Goal: Task Accomplishment & Management: Manage account settings

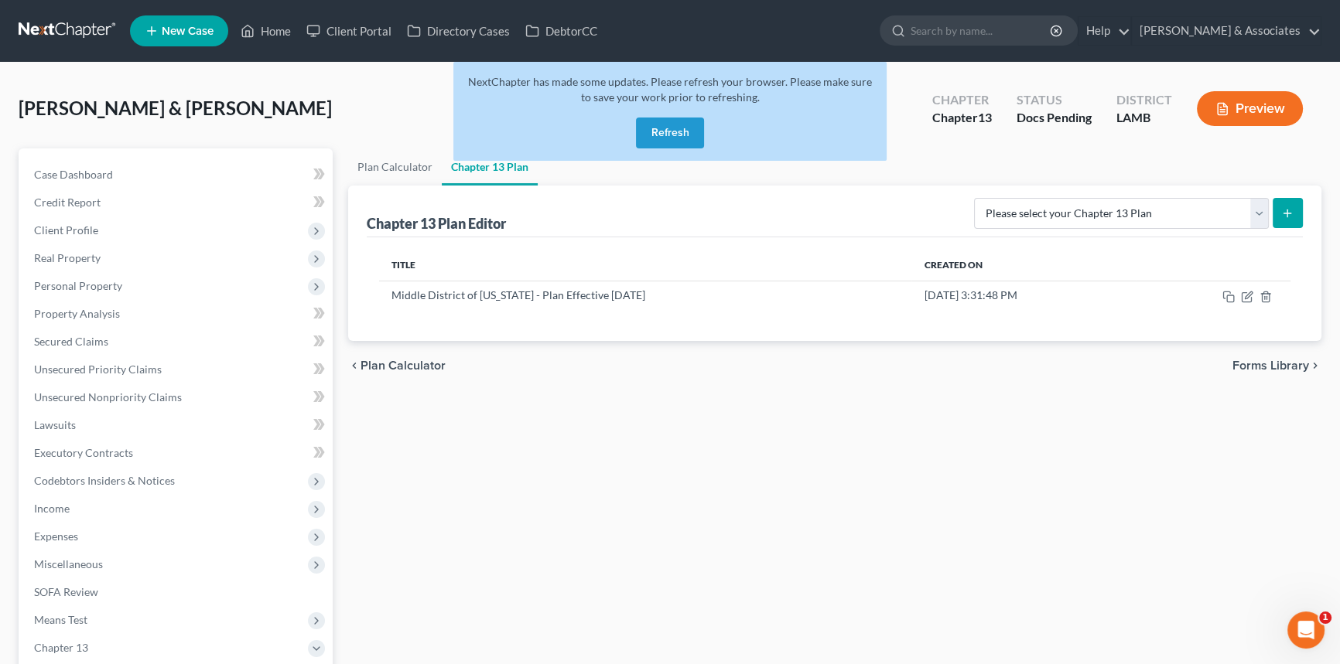
click at [668, 129] on button "Refresh" at bounding box center [670, 133] width 68 height 31
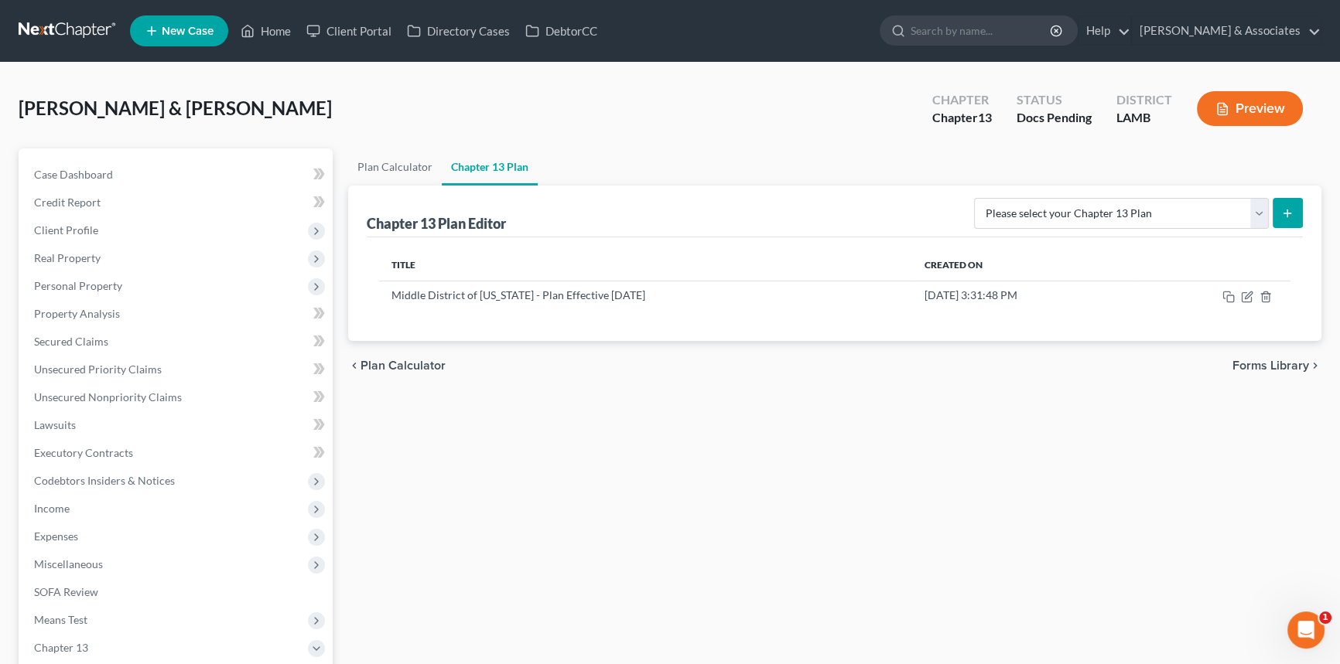
click at [72, 33] on link at bounding box center [68, 31] width 99 height 28
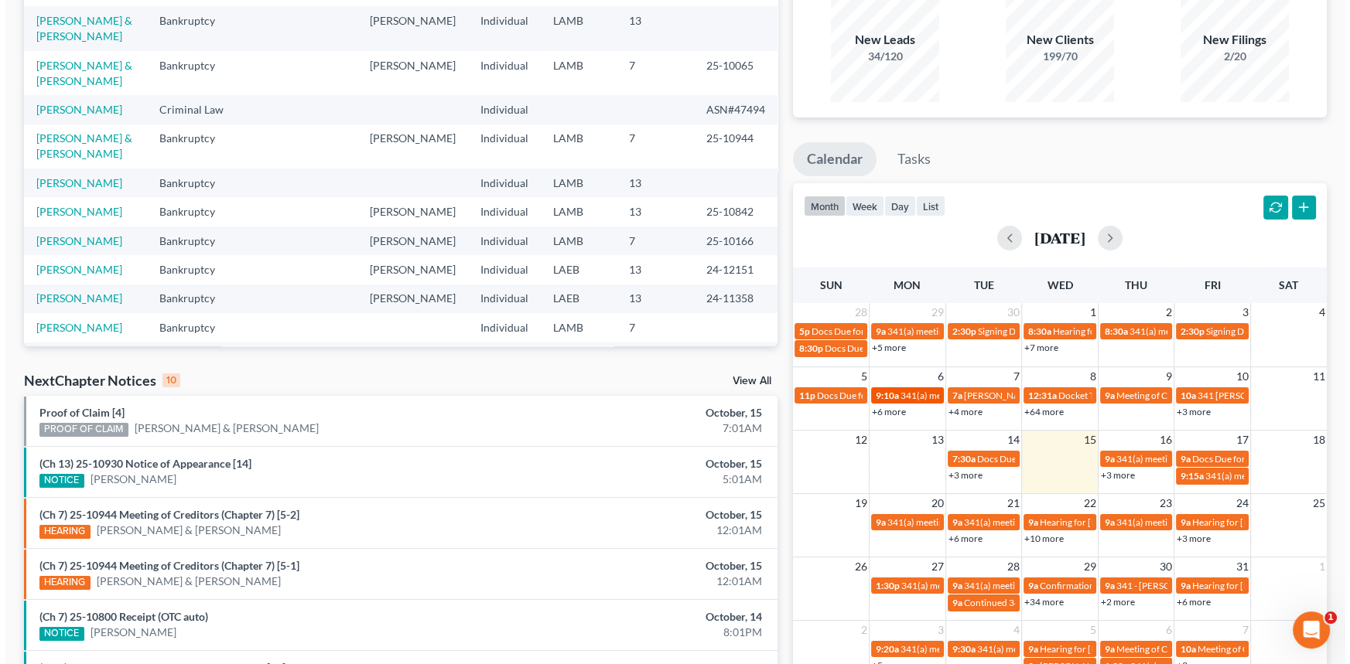
scroll to position [140, 0]
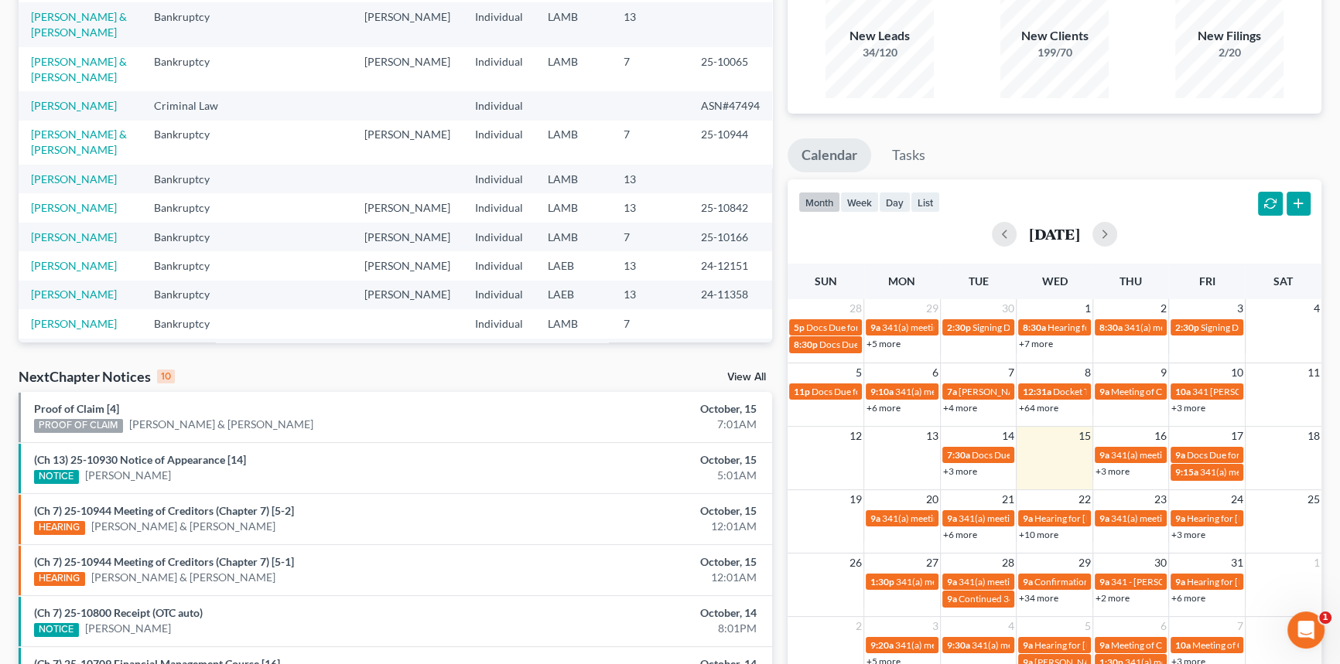
click at [1042, 536] on link "+10 more" at bounding box center [1038, 535] width 39 height 12
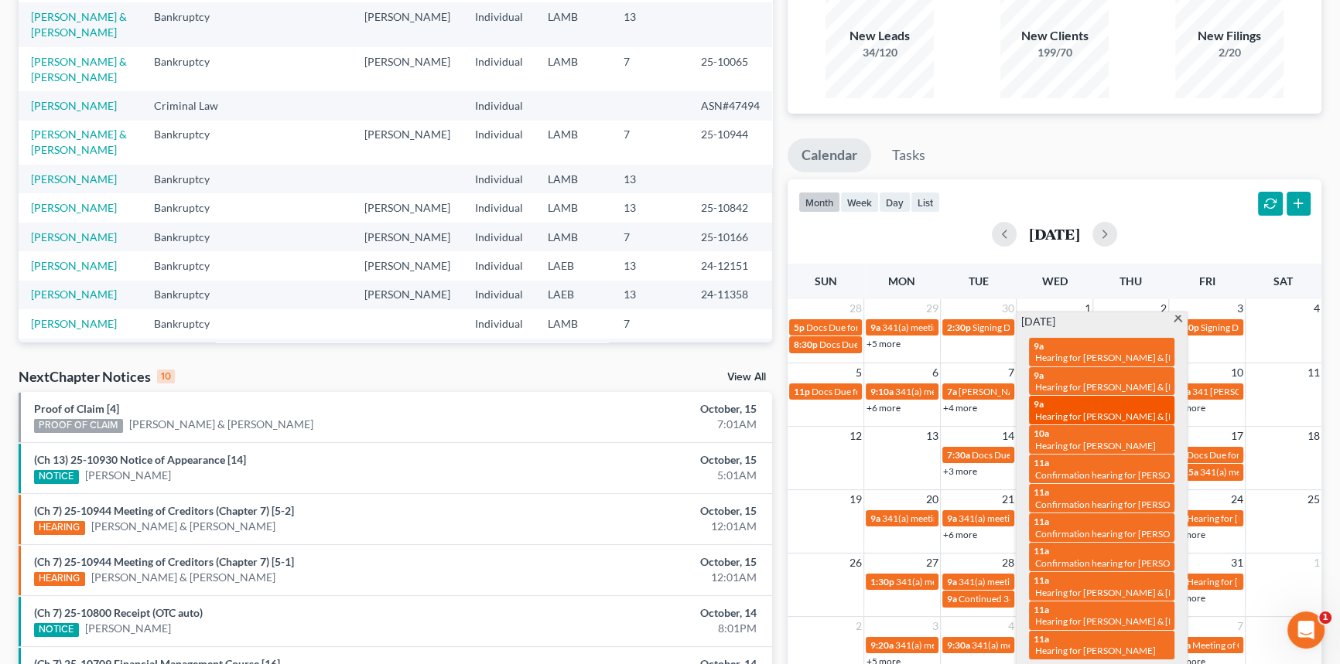
click at [1105, 418] on span "Hearing for Alex Gilbert & Emily Gilbert" at bounding box center [1136, 417] width 203 height 12
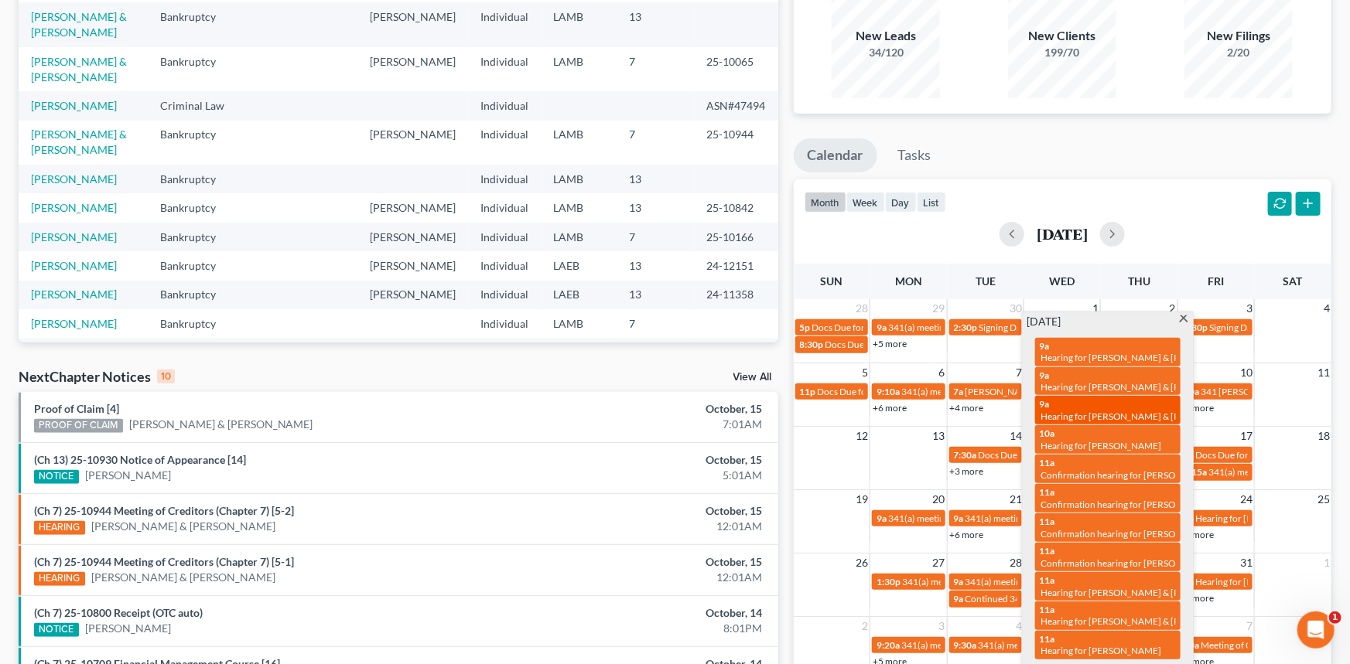
select select "Days"
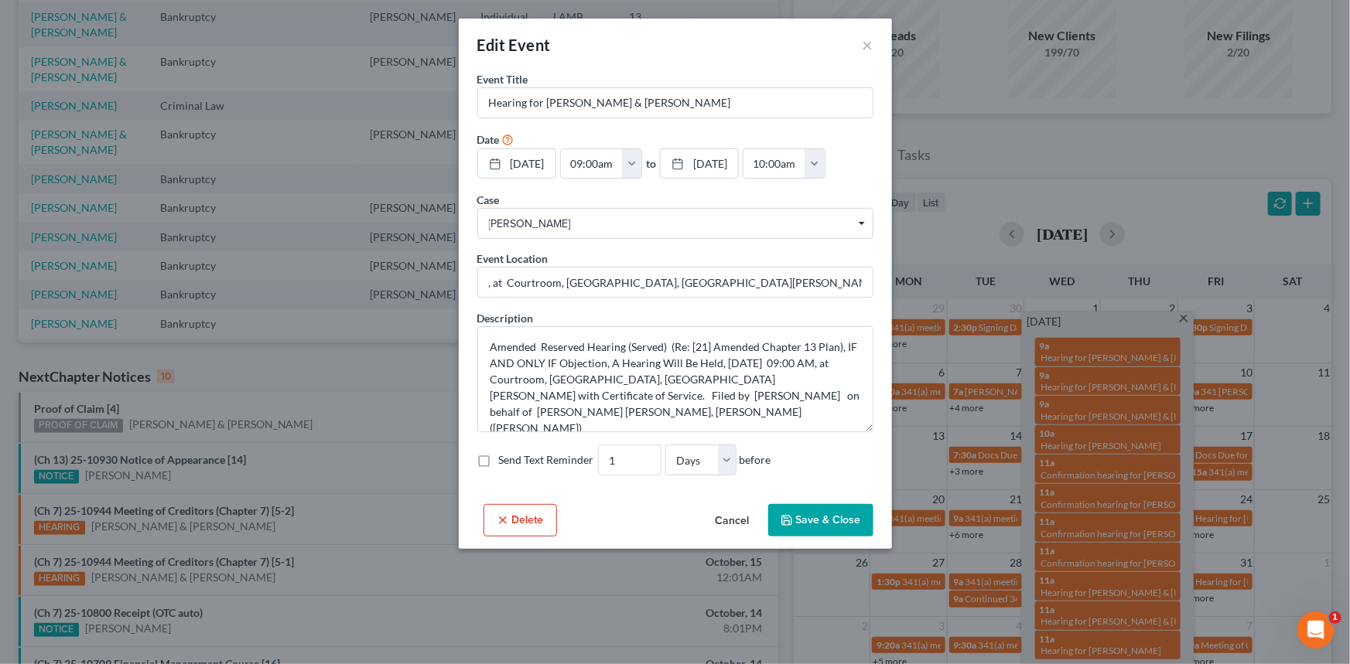
click at [726, 537] on button "Cancel" at bounding box center [732, 521] width 59 height 31
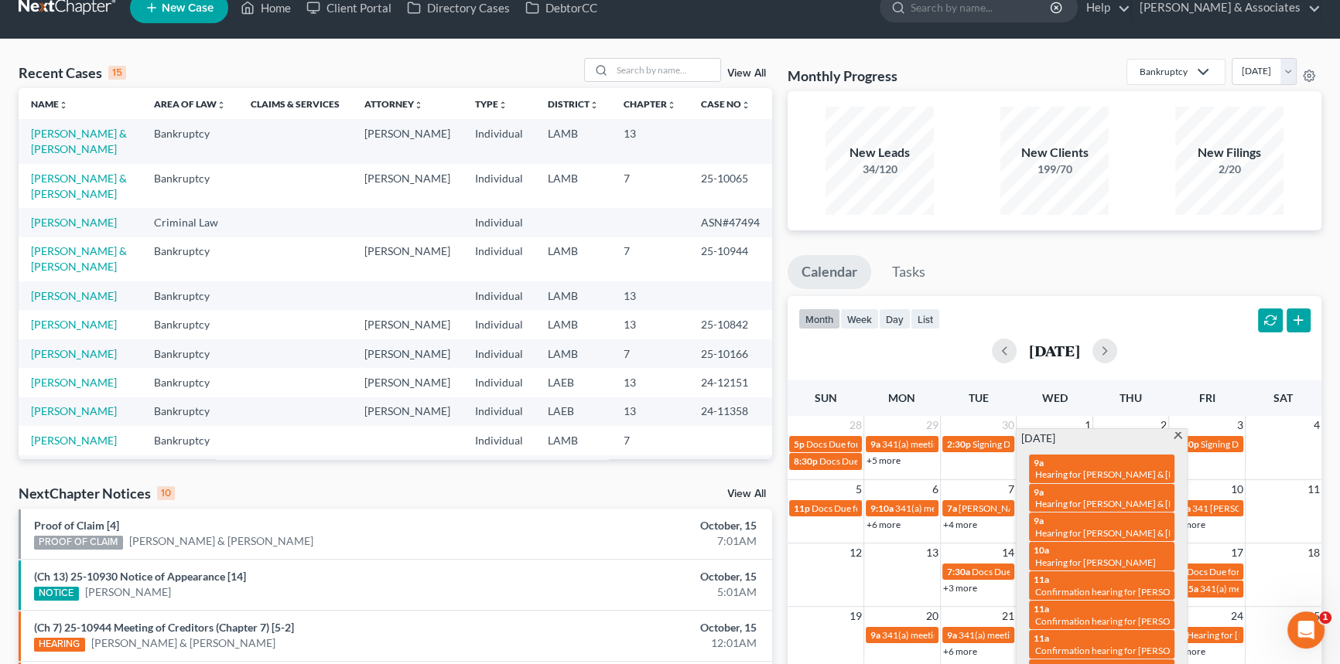
scroll to position [0, 0]
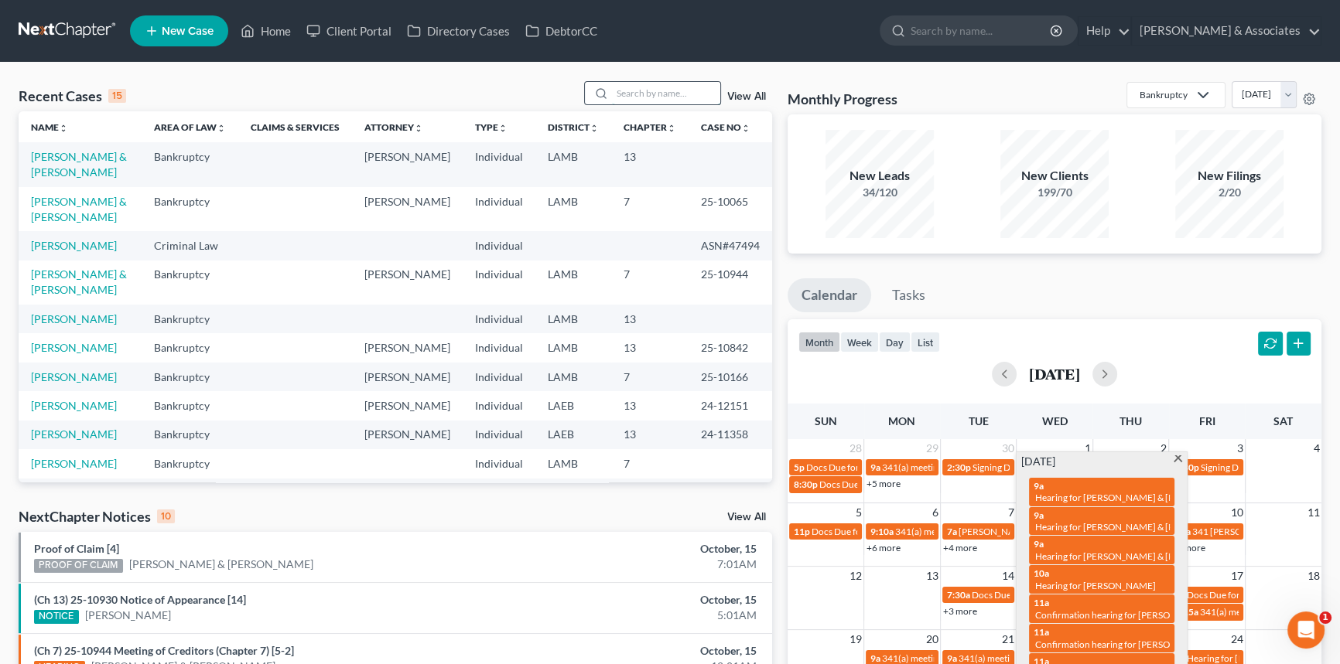
click at [638, 91] on input "search" at bounding box center [666, 93] width 108 height 22
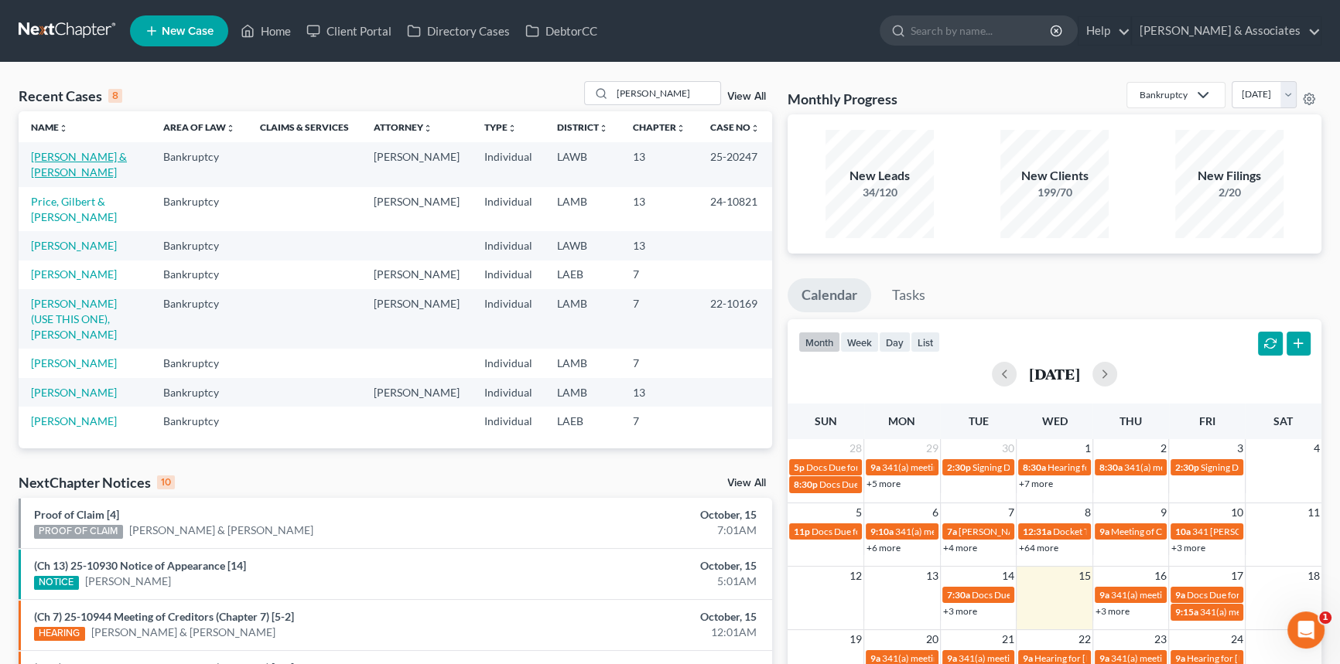
click at [43, 155] on link "Gilbert, Alex & Emily" at bounding box center [79, 164] width 96 height 29
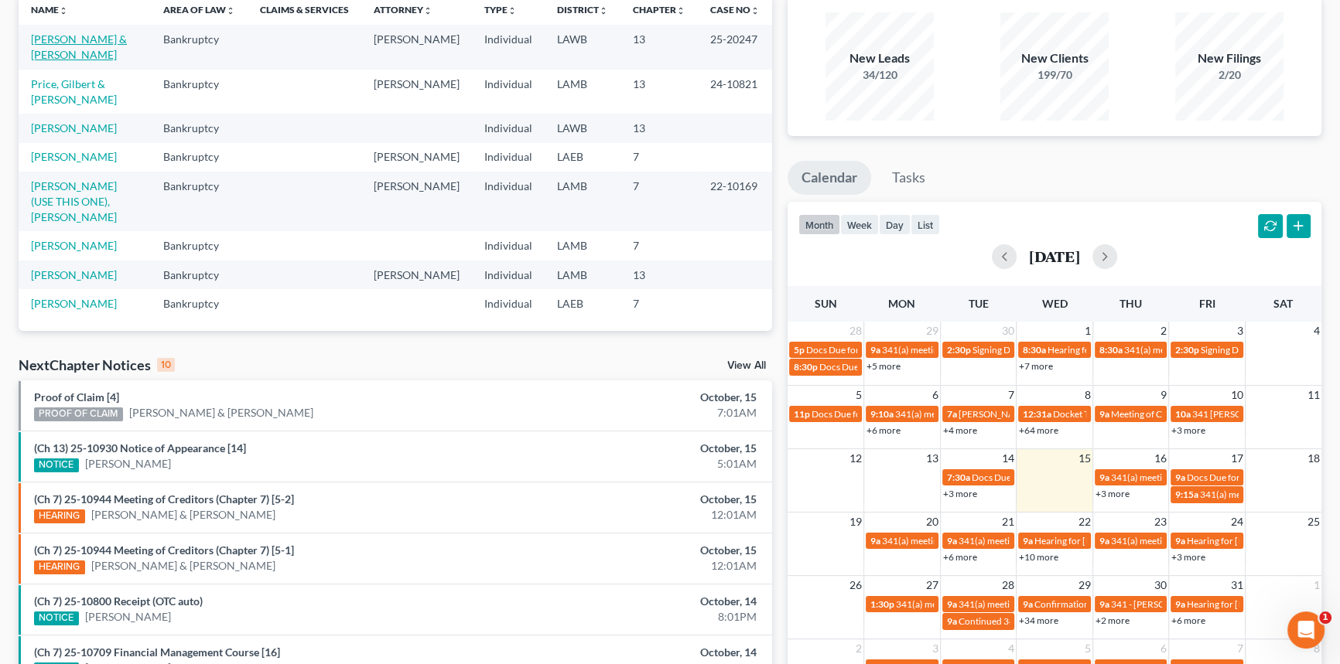
scroll to position [140, 0]
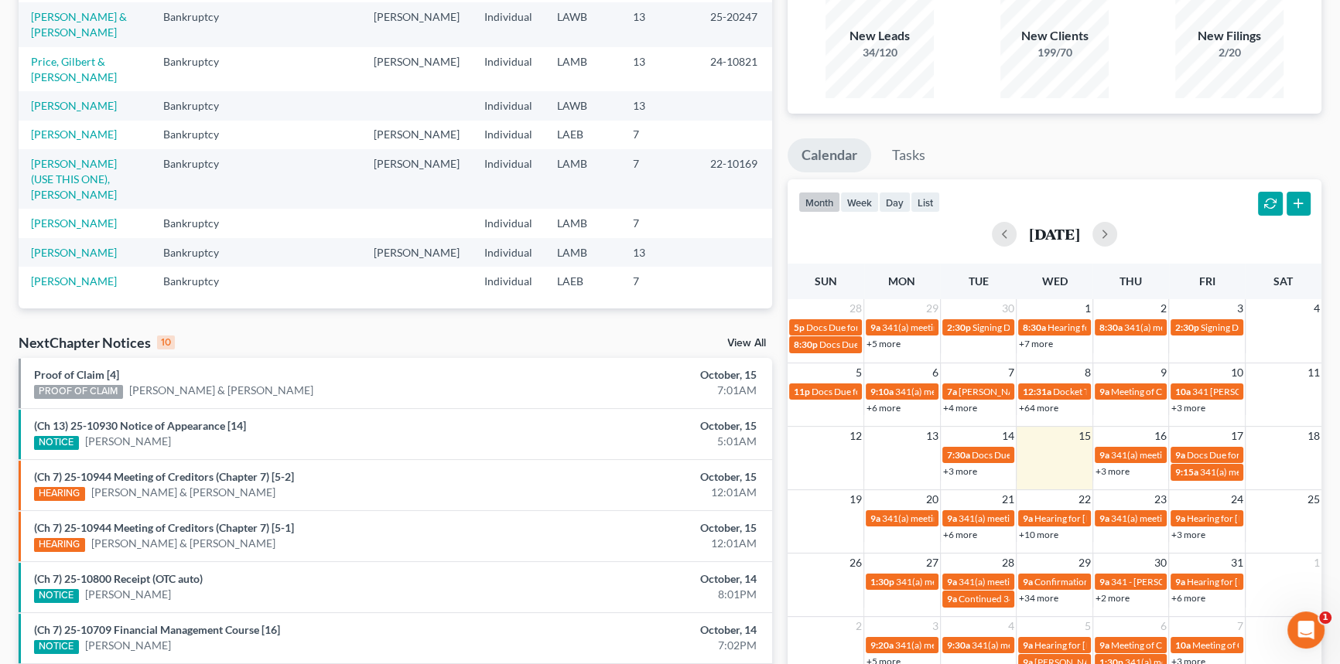
click at [1047, 533] on link "+10 more" at bounding box center [1038, 535] width 39 height 12
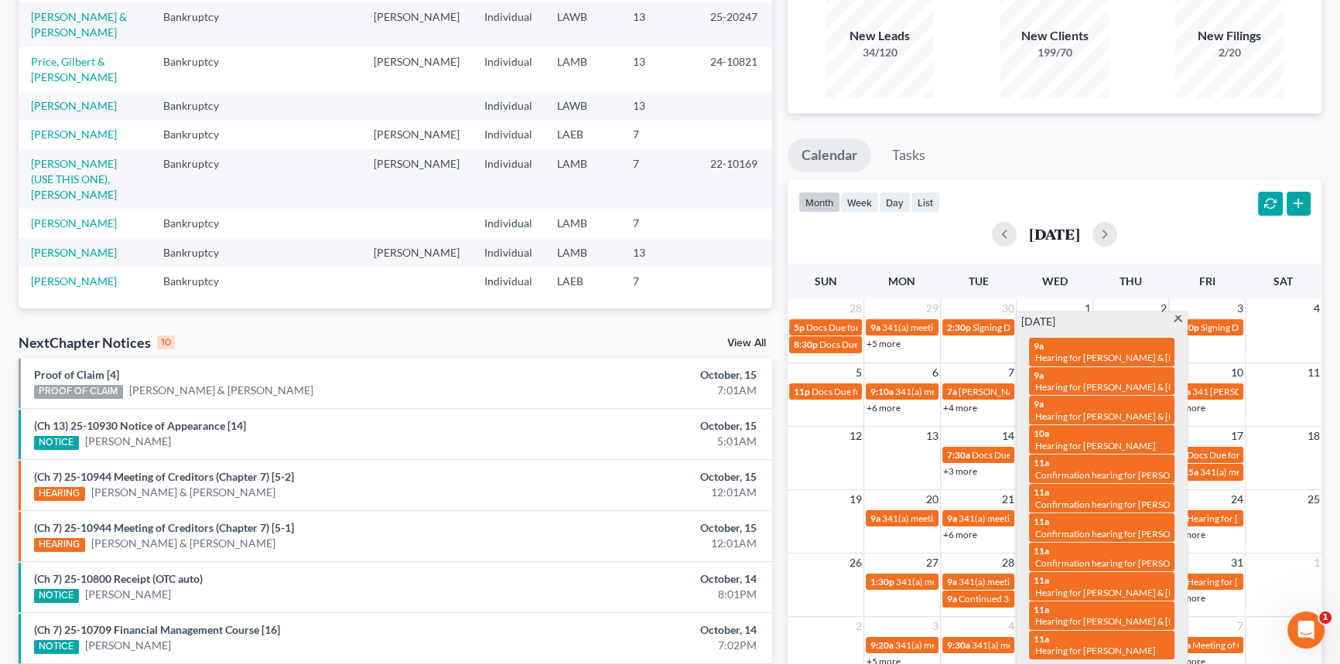
click at [584, 326] on div "Recent Cases 8 gilbert View All Name unfold_more expand_more expand_less Area o…" at bounding box center [395, 416] width 769 height 951
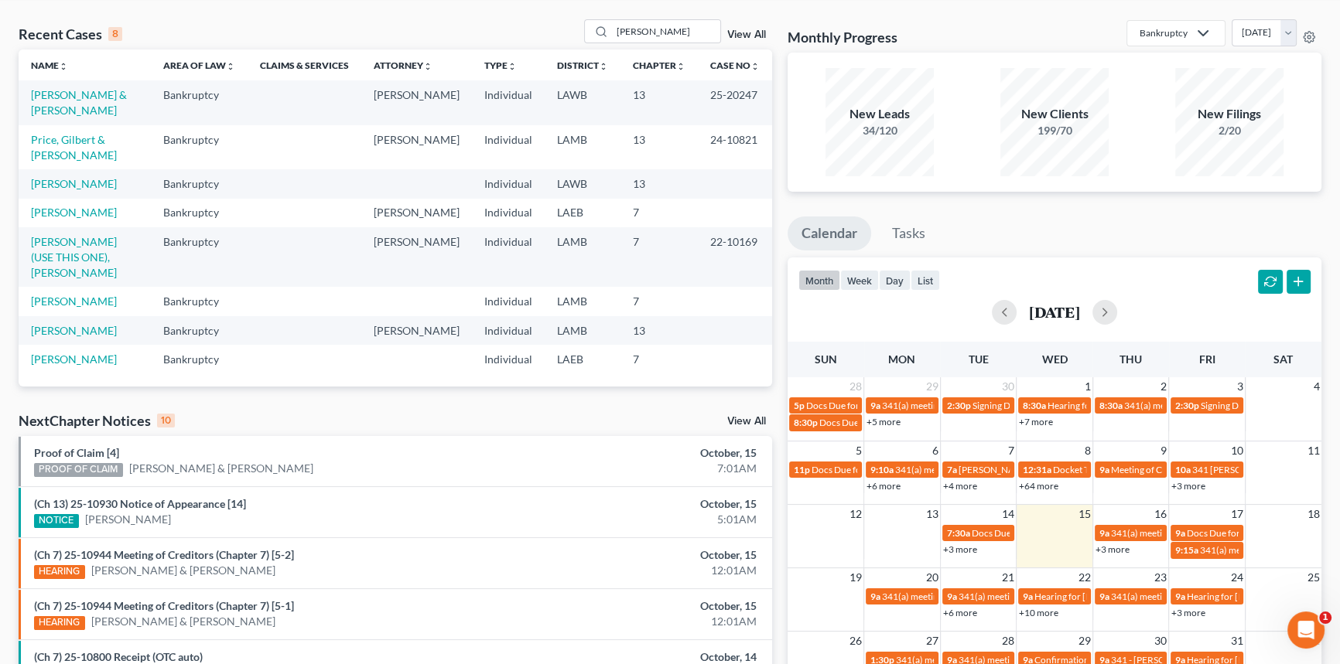
scroll to position [0, 0]
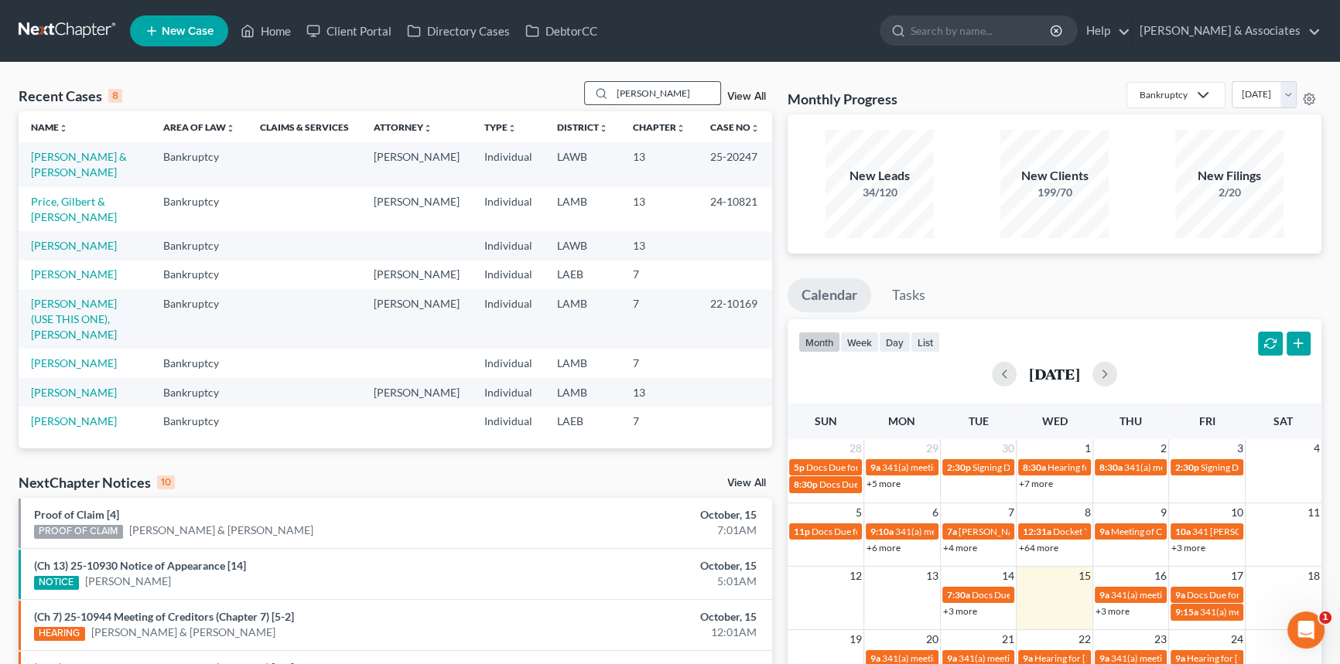
click at [661, 97] on input "gilbert" at bounding box center [666, 93] width 108 height 22
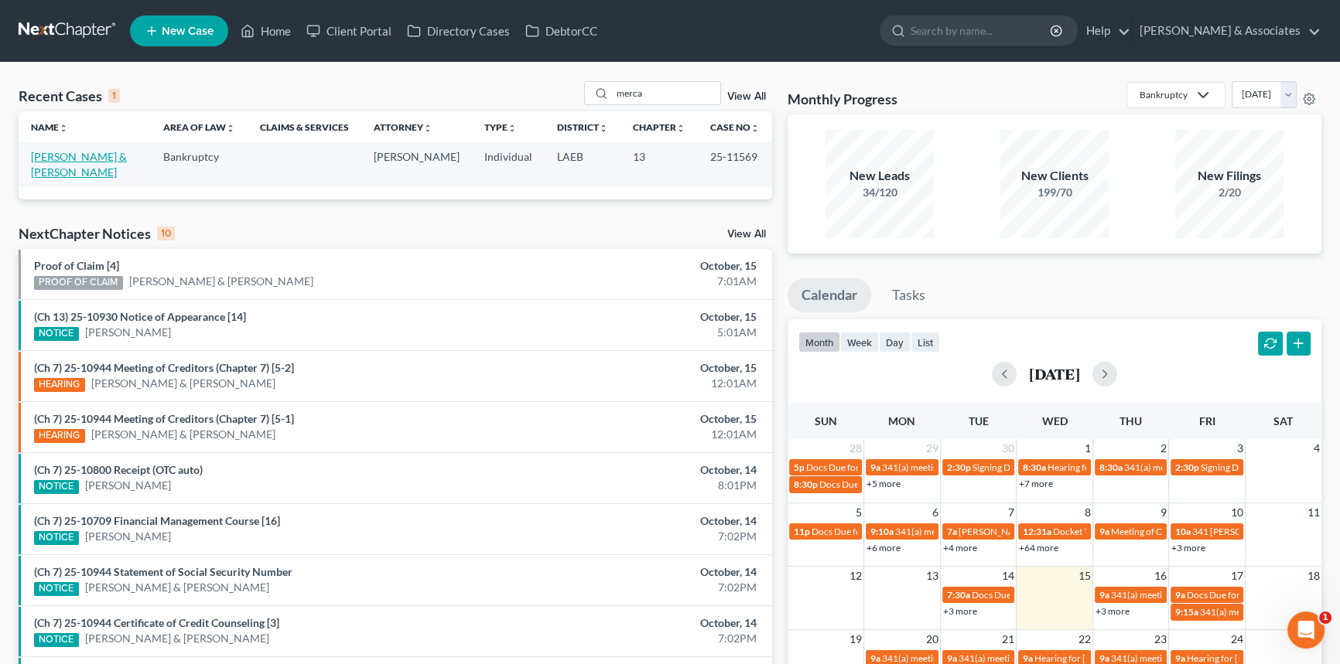
click at [89, 152] on link "Mercadel, Stefan & Michelle" at bounding box center [79, 164] width 96 height 29
click at [651, 94] on input "merca" at bounding box center [666, 93] width 108 height 22
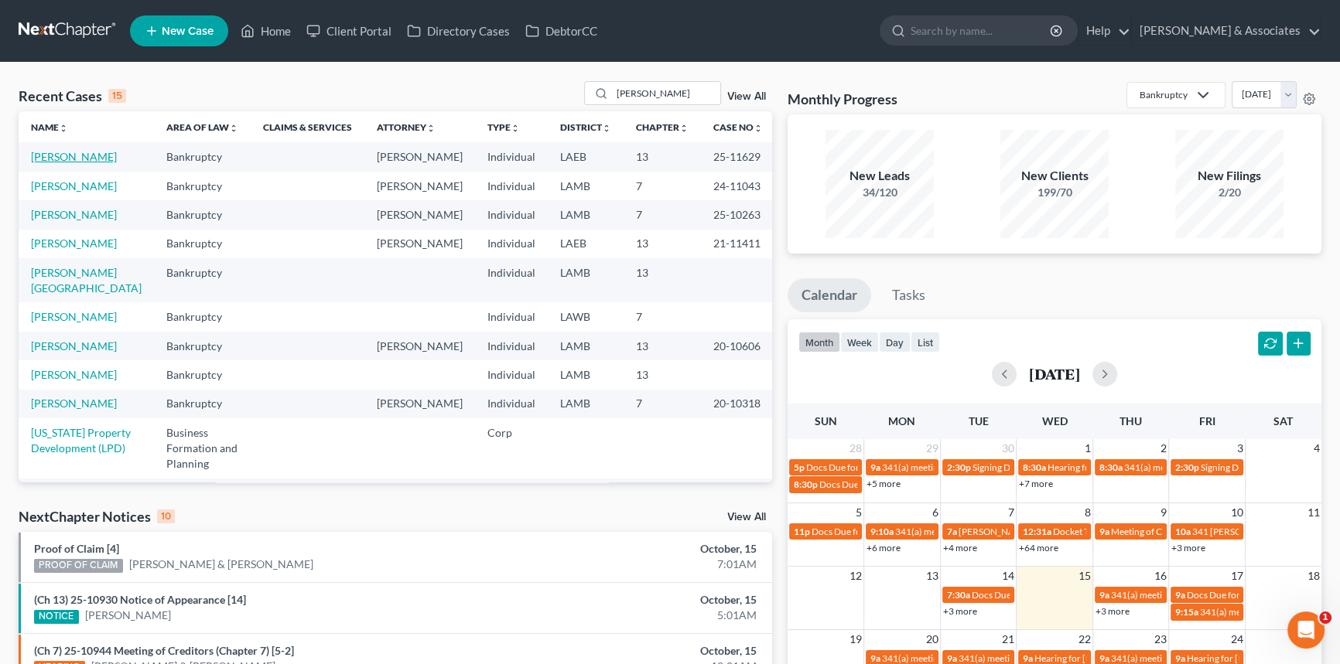
click at [69, 156] on link "Louque, Thad" at bounding box center [74, 156] width 86 height 13
click at [659, 85] on input "lou" at bounding box center [666, 93] width 108 height 22
type input "24-10969"
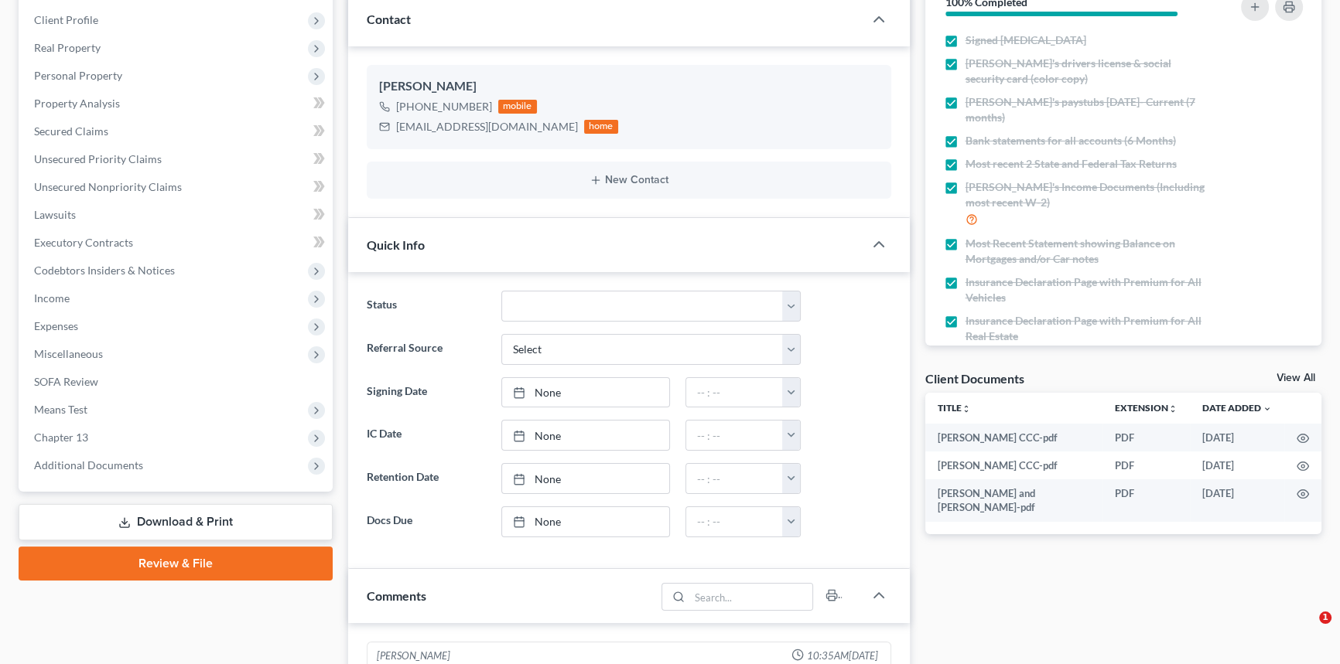
scroll to position [2476, 0]
click at [138, 480] on div "Case Dashboard Payments Invoices Payments Payments Credit Report Client Profile…" at bounding box center [176, 215] width 314 height 554
click at [138, 466] on span "Additional Documents" at bounding box center [88, 465] width 109 height 13
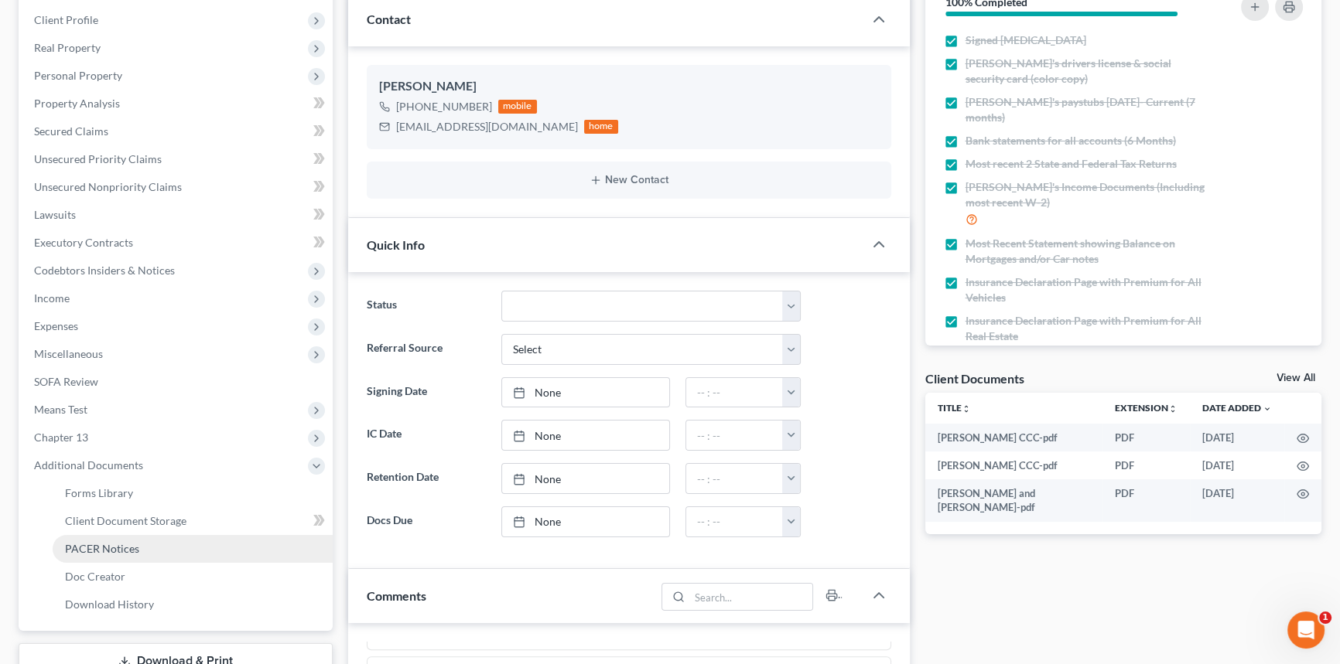
click at [137, 545] on span "PACER Notices" at bounding box center [102, 548] width 74 height 13
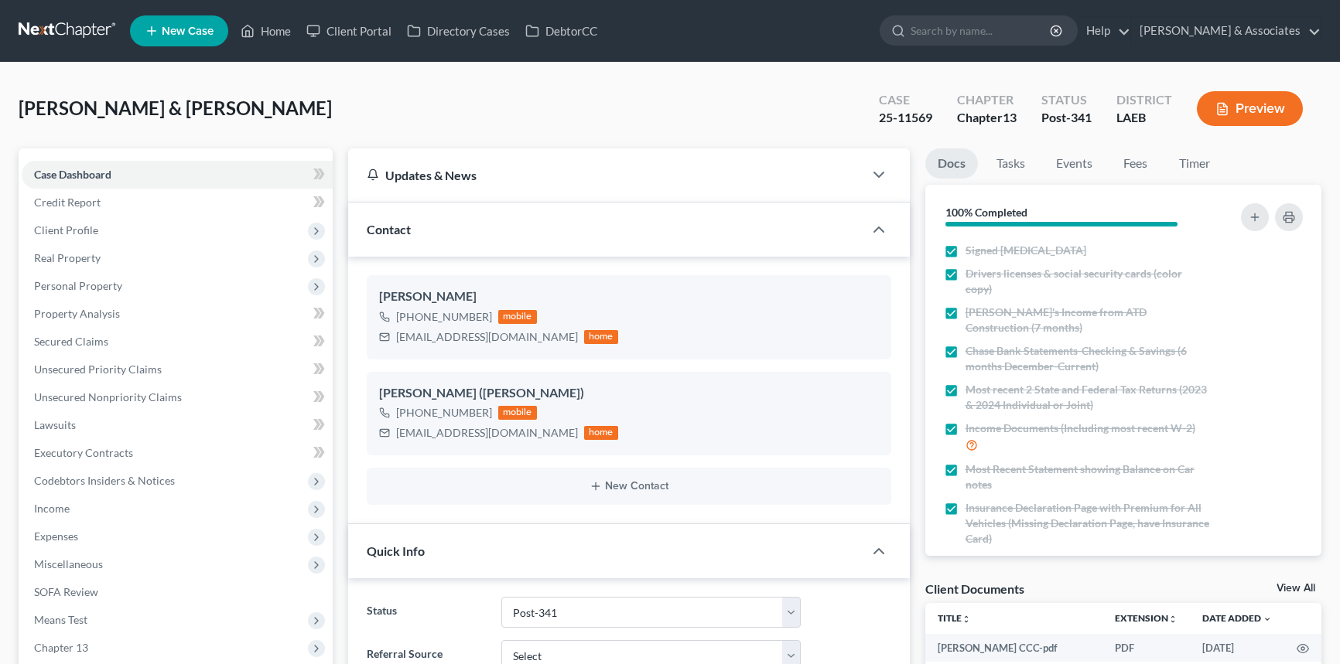
select select "19"
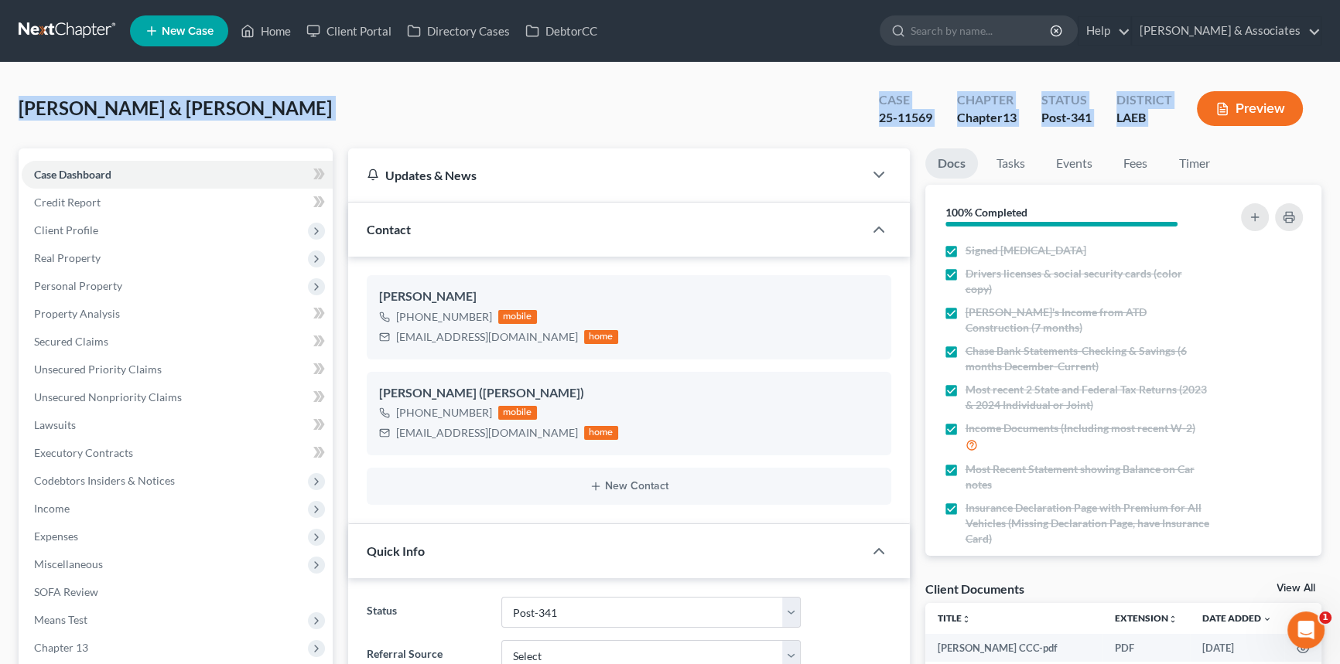
drag, startPoint x: 22, startPoint y: 109, endPoint x: 1192, endPoint y: 135, distance: 1170.7
click at [1192, 135] on div "Mercadel, Stefan & Michelle Upgraded Case 25-11569 Chapter Chapter 13 Status Po…" at bounding box center [670, 114] width 1303 height 67
click at [1184, 134] on div "Case 25-11569 Chapter Chapter 13 Status Post-341 District LAEB Preview" at bounding box center [1090, 108] width 461 height 55
drag, startPoint x: 1190, startPoint y: 135, endPoint x: 21, endPoint y: 113, distance: 1169.0
click at [21, 113] on div "Mercadel, Stefan & Michelle Upgraded Case 25-11569 Chapter Chapter 13 Status Po…" at bounding box center [670, 114] width 1303 height 67
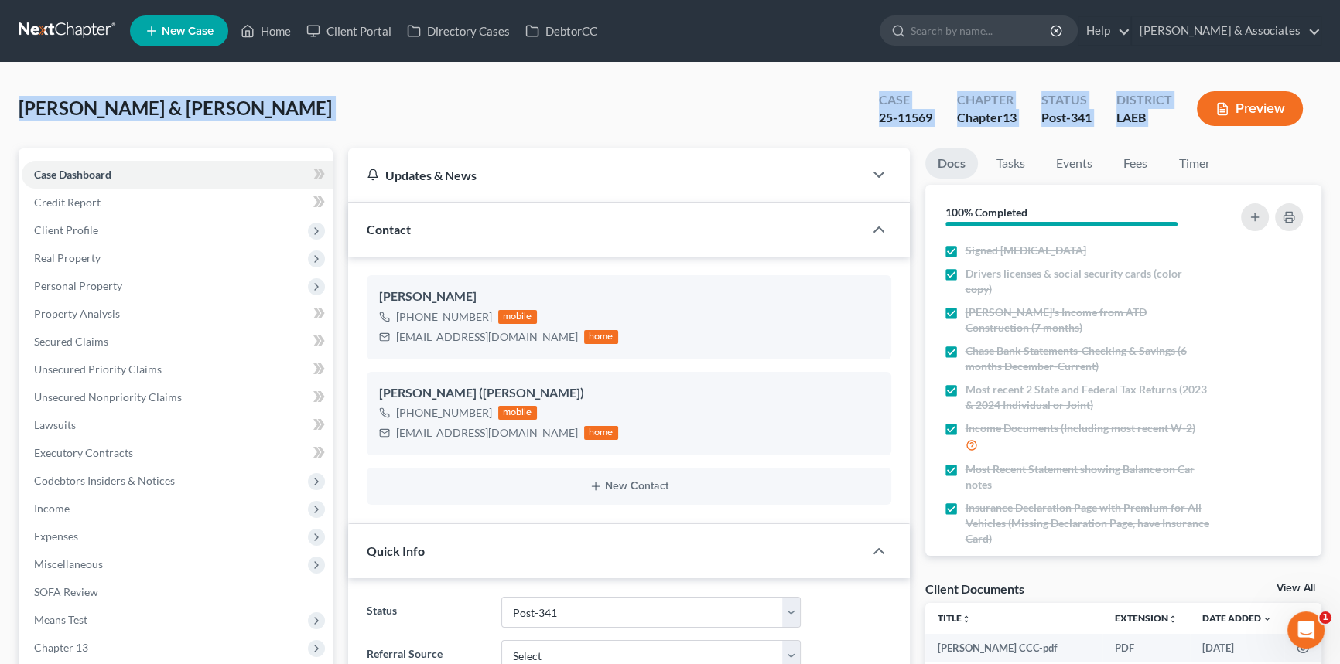
click at [21, 113] on span "Mercadel, Stefan & Michelle" at bounding box center [175, 108] width 313 height 22
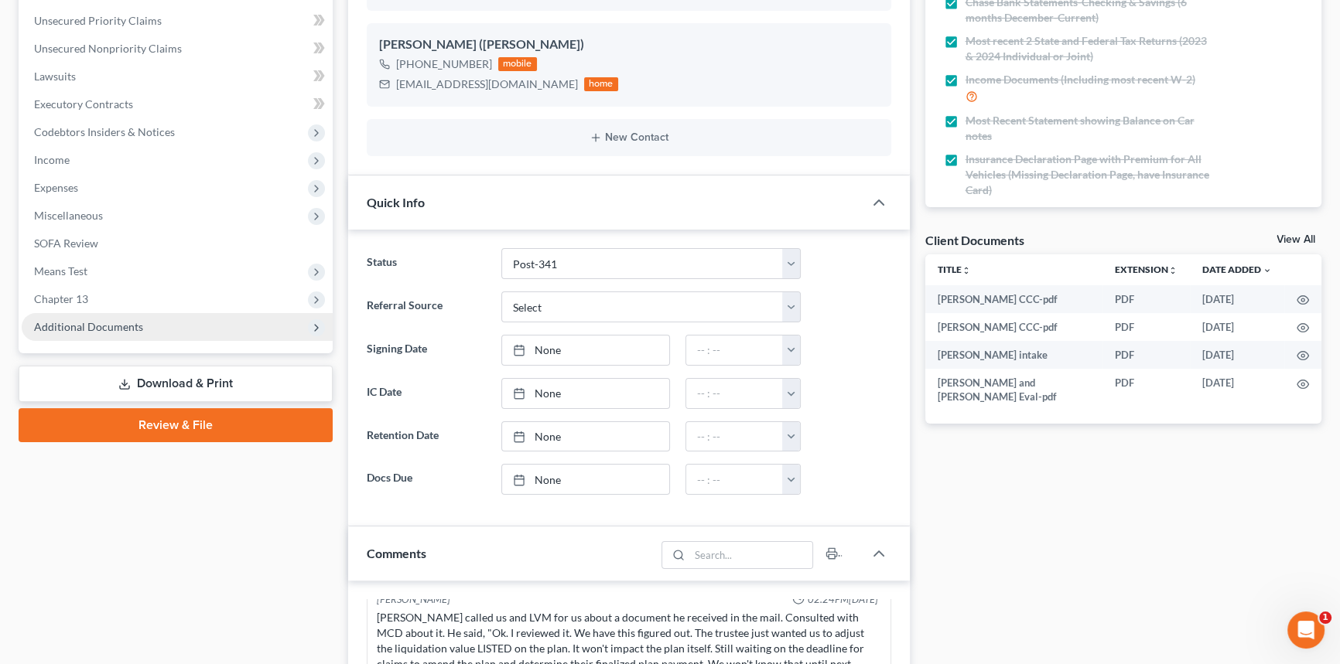
scroll to position [351, 0]
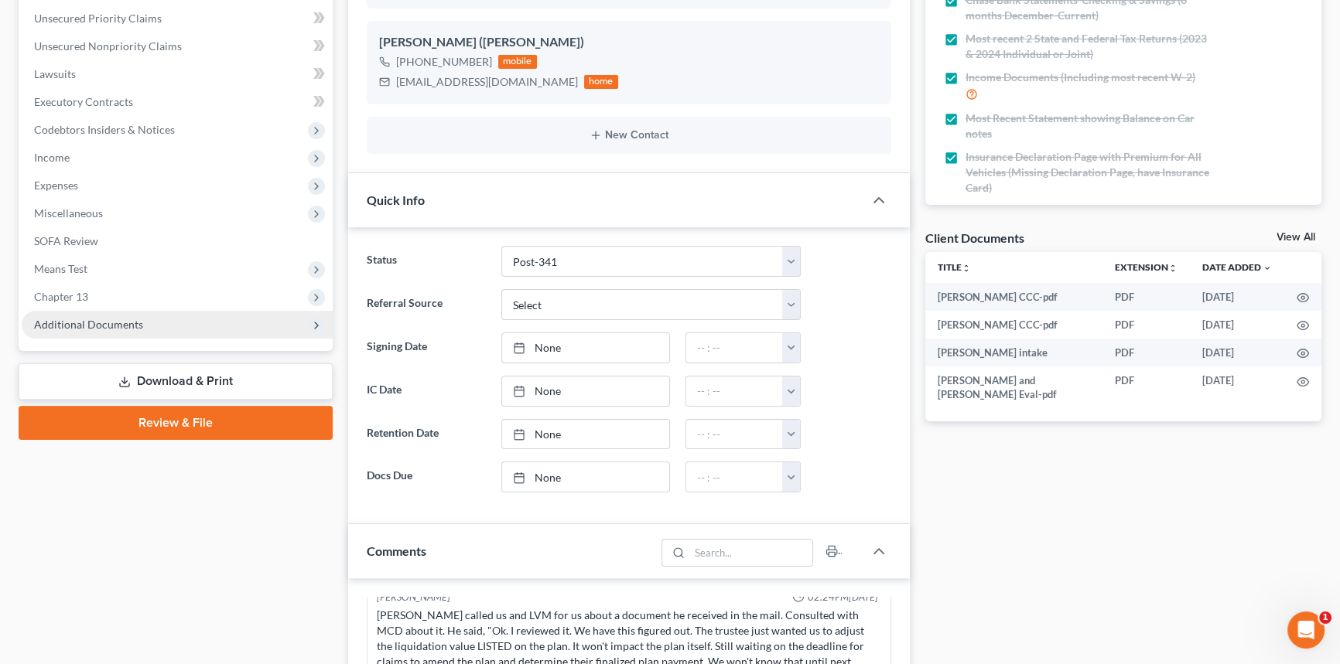
click at [178, 322] on span "Additional Documents" at bounding box center [177, 325] width 311 height 28
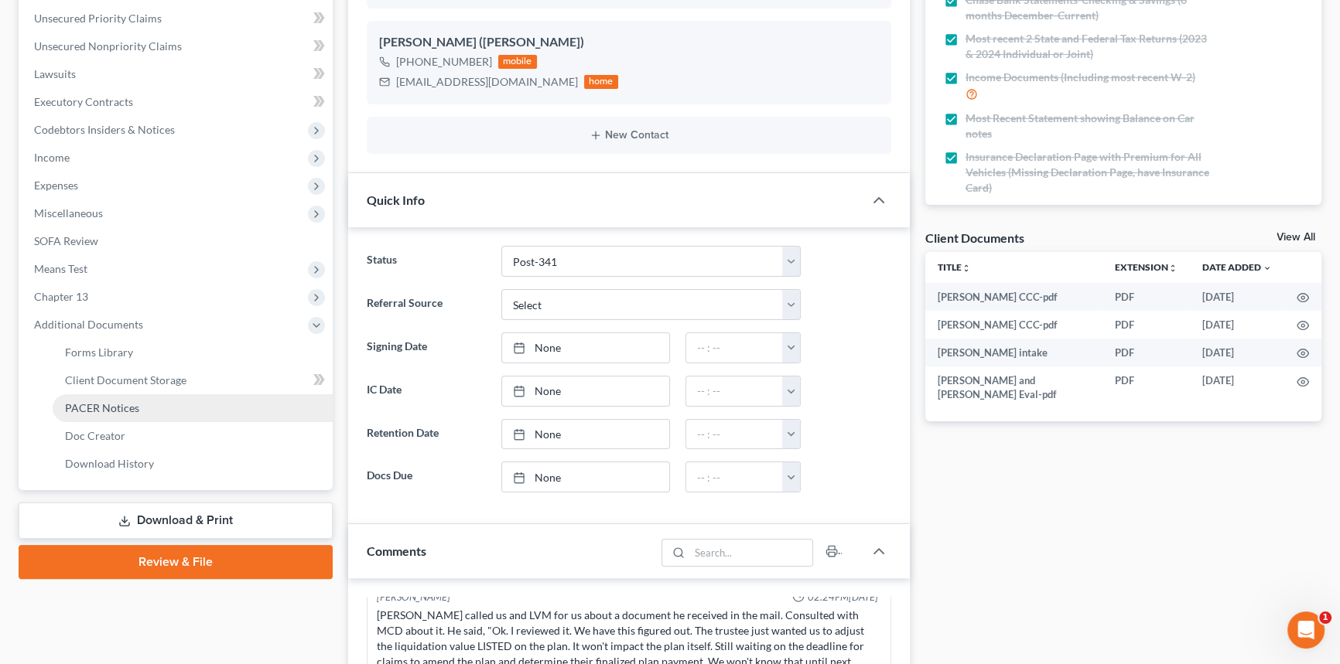
click at [134, 401] on span "PACER Notices" at bounding box center [102, 407] width 74 height 13
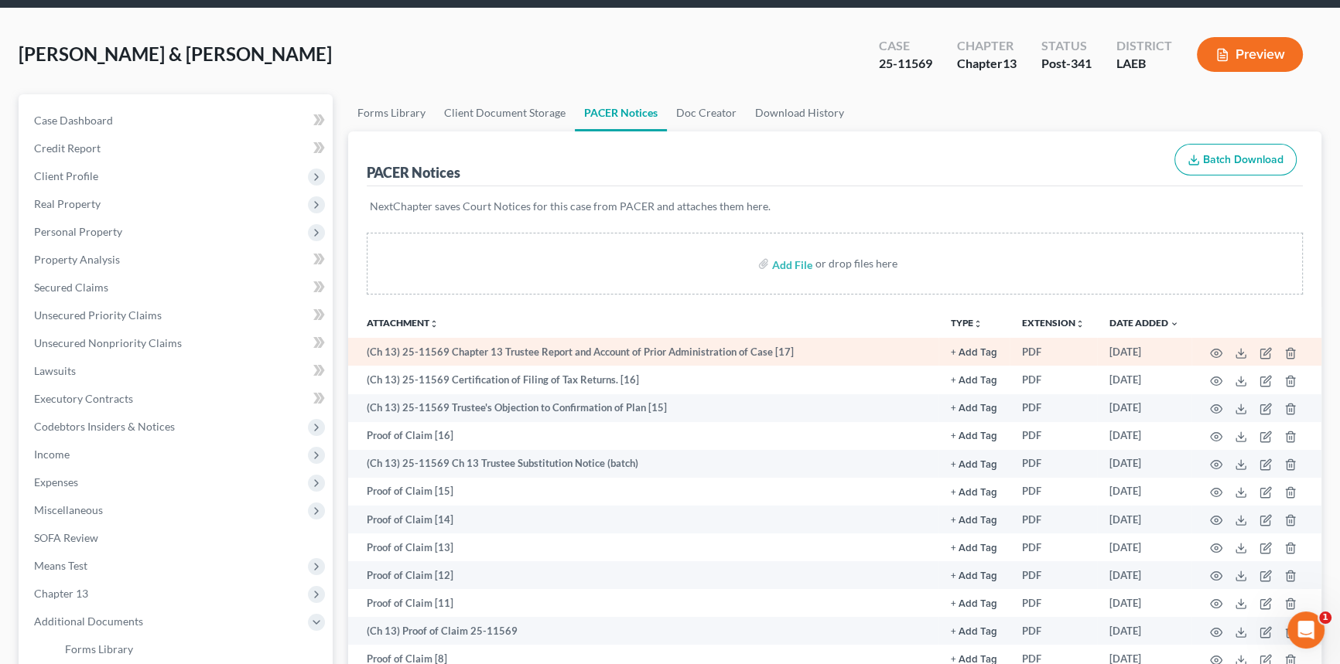
scroll to position [70, 0]
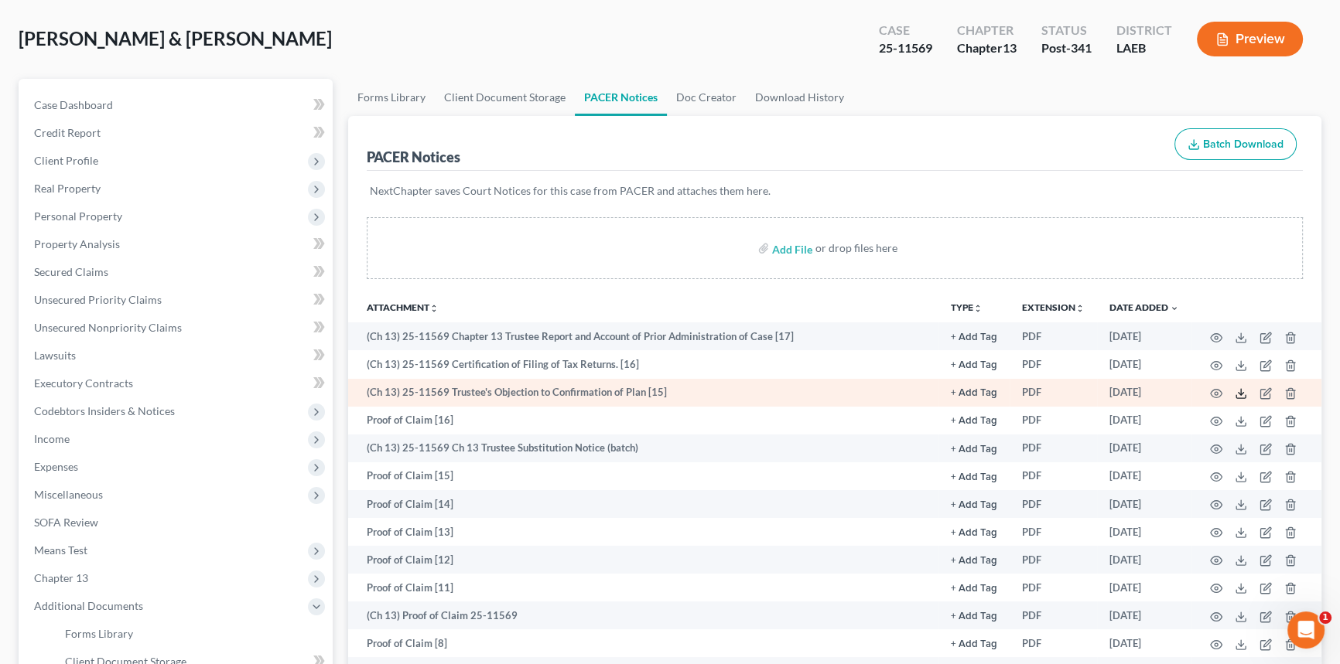
click at [1238, 393] on polyline at bounding box center [1240, 394] width 5 height 2
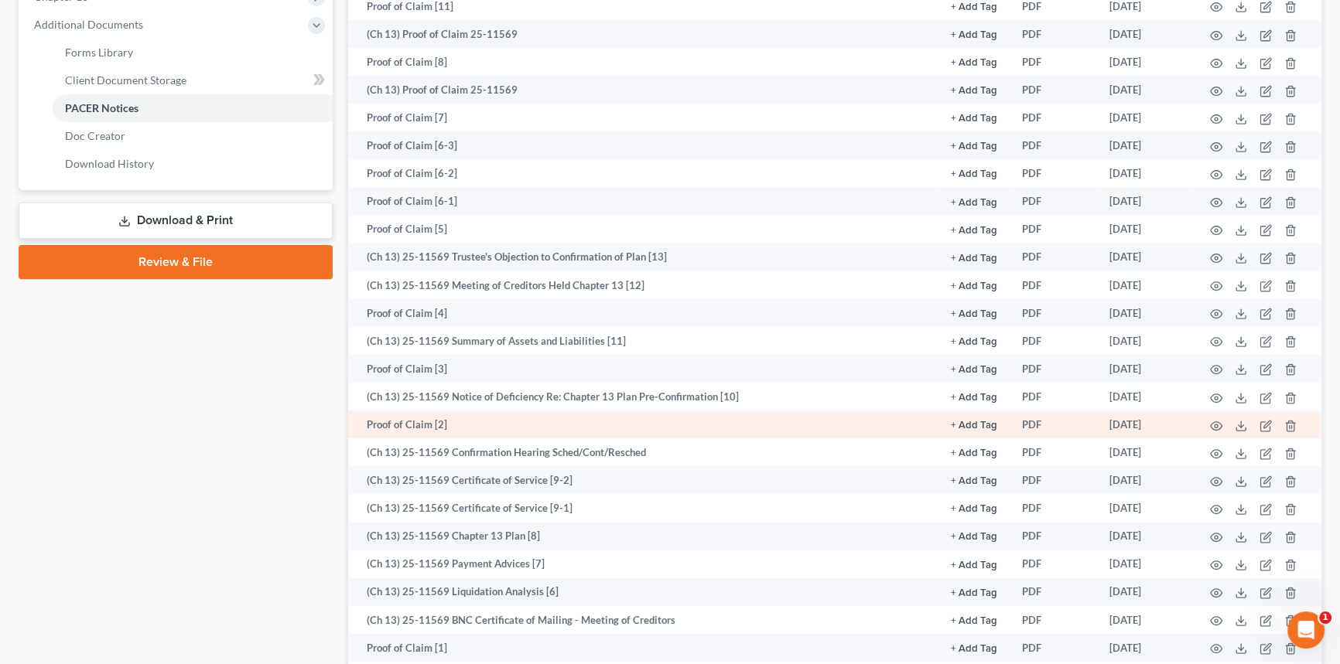
scroll to position [703, 0]
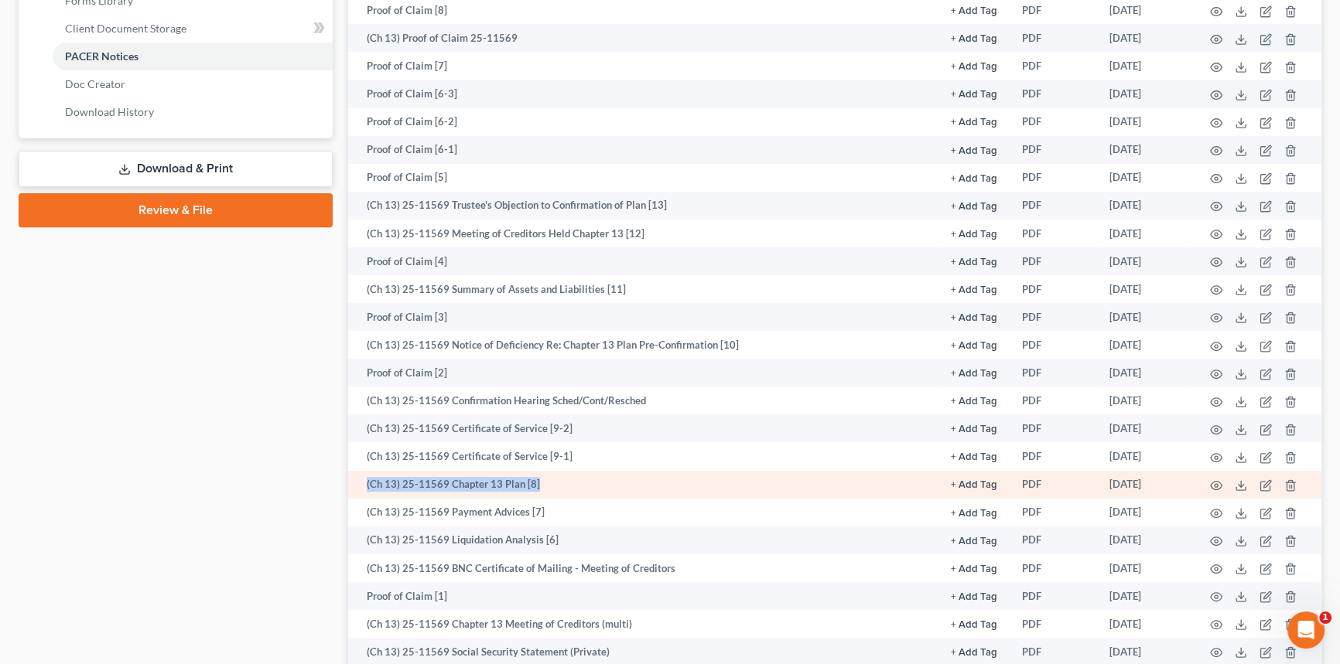
drag, startPoint x: 515, startPoint y: 485, endPoint x: 363, endPoint y: 480, distance: 152.5
click at [363, 480] on td "(Ch 13) 25-11569 Chapter 13 Plan [8]" at bounding box center [643, 485] width 590 height 28
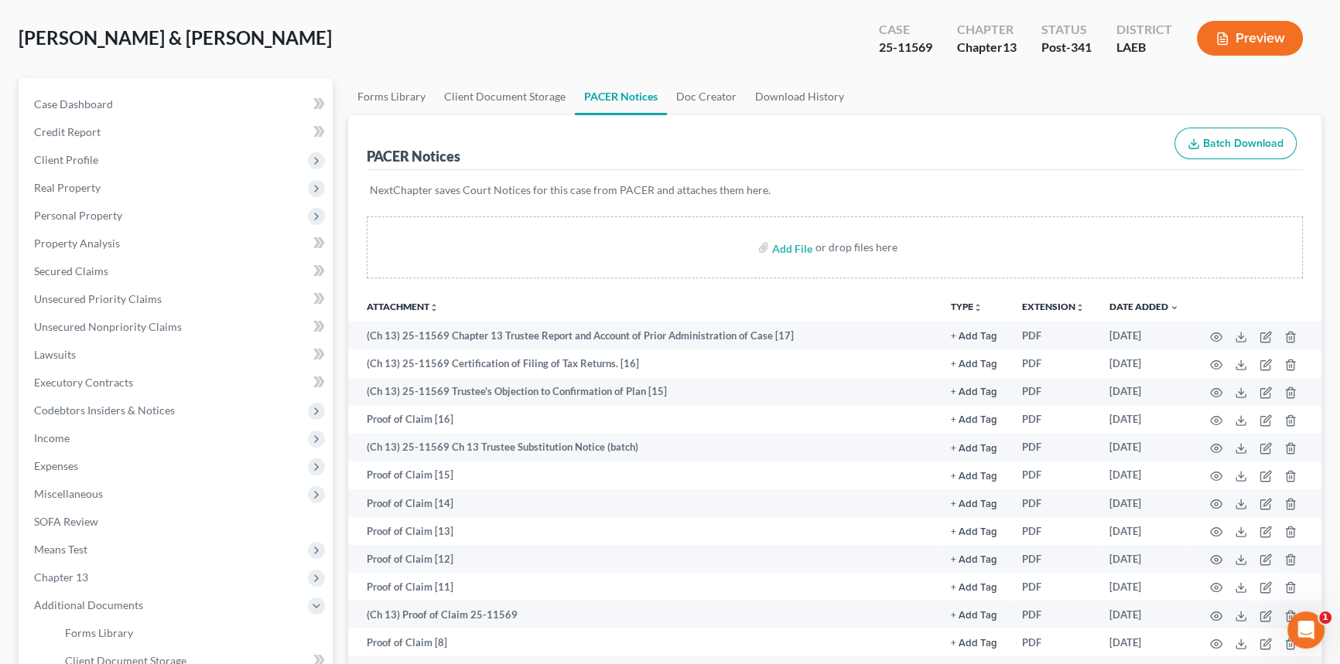
scroll to position [0, 0]
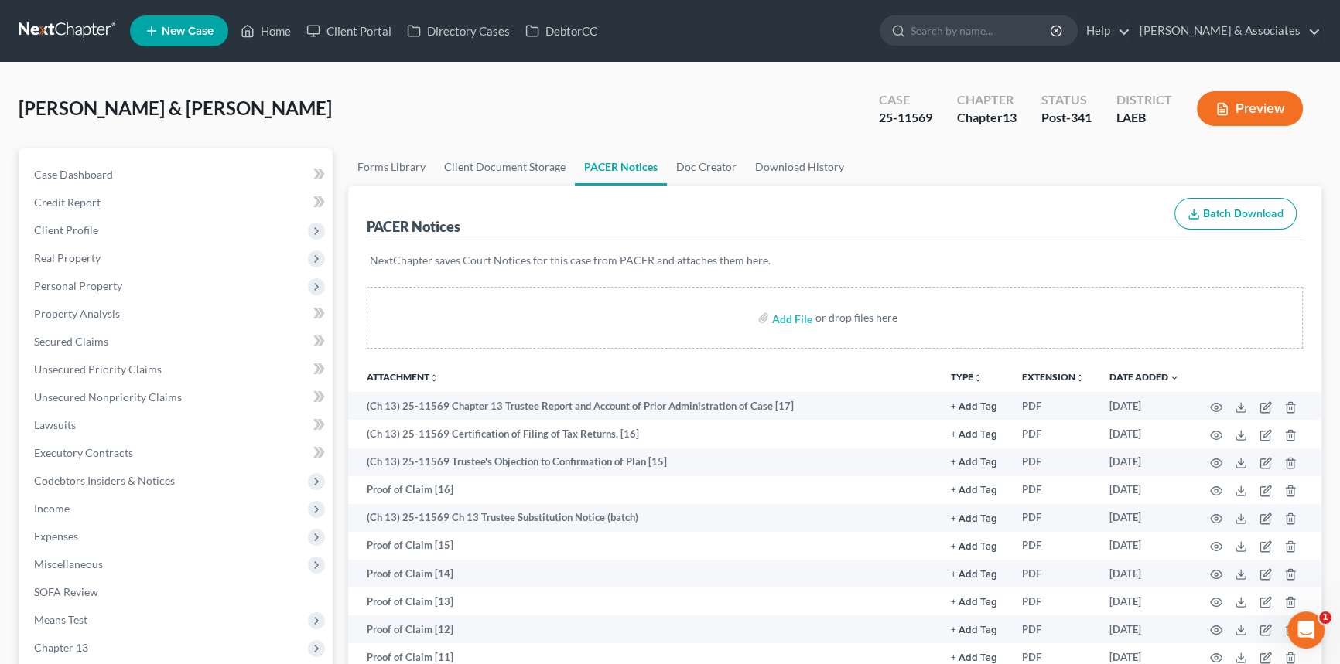
click at [108, 119] on div "Mercadel, Stefan & Michelle Upgraded" at bounding box center [175, 108] width 313 height 25
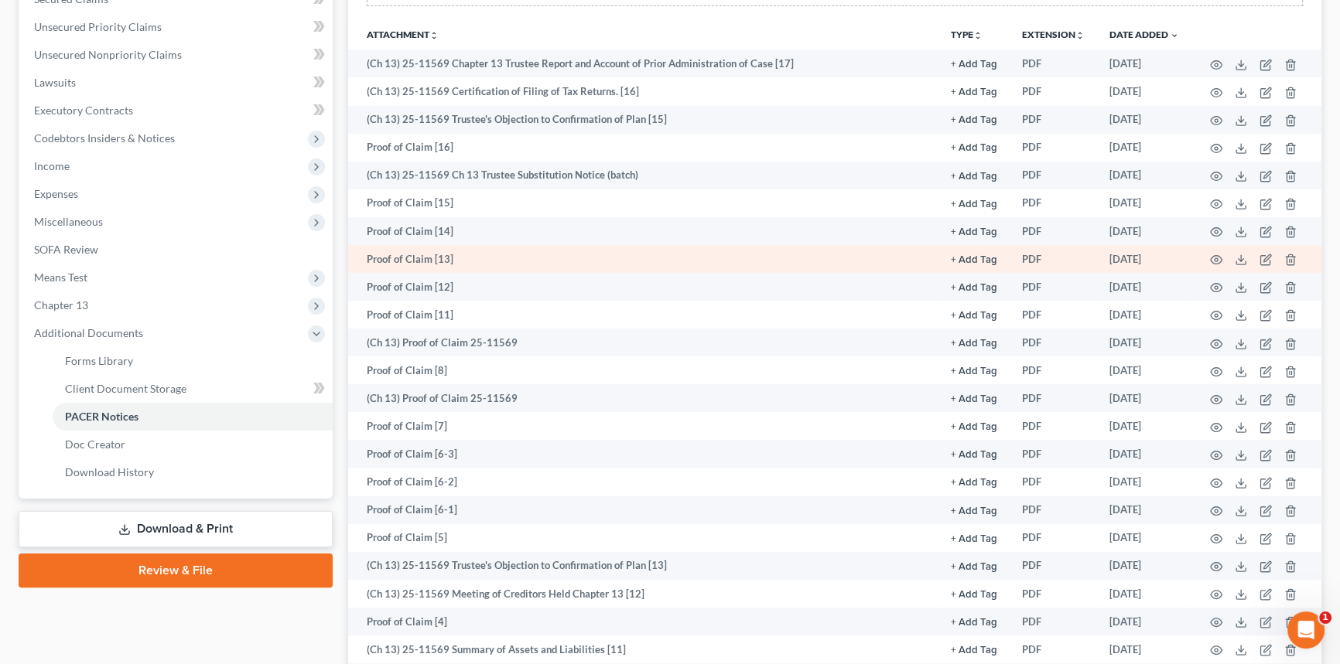
scroll to position [351, 0]
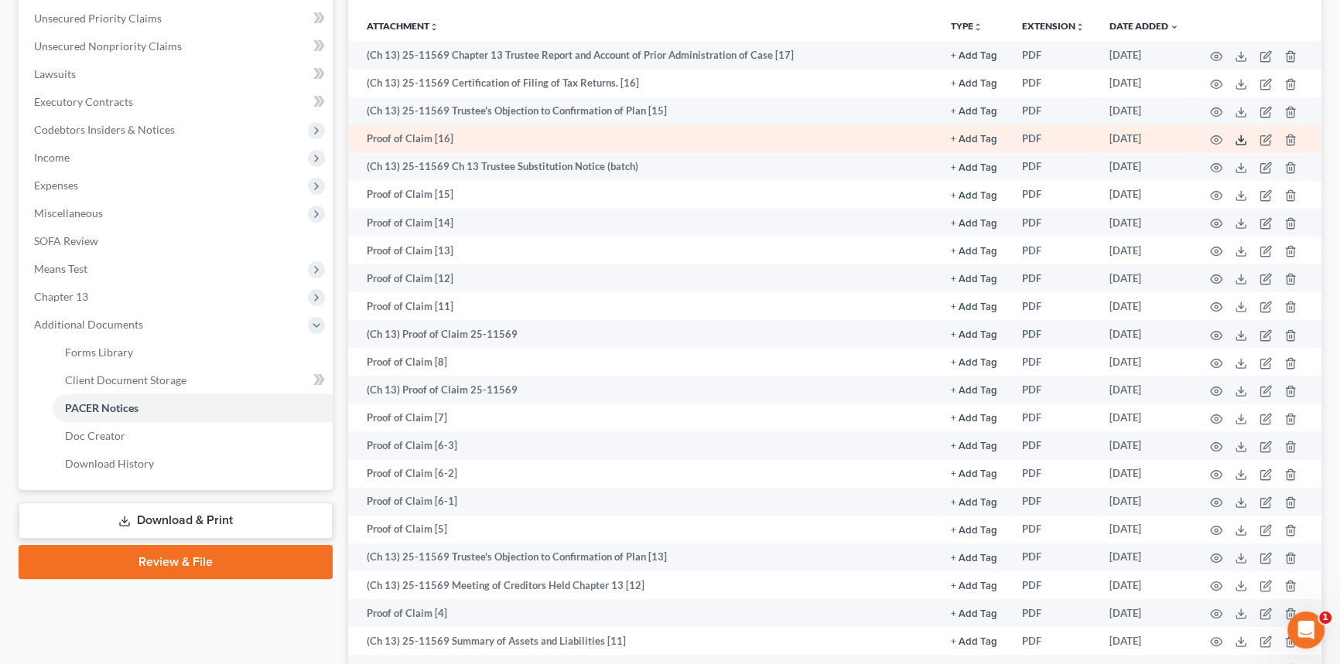
click at [1242, 140] on icon at bounding box center [1241, 140] width 12 height 12
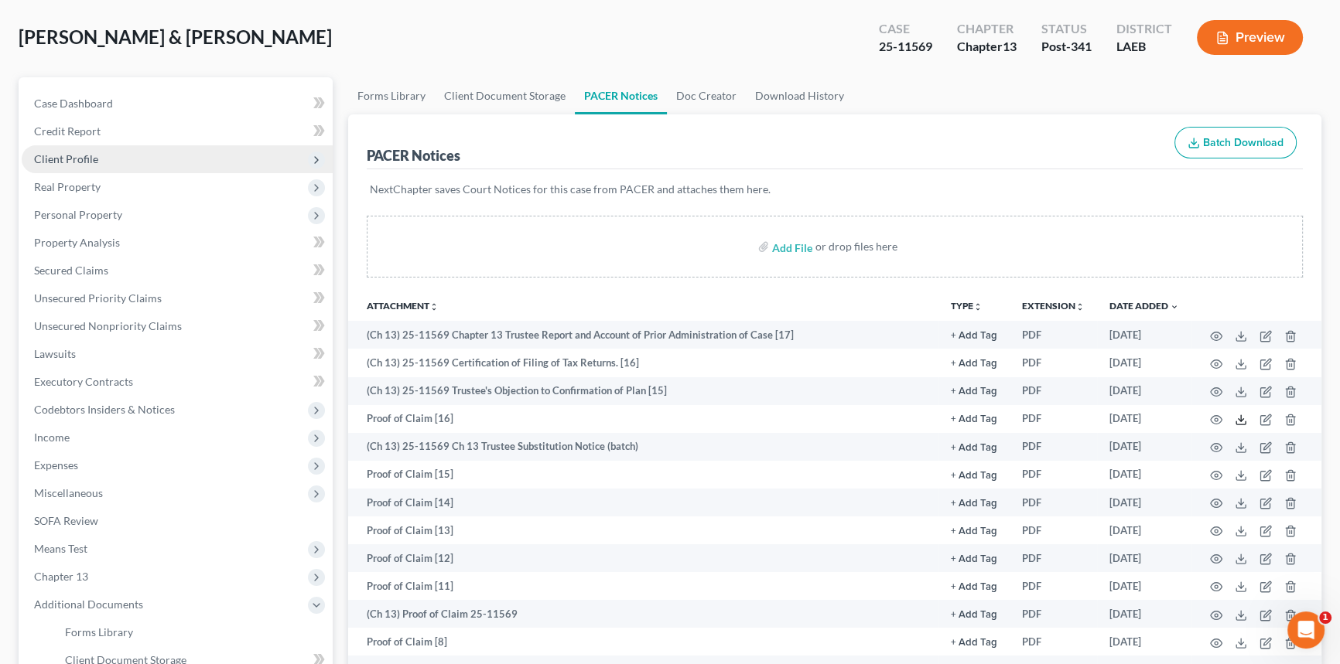
scroll to position [0, 0]
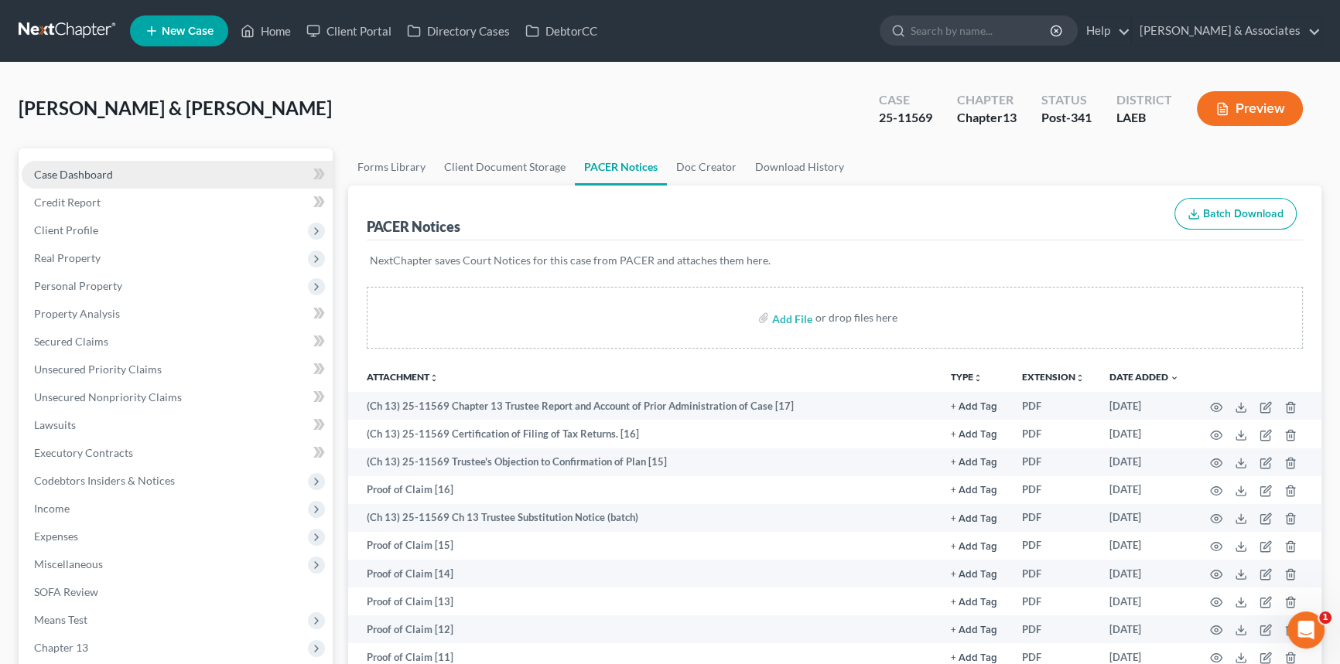
click at [186, 183] on link "Case Dashboard" at bounding box center [177, 175] width 311 height 28
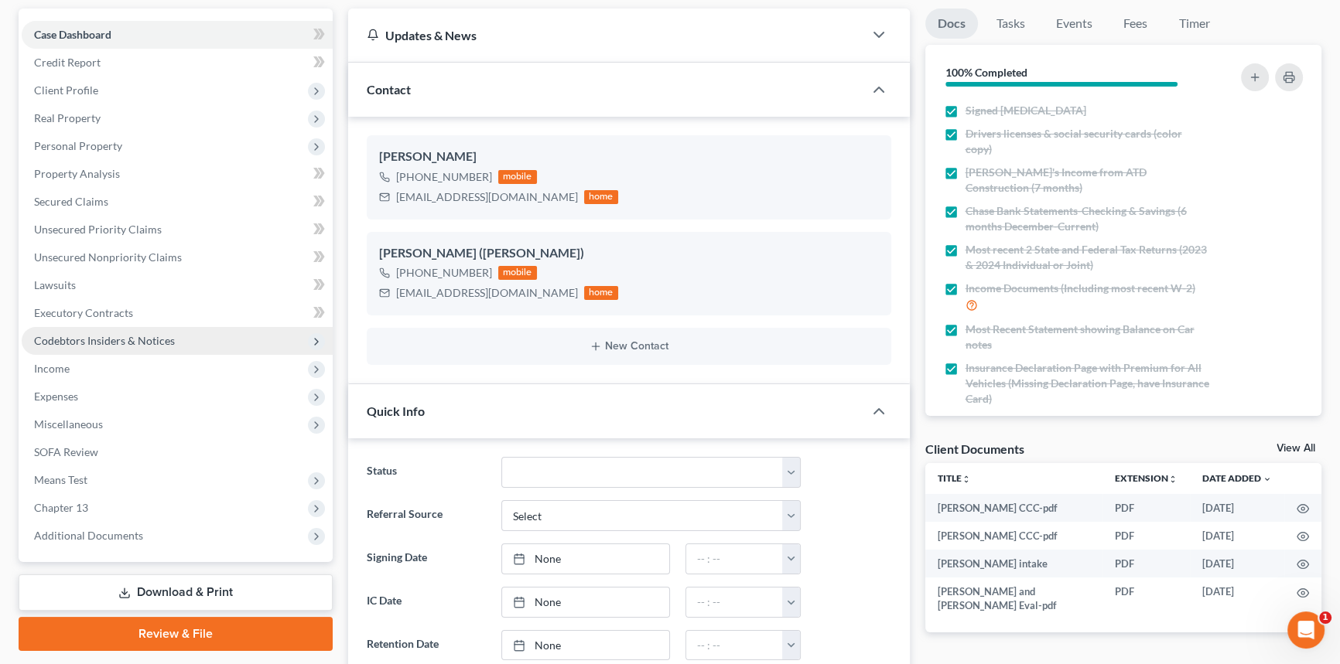
scroll to position [2883, 0]
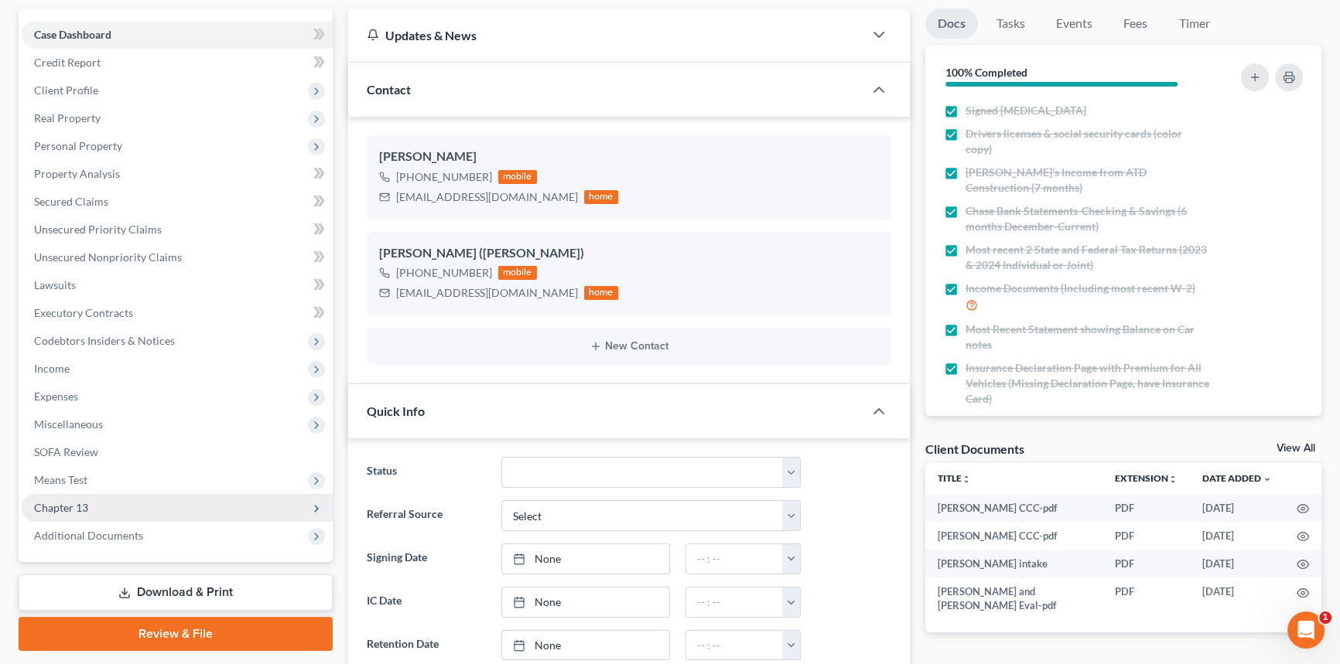
click at [145, 495] on span "Chapter 13" at bounding box center [177, 508] width 311 height 28
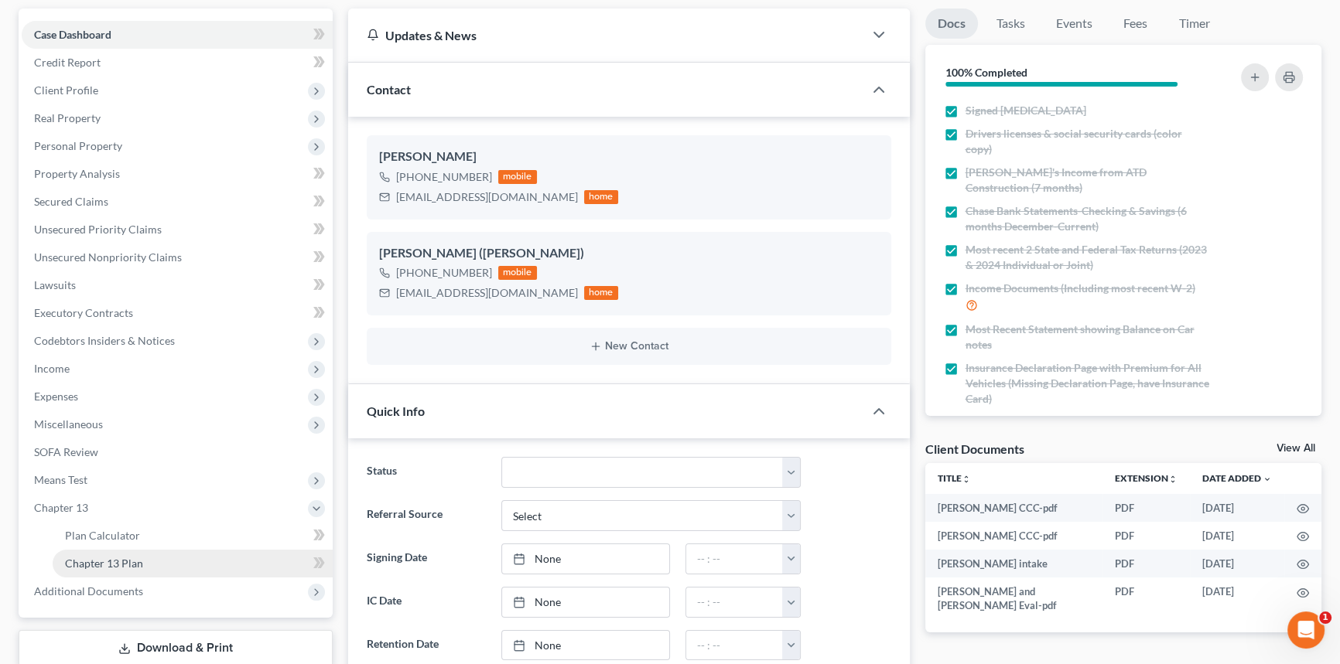
click at [138, 563] on span "Chapter 13 Plan" at bounding box center [104, 563] width 78 height 13
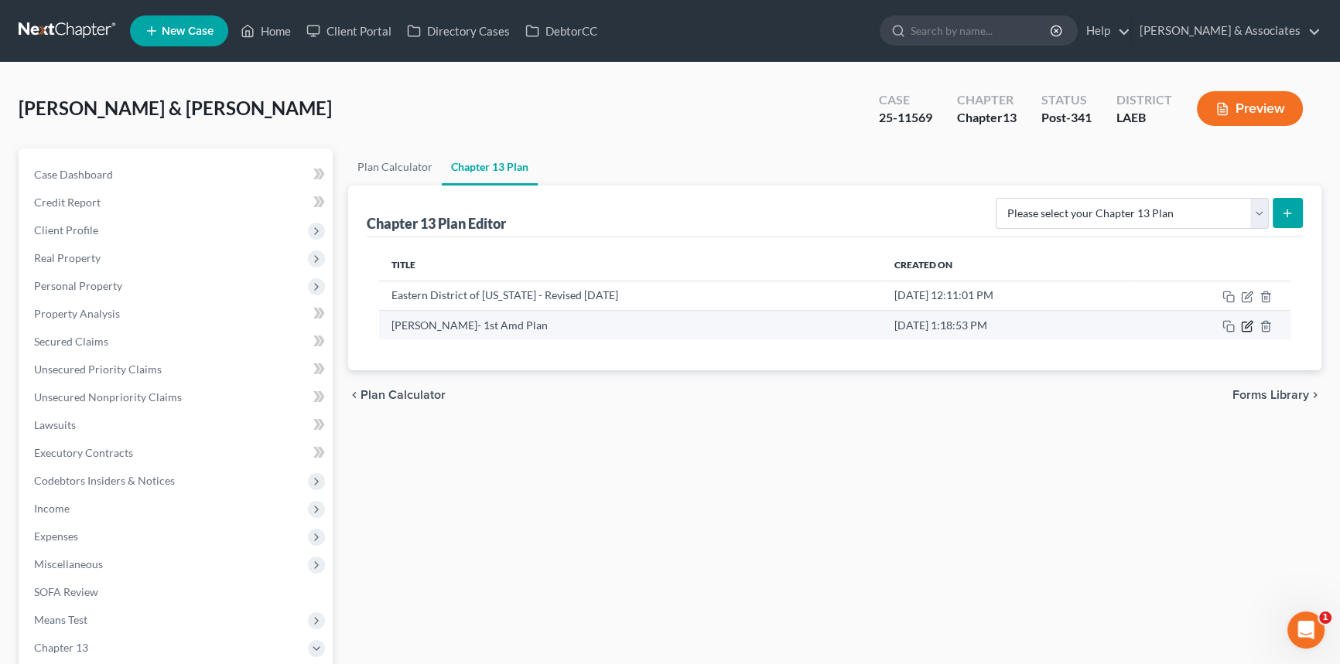
click at [1252, 326] on icon "button" at bounding box center [1247, 326] width 12 height 12
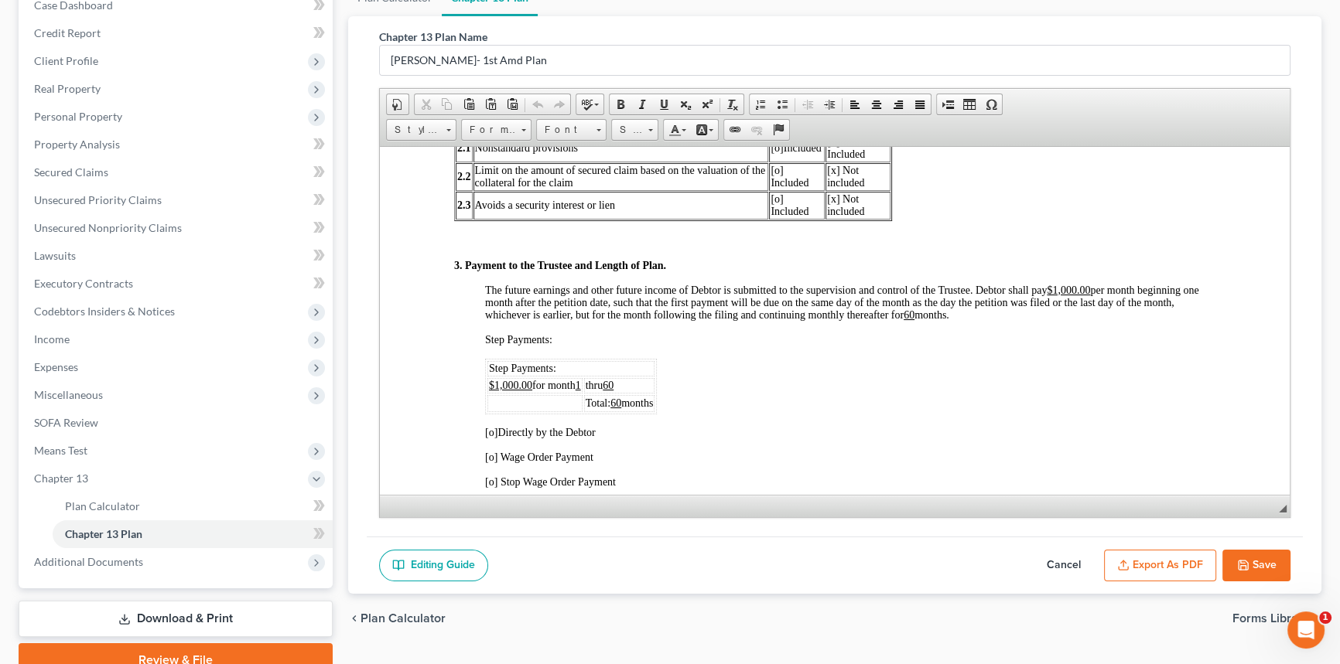
scroll to position [774, 0]
drag, startPoint x: 488, startPoint y: 410, endPoint x: 531, endPoint y: 409, distance: 43.3
click at [531, 391] on span "$1,000.00 for month 1" at bounding box center [535, 385] width 92 height 12
click at [674, 412] on div "3. Payment to the Trustee and Length of Plan. The future earnings and other fut…" at bounding box center [834, 597] width 761 height 677
drag, startPoint x: 661, startPoint y: 432, endPoint x: 490, endPoint y: 410, distance: 172.3
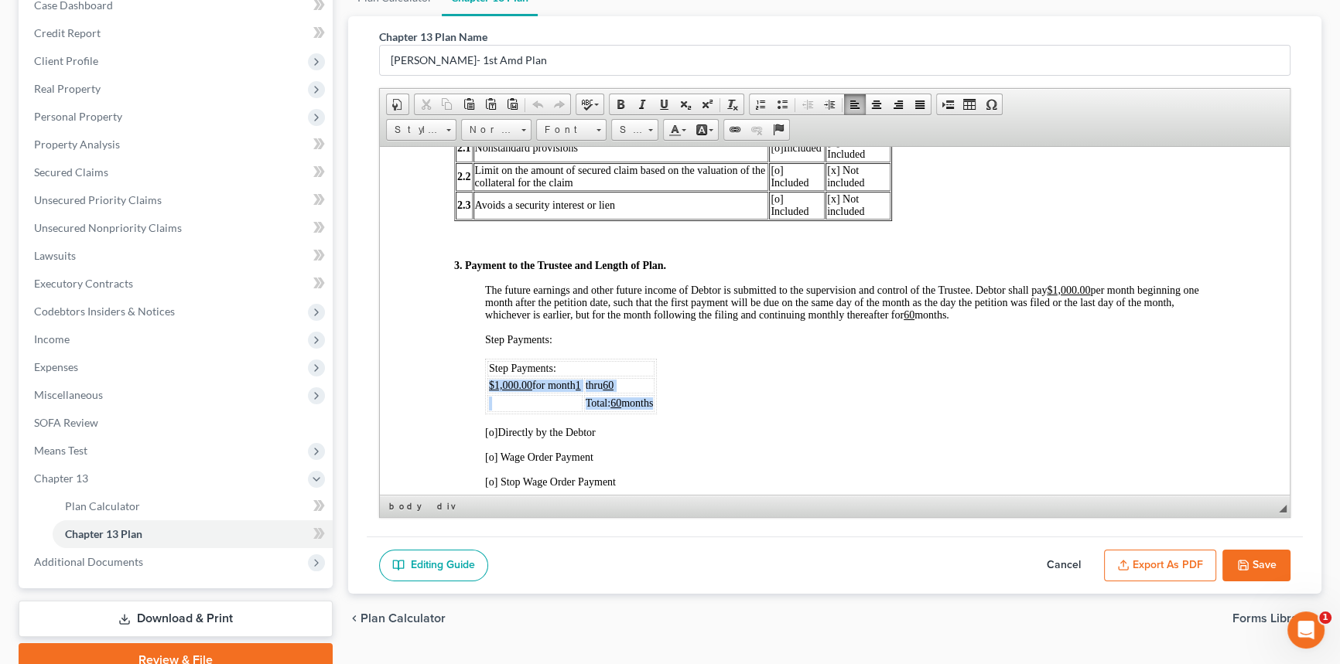
click at [490, 410] on tbody "Step Payments: $1,000.00 for month 1 thru 60 Total: 60 months" at bounding box center [570, 385] width 167 height 51
click at [490, 391] on u "$1,000.00" at bounding box center [510, 385] width 43 height 12
drag, startPoint x: 490, startPoint y: 410, endPoint x: 680, endPoint y: 429, distance: 191.3
click at [680, 429] on div "3. Payment to the Trustee and Length of Plan. The future earnings and other fut…" at bounding box center [834, 597] width 761 height 677
click at [705, 418] on div "3. Payment to the Trustee and Length of Plan. The future earnings and other fut…" at bounding box center [834, 597] width 761 height 677
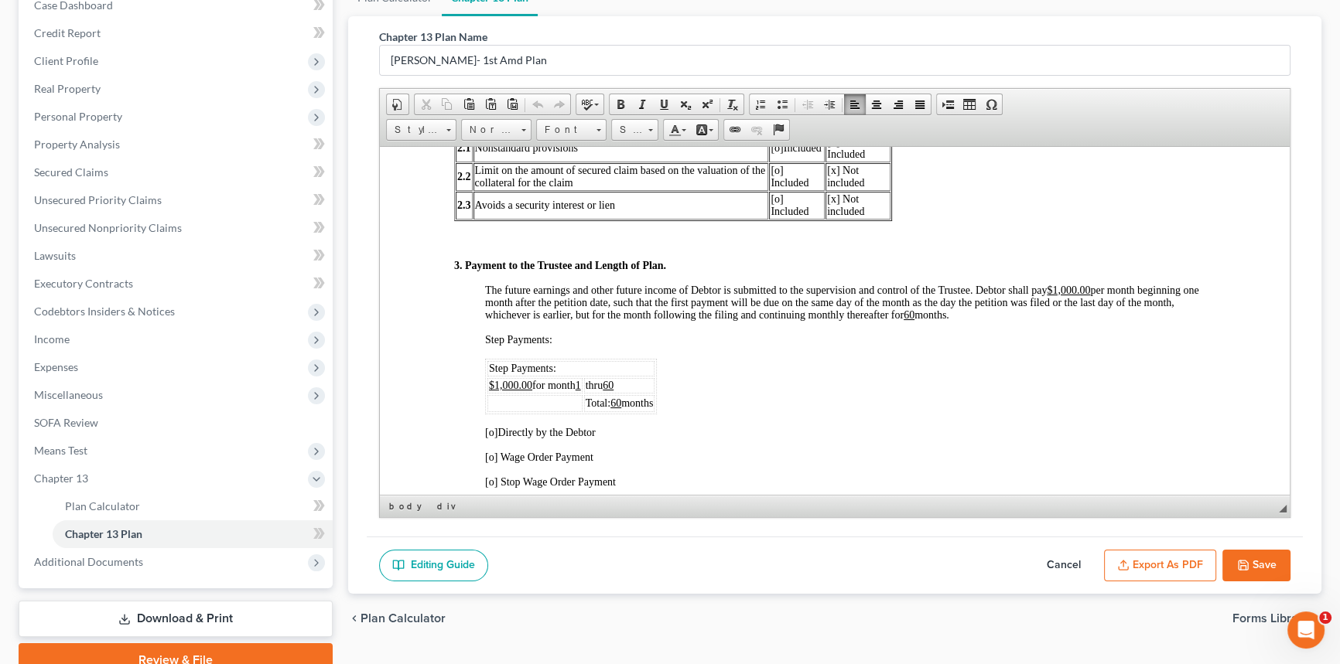
drag, startPoint x: 661, startPoint y: 428, endPoint x: 487, endPoint y: 409, distance: 175.8
click at [487, 409] on tbody "Step Payments: $1,000.00 for month 1 thru 60 Total: 60 months" at bounding box center [570, 385] width 167 height 51
click at [487, 393] on td "$1,000.00 for month 1" at bounding box center [534, 384] width 95 height 15
drag, startPoint x: 487, startPoint y: 409, endPoint x: 662, endPoint y: 428, distance: 175.8
click at [654, 412] on tbody "Step Payments: $1,000.00 for month 1 thru 60 Total: 60 months" at bounding box center [570, 385] width 167 height 51
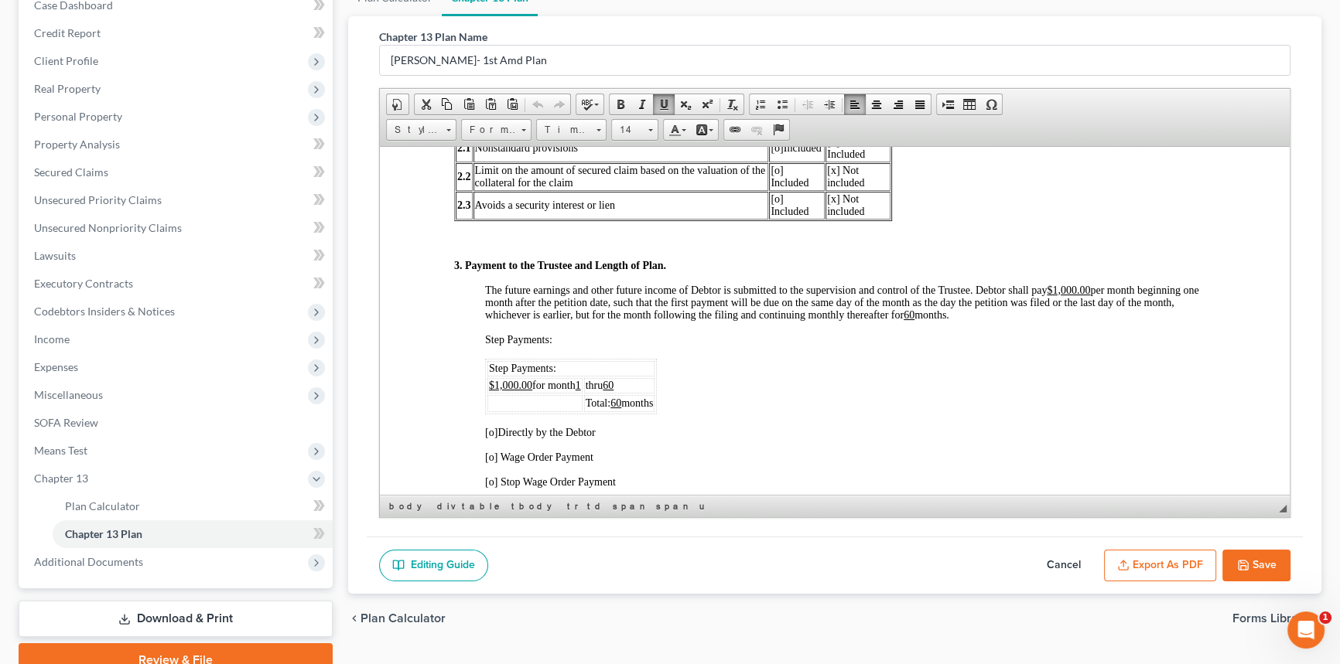
click at [504, 412] on td at bounding box center [534, 403] width 95 height 17
drag, startPoint x: 488, startPoint y: 412, endPoint x: 664, endPoint y: 428, distance: 177.0
click at [654, 412] on tbody "Step Payments: $1,000.00 for month 1 thru 60 Total: 60 months" at bounding box center [570, 385] width 167 height 51
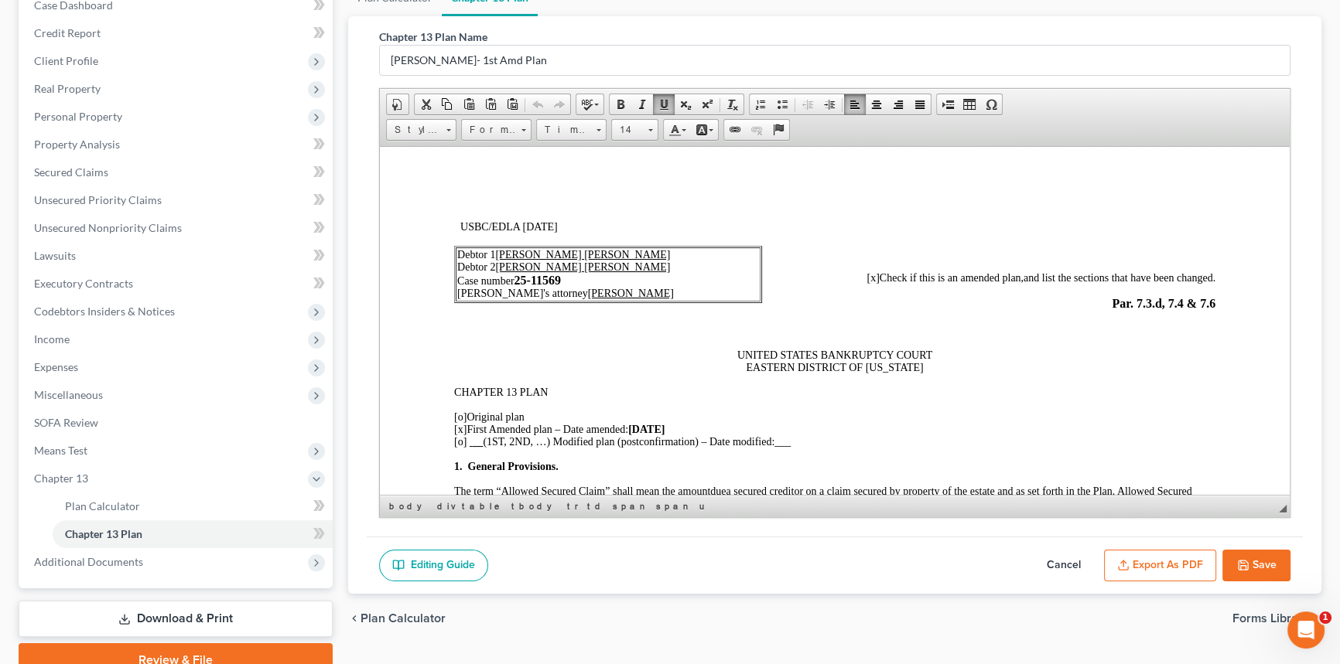
scroll to position [0, 0]
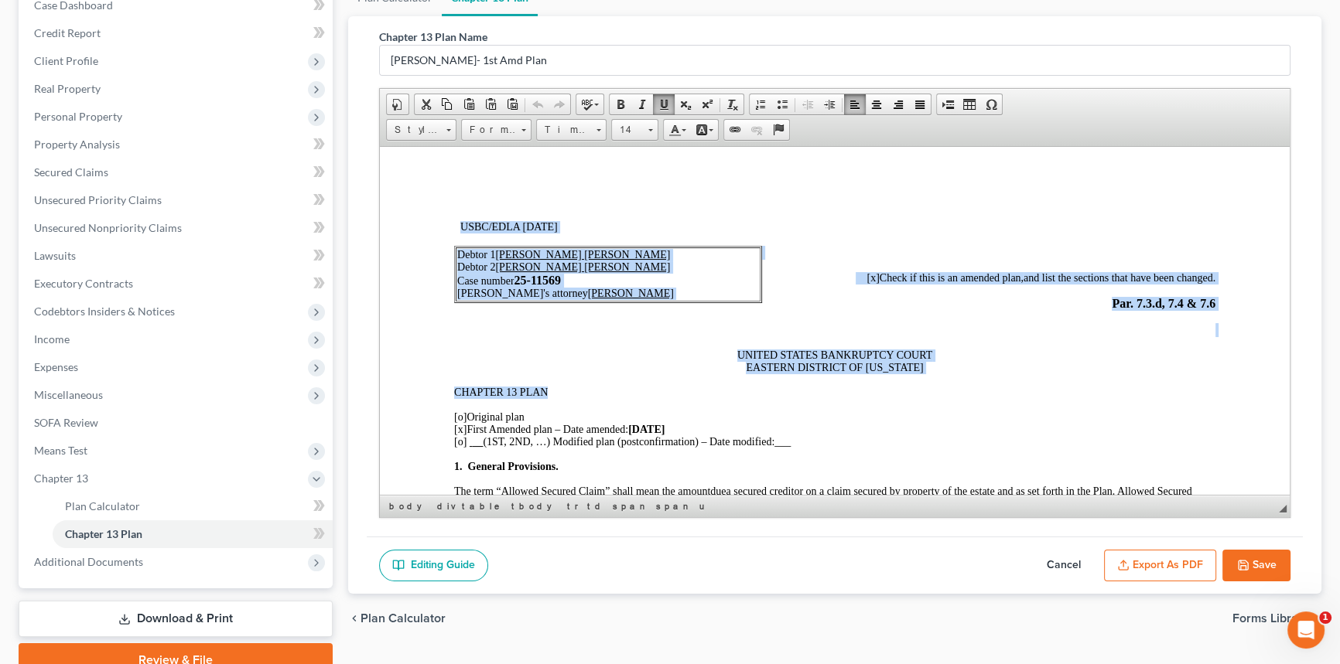
drag, startPoint x: 453, startPoint y: 222, endPoint x: 950, endPoint y: 400, distance: 527.5
click at [950, 398] on p "CHAPTER 13 PLAN" at bounding box center [834, 392] width 761 height 12
drag, startPoint x: 627, startPoint y: 396, endPoint x: 419, endPoint y: 203, distance: 283.5
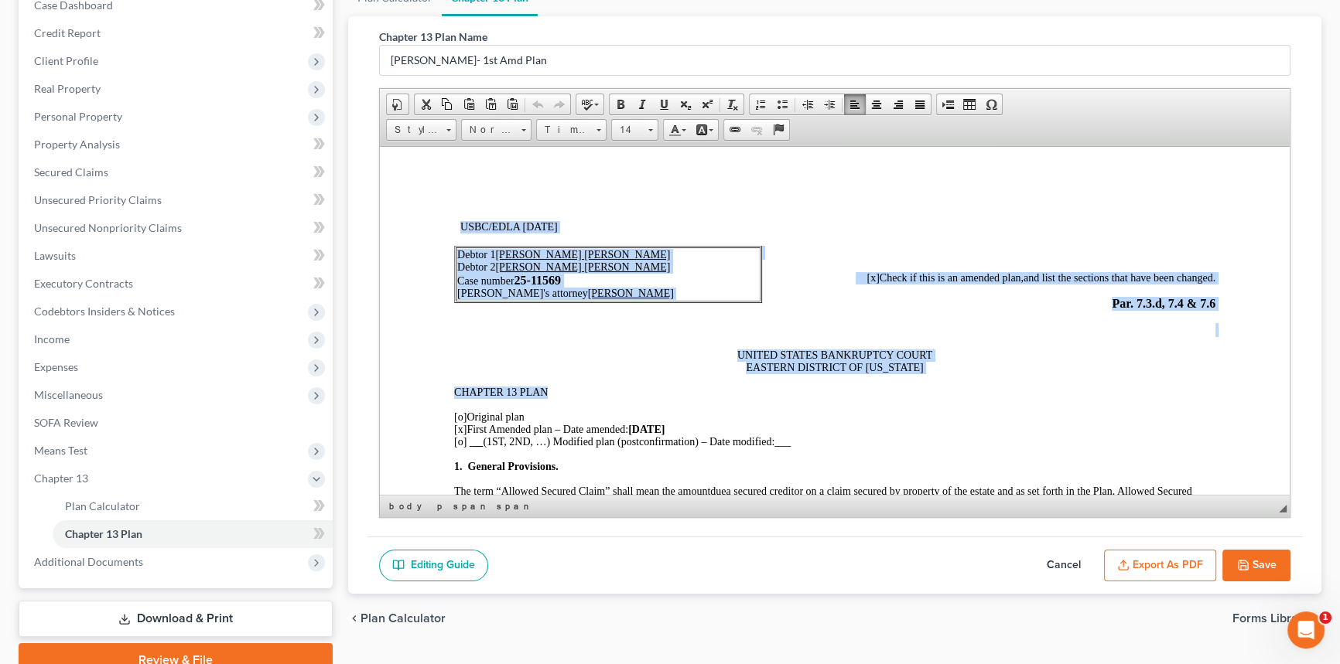
drag, startPoint x: 449, startPoint y: 220, endPoint x: 786, endPoint y: 398, distance: 380.6
click at [786, 398] on p "CHAPTER 13 PLAN" at bounding box center [834, 392] width 761 height 12
drag, startPoint x: 500, startPoint y: 333, endPoint x: 449, endPoint y: 215, distance: 128.9
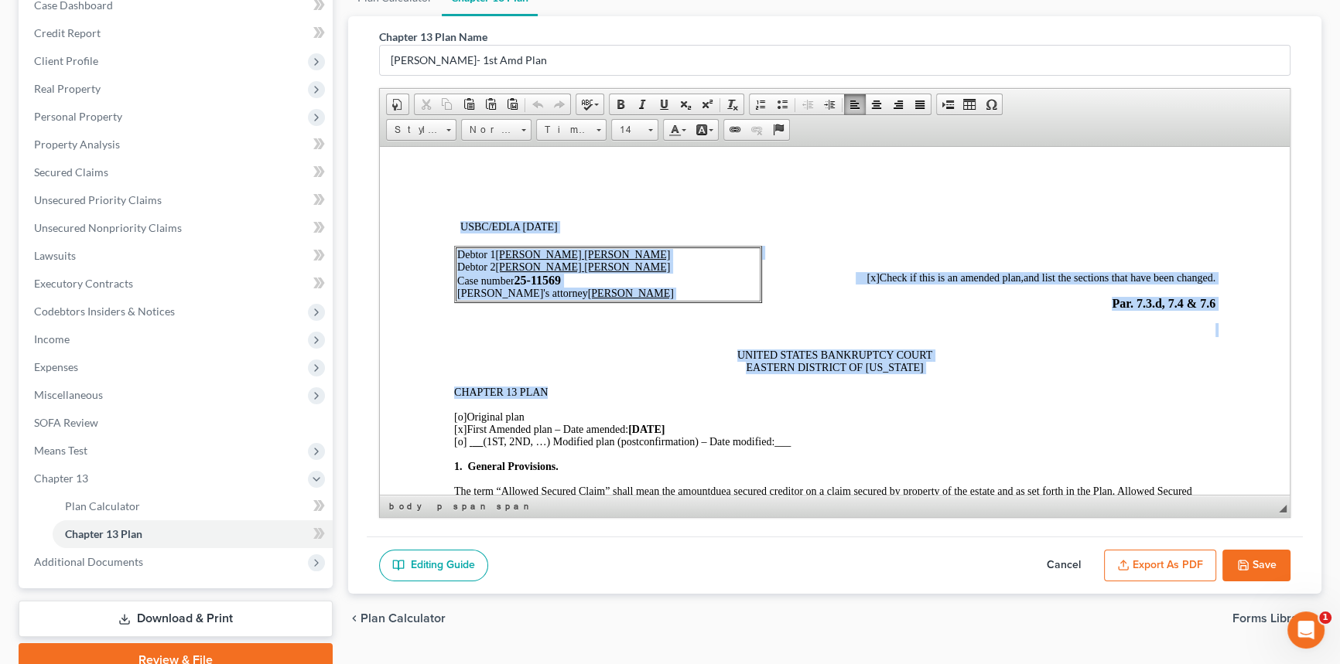
drag, startPoint x: 454, startPoint y: 224, endPoint x: 625, endPoint y: 397, distance: 243.4
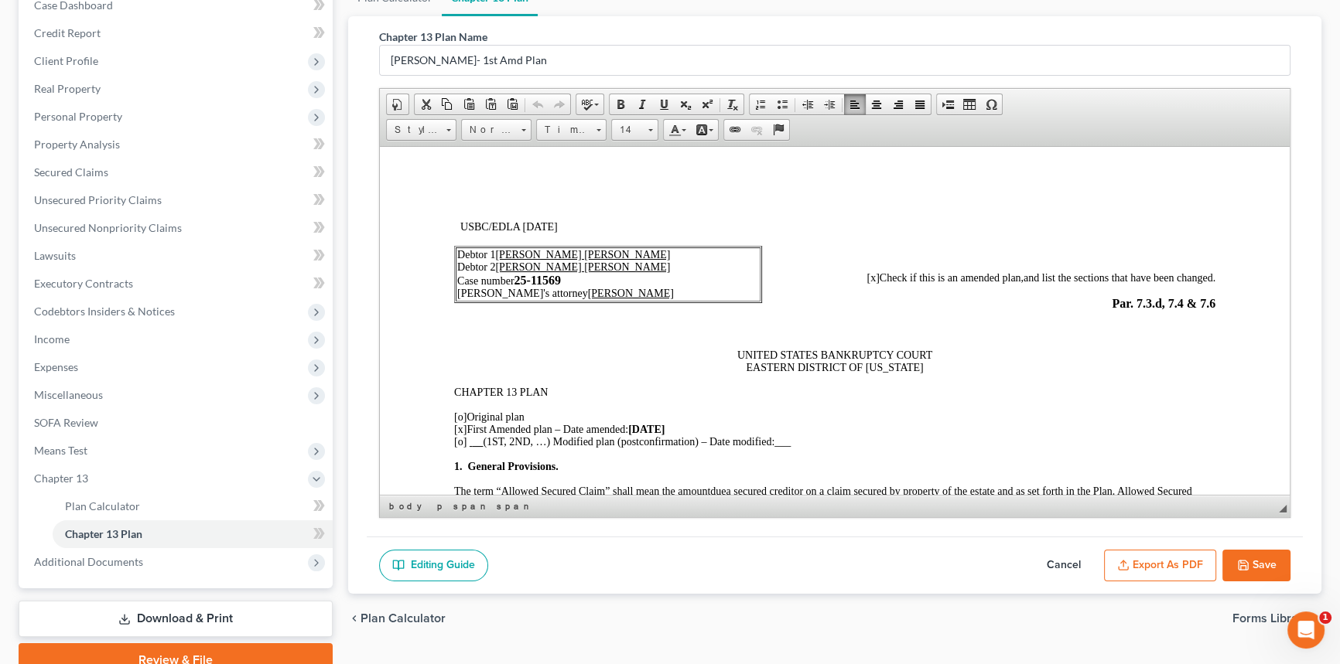
click at [535, 422] on p "[o] Original plan [x] First Amended plan – Date amended: 10/05/25 [o] (1ST, 2ND…" at bounding box center [834, 429] width 761 height 37
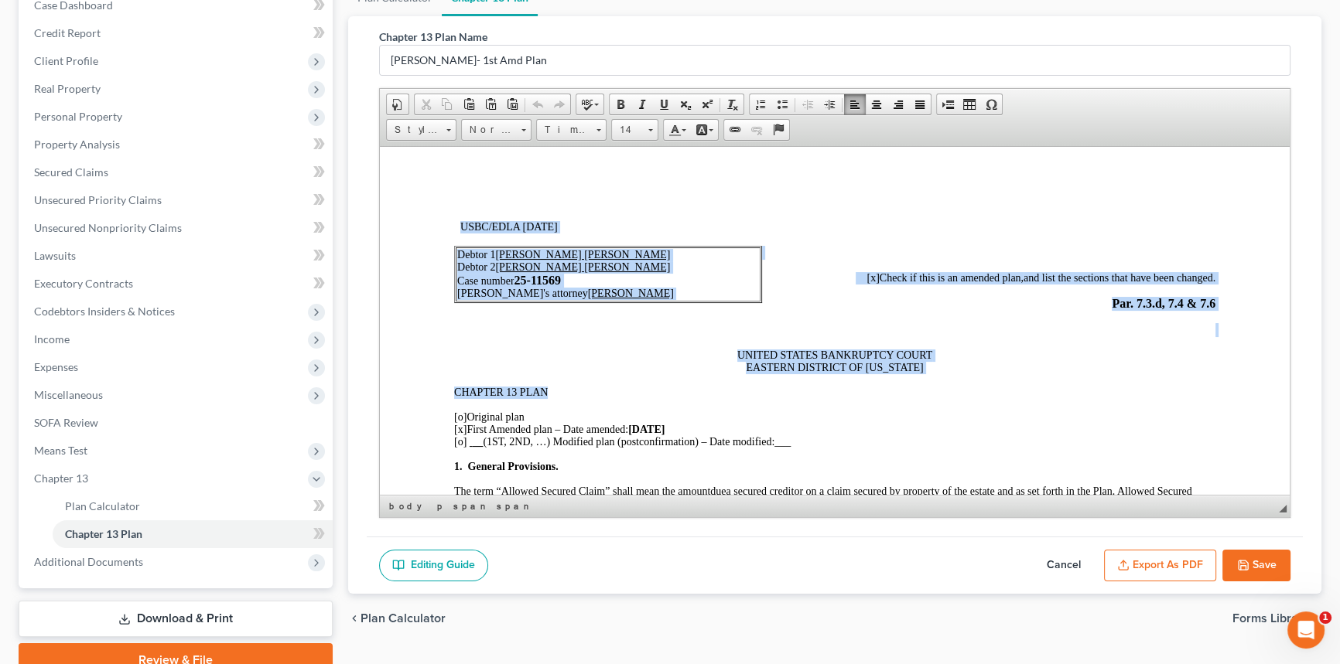
drag, startPoint x: 556, startPoint y: 397, endPoint x: 456, endPoint y: 231, distance: 193.3
drag, startPoint x: 574, startPoint y: 394, endPoint x: 446, endPoint y: 211, distance: 222.8
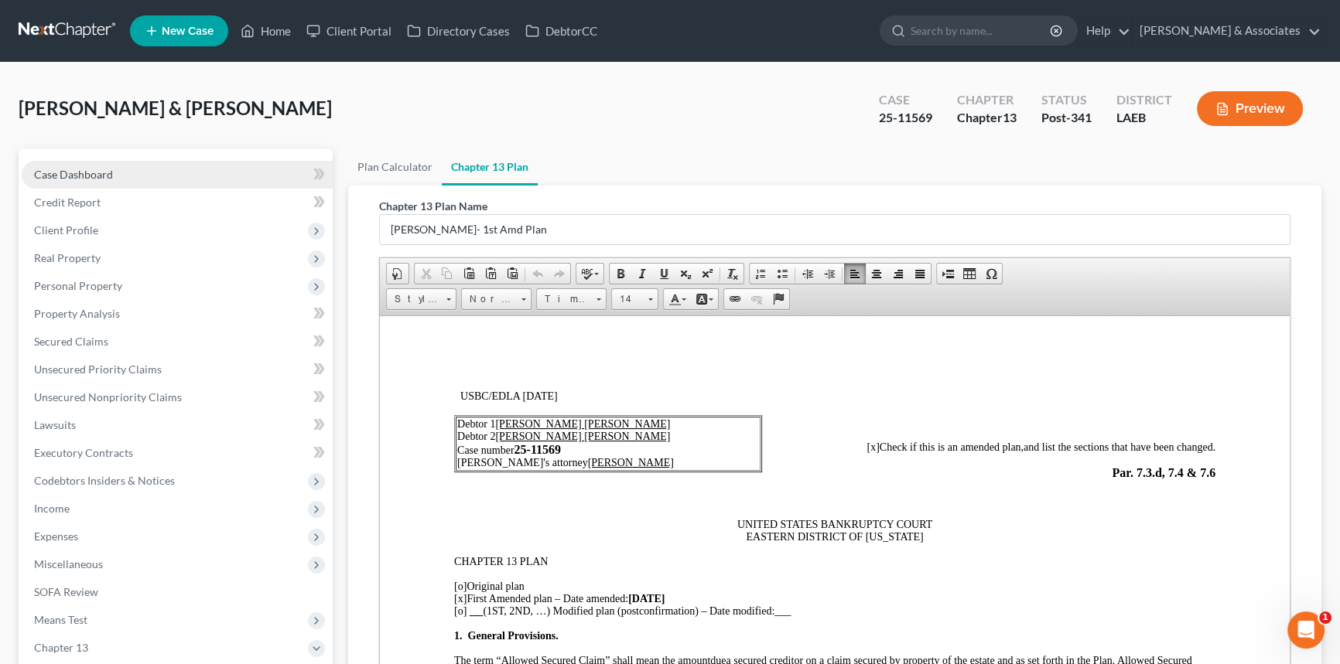
click at [153, 183] on link "Case Dashboard" at bounding box center [177, 175] width 311 height 28
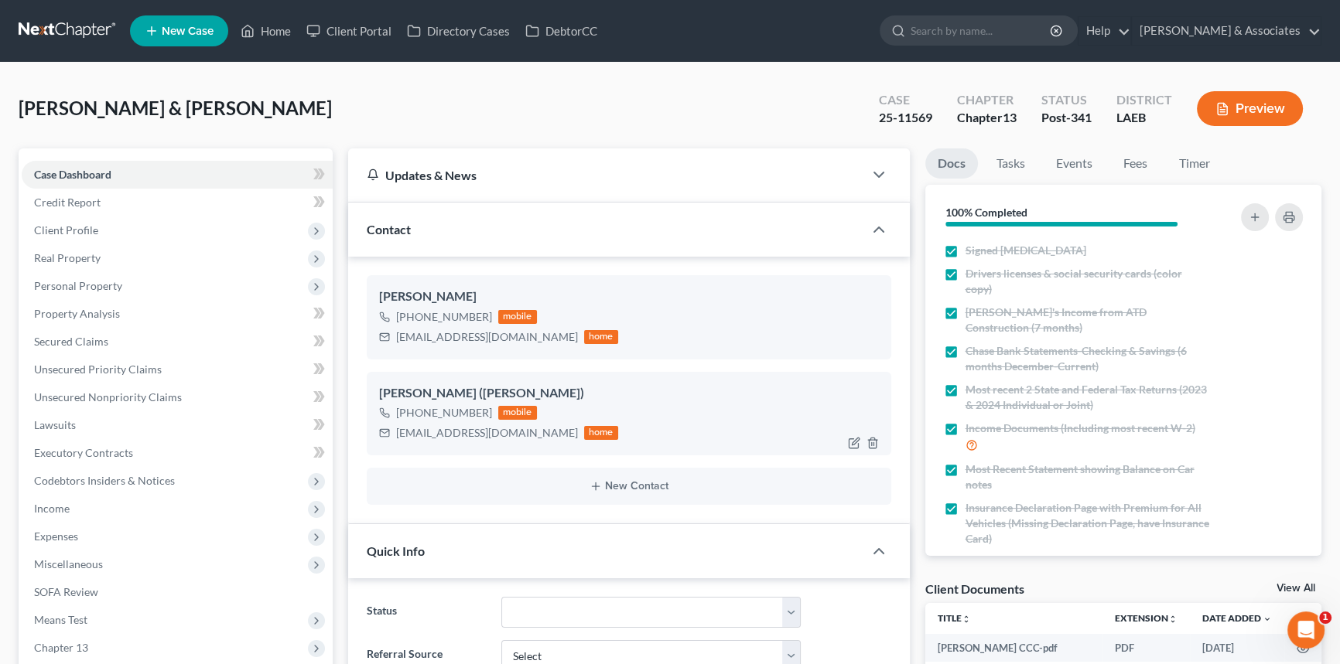
scroll to position [2883, 0]
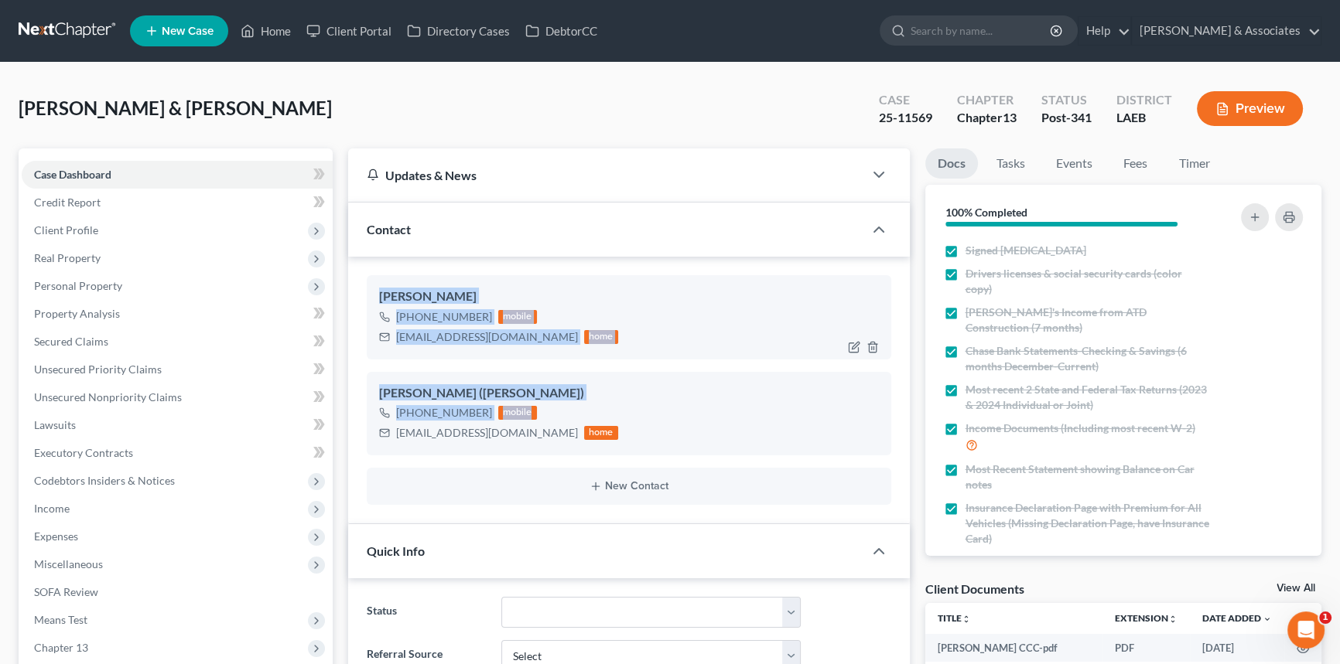
drag, startPoint x: 629, startPoint y: 418, endPoint x: 380, endPoint y: 285, distance: 282.4
click at [380, 285] on ng-include "Stefan Mercadel +1 (504) 266-8054 mobile stefanmercadel@gmail.com home Michelle…" at bounding box center [629, 390] width 524 height 230
click at [377, 292] on div "Stefan Mercadel +1 (504) 266-8054 mobile stefanmercadel@gmail.com home" at bounding box center [629, 317] width 524 height 84
drag, startPoint x: 377, startPoint y: 292, endPoint x: 596, endPoint y: 436, distance: 261.3
click at [596, 436] on ng-include "Stefan Mercadel +1 (504) 266-8054 mobile stefanmercadel@gmail.com home Michelle…" at bounding box center [629, 390] width 524 height 230
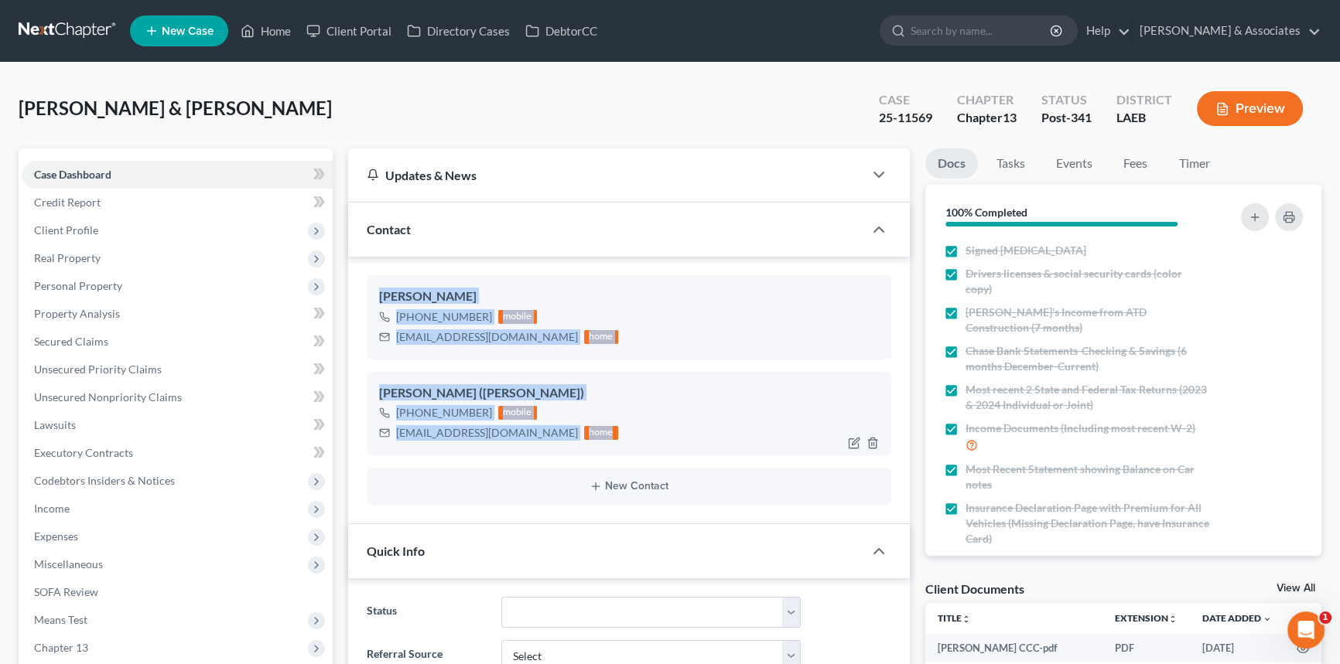
click at [596, 436] on div "+1 (504) 335-6864 mobile michellebutler134@yahoo.com home" at bounding box center [629, 423] width 500 height 40
drag, startPoint x: 596, startPoint y: 436, endPoint x: 370, endPoint y: 285, distance: 271.6
click at [370, 285] on ng-include "Stefan Mercadel +1 (504) 266-8054 mobile stefanmercadel@gmail.com home Michelle…" at bounding box center [629, 390] width 524 height 230
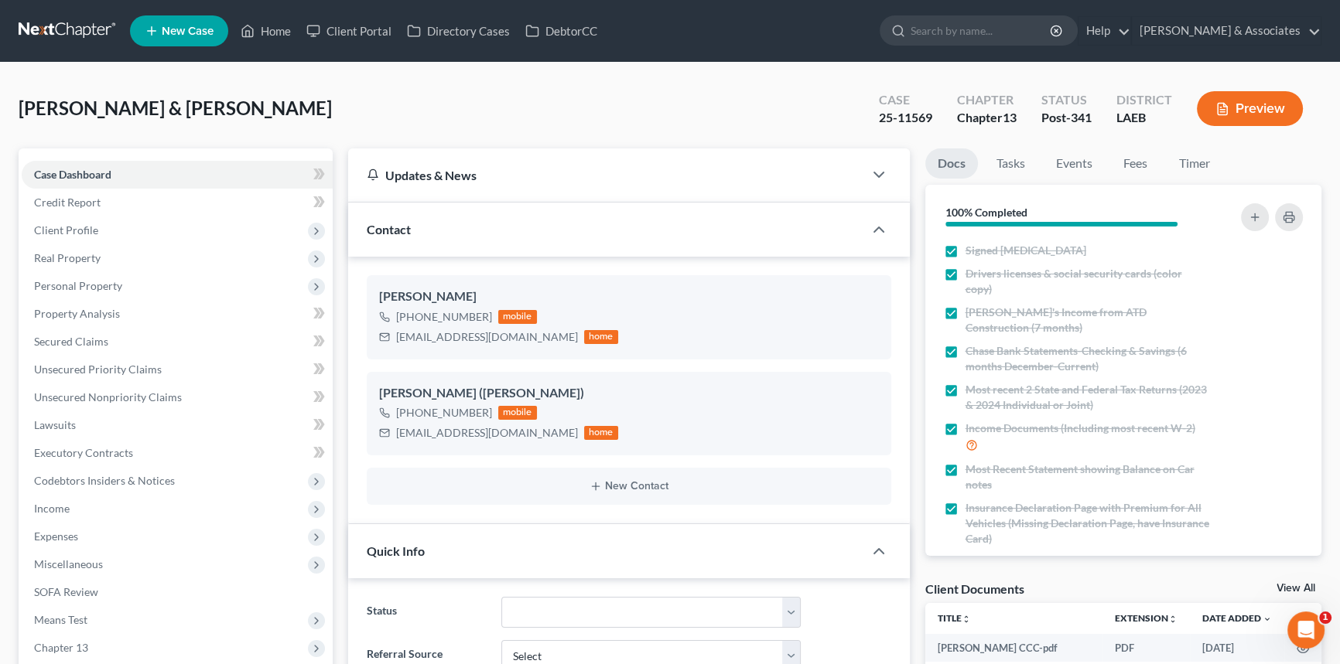
click at [81, 110] on span "Mercadel, Stefan & Michelle" at bounding box center [175, 108] width 313 height 22
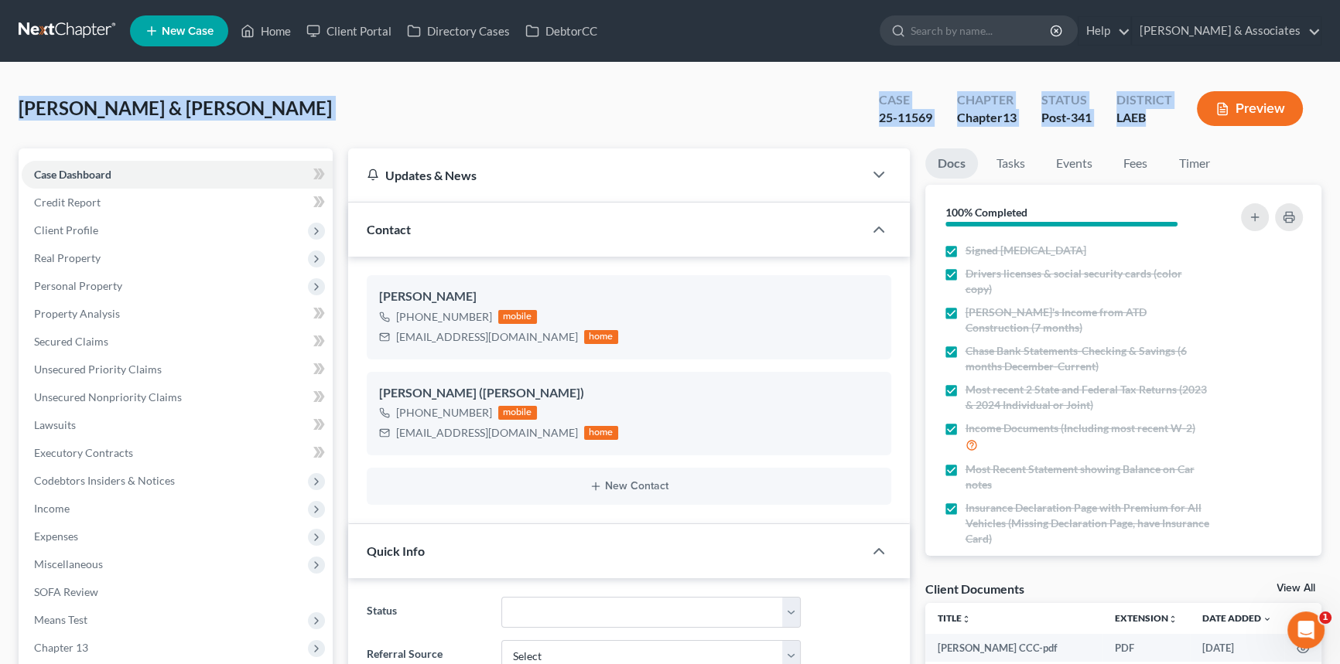
drag, startPoint x: 18, startPoint y: 104, endPoint x: 1162, endPoint y: 121, distance: 1144.2
click at [1160, 122] on div "LAEB" at bounding box center [1144, 118] width 56 height 18
drag, startPoint x: 1170, startPoint y: 123, endPoint x: 24, endPoint y: 103, distance: 1146.6
click at [24, 103] on div "Mercadel, Stefan & Michelle Upgraded Case 25-11569 Chapter Chapter 13 Status Po…" at bounding box center [670, 114] width 1303 height 67
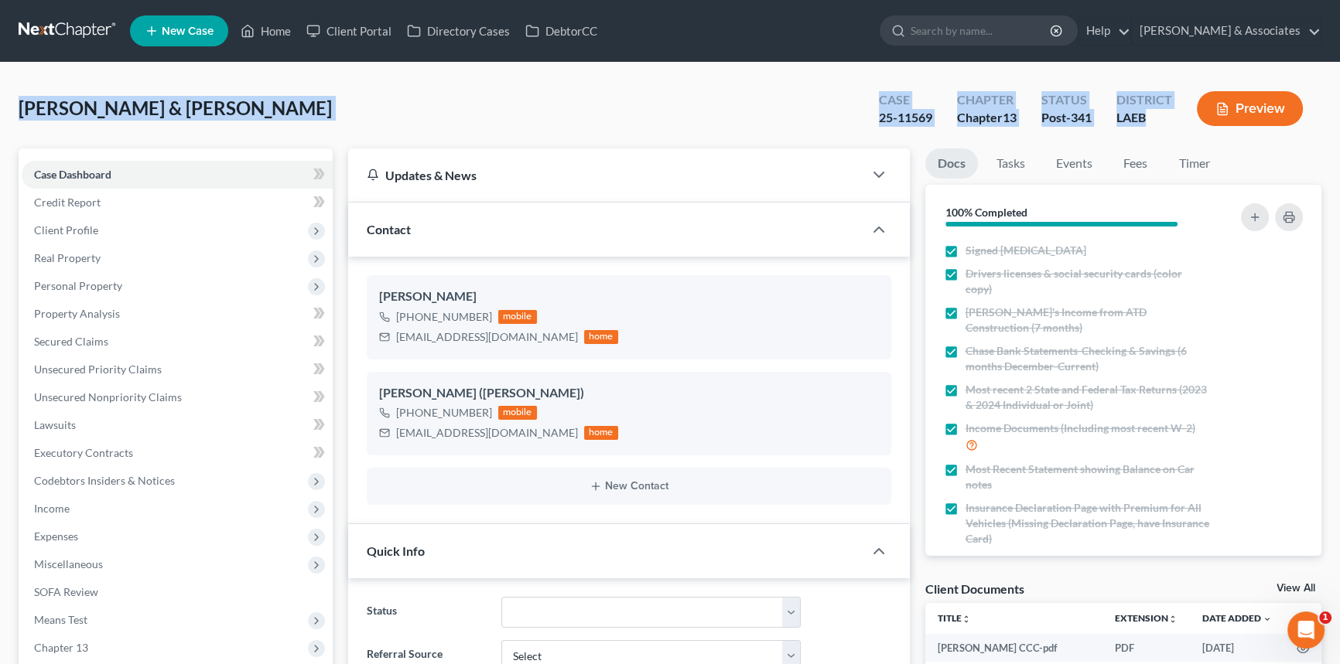
click at [24, 103] on span "Mercadel, Stefan & Michelle" at bounding box center [175, 108] width 313 height 22
drag, startPoint x: 22, startPoint y: 109, endPoint x: 1324, endPoint y: 129, distance: 1302.0
click at [1206, 132] on div "Preview" at bounding box center [1252, 110] width 137 height 46
drag, startPoint x: 1213, startPoint y: 135, endPoint x: 22, endPoint y: 116, distance: 1190.6
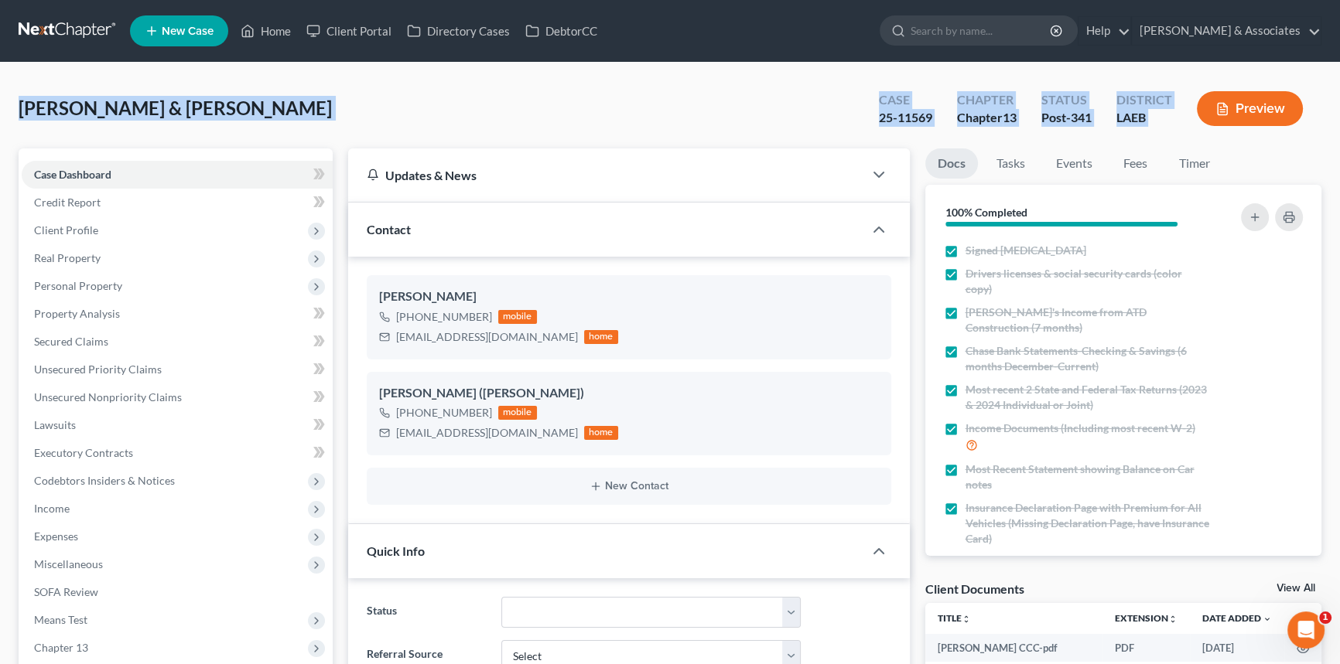
click at [22, 116] on div "Mercadel, Stefan & Michelle Upgraded Case 25-11569 Chapter Chapter 13 Status Po…" at bounding box center [670, 114] width 1303 height 67
click at [19, 108] on span "Mercadel, Stefan & Michelle" at bounding box center [175, 108] width 313 height 22
drag, startPoint x: 16, startPoint y: 108, endPoint x: 1224, endPoint y: 72, distance: 1208.0
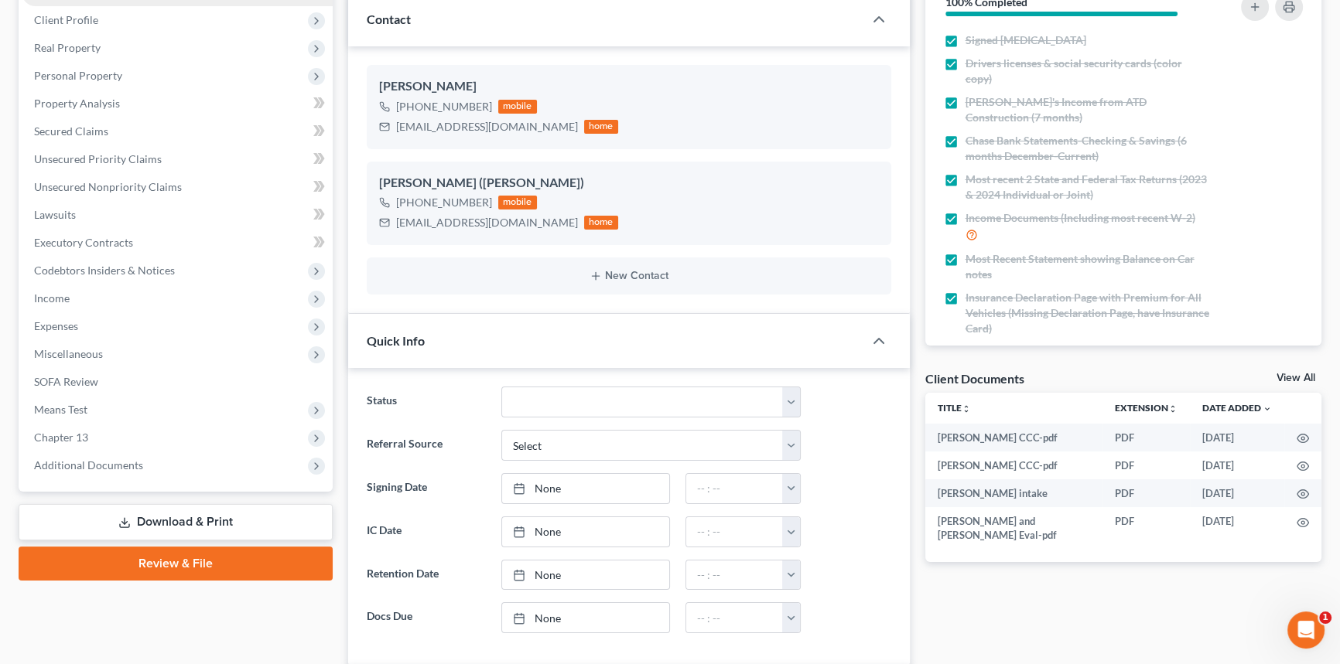
scroll to position [0, 0]
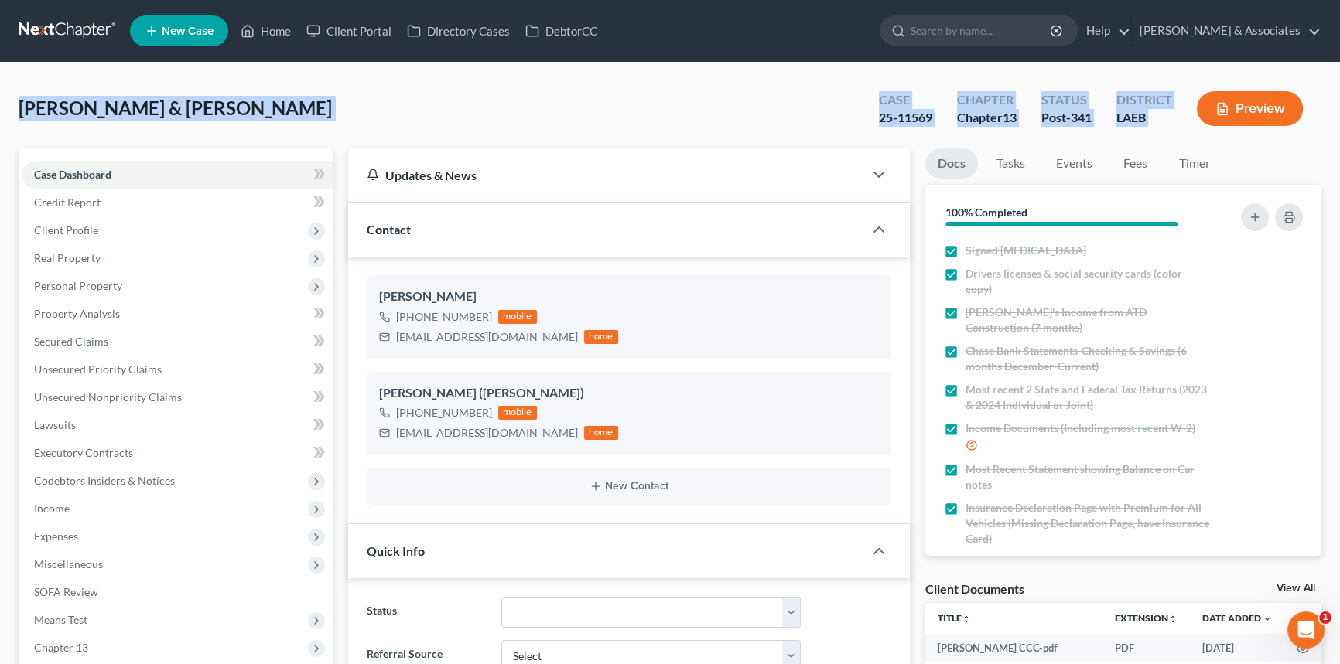
click at [30, 113] on span "Mercadel, Stefan & Michelle" at bounding box center [175, 108] width 313 height 22
drag, startPoint x: 26, startPoint y: 108, endPoint x: 1187, endPoint y: 126, distance: 1162.0
click at [1187, 126] on div "Mercadel, Stefan & Michelle Upgraded Case 25-11569 Chapter Chapter 13 Status Po…" at bounding box center [670, 114] width 1303 height 67
click at [1144, 136] on div "Mercadel, Stefan & Michelle Upgraded Case 25-11569 Chapter Chapter 13 Status Po…" at bounding box center [670, 114] width 1303 height 67
drag, startPoint x: 1186, startPoint y: 132, endPoint x: 11, endPoint y: 98, distance: 1175.5
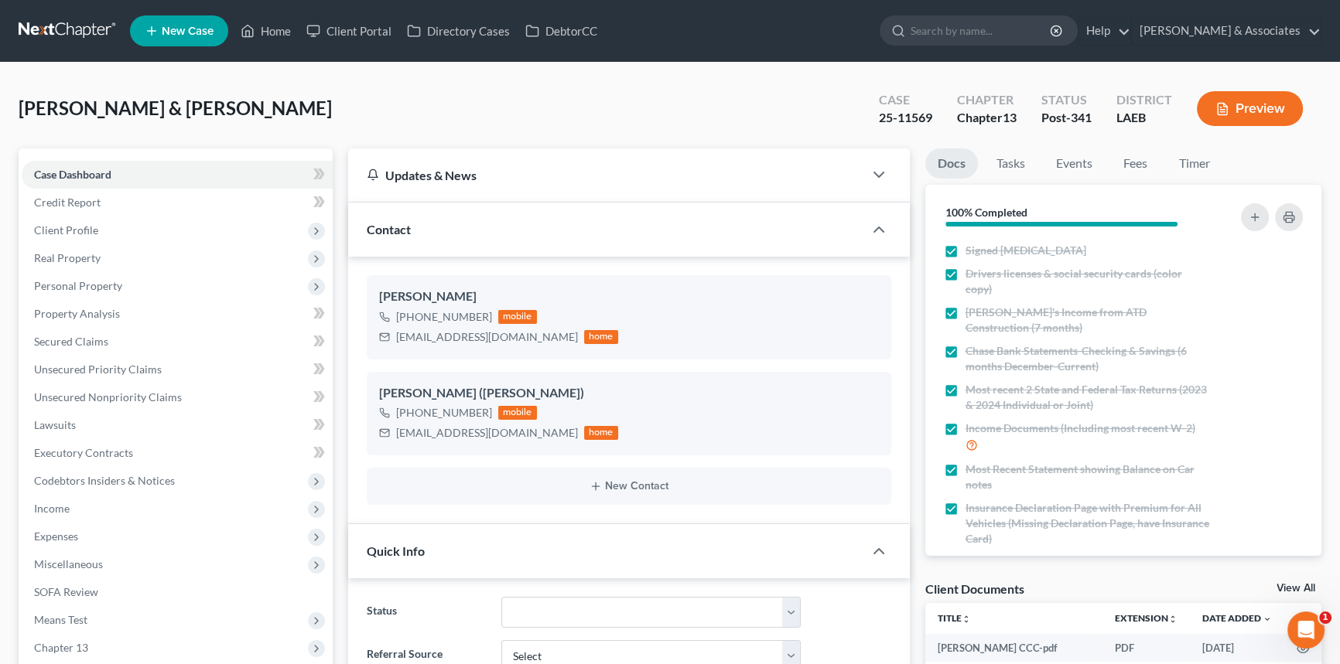
click at [19, 106] on span "Mercadel, Stefan & Michelle" at bounding box center [175, 108] width 313 height 22
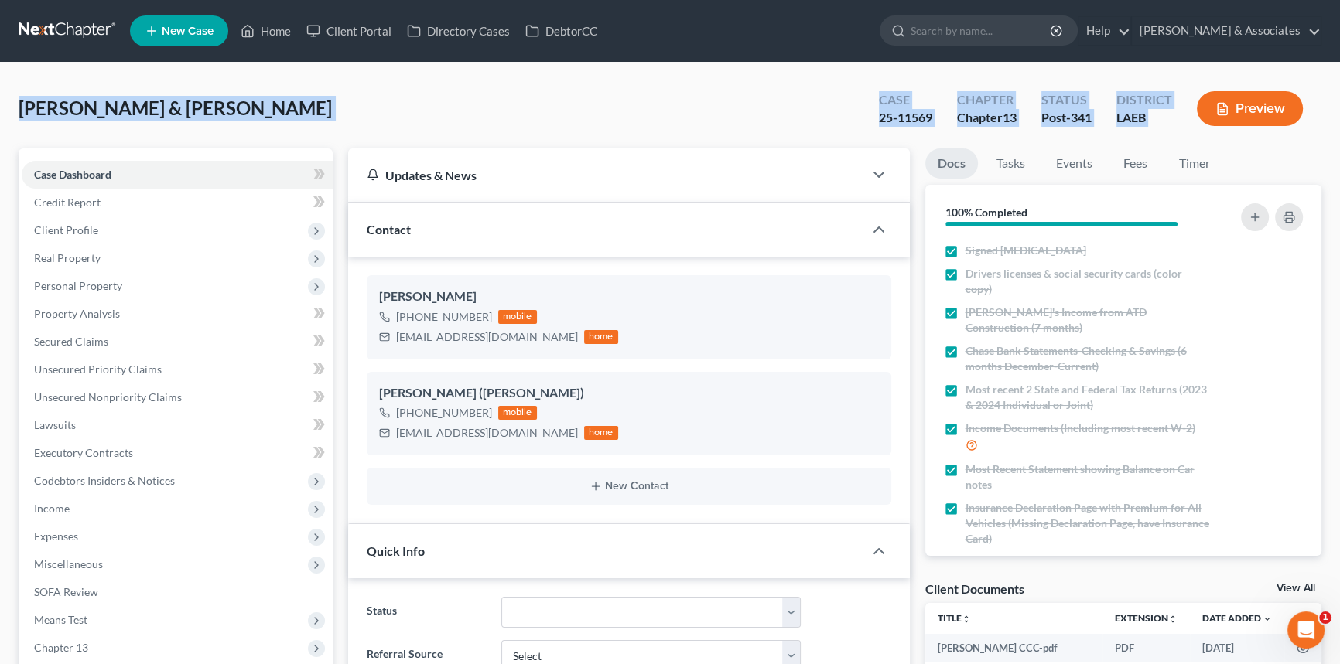
drag, startPoint x: 19, startPoint y: 106, endPoint x: 1218, endPoint y: 128, distance: 1199.2
click at [1218, 128] on div "Mercadel, Stefan & Michelle Upgraded Case 25-11569 Chapter Chapter 13 Status Po…" at bounding box center [670, 114] width 1303 height 67
click at [404, 121] on div "Mercadel, Stefan & Michelle Upgraded Case 25-11569 Chapter Chapter 13 Status Po…" at bounding box center [670, 114] width 1303 height 67
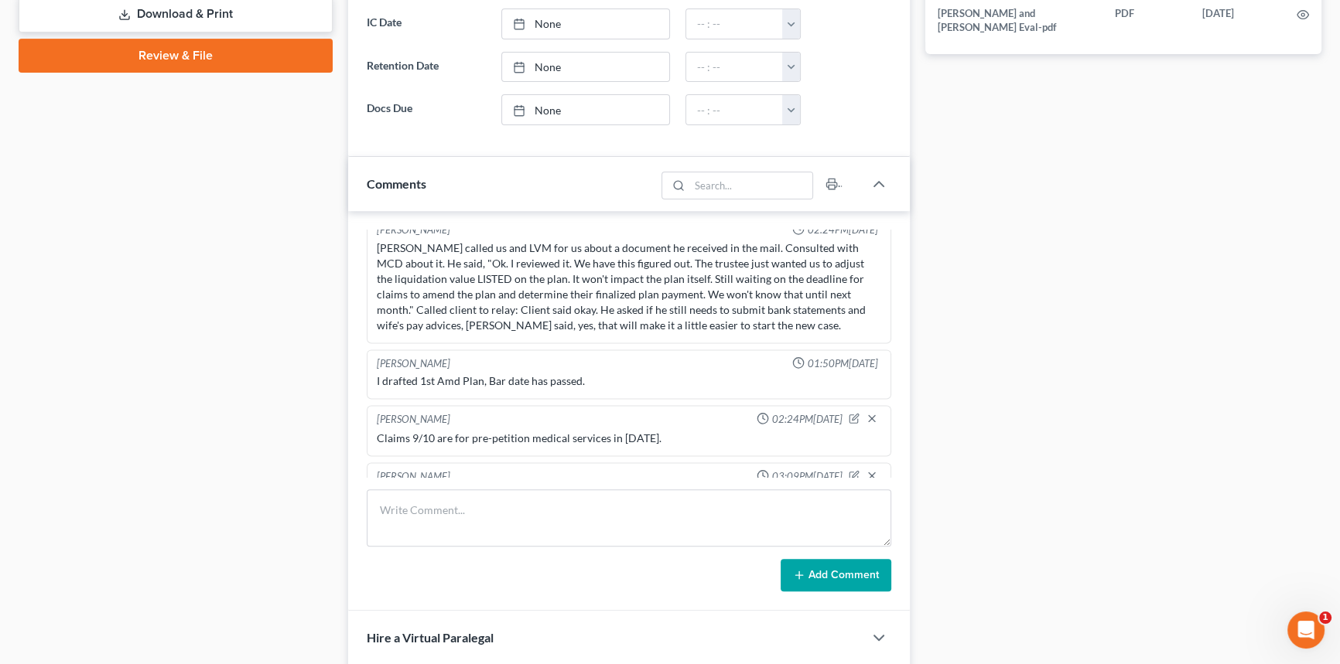
scroll to position [843, 0]
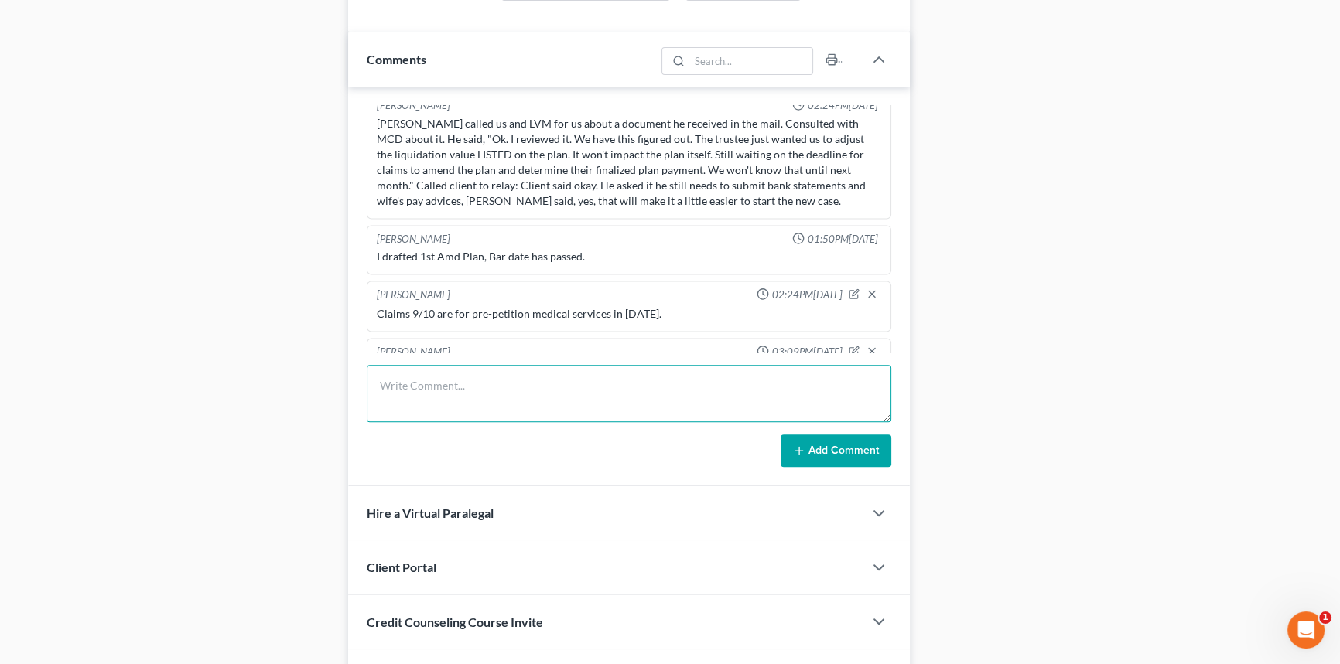
click at [482, 413] on textarea at bounding box center [629, 393] width 524 height 57
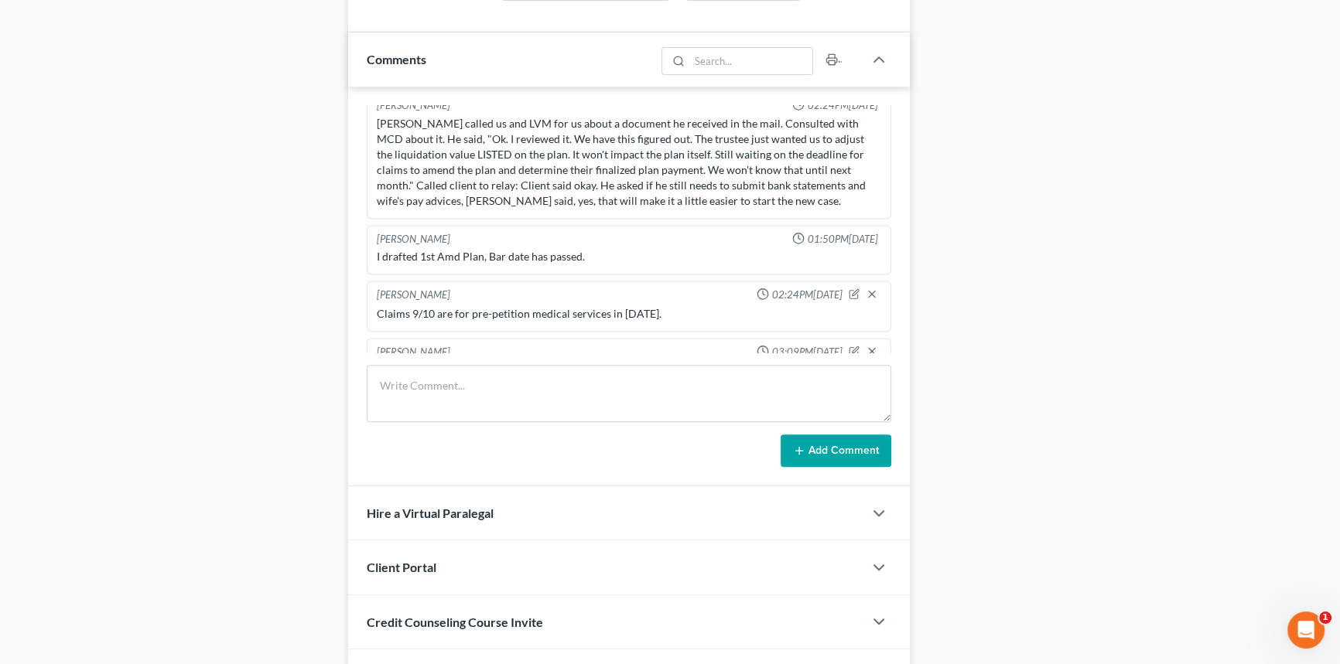
drag, startPoint x: 453, startPoint y: 334, endPoint x: 266, endPoint y: 276, distance: 196.0
click at [364, 282] on div "Richard Prunick 12:20PM, 06/20/2025 Did eval with stefan, 2600 in GUS, 6500 on …" at bounding box center [629, 287] width 562 height 400
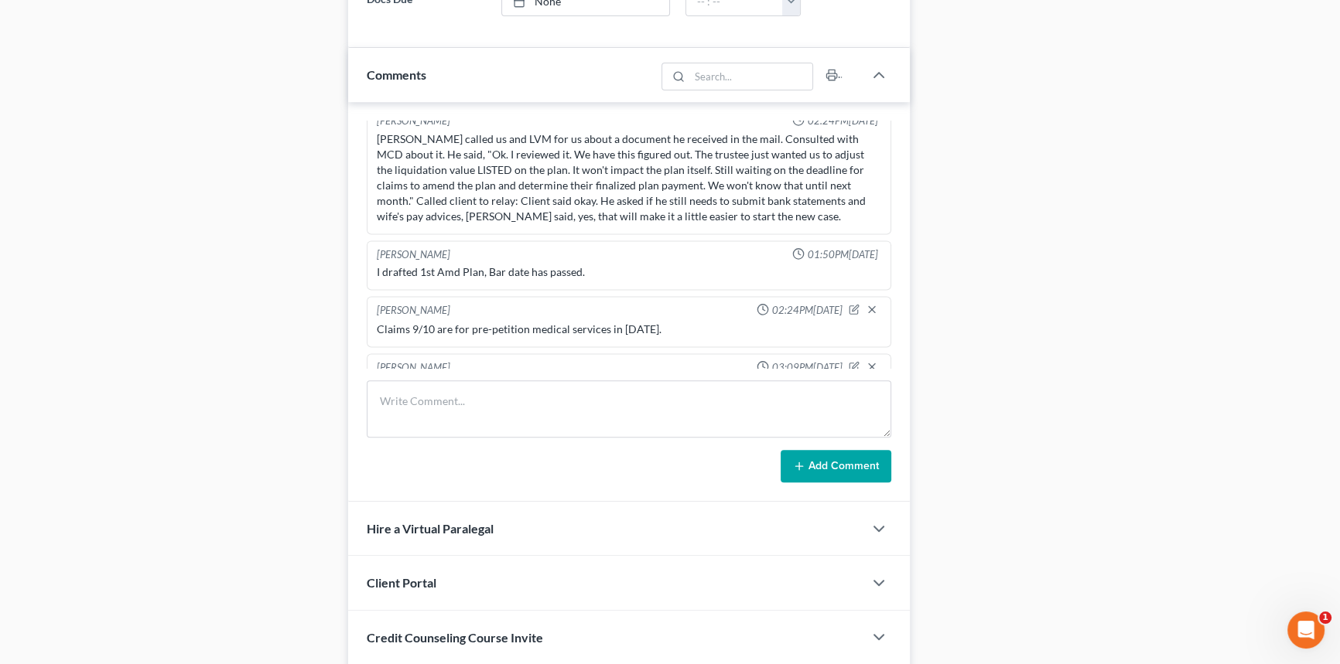
scroll to position [351, 0]
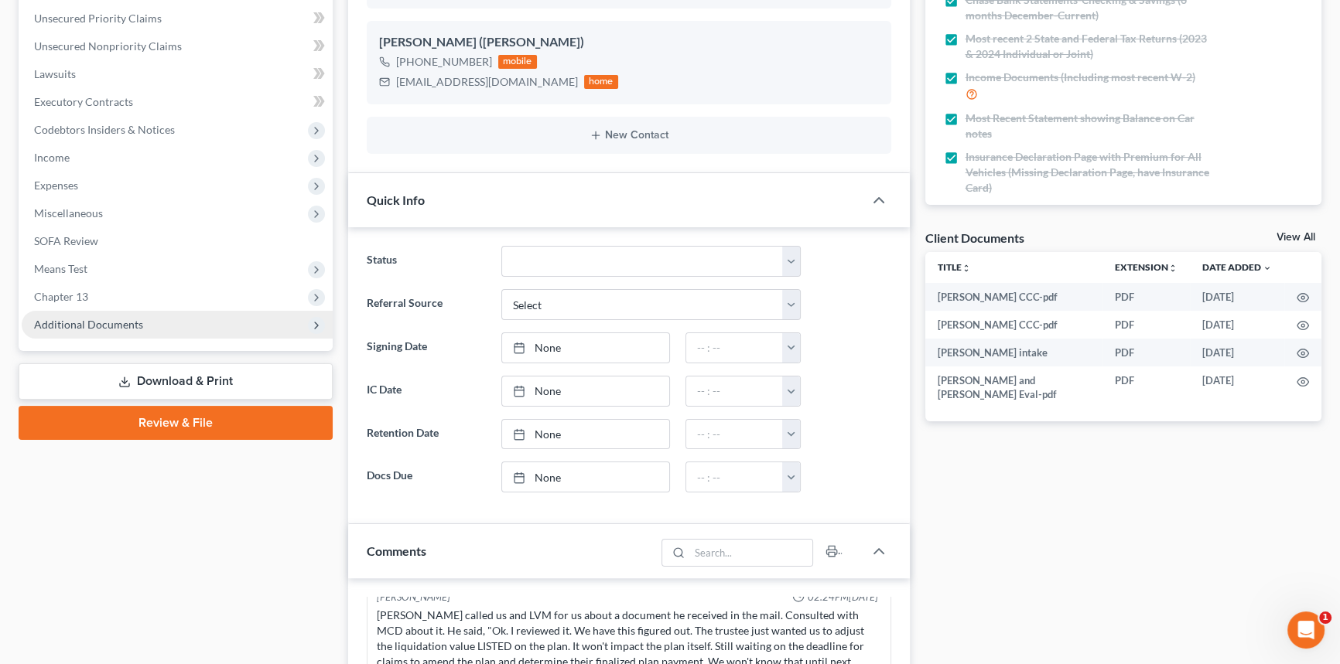
click at [147, 323] on span "Additional Documents" at bounding box center [177, 325] width 311 height 28
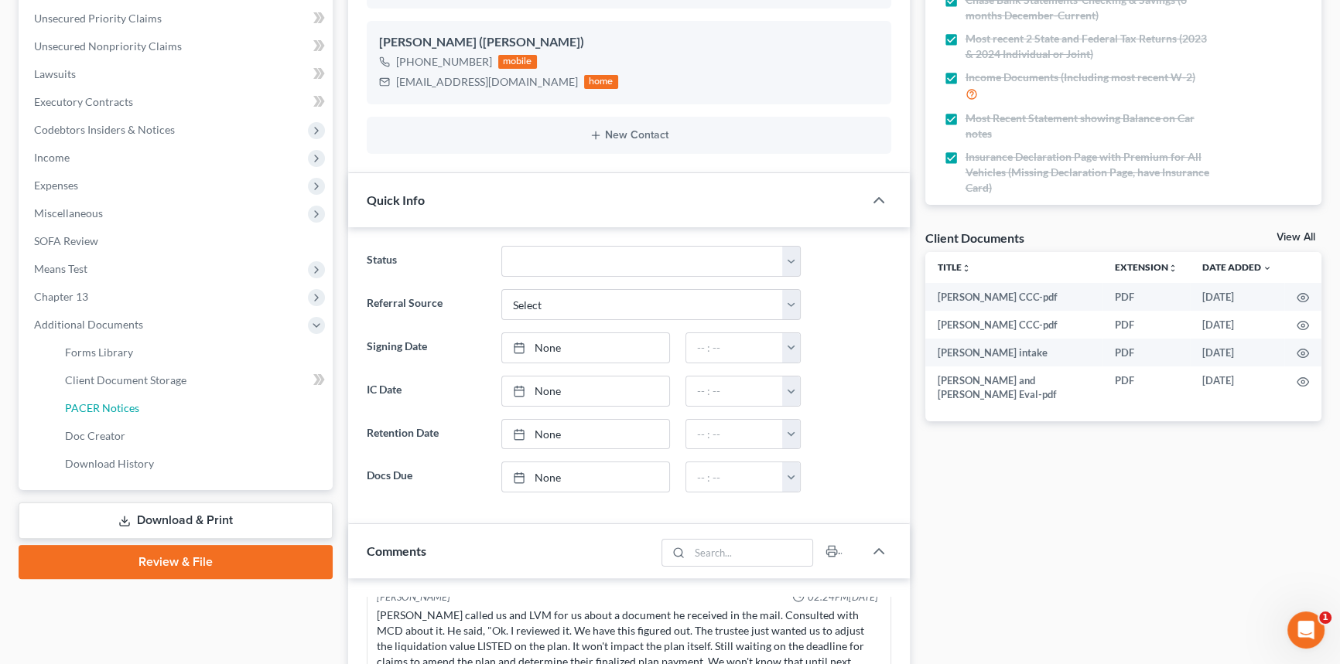
drag, startPoint x: 130, startPoint y: 402, endPoint x: 355, endPoint y: 398, distance: 225.1
click at [130, 402] on span "PACER Notices" at bounding box center [102, 407] width 74 height 13
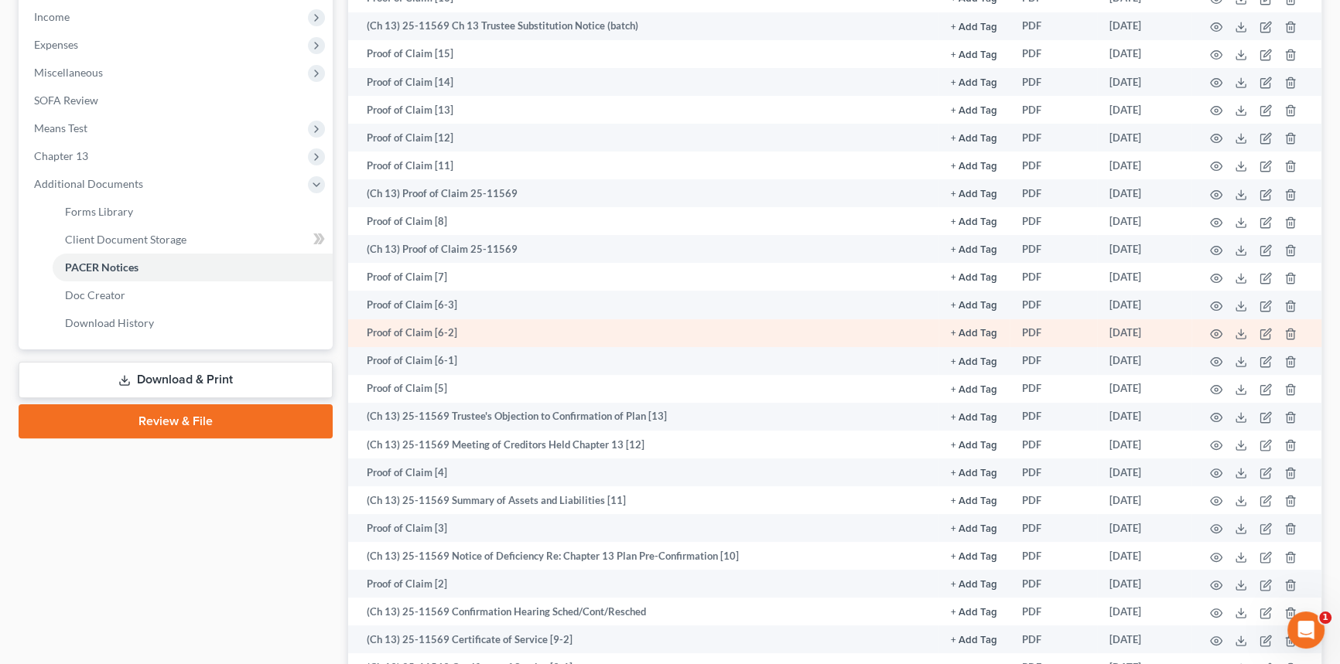
scroll to position [562, 0]
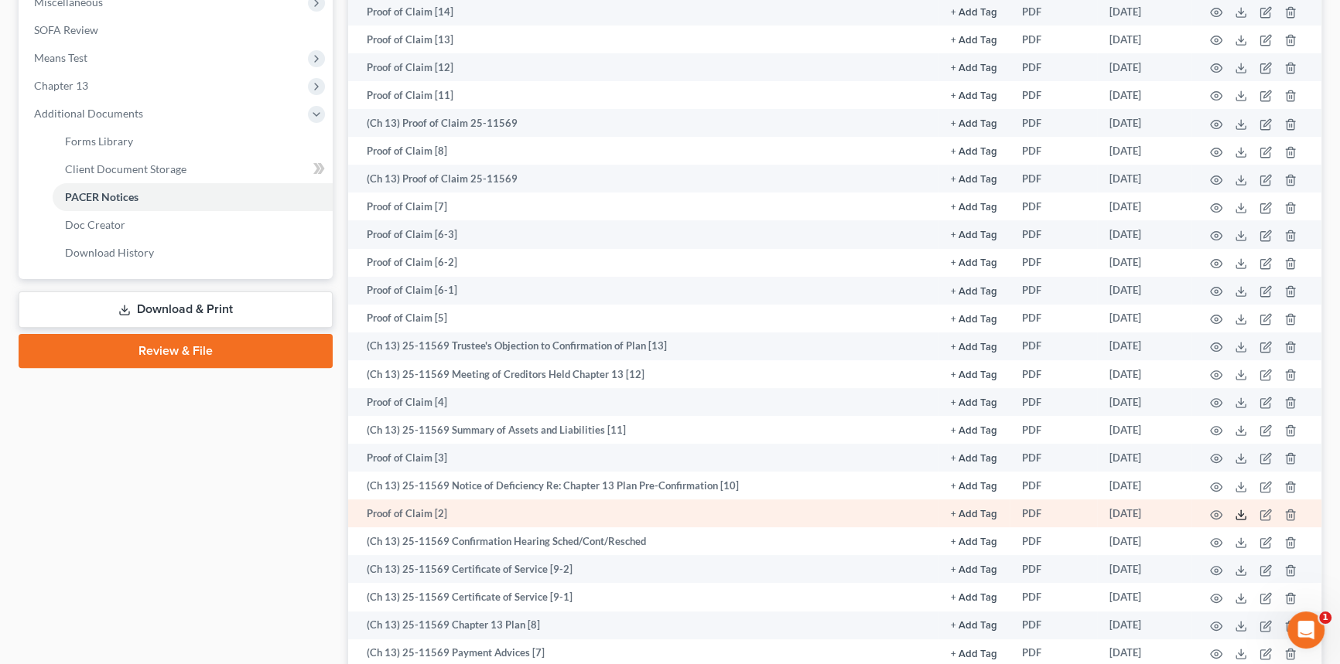
click at [1237, 511] on icon at bounding box center [1241, 515] width 12 height 12
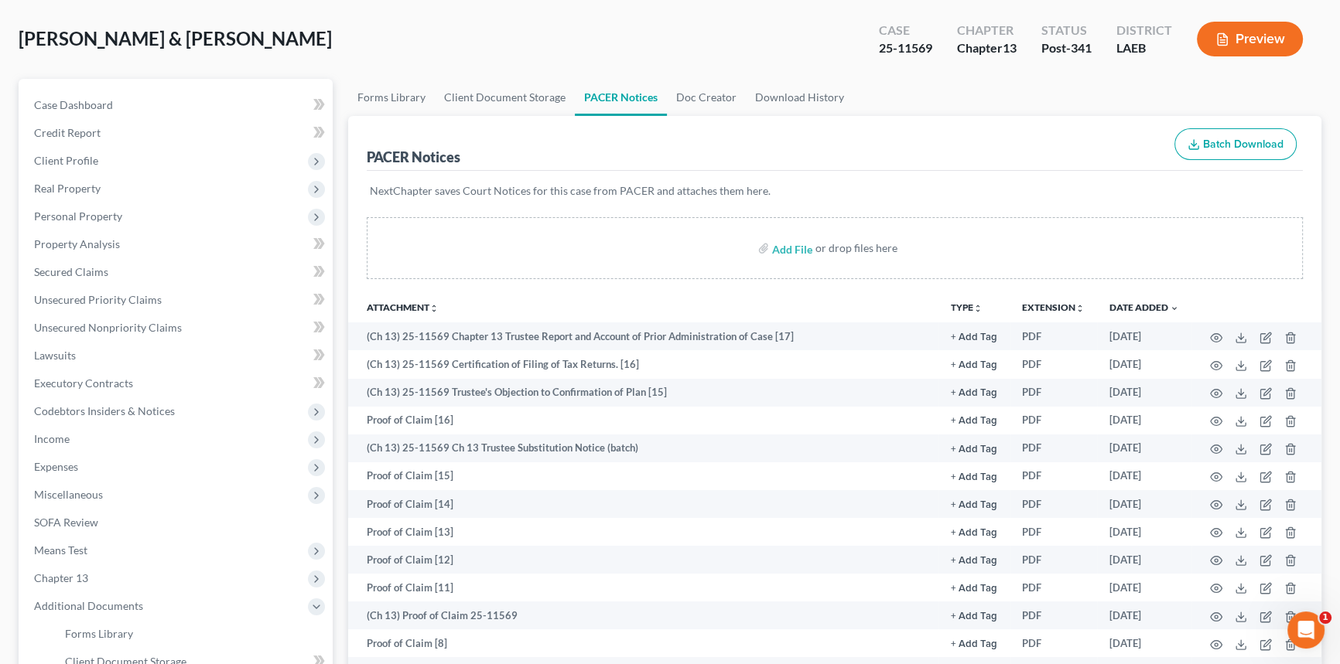
scroll to position [0, 0]
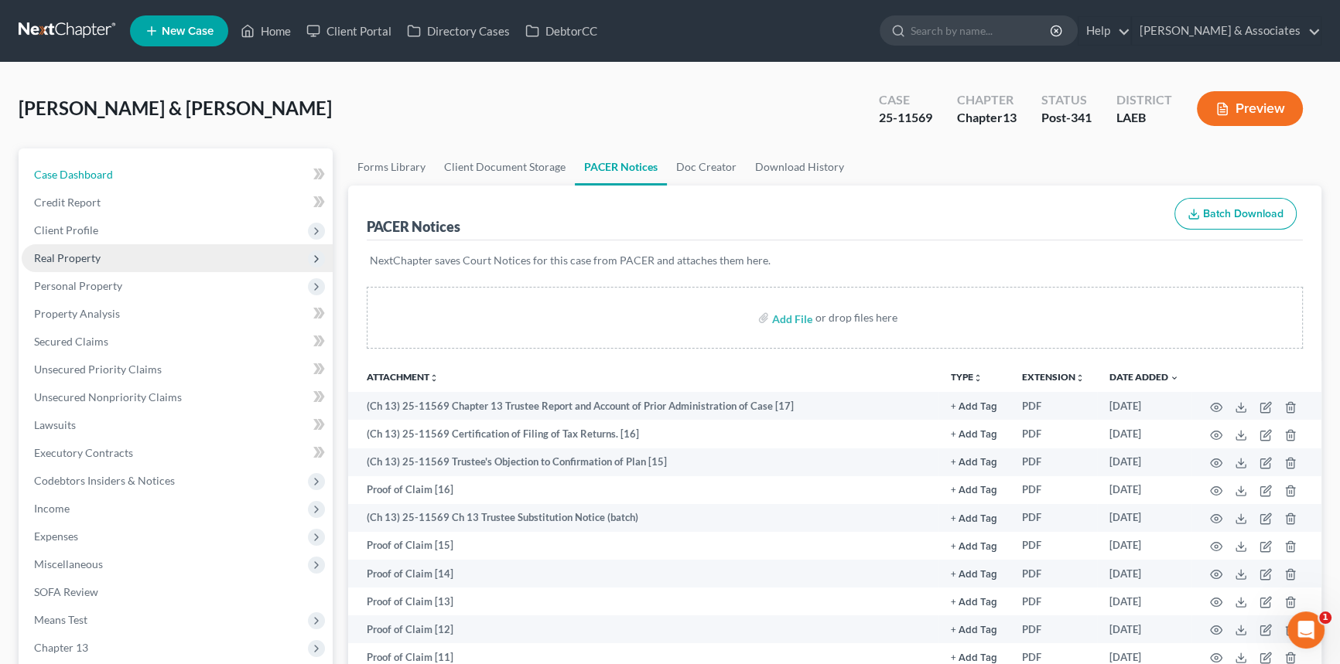
click at [143, 183] on link "Case Dashboard" at bounding box center [177, 175] width 311 height 28
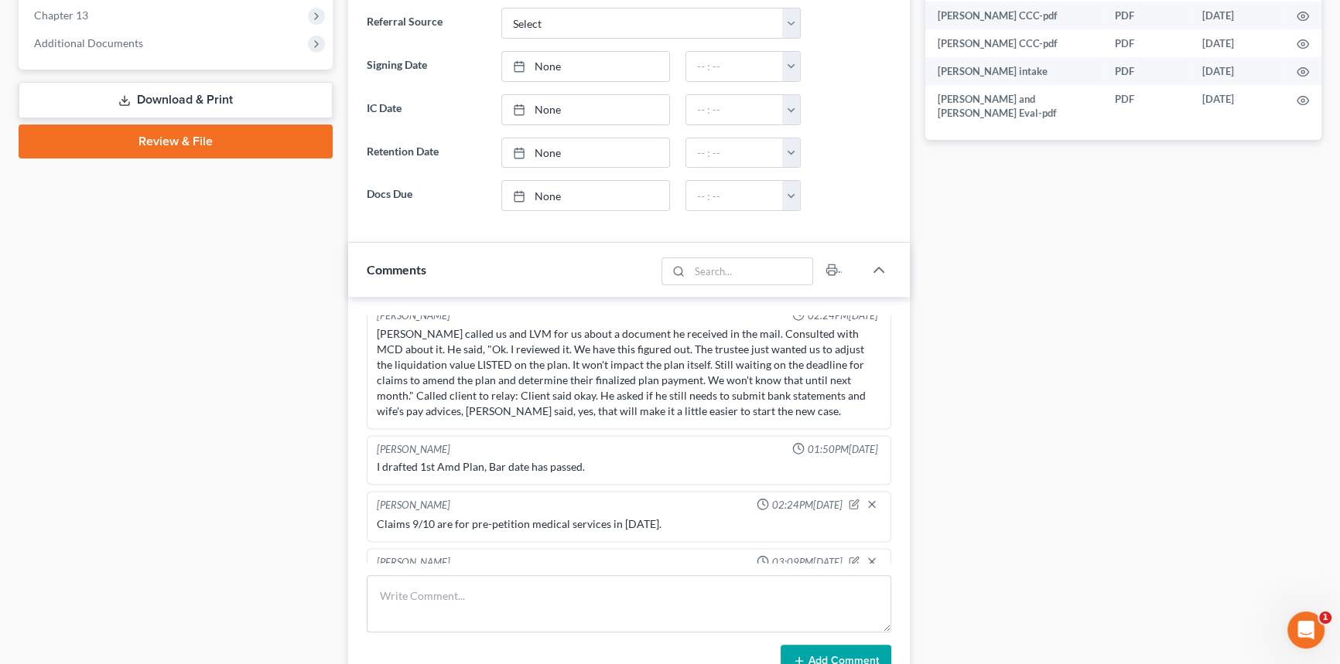
scroll to position [938, 0]
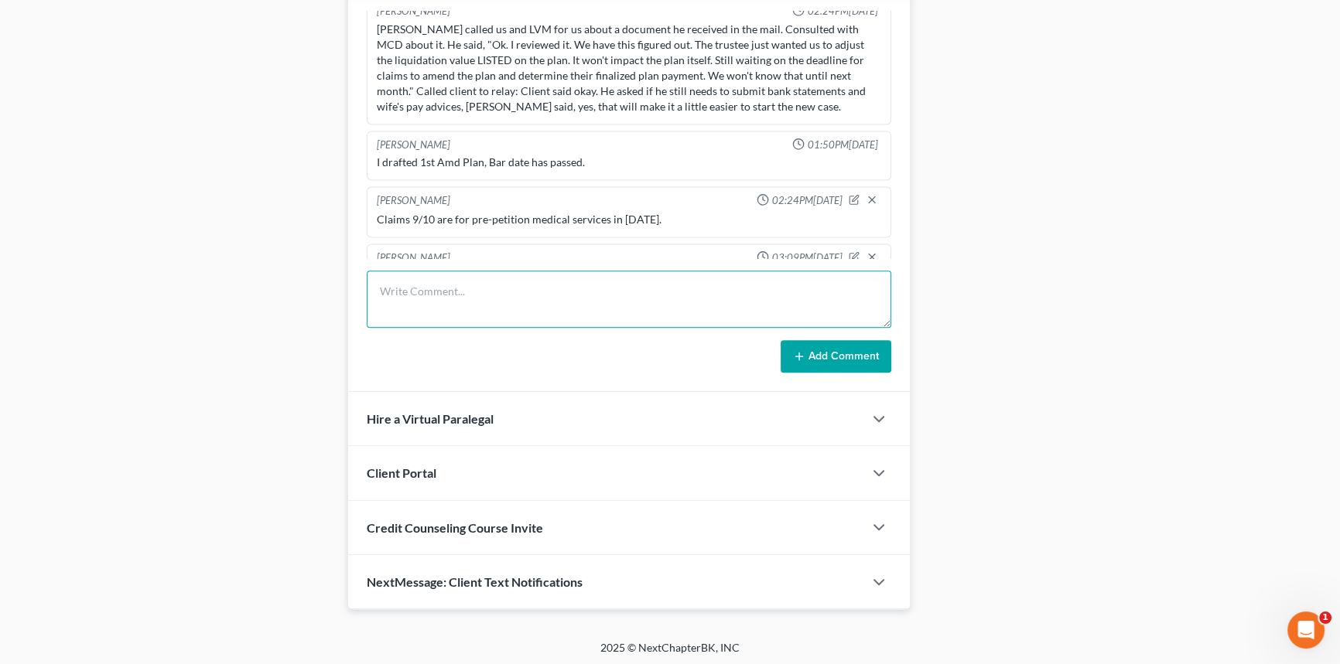
click at [459, 299] on textarea at bounding box center [629, 299] width 524 height 57
type textarea "Call with the Mercadels. Approved the objection to claim 2 and increasing the p…"
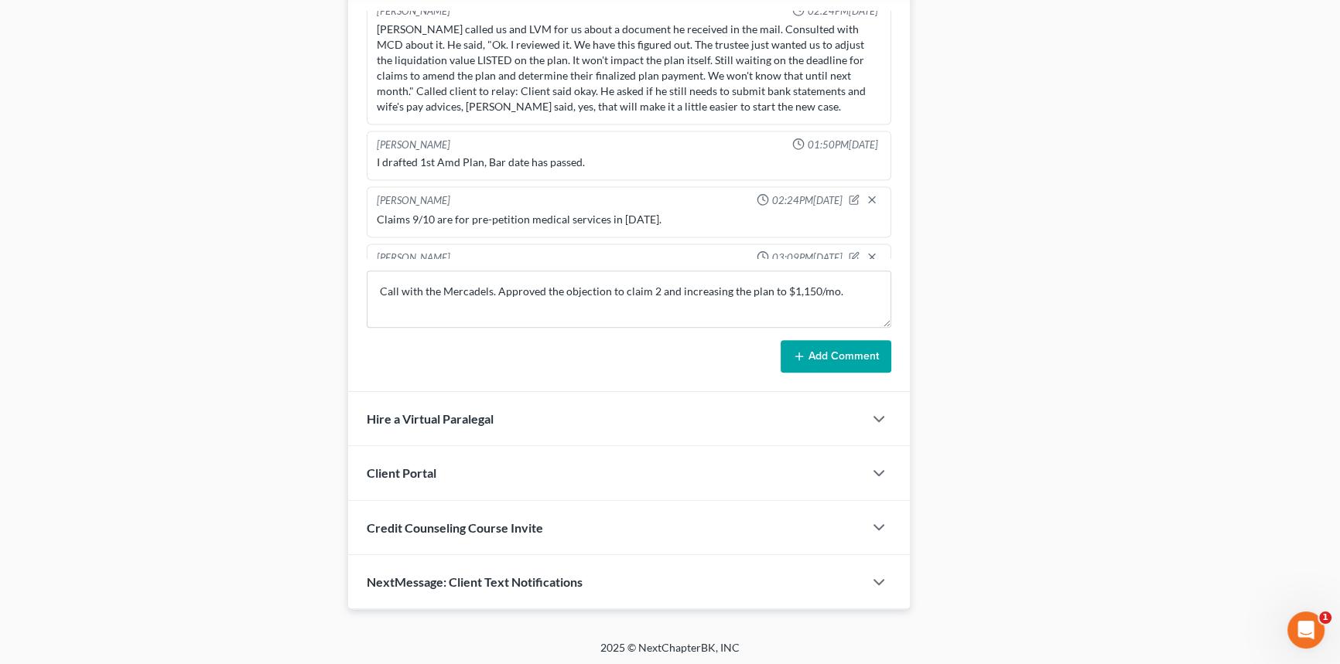
click at [851, 368] on button "Add Comment" at bounding box center [836, 356] width 111 height 32
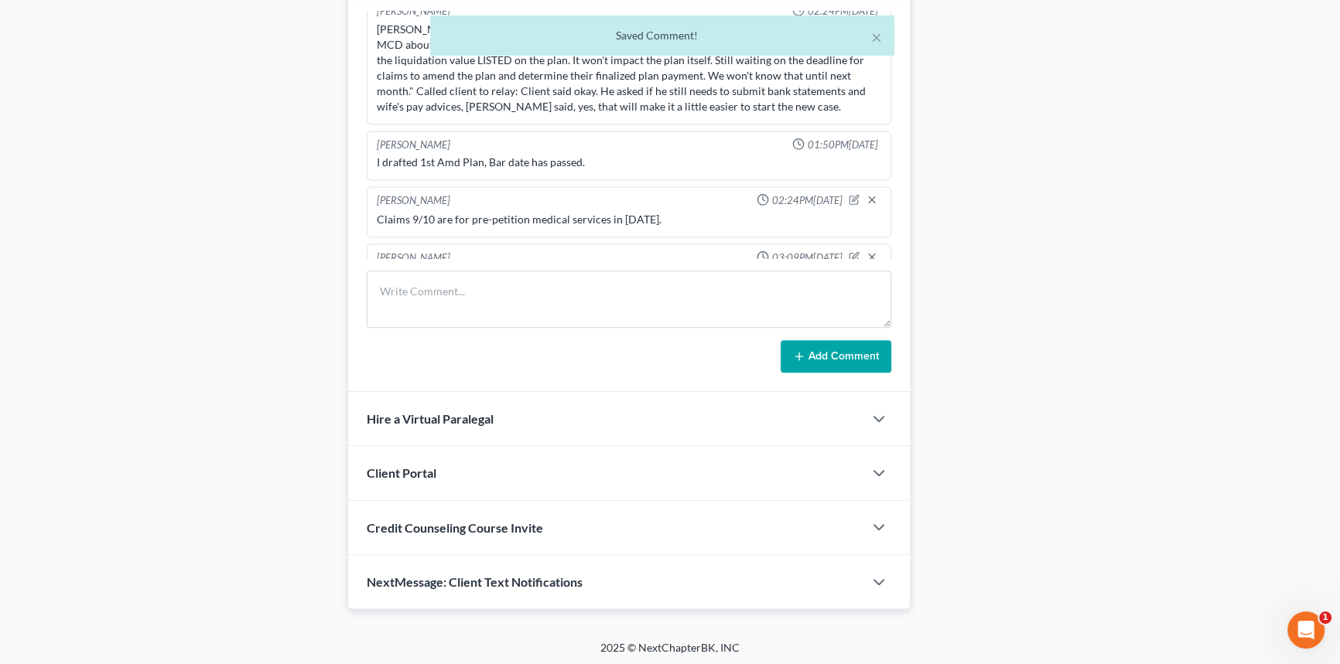
scroll to position [2939, 0]
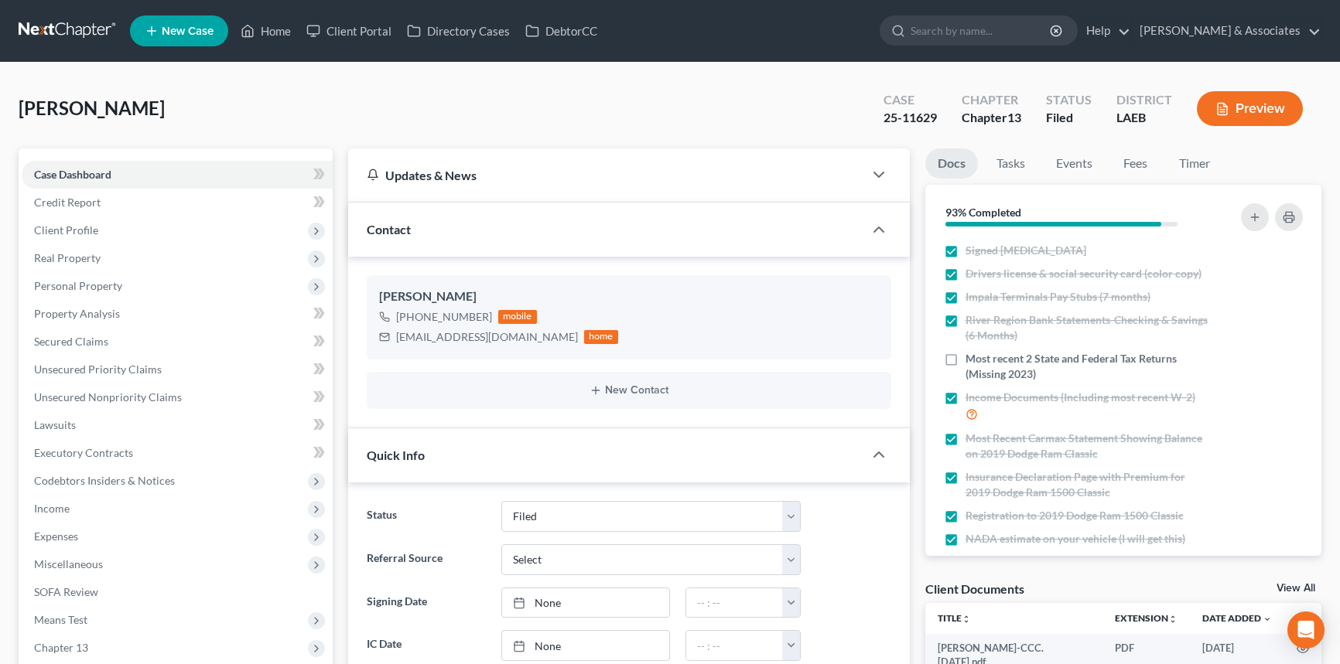
select select "8"
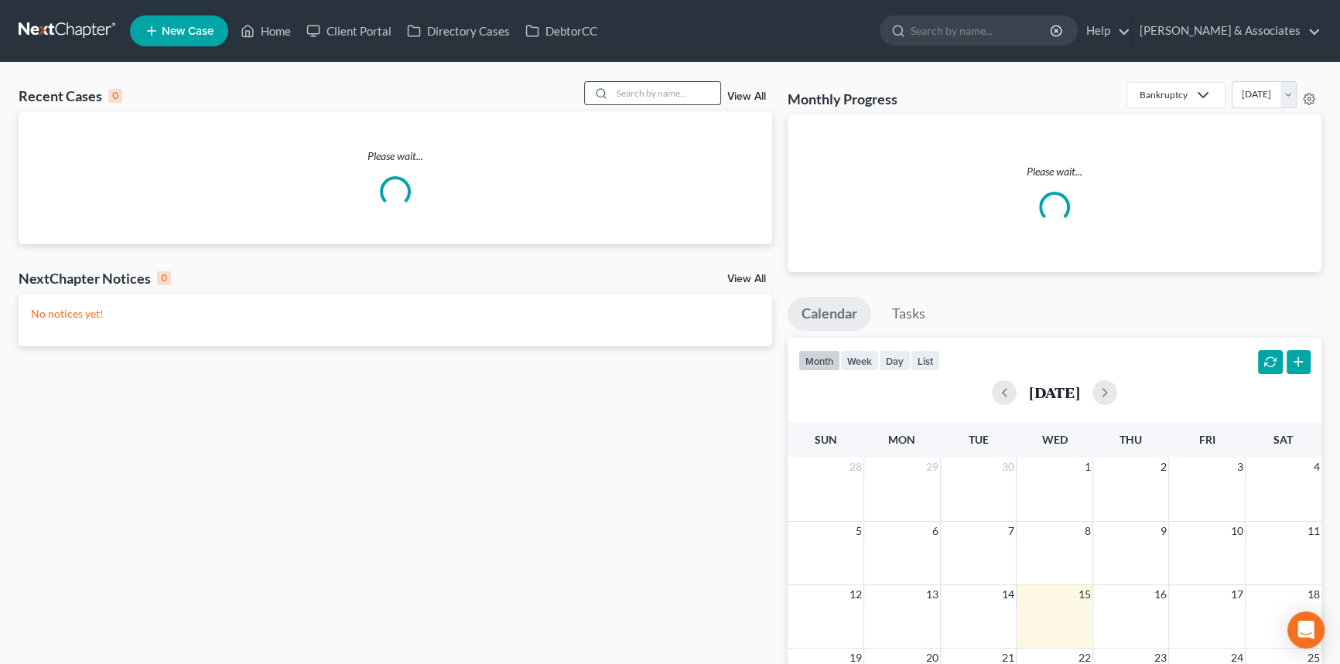
click at [647, 100] on input "search" at bounding box center [666, 93] width 108 height 22
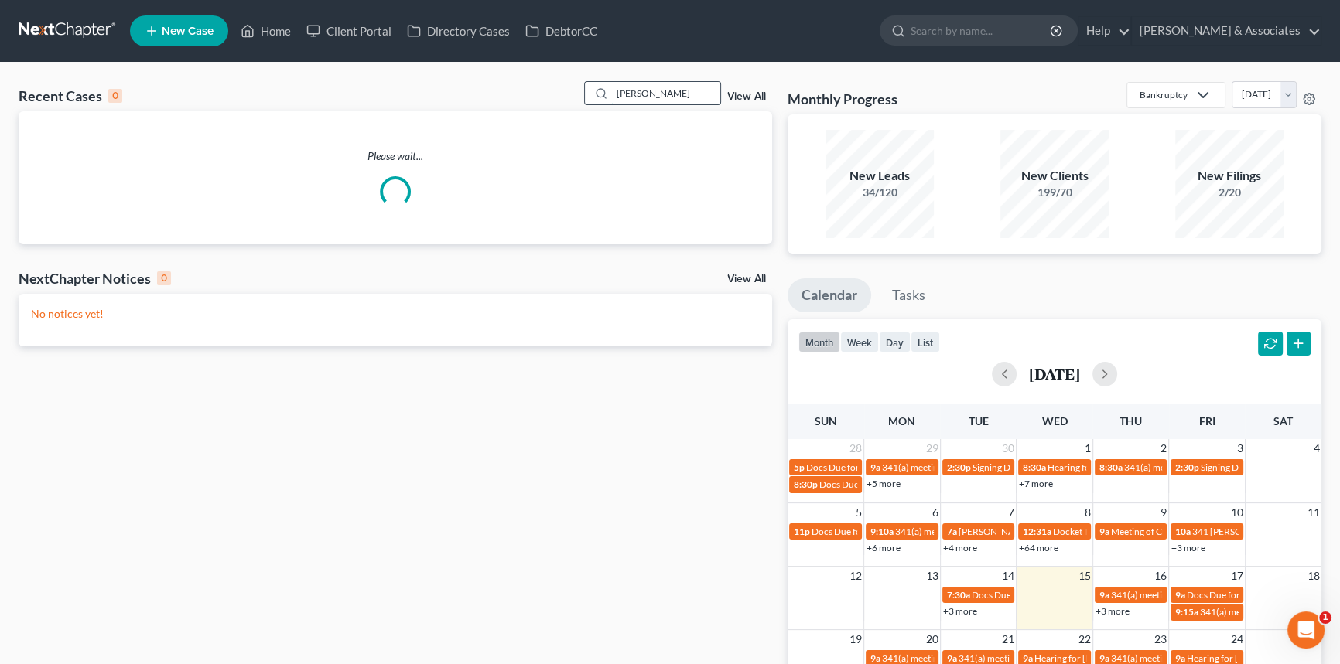
type input "[PERSON_NAME]"
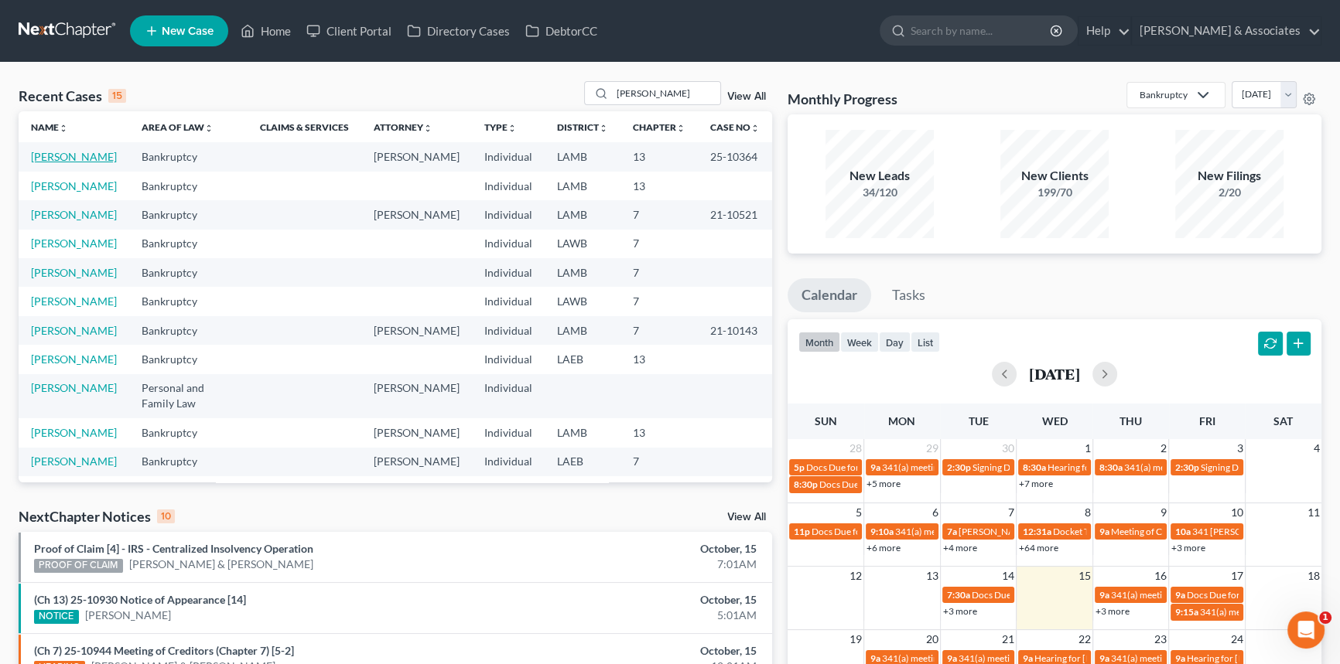
click at [70, 155] on link "[PERSON_NAME]" at bounding box center [74, 156] width 86 height 13
click at [60, 158] on link "[PERSON_NAME]" at bounding box center [74, 156] width 86 height 13
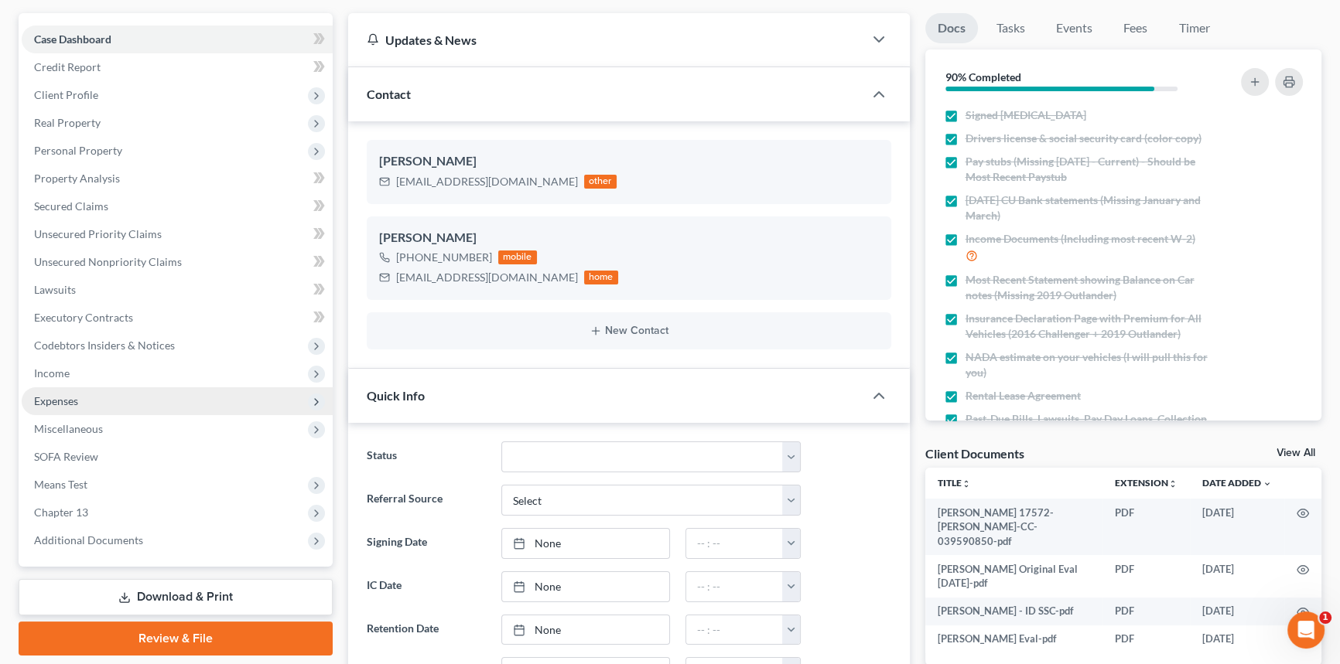
scroll to position [140, 0]
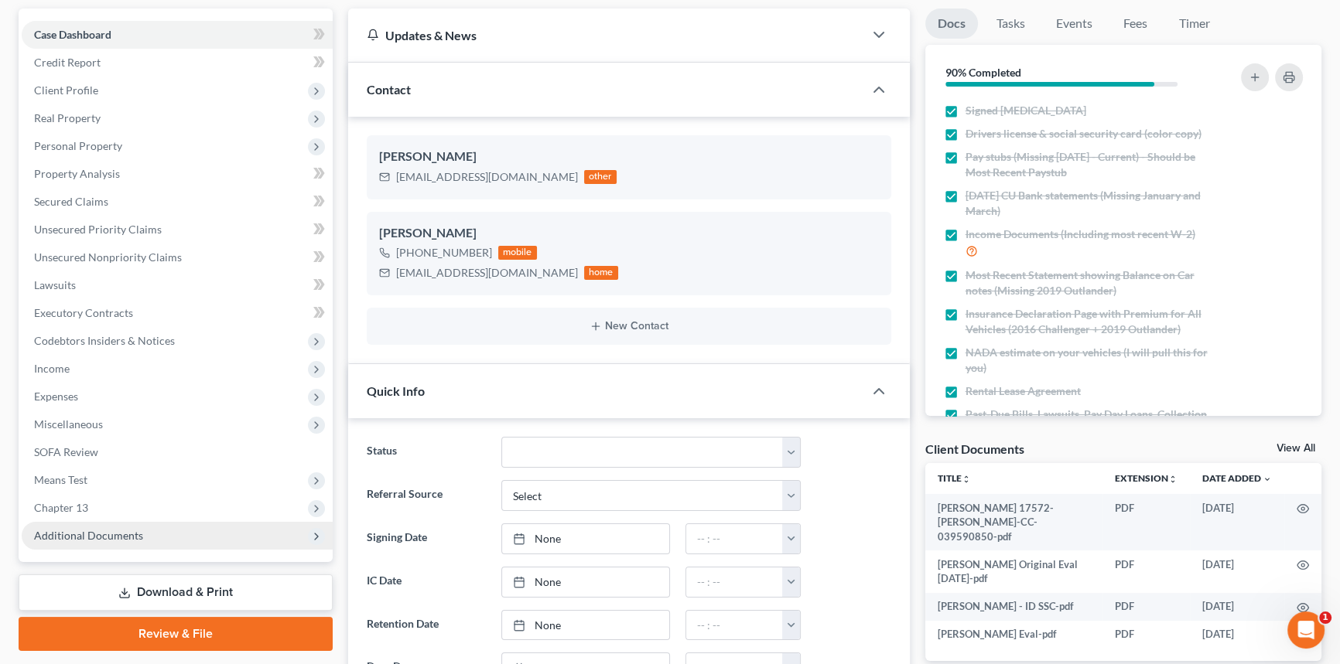
drag, startPoint x: 99, startPoint y: 505, endPoint x: 109, endPoint y: 527, distance: 23.9
click at [99, 505] on span "Chapter 13" at bounding box center [177, 508] width 311 height 28
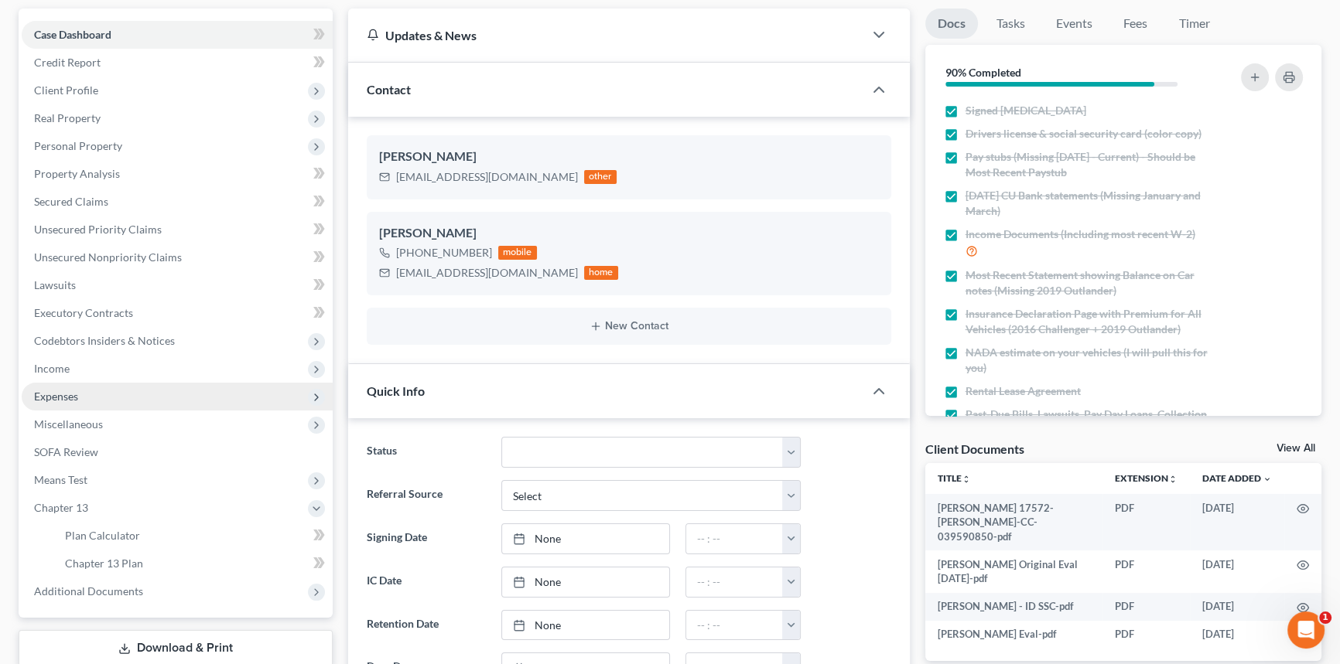
click at [91, 394] on span "Expenses" at bounding box center [177, 397] width 311 height 28
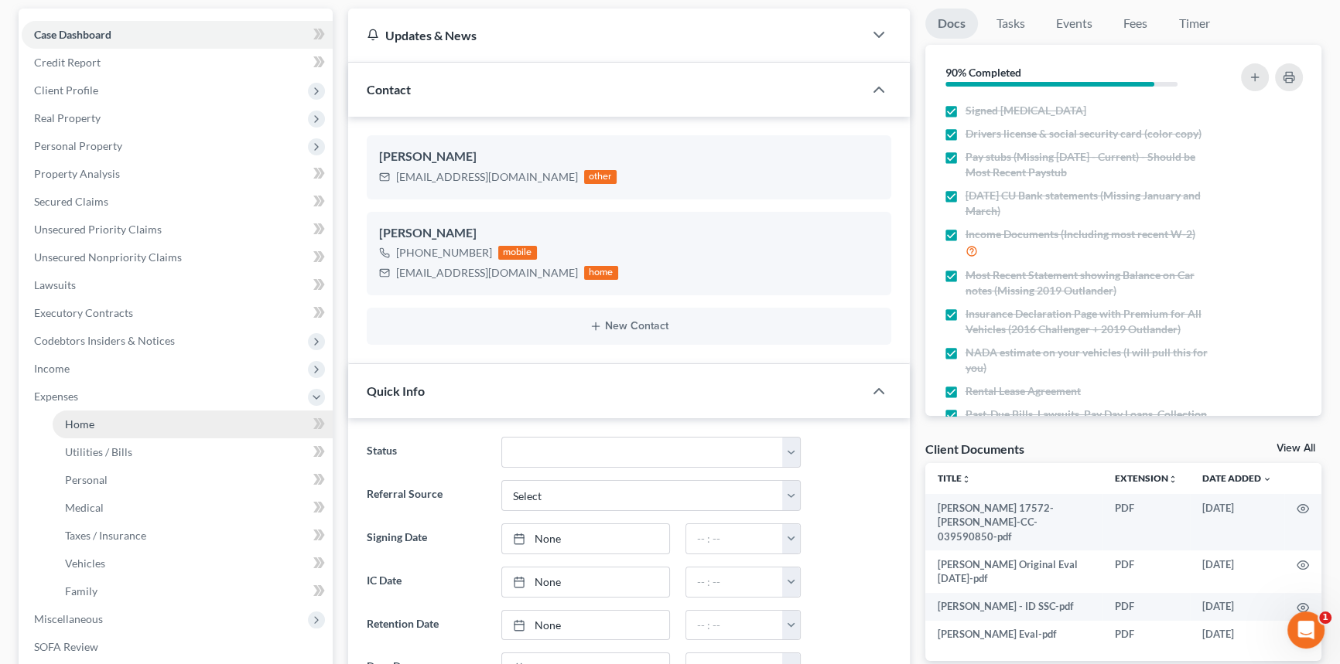
click at [105, 423] on link "Home" at bounding box center [193, 425] width 280 height 28
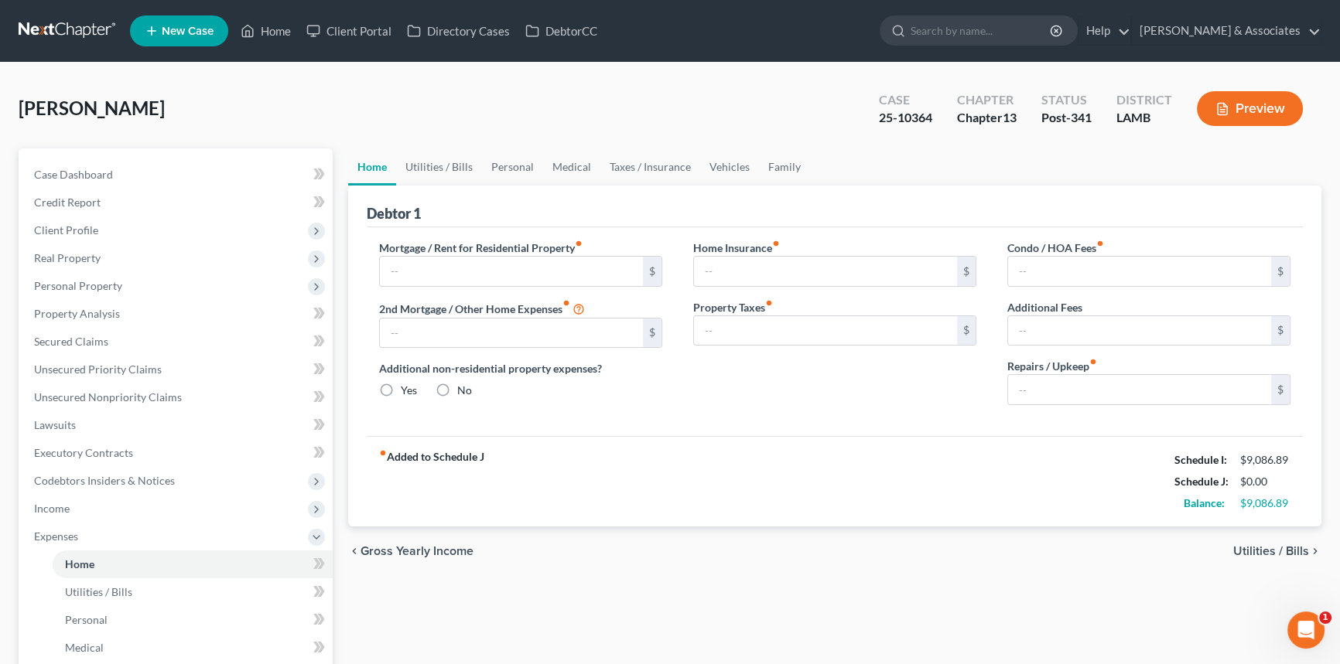
type input "1,600.00"
type input "0.00"
radio input "true"
type input "12.95"
type input "0.00"
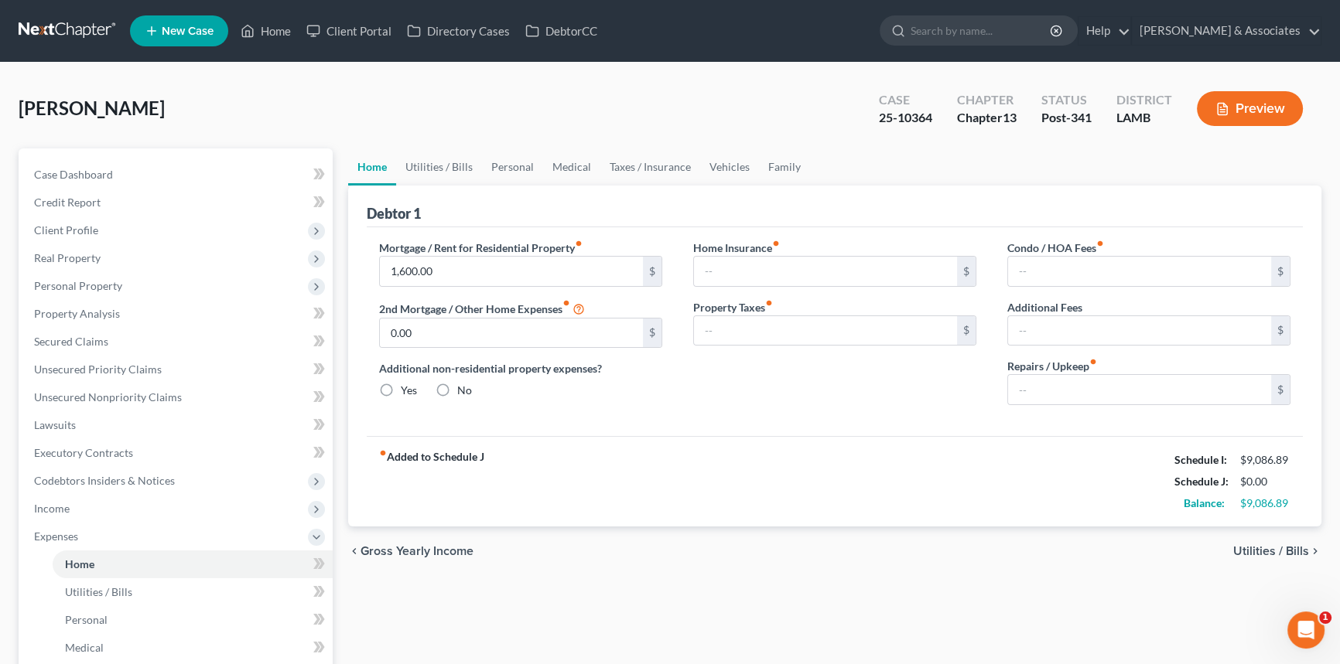
type input "0.00"
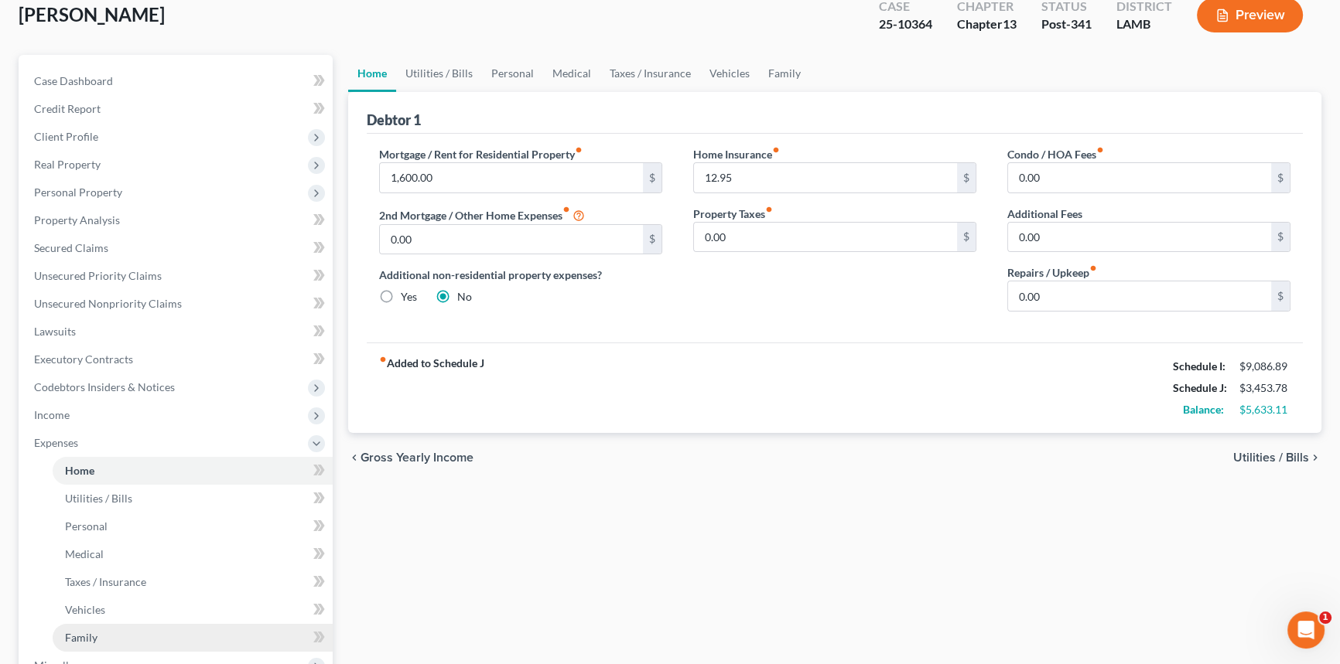
scroll to position [281, 0]
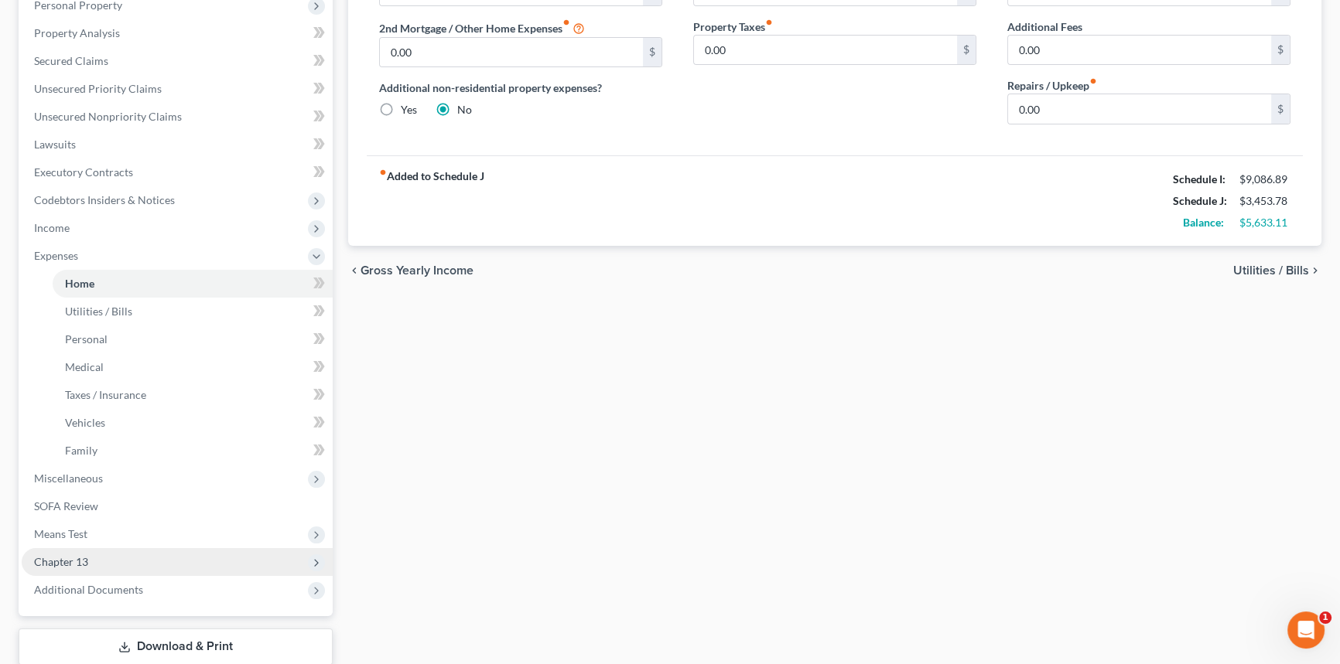
click at [86, 568] on span "Chapter 13" at bounding box center [177, 562] width 311 height 28
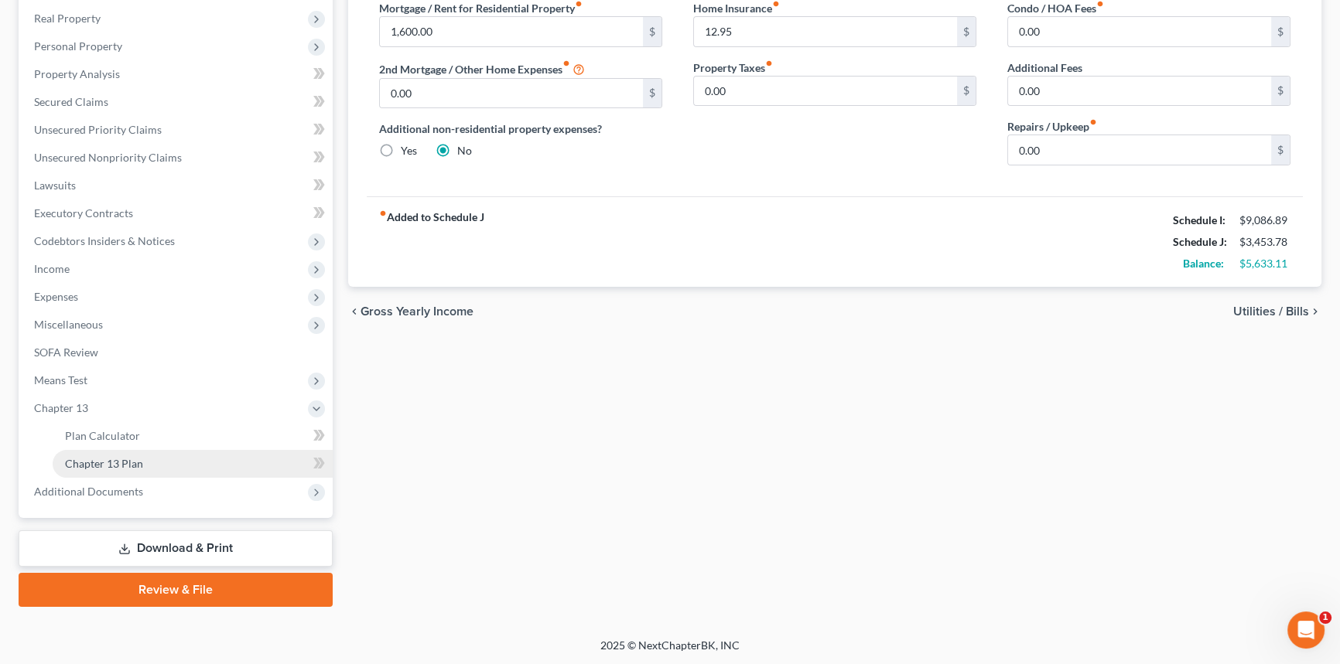
click at [128, 464] on span "Chapter 13 Plan" at bounding box center [104, 463] width 78 height 13
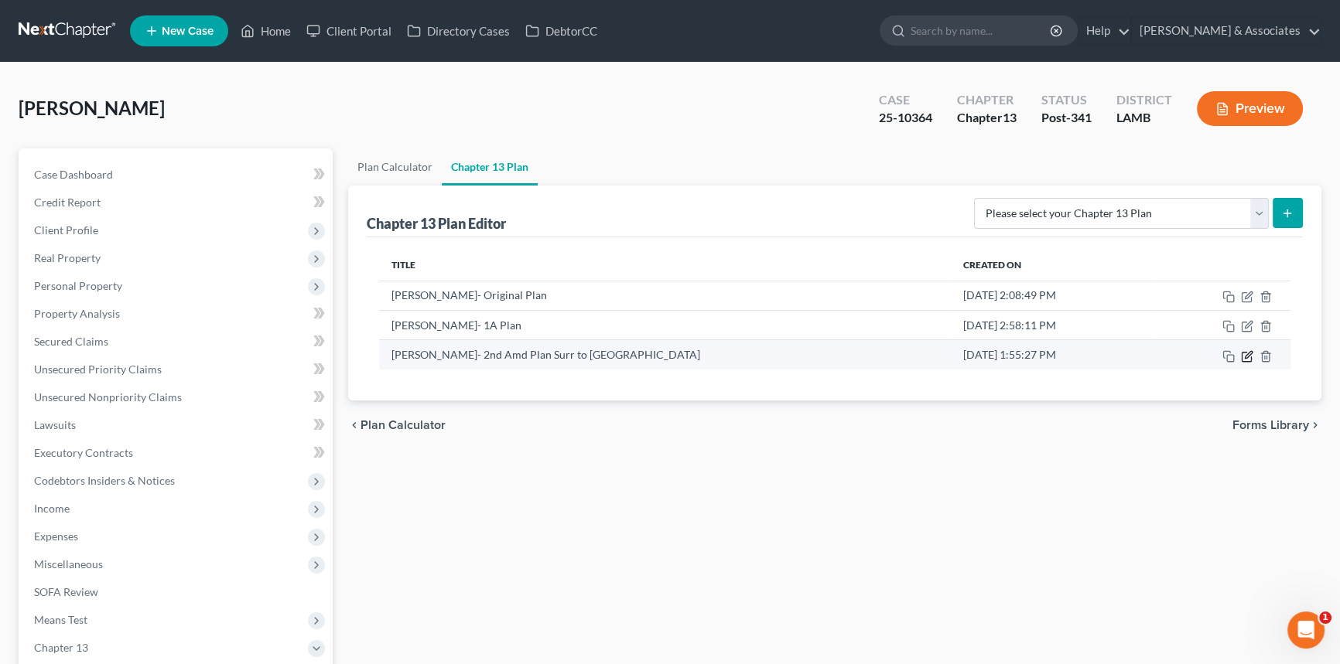
click at [1246, 356] on icon "button" at bounding box center [1248, 354] width 7 height 7
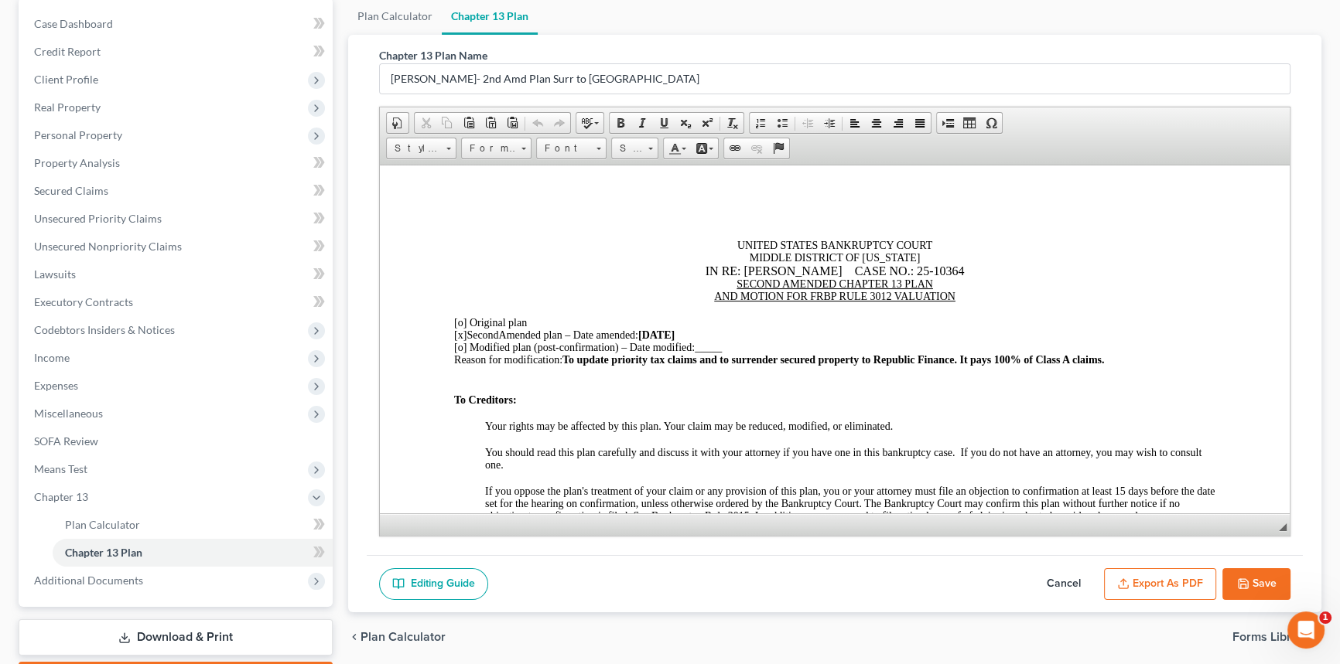
scroll to position [240, 0]
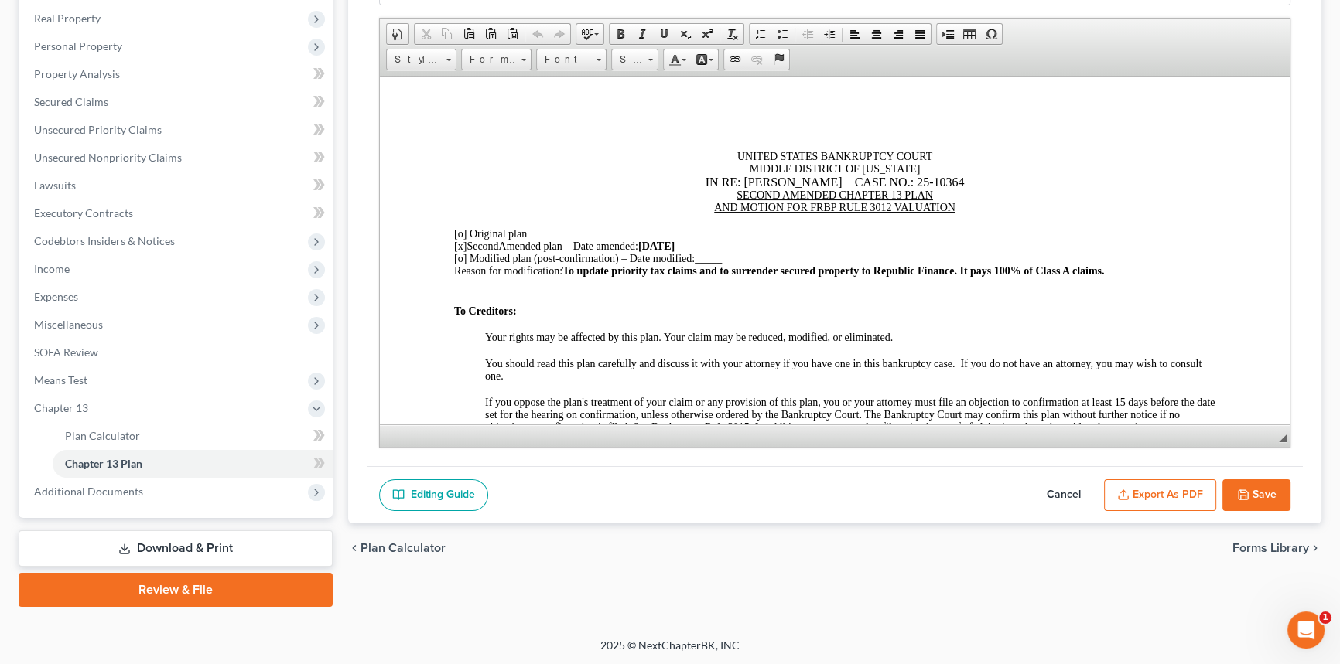
click at [1056, 497] on button "Cancel" at bounding box center [1064, 496] width 68 height 32
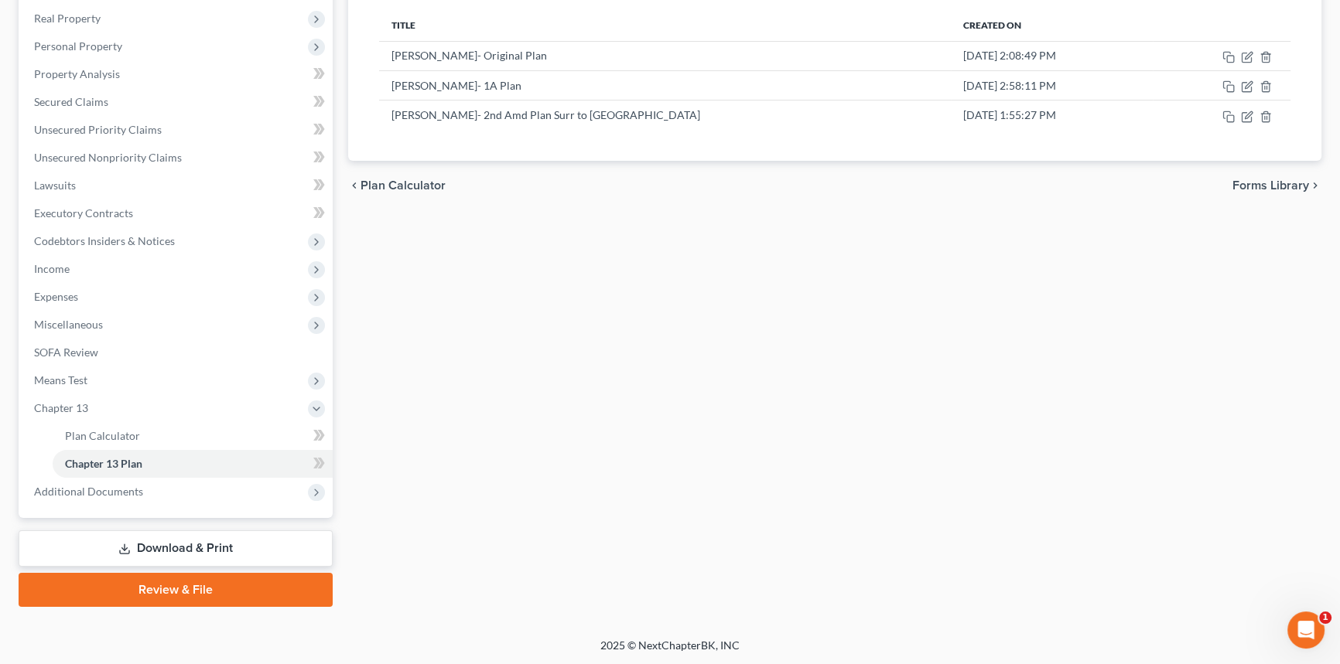
drag, startPoint x: 200, startPoint y: 497, endPoint x: 147, endPoint y: 522, distance: 58.5
click at [198, 497] on span "Additional Documents" at bounding box center [177, 492] width 311 height 28
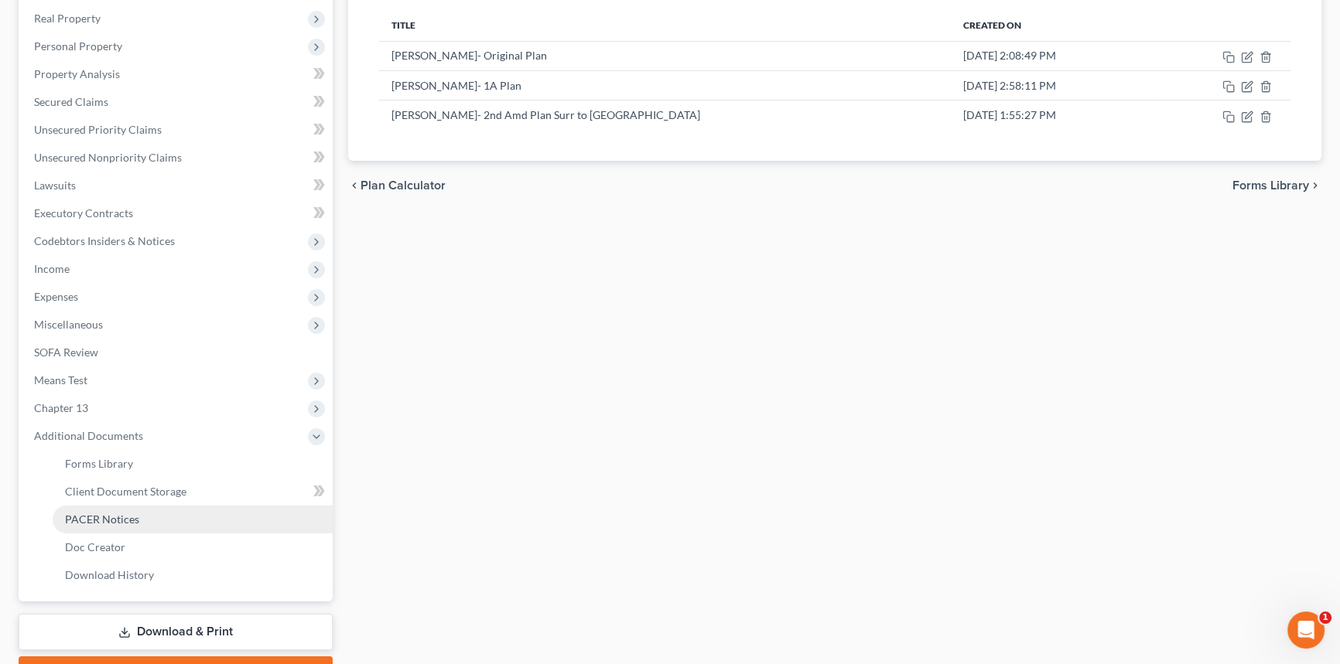
click at [112, 518] on span "PACER Notices" at bounding box center [102, 519] width 74 height 13
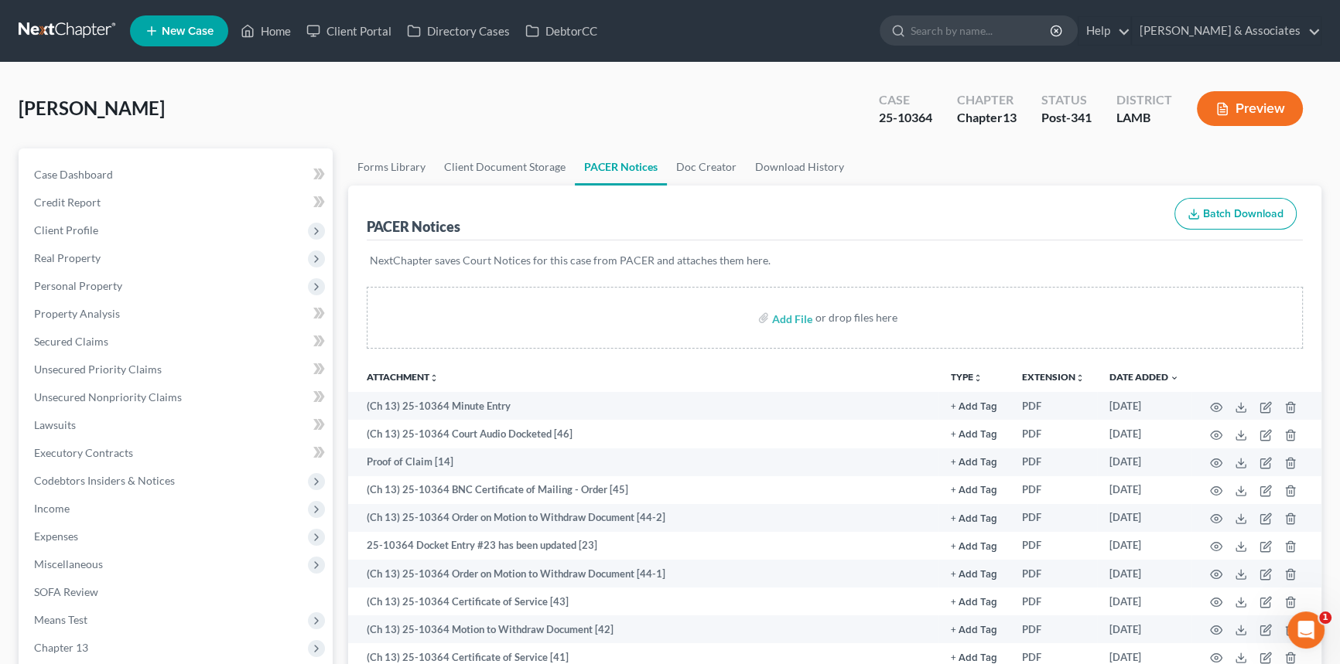
click at [72, 54] on nav "Home New Case Client Portal Directory Cases DebtorCC Diment & Associates postp@…" at bounding box center [670, 31] width 1340 height 62
click at [36, 33] on link at bounding box center [68, 31] width 99 height 28
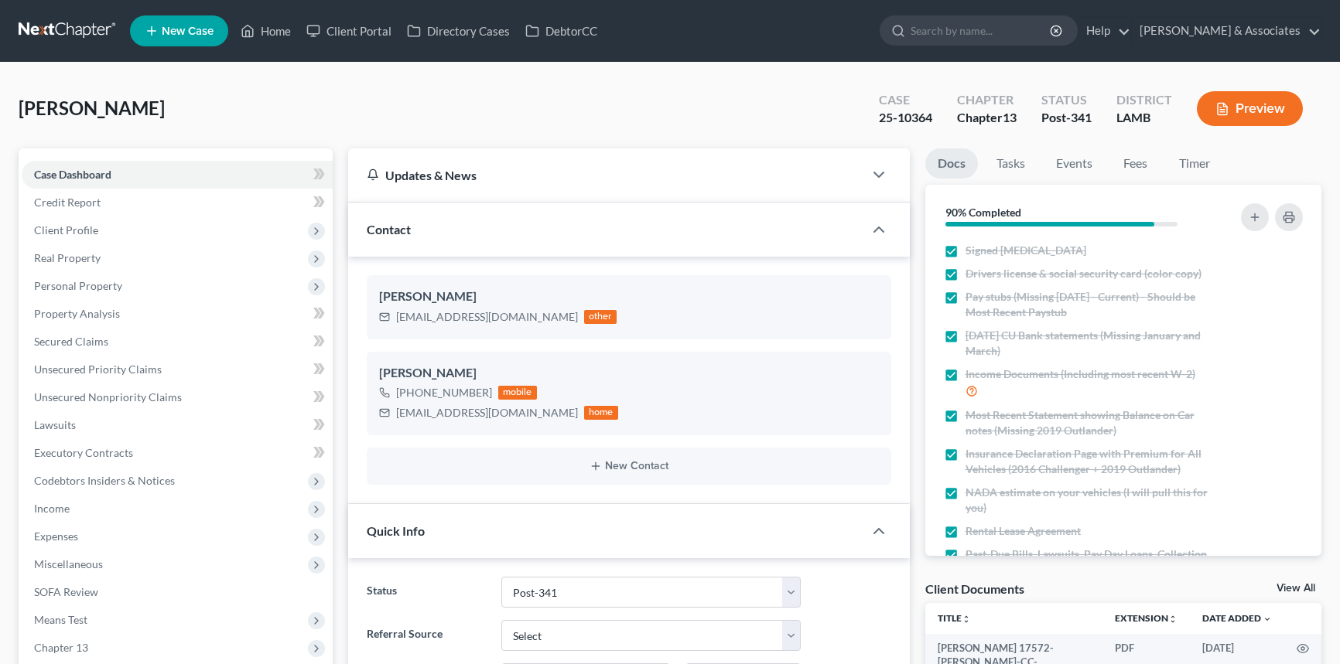
select select "19"
select select "0"
click at [91, 21] on link at bounding box center [68, 31] width 99 height 28
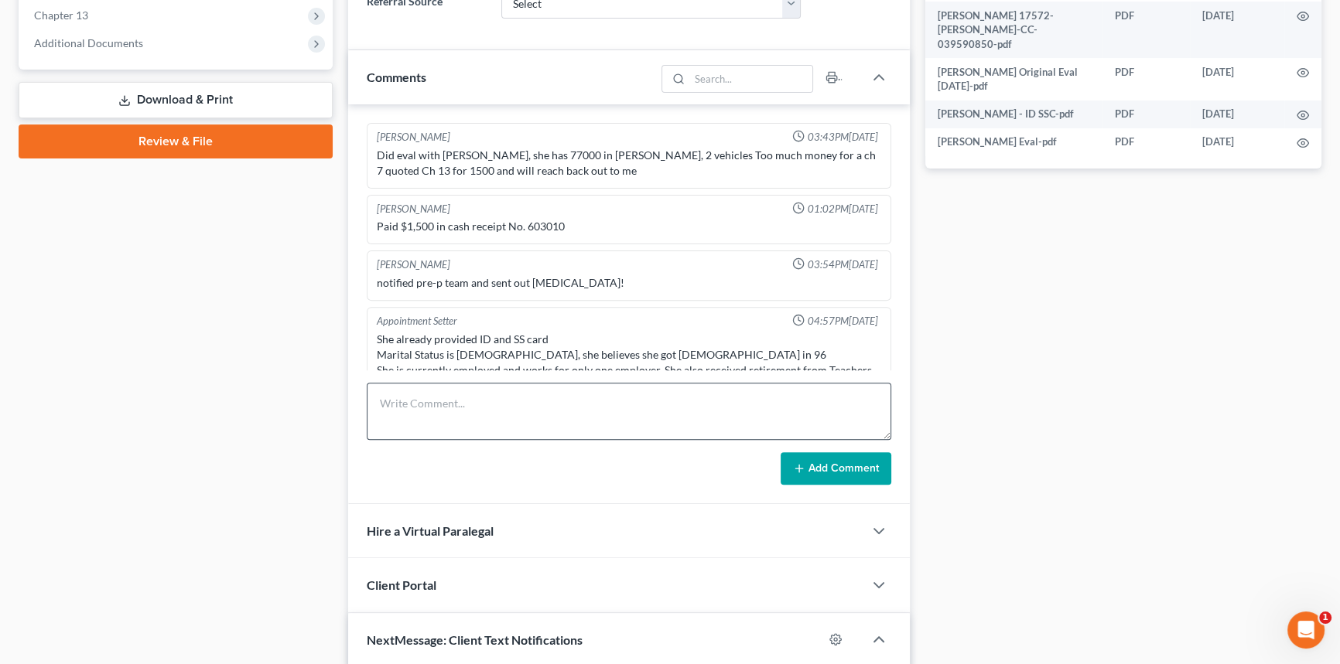
scroll to position [6482, 0]
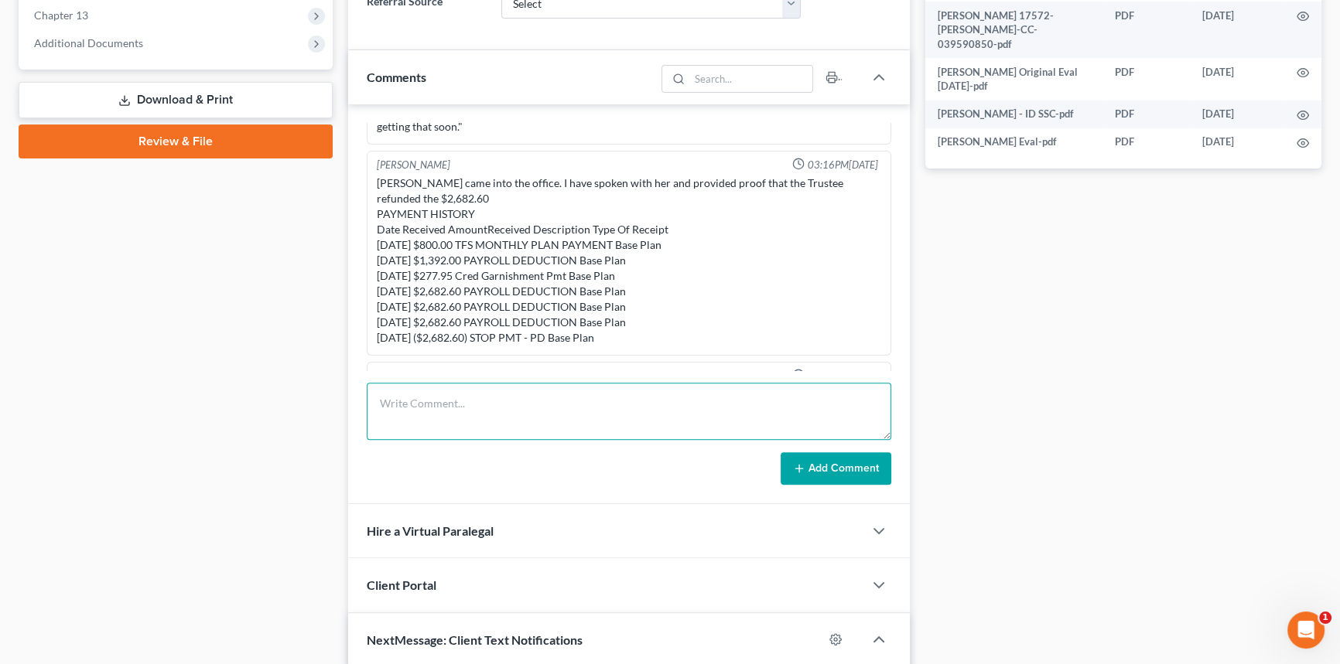
click at [469, 402] on div "[PERSON_NAME] 03:43PM[DATE] Did eval with [PERSON_NAME], she has 77000 in [PERS…" at bounding box center [629, 304] width 562 height 400
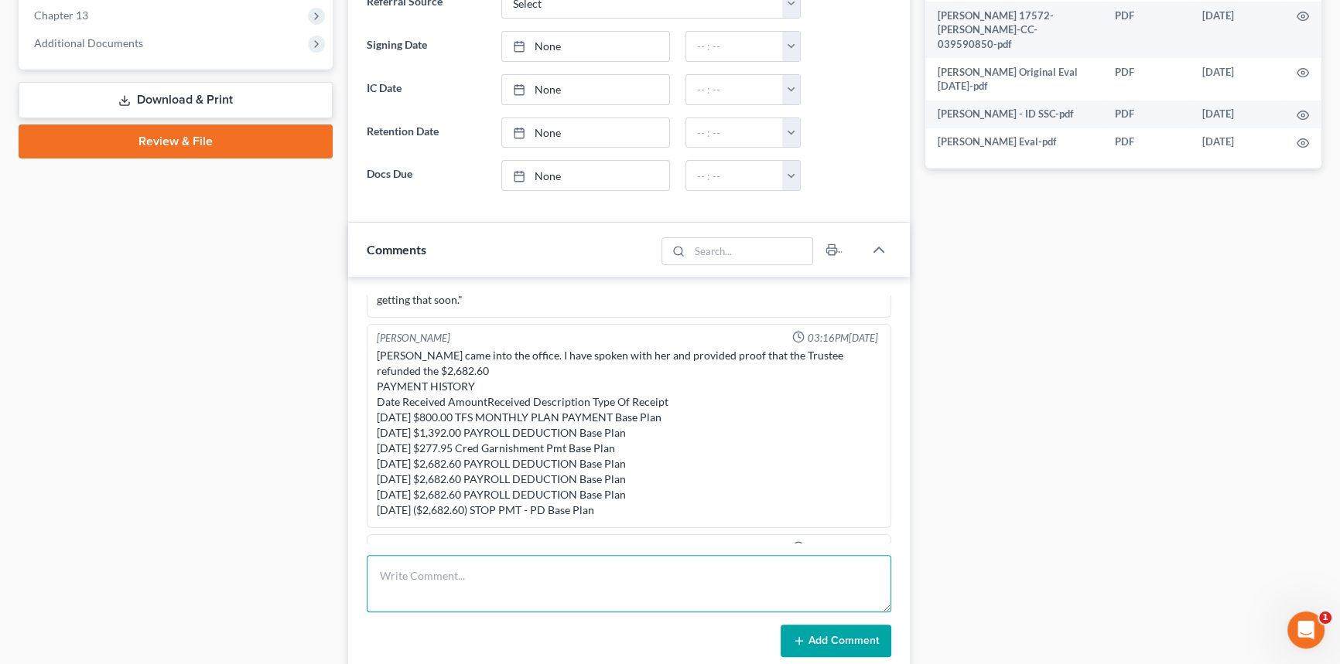
scroll to position [338, 0]
type textarea "Sent email to trustee demanding that payroll deduction be updated by [DATE] or …"
click at [836, 631] on button "Add Comment" at bounding box center [836, 641] width 111 height 32
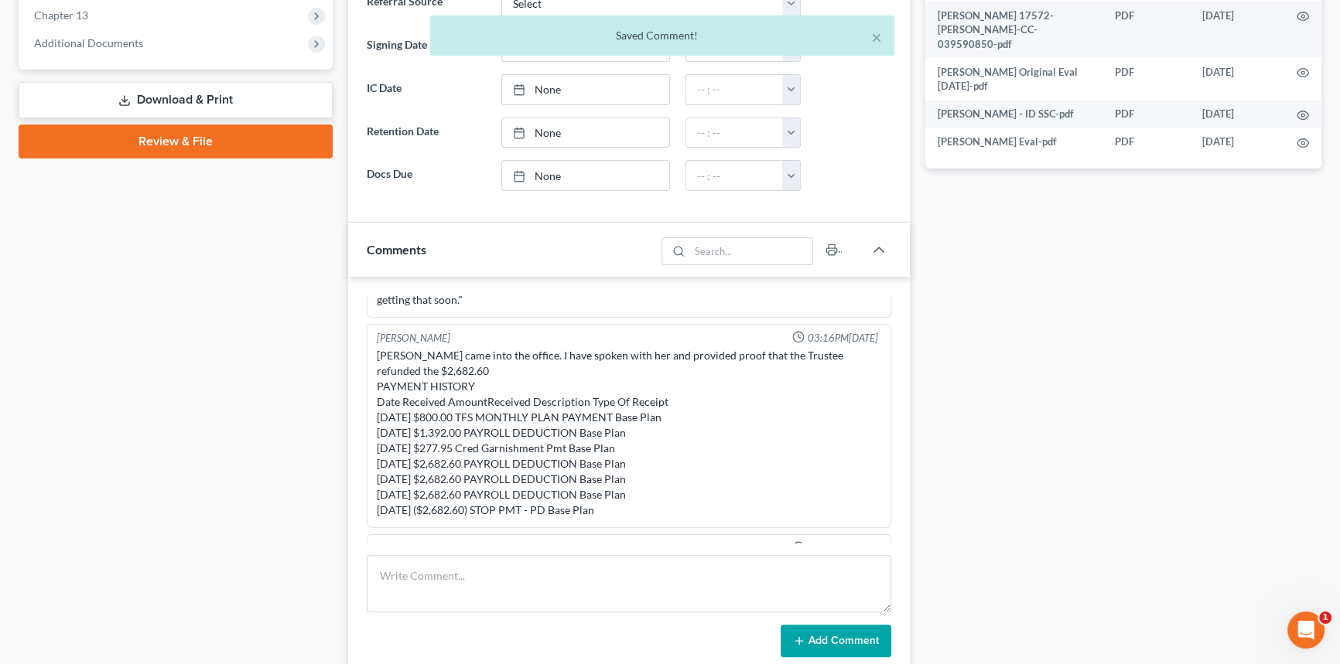
scroll to position [6554, 0]
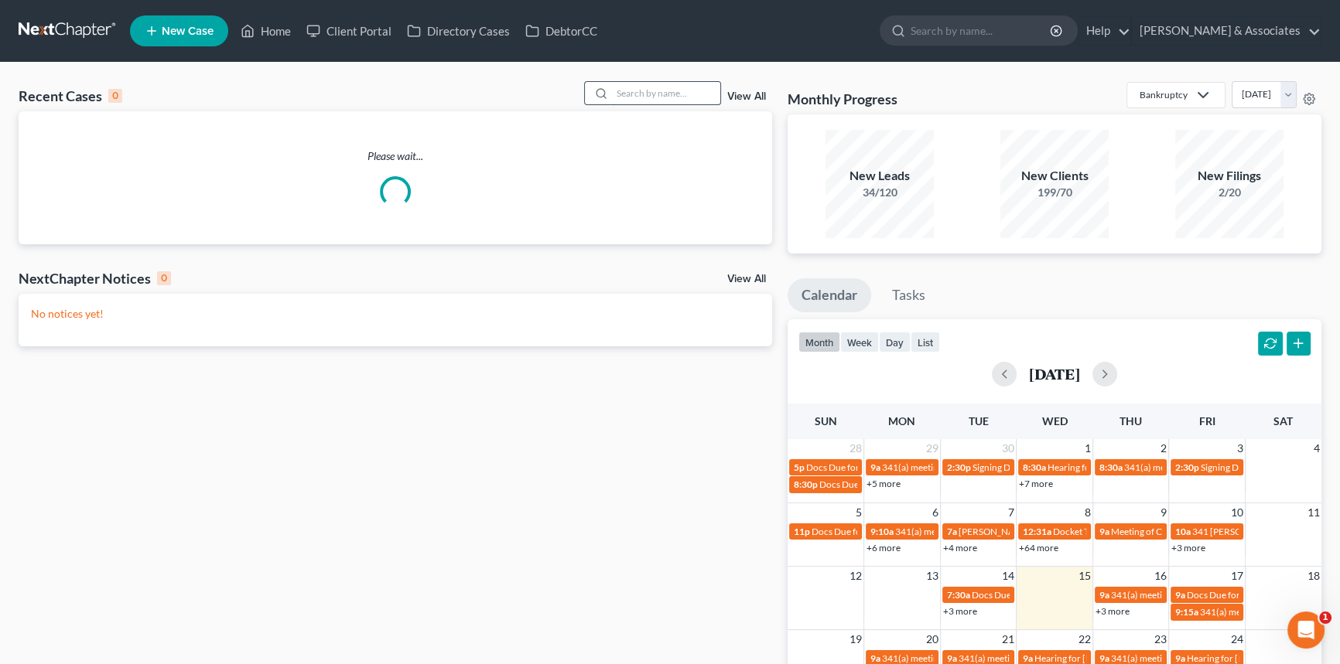
click at [656, 93] on input "search" at bounding box center [666, 93] width 108 height 22
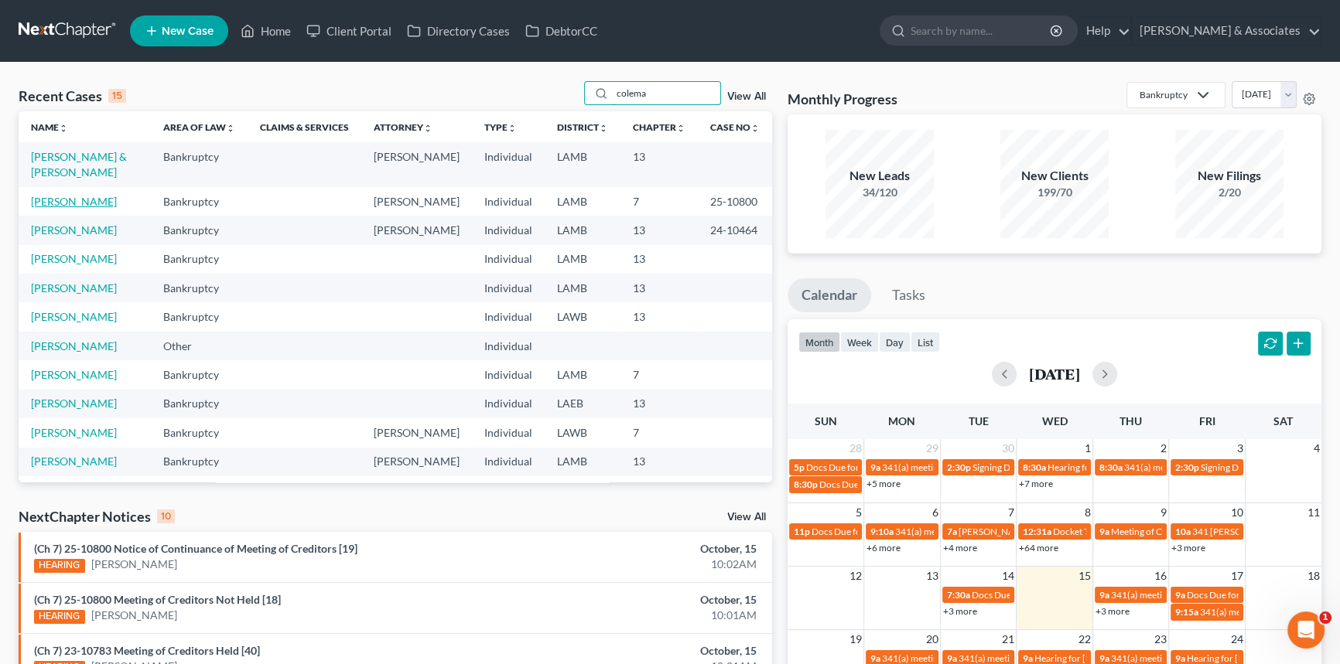
type input "colema"
click at [61, 201] on link "[PERSON_NAME]" at bounding box center [74, 201] width 86 height 13
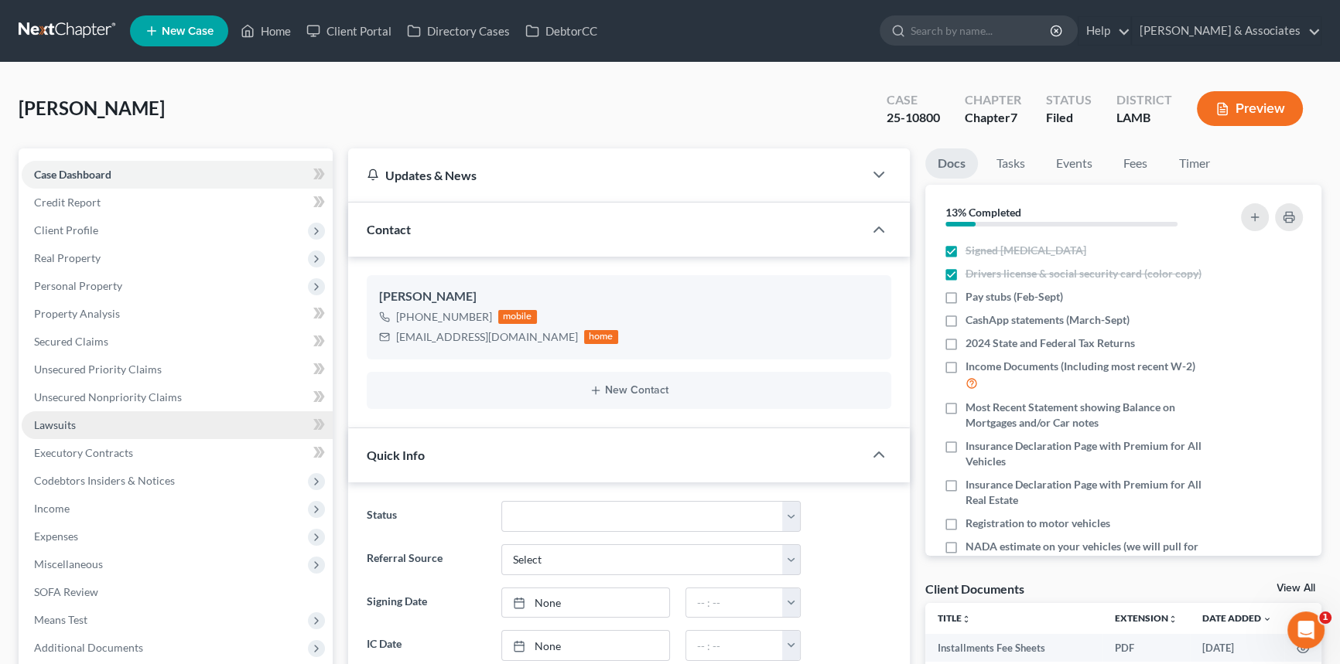
scroll to position [1605, 0]
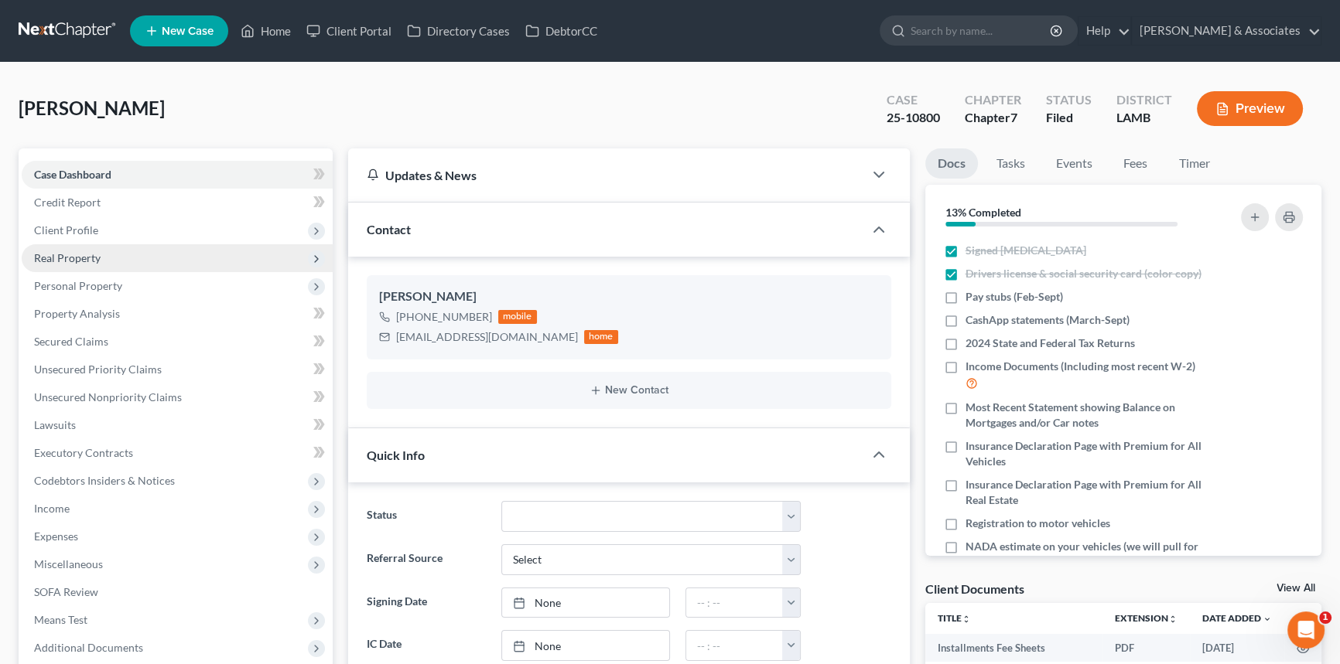
click at [108, 261] on span "Real Property" at bounding box center [177, 258] width 311 height 28
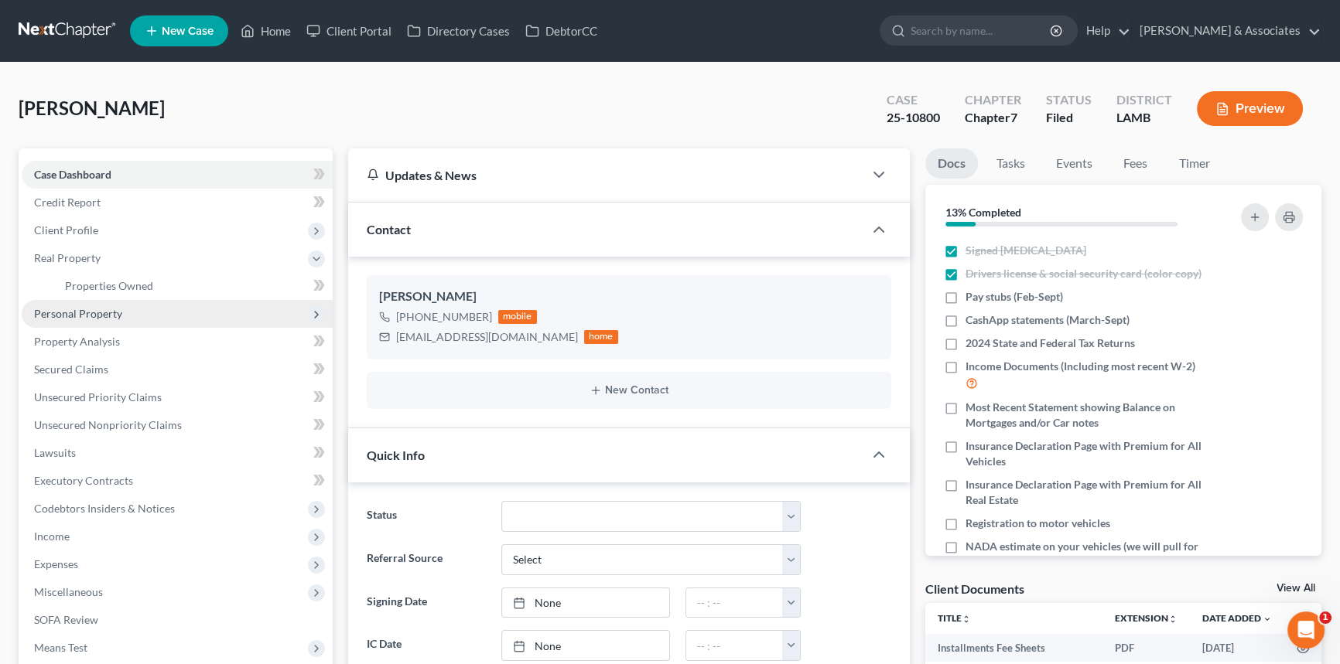
click at [113, 307] on span "Personal Property" at bounding box center [78, 313] width 88 height 13
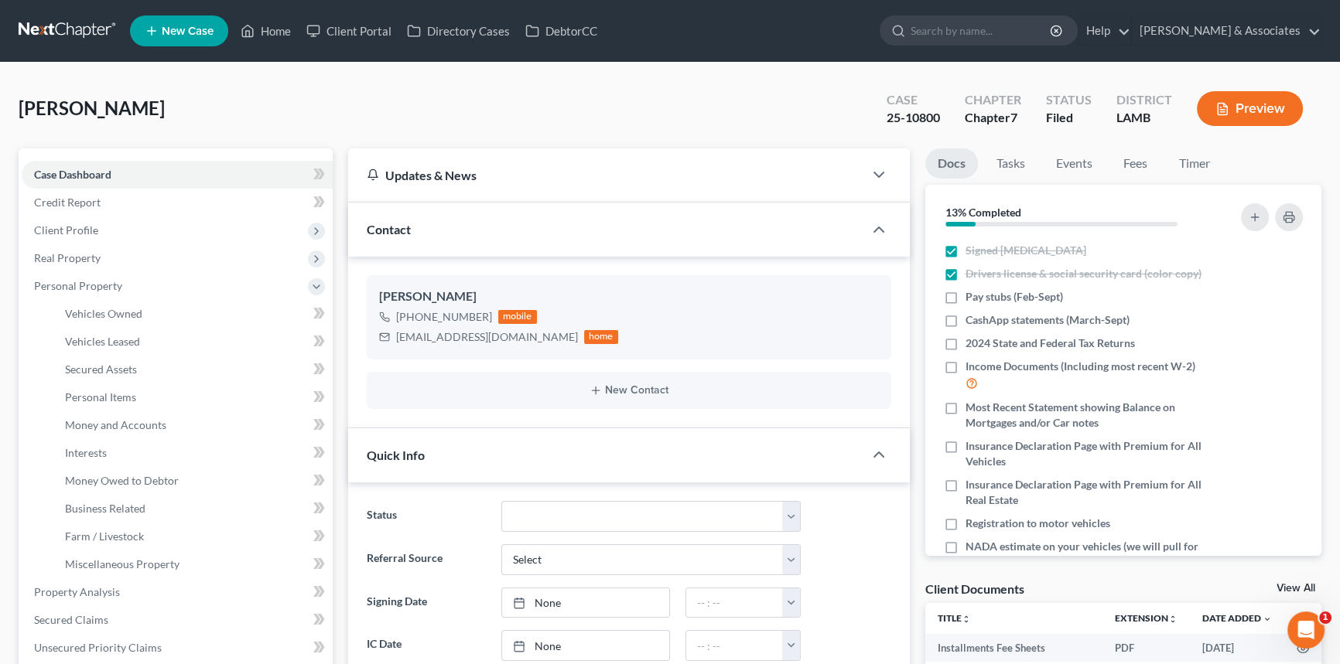
click at [120, 291] on span "Personal Property" at bounding box center [177, 286] width 311 height 28
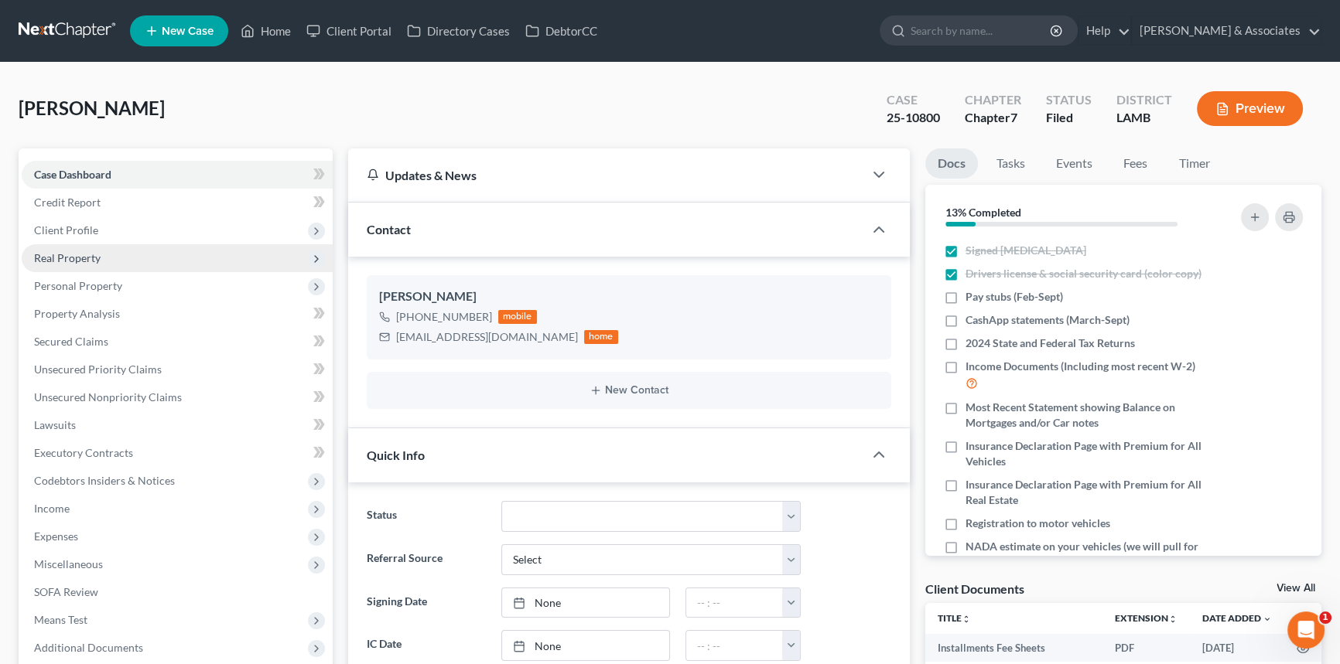
click at [116, 259] on span "Real Property" at bounding box center [177, 258] width 311 height 28
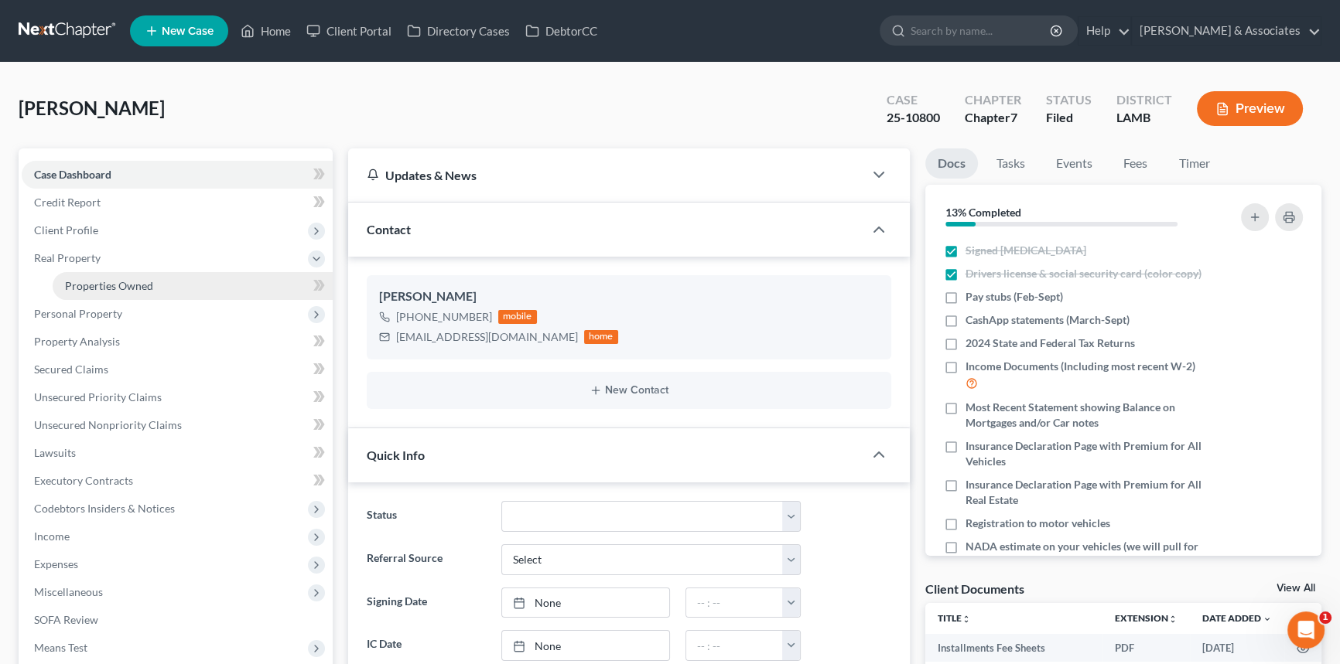
click at [116, 284] on span "Properties Owned" at bounding box center [109, 285] width 88 height 13
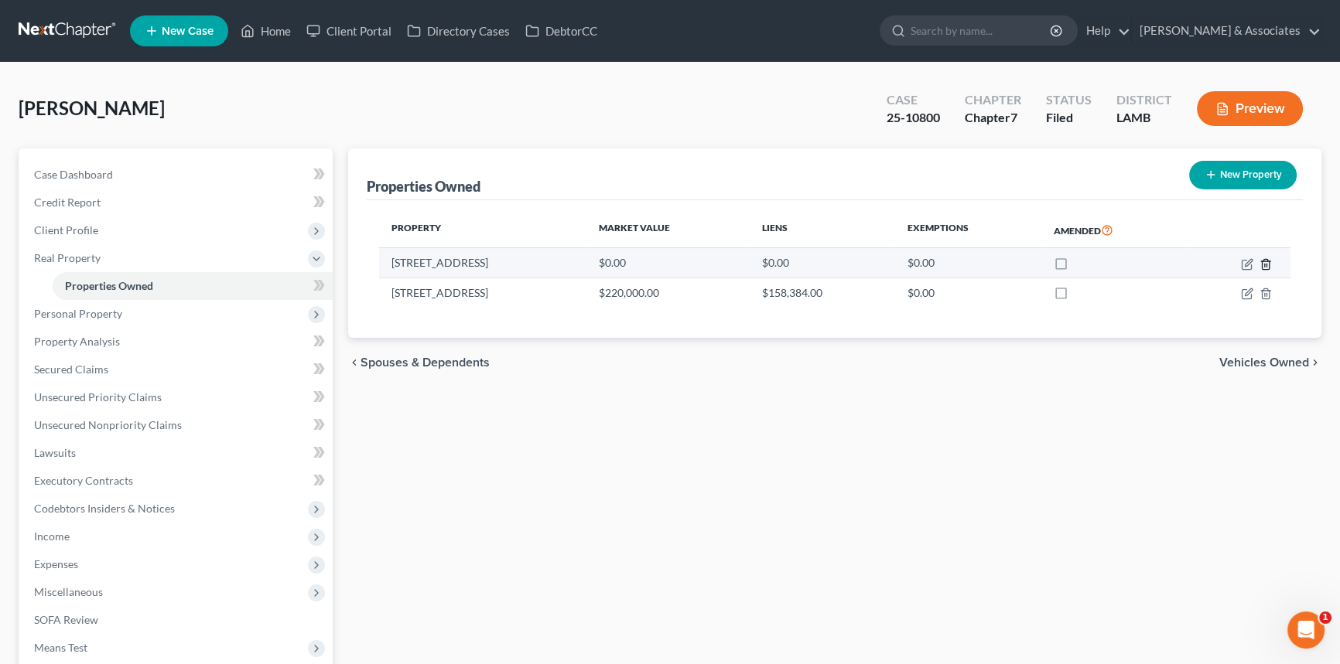
click at [1269, 262] on icon "button" at bounding box center [1265, 264] width 7 height 10
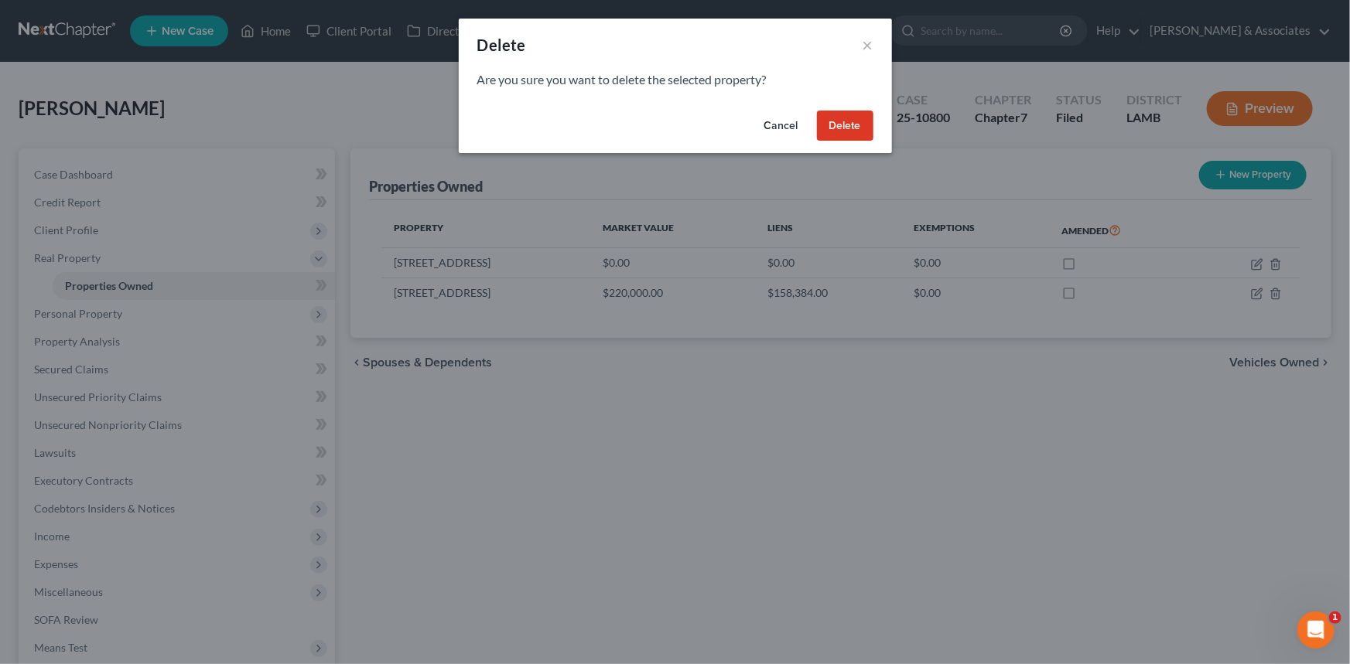
click at [853, 138] on button "Delete" at bounding box center [845, 126] width 56 height 31
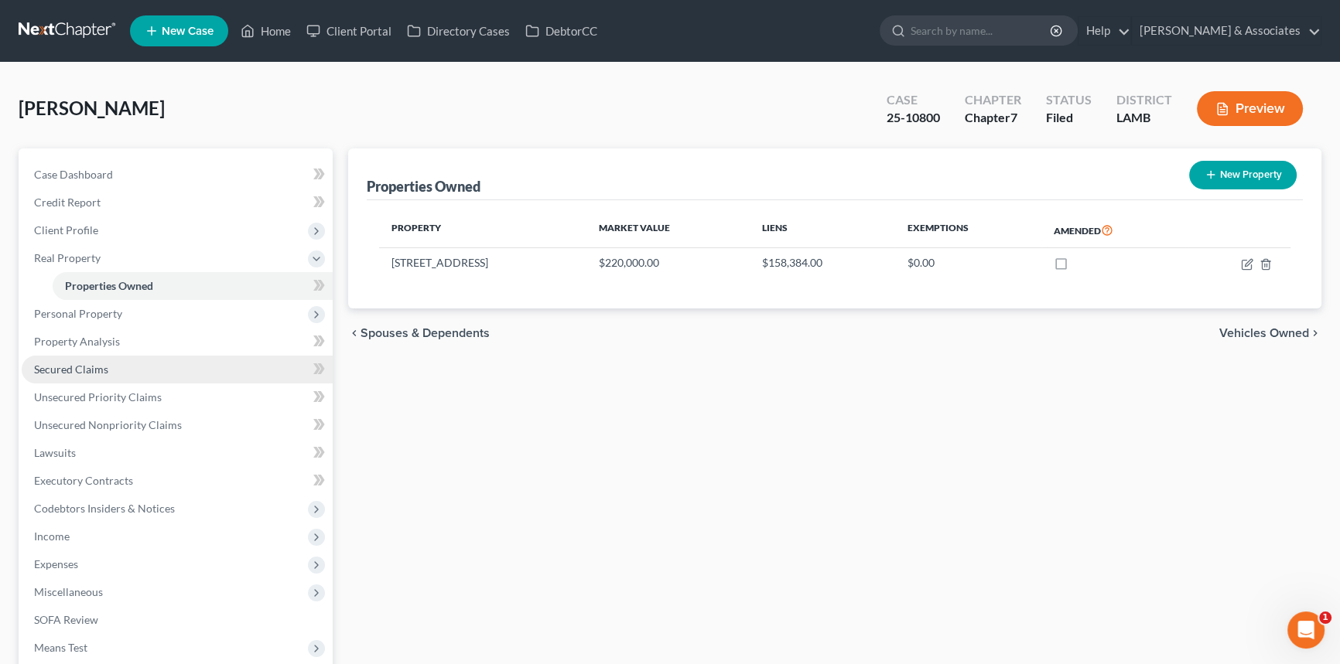
click at [110, 360] on link "Secured Claims" at bounding box center [177, 370] width 311 height 28
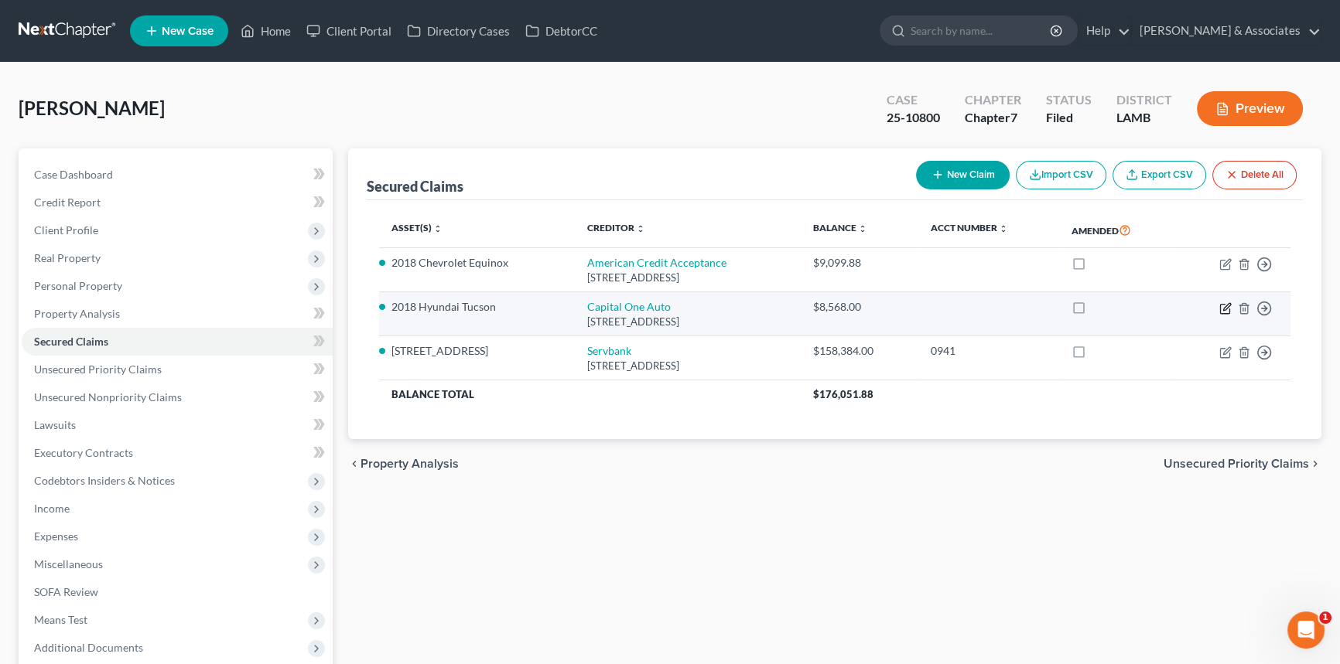
click at [1225, 310] on icon "button" at bounding box center [1225, 308] width 12 height 12
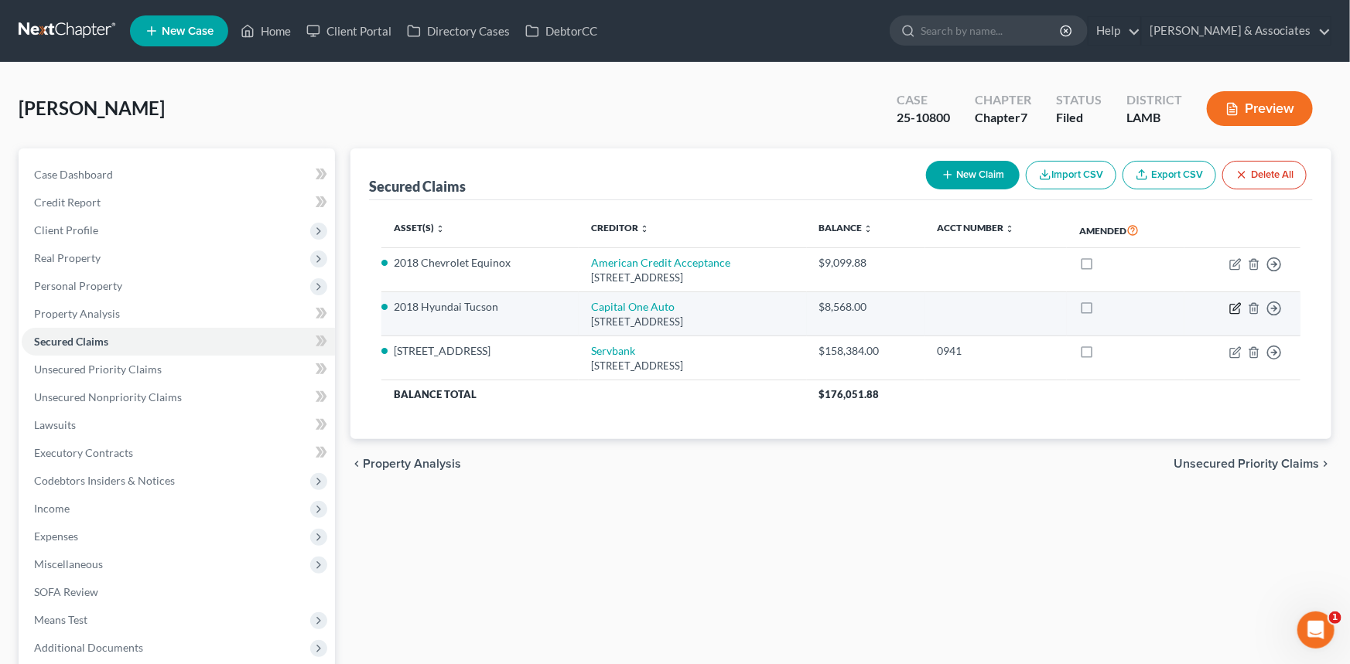
select select "45"
select select "20"
select select "2"
select select "0"
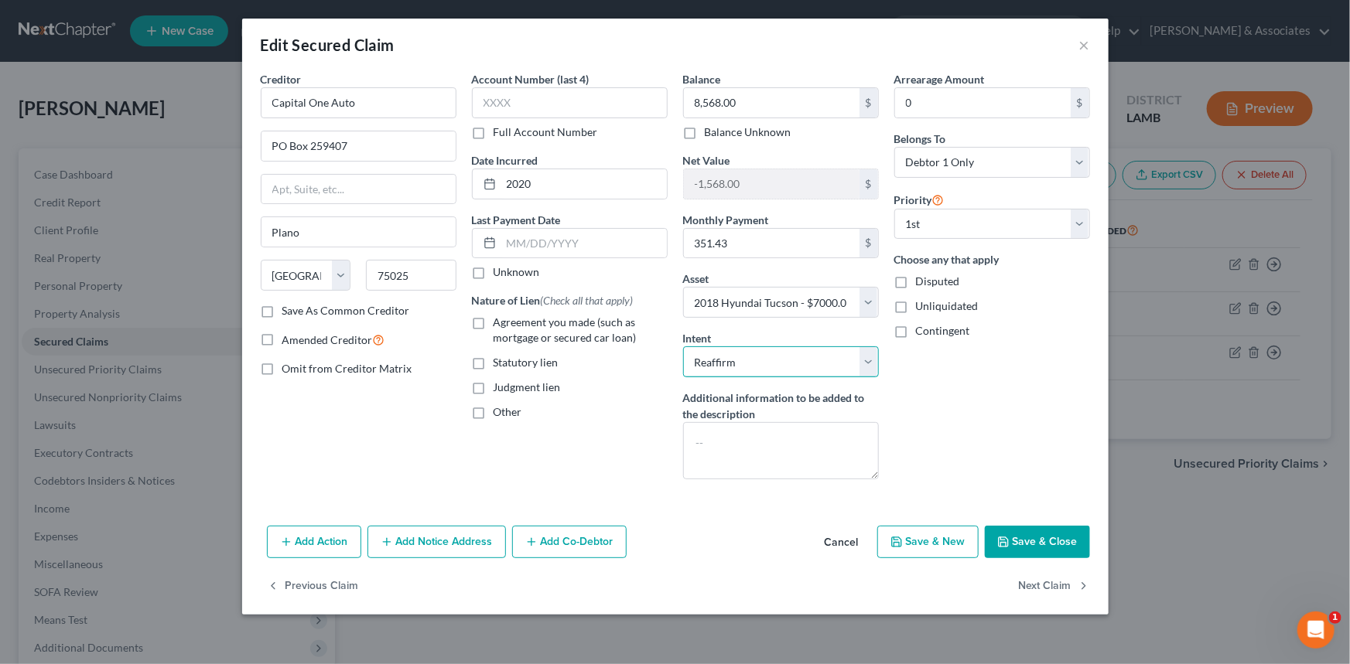
click at [774, 371] on select "Select Surrender Redeem Reaffirm Avoid Other" at bounding box center [781, 362] width 196 height 31
select select "0"
click at [683, 347] on select "Select Surrender Redeem Reaffirm Avoid Other" at bounding box center [781, 362] width 196 height 31
click at [494, 333] on span "Agreement you made (such as mortgage or secured car loan)" at bounding box center [565, 330] width 143 height 29
click at [500, 325] on input "Agreement you made (such as mortgage or secured car loan)" at bounding box center [505, 320] width 10 height 10
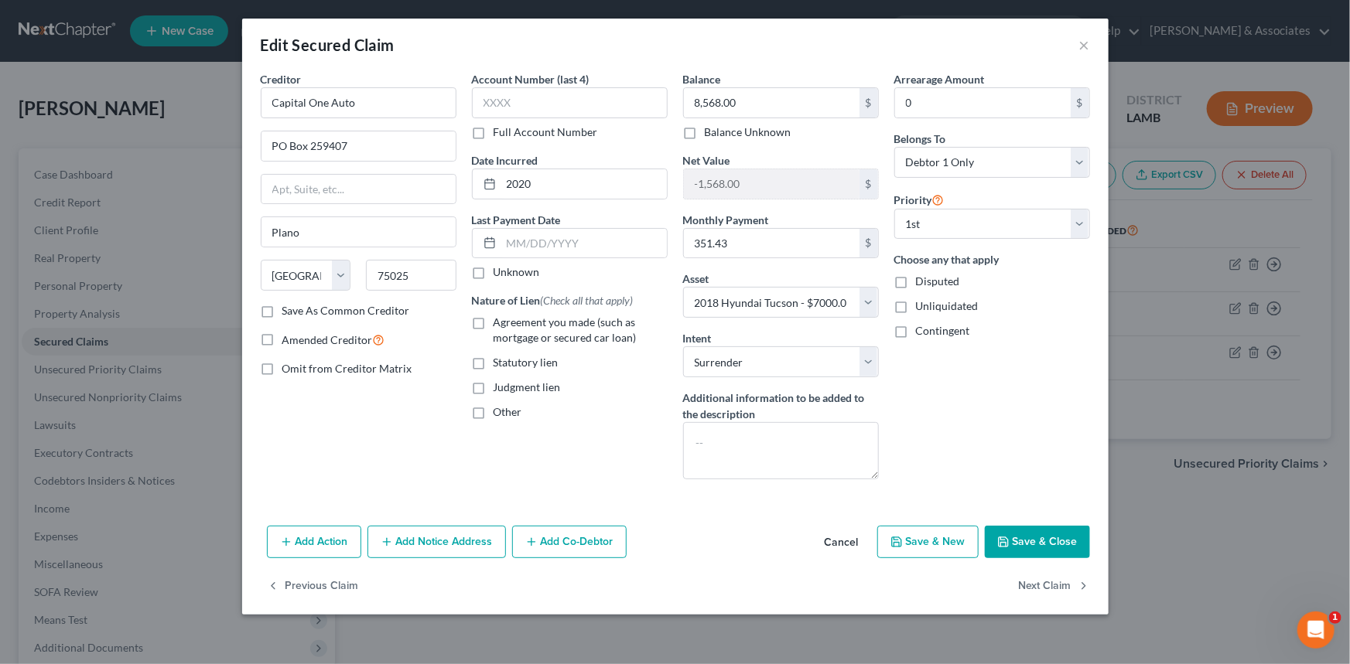
checkbox input "true"
click at [1027, 533] on button "Save & Close" at bounding box center [1037, 542] width 105 height 32
select select
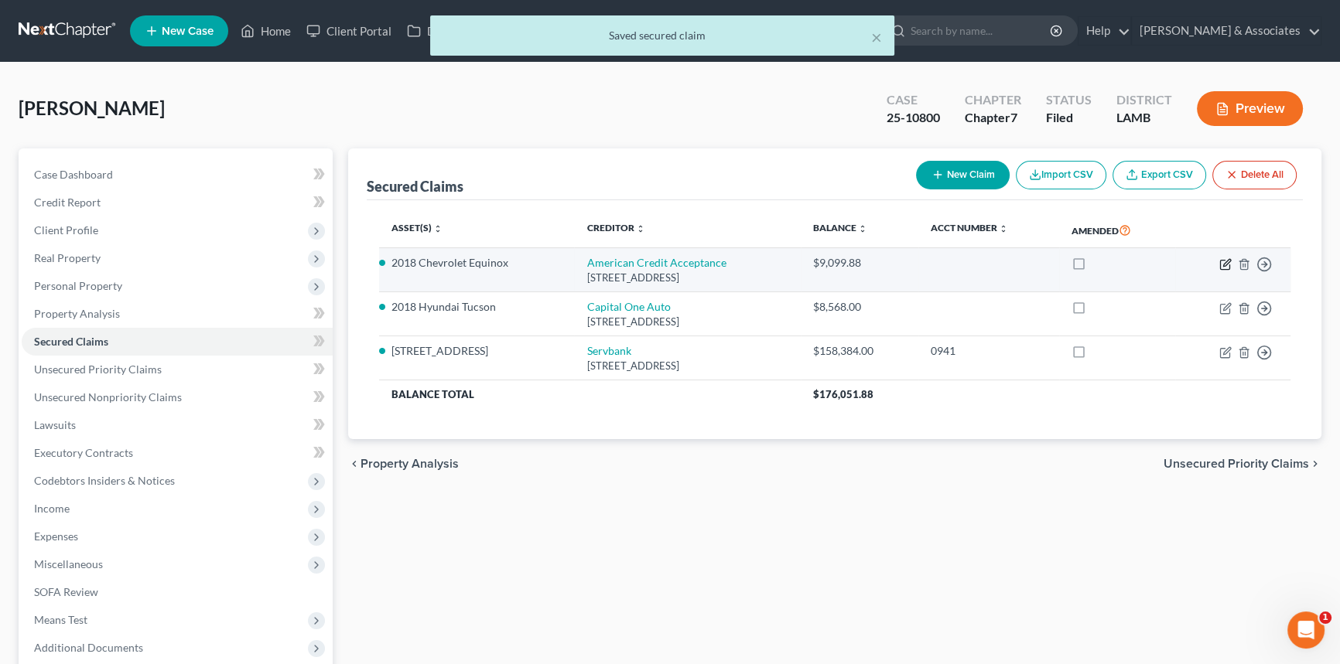
click at [1221, 263] on icon "button" at bounding box center [1225, 264] width 12 height 12
select select "42"
select select "2"
select select "0"
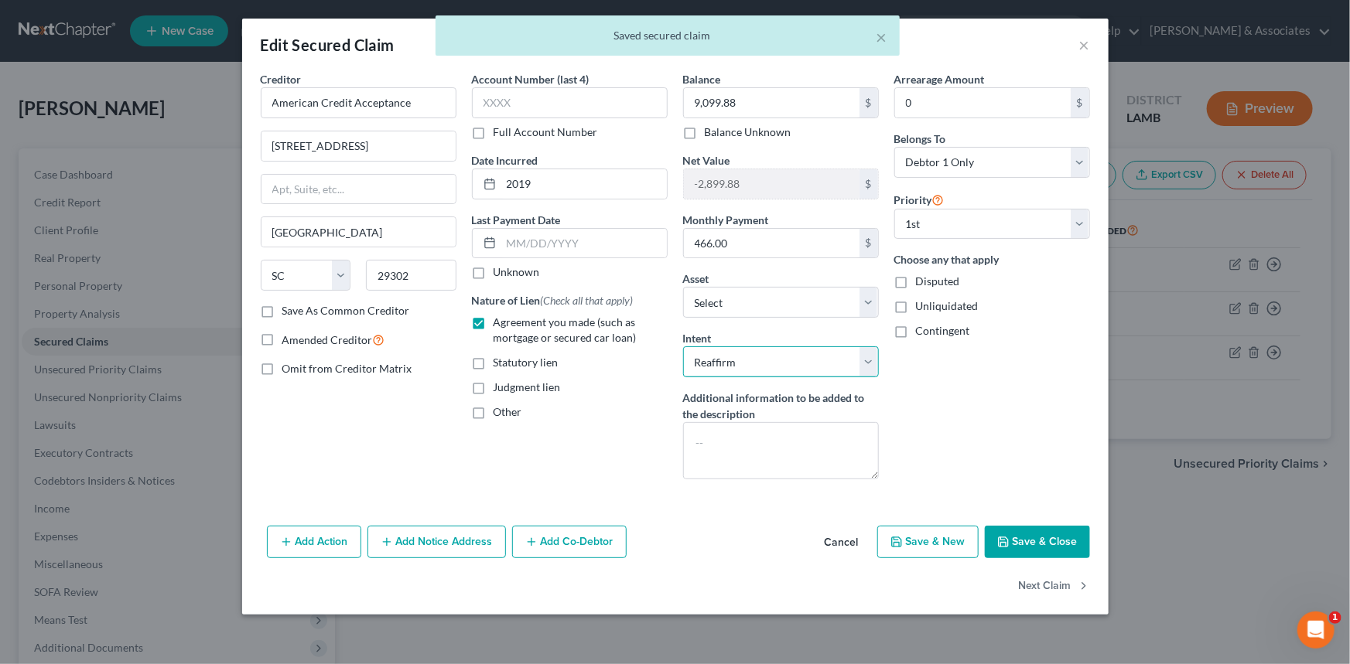
drag, startPoint x: 776, startPoint y: 356, endPoint x: 770, endPoint y: 371, distance: 16.4
click at [776, 356] on select "Select Surrender Redeem Reaffirm Avoid Other" at bounding box center [781, 362] width 196 height 31
select select "0"
click at [683, 347] on select "Select Surrender Redeem Reaffirm Avoid Other" at bounding box center [781, 362] width 196 height 31
click at [1012, 531] on button "Save & Close" at bounding box center [1037, 542] width 105 height 32
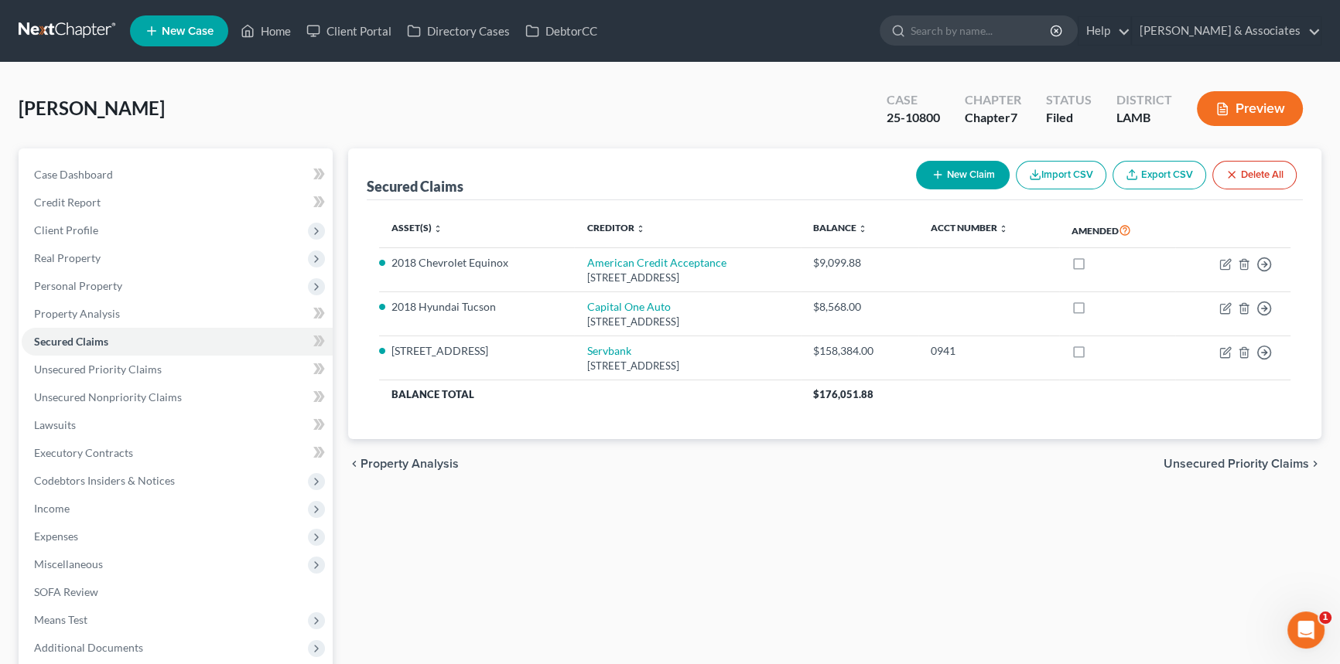
click at [565, 565] on div "Secured Claims New Claim Import CSV Export CSV Delete All Asset(s) expand_more …" at bounding box center [834, 456] width 989 height 615
click at [96, 283] on span "Personal Property" at bounding box center [78, 285] width 88 height 13
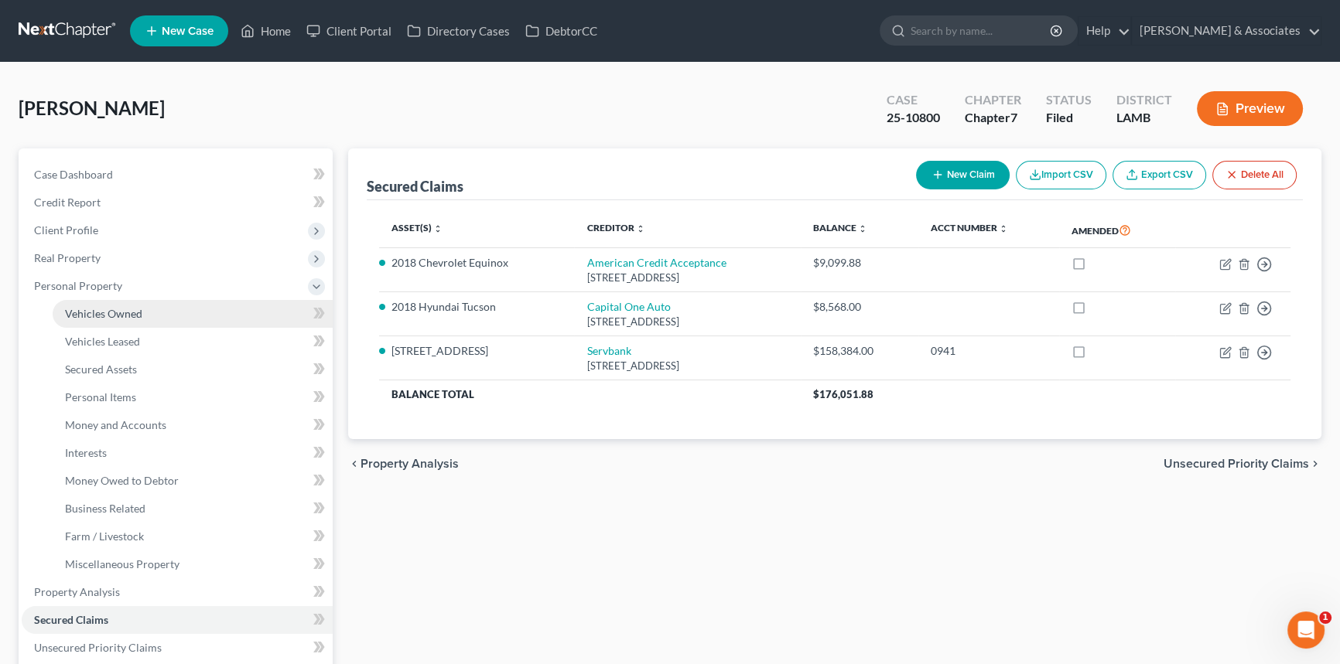
click at [106, 308] on span "Vehicles Owned" at bounding box center [103, 313] width 77 height 13
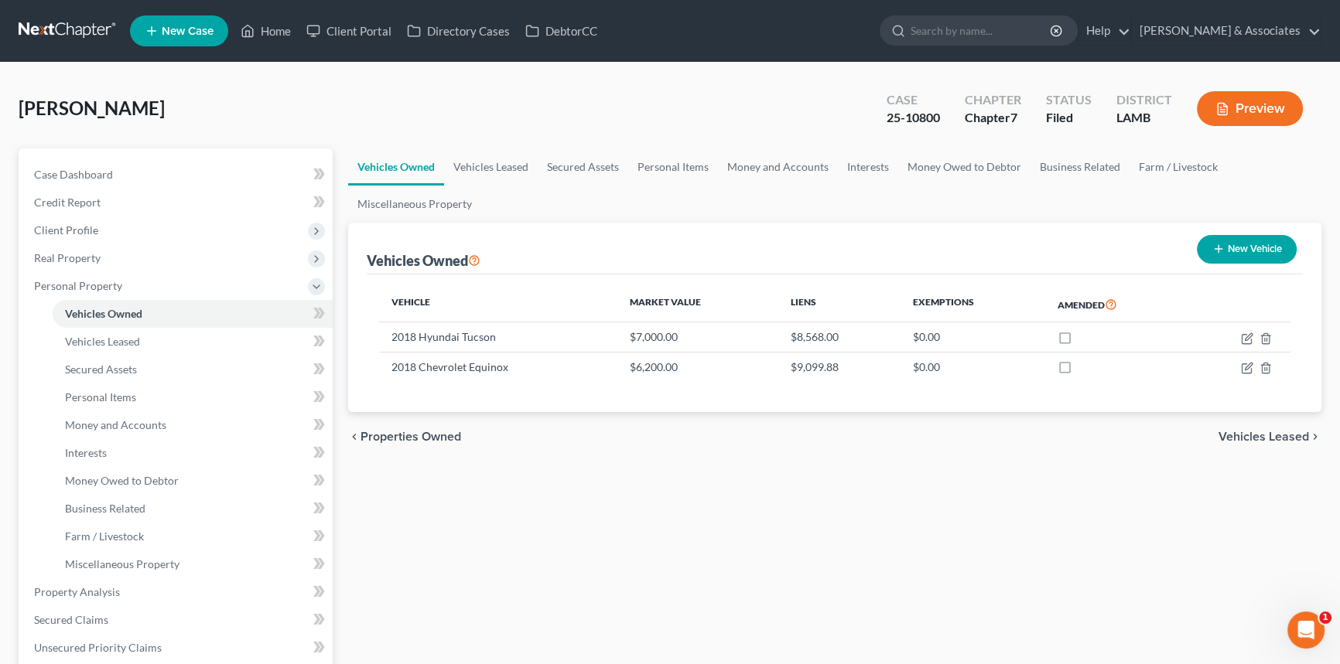
click at [1226, 251] on button "New Vehicle" at bounding box center [1247, 249] width 100 height 29
select select "0"
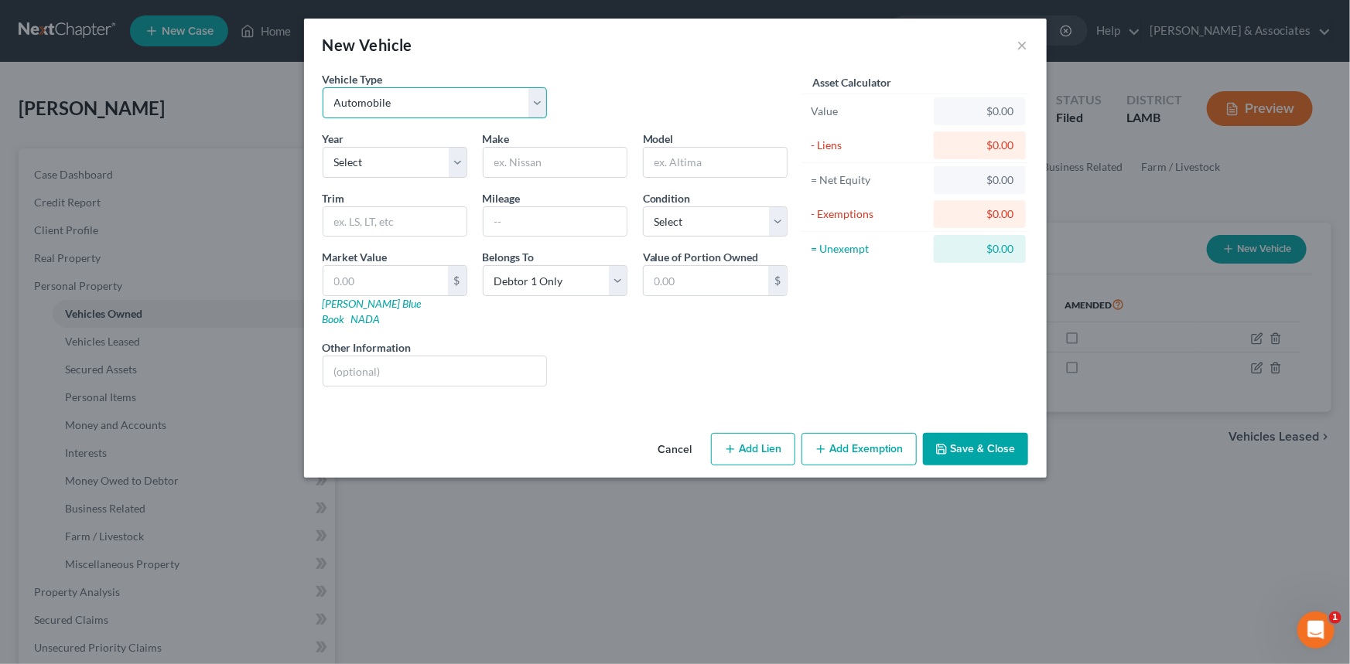
click at [414, 114] on select "Select Automobile Truck Trailer Watercraft Aircraft Motor Home Atv Other Vehicle" at bounding box center [435, 102] width 225 height 31
click at [412, 112] on select "Select Automobile Truck Trailer Watercraft Aircraft Motor Home Atv Other Vehicle" at bounding box center [435, 102] width 225 height 31
drag, startPoint x: 384, startPoint y: 158, endPoint x: 384, endPoint y: 169, distance: 10.8
click at [384, 158] on select "Select 2026 2025 2024 2023 2022 2021 2020 2019 2018 2017 2016 2015 2014 2013 20…" at bounding box center [395, 162] width 145 height 31
select select "7"
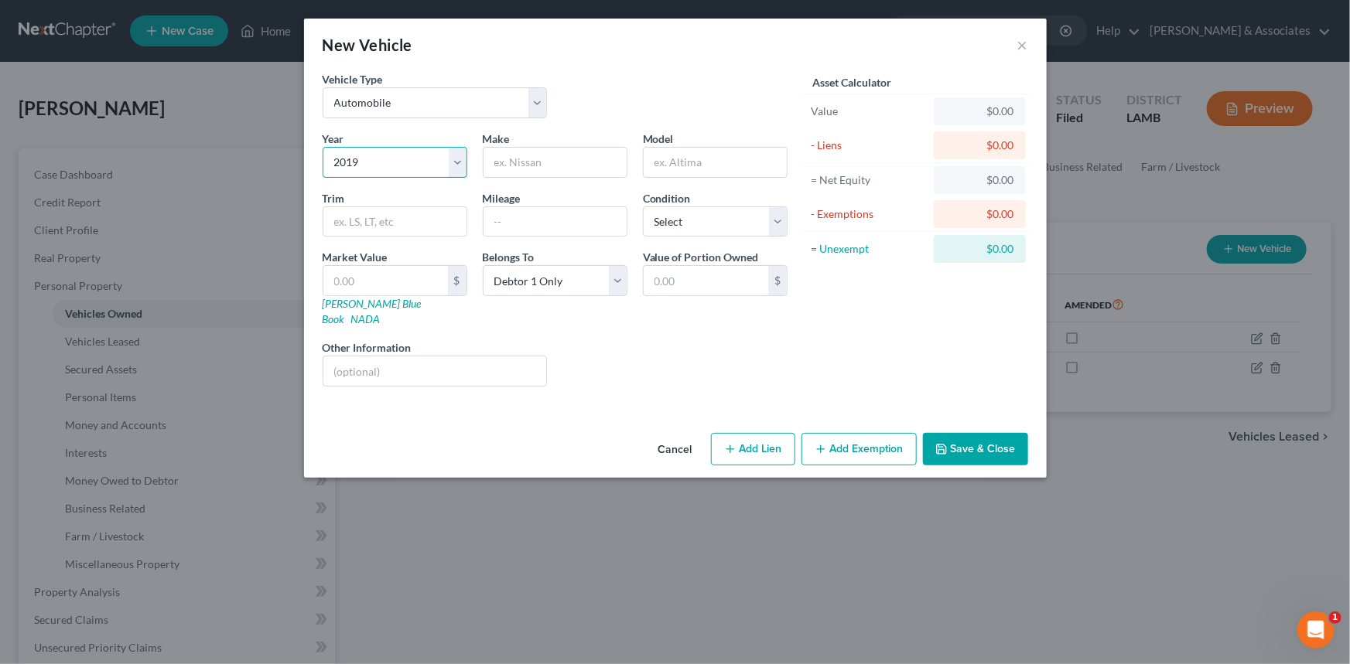
click at [323, 147] on select "Select 2026 2025 2024 2023 2022 2021 2020 2019 2018 2017 2016 2015 2014 2013 20…" at bounding box center [395, 162] width 145 height 31
click at [528, 173] on input "text" at bounding box center [554, 162] width 143 height 29
type input "Chevrolet"
type input "Equinox"
click at [686, 219] on select "Select Excellent Very Good Good Fair Poor" at bounding box center [715, 222] width 145 height 31
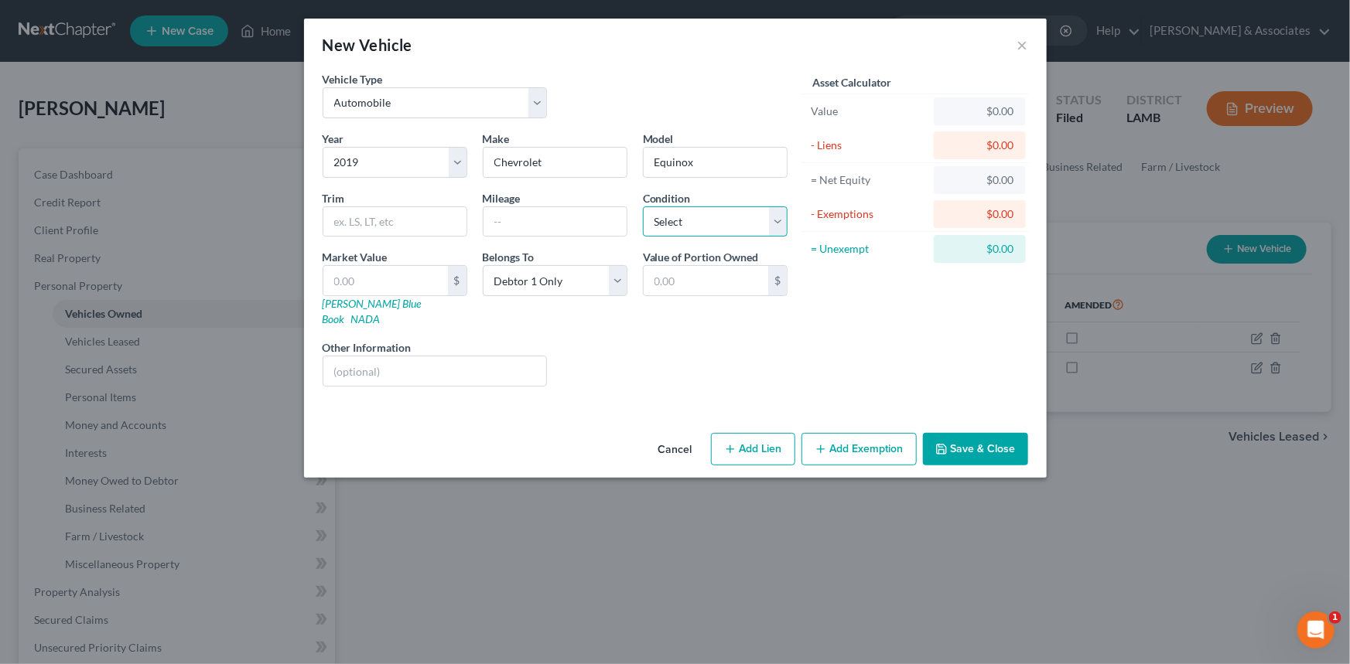
select select "1"
click at [643, 207] on select "Select Excellent Very Good Good Fair Poor" at bounding box center [715, 222] width 145 height 31
click at [394, 272] on input "text" at bounding box center [385, 280] width 125 height 29
type input "3"
type input "3.00"
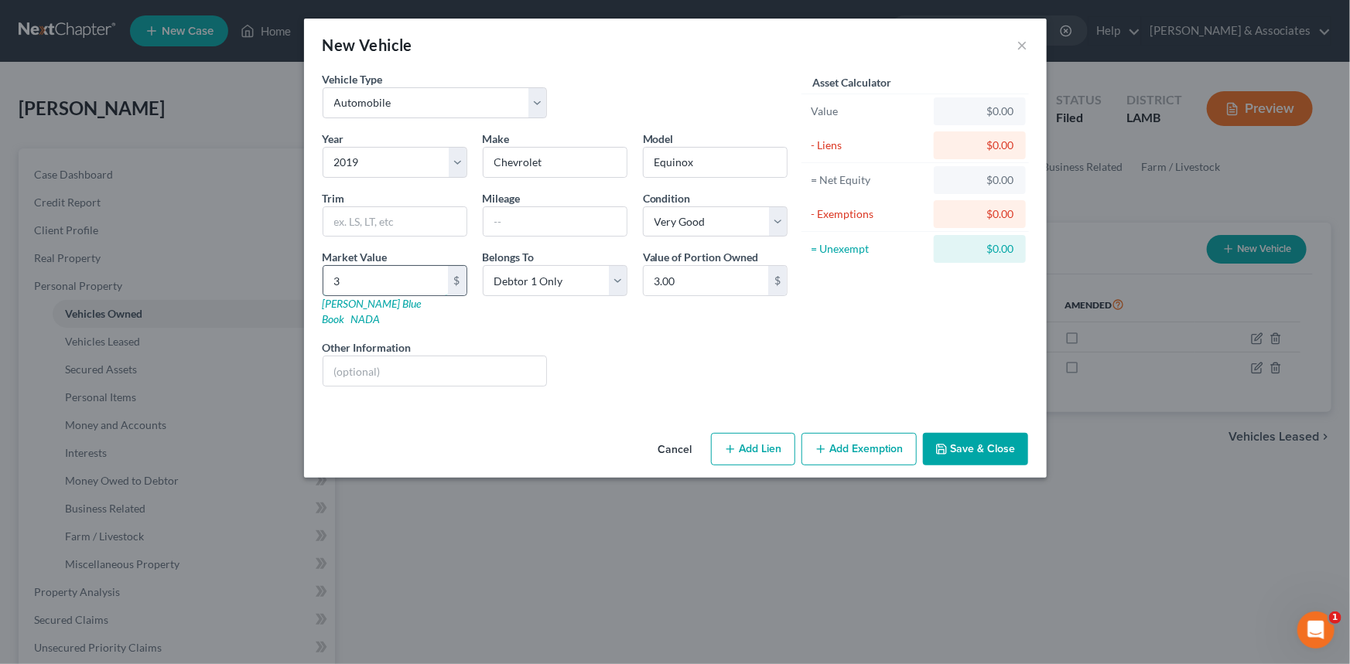
type input "30"
type input "30.00"
type input "300"
type input "300.00"
type input "3000"
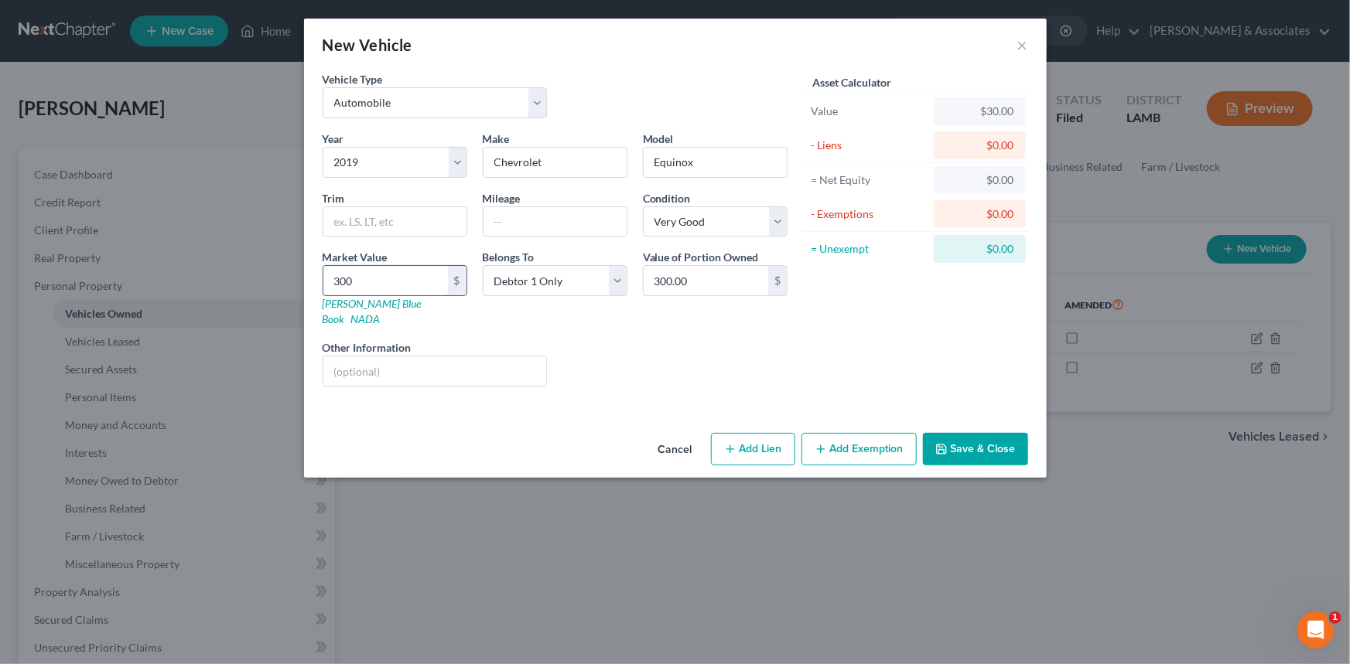
type input "3,000.00"
type input "3,0000"
type input "30,000.00"
type input "30,000"
click at [1011, 438] on button "Save & Close" at bounding box center [975, 449] width 105 height 32
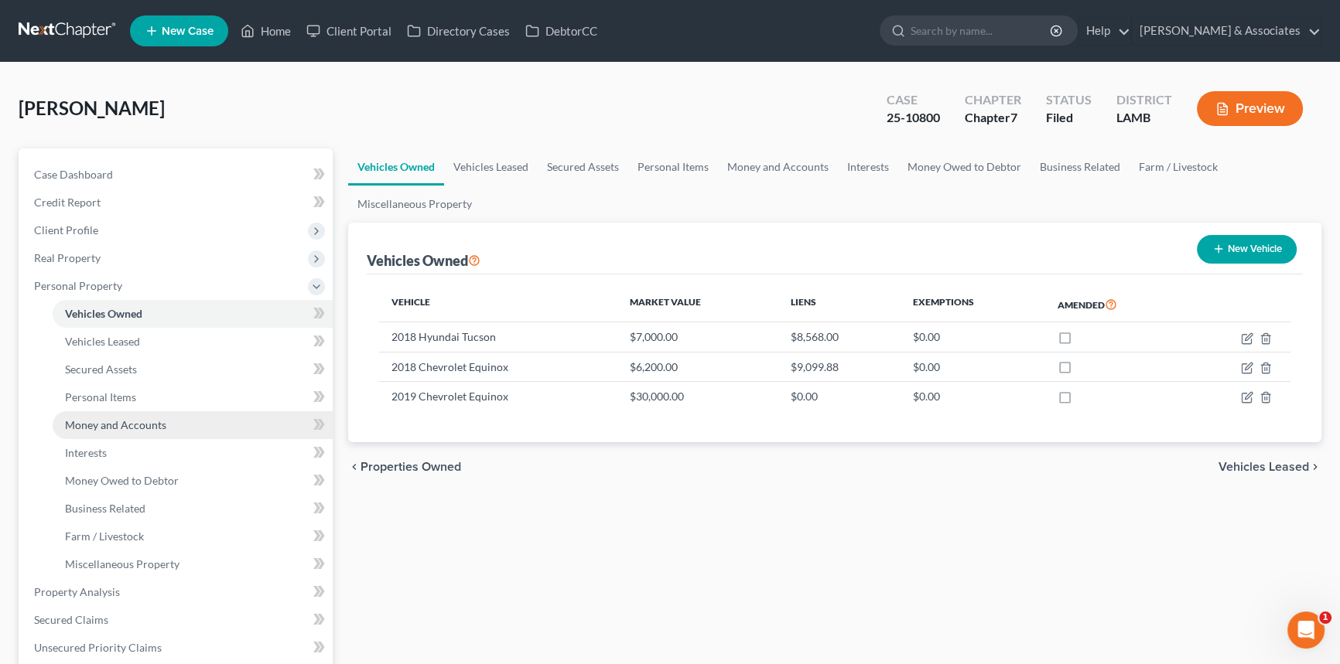
click at [152, 422] on span "Money and Accounts" at bounding box center [115, 424] width 101 height 13
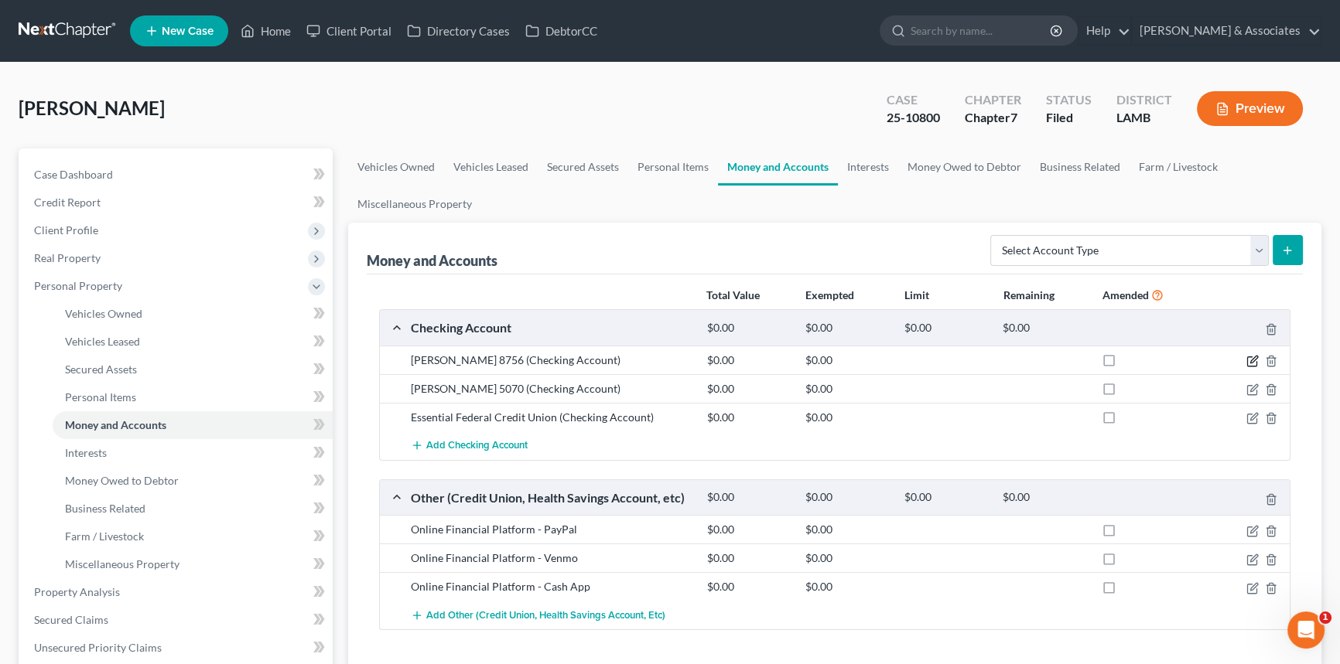
click at [1249, 357] on icon "button" at bounding box center [1252, 361] width 12 height 12
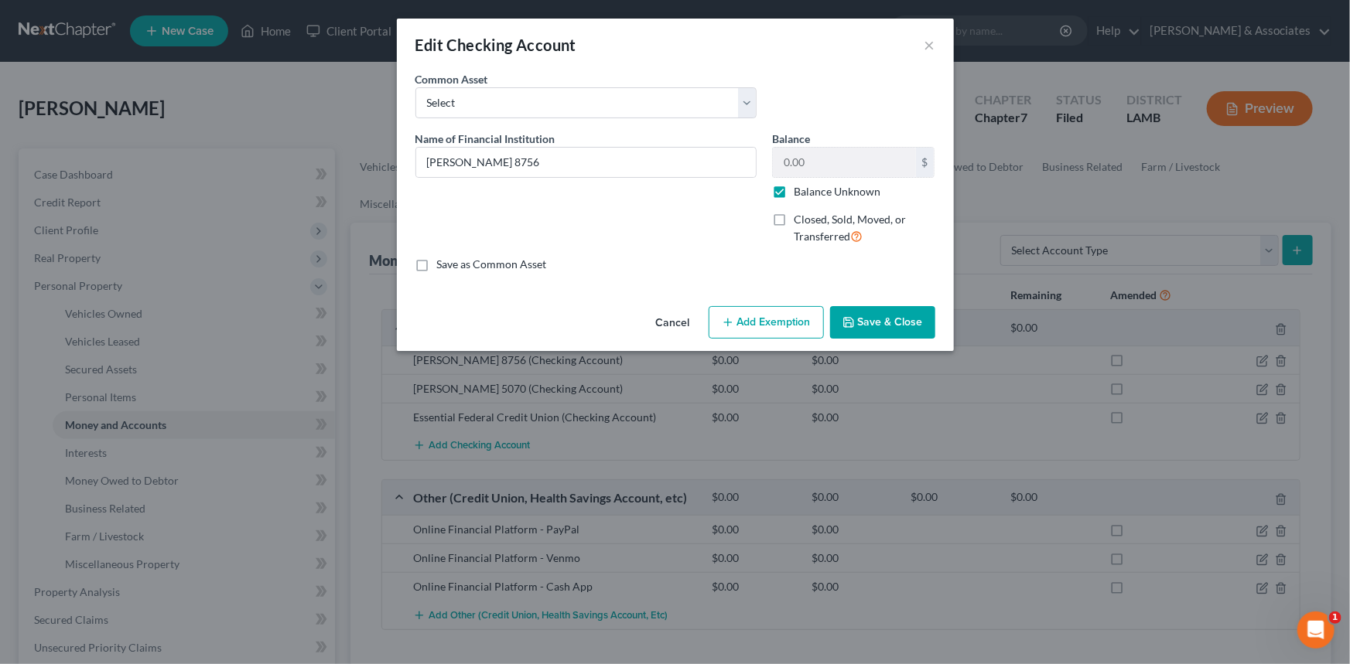
click at [795, 219] on span "Closed, Sold, Moved, or Transferred" at bounding box center [850, 228] width 112 height 30
click at [800, 219] on input "Closed, Sold, Moved, or Transferred" at bounding box center [805, 217] width 10 height 10
checkbox input "true"
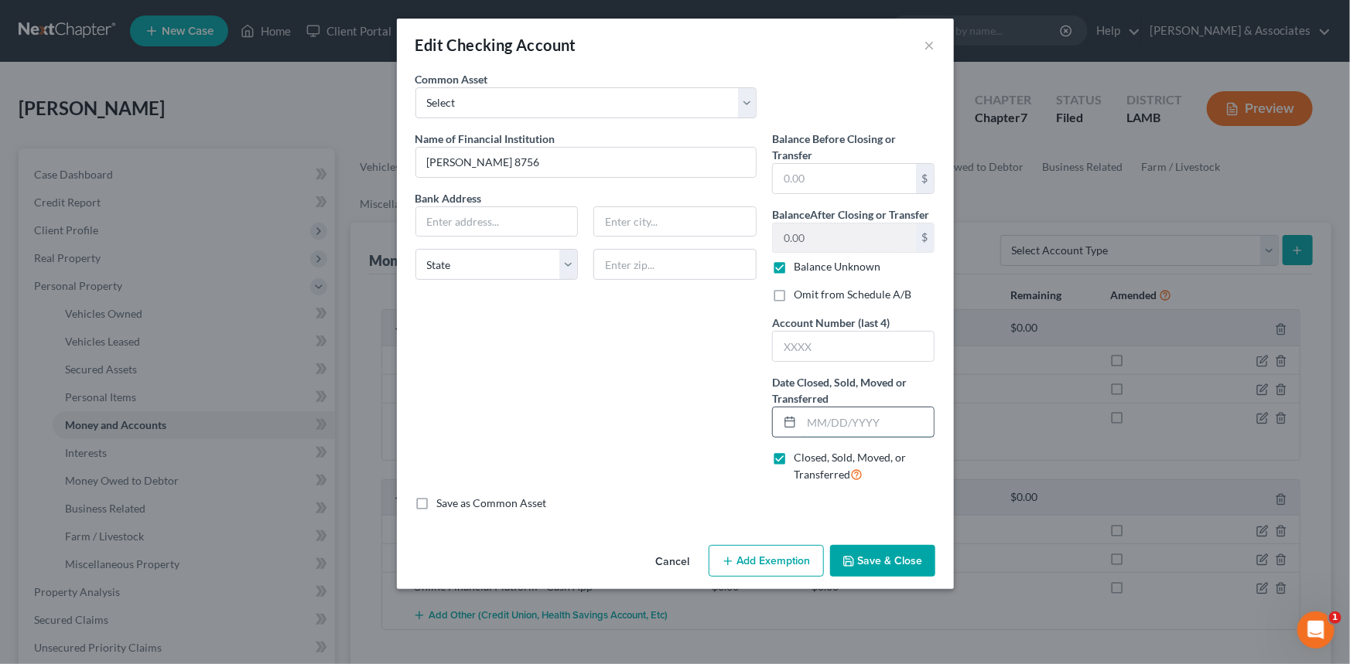
click at [861, 413] on input "text" at bounding box center [867, 422] width 133 height 29
type input "7/2025"
click at [849, 295] on label "Omit from Schedule A/B" at bounding box center [853, 294] width 118 height 15
click at [810, 295] on input "Omit from Schedule A/B" at bounding box center [805, 292] width 10 height 10
checkbox input "true"
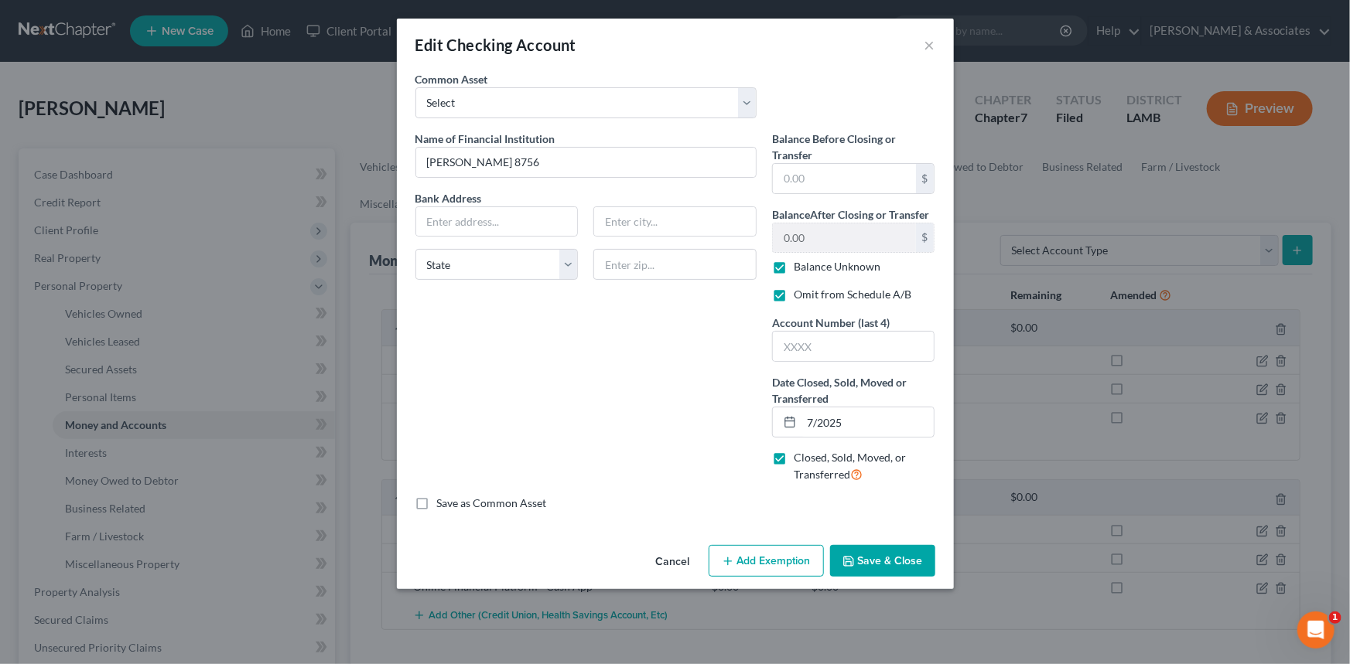
click at [870, 562] on button "Save & Close" at bounding box center [882, 561] width 105 height 32
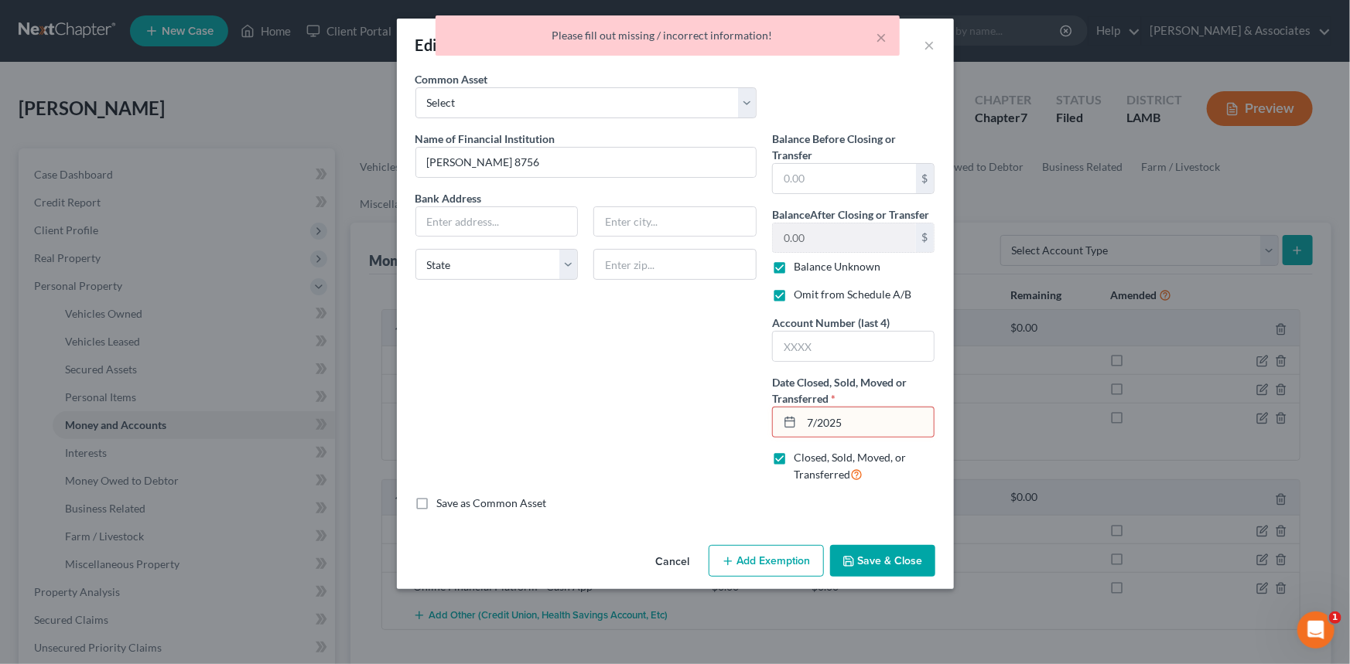
click at [814, 420] on input "7/2025" at bounding box center [867, 422] width 133 height 29
type input "07/15/2025"
drag, startPoint x: 891, startPoint y: 563, endPoint x: 897, endPoint y: 557, distance: 8.8
click at [892, 563] on button "Save & Close" at bounding box center [882, 561] width 105 height 32
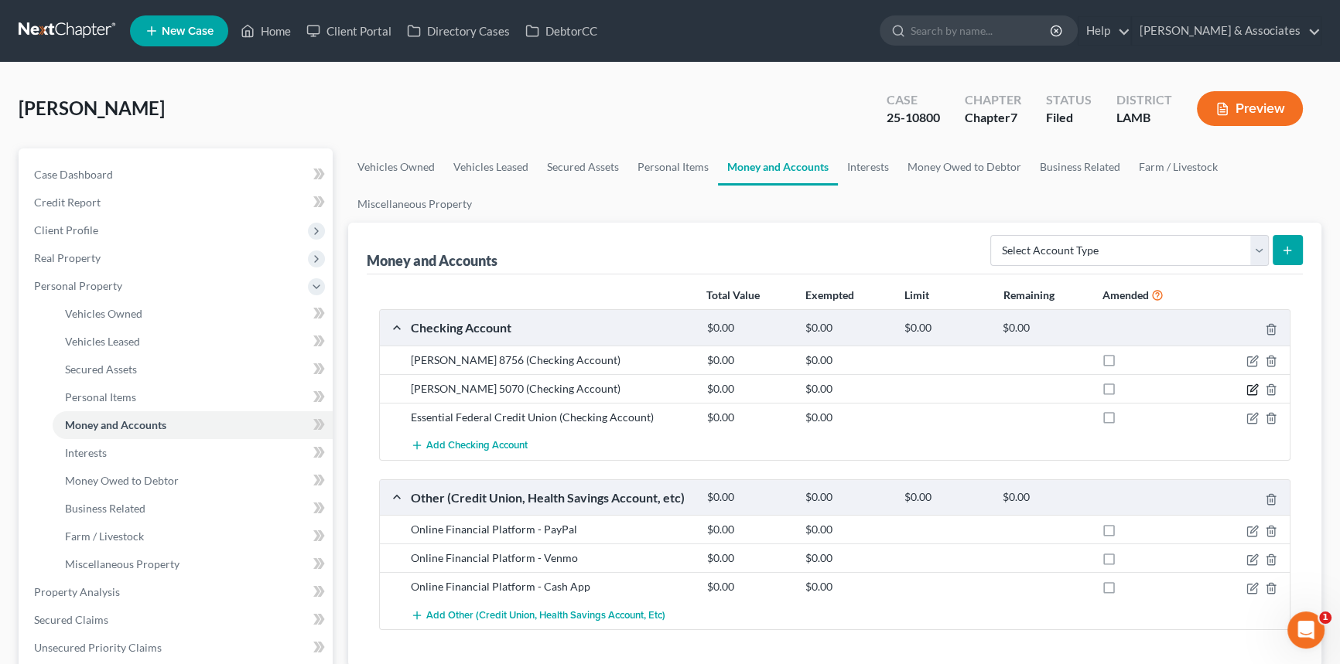
click at [1253, 386] on icon "button" at bounding box center [1253, 387] width 7 height 7
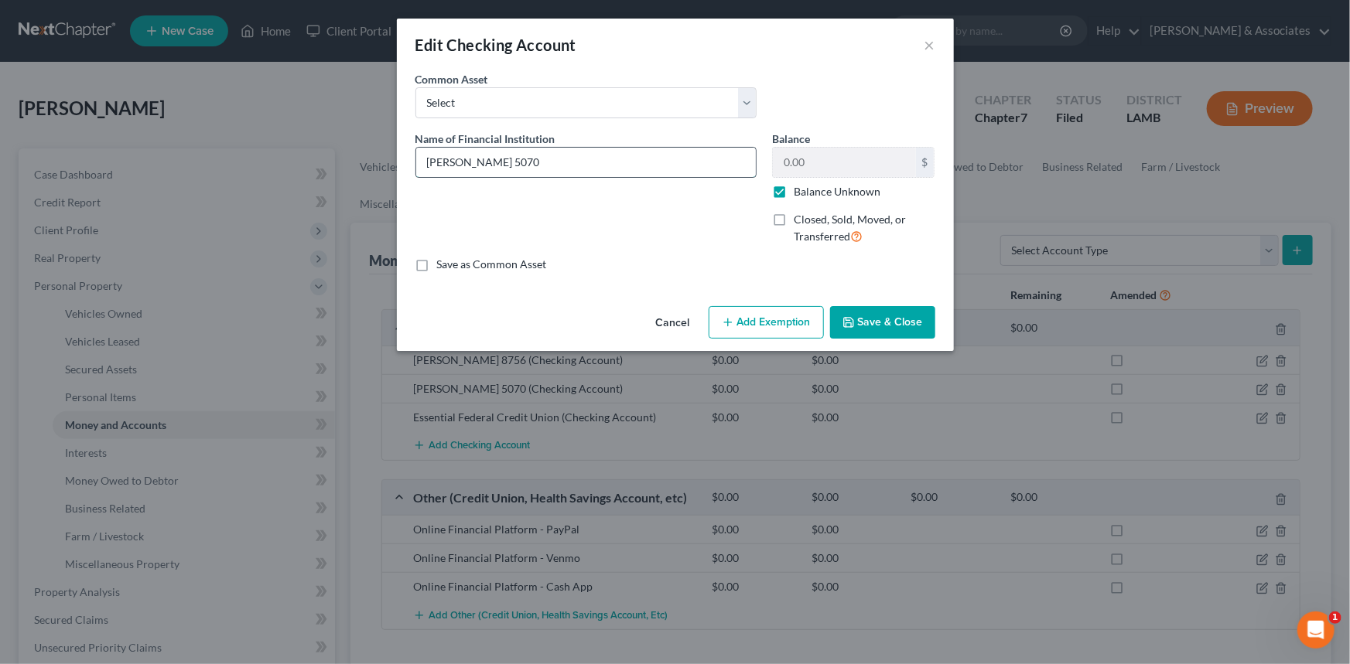
drag, startPoint x: 509, startPoint y: 162, endPoint x: 610, endPoint y: 172, distance: 101.1
click at [605, 173] on input "Hancock Whitney 5070" at bounding box center [586, 162] width 340 height 29
type input "Hancock Whitney"
click at [900, 318] on button "Save & Close" at bounding box center [882, 322] width 105 height 32
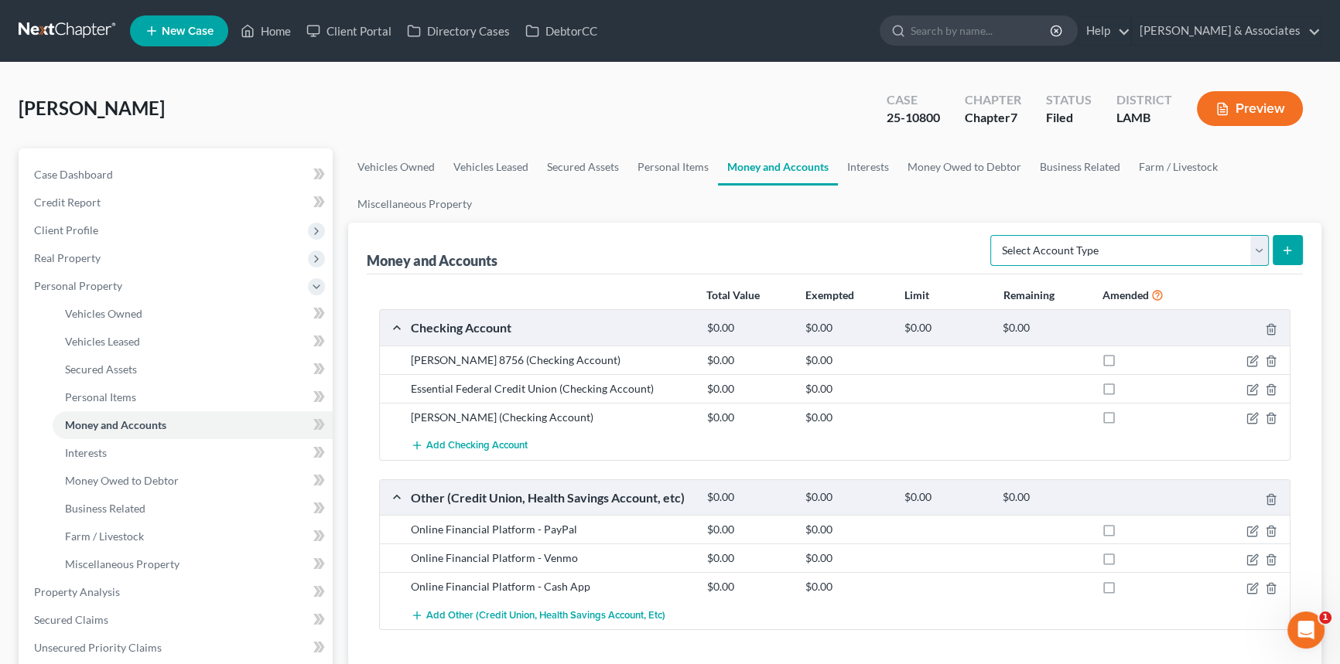
click at [1221, 244] on select "Select Account Type Brokerage Cash on Hand Certificates of Deposit Checking Acc…" at bounding box center [1129, 250] width 278 height 31
click at [993, 235] on select "Select Account Type Brokerage Cash on Hand Certificates of Deposit Checking Acc…" at bounding box center [1129, 250] width 278 height 31
click at [1202, 258] on select "Select Account Type Brokerage Cash on Hand Certificates of Deposit Checking Acc…" at bounding box center [1129, 250] width 278 height 31
select select "checking"
click at [993, 235] on select "Select Account Type Brokerage Cash on Hand Certificates of Deposit Checking Acc…" at bounding box center [1129, 250] width 278 height 31
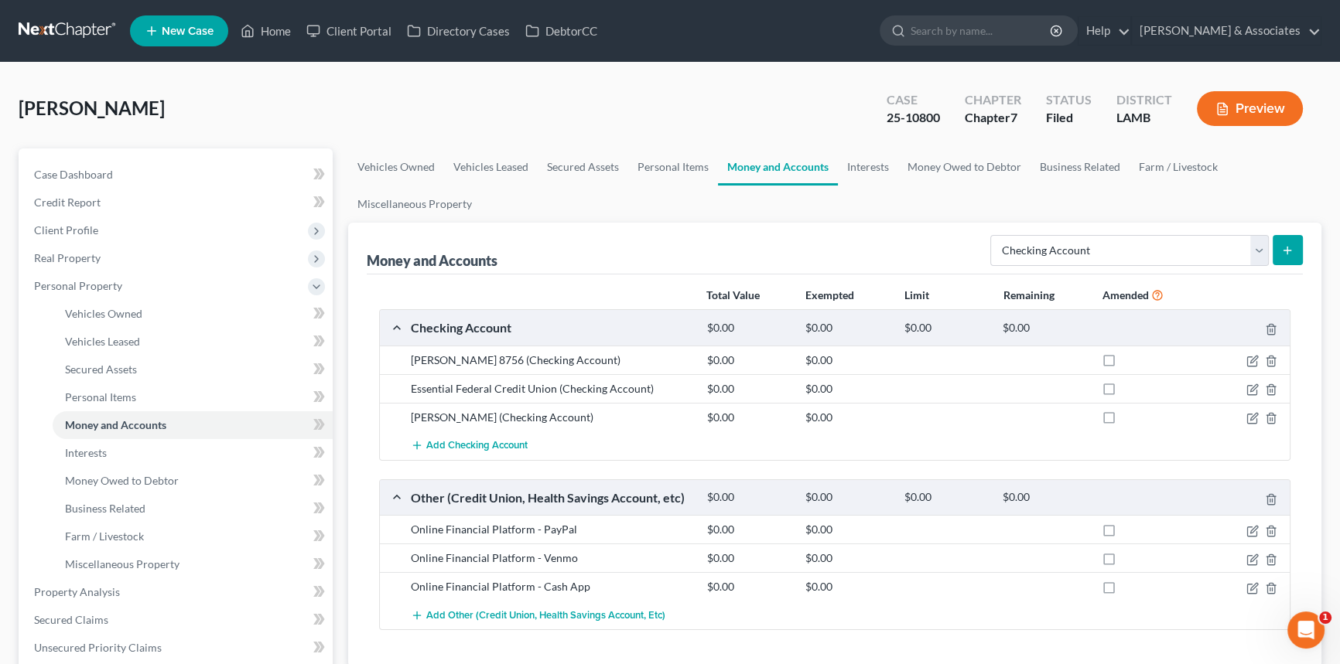
click at [1293, 258] on button "submit" at bounding box center [1287, 250] width 30 height 30
click at [1286, 251] on line "submit" at bounding box center [1287, 251] width 7 height 0
drag, startPoint x: 858, startPoint y: 213, endPoint x: 866, endPoint y: 214, distance: 7.8
click at [859, 213] on ul "Vehicles Owned Vehicles Leased Secured Assets Personal Items Money and Accounts…" at bounding box center [834, 186] width 973 height 74
click at [484, 440] on span "Add Checking Account" at bounding box center [476, 446] width 101 height 12
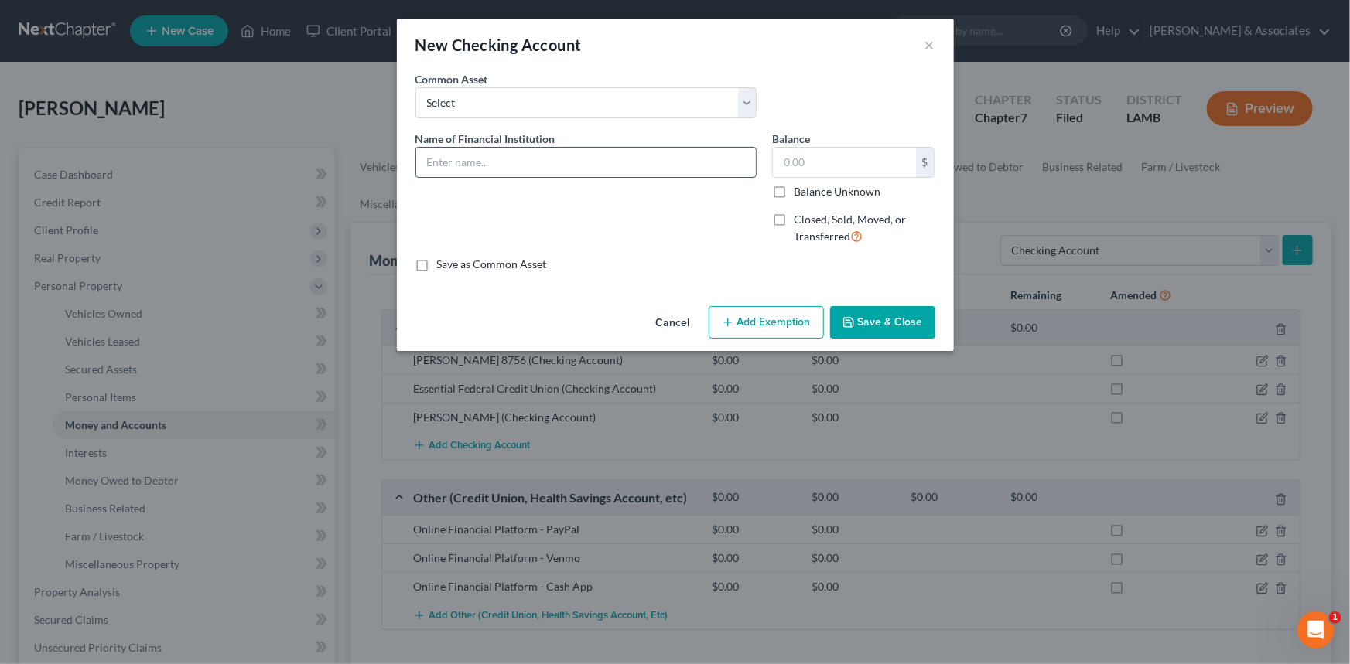
click at [656, 148] on input "text" at bounding box center [586, 162] width 340 height 29
type input "Hancock Whitney"
click at [866, 309] on button "Save & Close" at bounding box center [882, 322] width 105 height 32
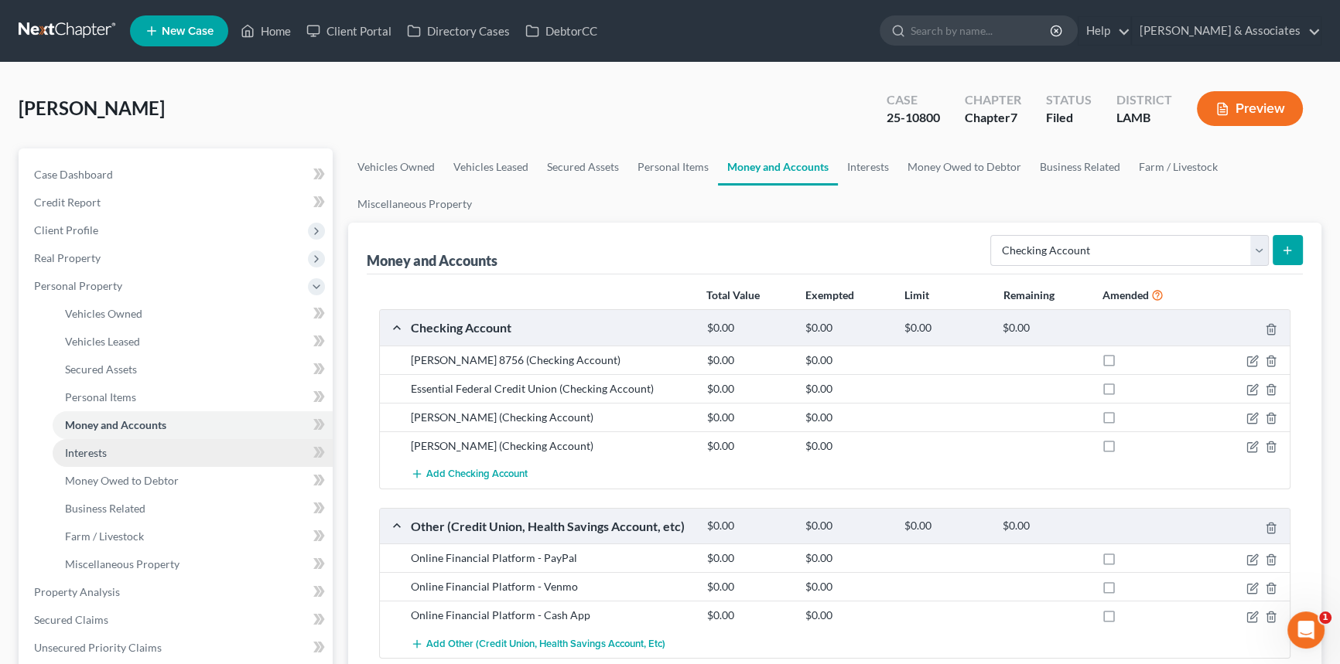
click at [162, 459] on link "Interests" at bounding box center [193, 453] width 280 height 28
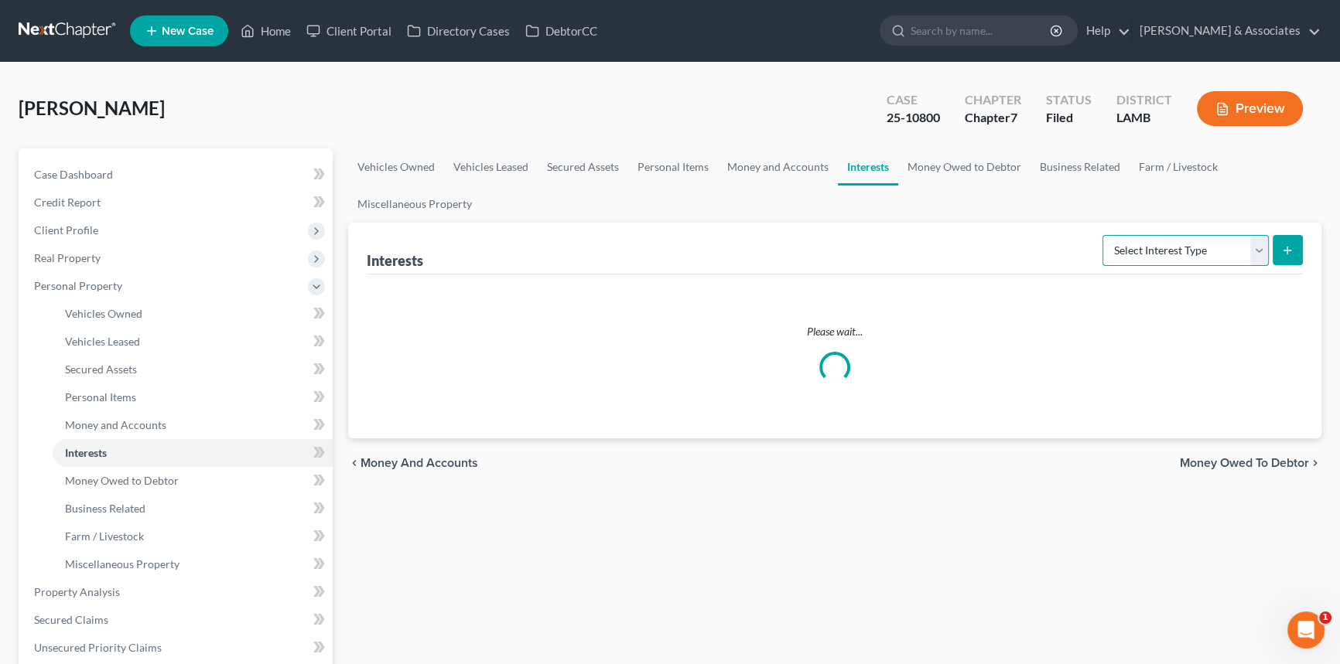
click at [1253, 238] on select "Select Interest Type 401K Annuity Bond Education IRA Government Bond Government…" at bounding box center [1185, 250] width 166 height 31
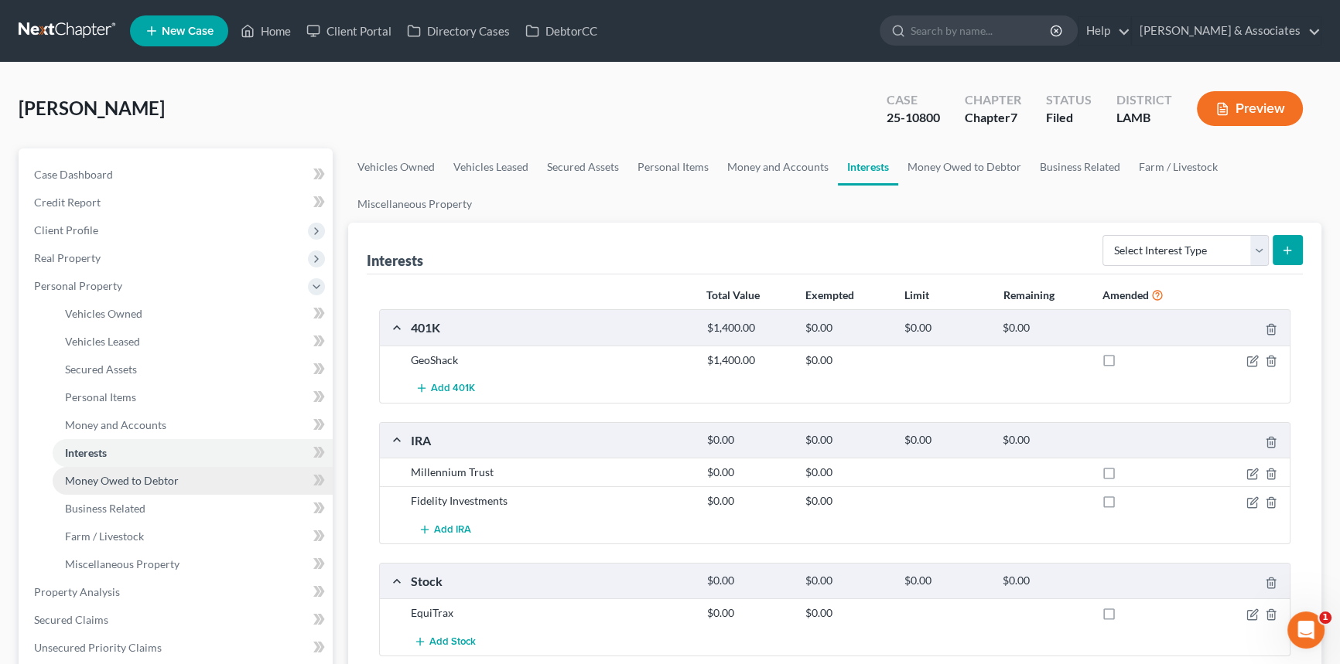
click at [167, 484] on span "Money Owed to Debtor" at bounding box center [122, 480] width 114 height 13
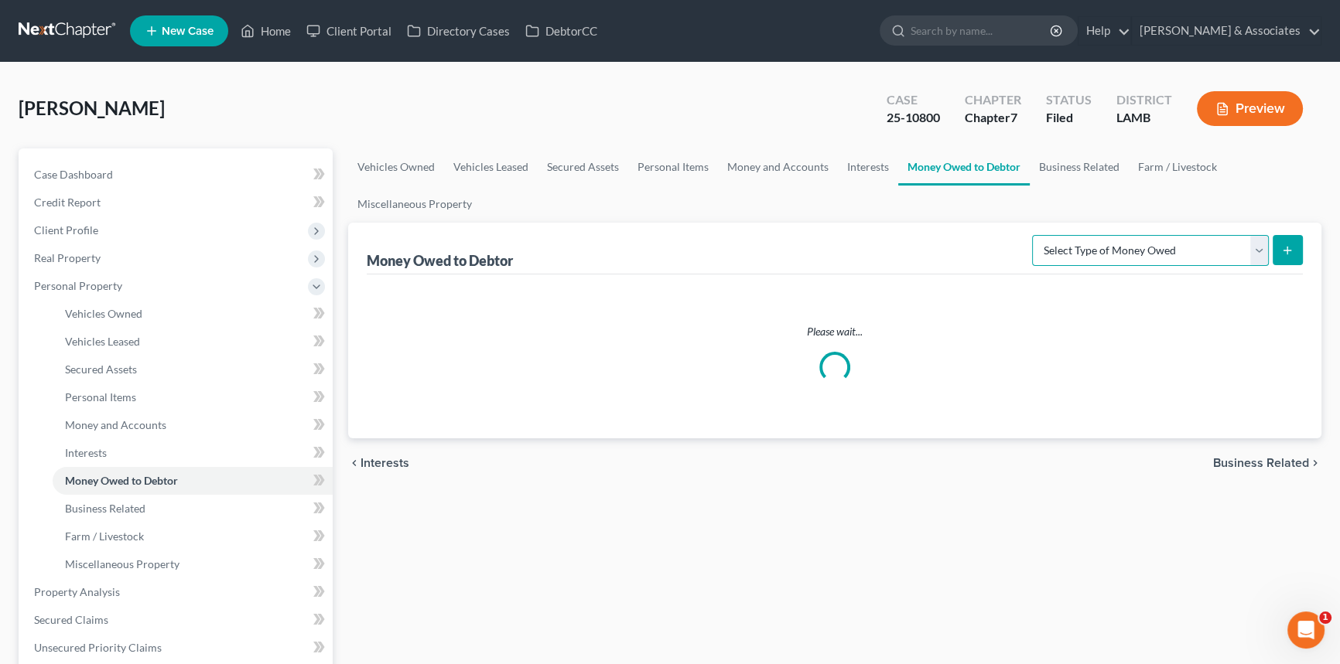
click at [1145, 244] on select "Select Type of Money Owed Accounts Receivable Alimony Child Support Claims Agai…" at bounding box center [1150, 250] width 237 height 31
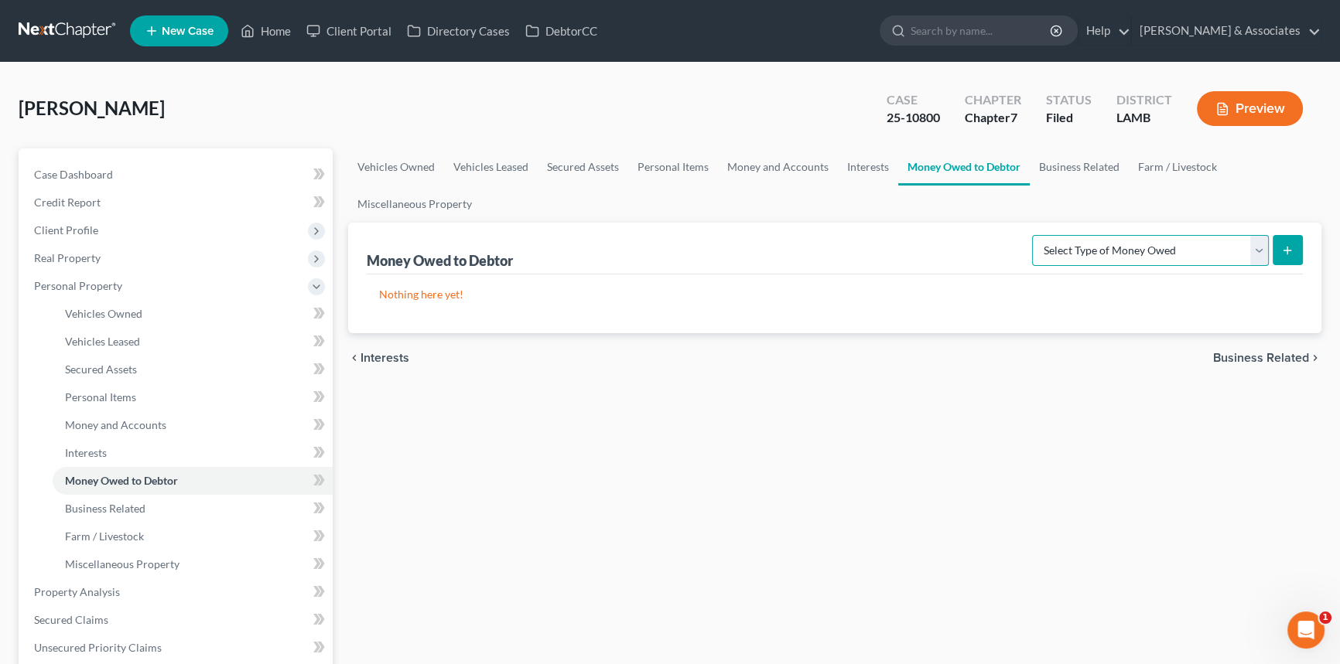
select select "life_estate_of_descendants"
click at [1035, 235] on select "Select Type of Money Owed Accounts Receivable Alimony Child Support Claims Agai…" at bounding box center [1150, 250] width 237 height 31
click at [1292, 268] on div "Money Owed to Debtor Select Type of Money Owed Accounts Receivable Alimony Chil…" at bounding box center [835, 249] width 936 height 52
click at [1300, 253] on button "submit" at bounding box center [1287, 250] width 30 height 30
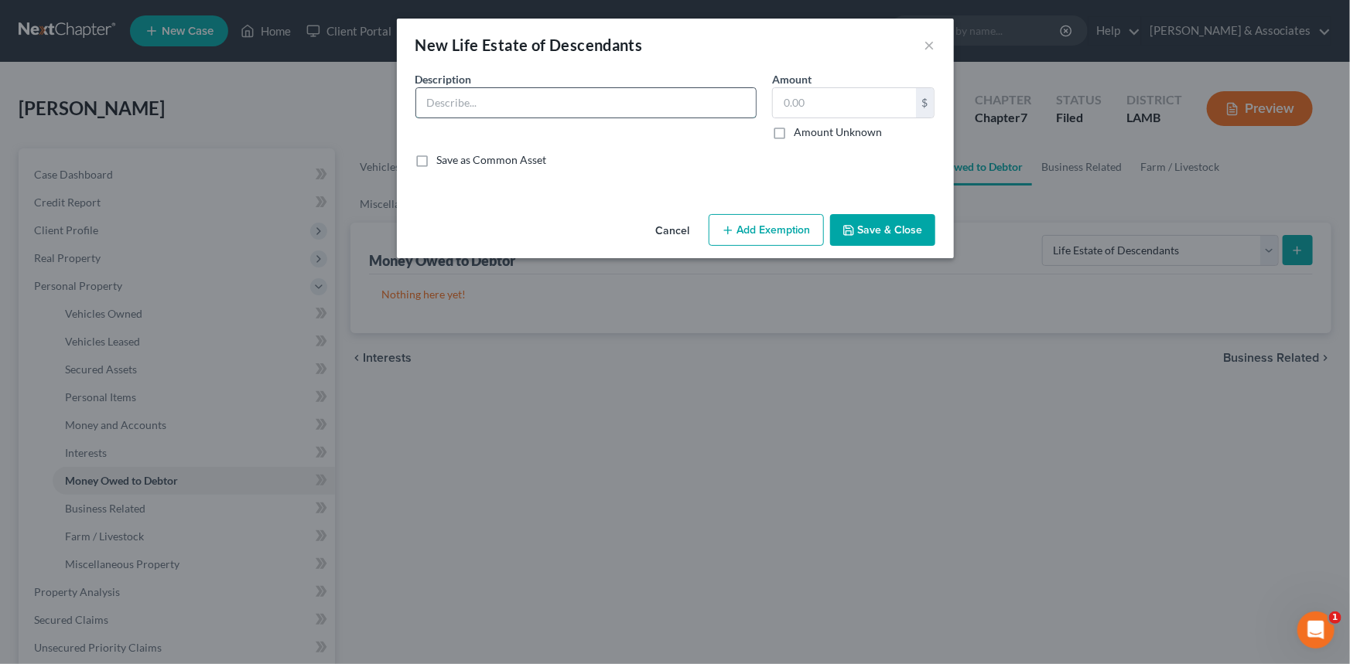
click at [559, 111] on input "text" at bounding box center [586, 102] width 340 height 29
type input "40427 Fox Run Dr, Gonzales (25% heir property interest - father deceased, mothe…"
drag, startPoint x: 702, startPoint y: 105, endPoint x: 790, endPoint y: 104, distance: 88.2
click at [790, 104] on div "Description * 40427 Fox Run Dr, Gonzales (25% heir property interest - father d…" at bounding box center [675, 125] width 535 height 109
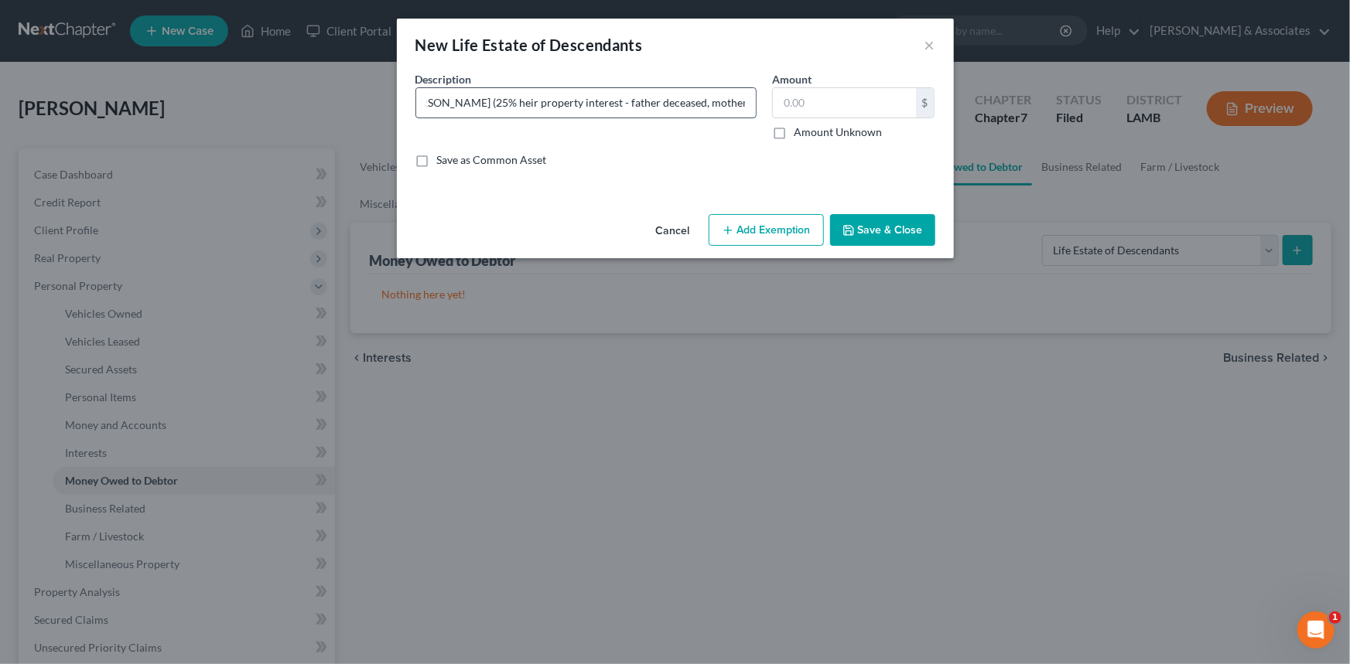
click at [742, 101] on input "40427 Fox Run Dr, Gonzales (25% heir property interest - father deceased, mothe…" at bounding box center [586, 102] width 340 height 29
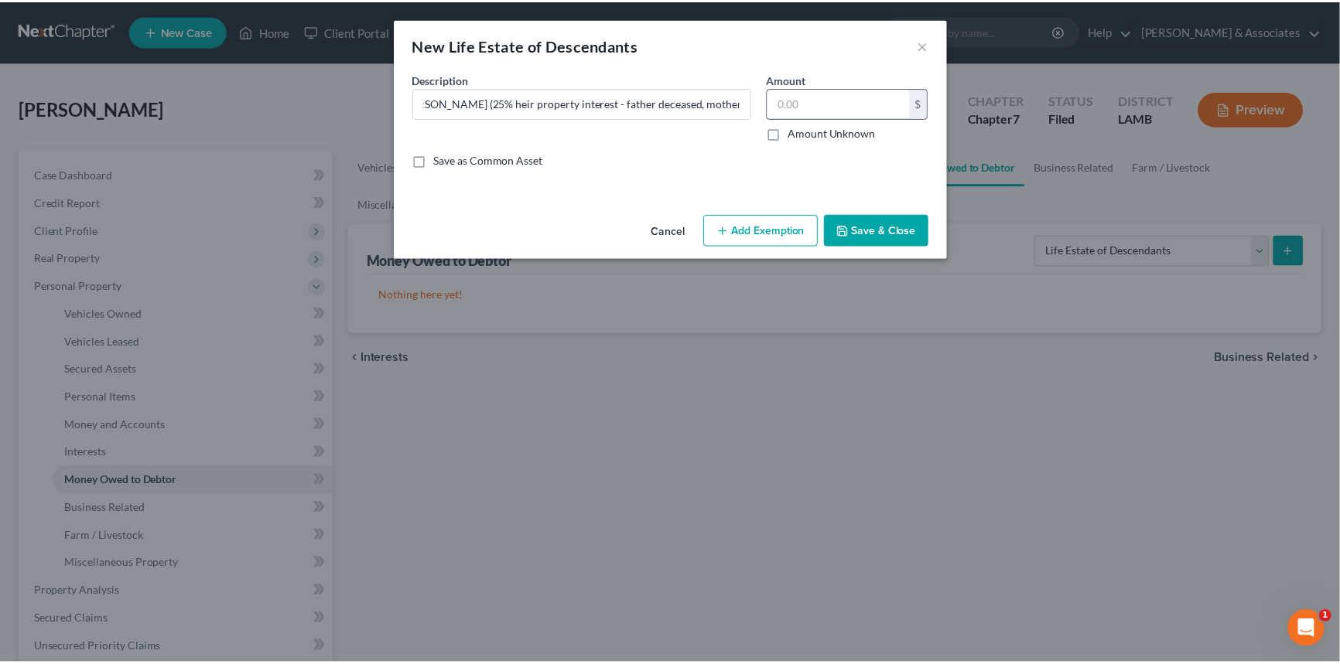
scroll to position [0, 0]
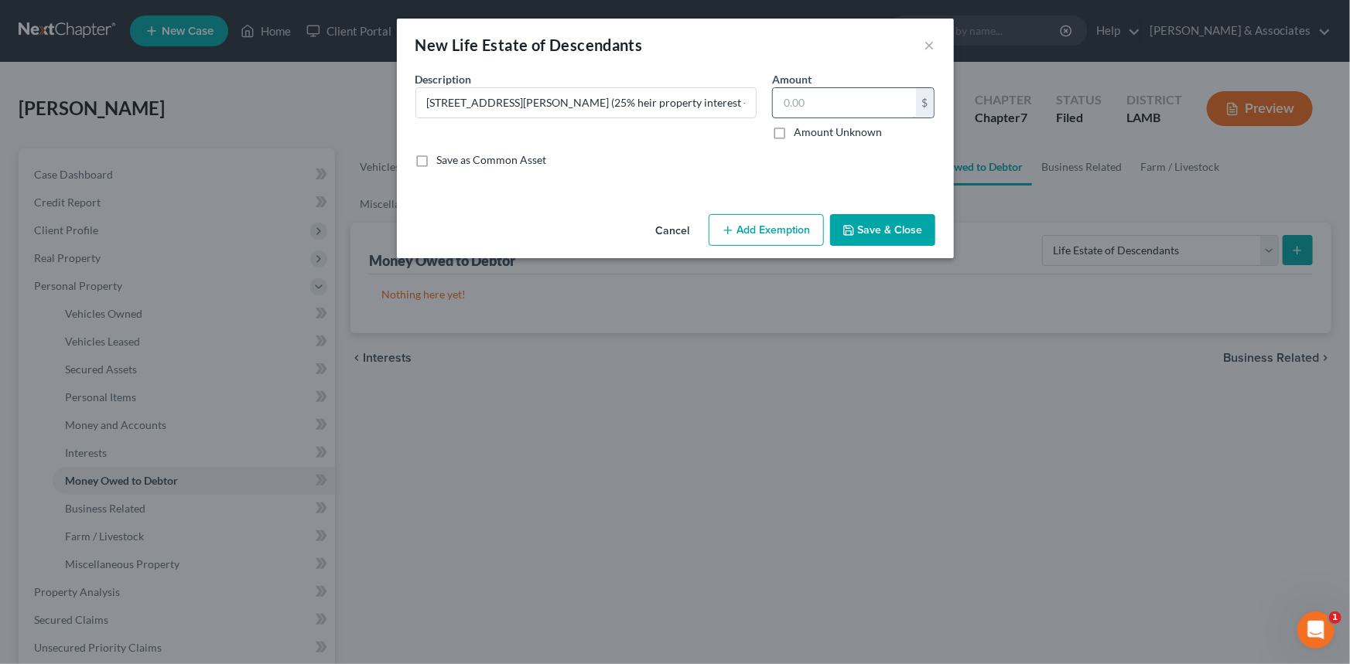
click at [793, 101] on input "text" at bounding box center [844, 102] width 143 height 29
type input "3,500"
click at [872, 228] on button "Save & Close" at bounding box center [882, 230] width 105 height 32
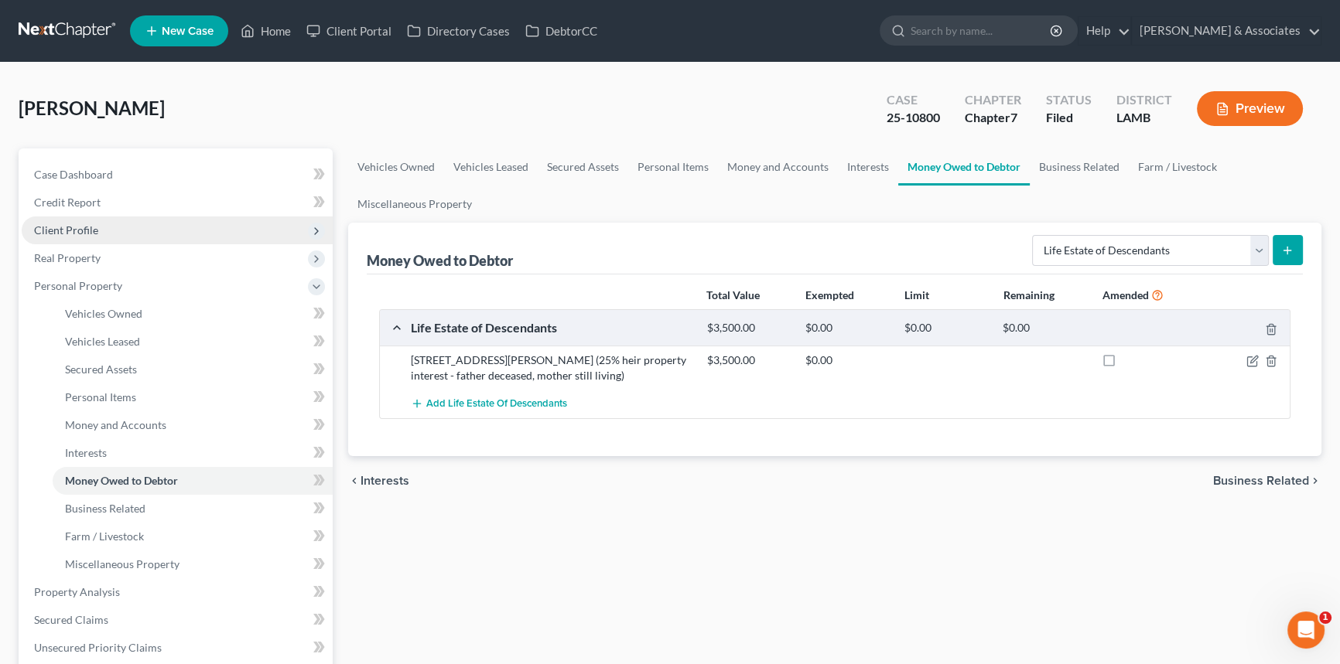
click at [128, 224] on span "Client Profile" at bounding box center [177, 231] width 311 height 28
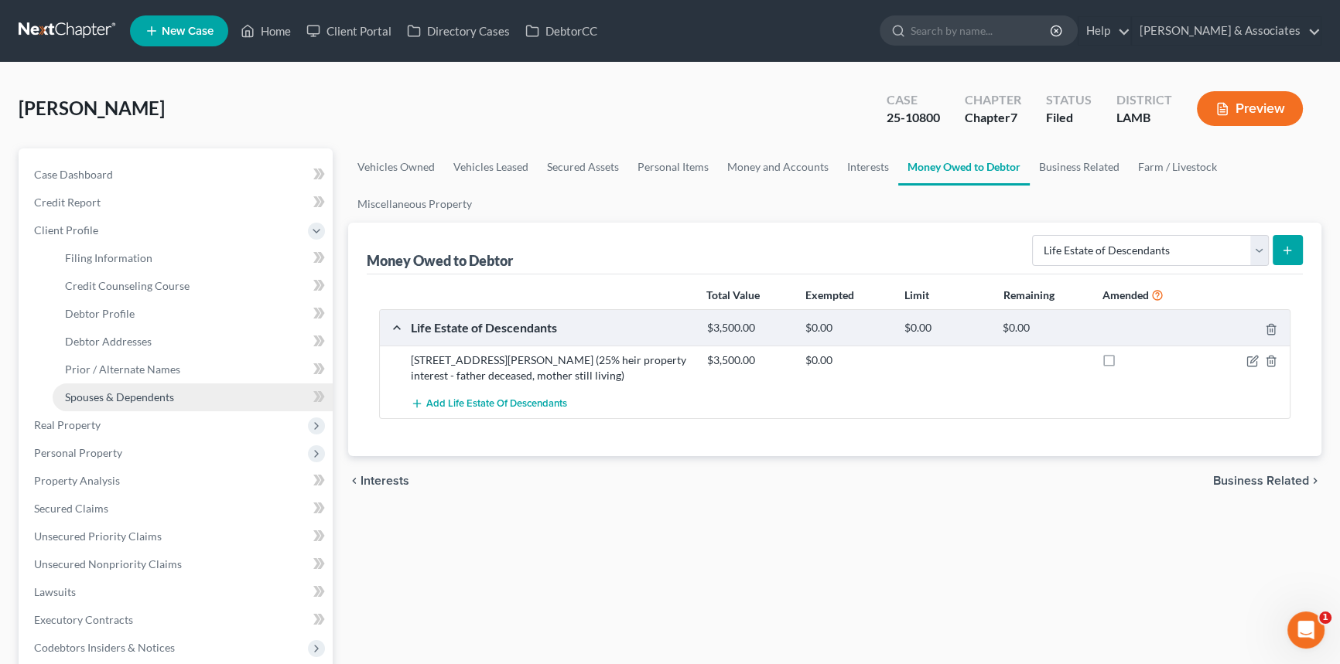
click at [114, 395] on span "Spouses & Dependents" at bounding box center [119, 397] width 109 height 13
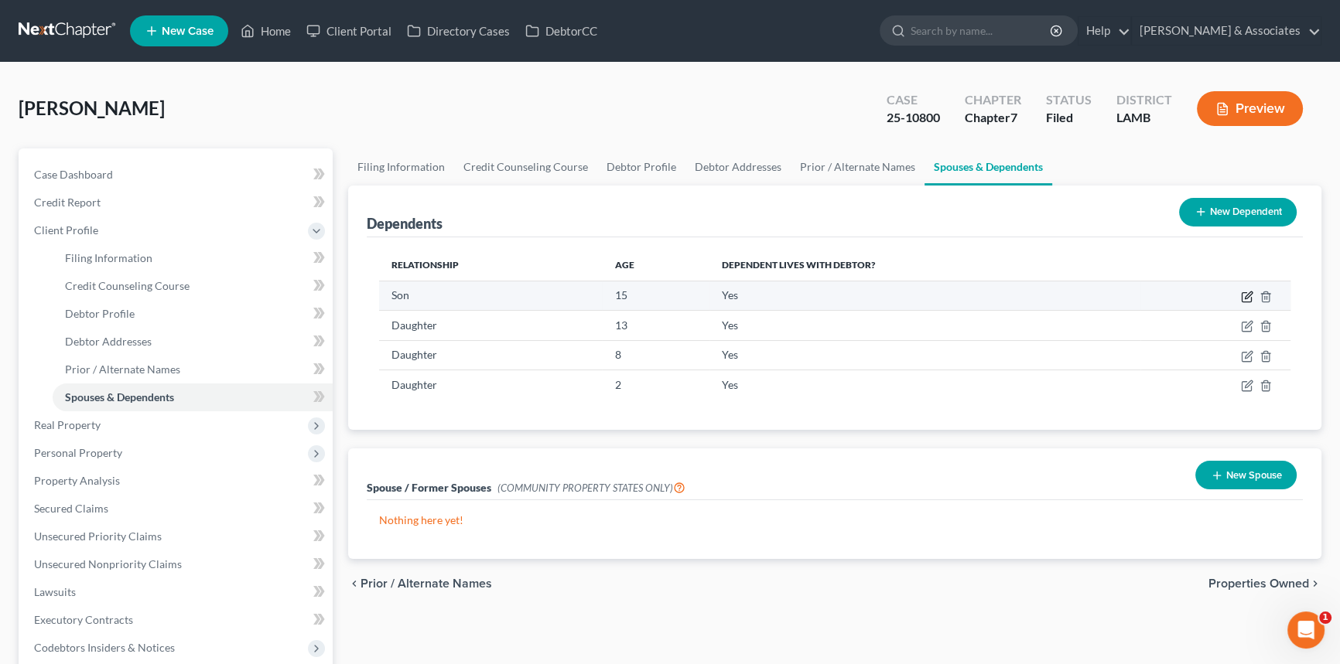
click at [1242, 295] on icon "button" at bounding box center [1246, 297] width 9 height 9
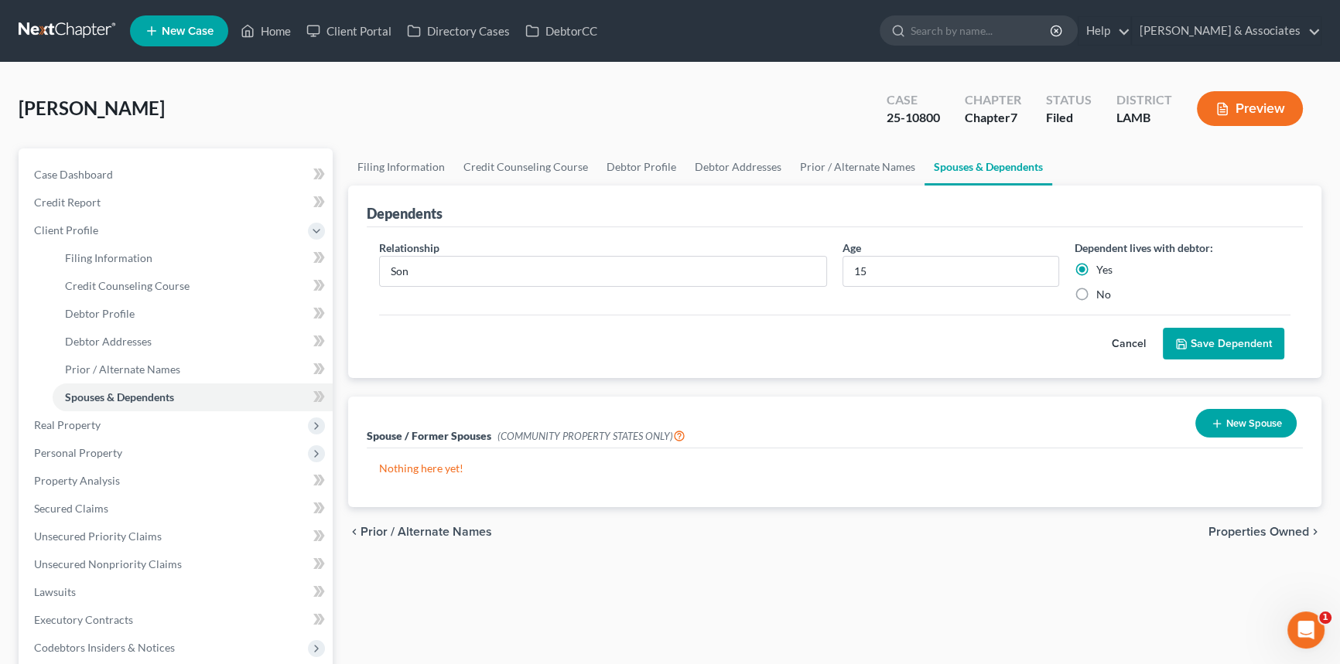
click at [1096, 290] on label "No" at bounding box center [1103, 294] width 15 height 15
click at [1102, 290] on input "No" at bounding box center [1107, 292] width 10 height 10
radio input "true"
click at [1211, 332] on button "Save Dependent" at bounding box center [1223, 344] width 121 height 32
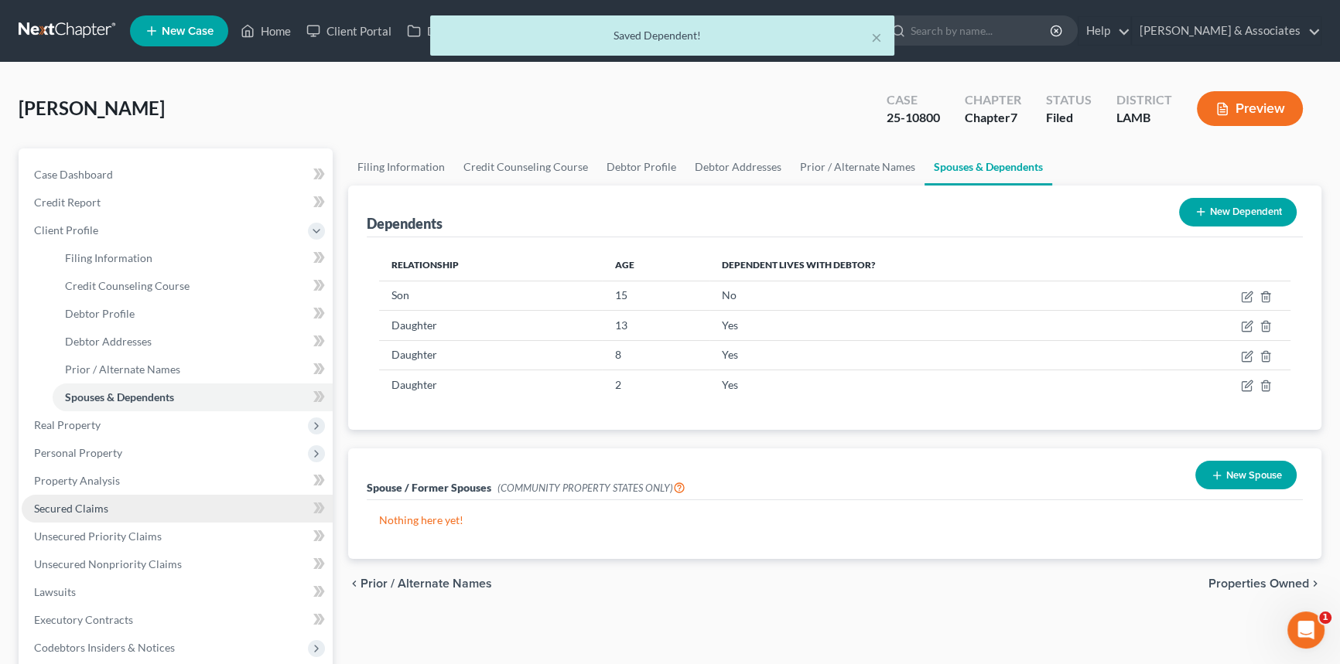
click at [149, 512] on link "Secured Claims" at bounding box center [177, 509] width 311 height 28
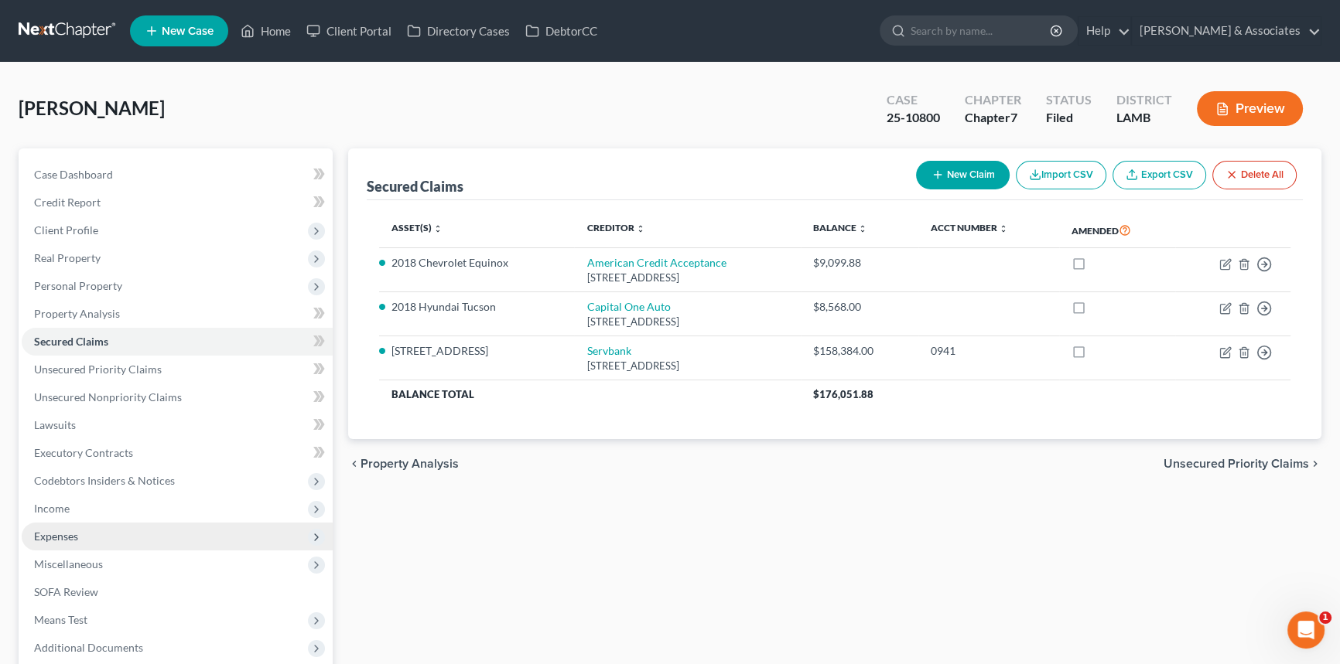
click at [142, 538] on span "Expenses" at bounding box center [177, 537] width 311 height 28
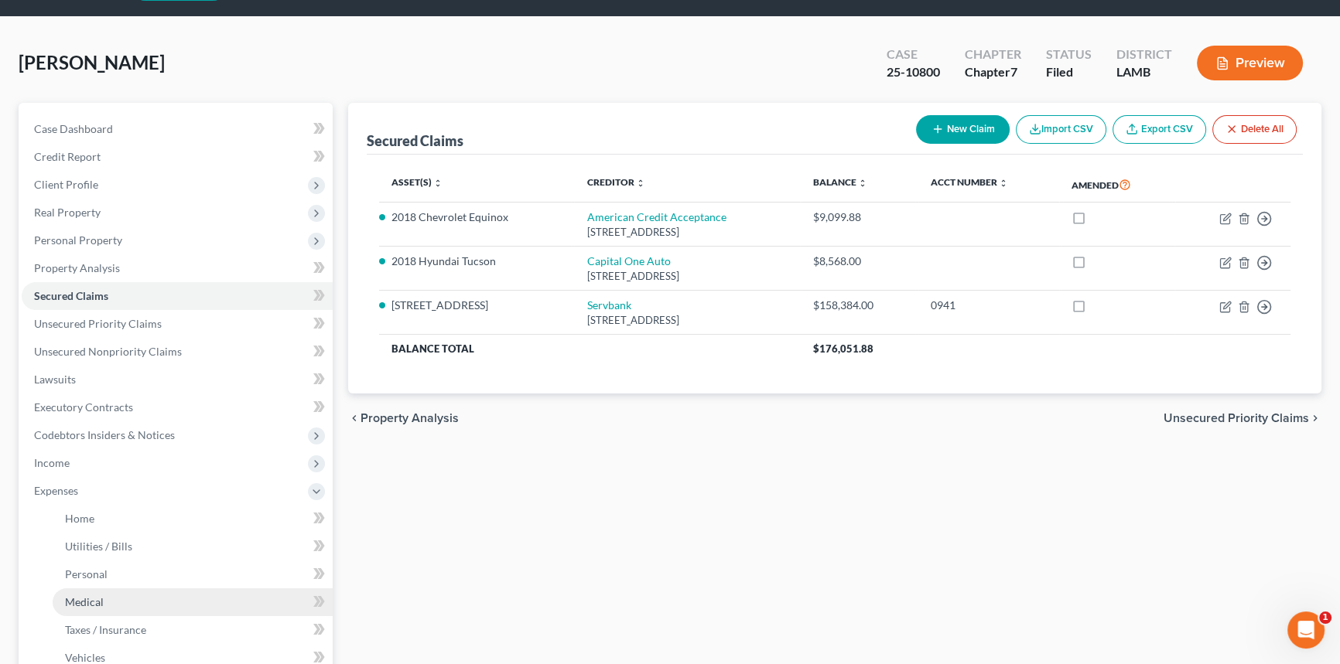
scroll to position [70, 0]
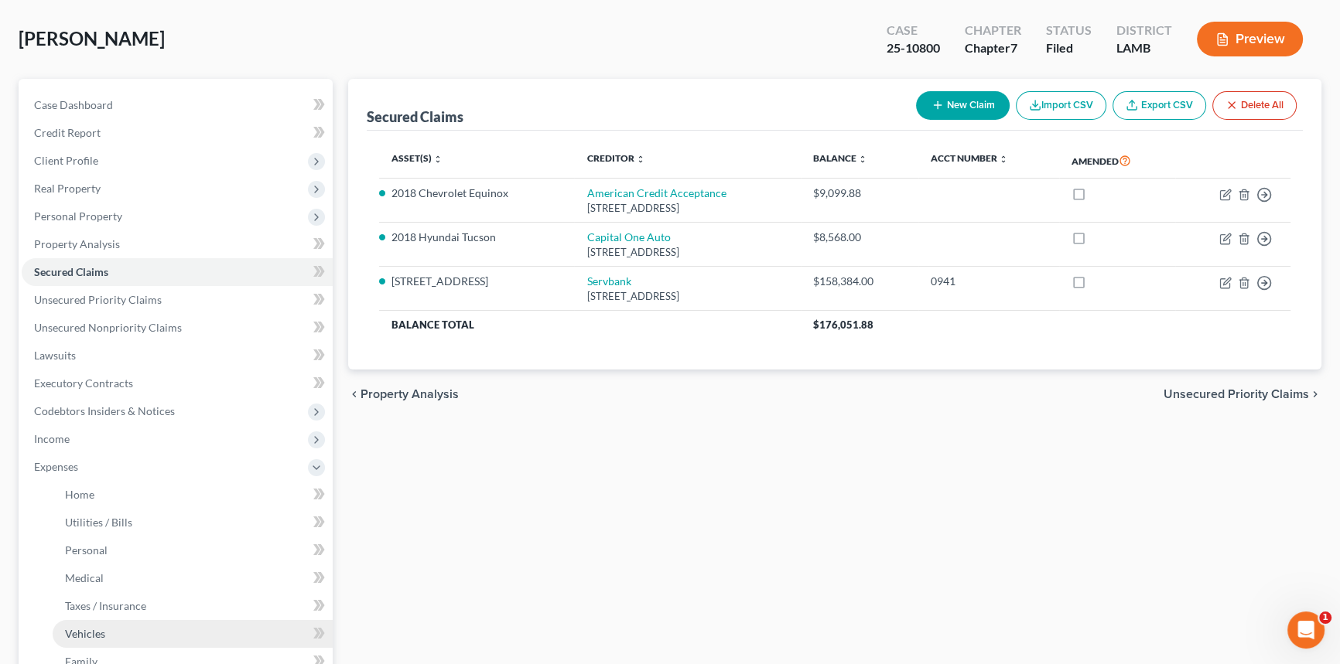
click at [115, 632] on link "Vehicles" at bounding box center [193, 634] width 280 height 28
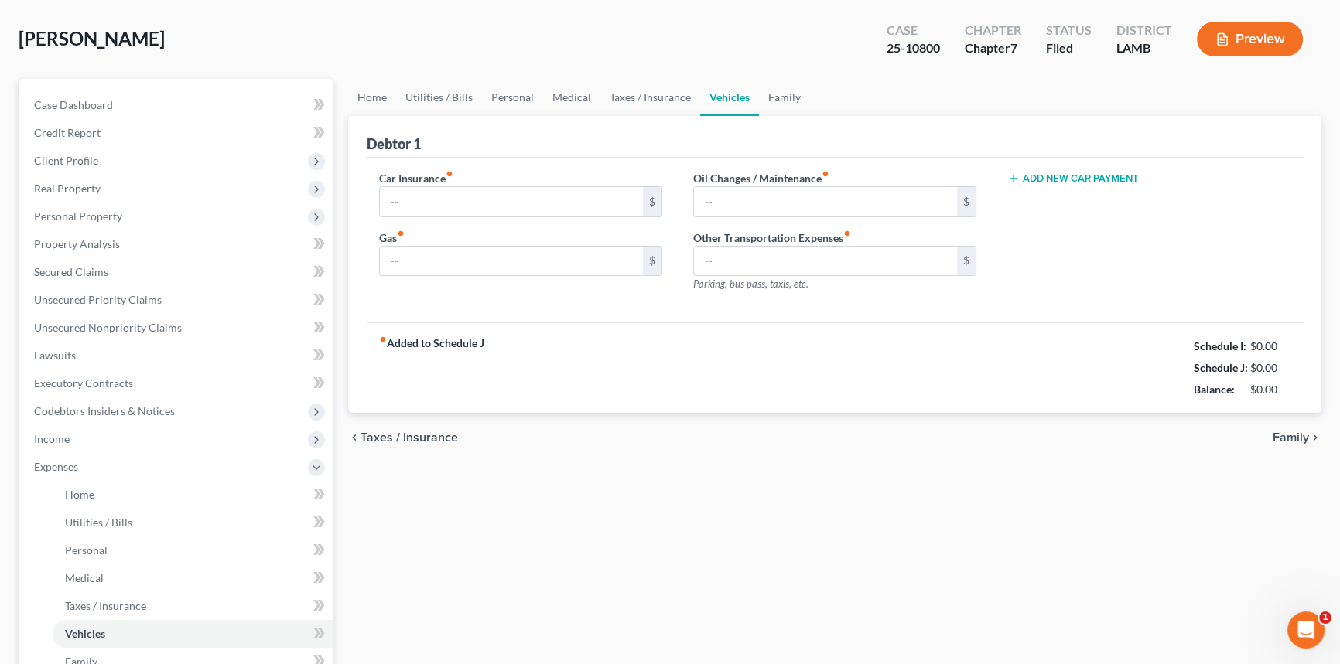
scroll to position [2, 0]
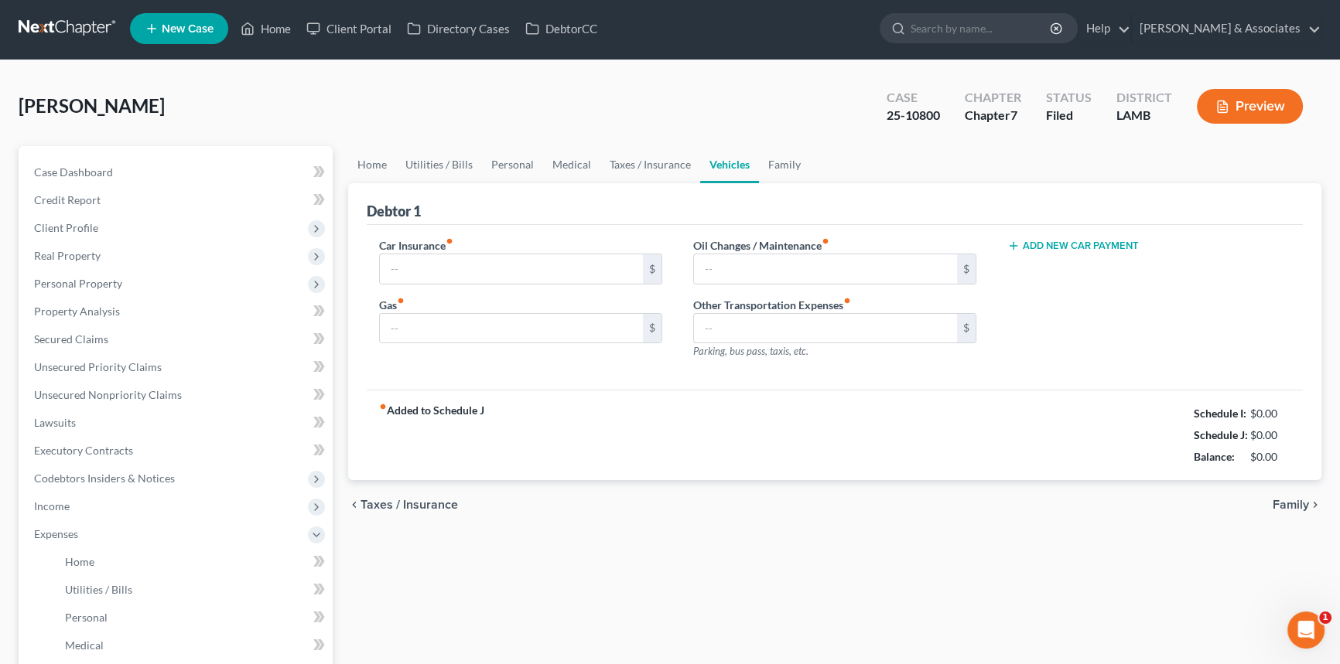
type input "0.00"
type input "400.00"
type input "25.00"
type input "0.00"
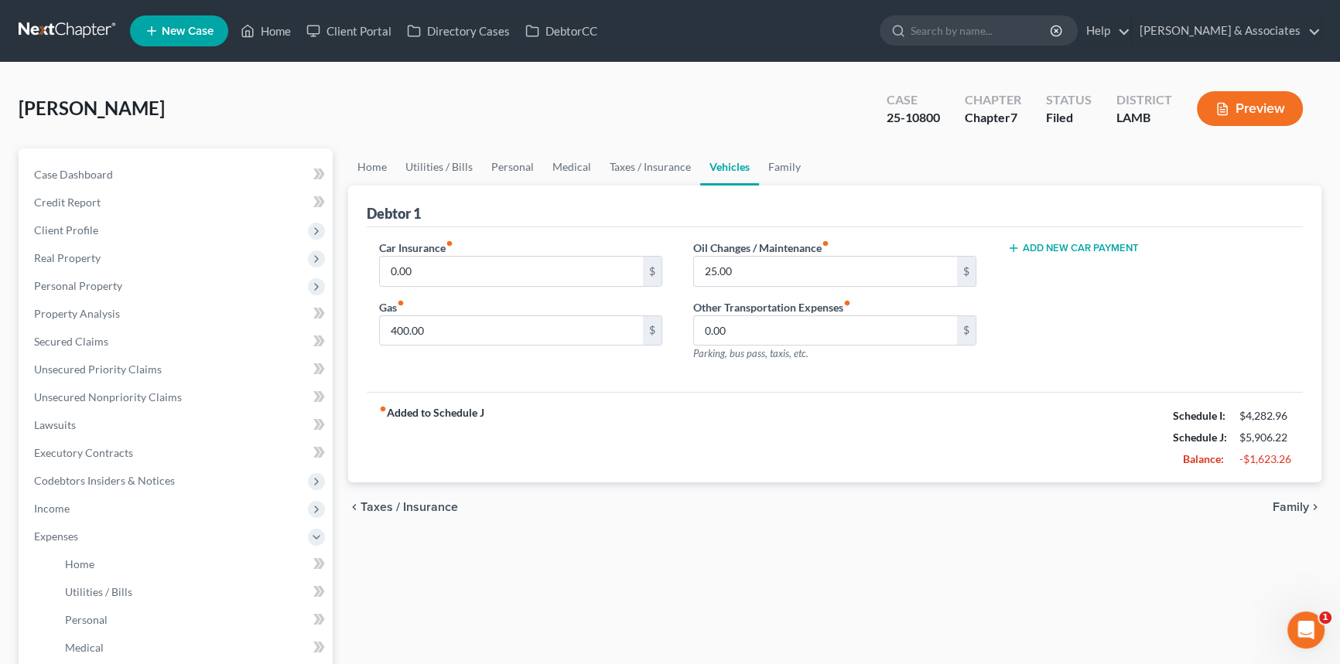
click at [1071, 255] on div "Add New Car Payment" at bounding box center [1149, 307] width 314 height 135
click at [1078, 248] on button "Add New Car Payment" at bounding box center [1073, 248] width 132 height 12
click at [1090, 278] on input "text" at bounding box center [1127, 271] width 238 height 29
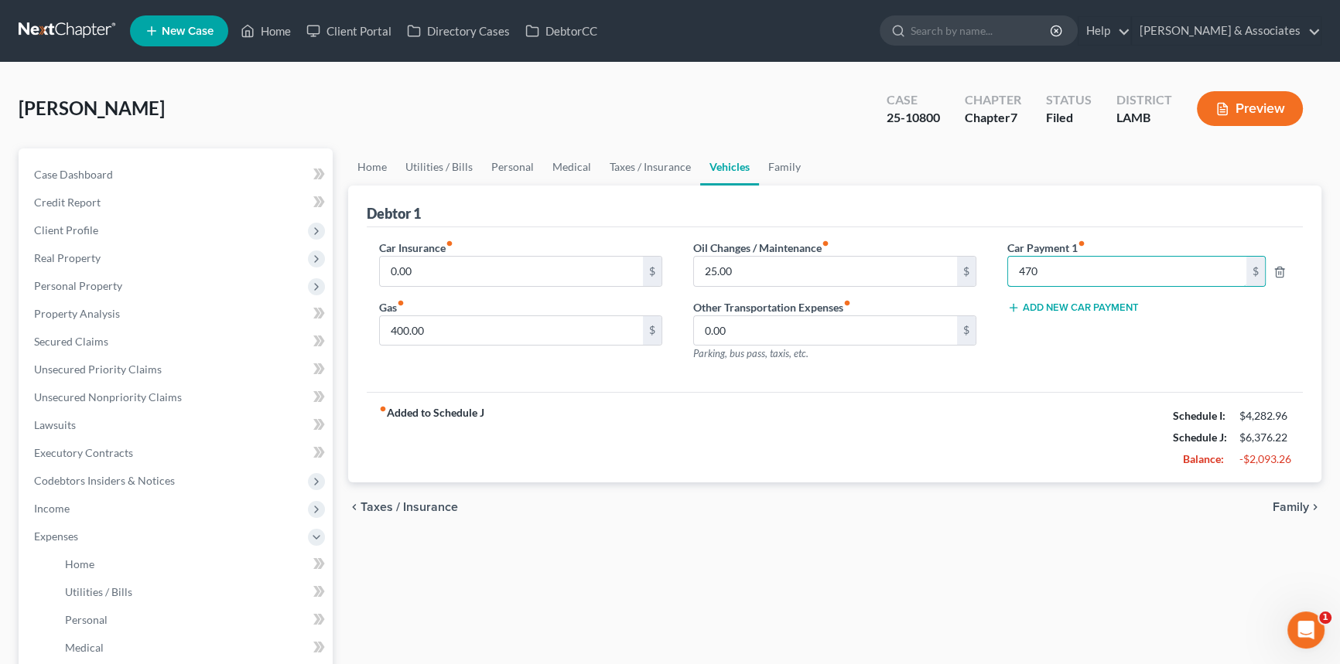
type input "470"
click at [92, 506] on span "Income" at bounding box center [177, 509] width 311 height 28
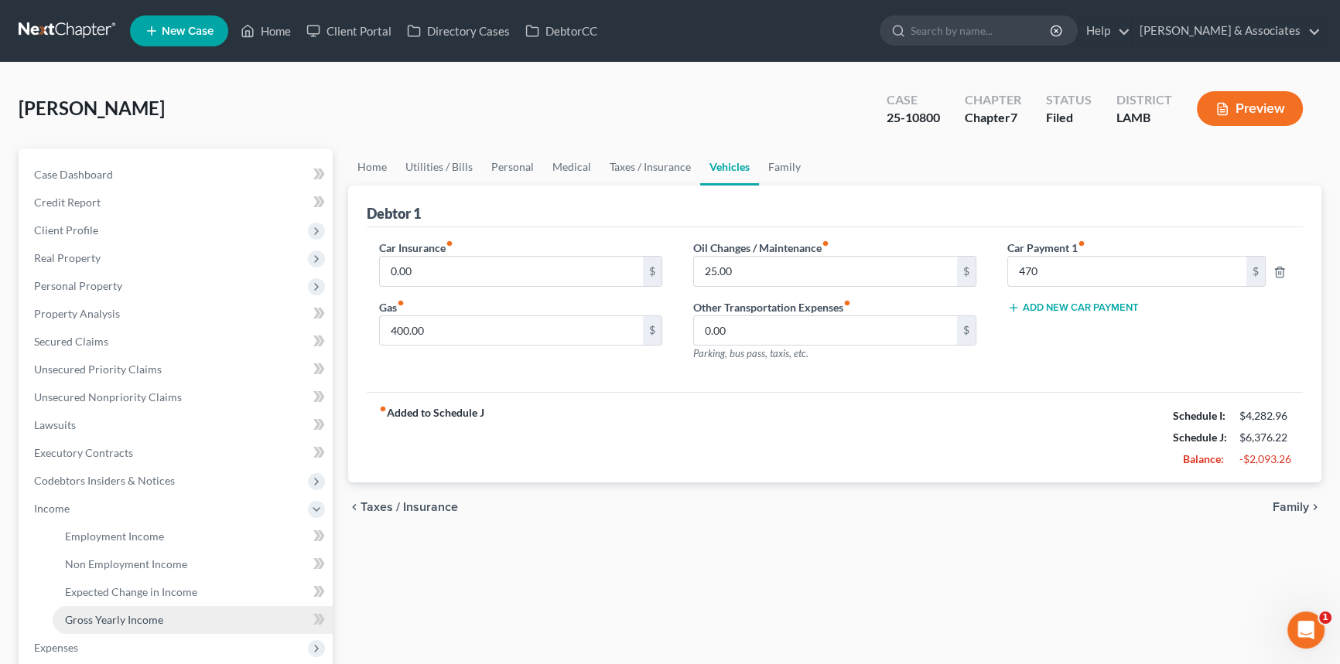
click at [169, 619] on link "Gross Yearly Income" at bounding box center [193, 620] width 280 height 28
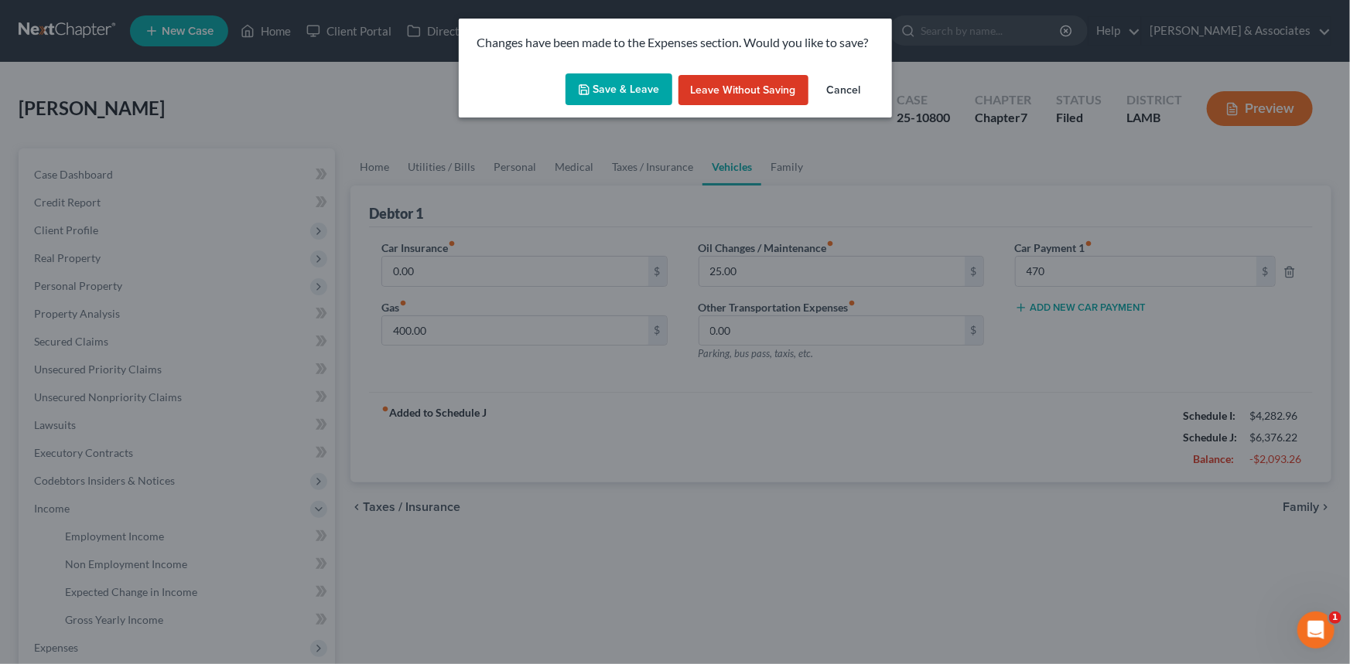
drag, startPoint x: 613, startPoint y: 84, endPoint x: 548, endPoint y: 131, distance: 79.9
click at [613, 84] on button "Save & Leave" at bounding box center [618, 89] width 107 height 32
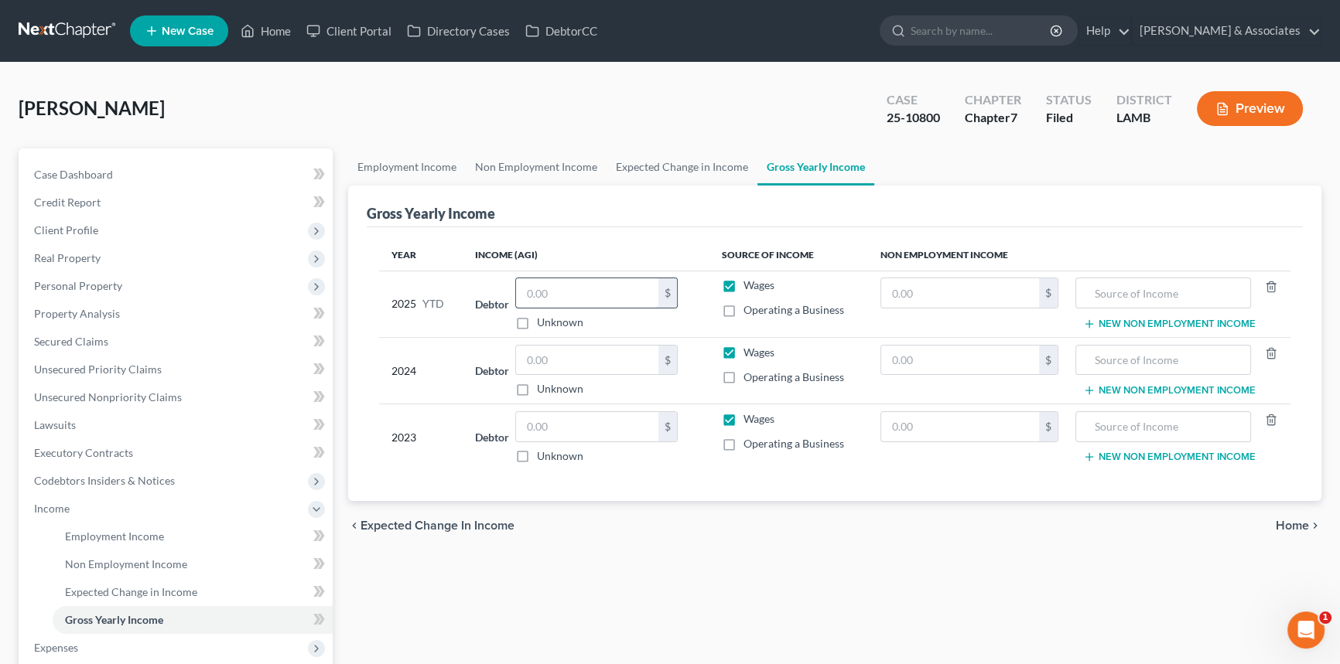
click at [549, 286] on input "text" at bounding box center [587, 292] width 142 height 29
click at [552, 422] on input "text" at bounding box center [587, 426] width 142 height 29
type input "53,308"
click at [621, 360] on input "text" at bounding box center [587, 360] width 142 height 29
type input "45,118"
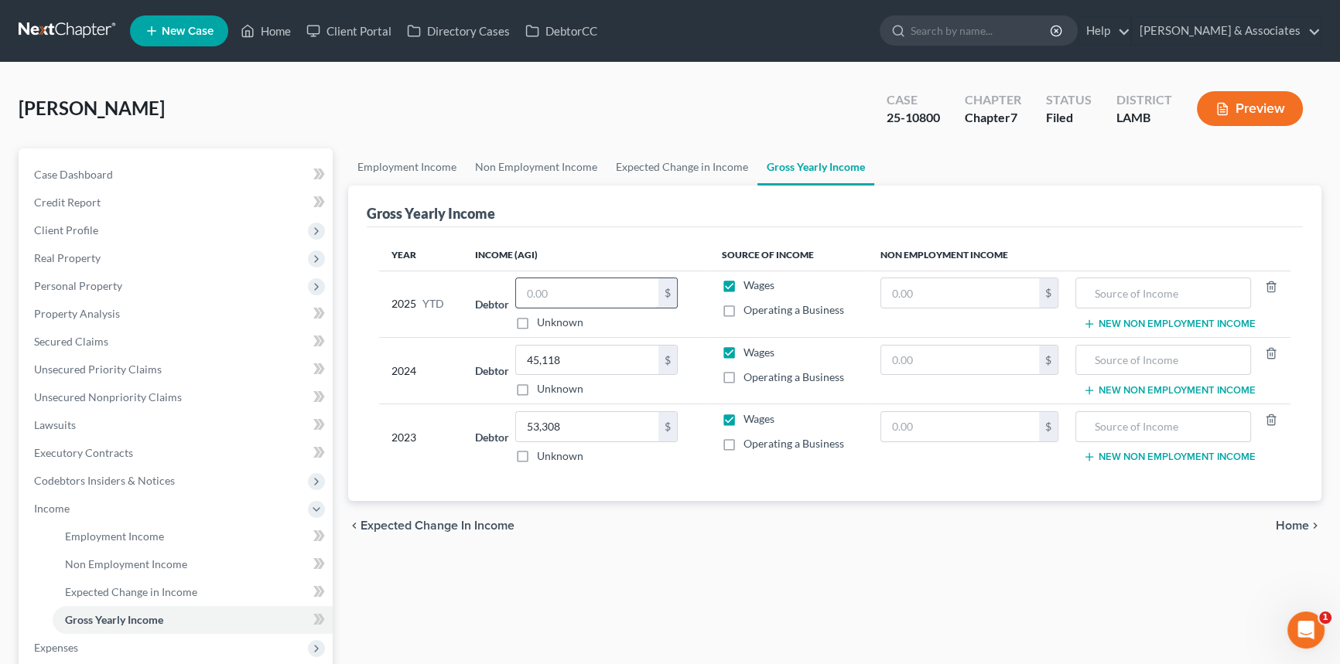
click at [629, 286] on input "text" at bounding box center [587, 292] width 142 height 29
type input "3,004.77"
click at [743, 376] on label "Operating a Business" at bounding box center [793, 377] width 101 height 15
click at [750, 376] on input "Operating a Business" at bounding box center [755, 375] width 10 height 10
checkbox input "true"
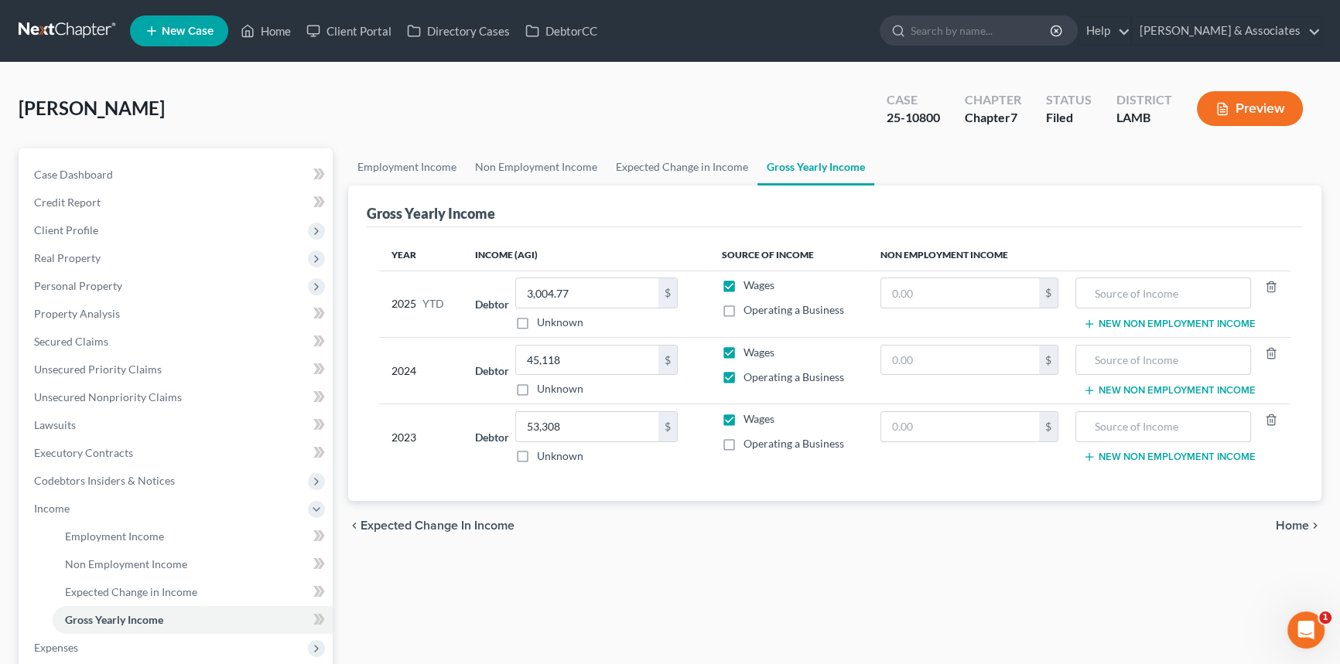
click at [743, 351] on label "Wages" at bounding box center [758, 352] width 31 height 15
click at [750, 351] on input "Wages" at bounding box center [755, 350] width 10 height 10
checkbox input "false"
click at [743, 441] on label "Operating a Business" at bounding box center [793, 443] width 101 height 15
click at [750, 441] on input "Operating a Business" at bounding box center [755, 441] width 10 height 10
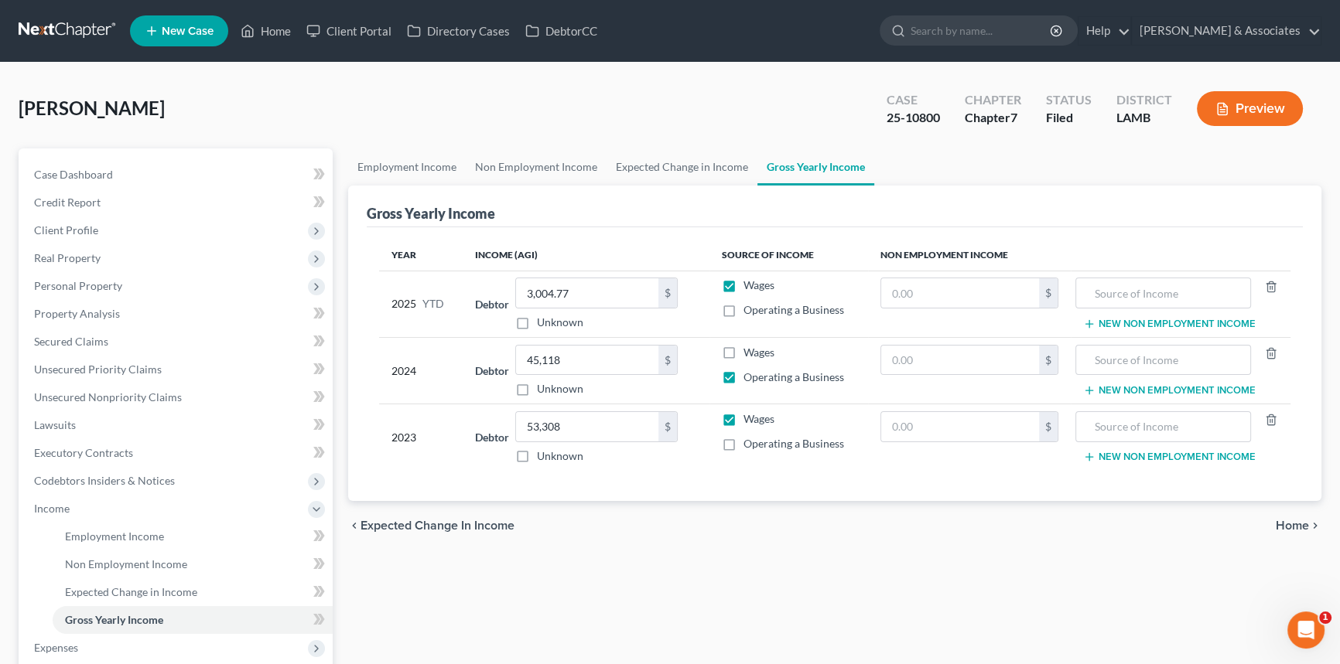
checkbox input "true"
click at [743, 422] on label "Wages" at bounding box center [758, 419] width 31 height 15
click at [750, 422] on input "Wages" at bounding box center [755, 417] width 10 height 10
checkbox input "false"
click at [743, 315] on label "Operating a Business" at bounding box center [793, 309] width 101 height 15
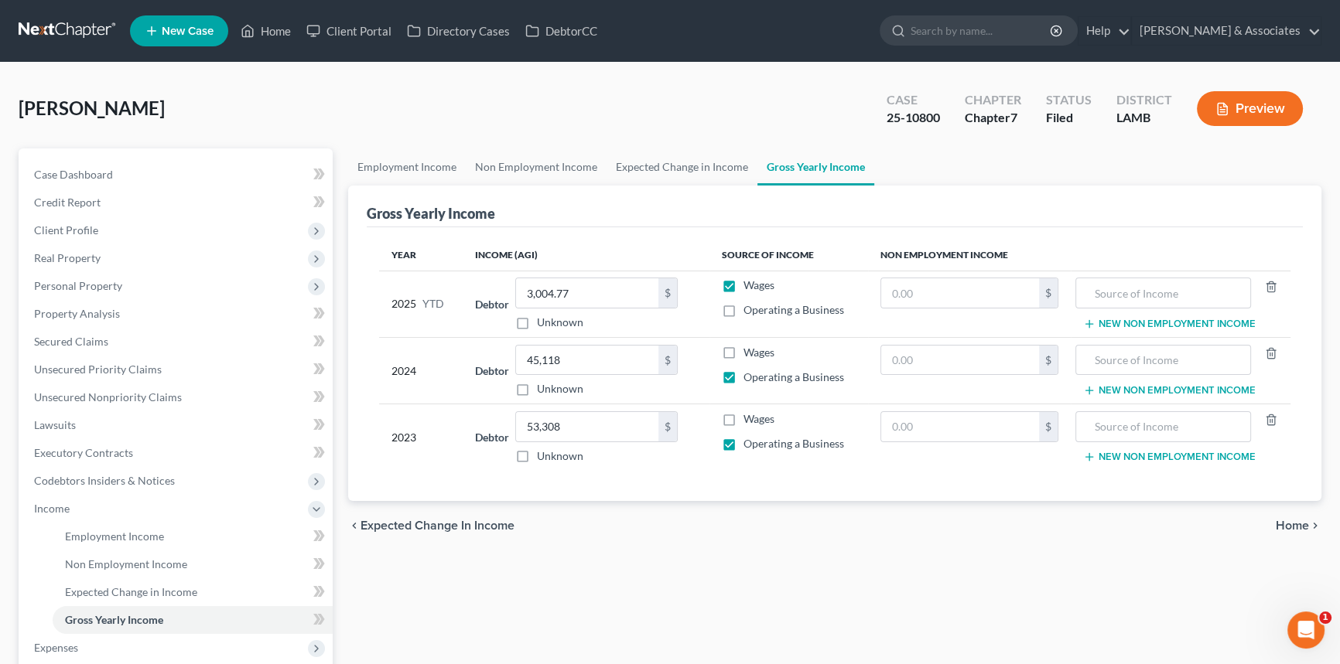
click at [750, 313] on input "Operating a Business" at bounding box center [755, 307] width 10 height 10
checkbox input "true"
click at [580, 285] on input "3,004.77" at bounding box center [587, 292] width 142 height 29
type input "18,591.77"
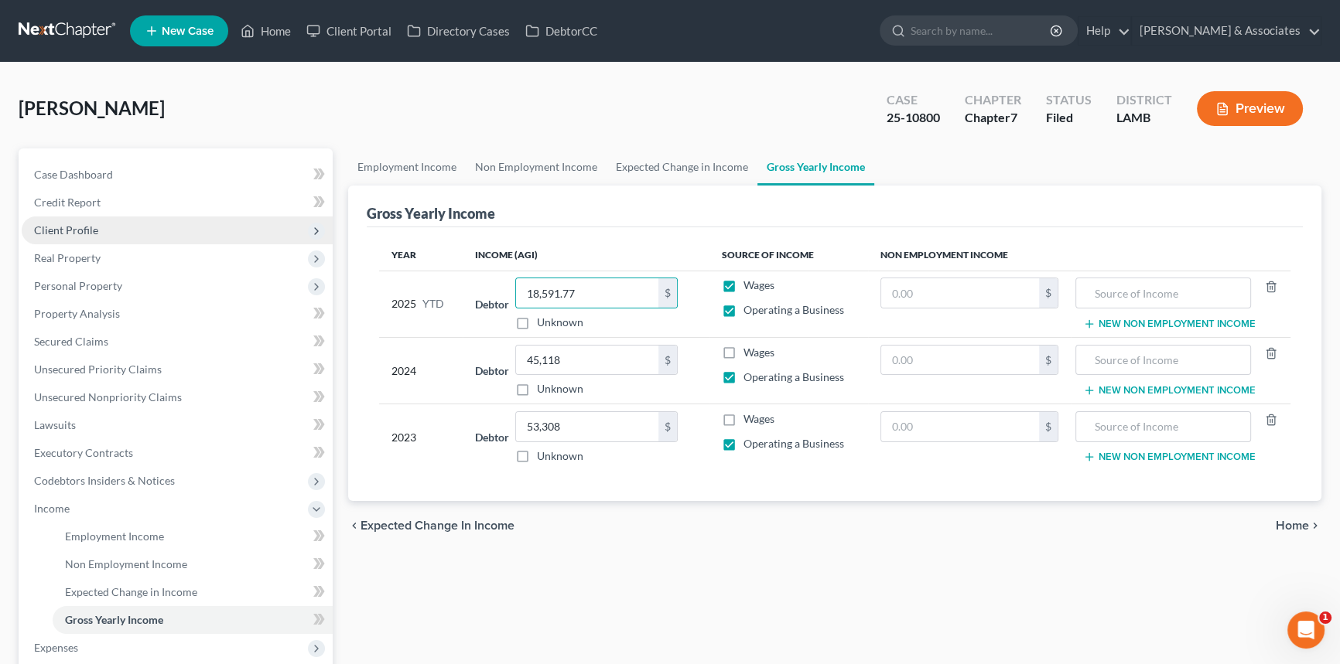
click at [139, 219] on span "Client Profile" at bounding box center [177, 231] width 311 height 28
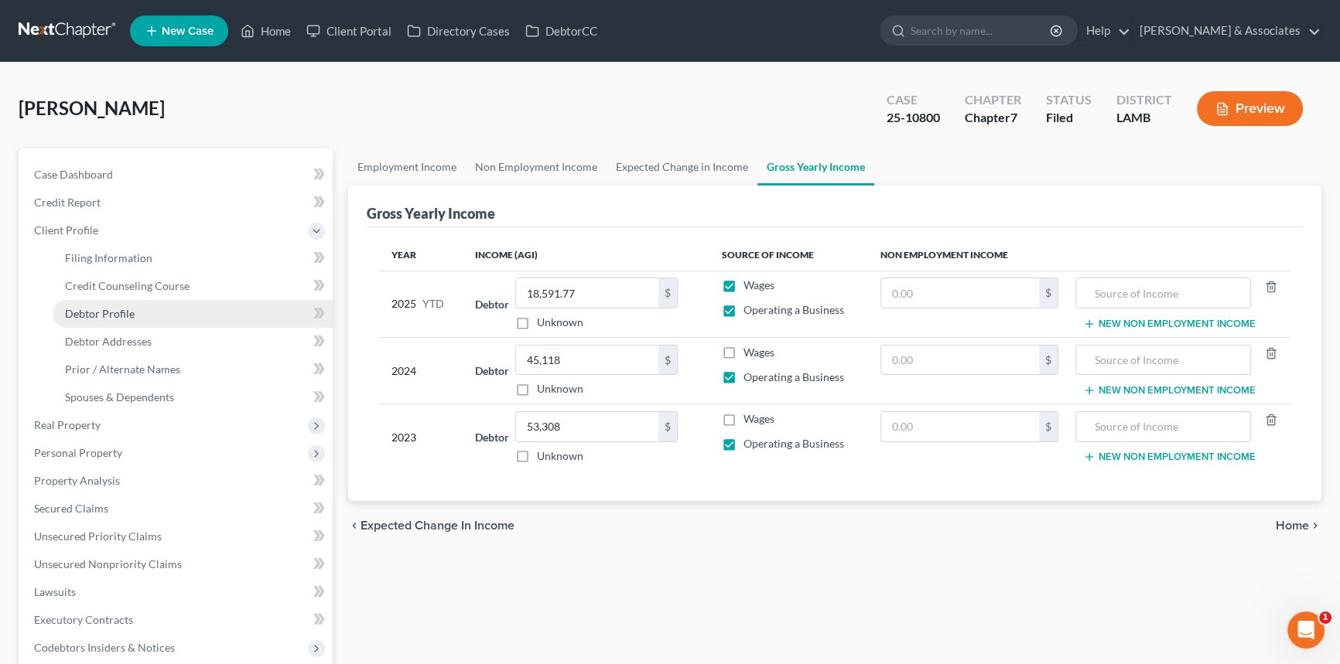
click at [139, 313] on link "Debtor Profile" at bounding box center [193, 314] width 280 height 28
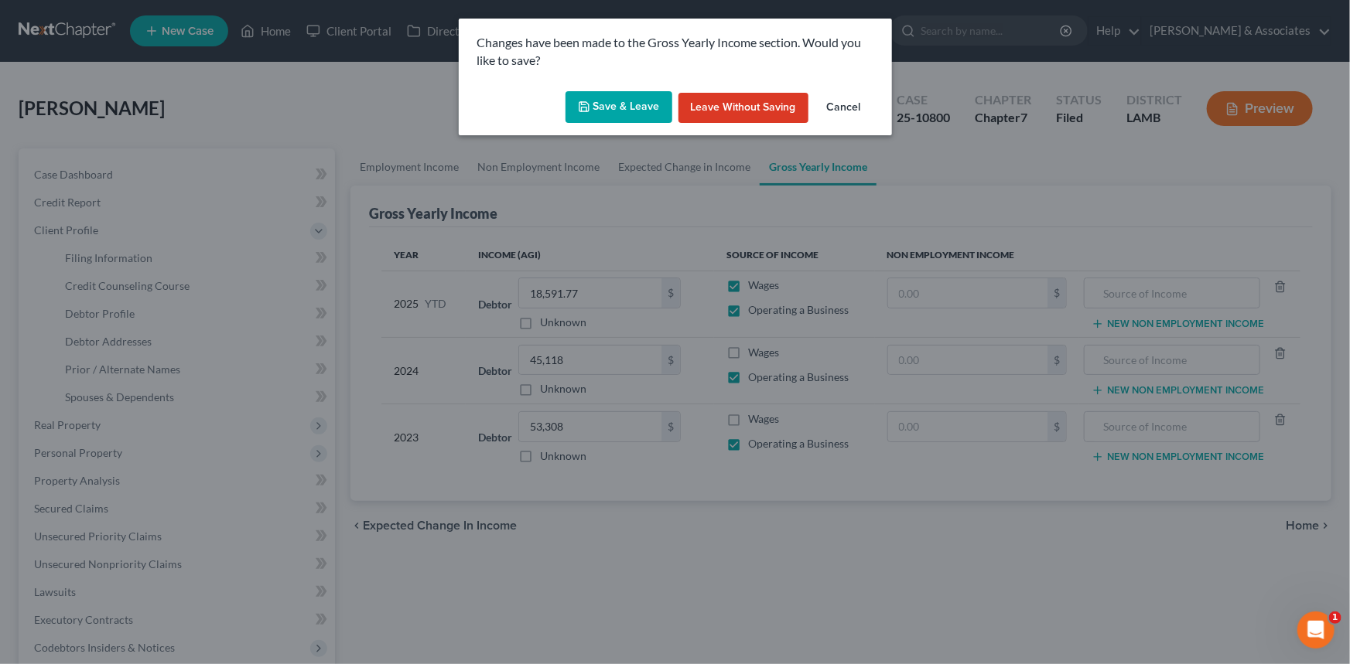
click at [638, 105] on button "Save & Leave" at bounding box center [618, 107] width 107 height 32
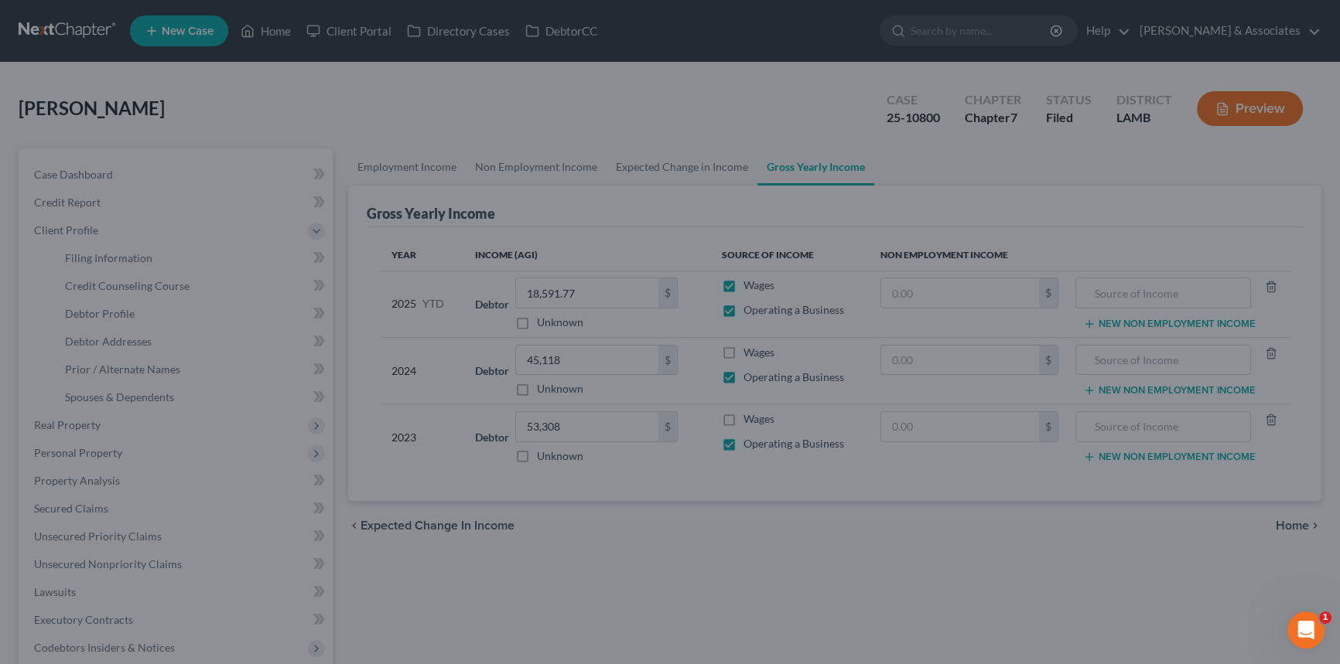
select select "1"
select select "5"
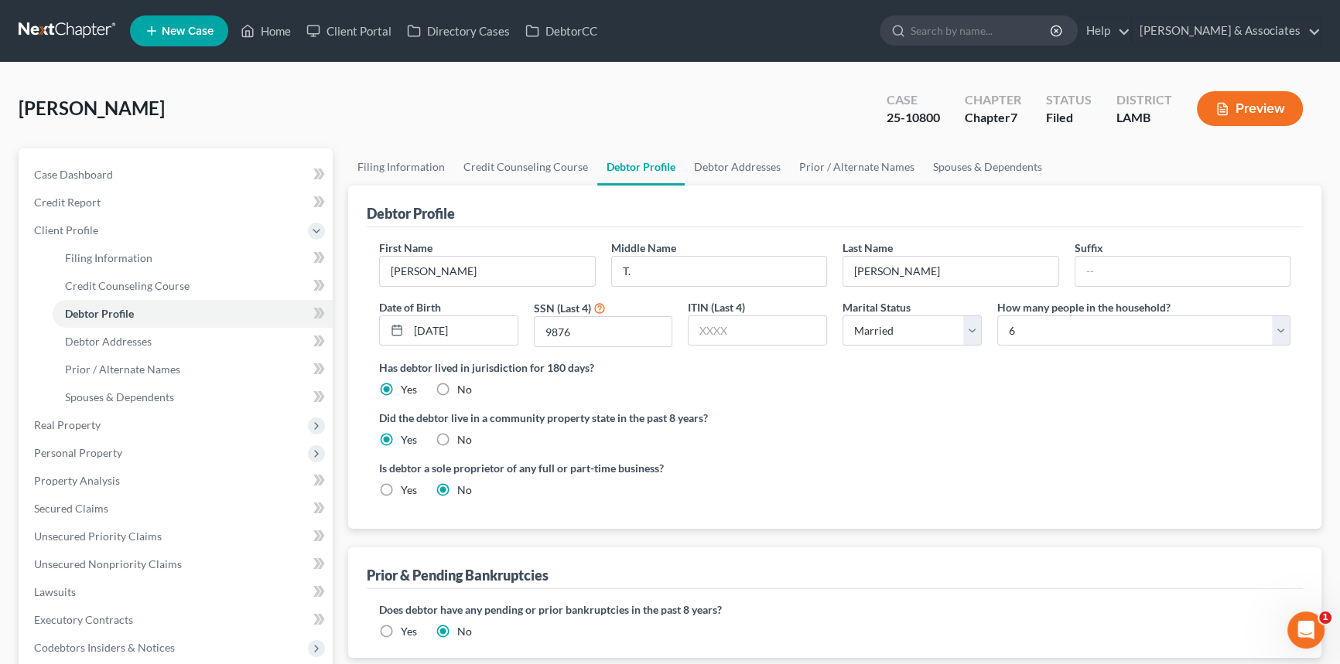
radio input "true"
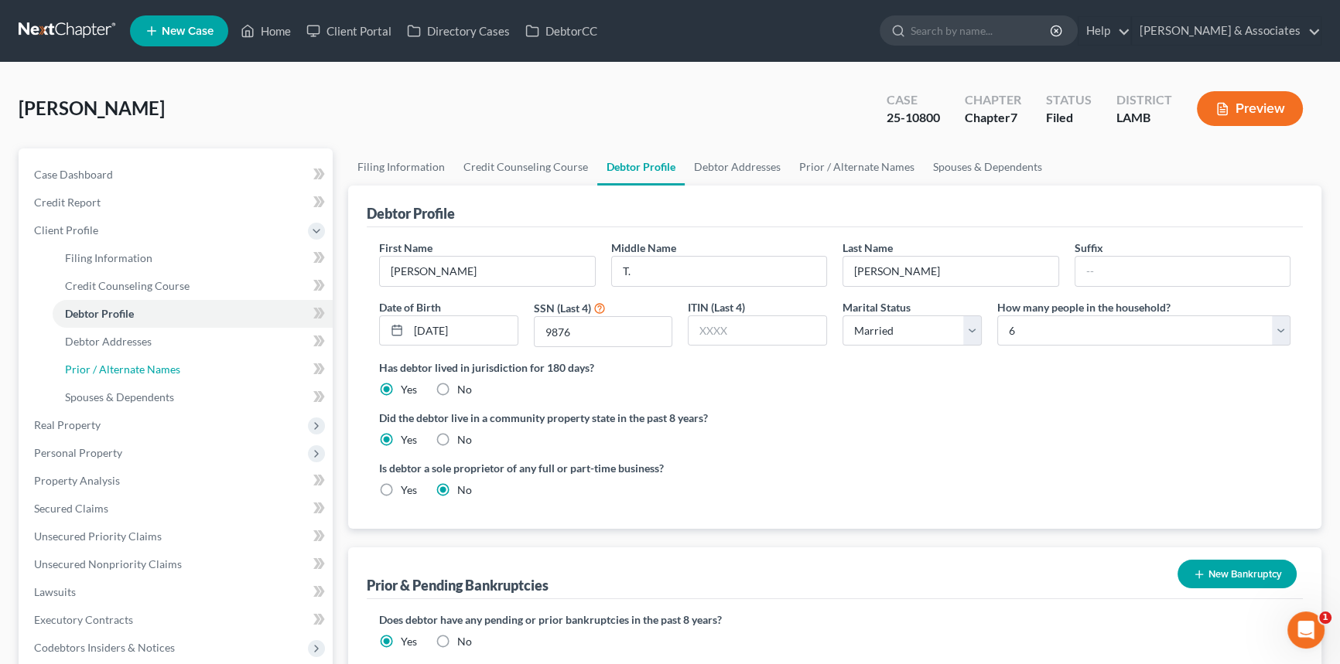
click at [141, 372] on span "Prior / Alternate Names" at bounding box center [122, 369] width 115 height 13
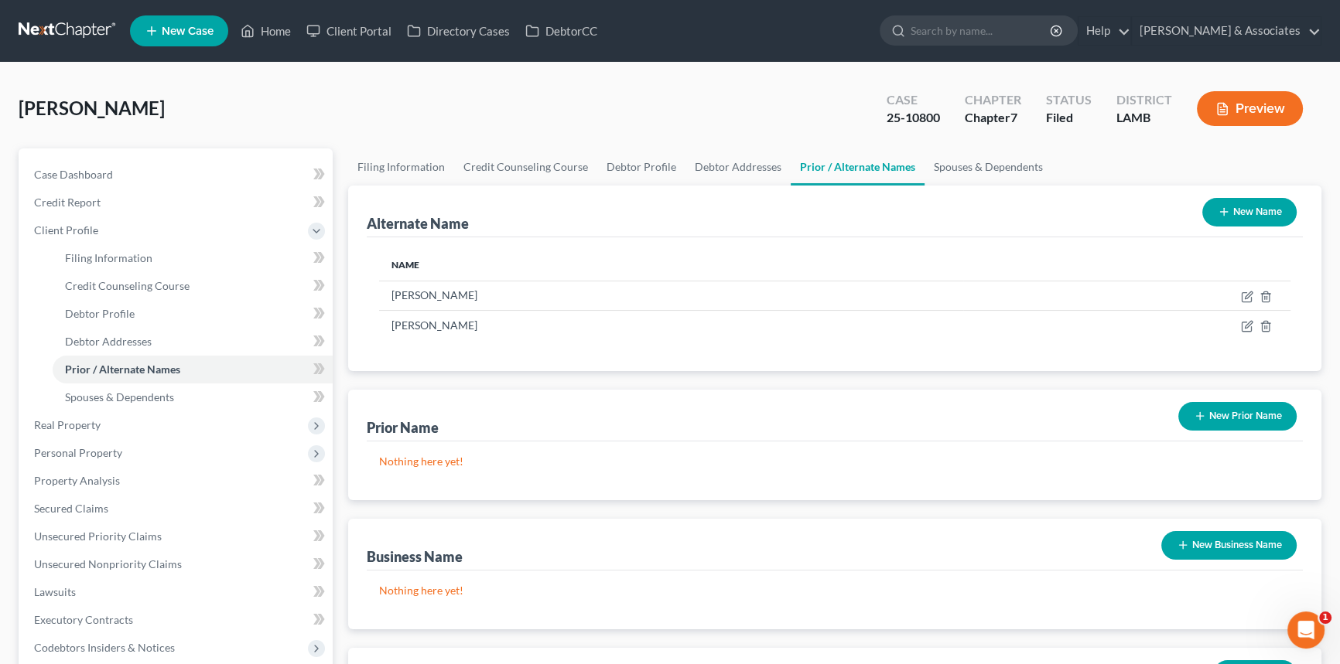
click at [1195, 552] on button "New Business Name" at bounding box center [1228, 545] width 135 height 29
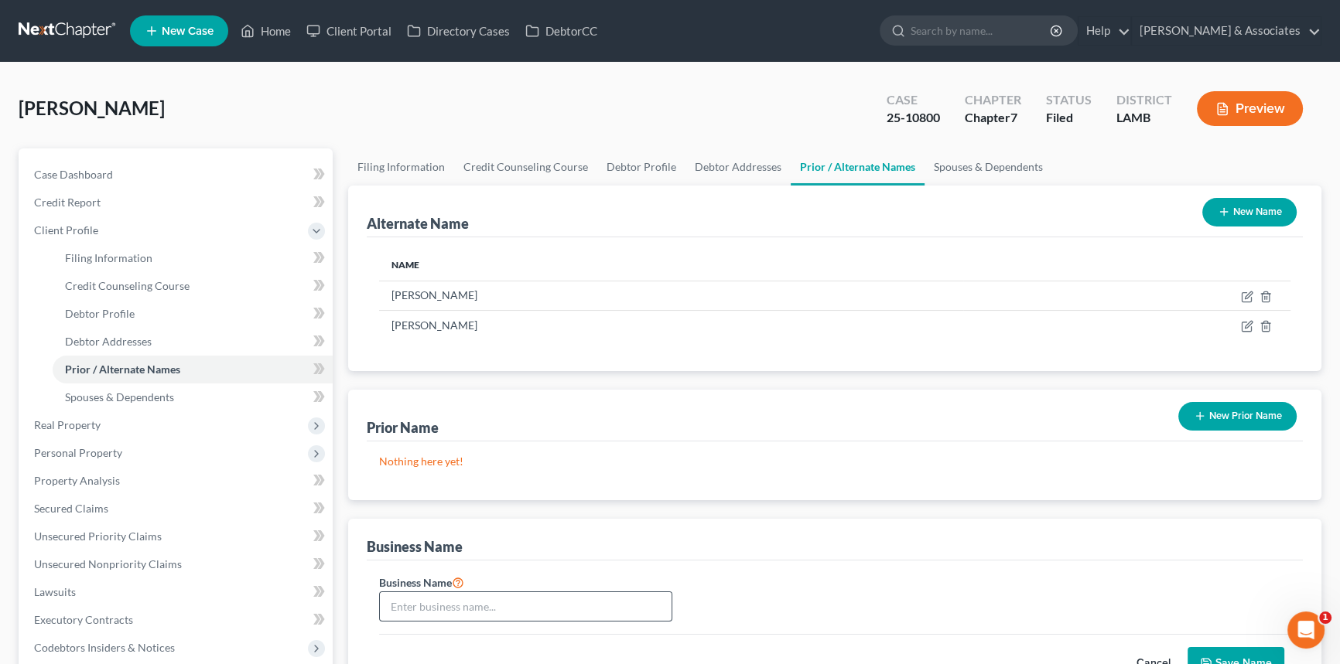
click at [497, 592] on div at bounding box center [525, 607] width 293 height 31
click at [500, 602] on input "text" at bounding box center [526, 607] width 292 height 29
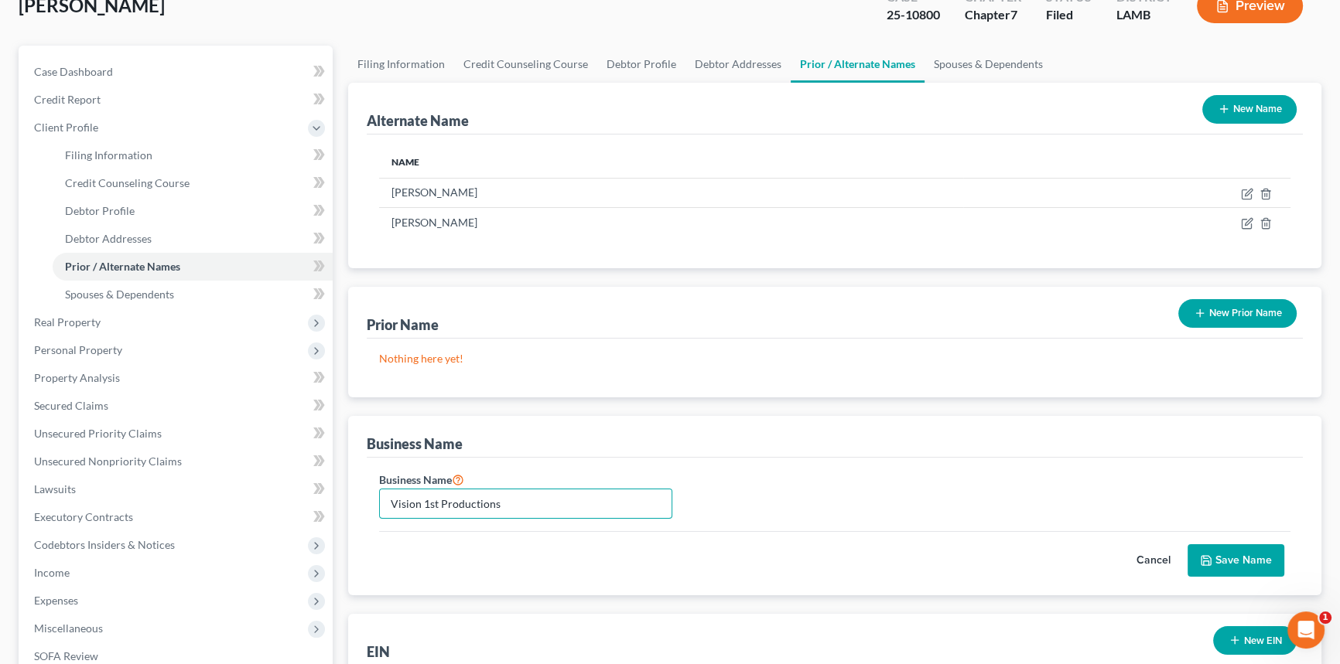
scroll to position [210, 0]
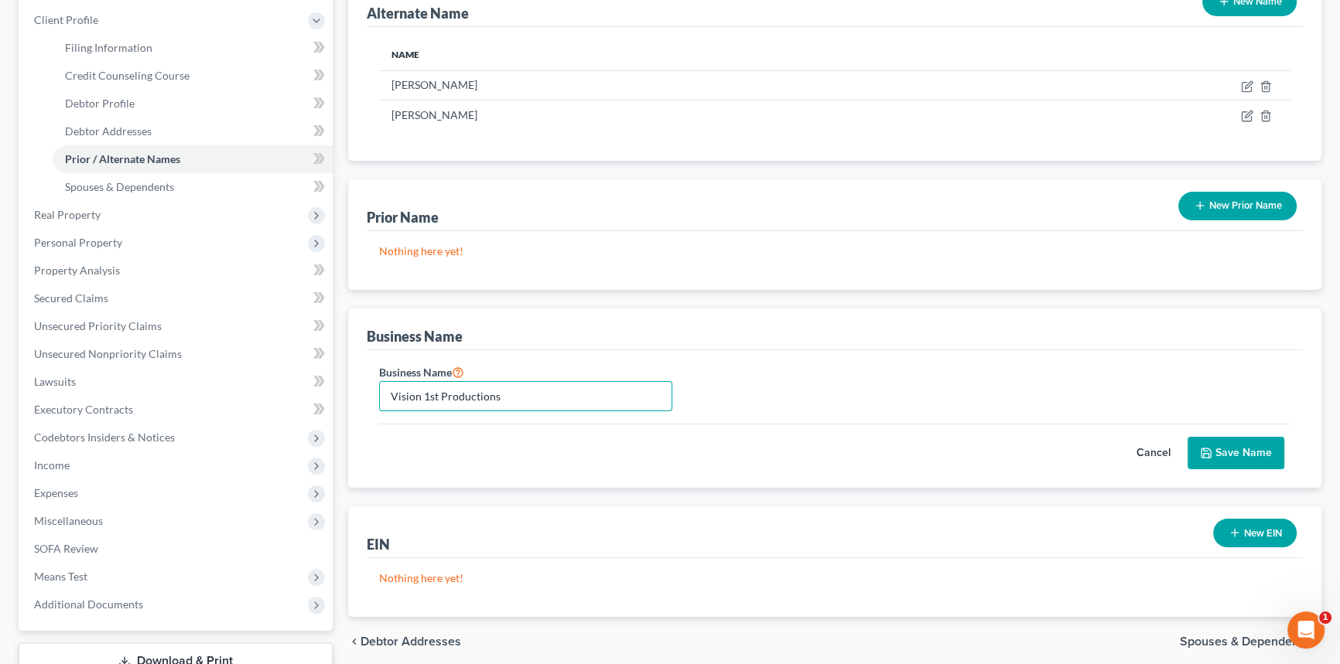
type input "Vision 1st Productions"
click at [1211, 453] on icon "submit" at bounding box center [1206, 453] width 12 height 12
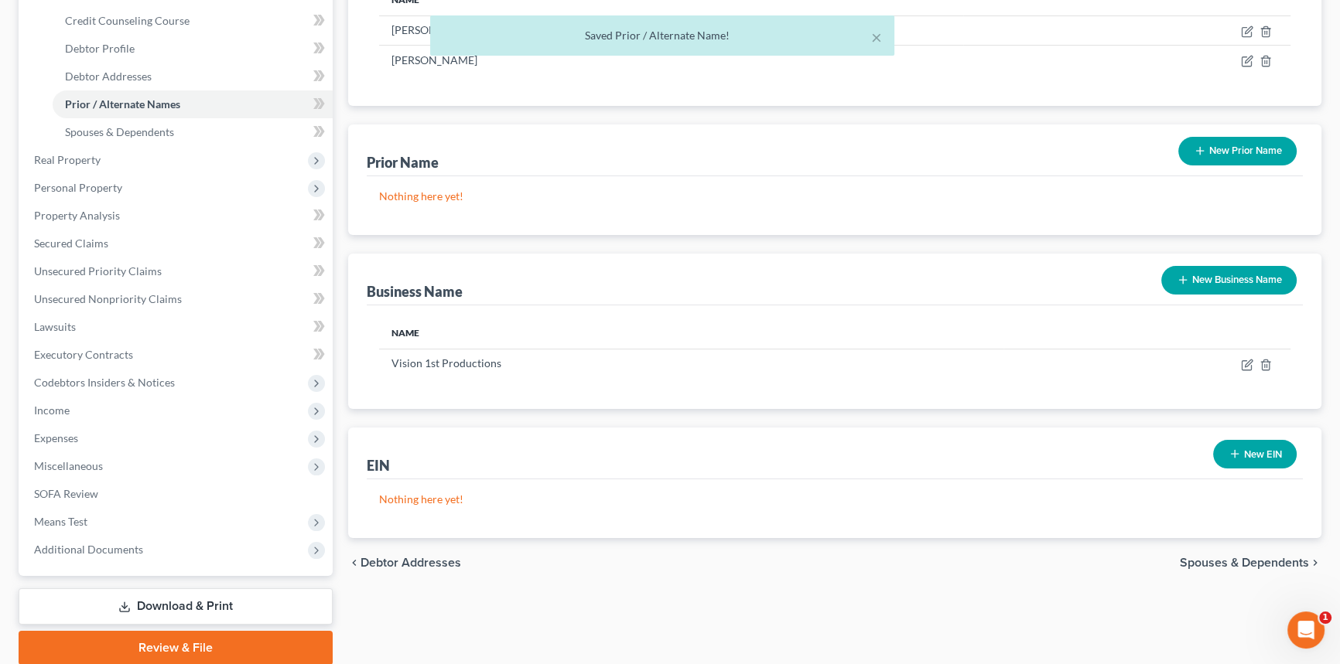
scroll to position [281, 0]
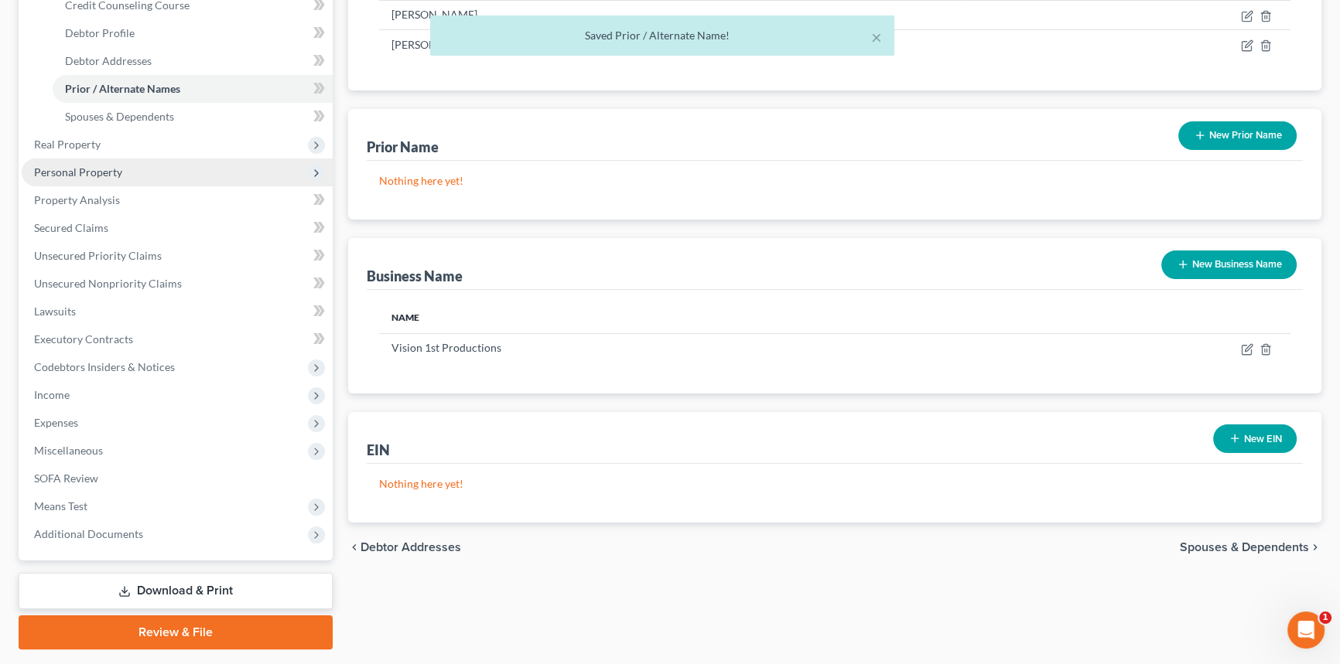
click at [117, 179] on span "Personal Property" at bounding box center [177, 173] width 311 height 28
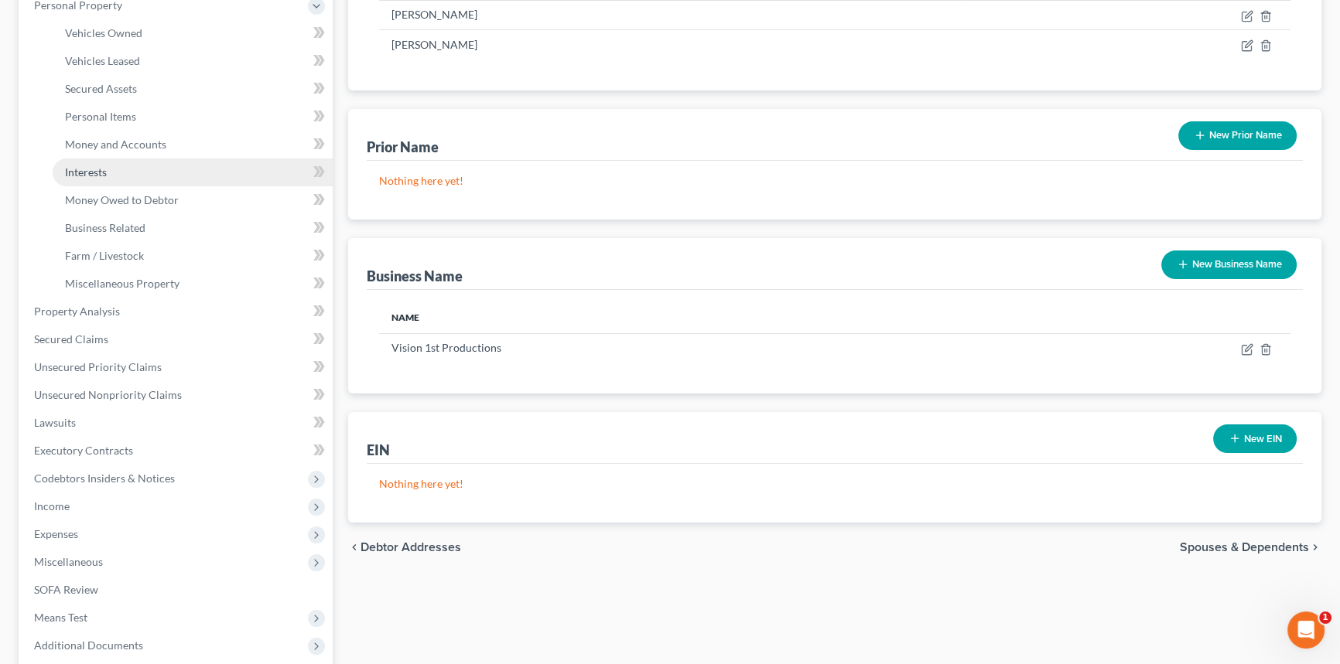
click at [132, 168] on link "Interests" at bounding box center [193, 173] width 280 height 28
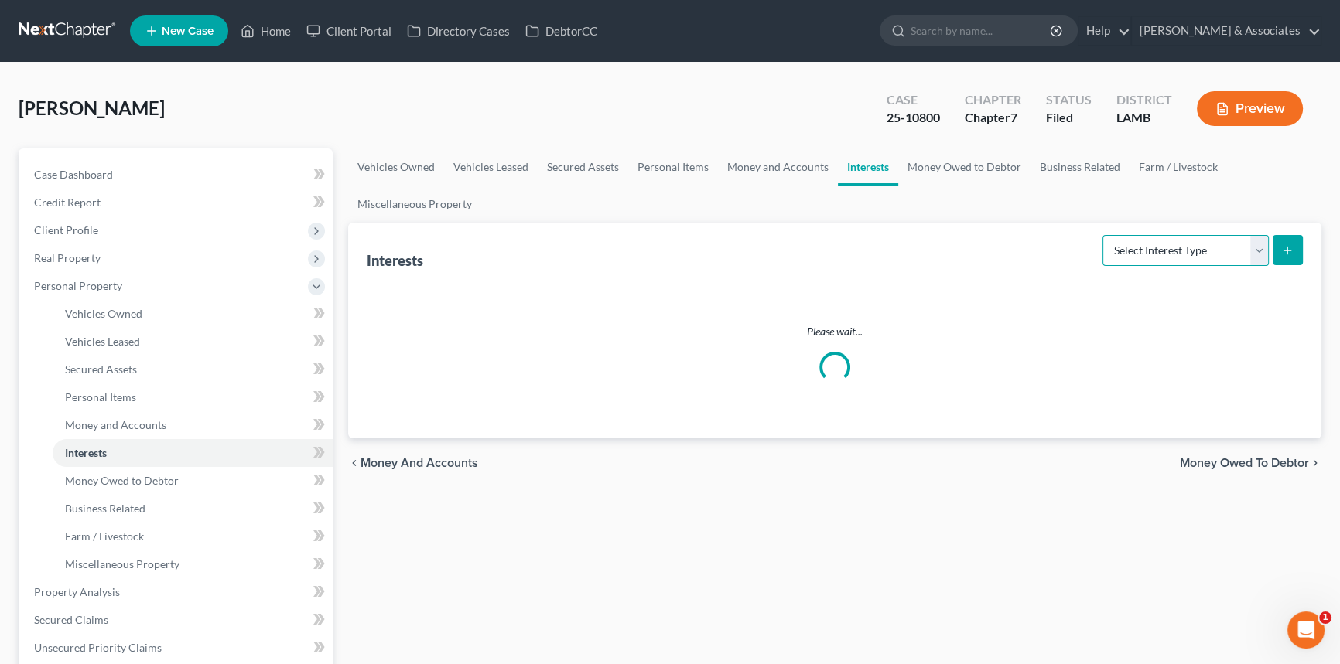
click at [1190, 255] on select "Select Interest Type 401K Annuity Bond Education IRA Government Bond Government…" at bounding box center [1185, 250] width 166 height 31
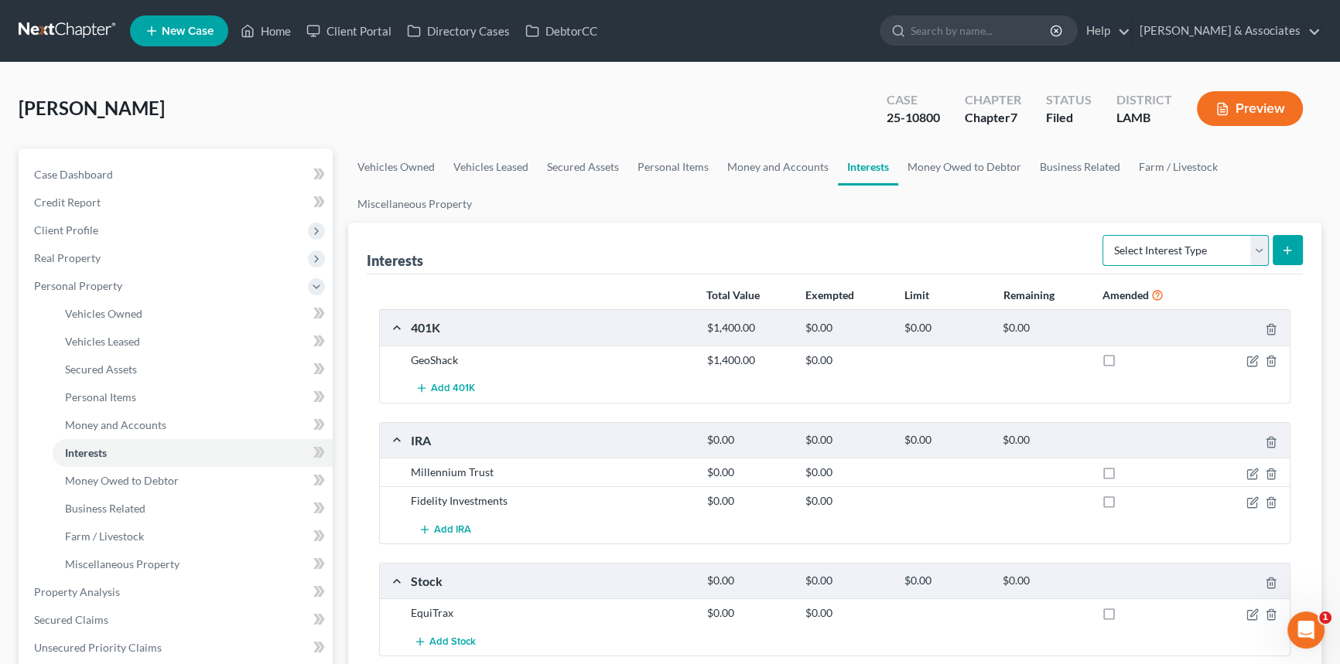
select select "unincorporated_business"
click at [1104, 235] on select "Select Interest Type 401K Annuity Bond Education IRA Government Bond Government…" at bounding box center [1185, 250] width 166 height 31
click at [1290, 244] on icon "submit" at bounding box center [1287, 250] width 12 height 12
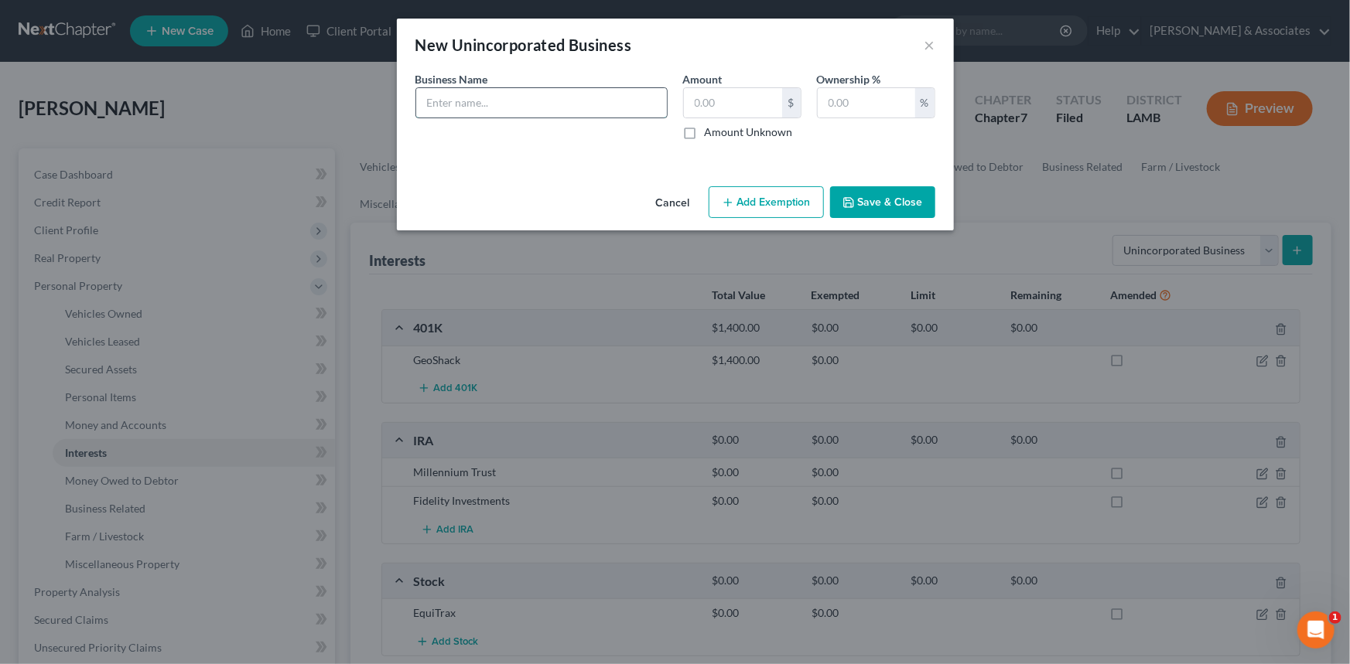
click at [523, 107] on input "text" at bounding box center [541, 102] width 251 height 29
type input "Vision 1st Productions"
click at [845, 108] on input "text" at bounding box center [866, 102] width 97 height 29
type input "100"
click at [876, 213] on button "Save & Close" at bounding box center [882, 202] width 105 height 32
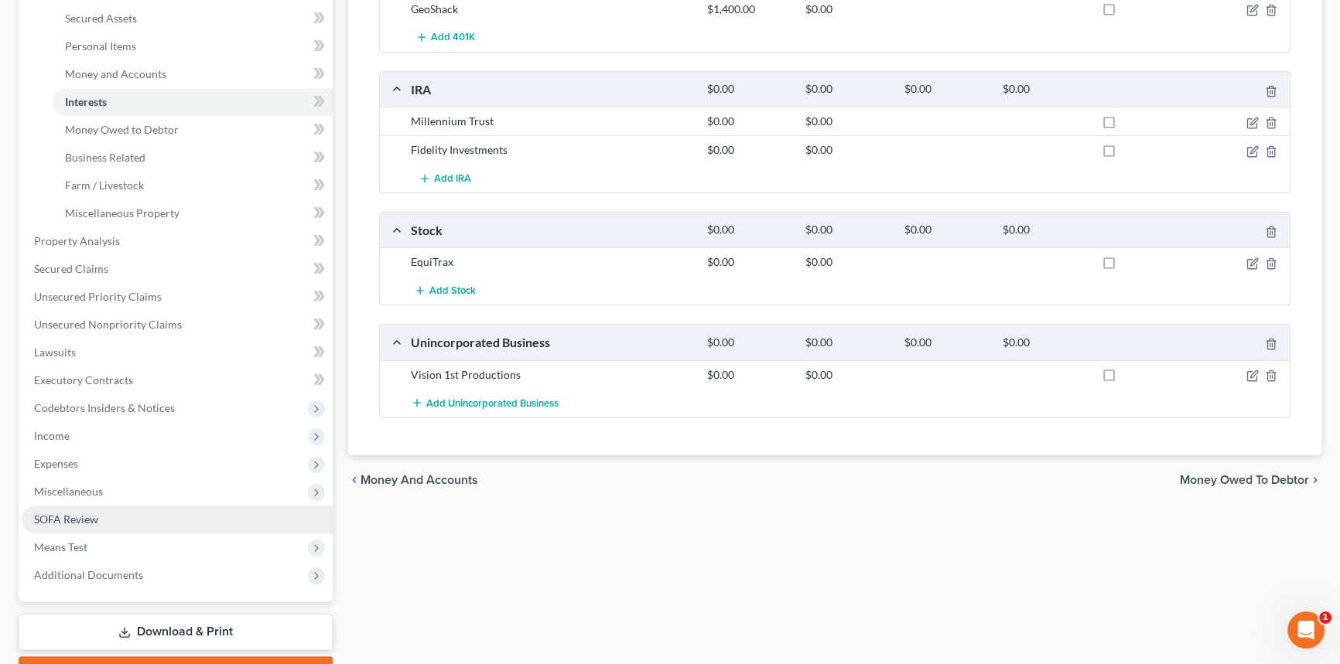
click at [126, 521] on link "SOFA Review" at bounding box center [177, 520] width 311 height 28
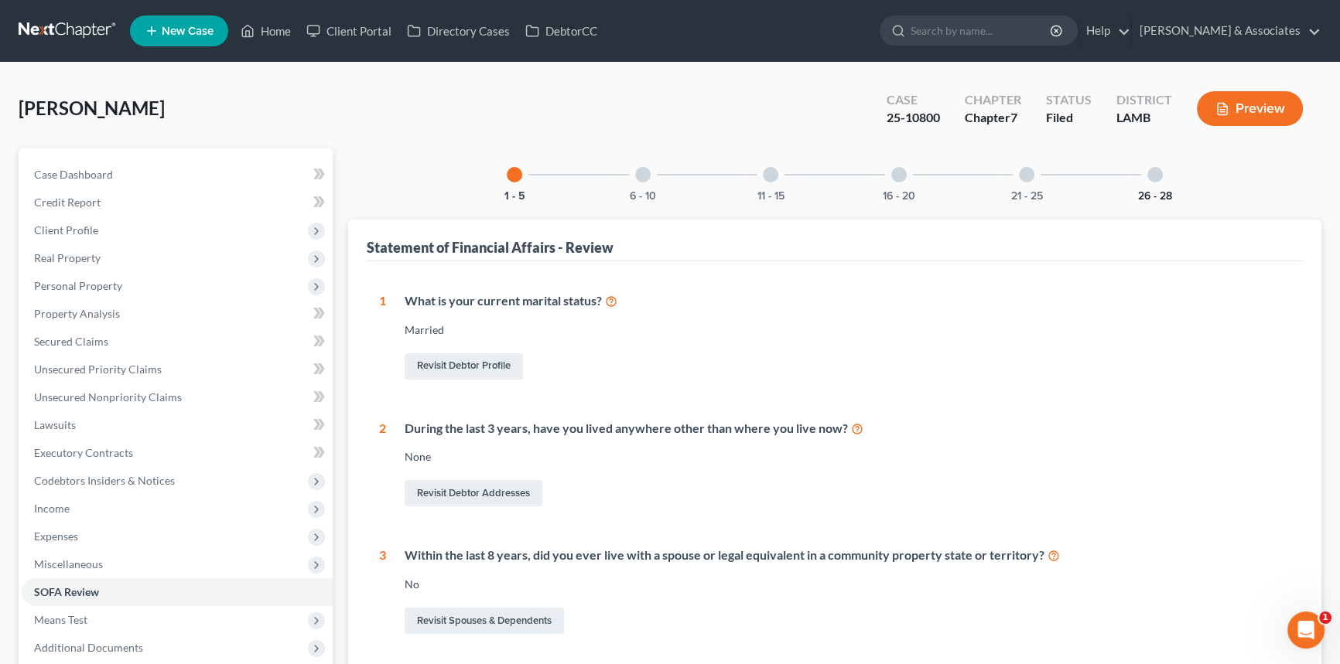
click at [1149, 186] on div "26 - 28" at bounding box center [1155, 175] width 53 height 53
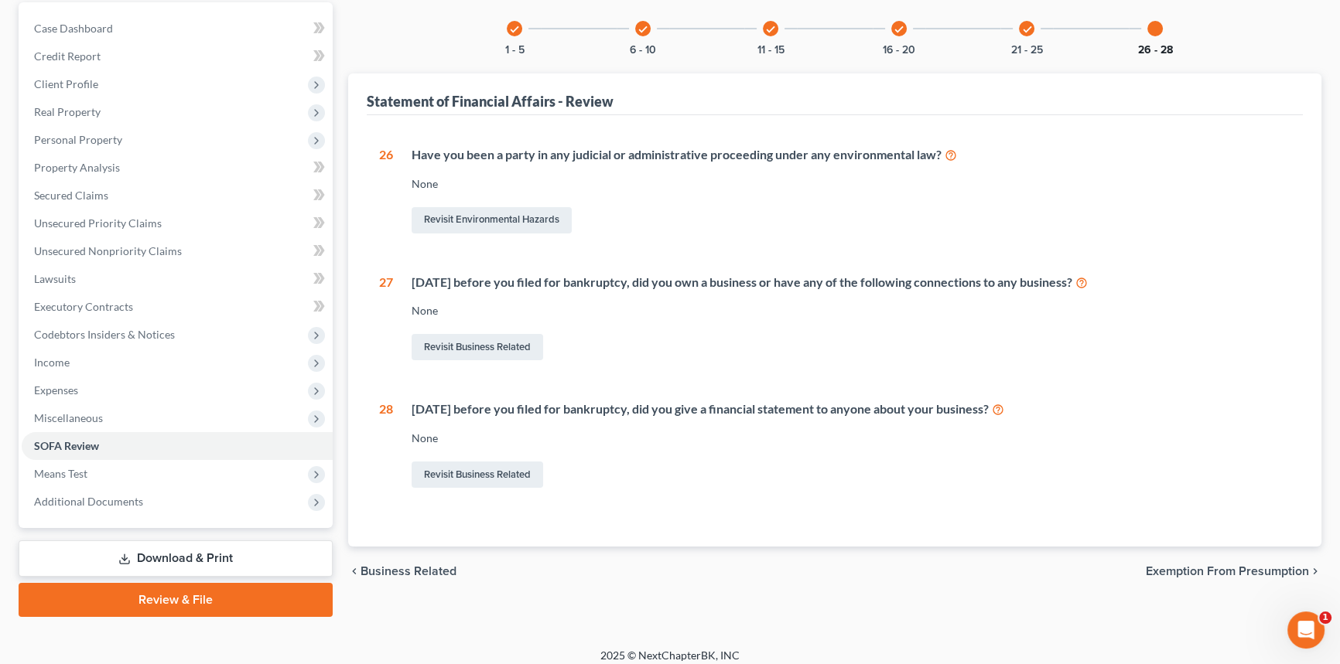
scroll to position [155, 0]
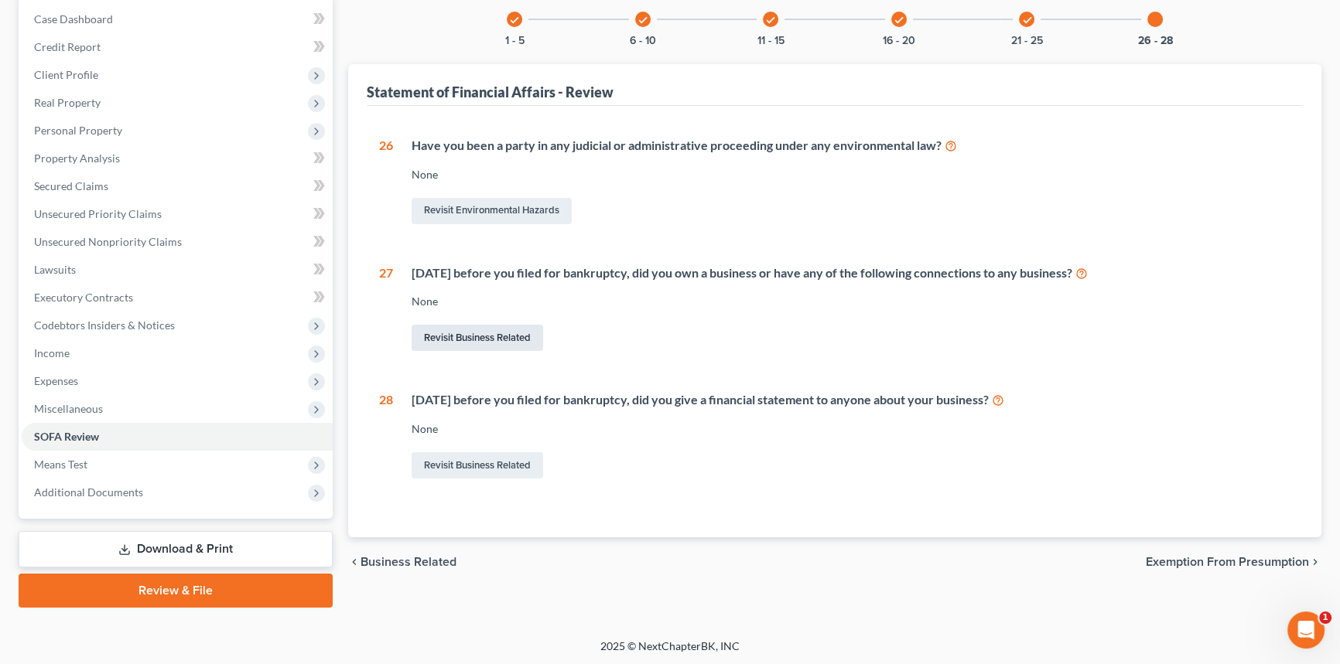
click at [494, 336] on link "Revisit Business Related" at bounding box center [478, 338] width 132 height 26
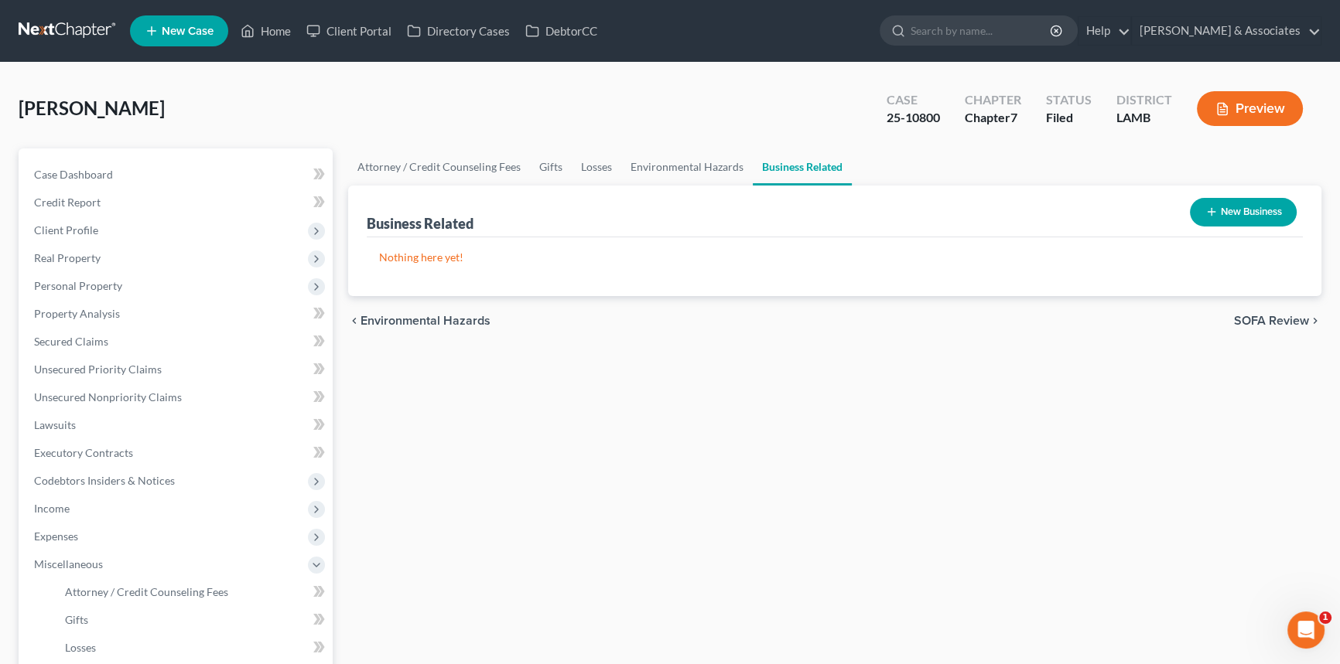
click at [1250, 194] on div "New Business" at bounding box center [1243, 212] width 119 height 41
click at [1245, 204] on button "New Business" at bounding box center [1243, 212] width 107 height 29
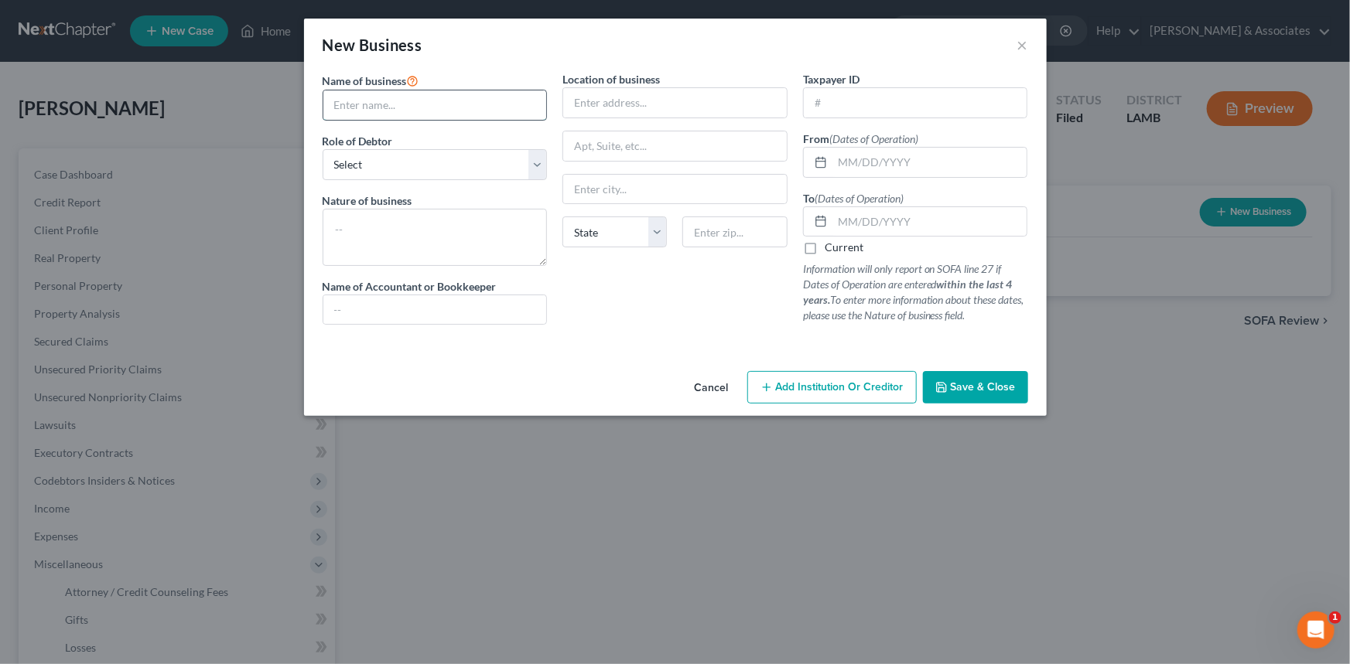
click at [434, 108] on input "text" at bounding box center [435, 105] width 224 height 29
type input "Vision 1st Productions"
click at [422, 158] on select "Select A member of a limited liability company (LLC) or limited liability partn…" at bounding box center [435, 164] width 225 height 31
select select "sole_proprietor"
click at [323, 149] on select "Select A member of a limited liability company (LLC) or limited liability partn…" at bounding box center [435, 164] width 225 height 31
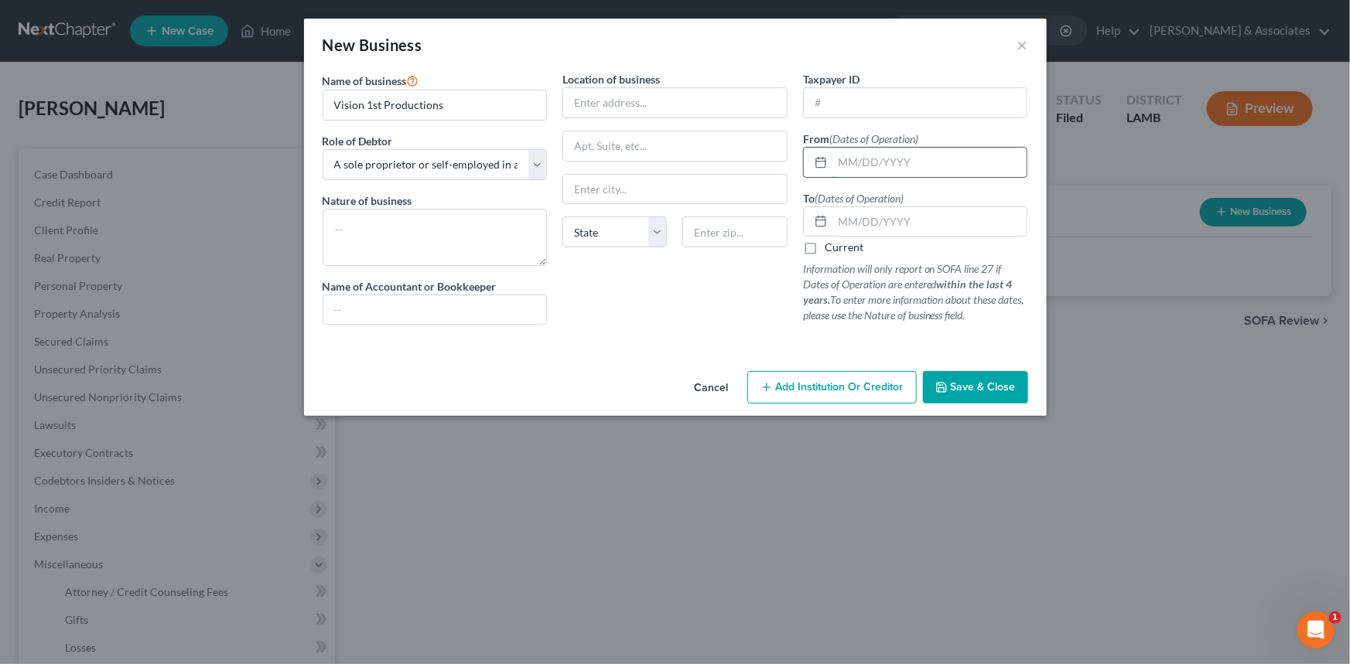
click at [850, 153] on input "text" at bounding box center [929, 162] width 195 height 29
type input "2021"
click at [834, 247] on label "Current" at bounding box center [844, 247] width 39 height 15
click at [834, 247] on input "Current" at bounding box center [836, 245] width 10 height 10
checkbox input "true"
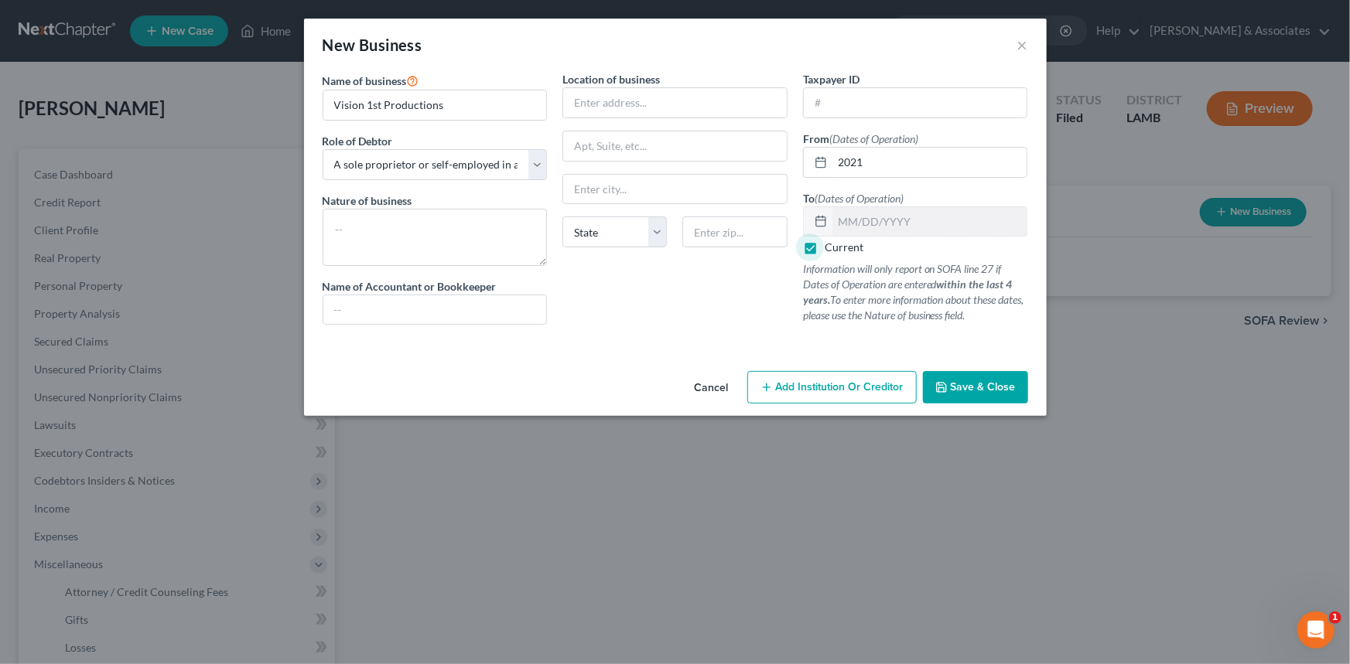
click at [986, 375] on button "Save & Close" at bounding box center [975, 387] width 105 height 32
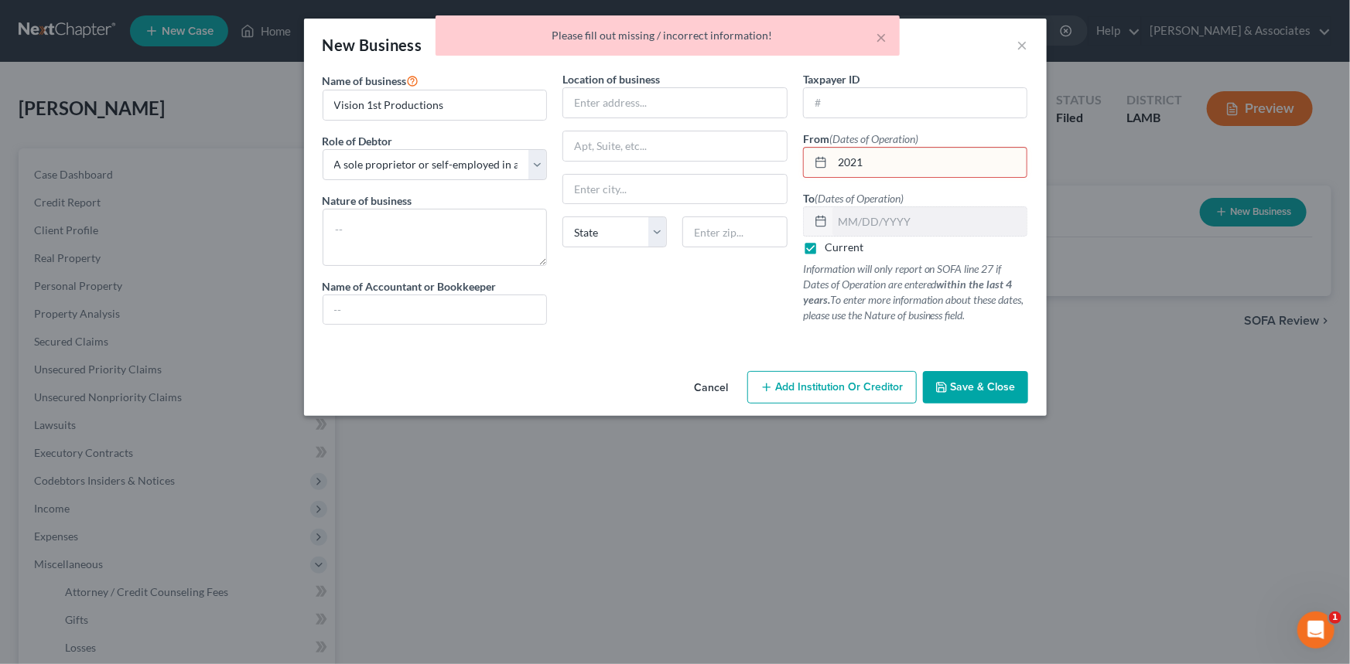
click at [908, 165] on input "2021" at bounding box center [929, 162] width 195 height 29
click at [840, 162] on input "2021" at bounding box center [929, 162] width 195 height 29
type input "01/01/2021"
click at [1013, 400] on button "Save & Close" at bounding box center [975, 387] width 105 height 32
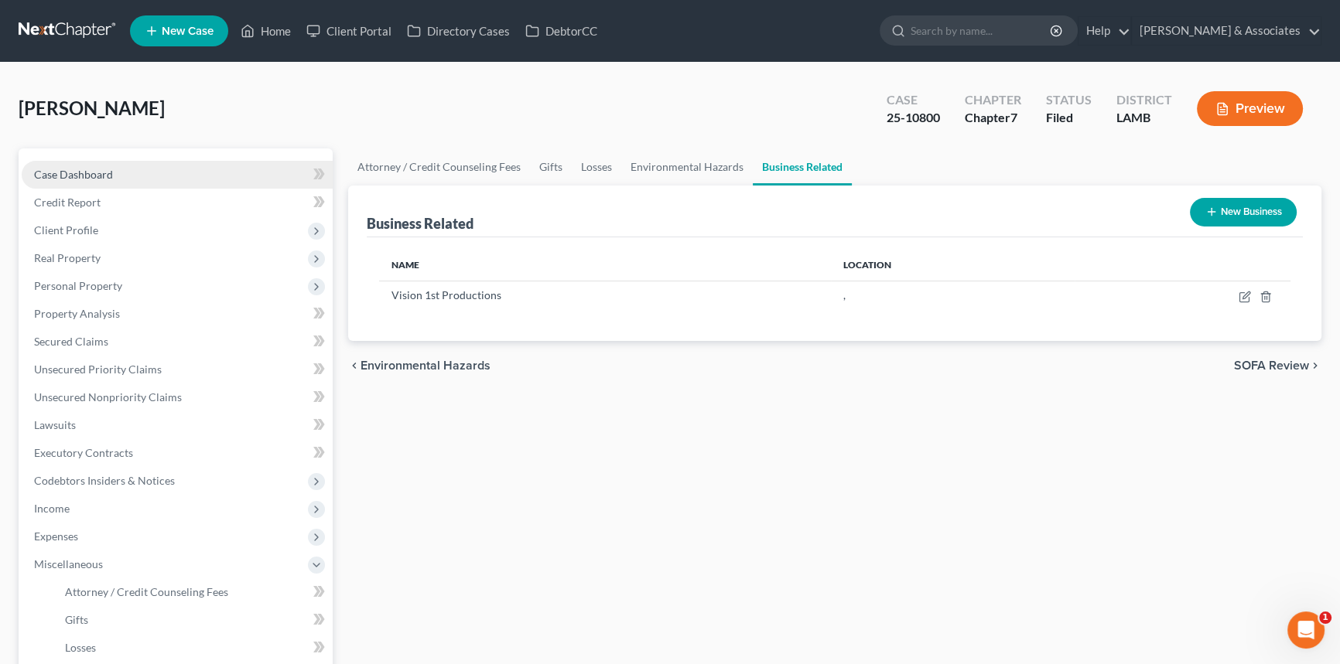
click at [70, 176] on span "Case Dashboard" at bounding box center [73, 174] width 79 height 13
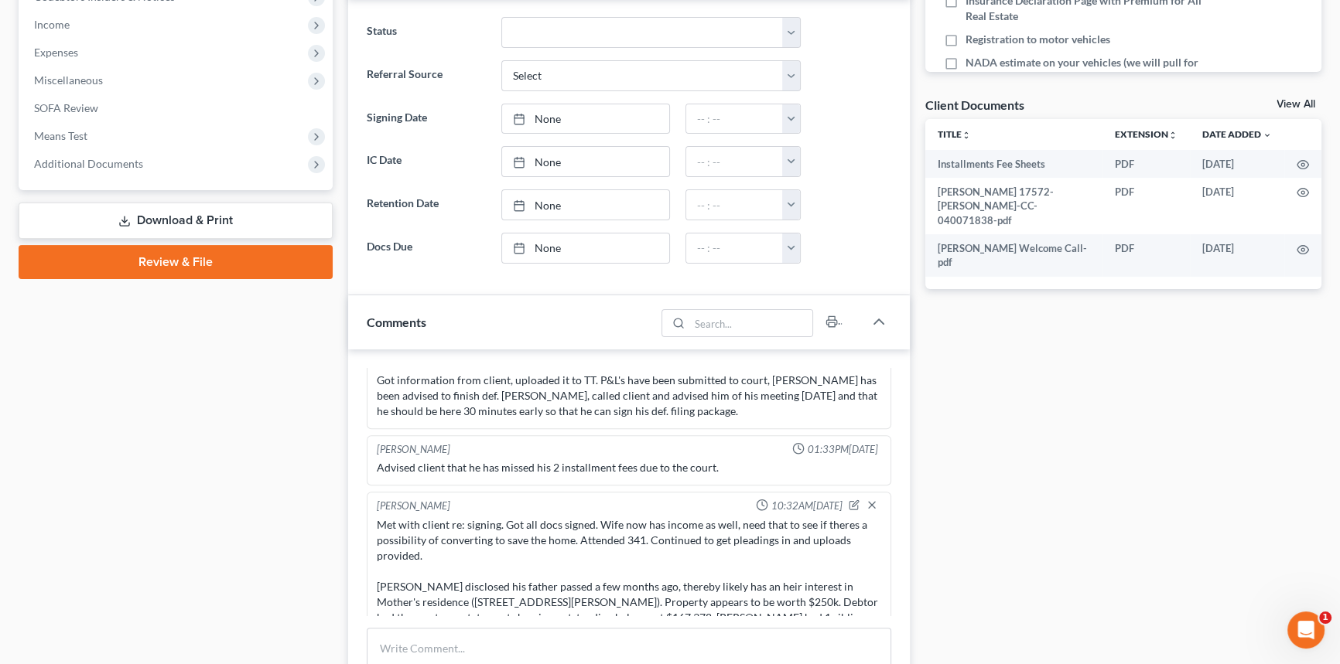
scroll to position [562, 0]
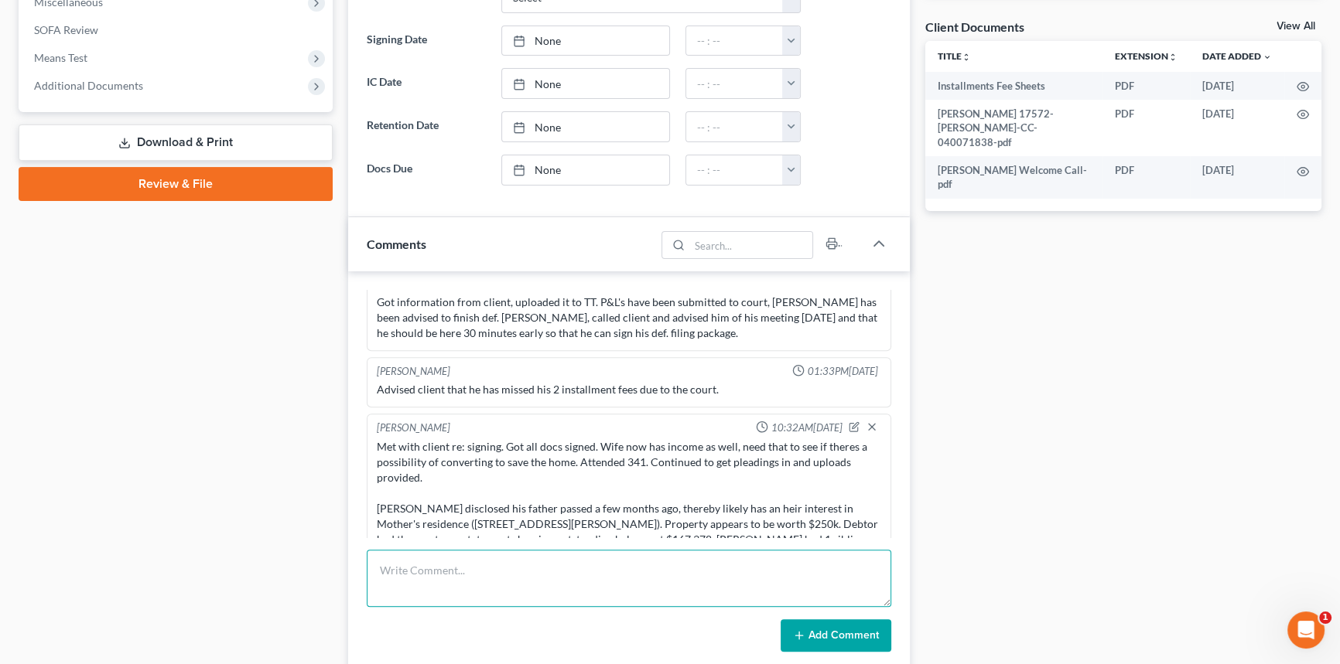
click at [599, 596] on textarea at bounding box center [629, 578] width 524 height 57
type textarea "Finished corrections on the schedules. Just need lienholder and balance onthe n…"
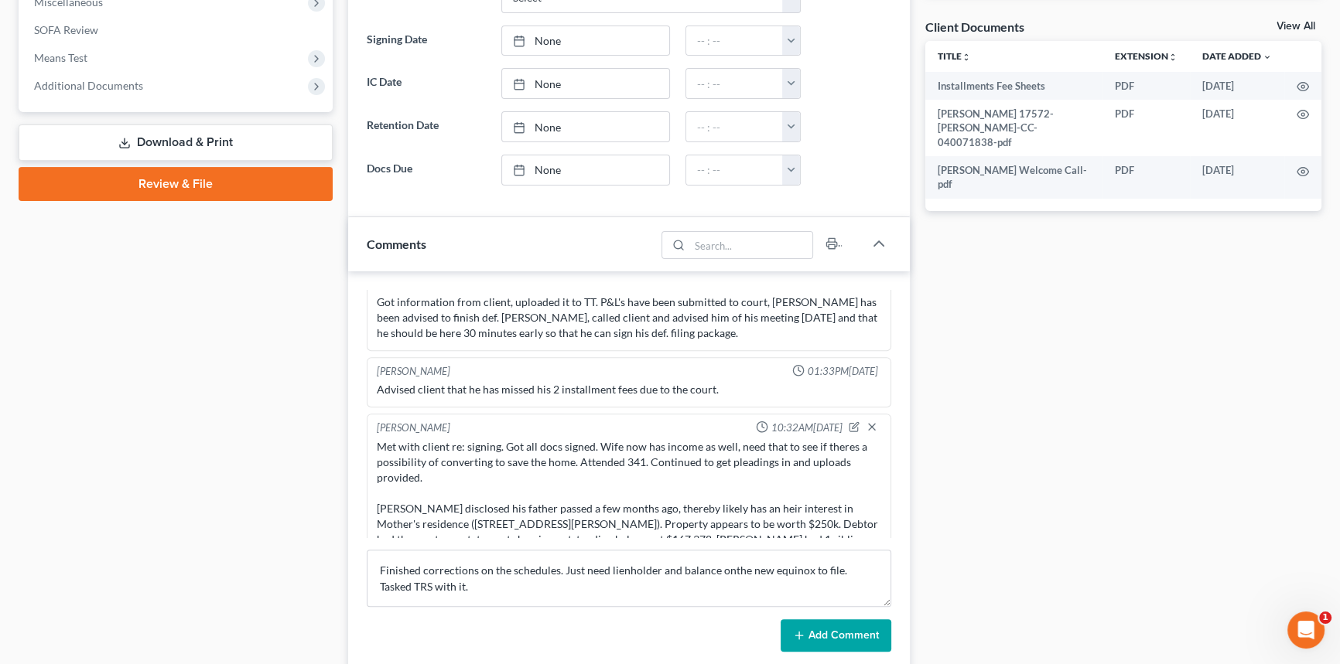
drag, startPoint x: 825, startPoint y: 637, endPoint x: 468, endPoint y: 176, distance: 583.5
click at [825, 637] on button "Add Comment" at bounding box center [836, 636] width 111 height 32
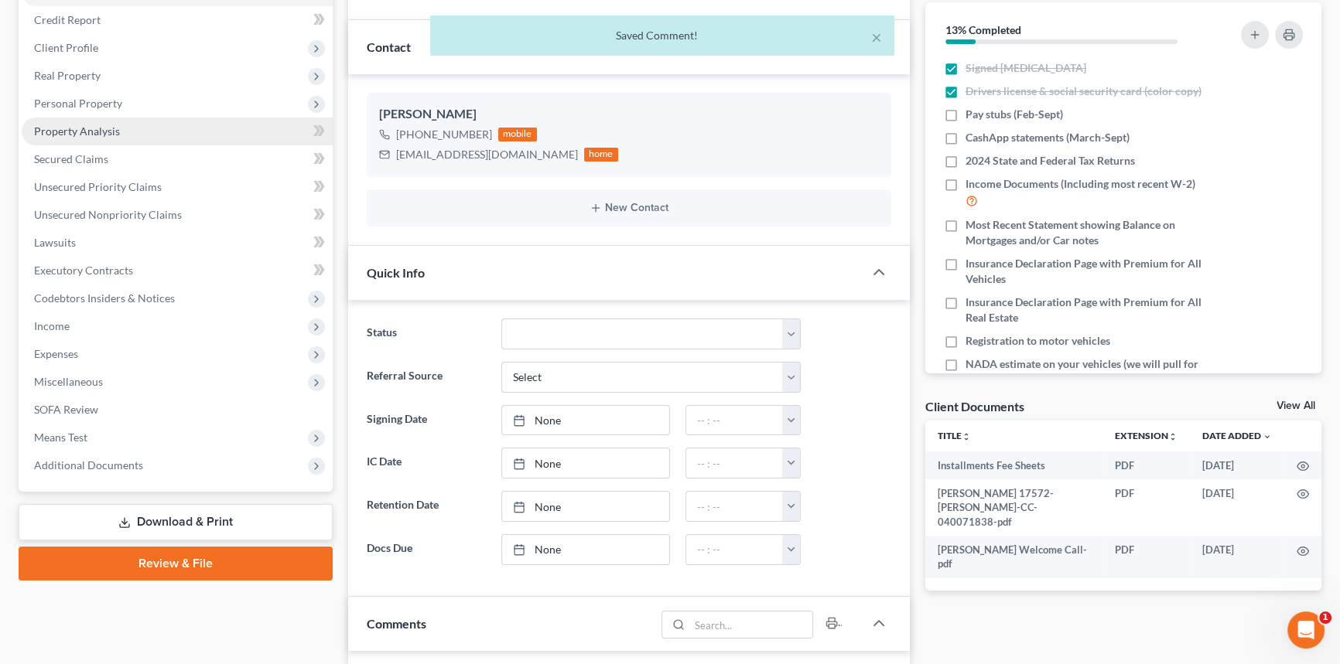
scroll to position [0, 0]
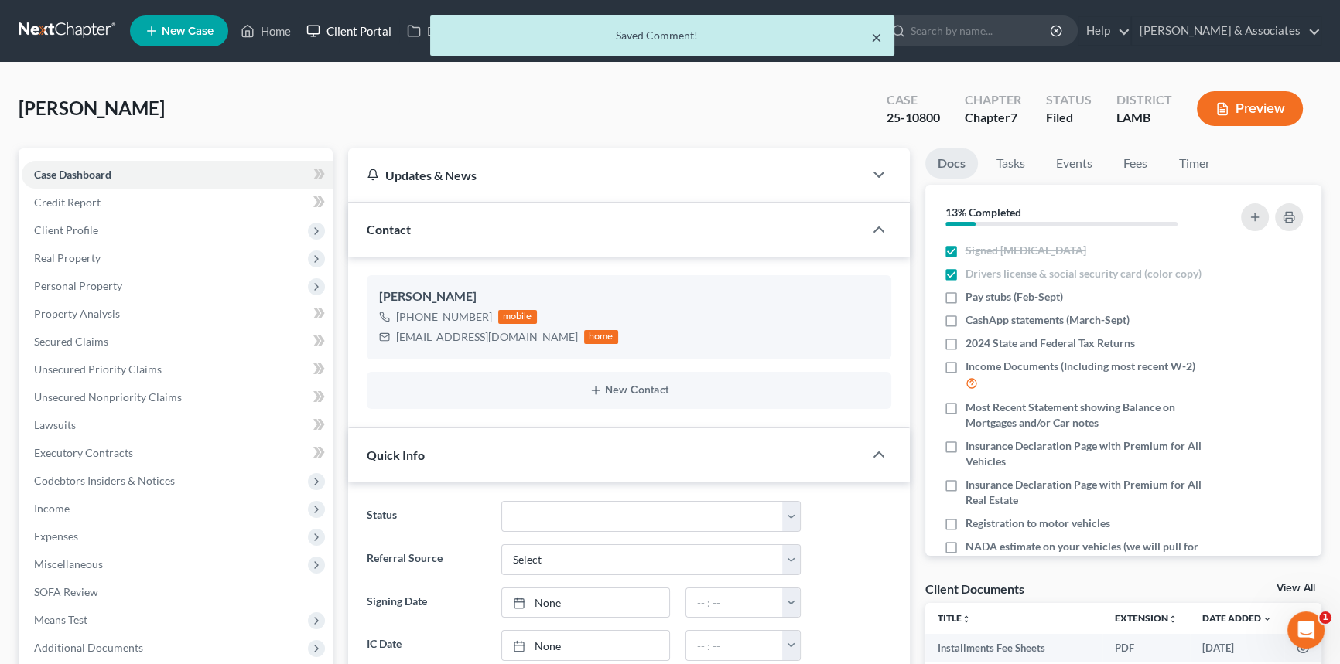
drag, startPoint x: 880, startPoint y: 37, endPoint x: 350, endPoint y: 22, distance: 530.1
click at [880, 37] on button "×" at bounding box center [876, 37] width 11 height 19
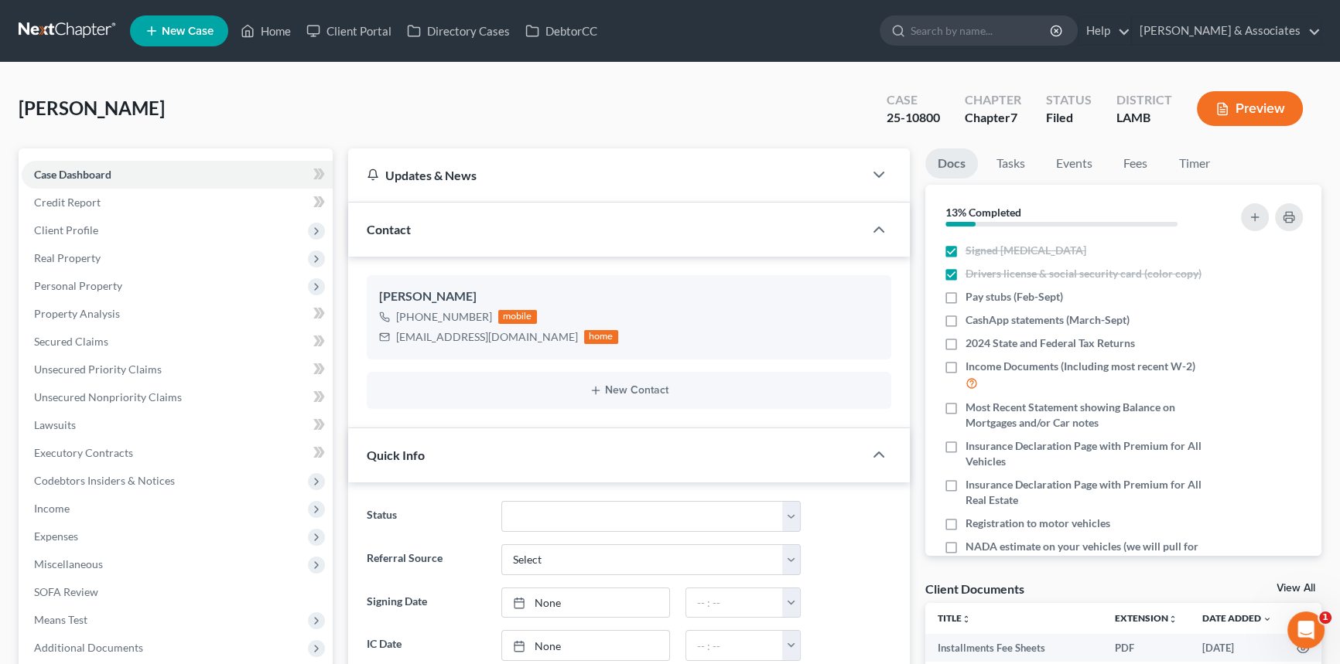
click at [46, 21] on link at bounding box center [68, 31] width 99 height 28
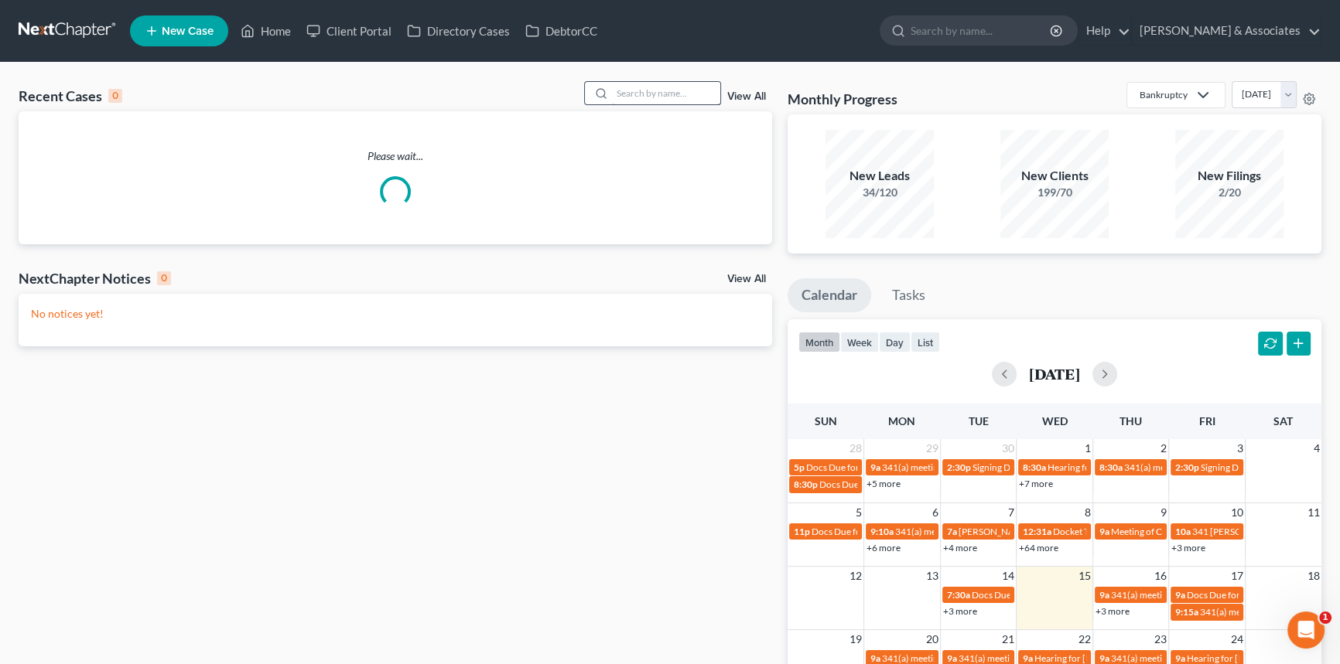
click at [651, 101] on input "search" at bounding box center [666, 93] width 108 height 22
type input "leon"
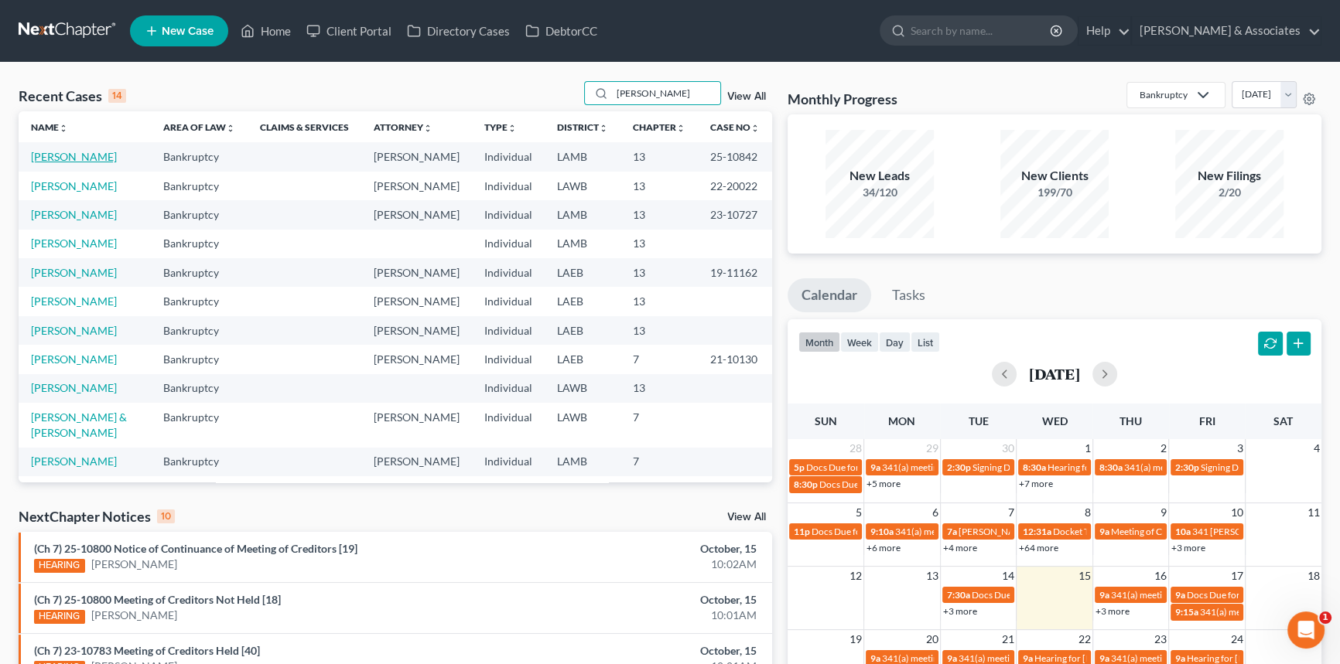
click at [54, 159] on link "[PERSON_NAME]" at bounding box center [74, 156] width 86 height 13
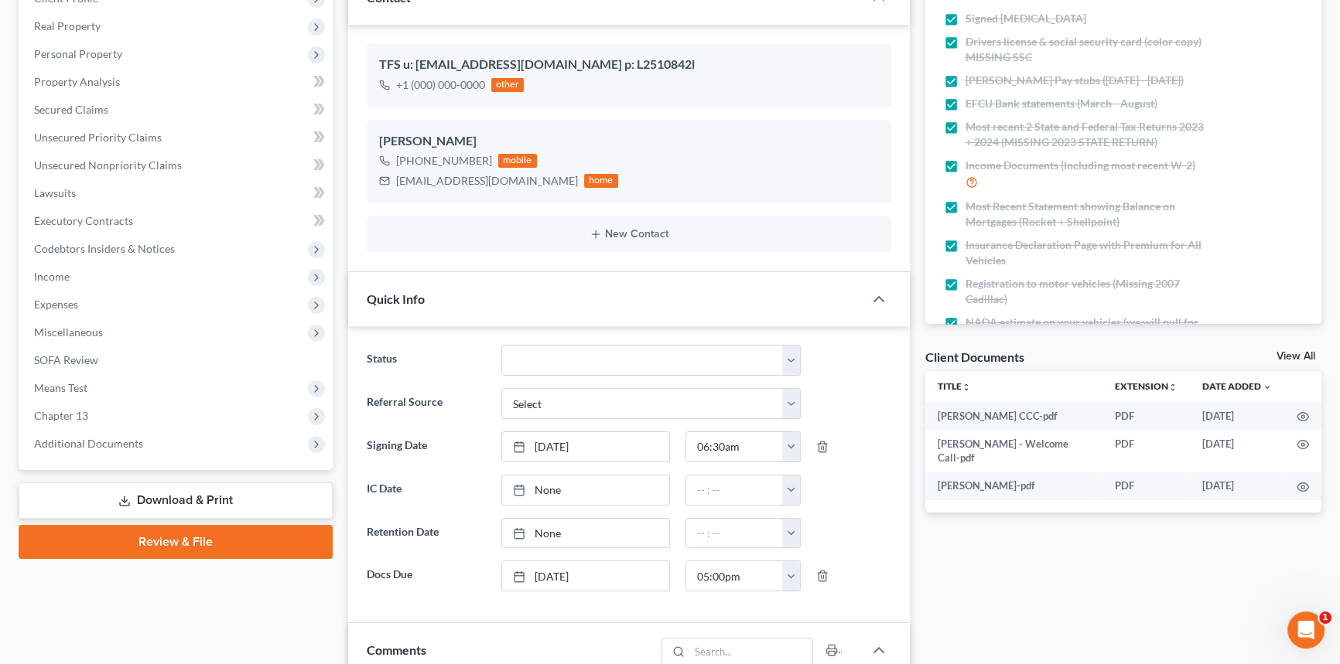
scroll to position [351, 0]
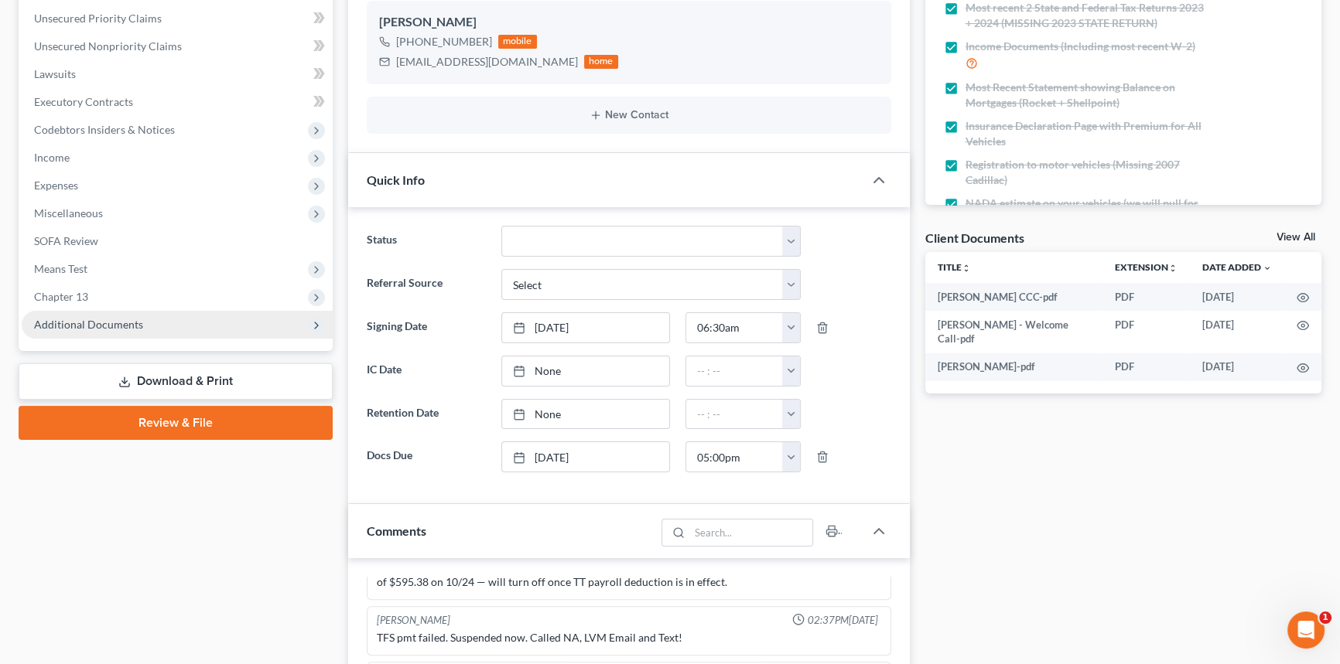
click at [223, 325] on span "Additional Documents" at bounding box center [177, 325] width 311 height 28
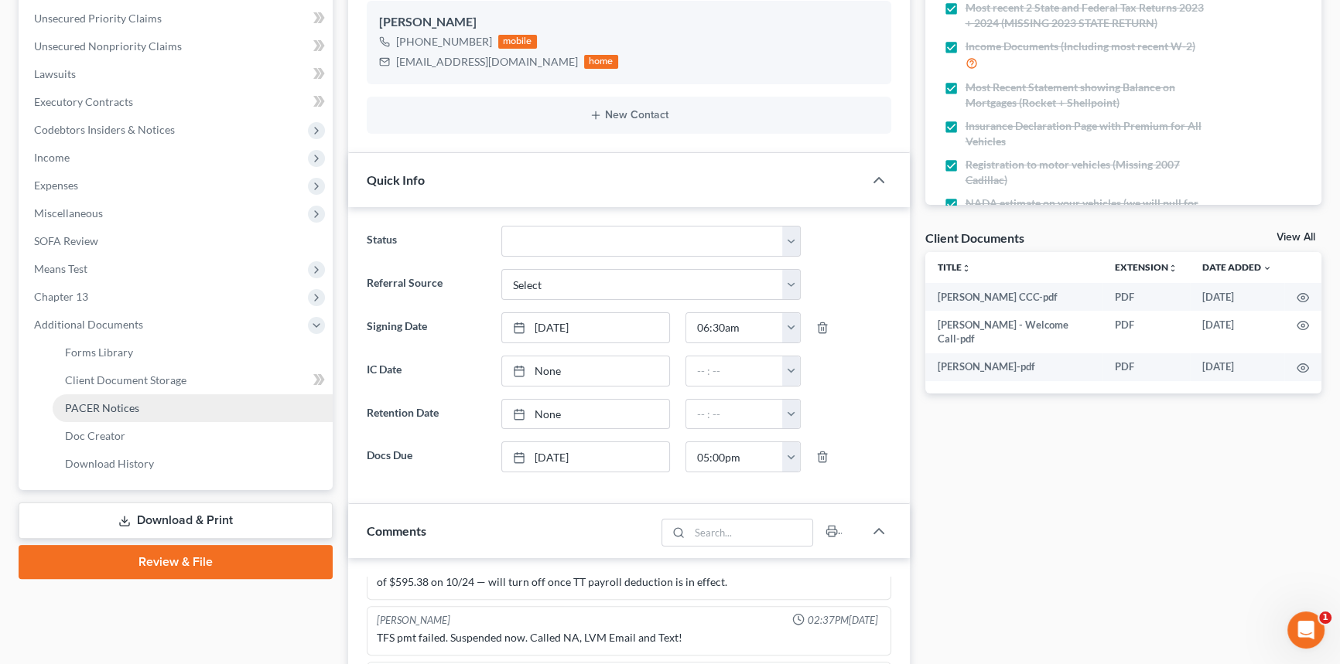
click at [94, 407] on span "PACER Notices" at bounding box center [102, 407] width 74 height 13
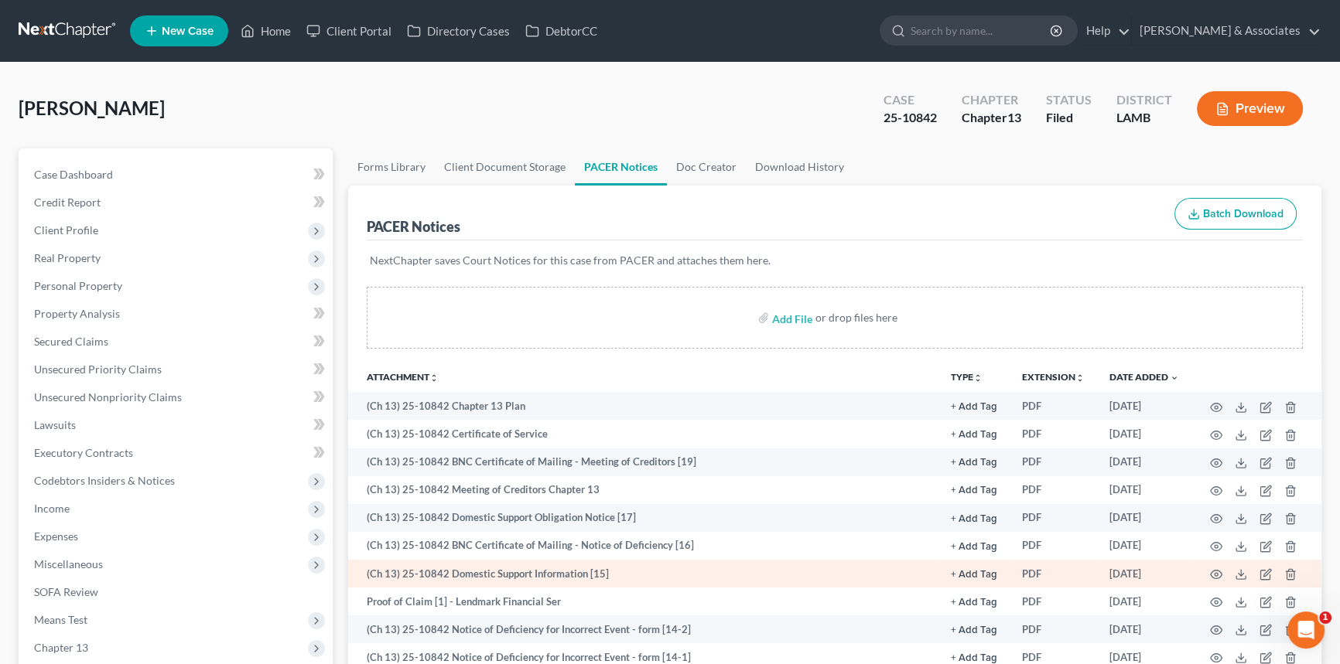
scroll to position [70, 0]
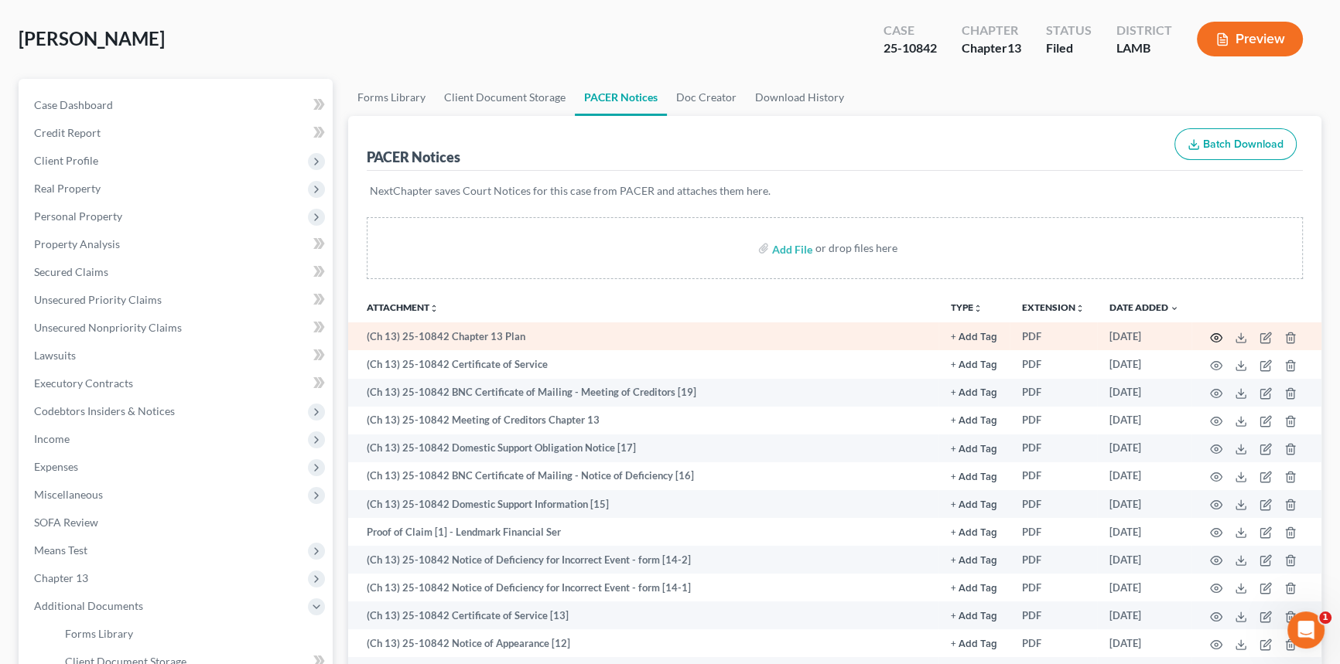
click at [1216, 336] on circle "button" at bounding box center [1215, 337] width 3 height 3
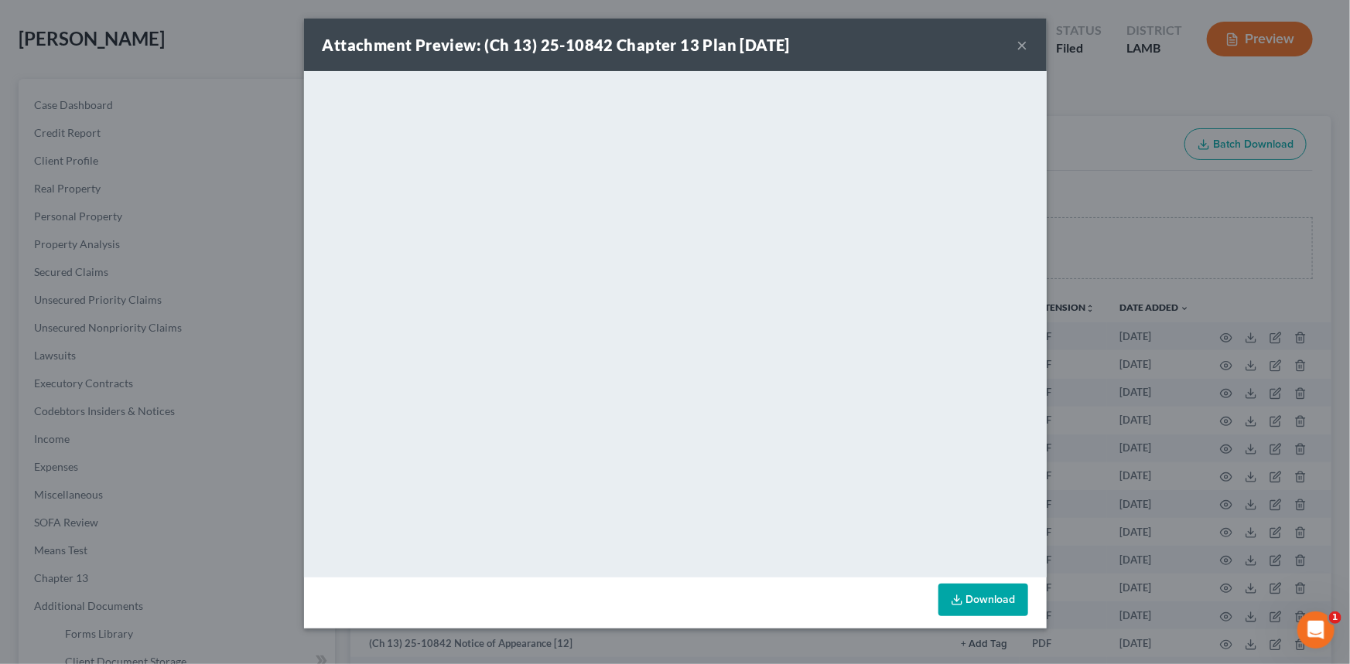
click at [1019, 45] on button "×" at bounding box center [1022, 45] width 11 height 19
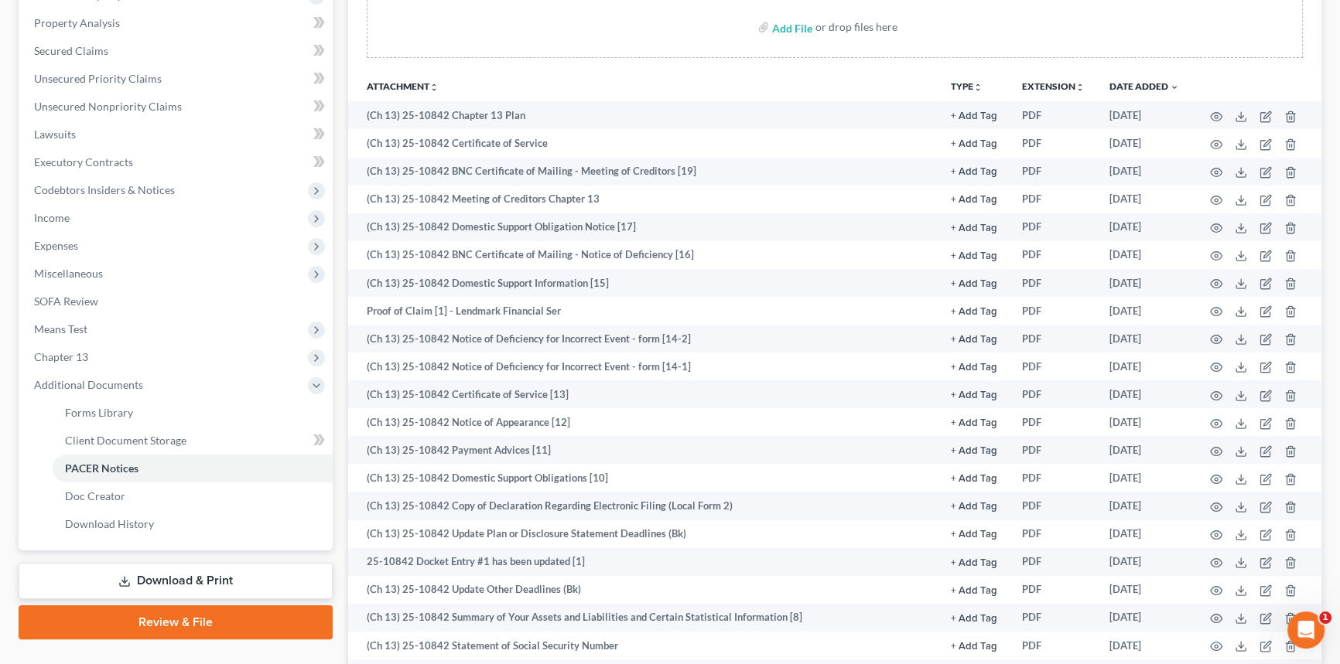
scroll to position [562, 0]
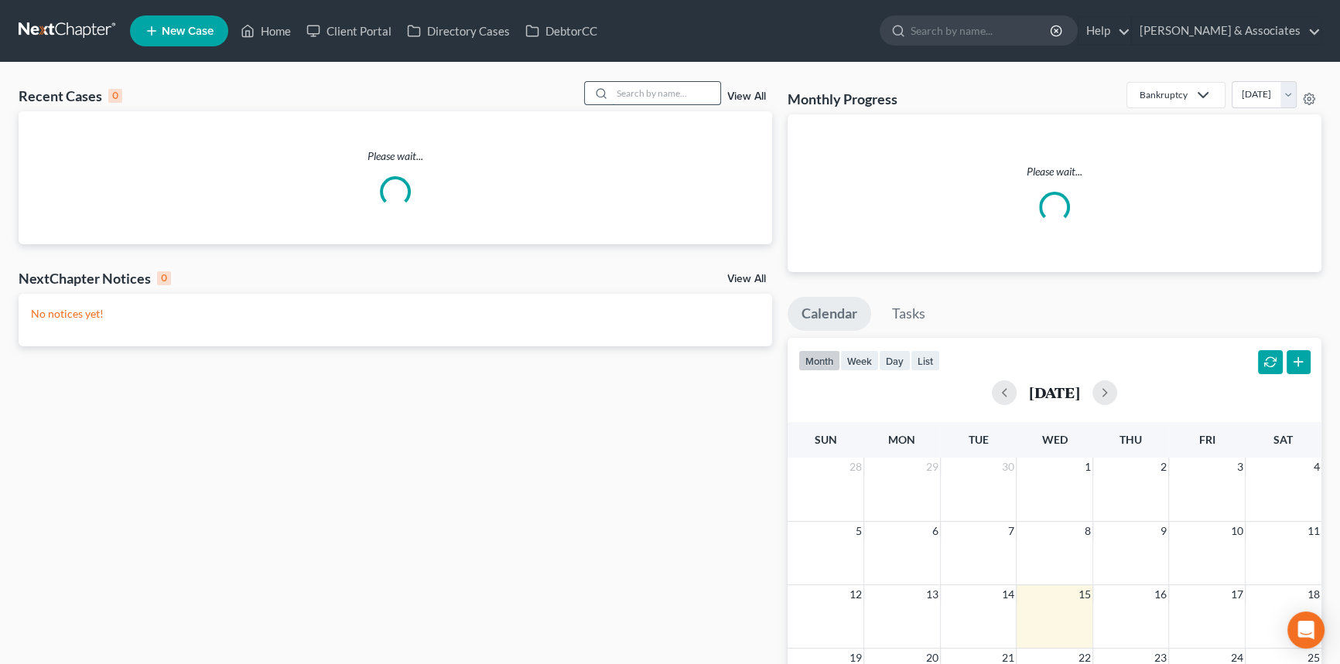
click at [653, 91] on input "search" at bounding box center [666, 93] width 108 height 22
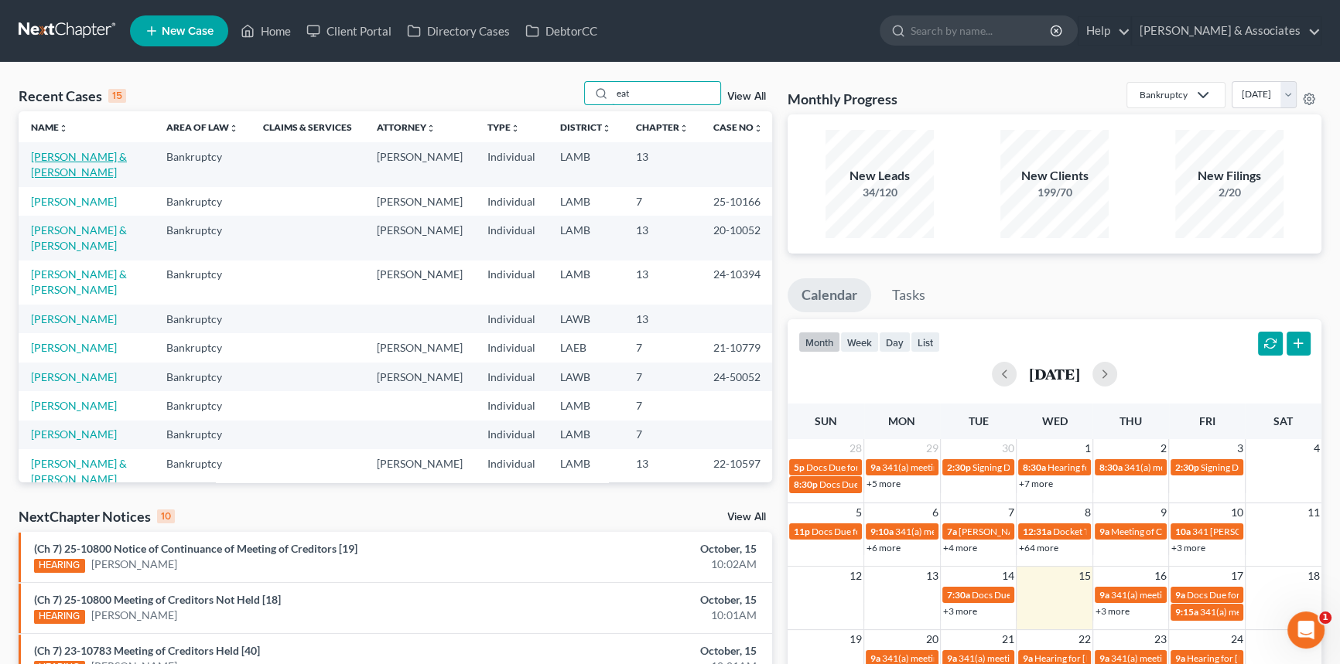
type input "eat"
click at [69, 160] on link "[PERSON_NAME] & [PERSON_NAME]" at bounding box center [79, 164] width 96 height 29
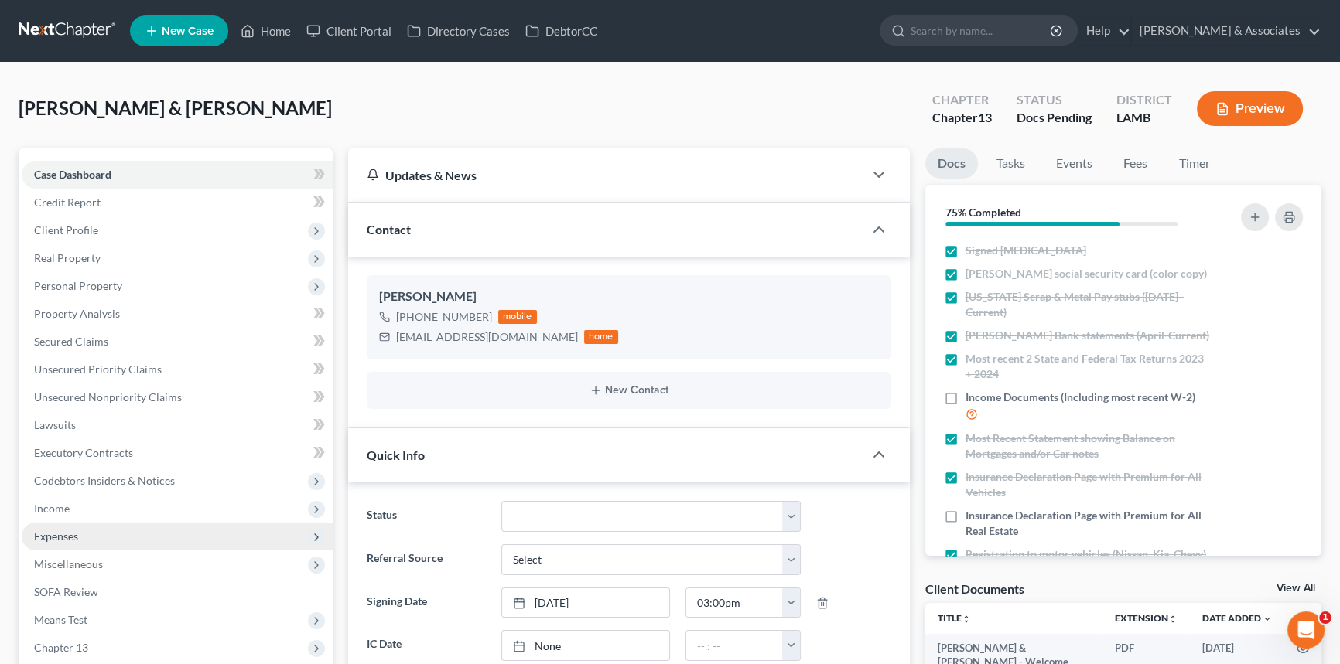
scroll to position [652, 0]
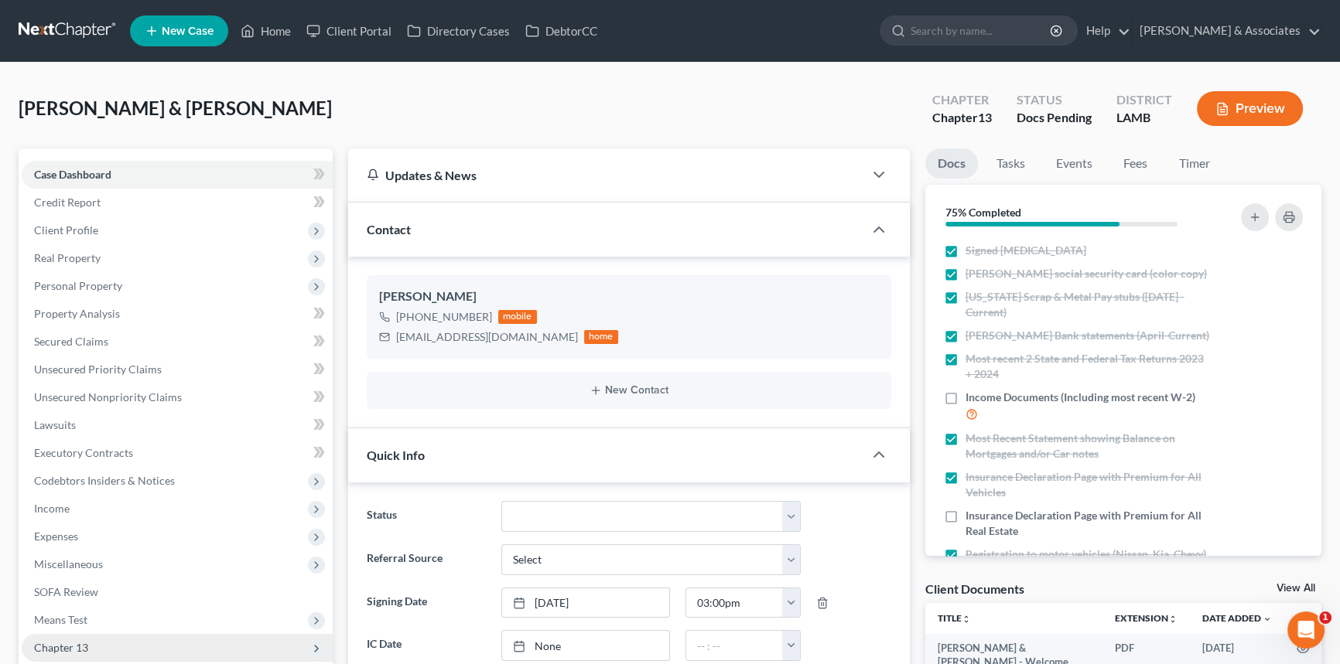
drag, startPoint x: 76, startPoint y: 648, endPoint x: 87, endPoint y: 639, distance: 14.3
click at [76, 648] on span "Chapter 13" at bounding box center [61, 647] width 54 height 13
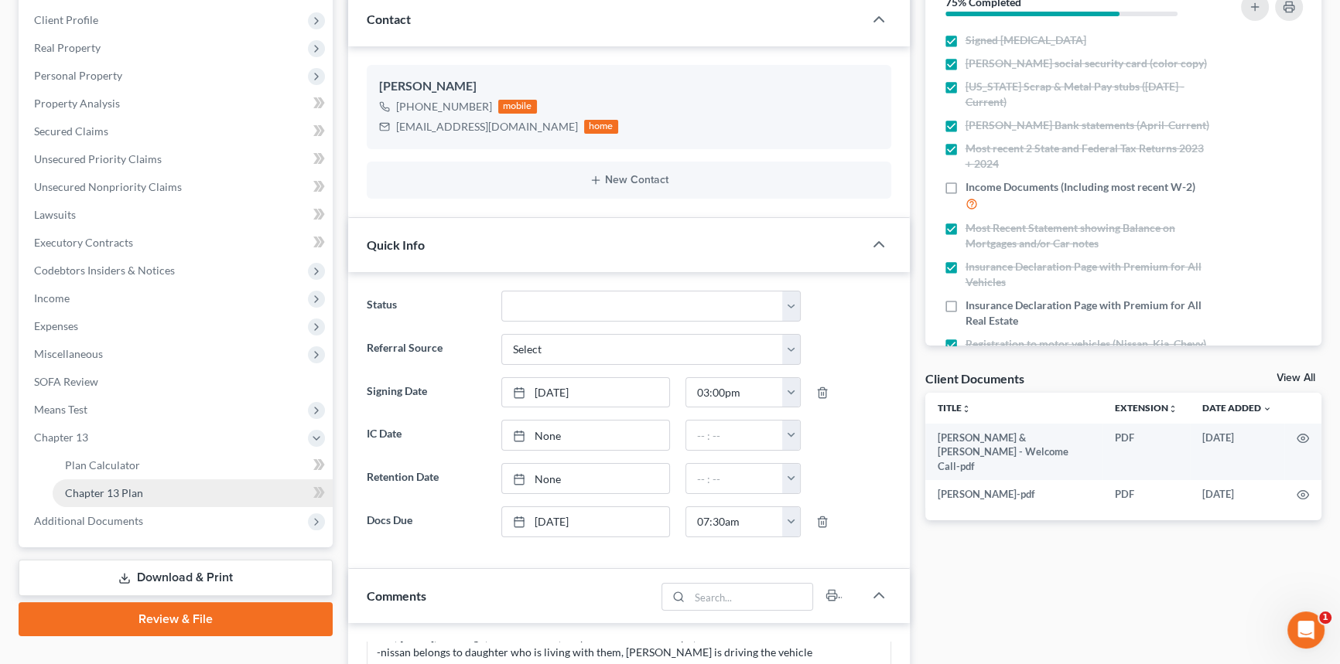
click at [111, 484] on link "Chapter 13 Plan" at bounding box center [193, 494] width 280 height 28
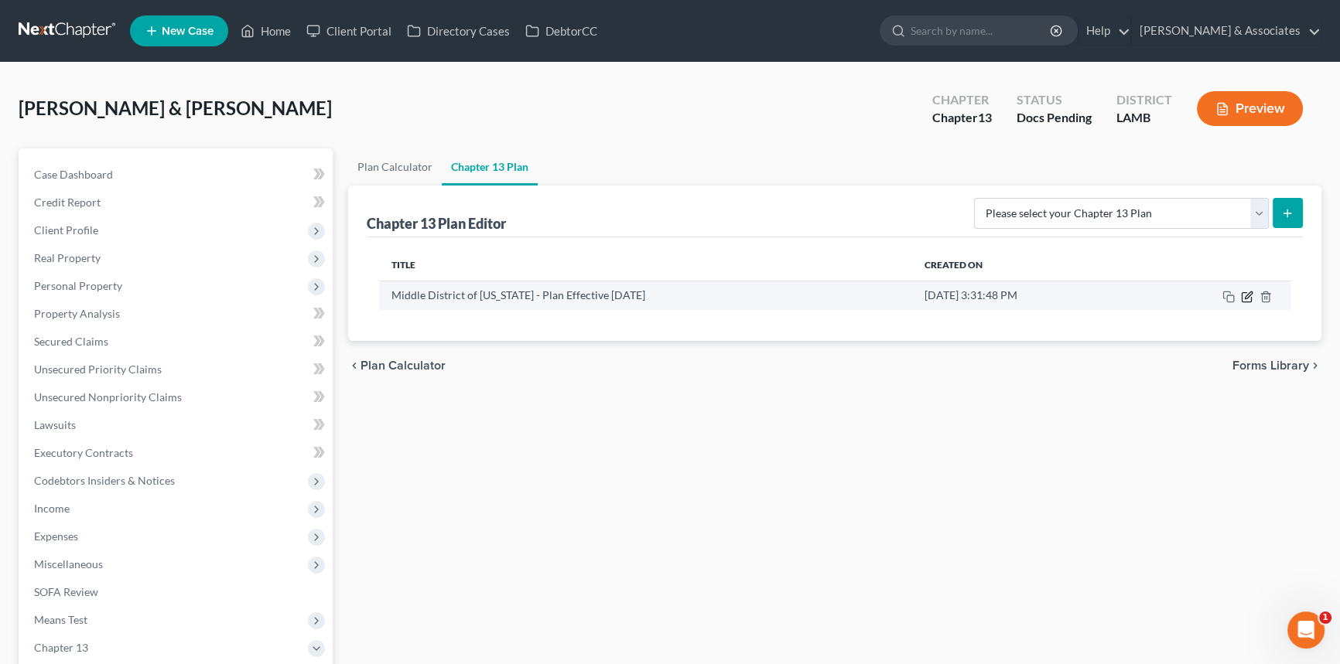
click at [1247, 296] on icon "button" at bounding box center [1248, 295] width 7 height 7
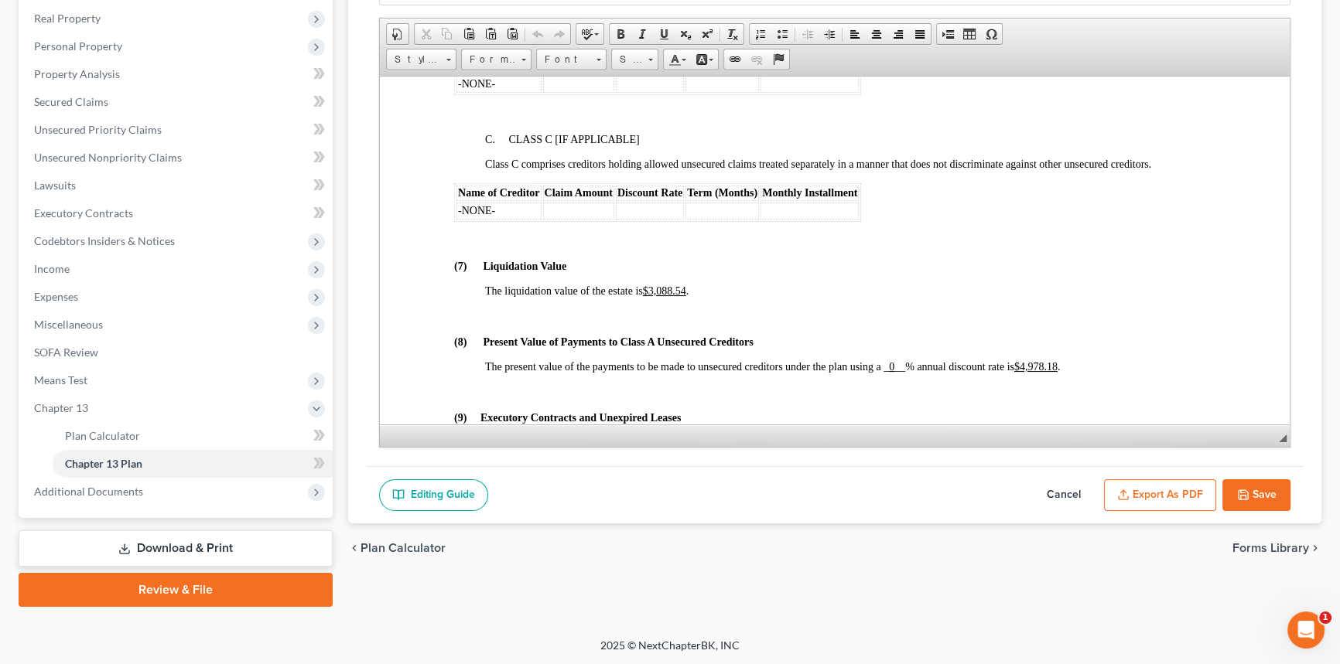
scroll to position [3937, 0]
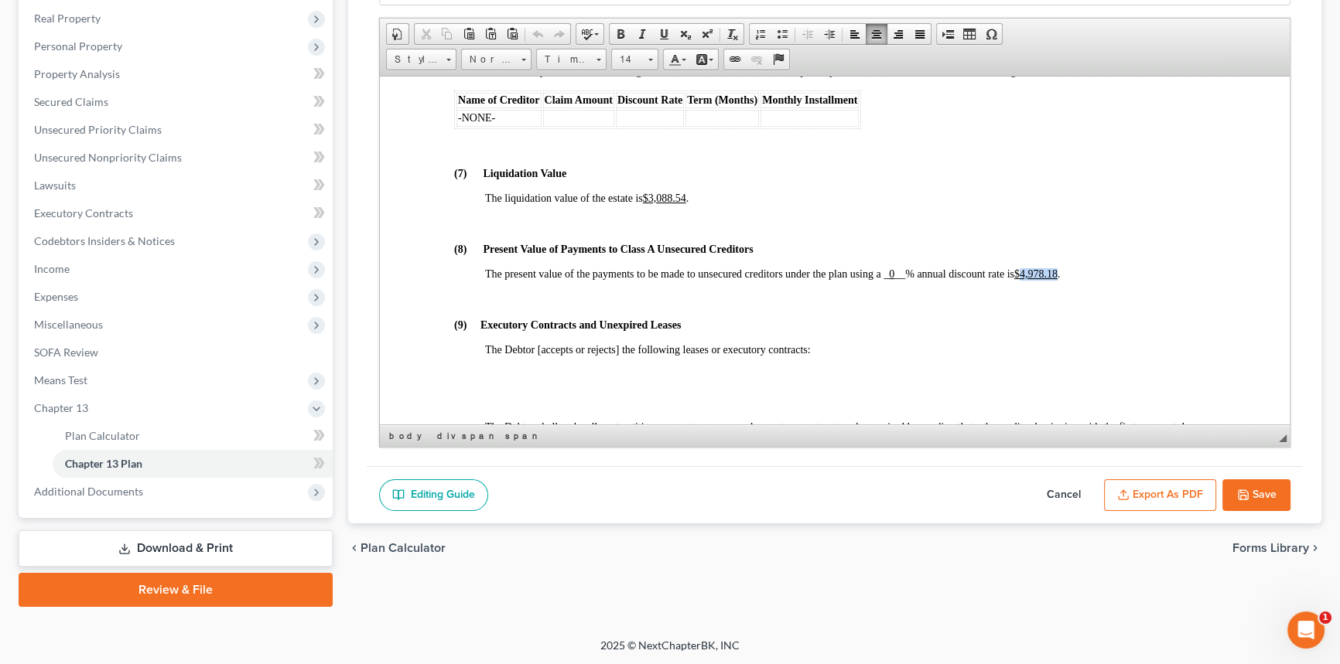
drag, startPoint x: 1027, startPoint y: 364, endPoint x: 1061, endPoint y: 361, distance: 34.9
click at [1060, 279] on span "The present value of the payments to be made to unsecured creditors under the p…" at bounding box center [772, 274] width 575 height 12
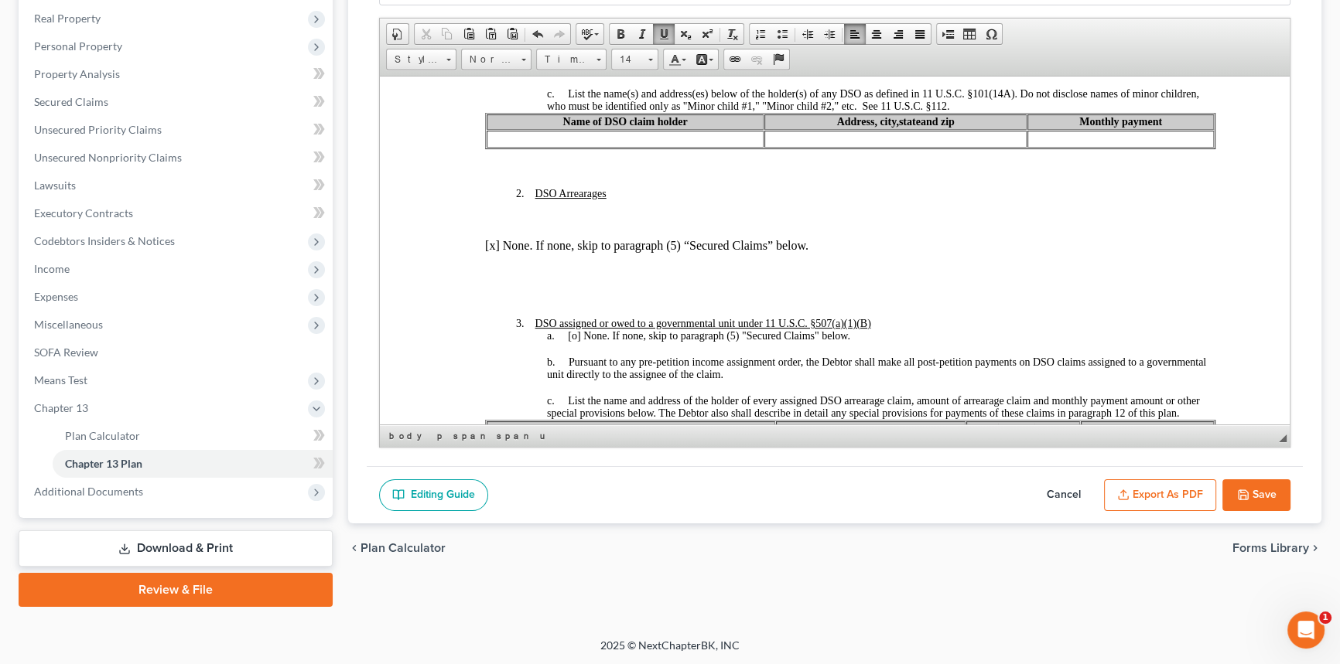
scroll to position [984, 0]
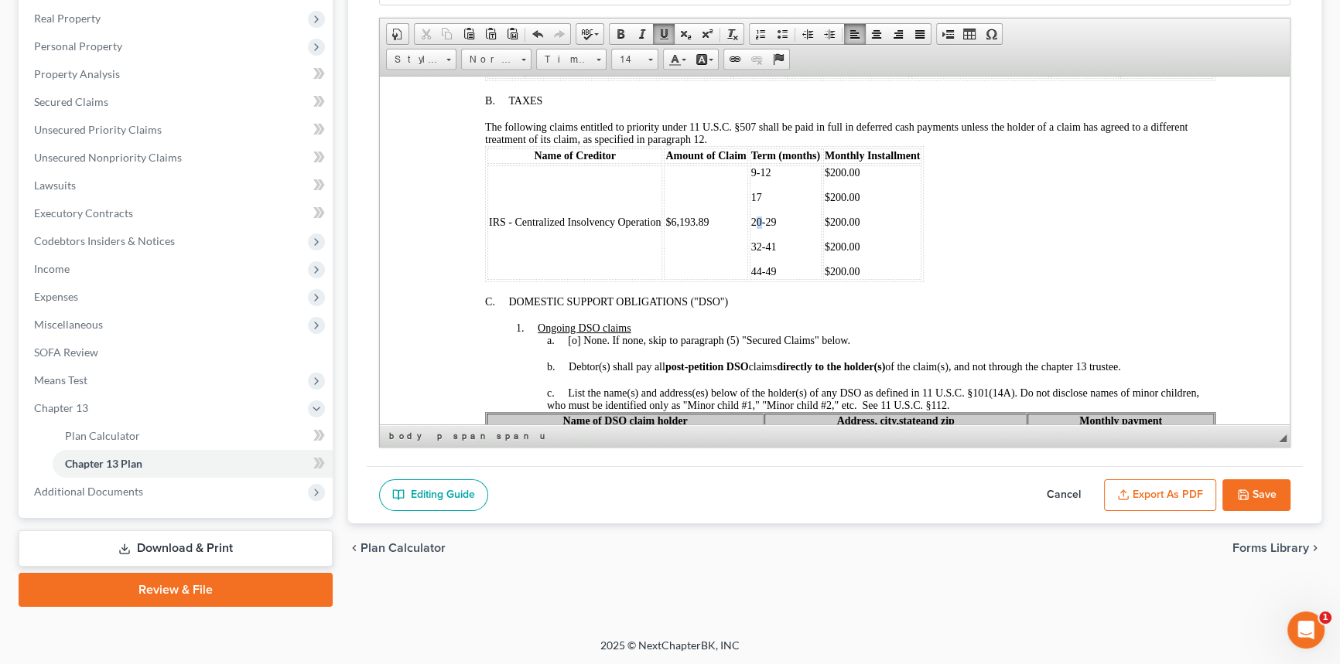
click at [753, 227] on span "20-29" at bounding box center [764, 222] width 26 height 12
drag, startPoint x: 781, startPoint y: 278, endPoint x: 764, endPoint y: 278, distance: 17.0
click at [764, 253] on p "44-49" at bounding box center [785, 247] width 69 height 12
click at [875, 278] on p "$200.00" at bounding box center [872, 271] width 95 height 12
click at [832, 277] on span "$200.00" at bounding box center [843, 271] width 36 height 12
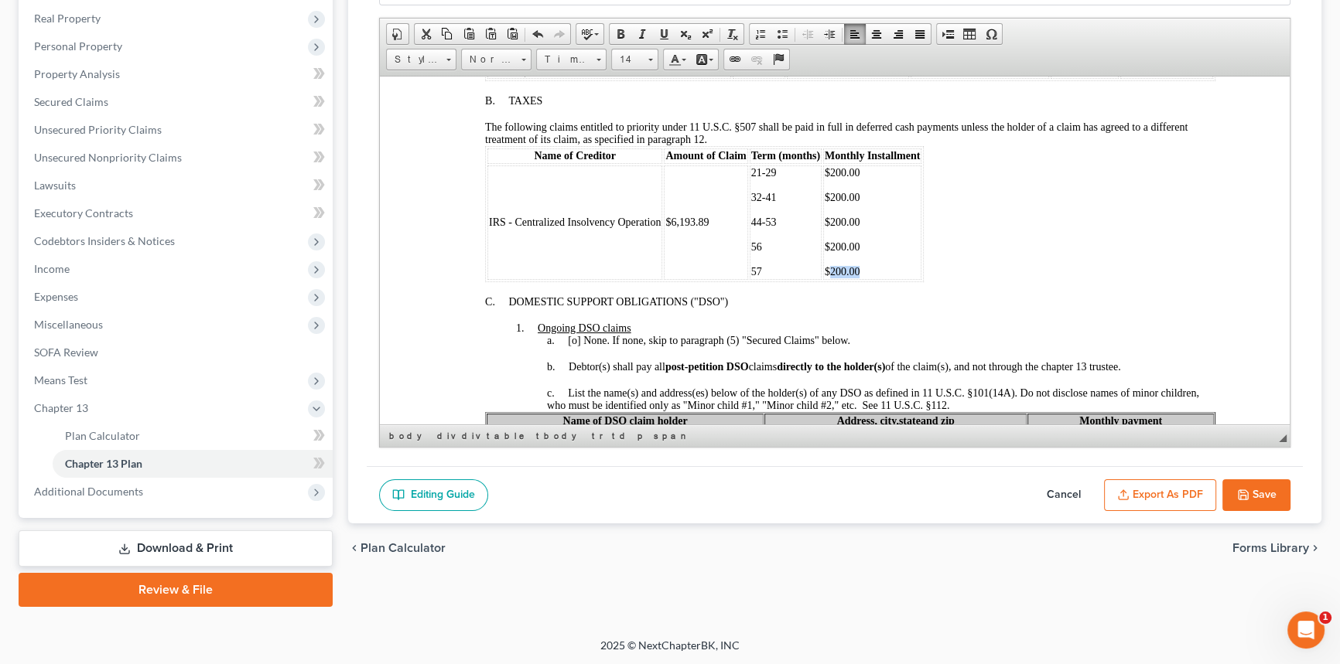
click at [828, 277] on span "$200.00" at bounding box center [843, 271] width 36 height 12
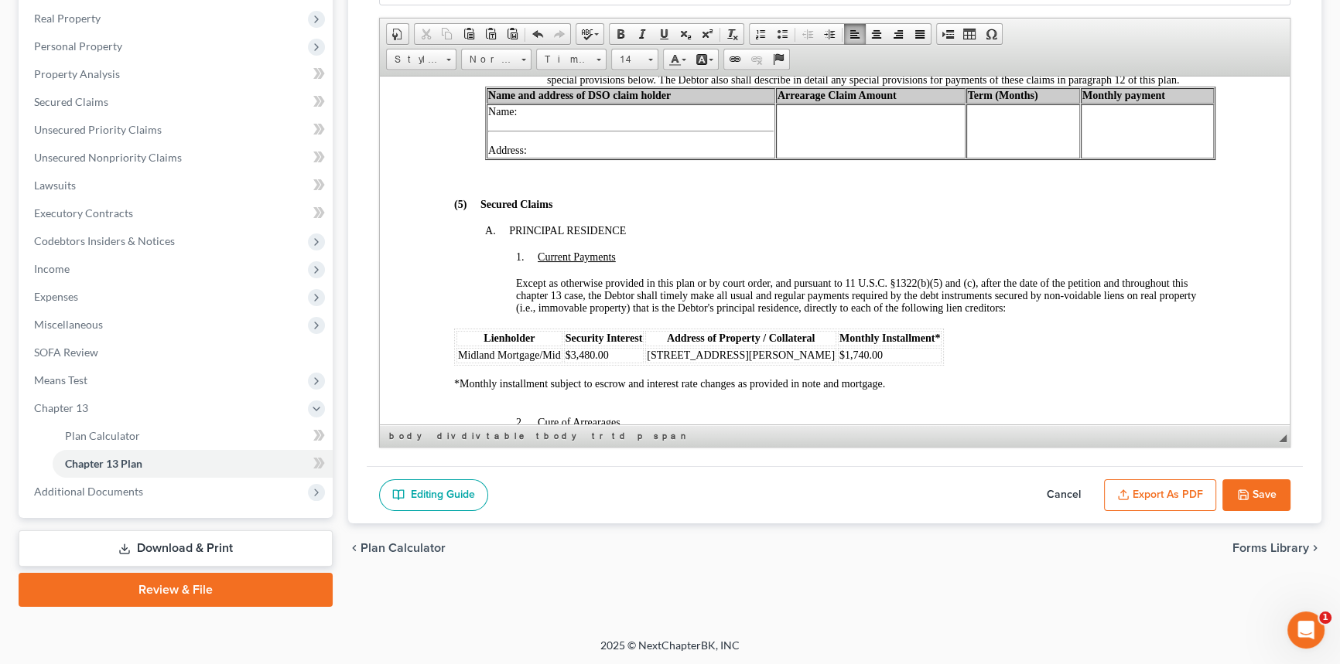
scroll to position [1898, 0]
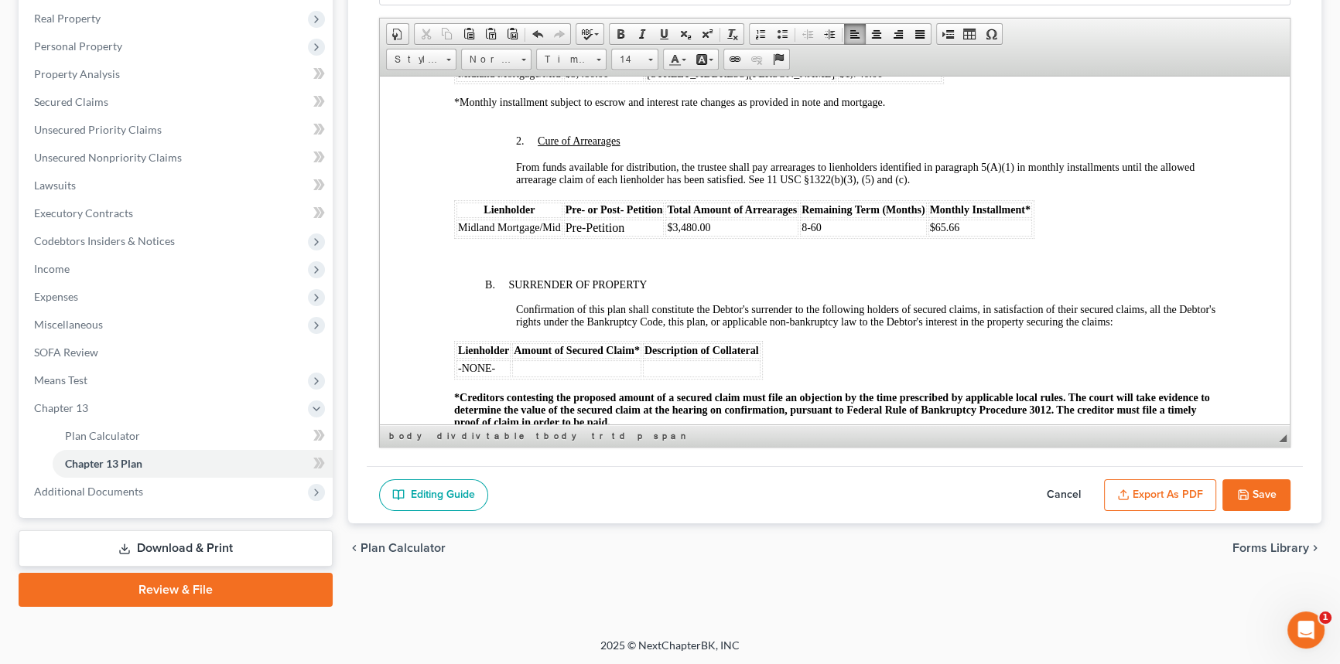
click at [975, 236] on td "$65.66" at bounding box center [980, 227] width 104 height 17
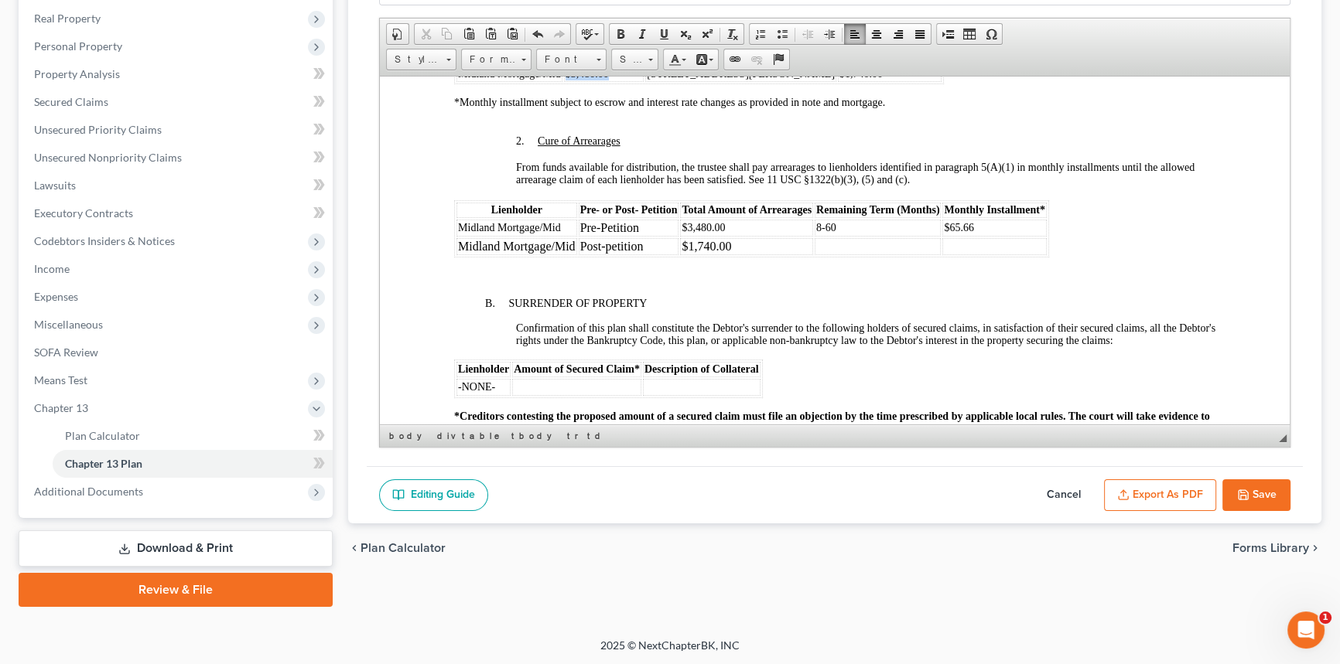
drag, startPoint x: 611, startPoint y: 125, endPoint x: 565, endPoint y: 124, distance: 45.7
click at [565, 81] on td "$3,480.00" at bounding box center [604, 73] width 80 height 15
click at [867, 254] on td at bounding box center [878, 245] width 126 height 17
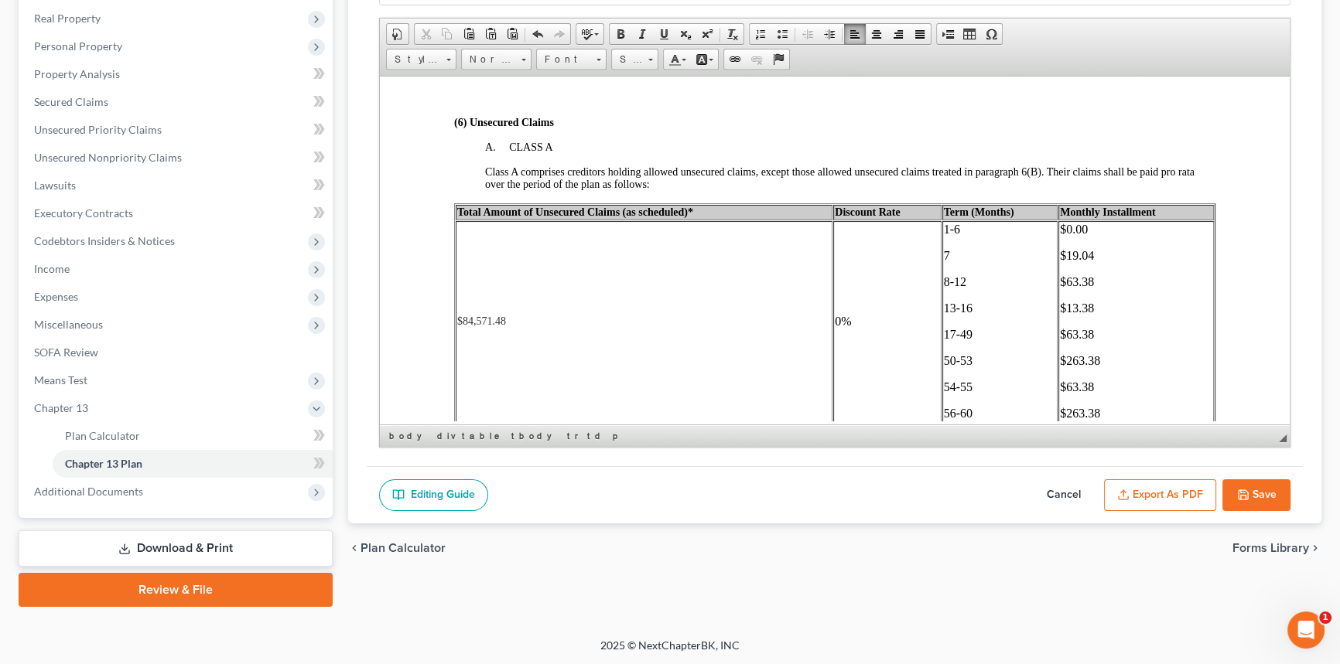
scroll to position [3565, 0]
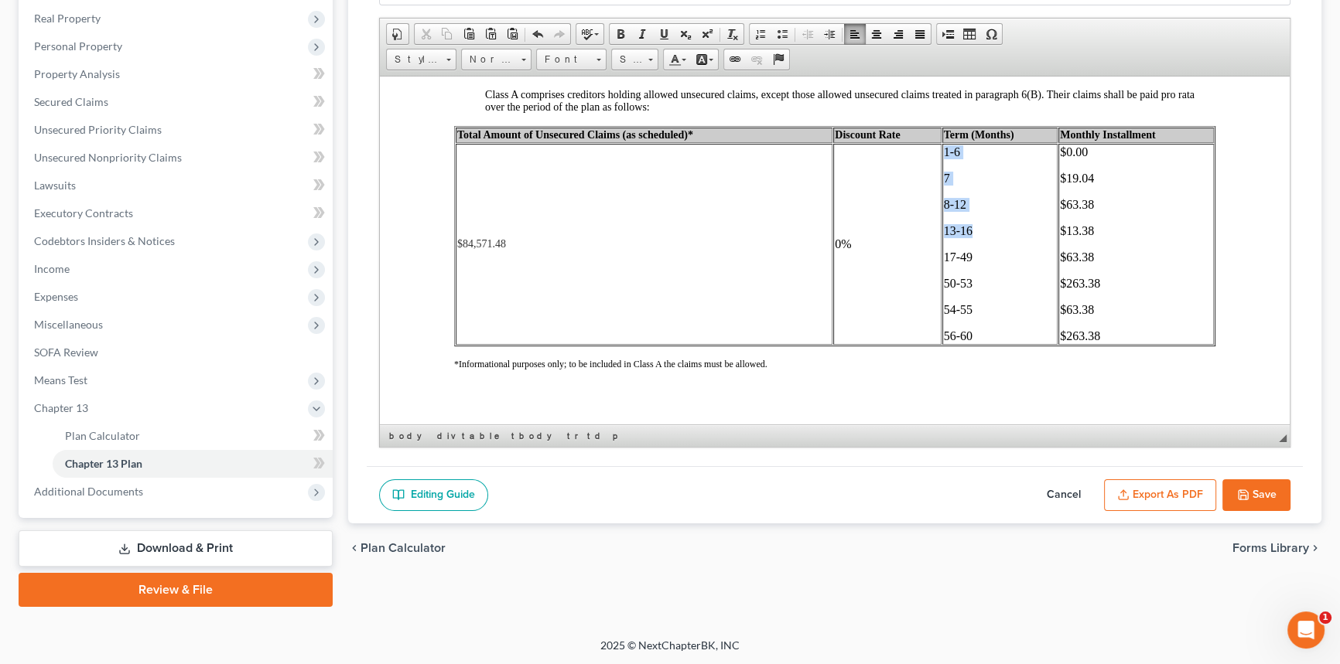
drag, startPoint x: 936, startPoint y: 235, endPoint x: 963, endPoint y: 308, distance: 77.6
click at [963, 308] on td "1-6 7 8-12 13-16 17-49 50-53 54-55 56-60" at bounding box center [1000, 243] width 116 height 201
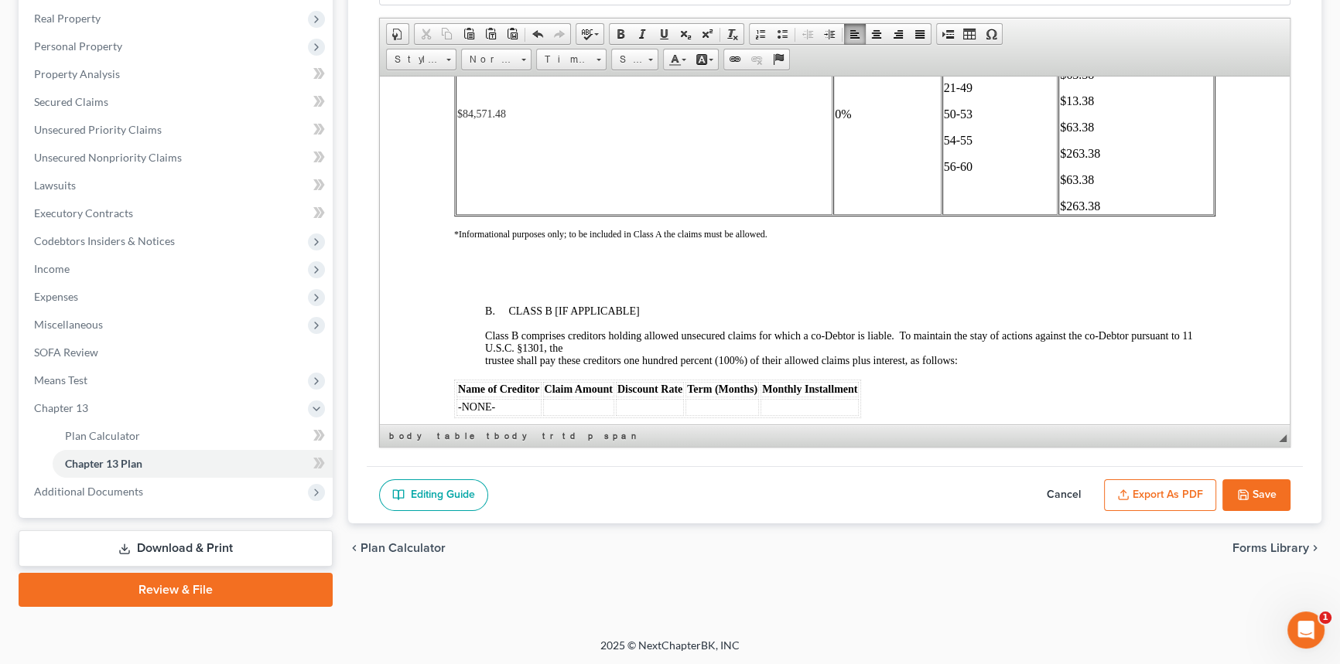
scroll to position [3705, 0]
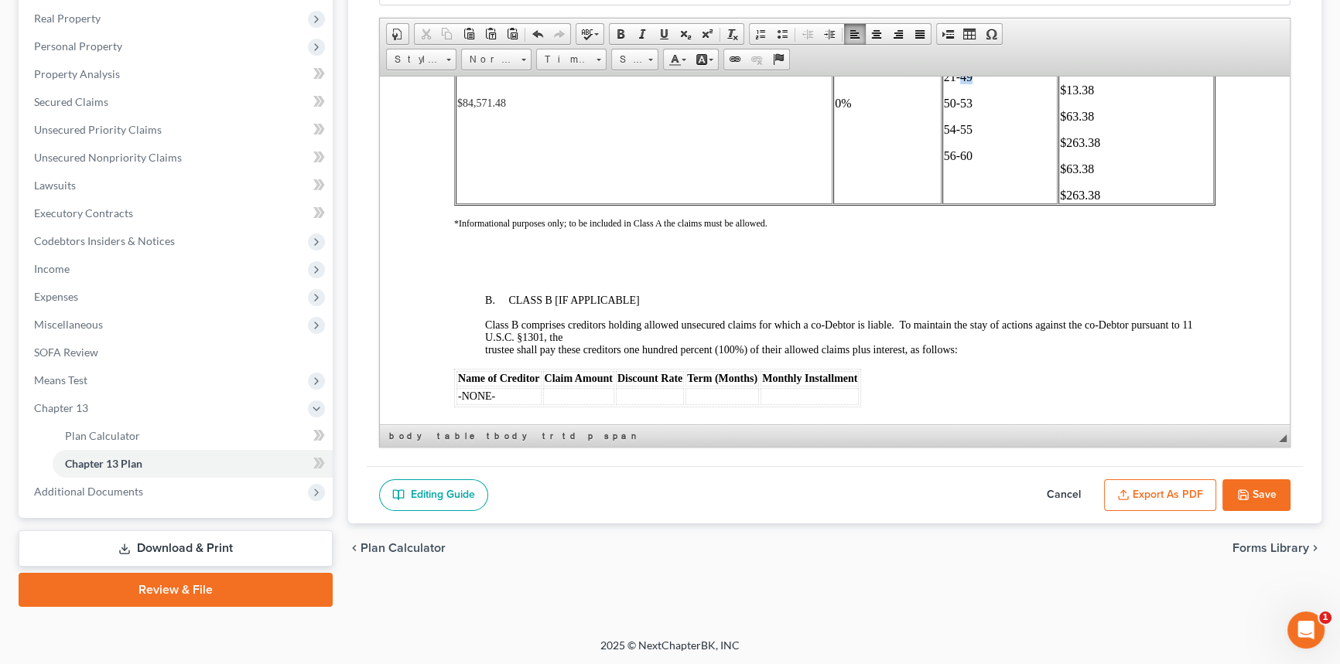
drag, startPoint x: 963, startPoint y: 162, endPoint x: 955, endPoint y: 159, distance: 8.8
click at [955, 83] on span "21-49" at bounding box center [958, 76] width 29 height 13
click at [1060, 17] on span "$0.00" at bounding box center [1074, 10] width 28 height 13
click at [1101, 149] on p "$263.38" at bounding box center [1136, 142] width 152 height 14
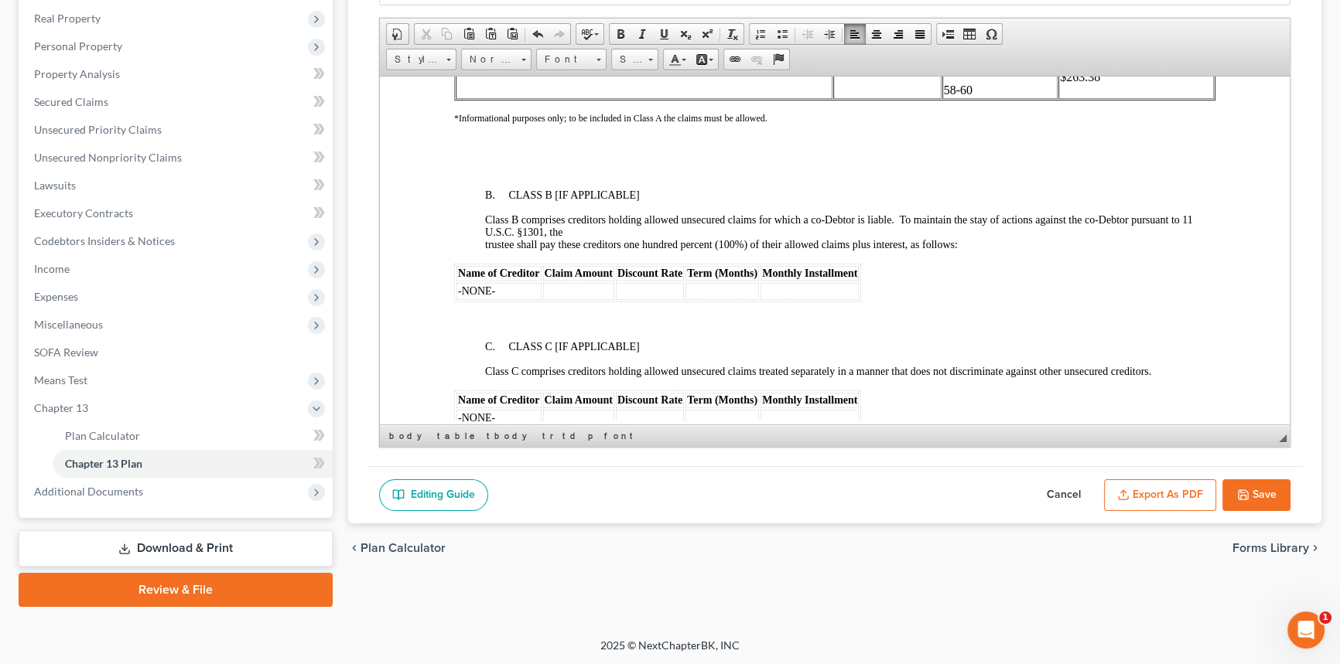
click at [1091, 57] on p "$63.38" at bounding box center [1136, 50] width 152 height 14
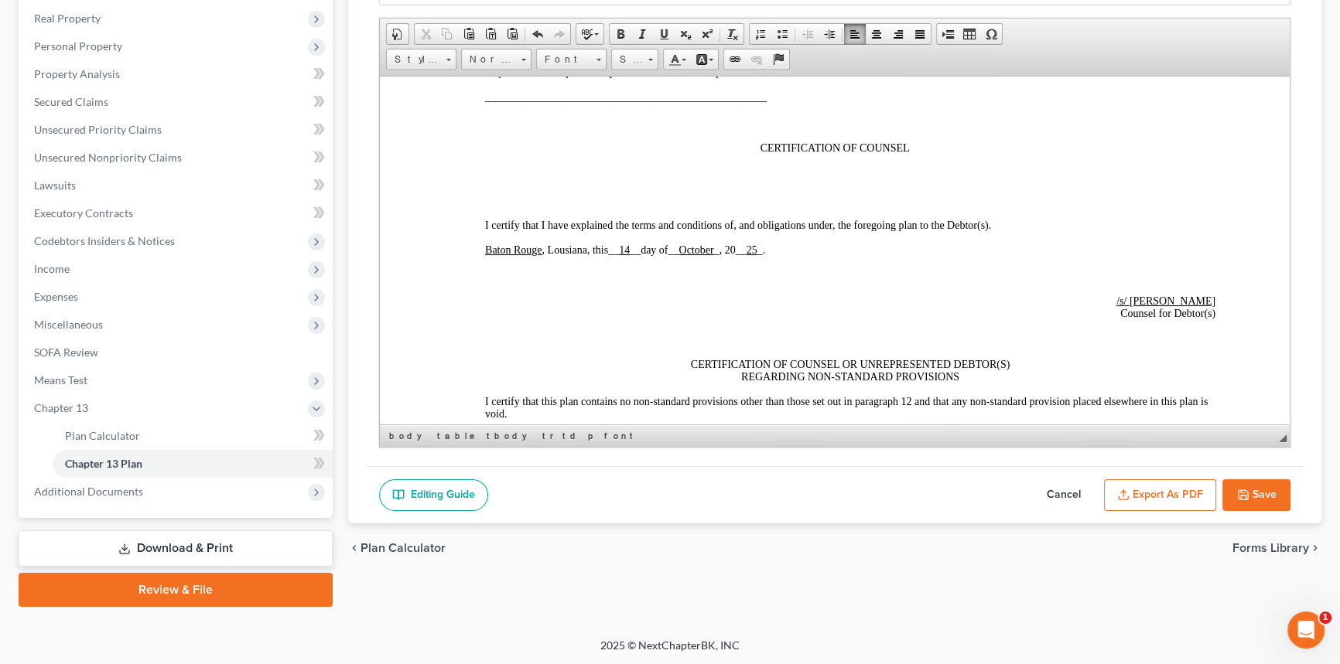
scroll to position [4689, 0]
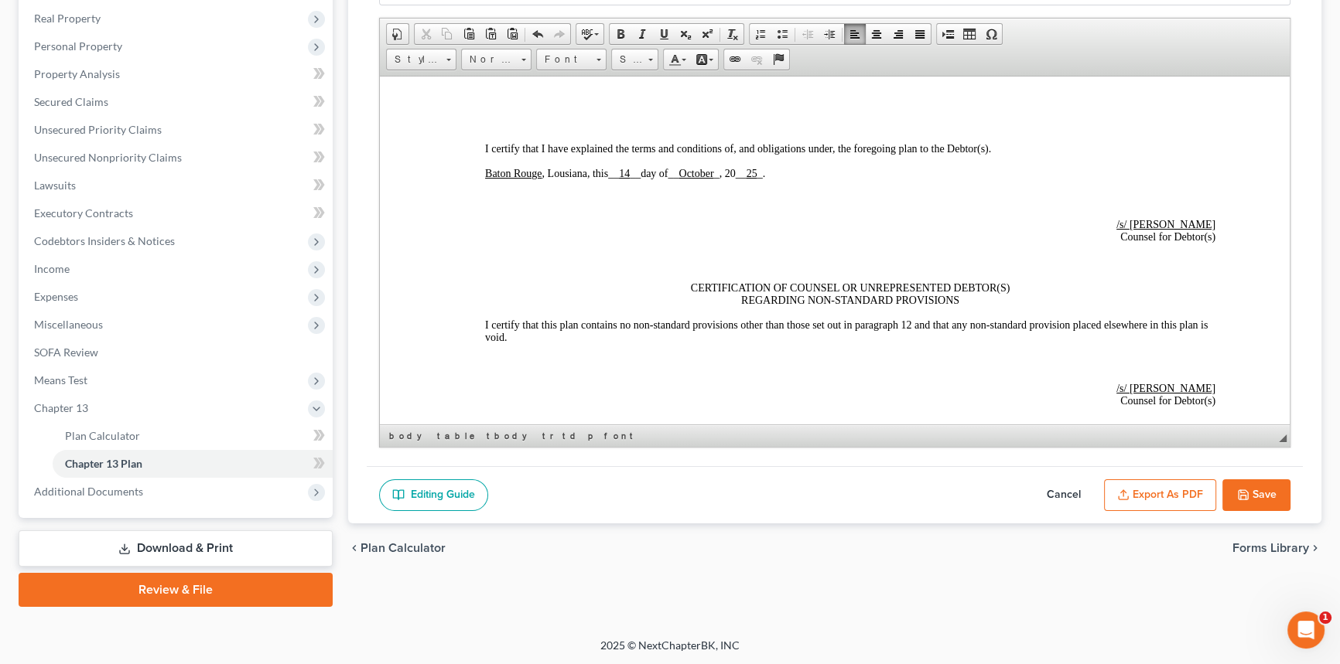
click at [1256, 503] on button "Save" at bounding box center [1256, 496] width 68 height 32
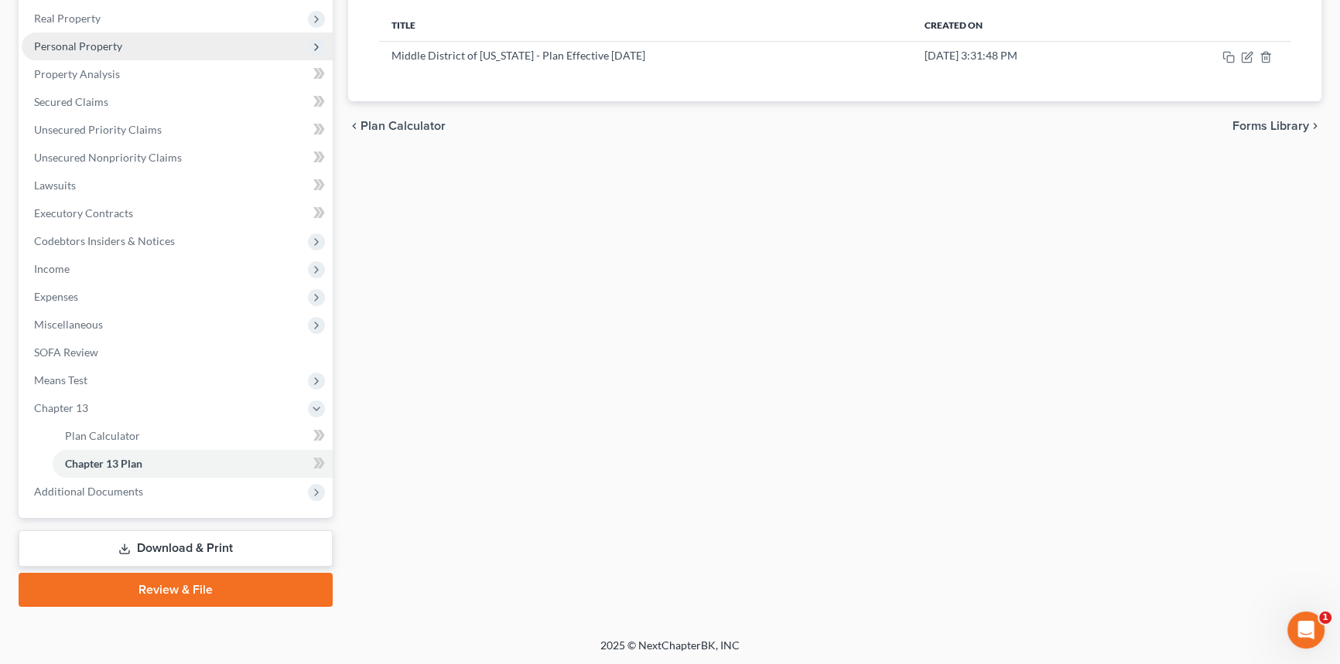
click at [147, 38] on span "Personal Property" at bounding box center [177, 46] width 311 height 28
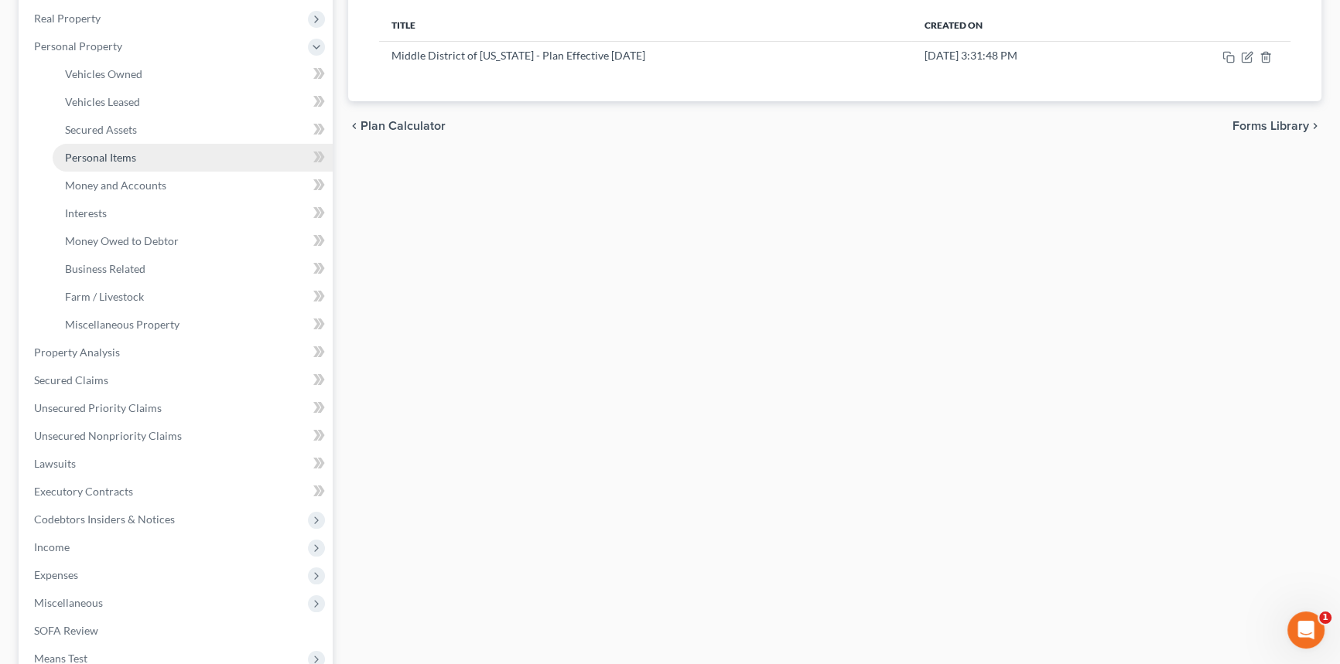
click at [135, 159] on link "Personal Items" at bounding box center [193, 158] width 280 height 28
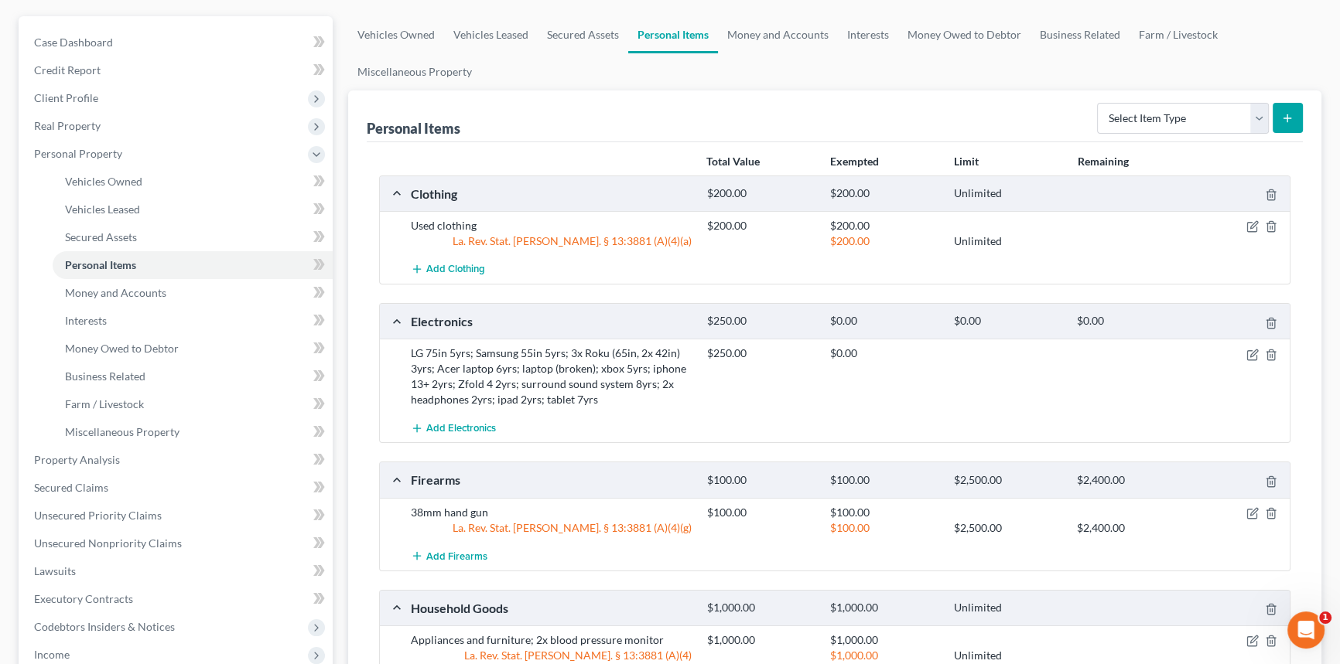
scroll to position [281, 0]
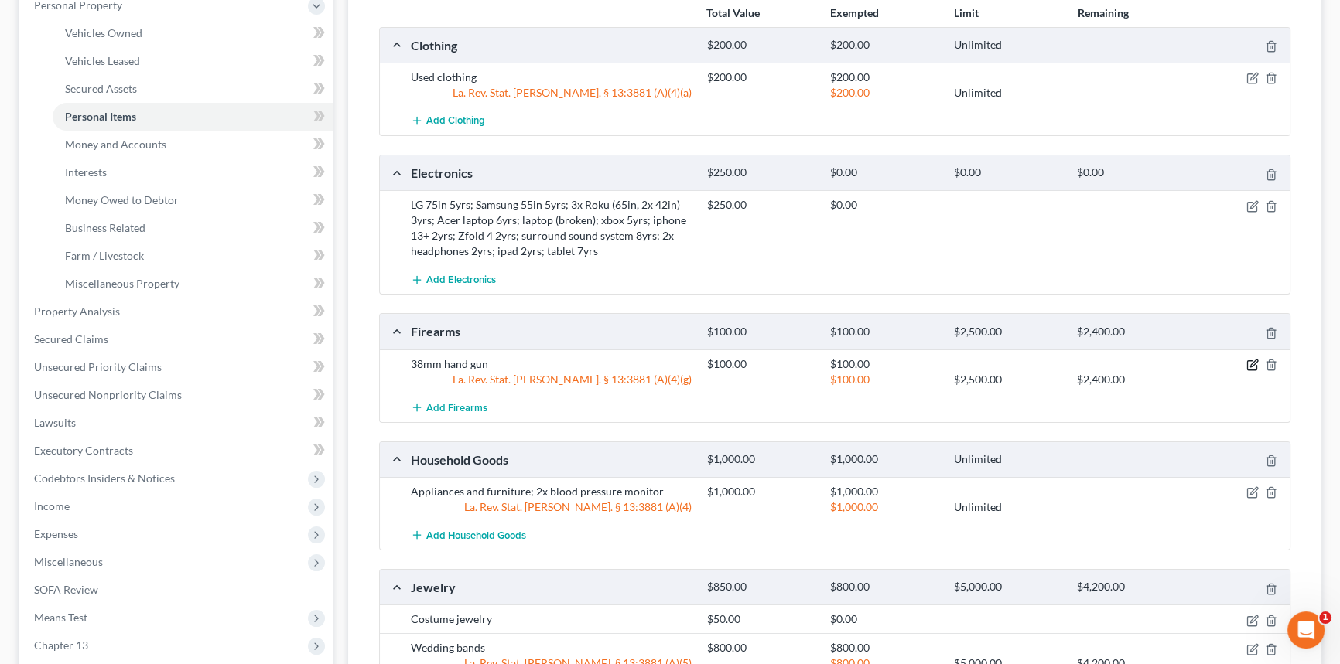
click at [1253, 364] on icon "button" at bounding box center [1252, 365] width 12 height 12
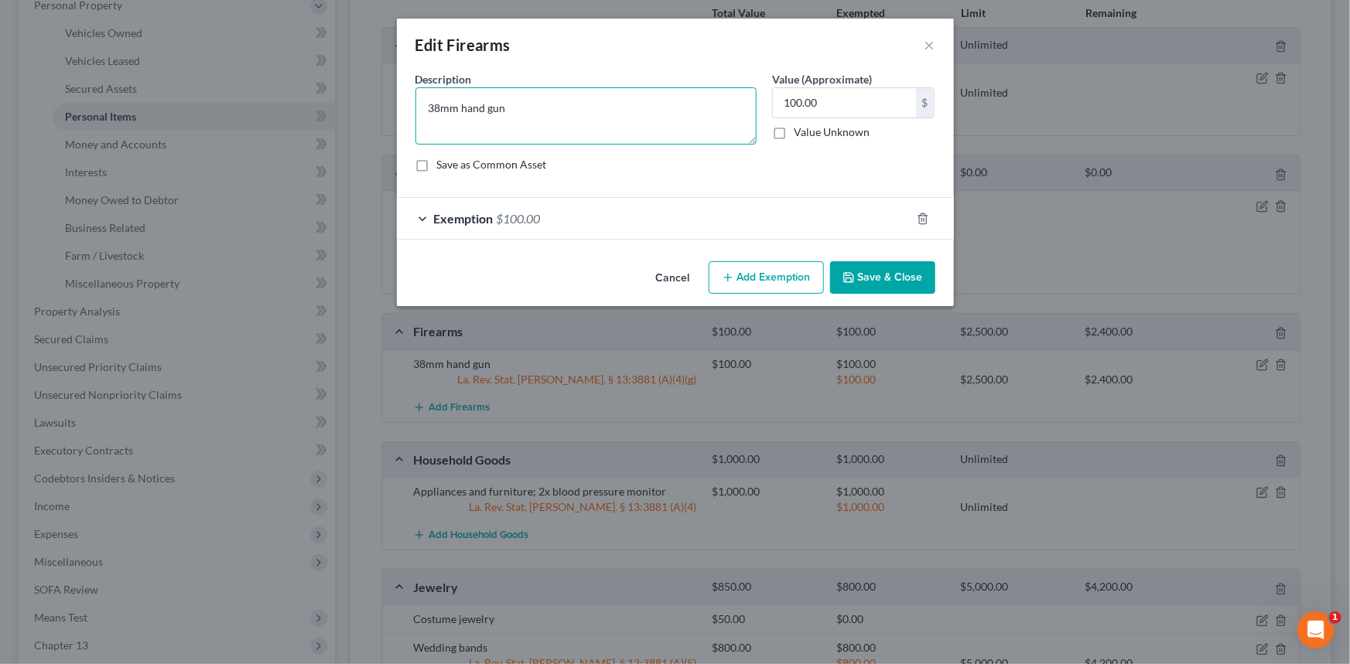
drag, startPoint x: 439, startPoint y: 108, endPoint x: 423, endPoint y: 108, distance: 15.5
click at [424, 108] on textarea "38mm hand gun" at bounding box center [585, 115] width 341 height 57
type textarea "45mm hand gun"
click at [913, 275] on button "Save & Close" at bounding box center [882, 277] width 105 height 32
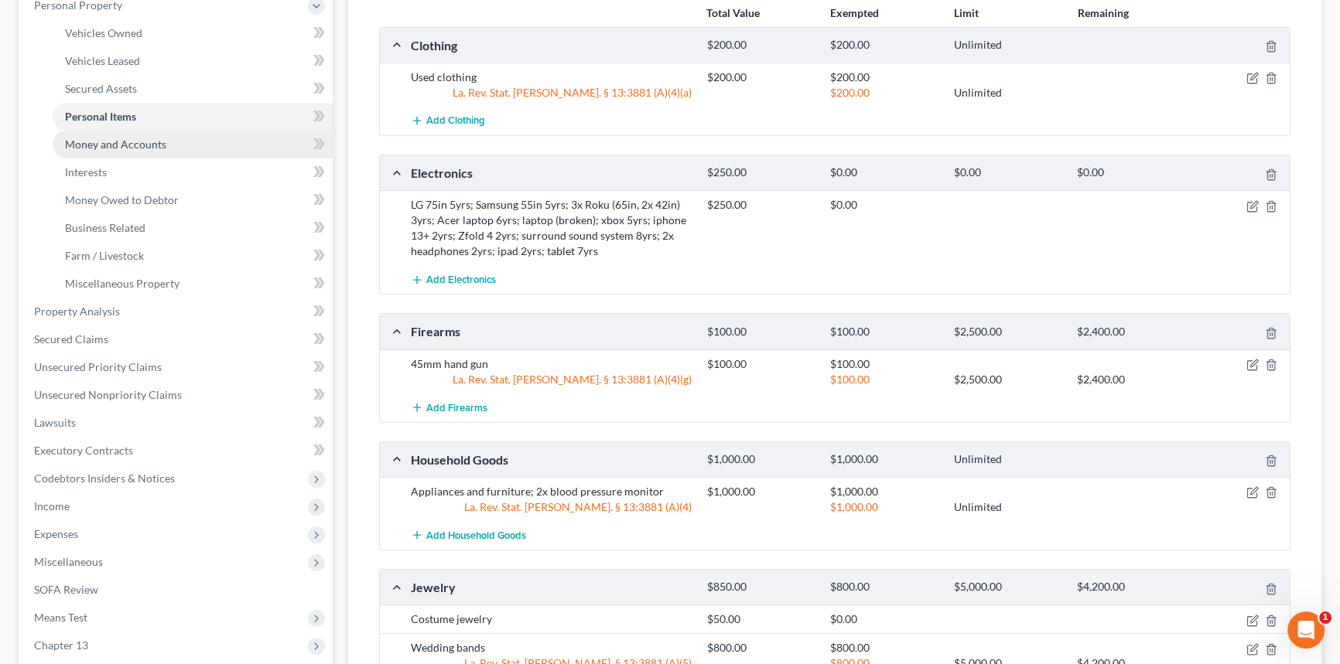
click at [140, 149] on link "Money and Accounts" at bounding box center [193, 145] width 280 height 28
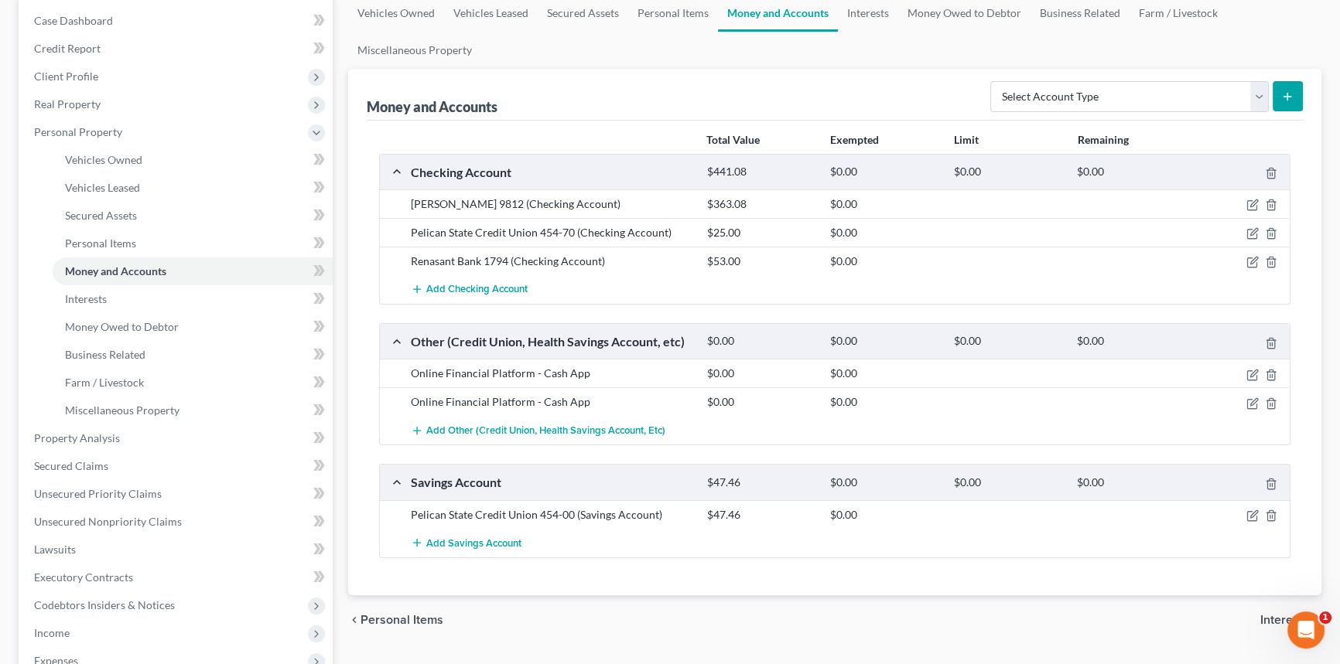
scroll to position [462, 0]
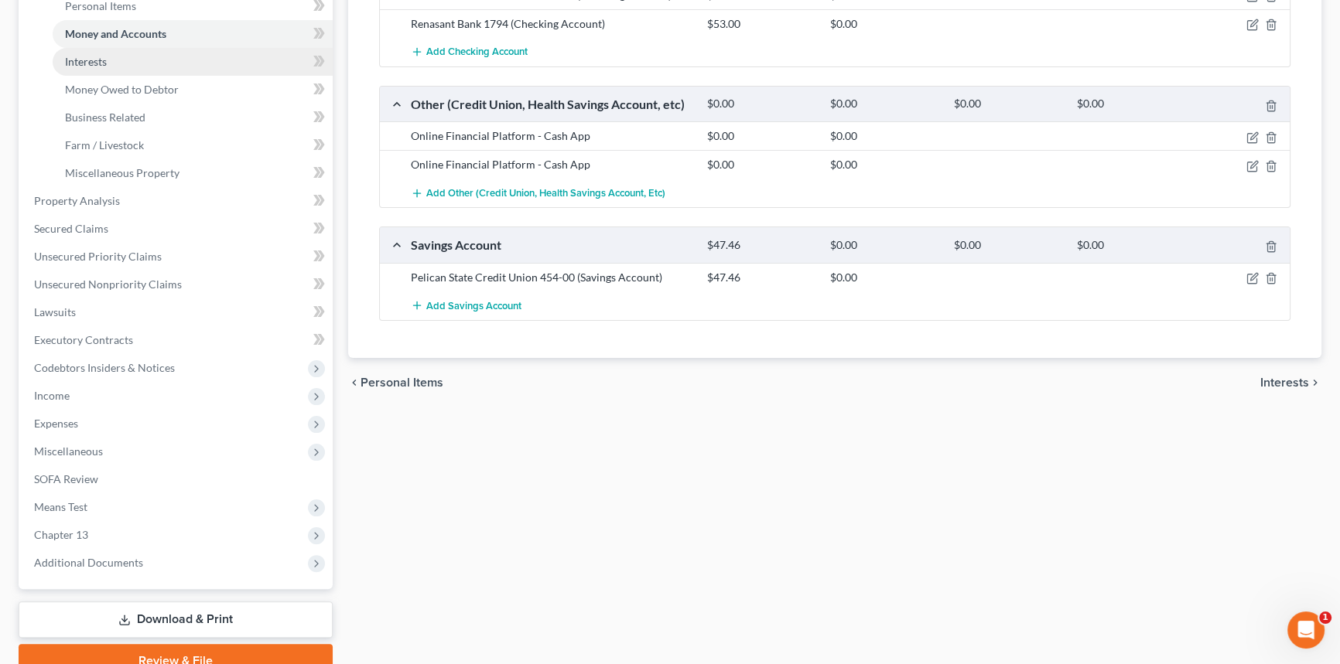
click at [142, 64] on link "Interests" at bounding box center [193, 62] width 280 height 28
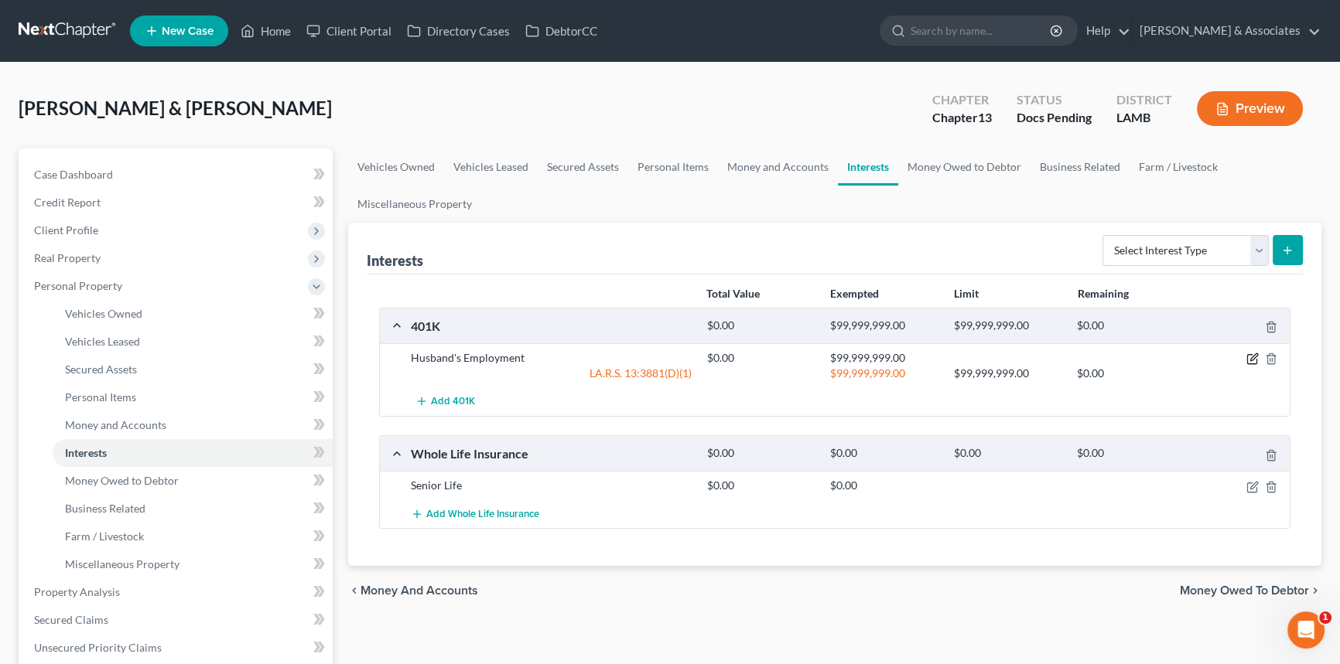
click at [1249, 360] on icon "button" at bounding box center [1252, 359] width 12 height 12
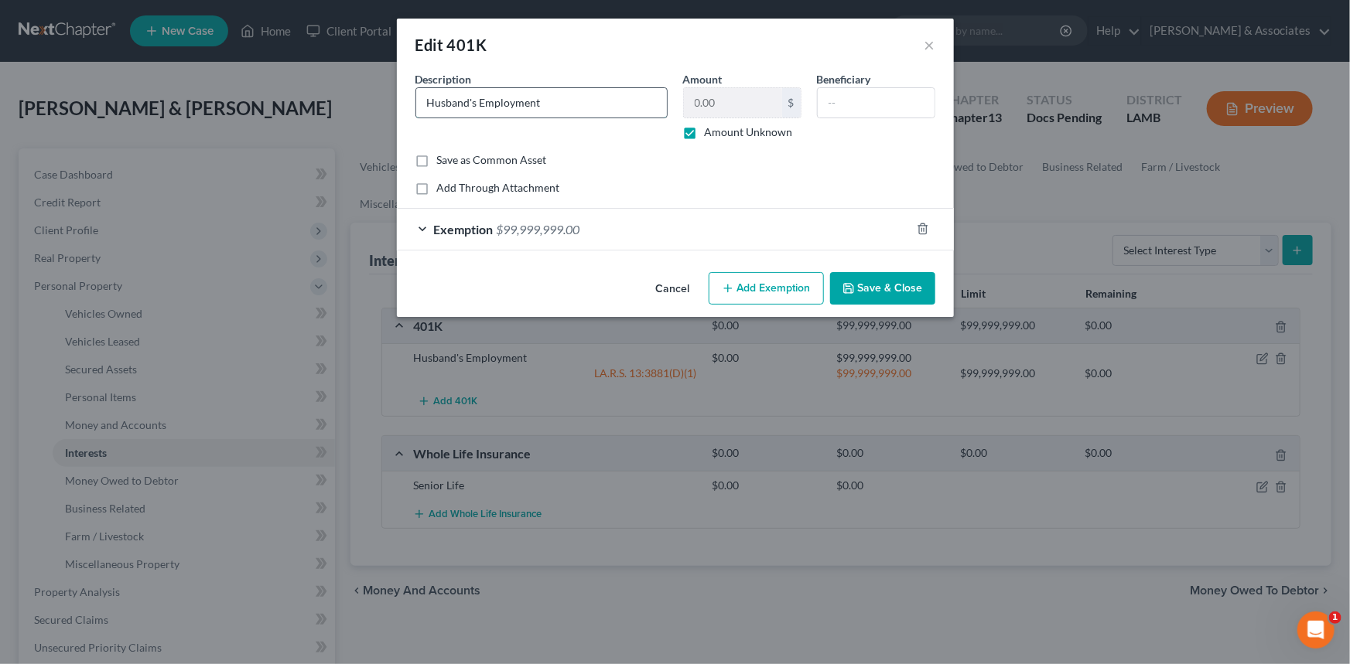
click at [586, 114] on input "Husband's Employment" at bounding box center [541, 102] width 251 height 29
click at [585, 112] on input "Husband's Employment" at bounding box center [541, 102] width 251 height 29
type input "401k from work"
click at [897, 299] on button "Save & Close" at bounding box center [882, 288] width 105 height 32
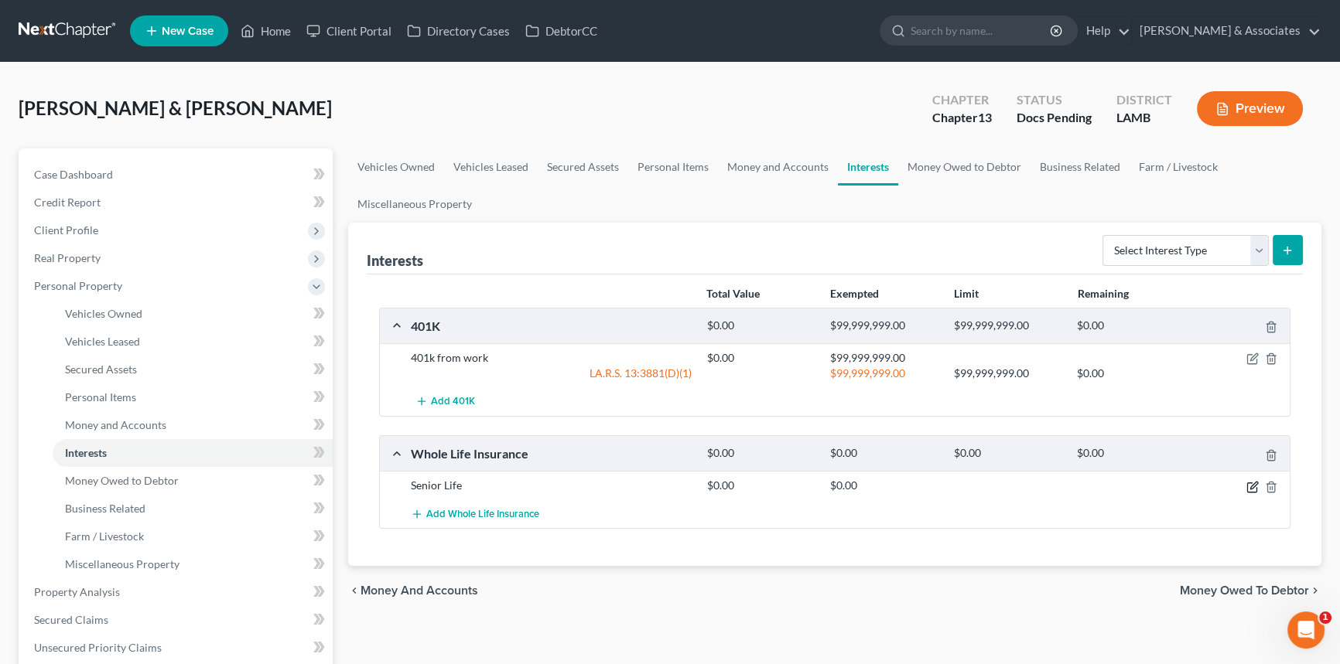
click at [1253, 487] on icon "button" at bounding box center [1253, 485] width 7 height 7
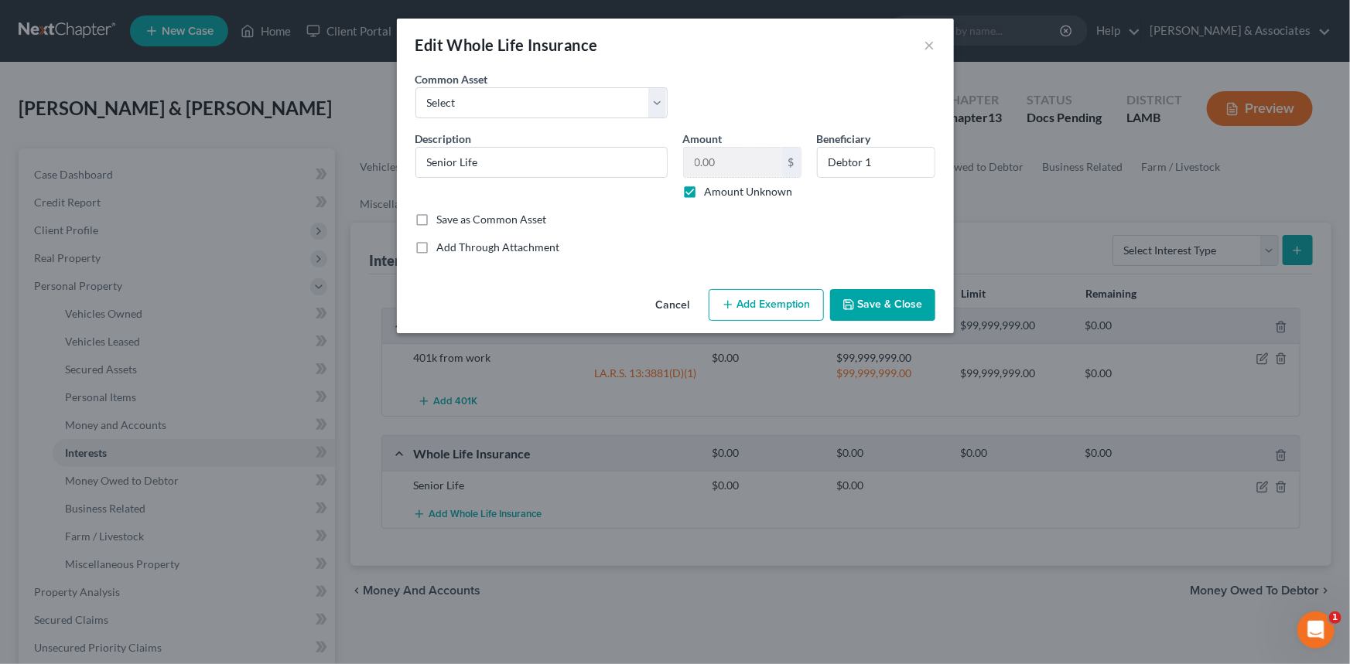
click at [719, 193] on label "Amount Unknown" at bounding box center [749, 191] width 88 height 15
click at [719, 193] on input "Amount Unknown" at bounding box center [716, 189] width 10 height 10
checkbox input "false"
click at [722, 173] on input "0.00" at bounding box center [733, 162] width 98 height 29
type input "900"
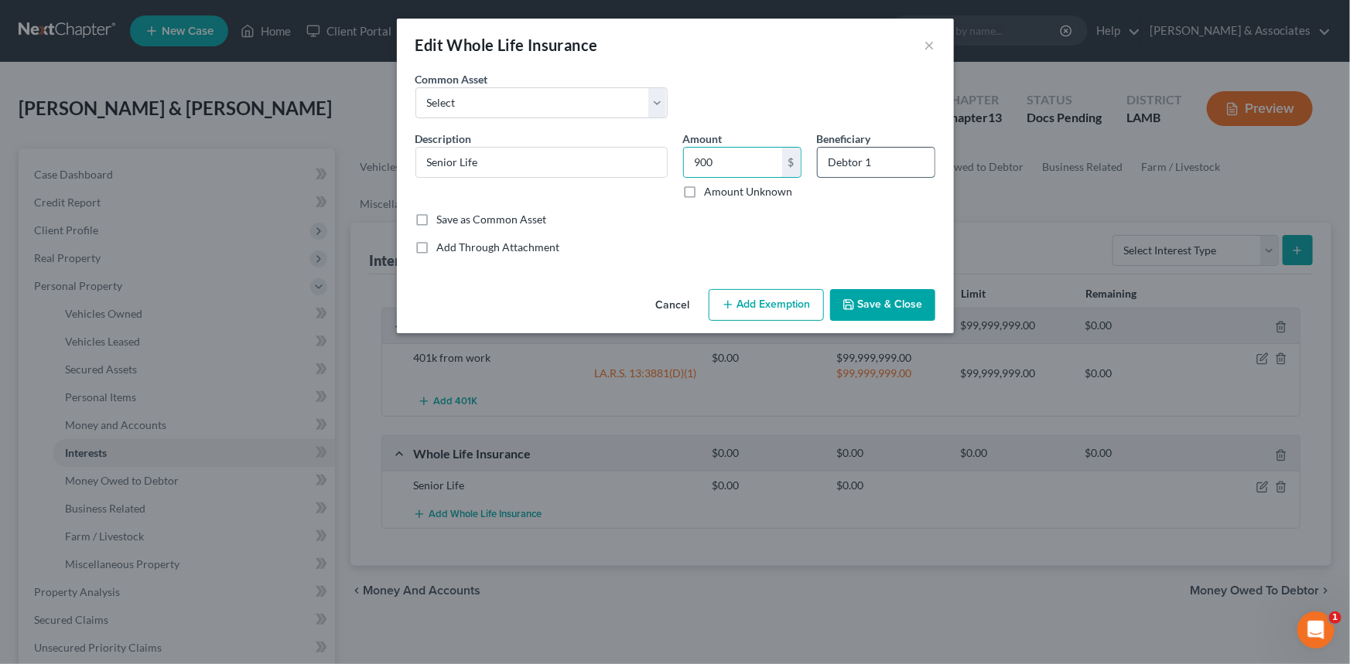
click at [897, 160] on input "Debtor 1" at bounding box center [876, 162] width 117 height 29
type input "Coleman Eaton"
click at [887, 286] on div "Cancel Add Exemption Save & Close" at bounding box center [675, 308] width 557 height 51
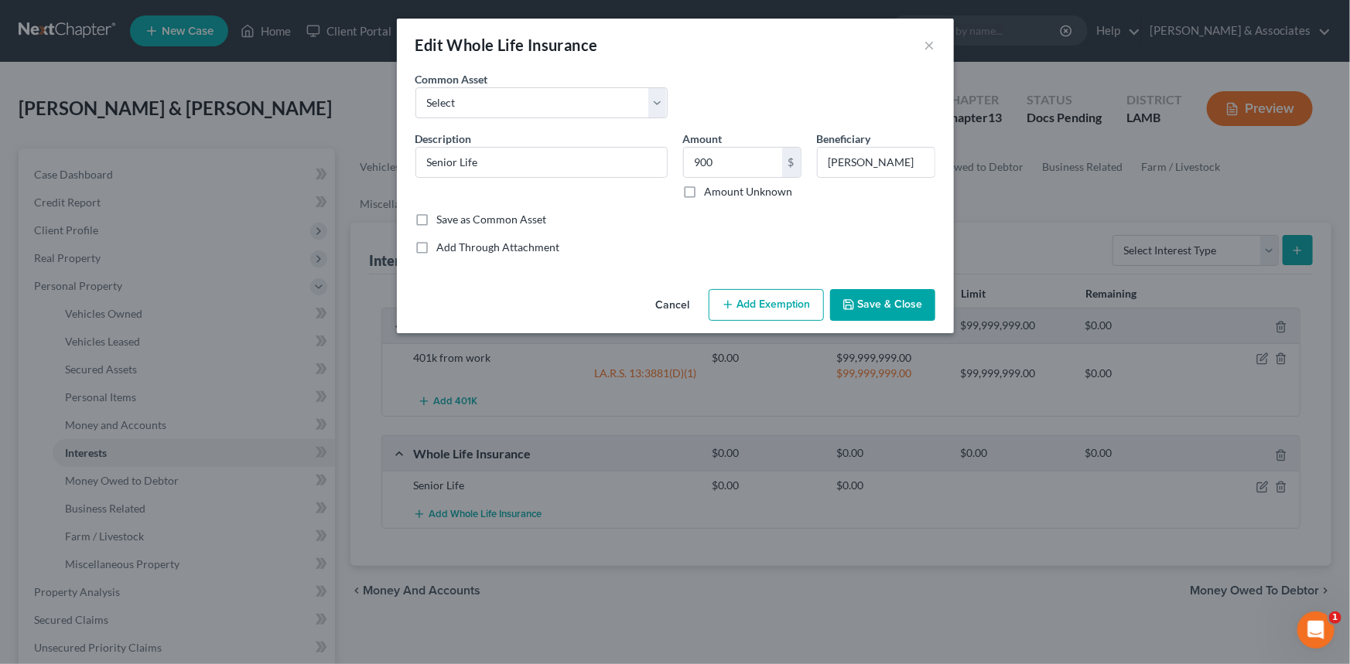
click at [879, 299] on button "Save & Close" at bounding box center [882, 305] width 105 height 32
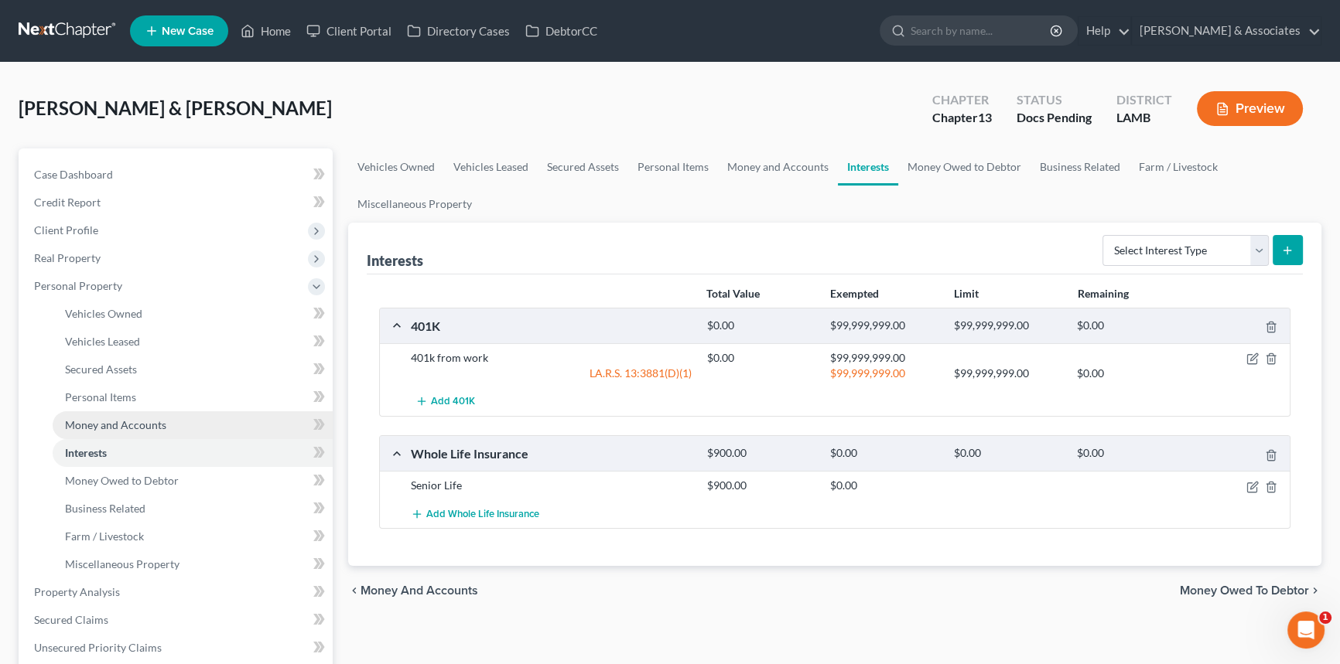
click at [119, 426] on span "Money and Accounts" at bounding box center [115, 424] width 101 height 13
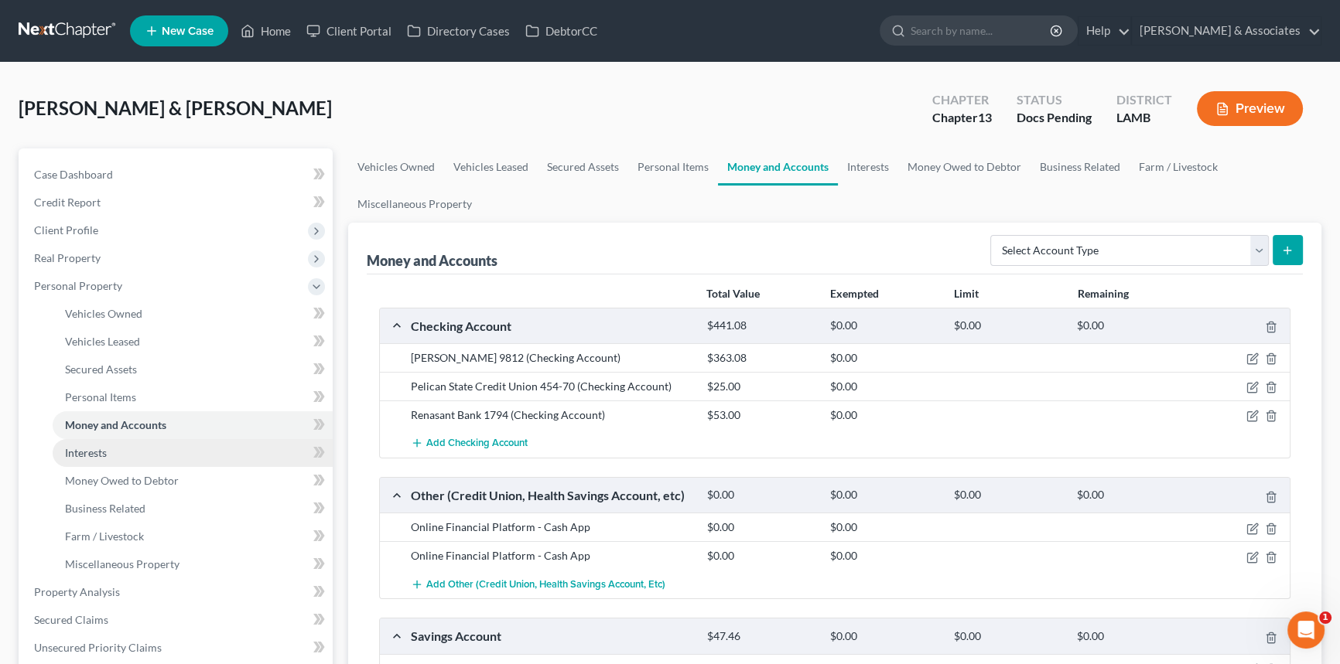
click at [101, 449] on span "Interests" at bounding box center [86, 452] width 42 height 13
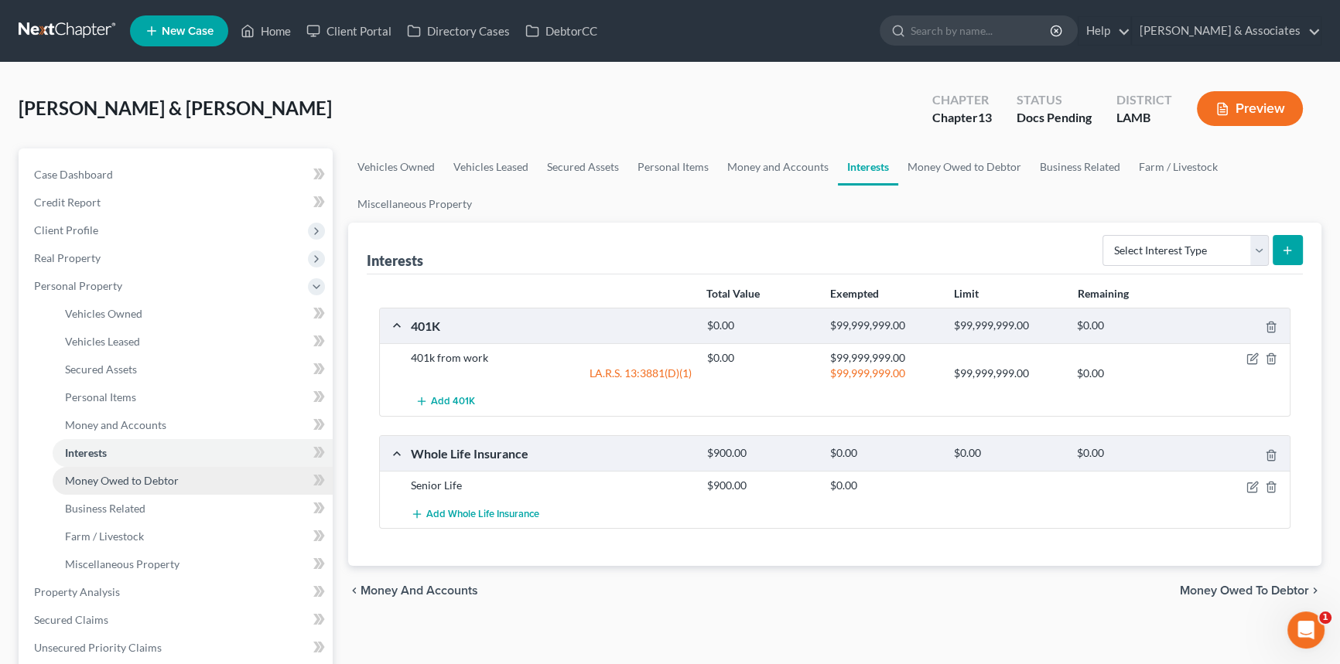
click at [138, 470] on link "Money Owed to Debtor" at bounding box center [193, 481] width 280 height 28
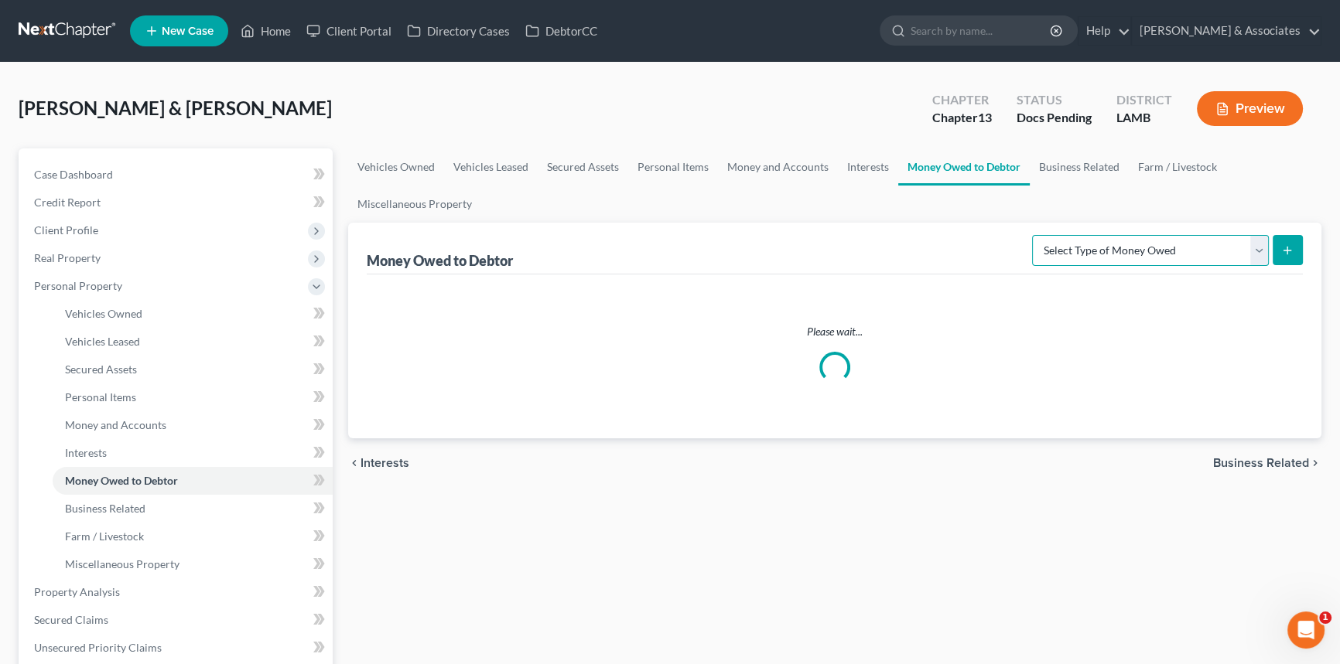
click at [1111, 246] on select "Select Type of Money Owed Accounts Receivable Alimony Child Support Claims Agai…" at bounding box center [1150, 250] width 237 height 31
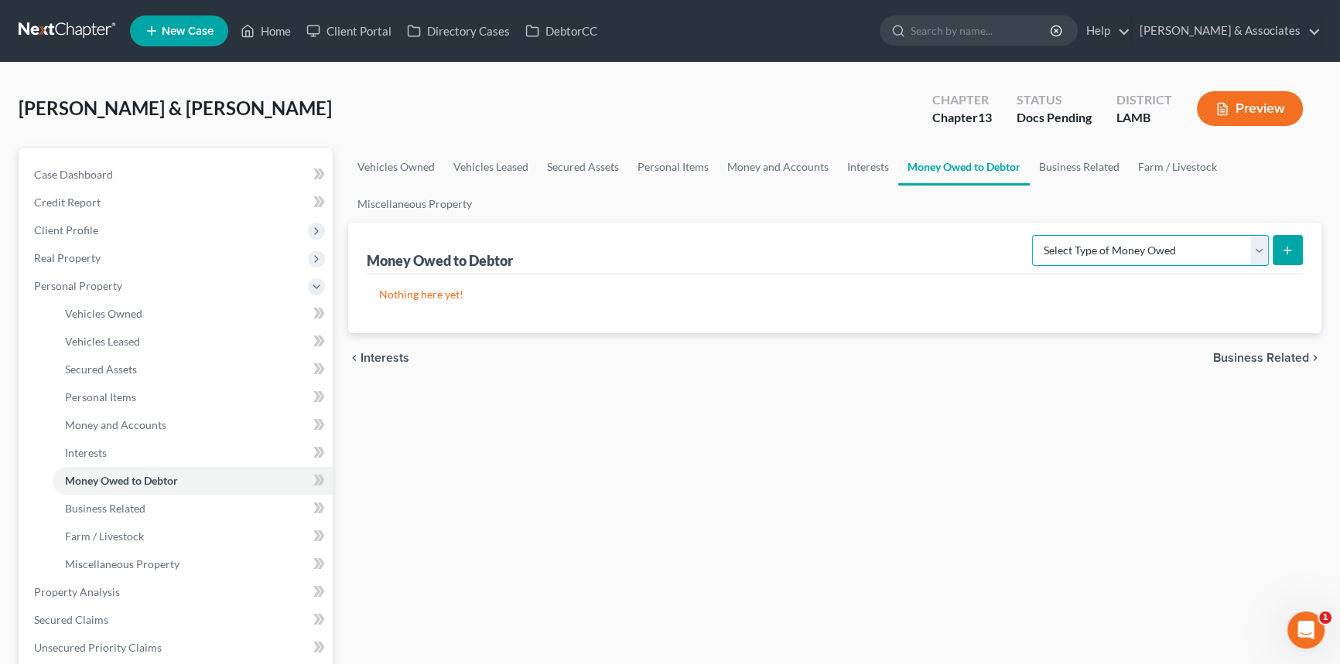
select select "financial_assets_not_yet_listed"
click at [1035, 235] on select "Select Type of Money Owed Accounts Receivable Alimony Child Support Claims Agai…" at bounding box center [1150, 250] width 237 height 31
click at [1286, 251] on line "submit" at bounding box center [1287, 251] width 7 height 0
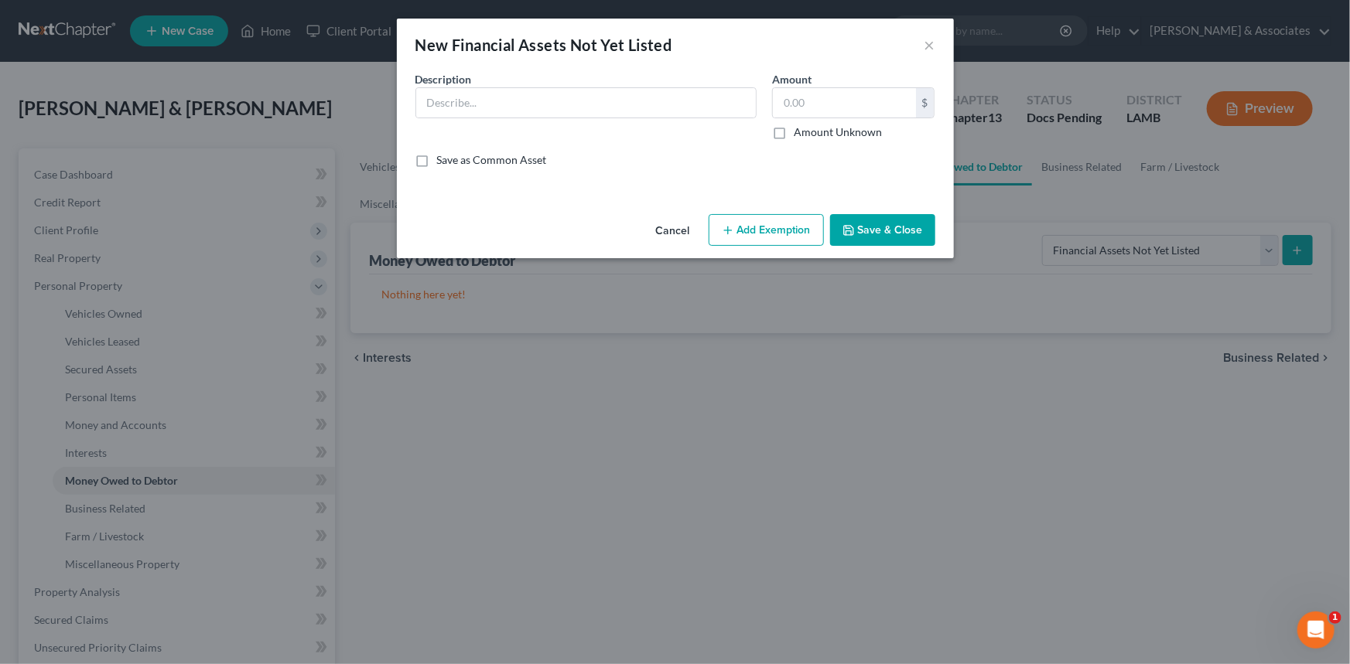
click at [540, 79] on div "Description *" at bounding box center [586, 105] width 357 height 69
click at [539, 92] on input "text" at bounding box center [586, 102] width 340 height 29
type input "Bitcoin"
type input "50"
click at [915, 234] on button "Save & Close" at bounding box center [882, 230] width 105 height 32
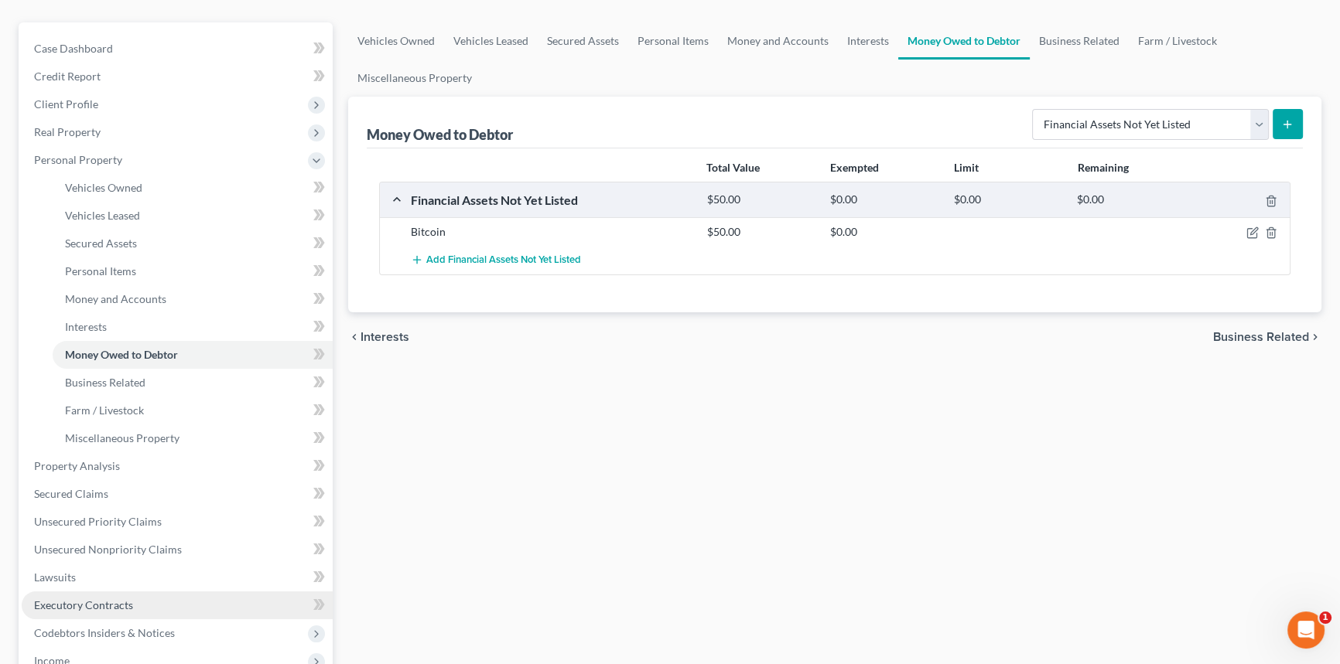
scroll to position [281, 0]
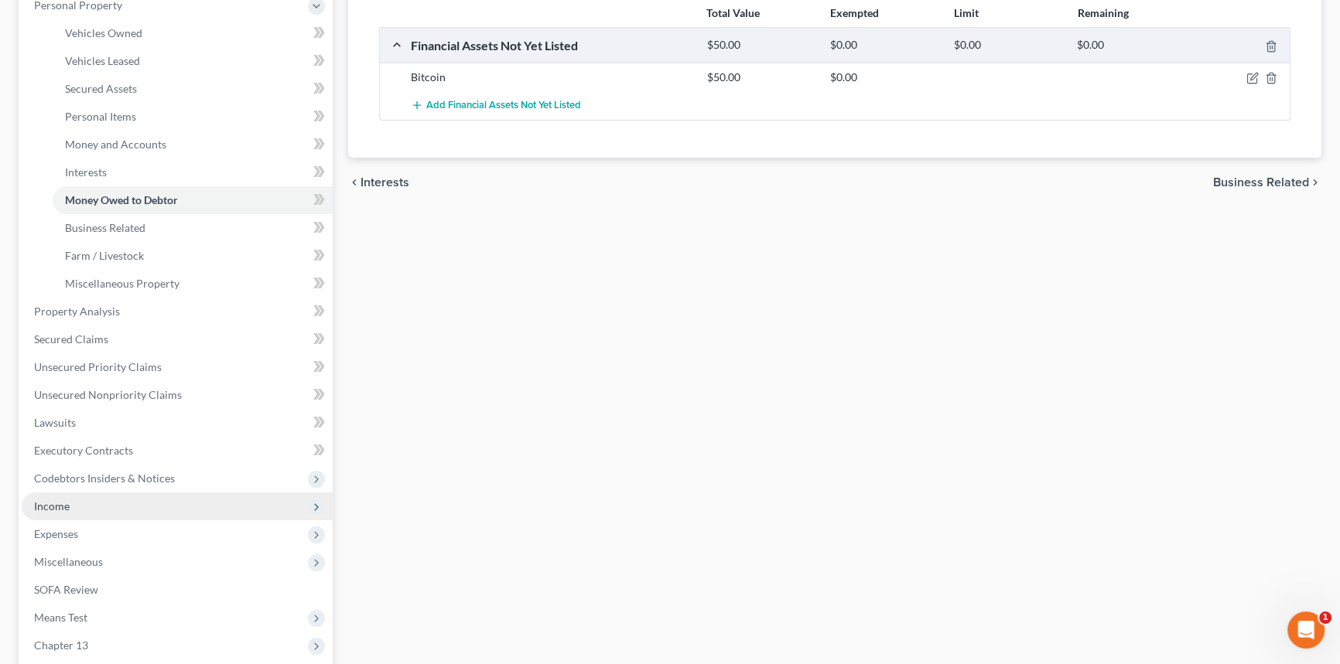
click at [101, 503] on span "Income" at bounding box center [177, 507] width 311 height 28
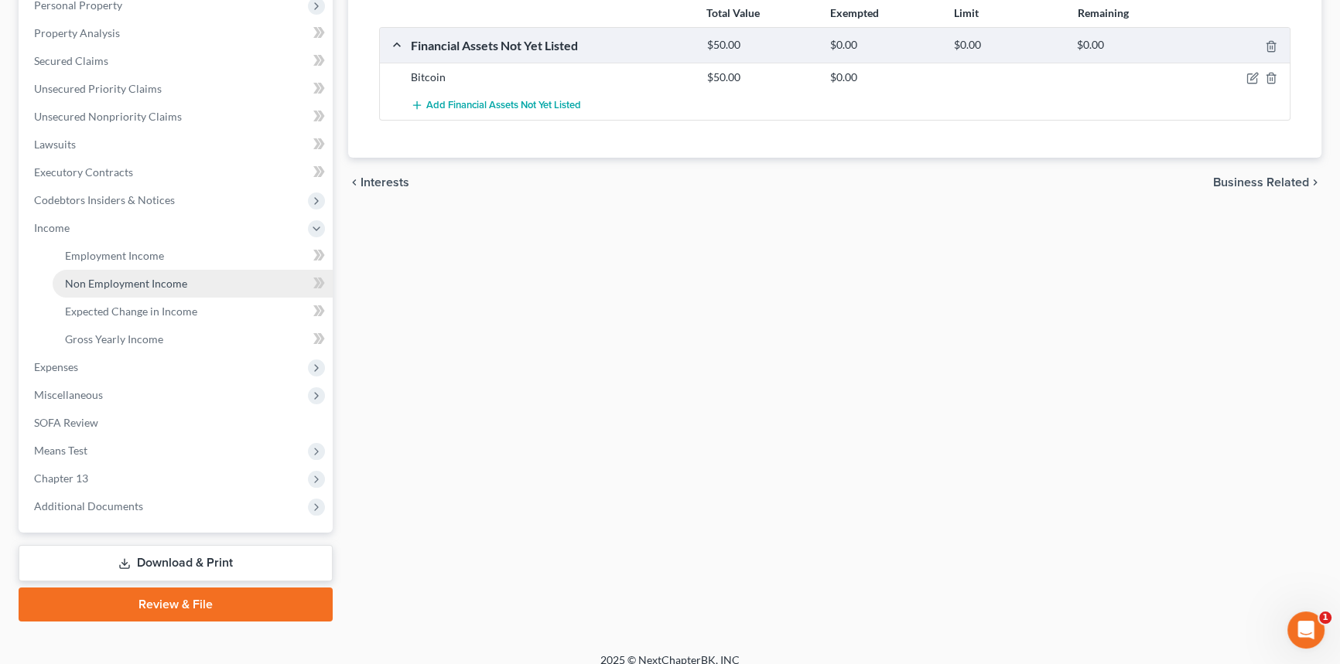
click at [193, 284] on link "Non Employment Income" at bounding box center [193, 284] width 280 height 28
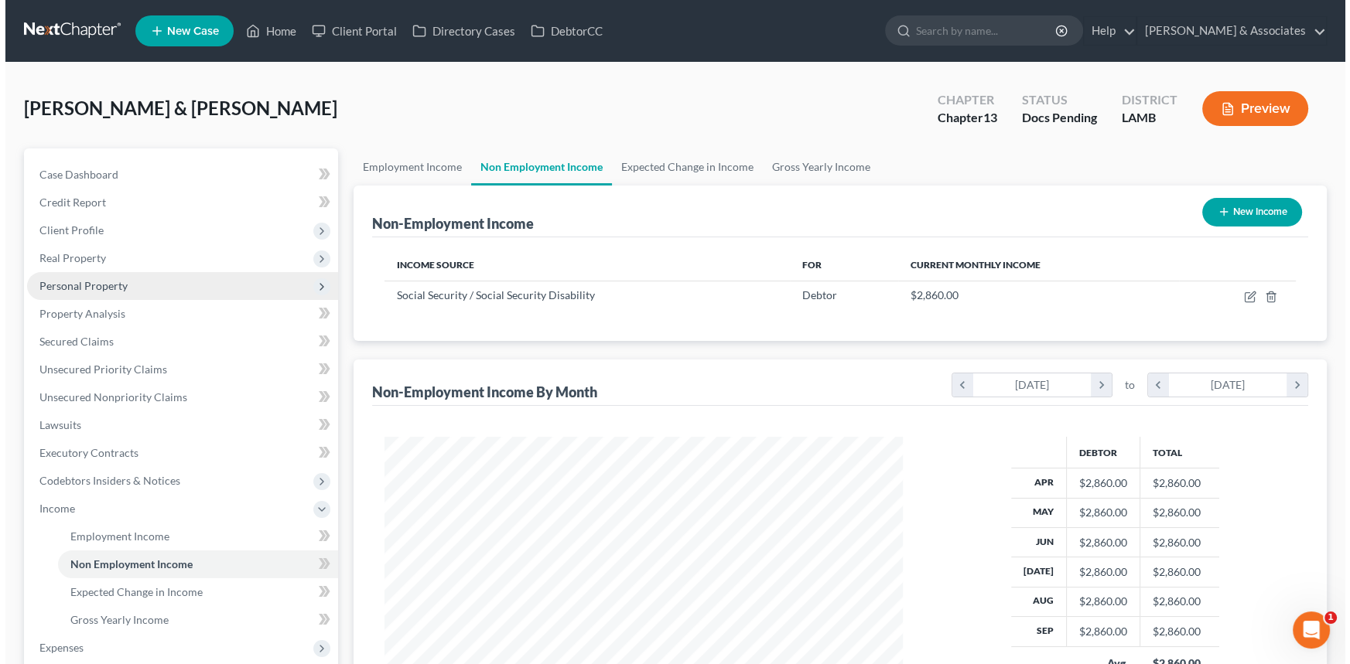
scroll to position [277, 549]
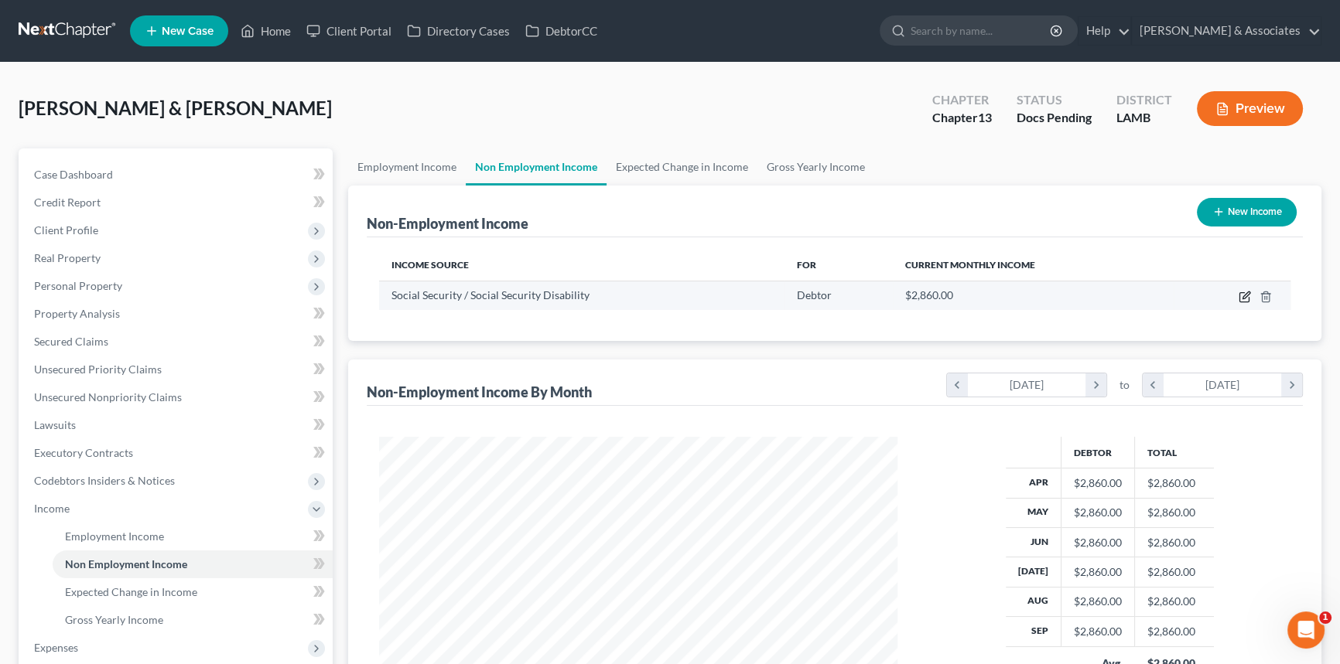
click at [1245, 295] on icon "button" at bounding box center [1244, 297] width 12 height 12
select select "4"
select select "0"
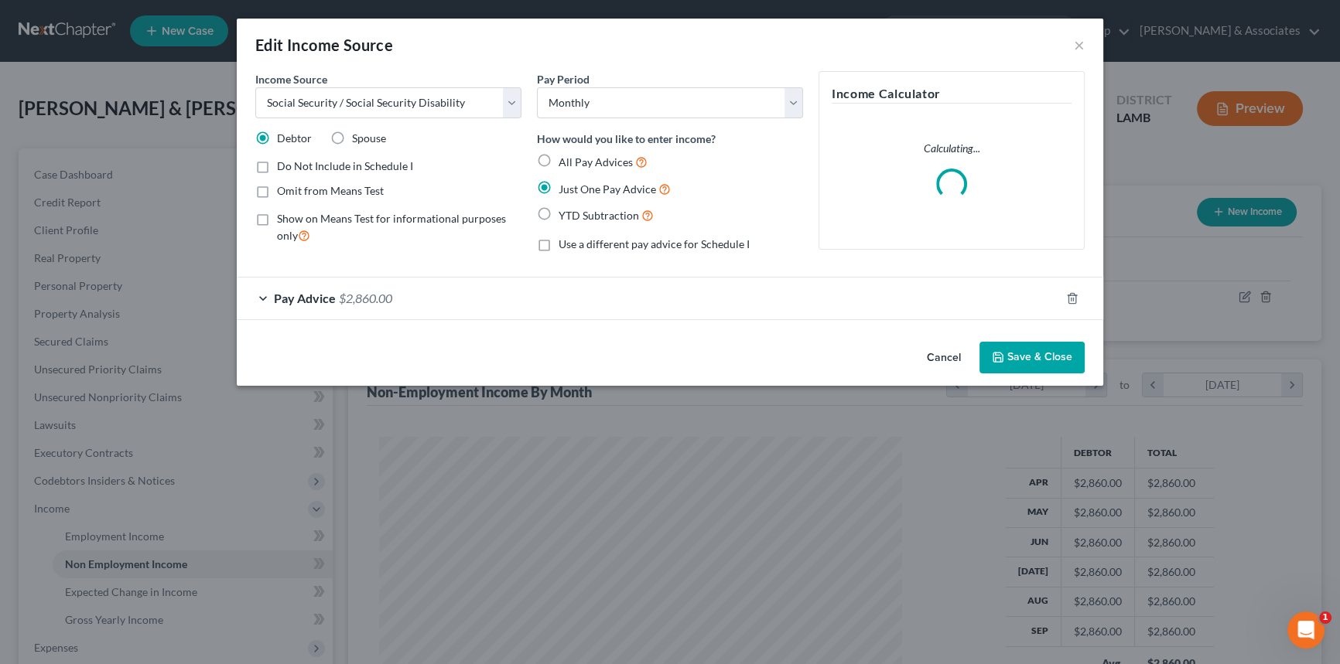
scroll to position [277, 554]
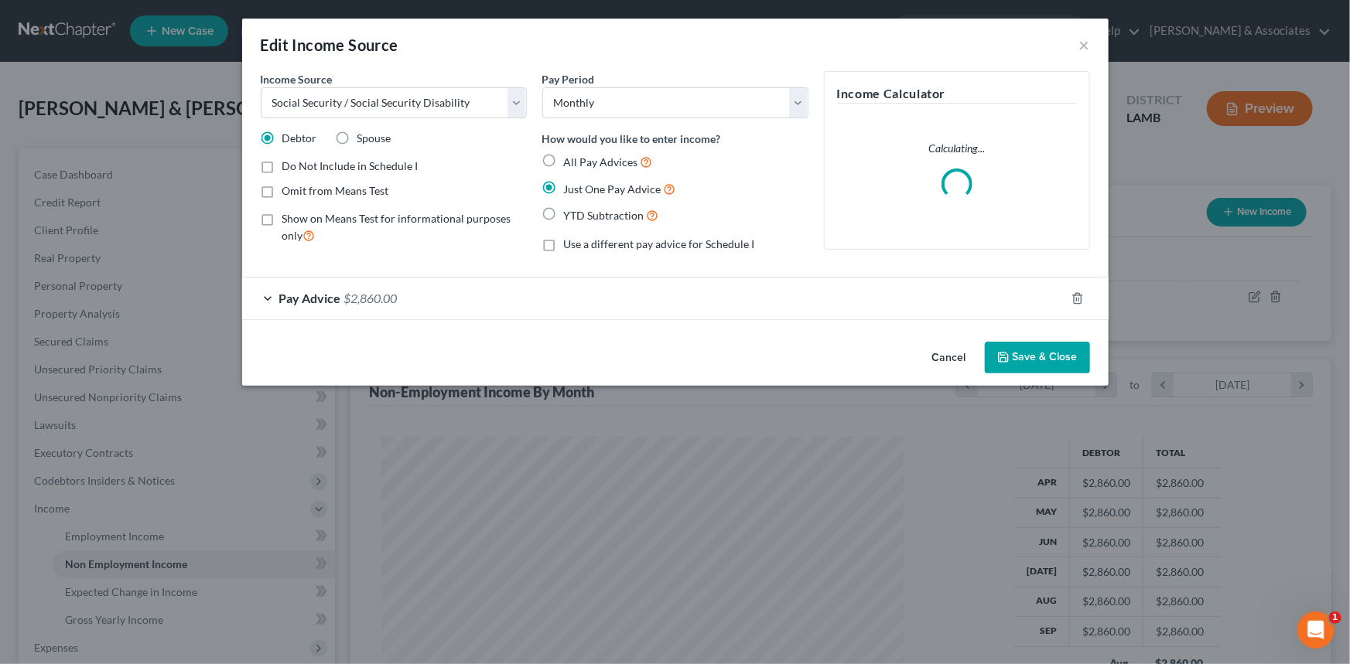
click at [357, 133] on label "Spouse" at bounding box center [374, 138] width 34 height 15
click at [364, 133] on input "Spouse" at bounding box center [369, 136] width 10 height 10
radio input "true"
click at [1003, 360] on icon "button" at bounding box center [1003, 357] width 12 height 12
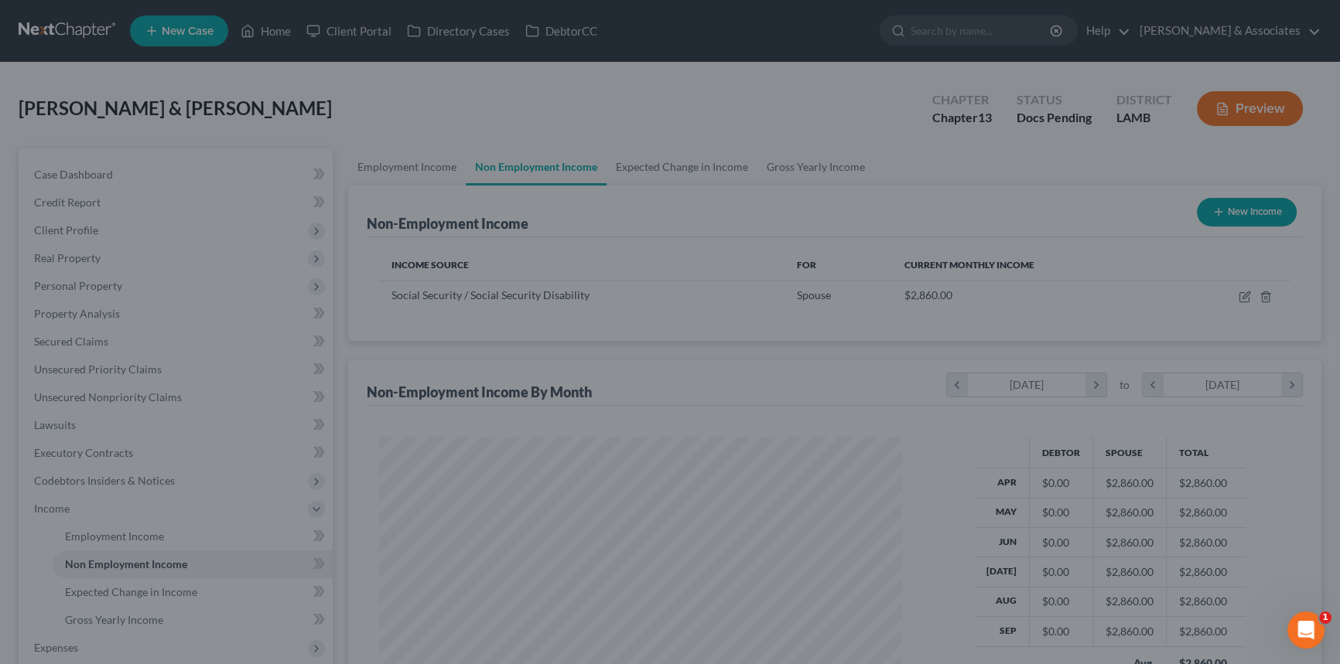
scroll to position [773275, 773003]
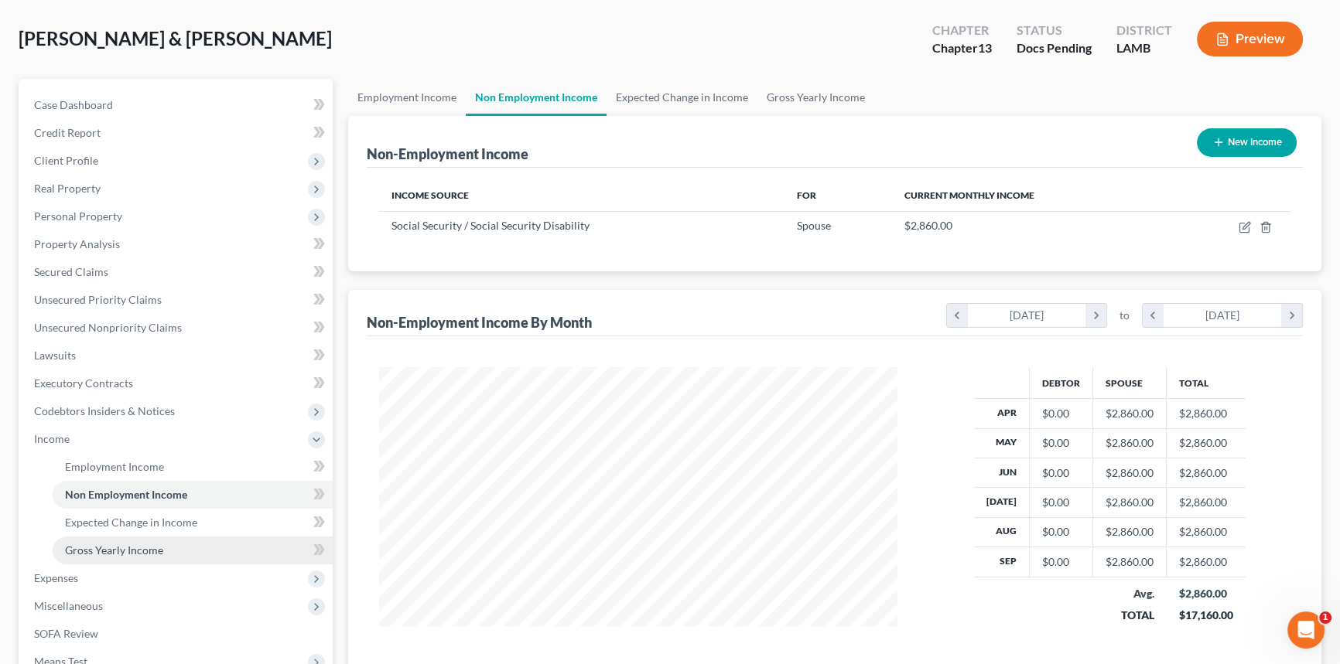
click at [193, 548] on link "Gross Yearly Income" at bounding box center [193, 551] width 280 height 28
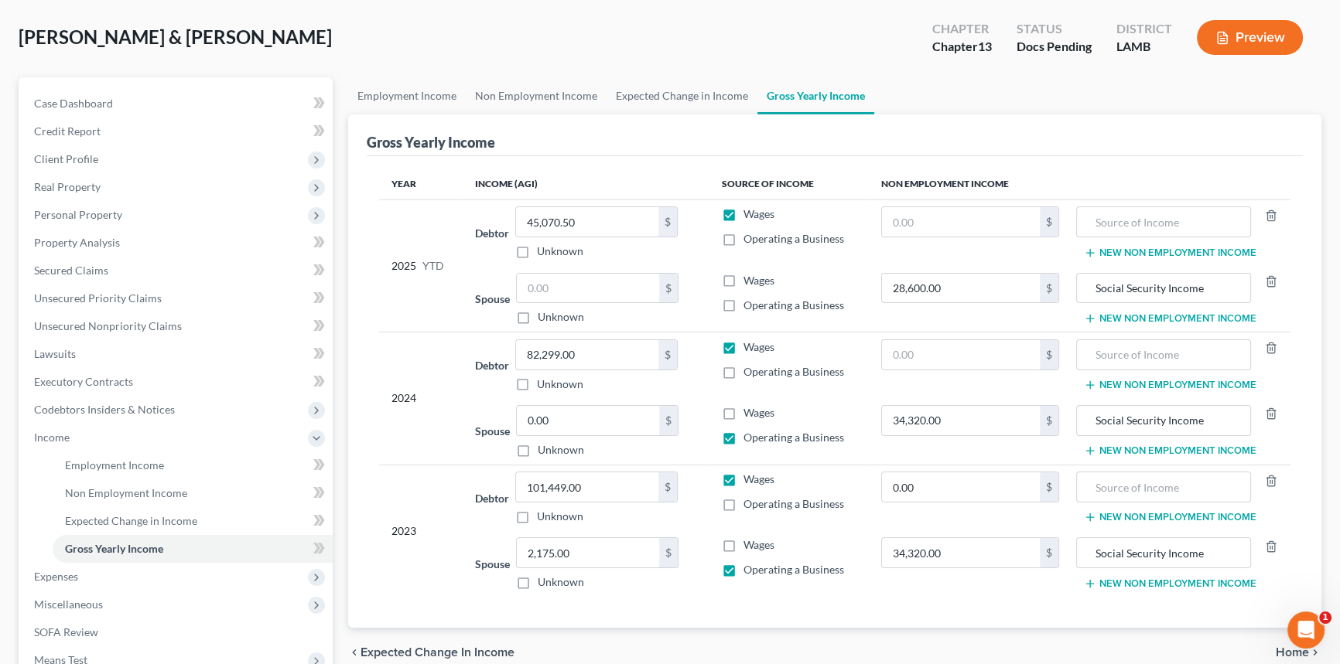
scroll to position [210, 0]
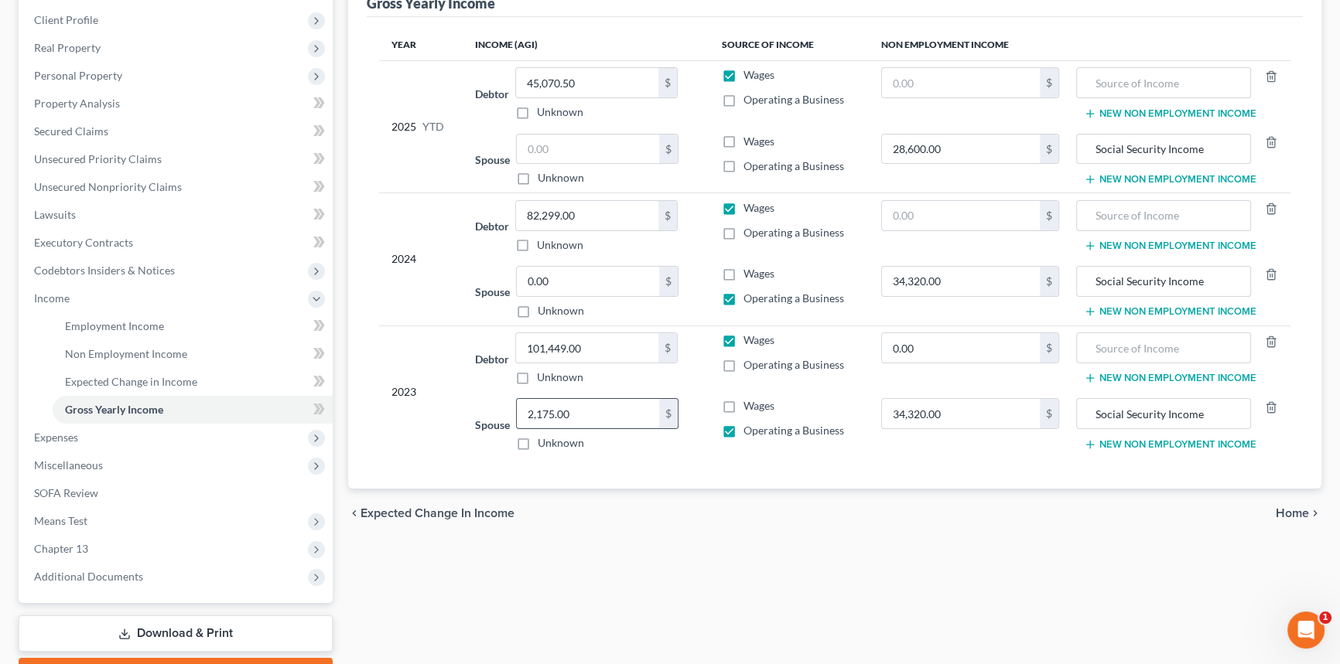
click at [627, 405] on input "2,175.00" at bounding box center [588, 413] width 142 height 29
drag, startPoint x: 576, startPoint y: 331, endPoint x: 589, endPoint y: 344, distance: 18.6
click at [576, 333] on input "101,449.00" at bounding box center [587, 347] width 142 height 29
click at [589, 344] on input "101,449.00" at bounding box center [587, 347] width 142 height 29
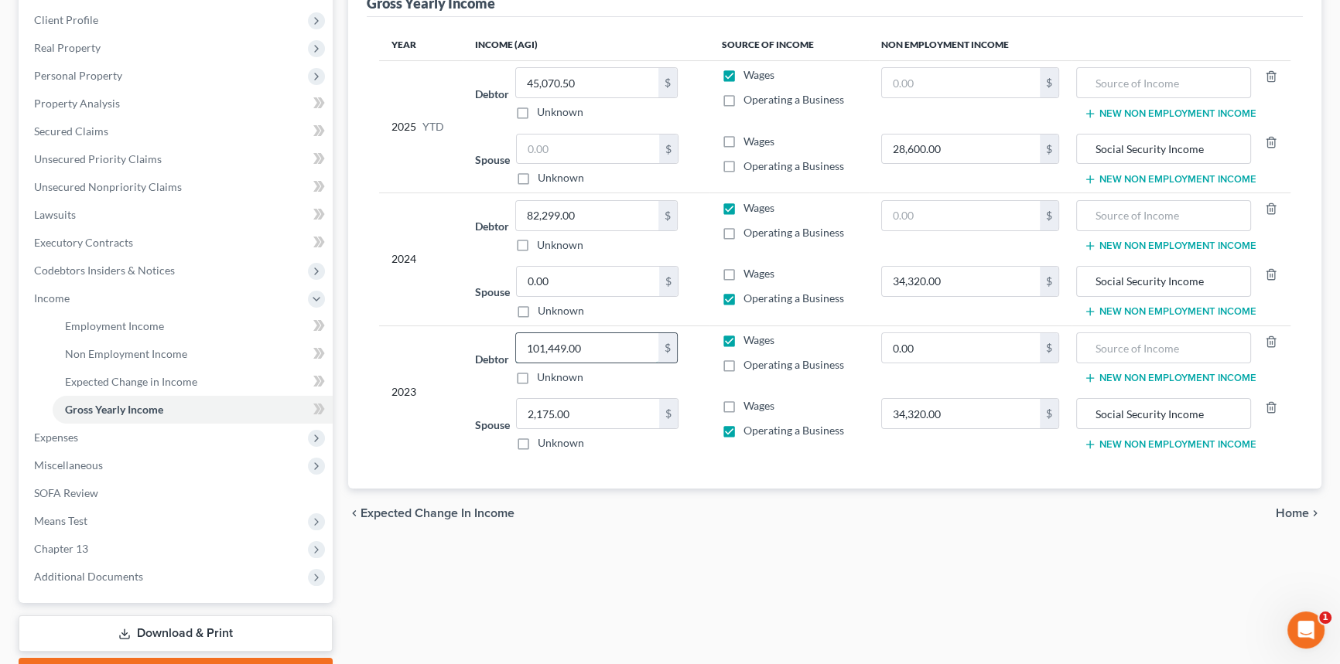
click at [589, 344] on input "101,449.00" at bounding box center [587, 347] width 142 height 29
type input "103,624"
click at [600, 407] on input "2,175.00" at bounding box center [588, 413] width 142 height 29
click at [743, 425] on label "Operating a Business" at bounding box center [793, 430] width 101 height 15
click at [750, 425] on input "Operating a Business" at bounding box center [755, 428] width 10 height 10
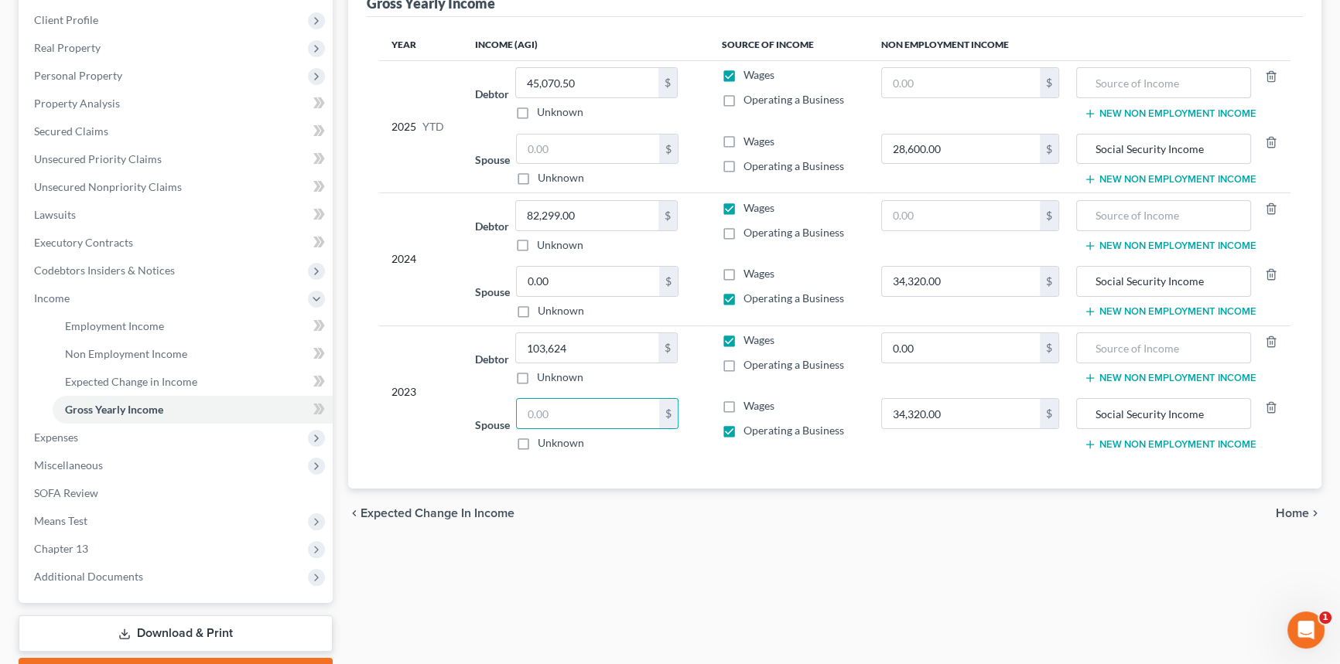
checkbox input "false"
click at [84, 456] on span "Miscellaneous" at bounding box center [177, 466] width 311 height 28
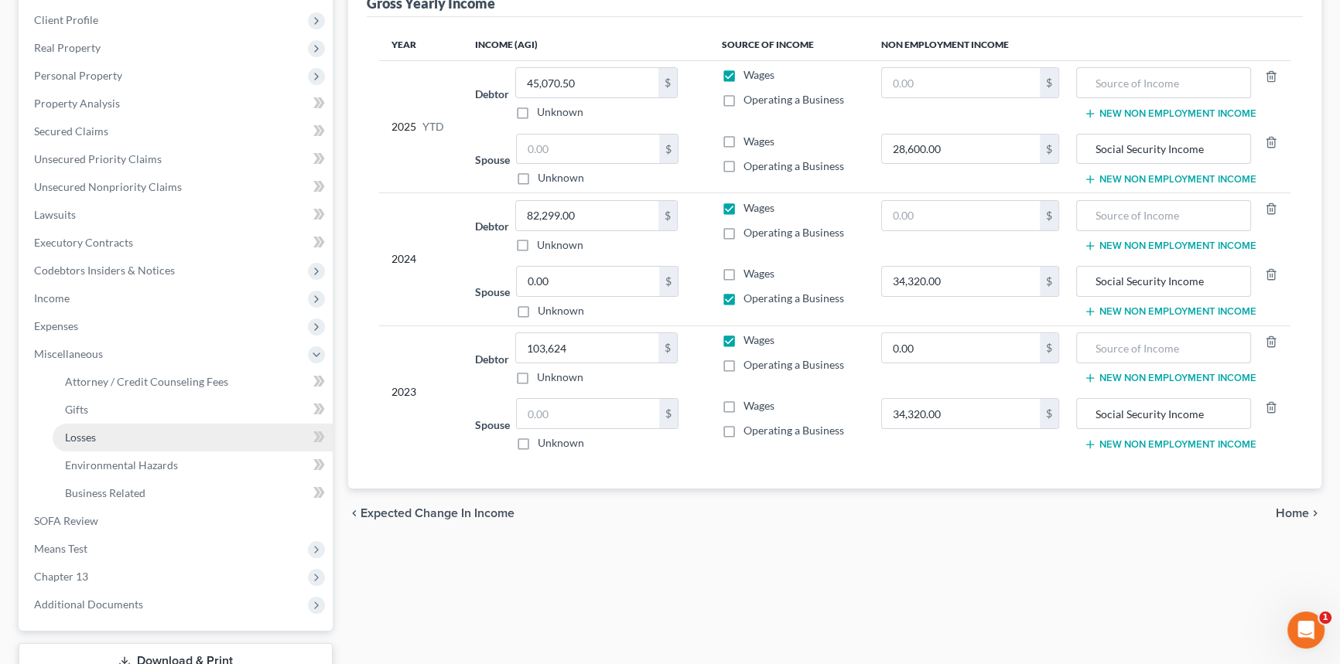
click at [137, 429] on link "Losses" at bounding box center [193, 438] width 280 height 28
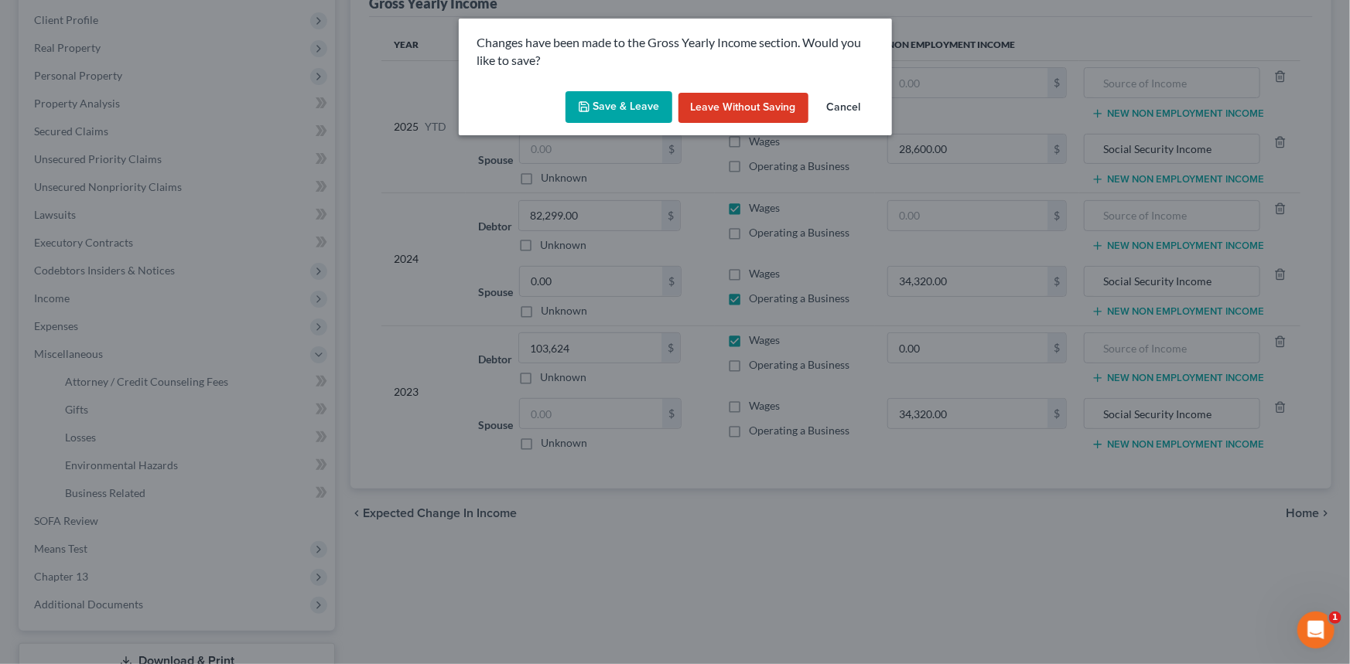
click at [617, 104] on button "Save & Leave" at bounding box center [618, 107] width 107 height 32
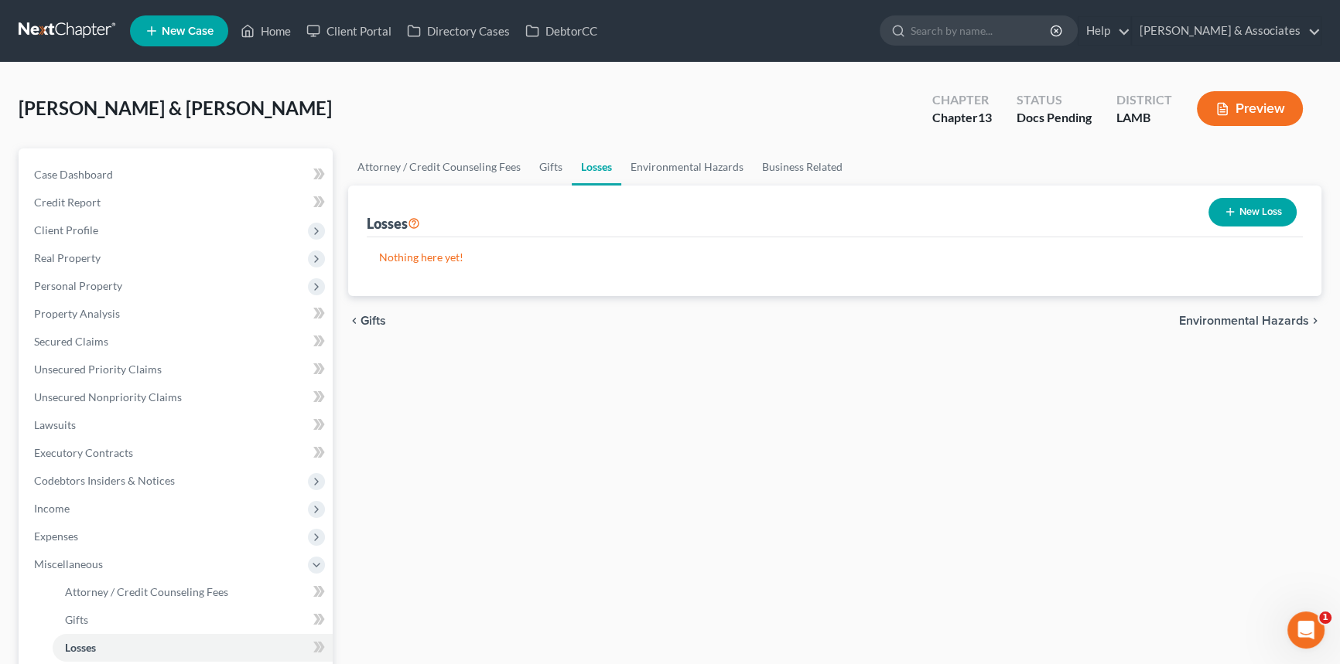
click at [1279, 204] on button "New Loss" at bounding box center [1252, 212] width 88 height 29
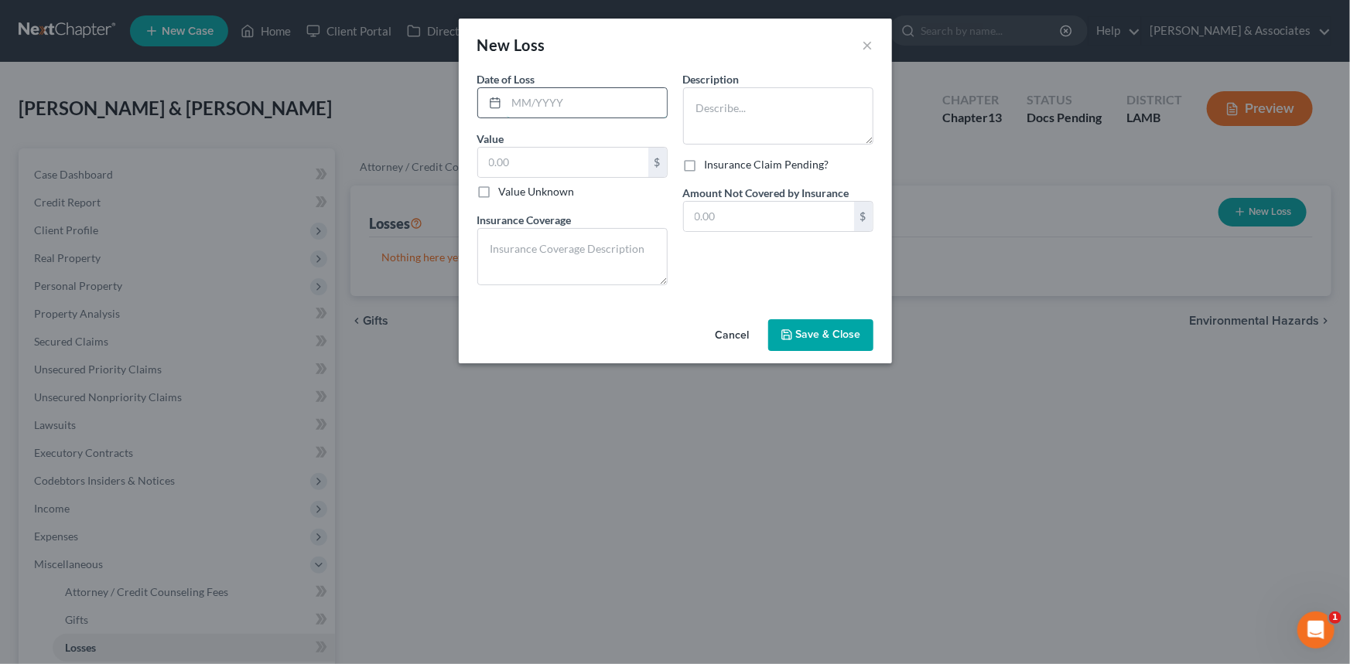
click at [568, 103] on input "text" at bounding box center [587, 102] width 160 height 29
type input "9/1/2025"
type input "700"
click at [763, 96] on textarea at bounding box center [778, 115] width 190 height 57
type textarea "Gambling losses"
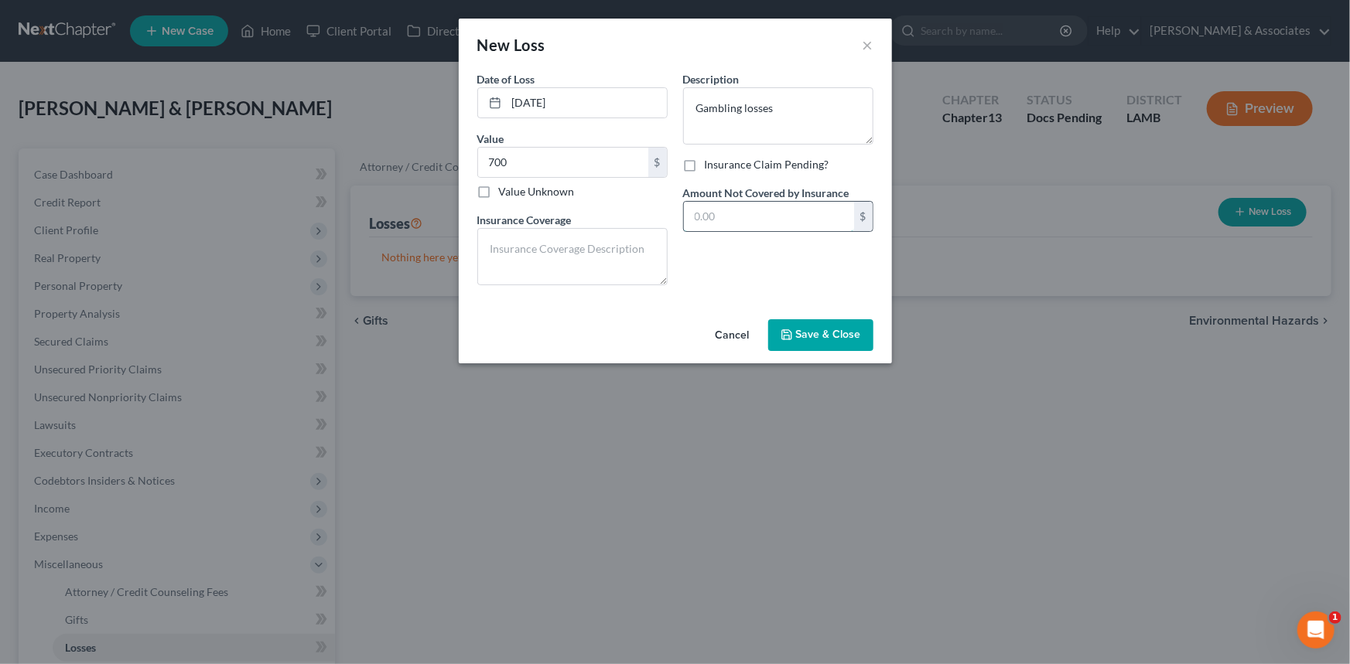
click at [796, 215] on input "text" at bounding box center [769, 216] width 170 height 29
type input "700"
click at [822, 92] on textarea "Gambling losses" at bounding box center [778, 115] width 190 height 57
type textarea "Gambling losses while attending a wedding in Las Vegas"
click at [820, 347] on button "Save & Close" at bounding box center [820, 335] width 105 height 32
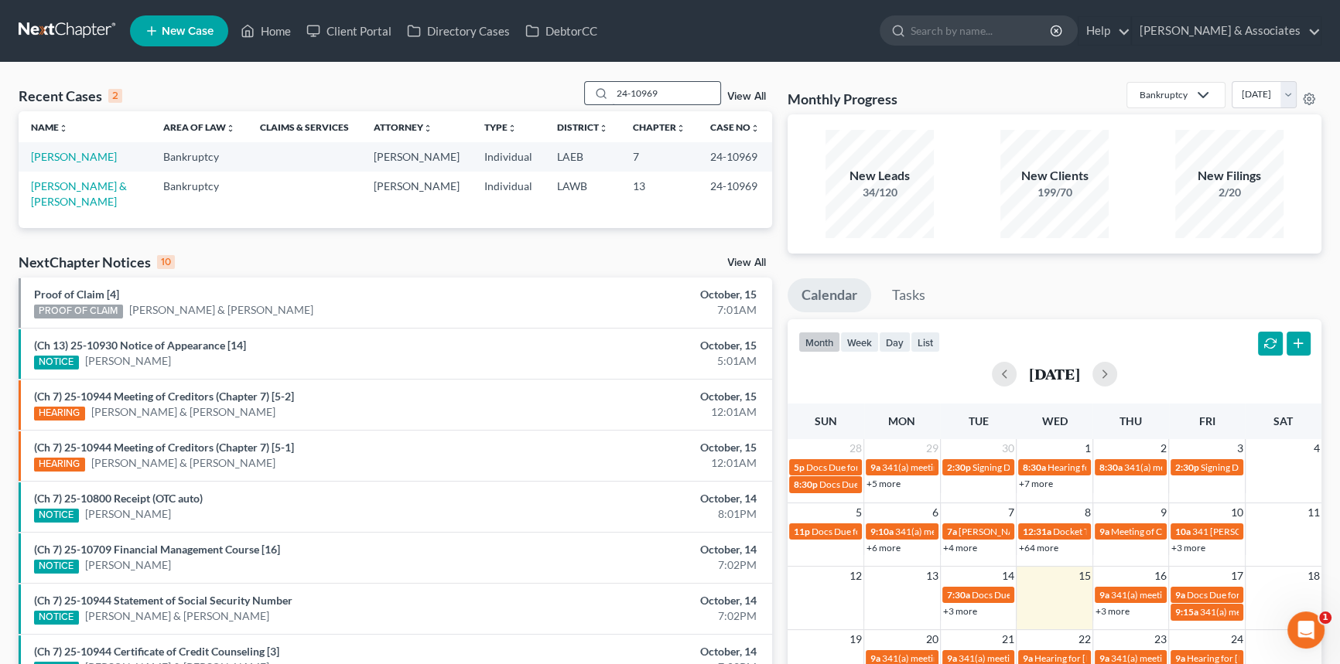
click at [680, 101] on input "24-10969" at bounding box center [666, 93] width 108 height 22
type input "h"
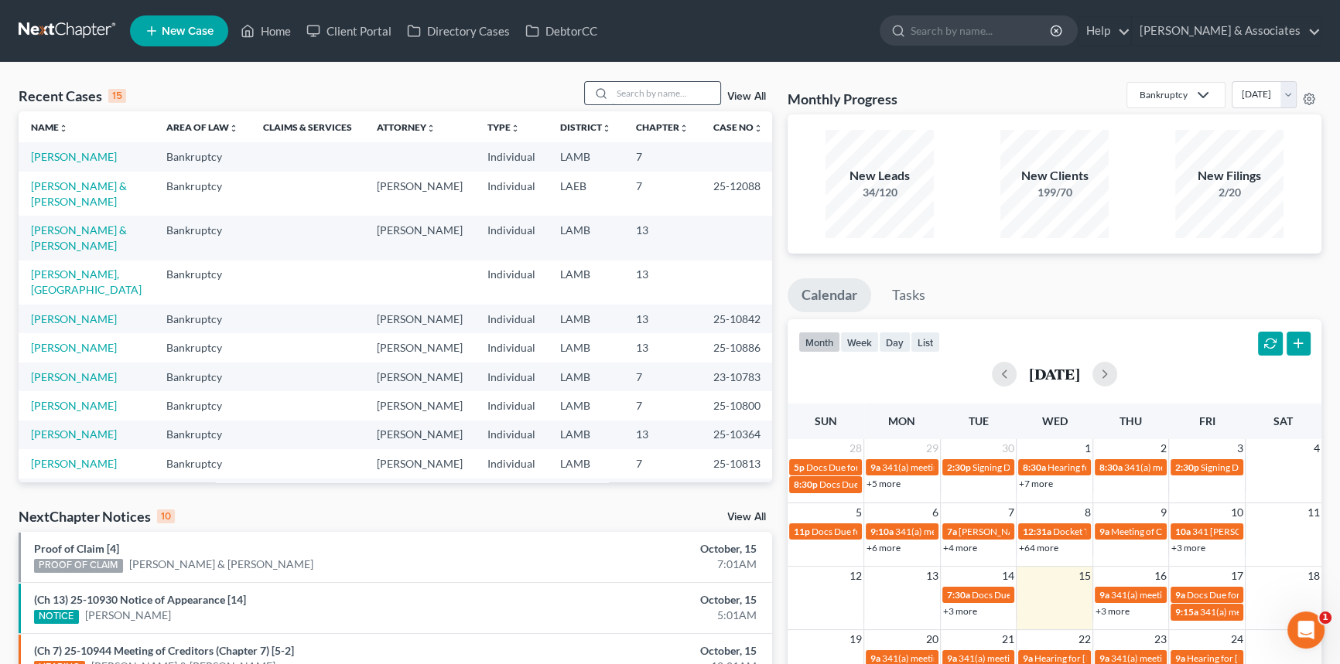
click at [661, 101] on input "search" at bounding box center [666, 93] width 108 height 22
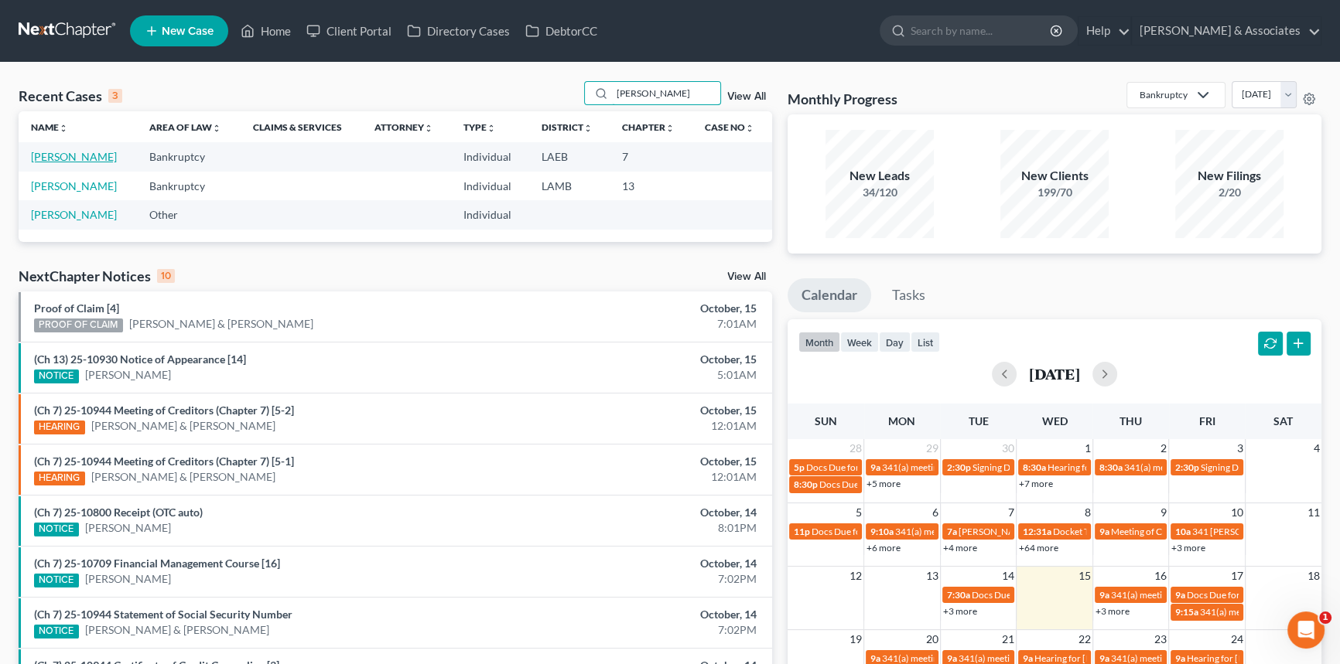
type input "[PERSON_NAME]"
click at [77, 161] on link "[PERSON_NAME]" at bounding box center [74, 156] width 86 height 13
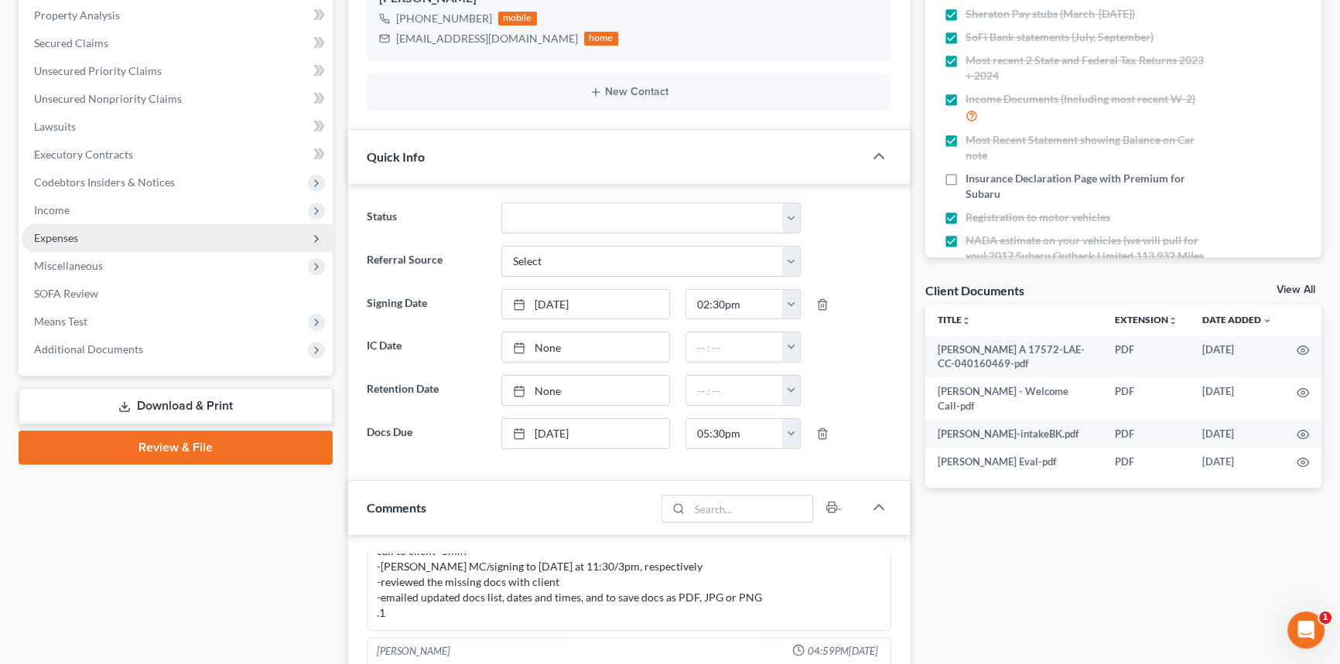
scroll to position [70, 0]
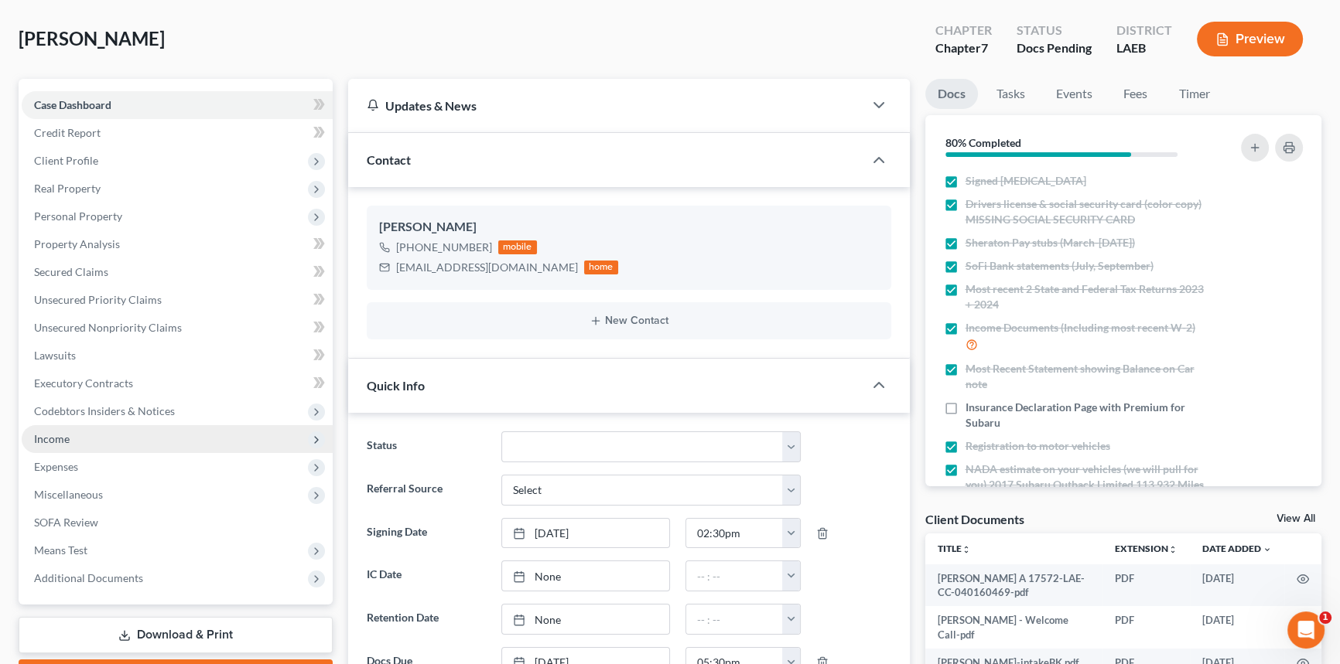
click at [84, 447] on span "Income" at bounding box center [177, 439] width 311 height 28
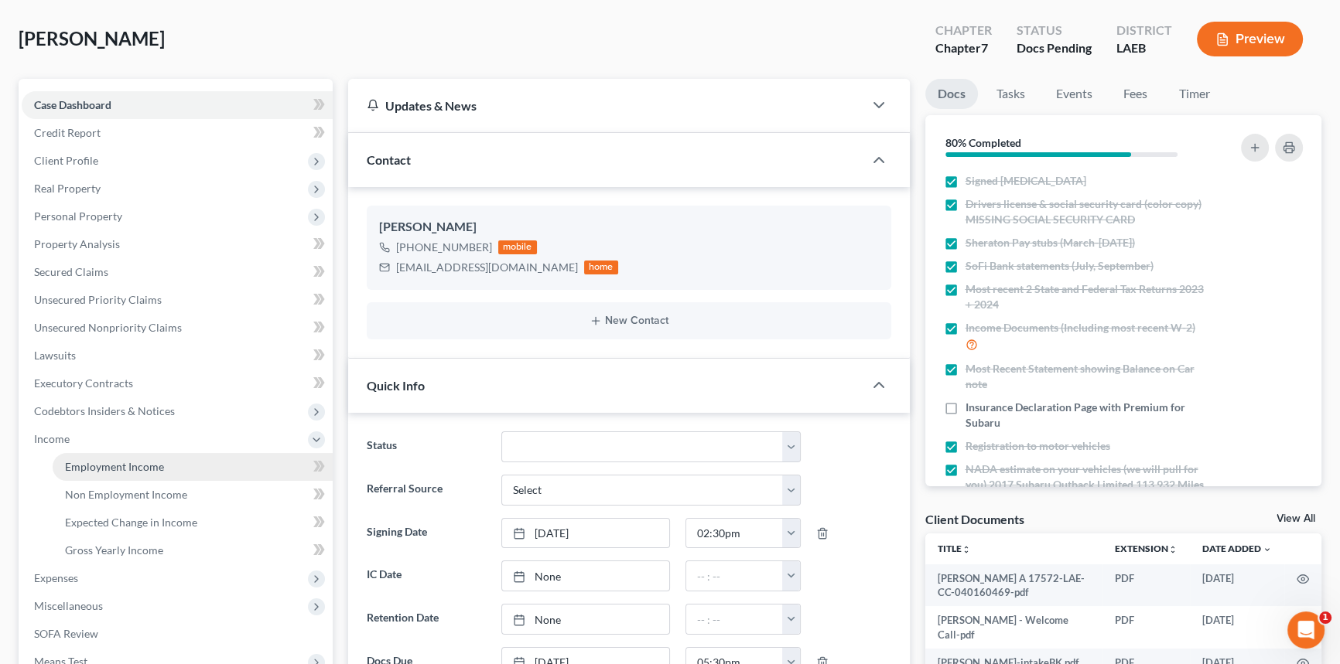
click at [90, 460] on span "Employment Income" at bounding box center [114, 466] width 99 height 13
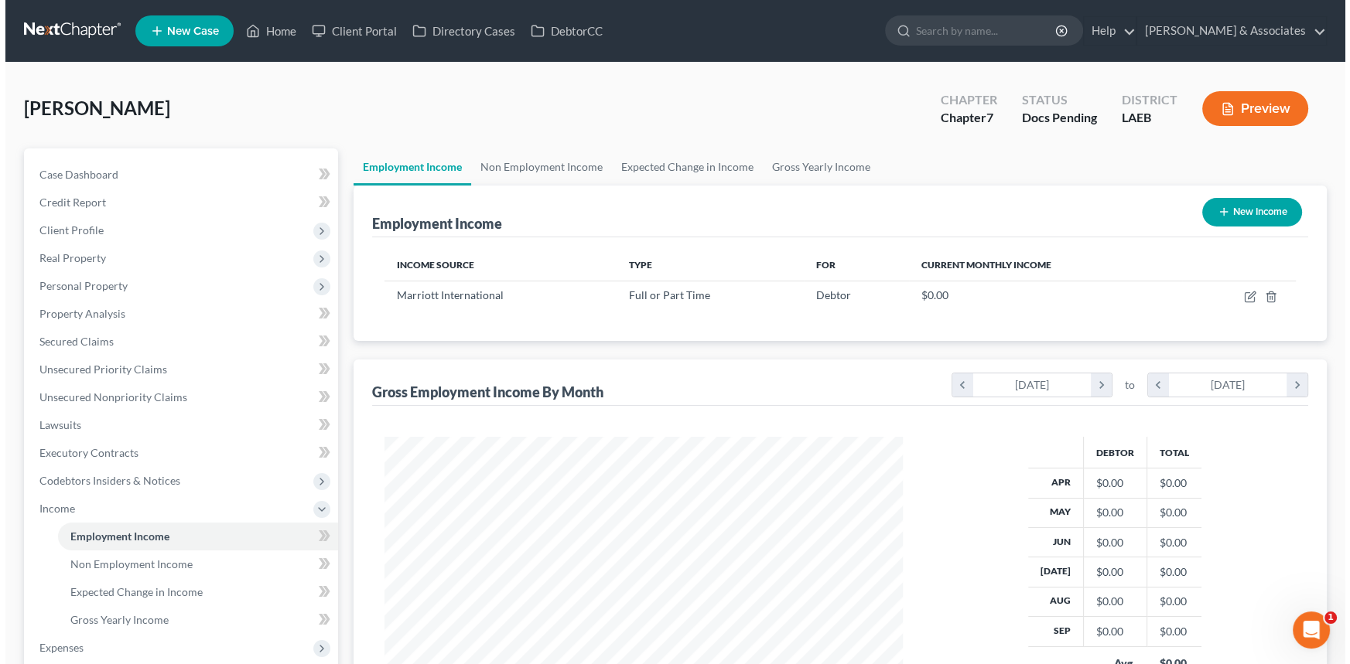
scroll to position [277, 549]
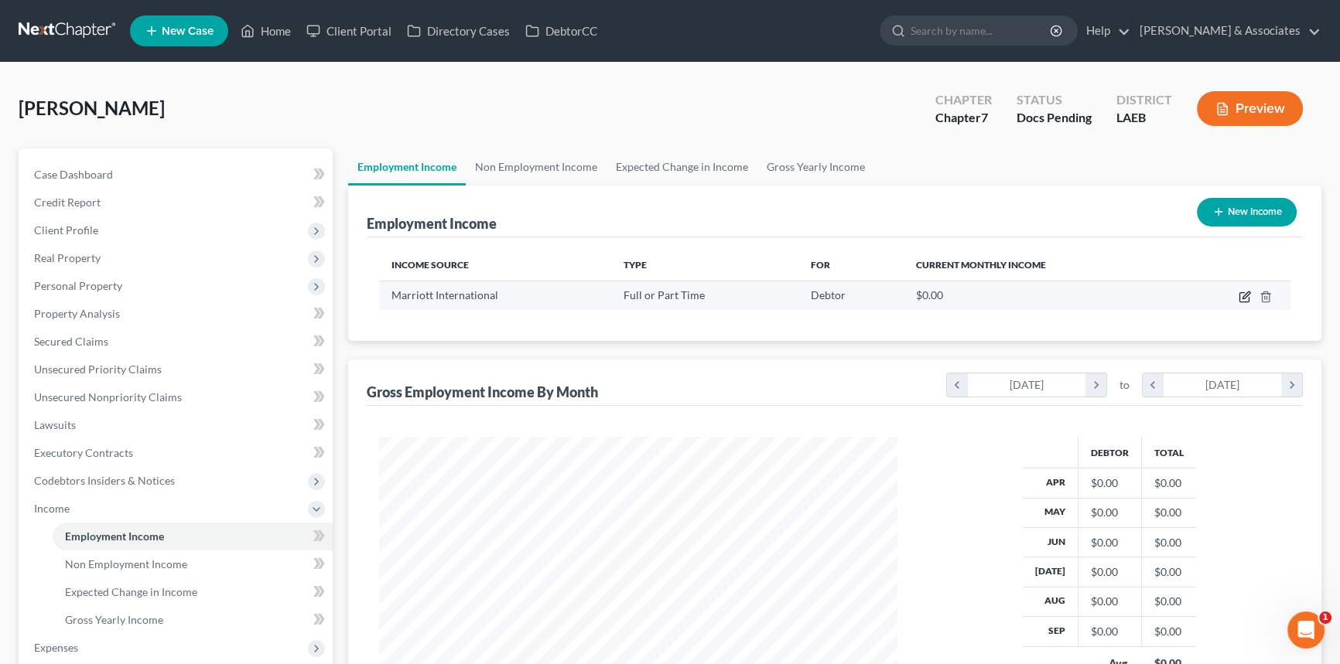
click at [1246, 295] on icon "button" at bounding box center [1245, 295] width 7 height 7
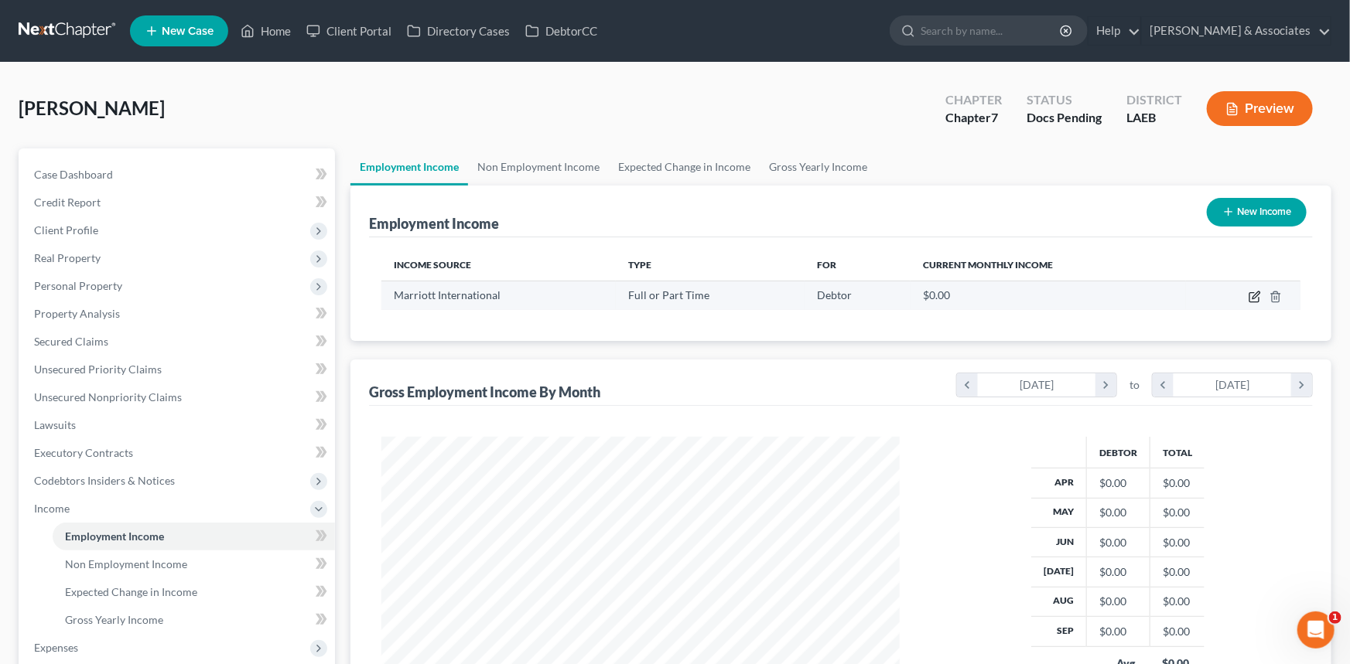
scroll to position [277, 554]
select select "0"
select select "44"
select select "2"
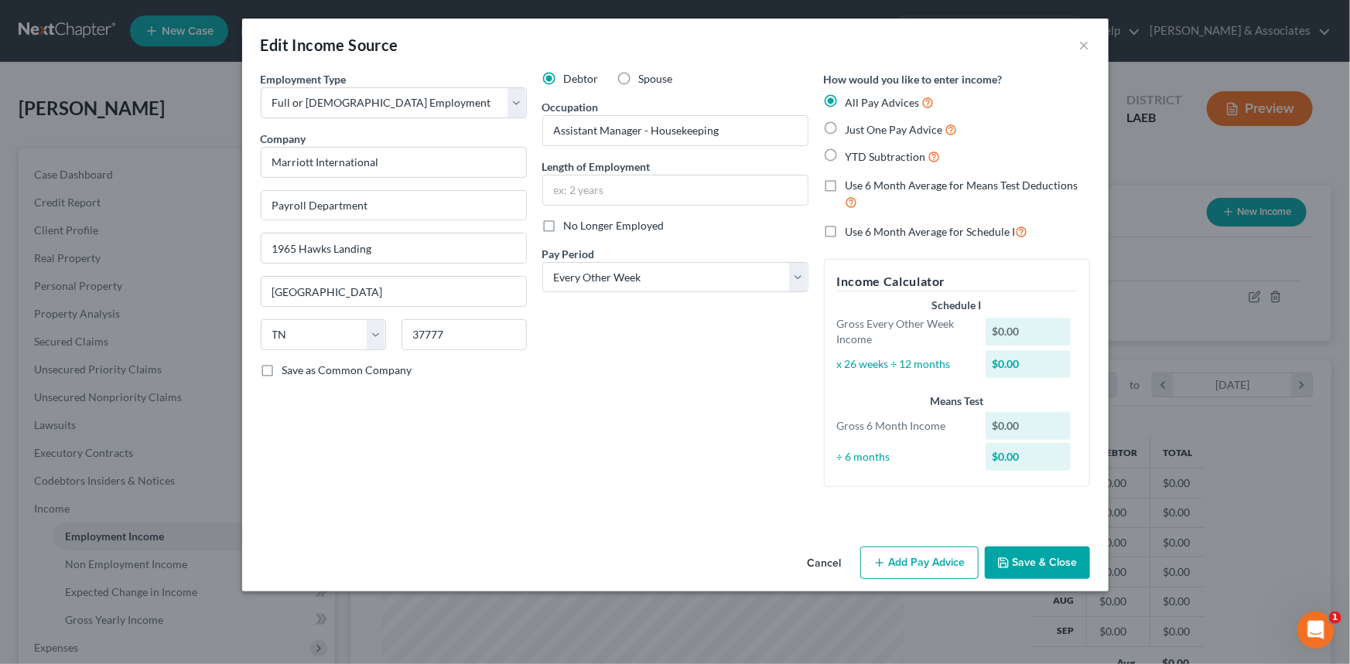
click at [910, 555] on button "Add Pay Advice" at bounding box center [919, 563] width 118 height 32
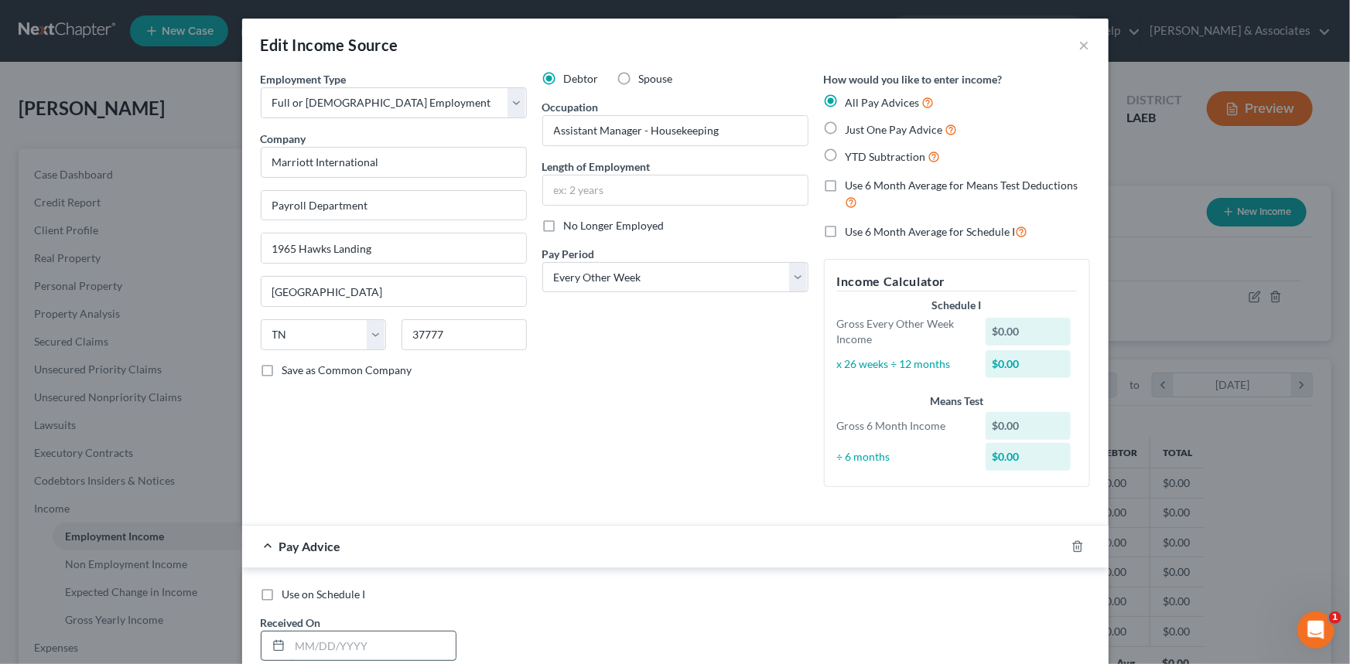
click at [347, 642] on input "text" at bounding box center [373, 646] width 166 height 29
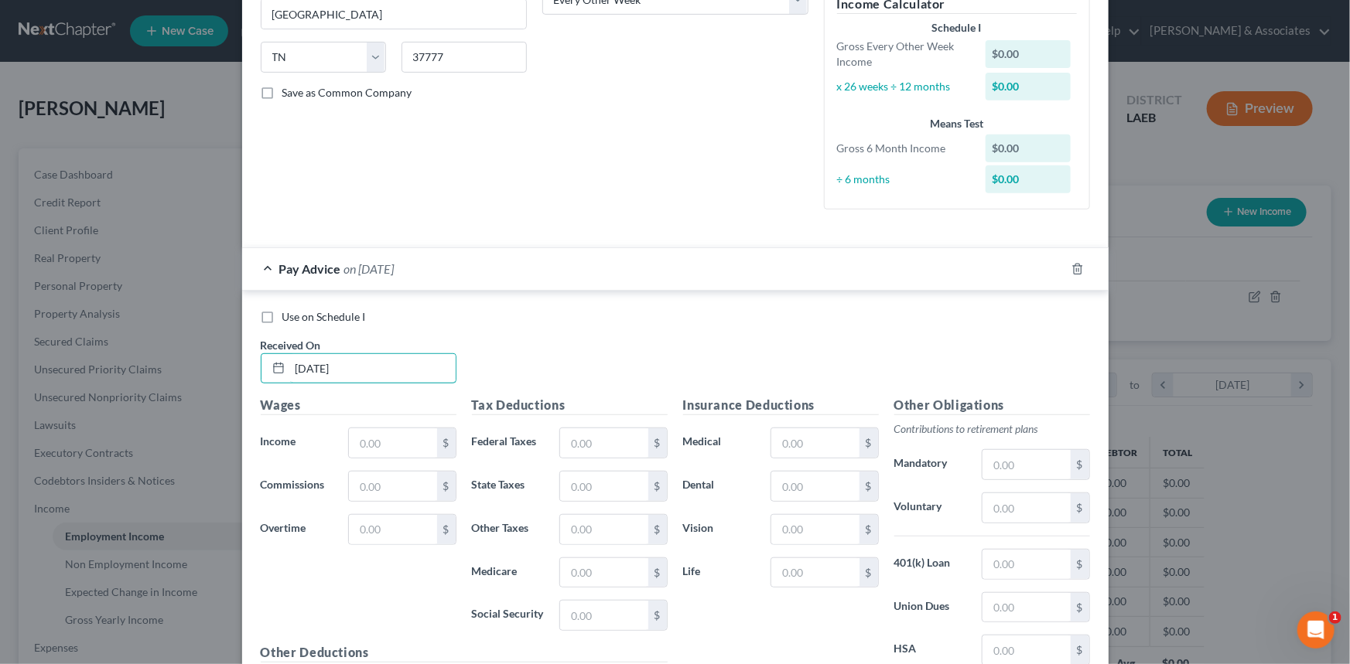
scroll to position [281, 0]
type input "[DATE]"
click at [386, 439] on input "text" at bounding box center [392, 439] width 87 height 29
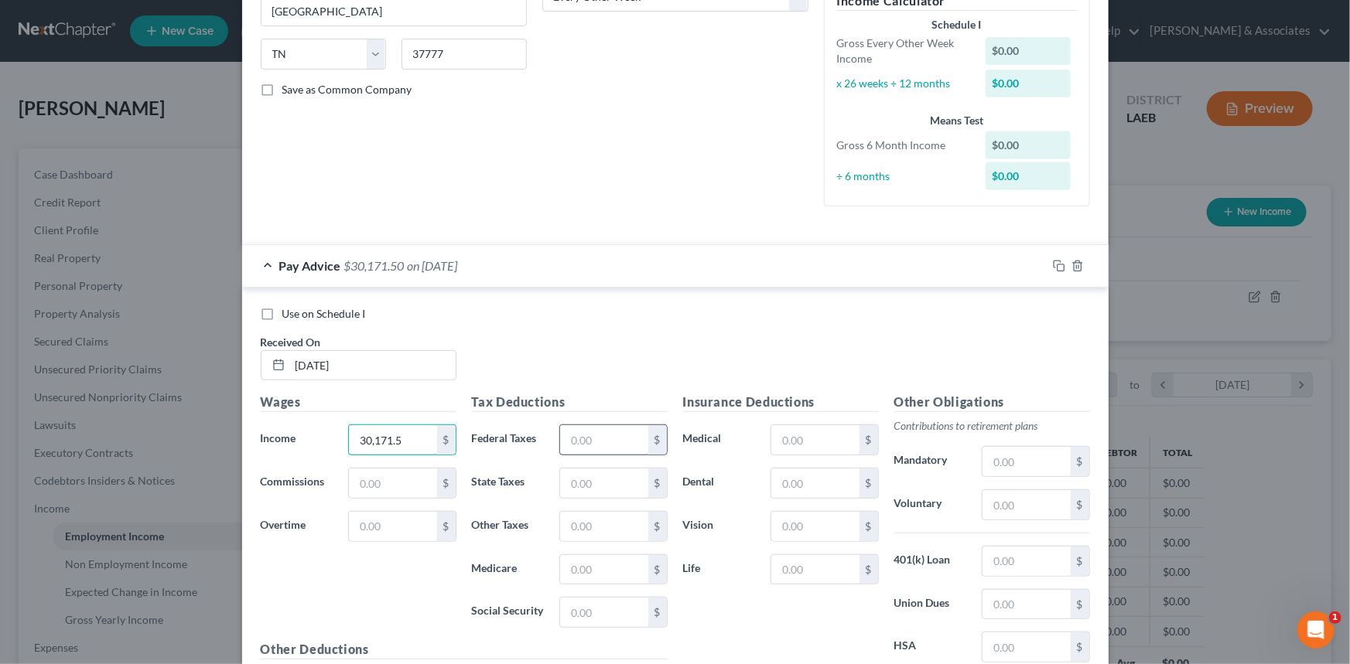
type input "30,171.5"
click at [570, 442] on input "text" at bounding box center [603, 439] width 87 height 29
type input "3,743.72"
click at [851, 440] on input "text" at bounding box center [814, 439] width 87 height 29
click at [832, 439] on input "11,217.3" at bounding box center [814, 439] width 87 height 29
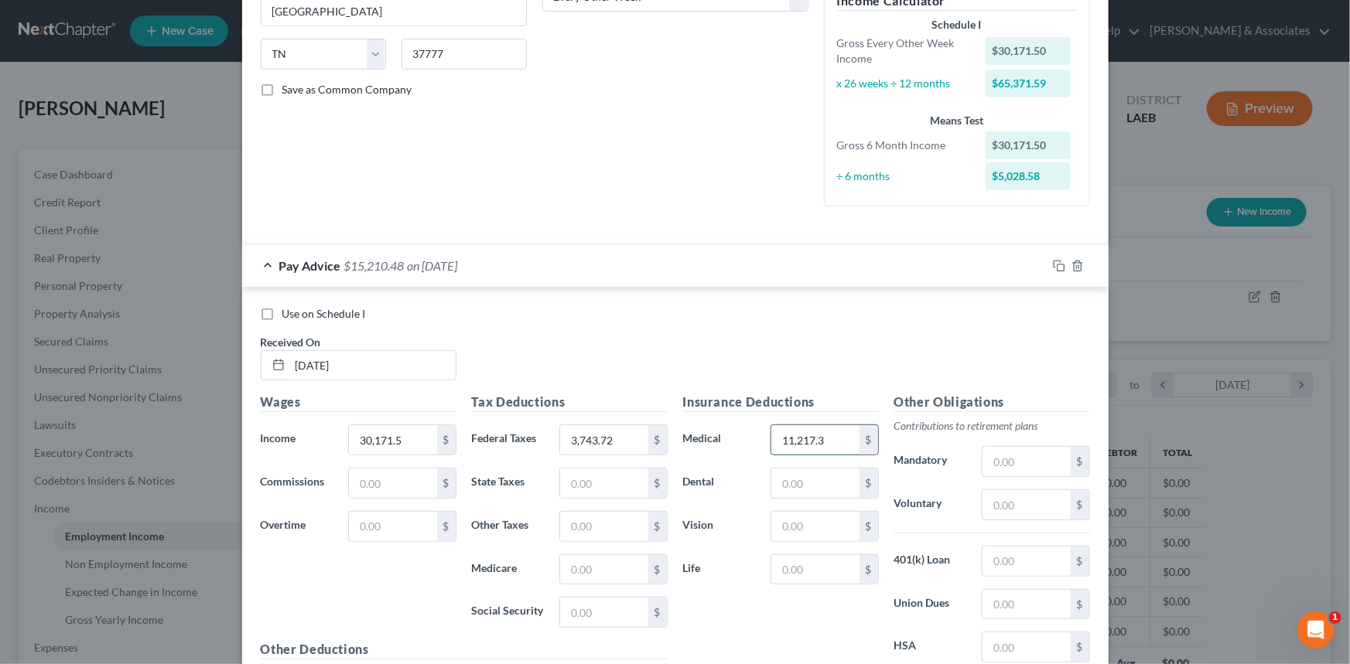
click at [832, 439] on input "11,217.3" at bounding box center [814, 439] width 87 height 29
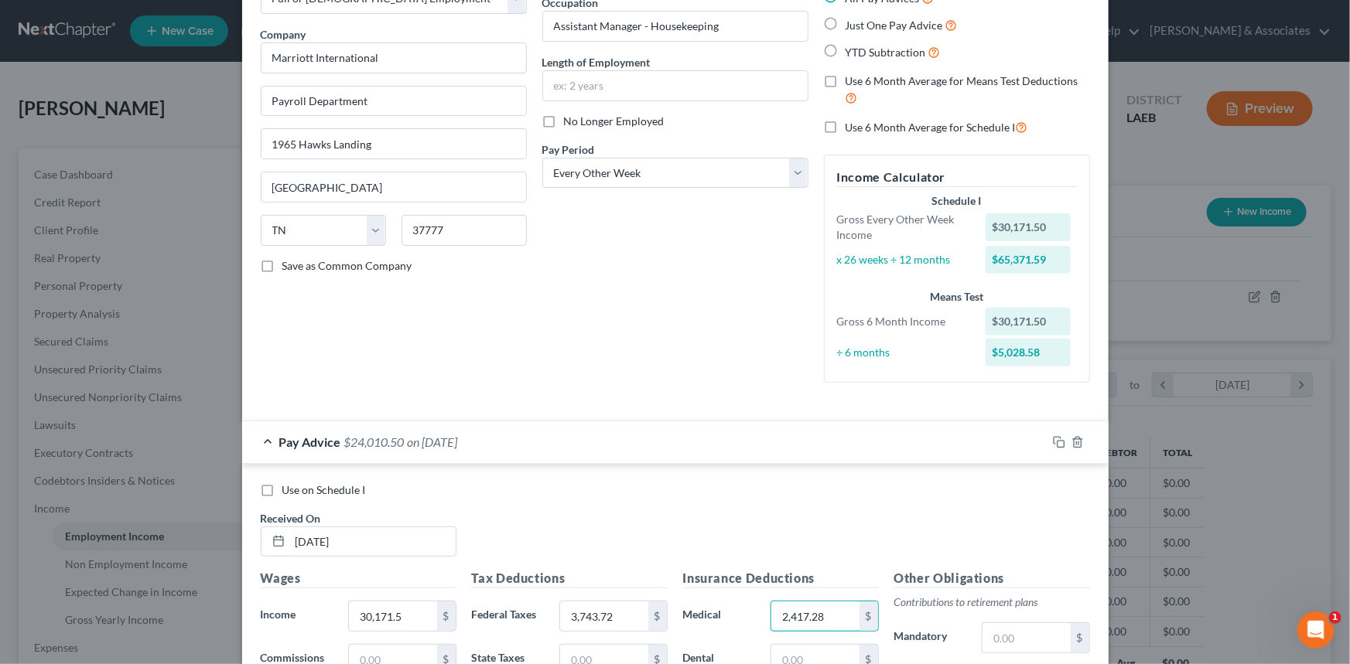
scroll to position [0, 0]
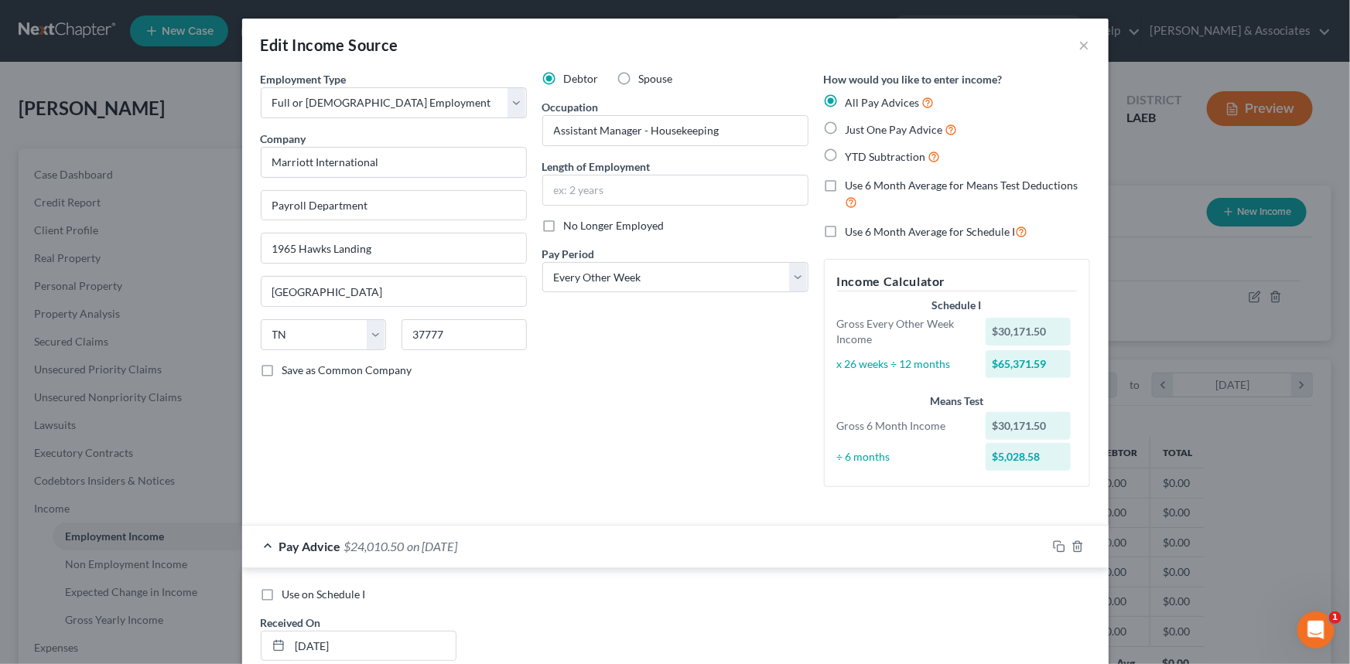
type input "2,417.28"
click at [919, 229] on span "Use 6 Month Average for Schedule I" at bounding box center [930, 231] width 170 height 13
click at [862, 229] on input "Use 6 Month Average for Schedule I" at bounding box center [857, 228] width 10 height 10
checkbox input "true"
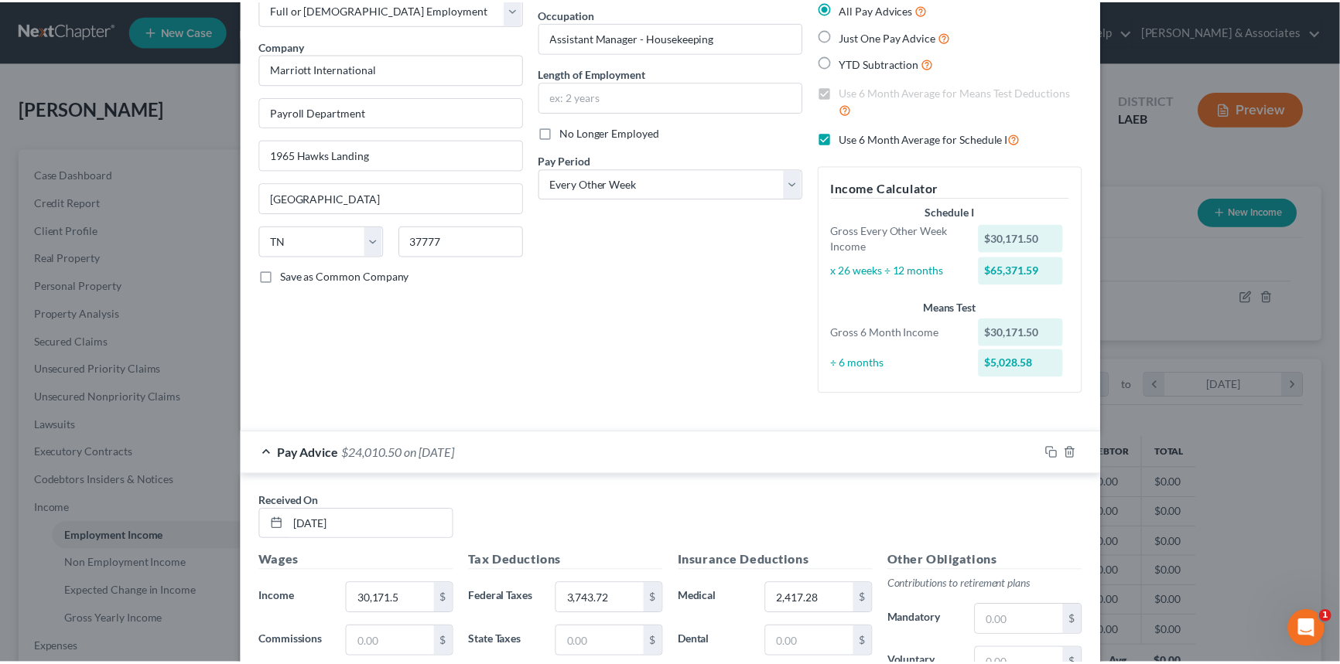
scroll to position [424, 0]
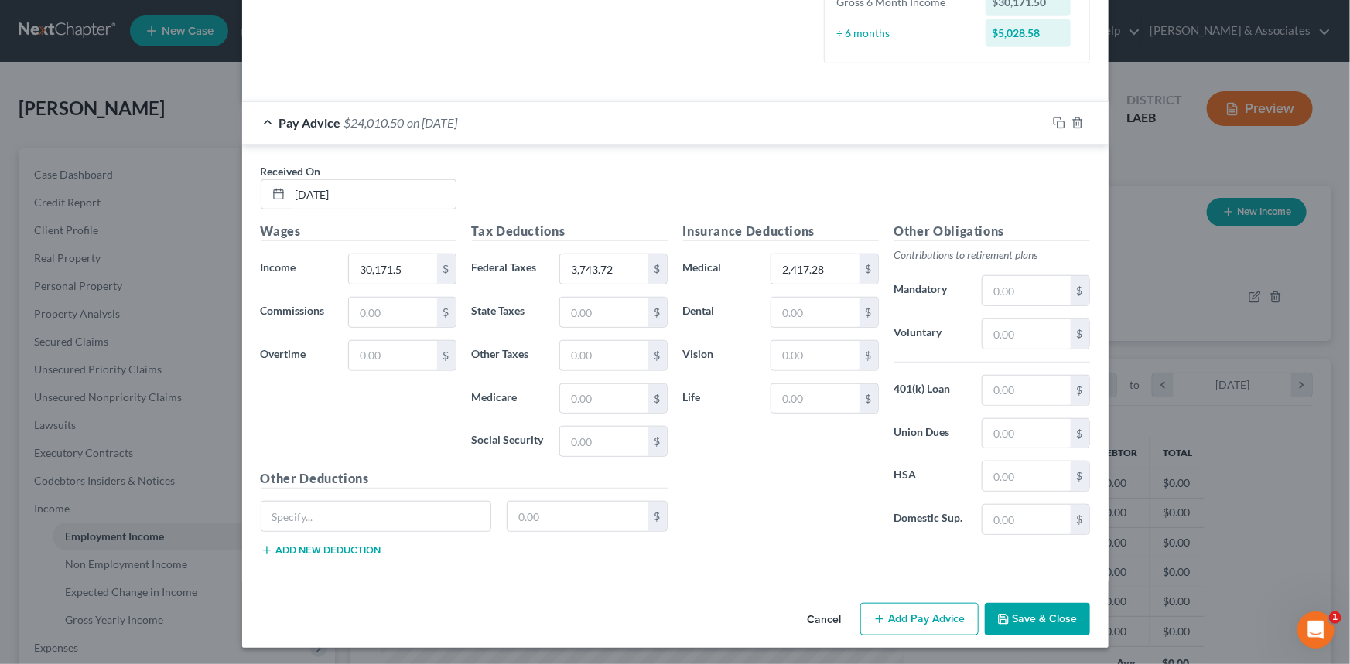
click at [1030, 625] on button "Save & Close" at bounding box center [1037, 619] width 105 height 32
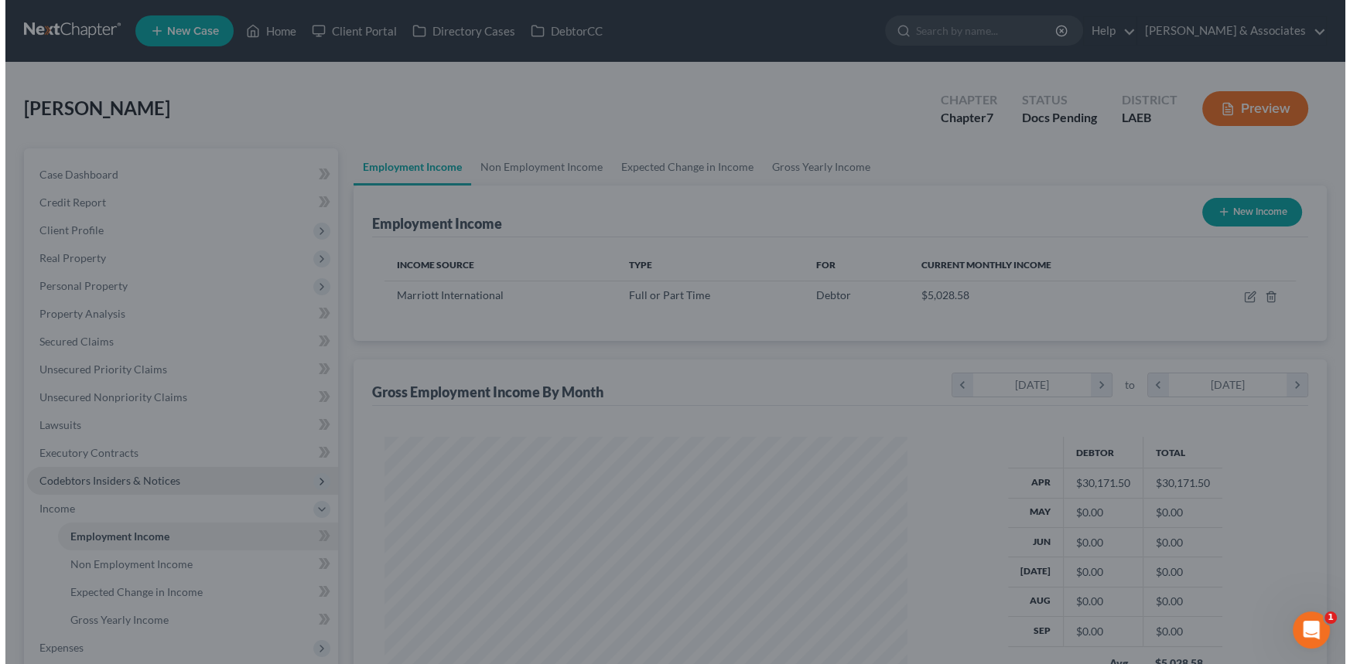
scroll to position [773275, 773003]
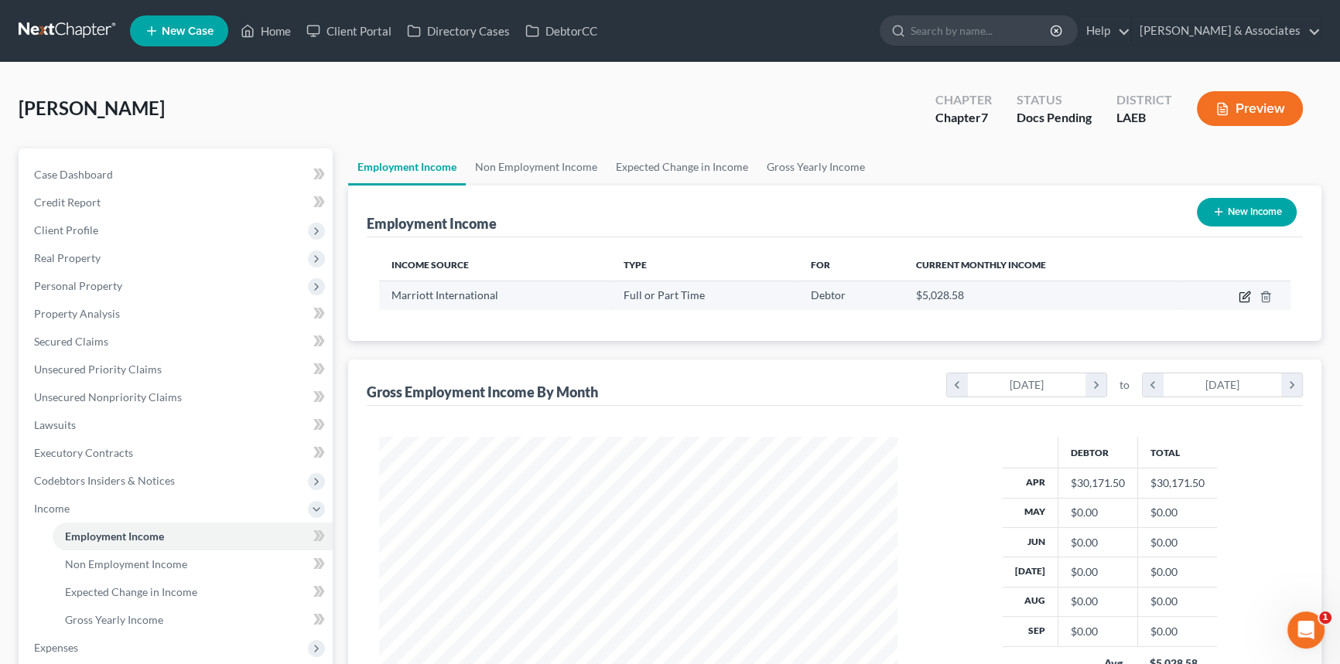
click at [1245, 295] on icon "button" at bounding box center [1244, 297] width 12 height 12
select select "0"
select select "44"
select select "2"
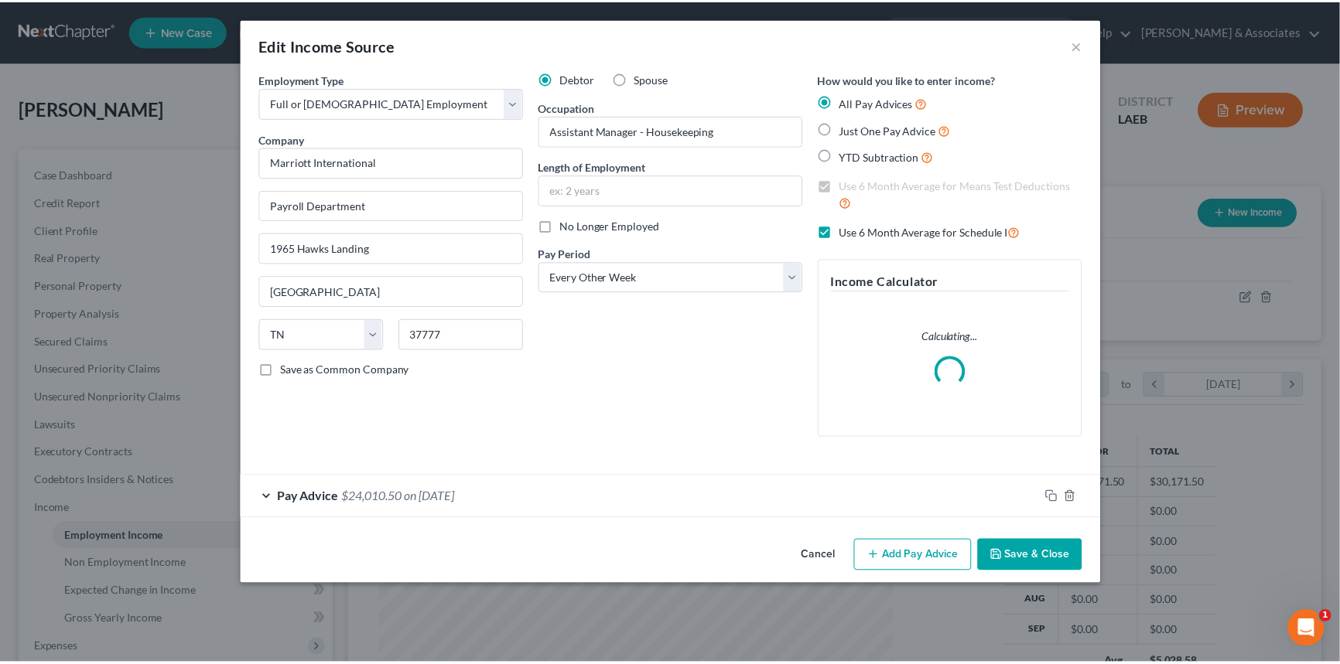
scroll to position [277, 554]
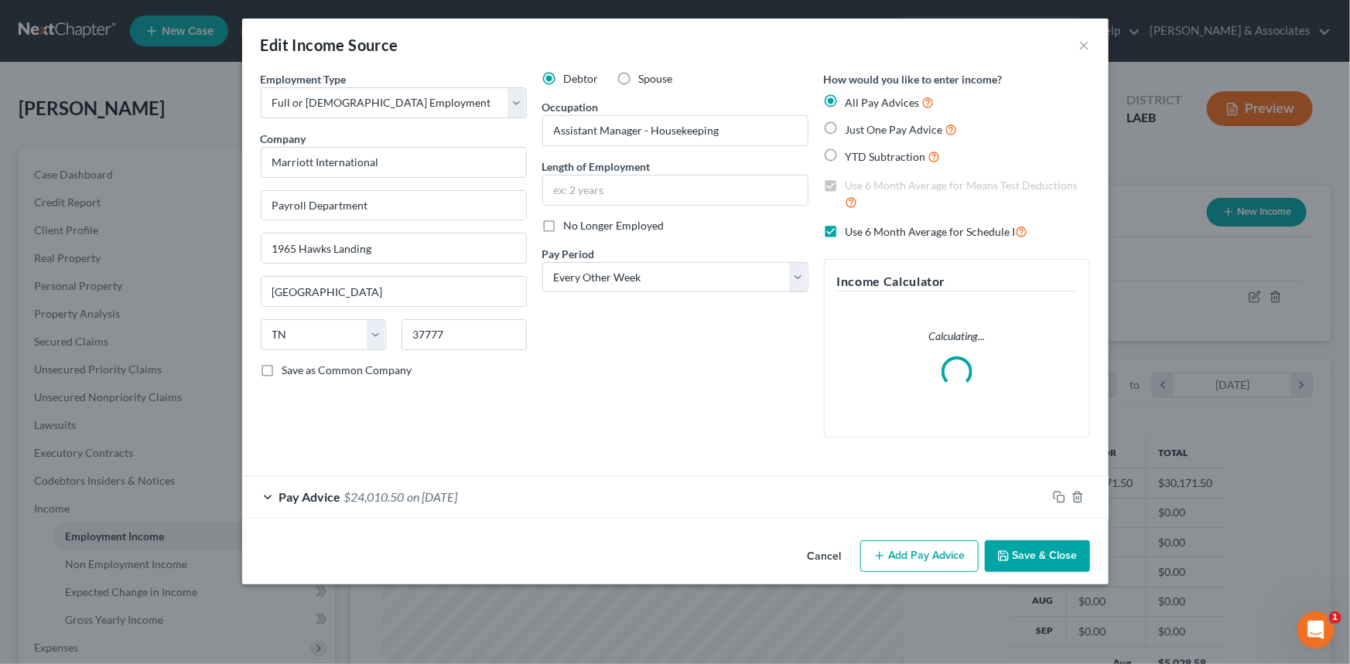
click at [835, 565] on button "Cancel" at bounding box center [824, 557] width 59 height 31
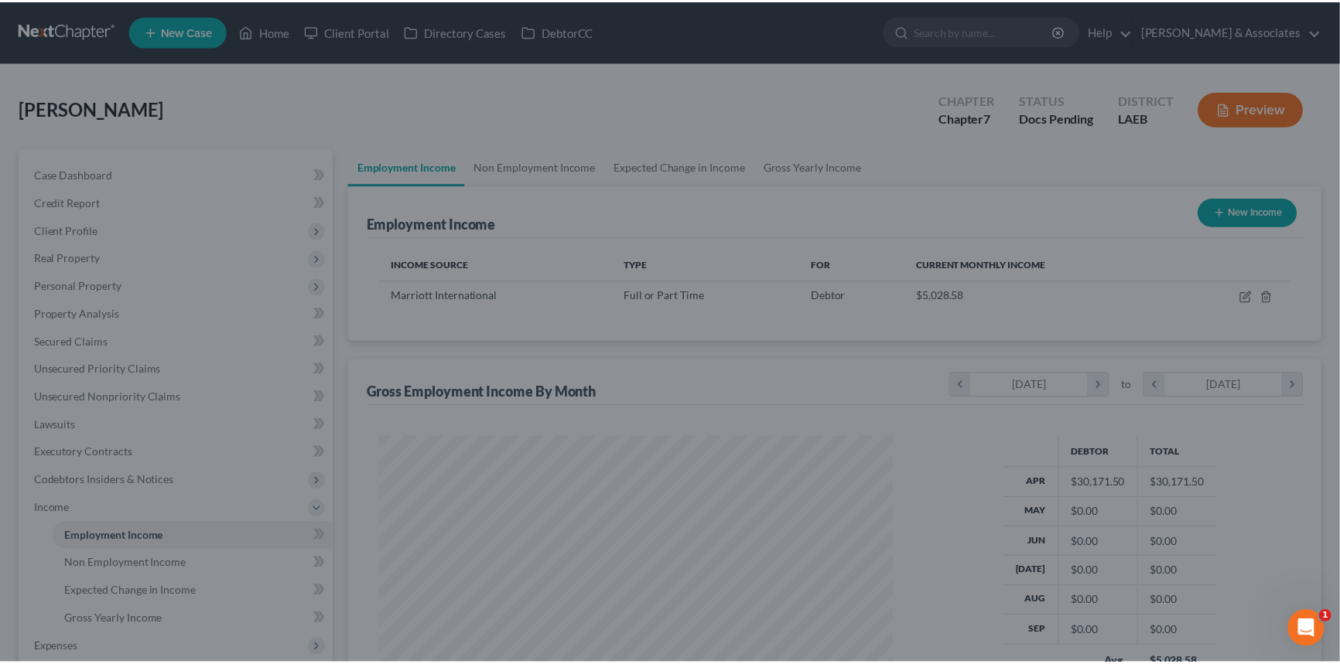
scroll to position [277, 549]
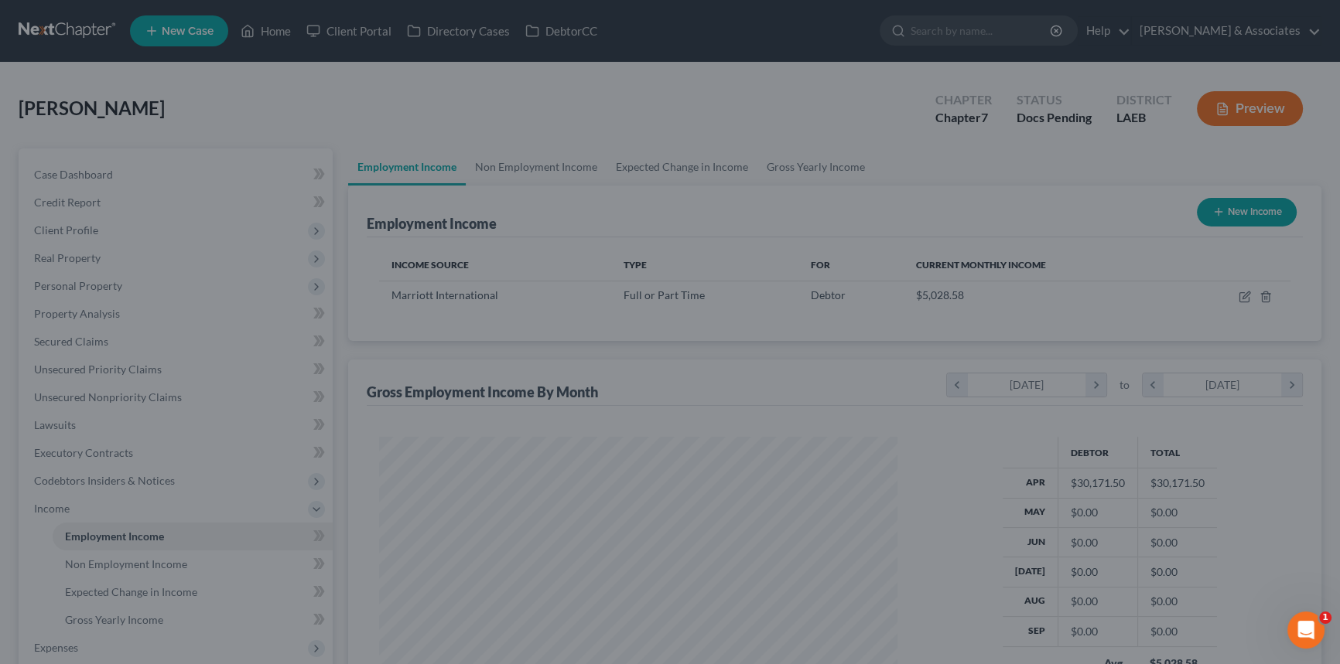
click at [1240, 208] on button "New Income" at bounding box center [1247, 212] width 100 height 29
select select "0"
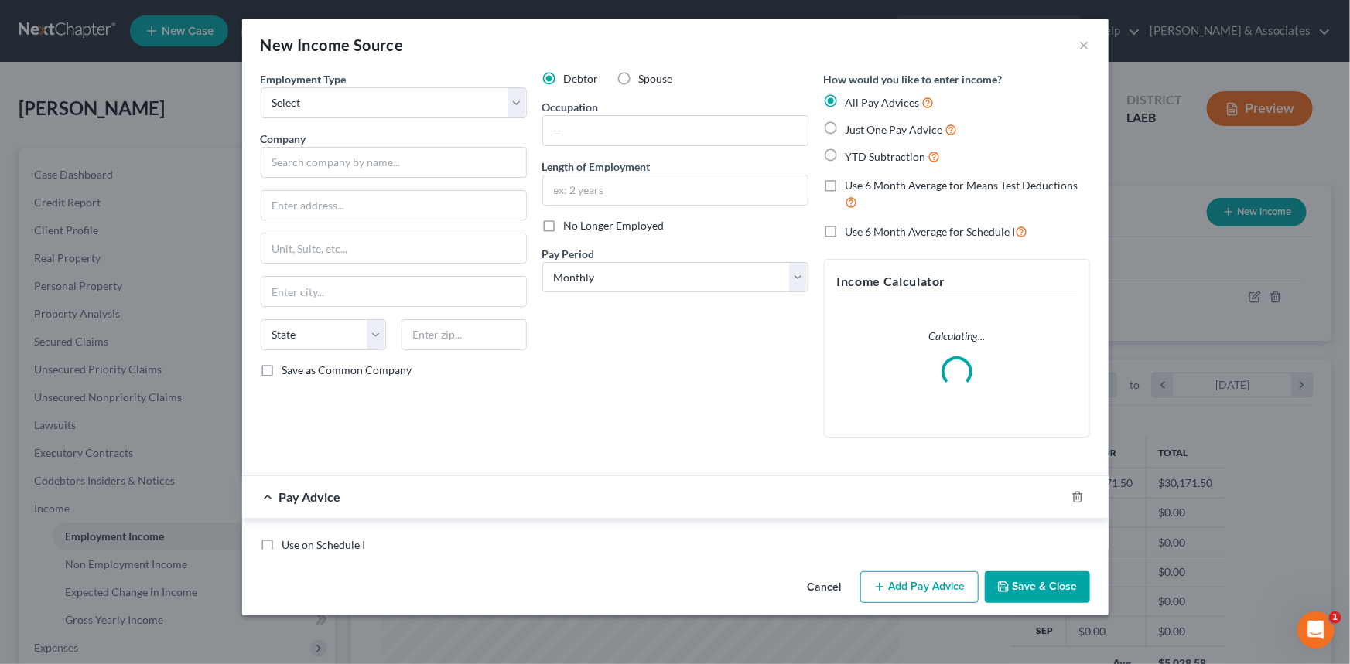
scroll to position [277, 554]
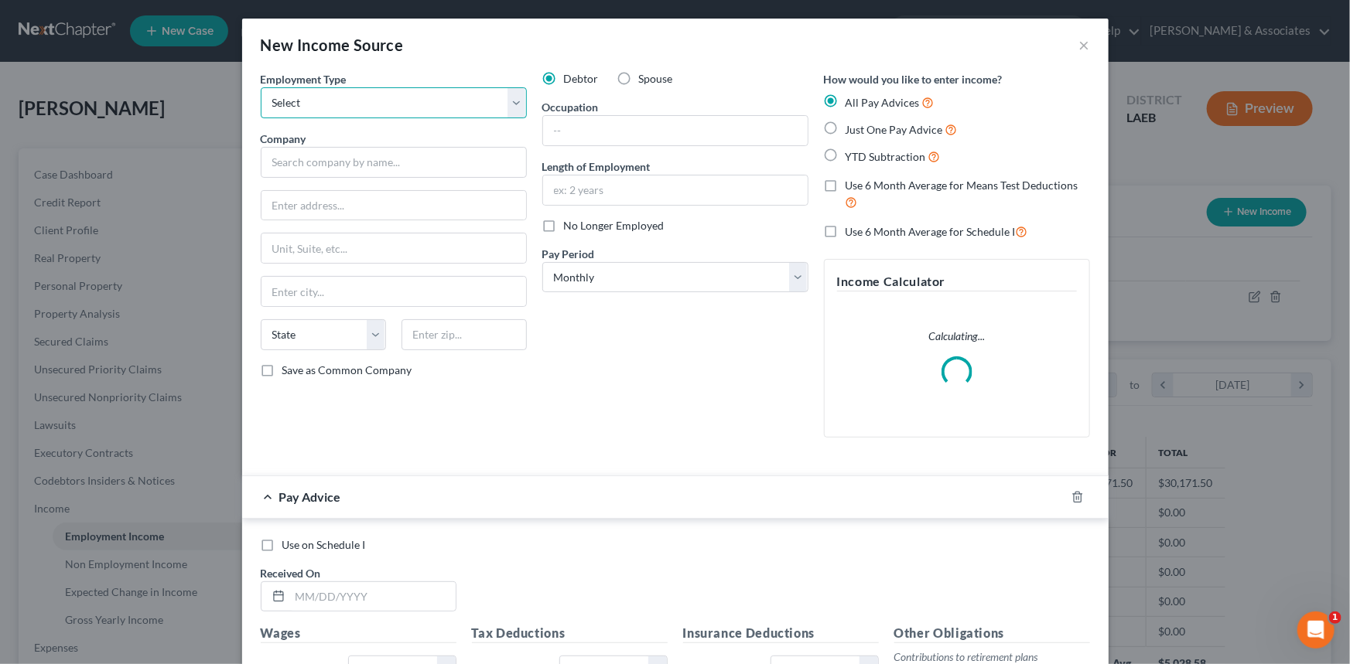
click at [340, 113] on select "Select Full or [DEMOGRAPHIC_DATA] Employment Self Employment" at bounding box center [394, 102] width 266 height 31
select select "0"
click at [261, 87] on select "Select Full or [DEMOGRAPHIC_DATA] Employment Self Employment" at bounding box center [394, 102] width 266 height 31
click at [340, 168] on input "text" at bounding box center [394, 162] width 266 height 31
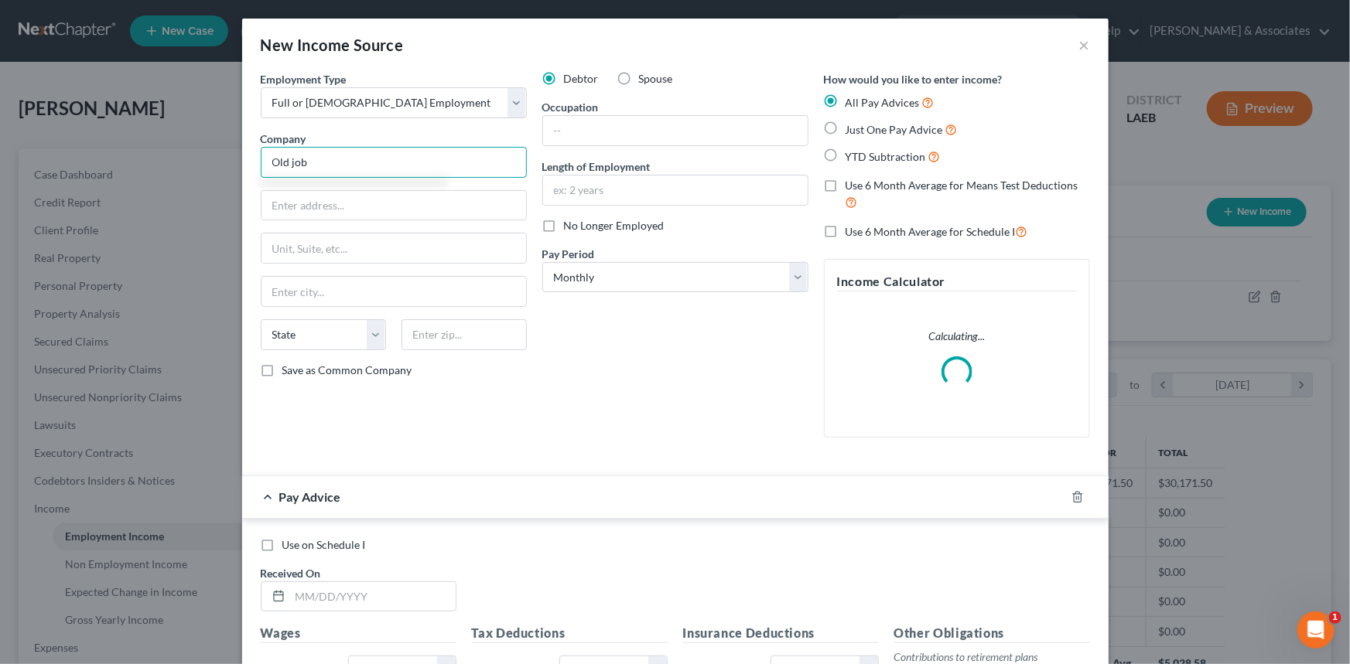
type input "Old job"
click at [579, 220] on span "No Longer Employed" at bounding box center [614, 225] width 101 height 13
click at [579, 220] on input "No Longer Employed" at bounding box center [575, 223] width 10 height 10
checkbox input "true"
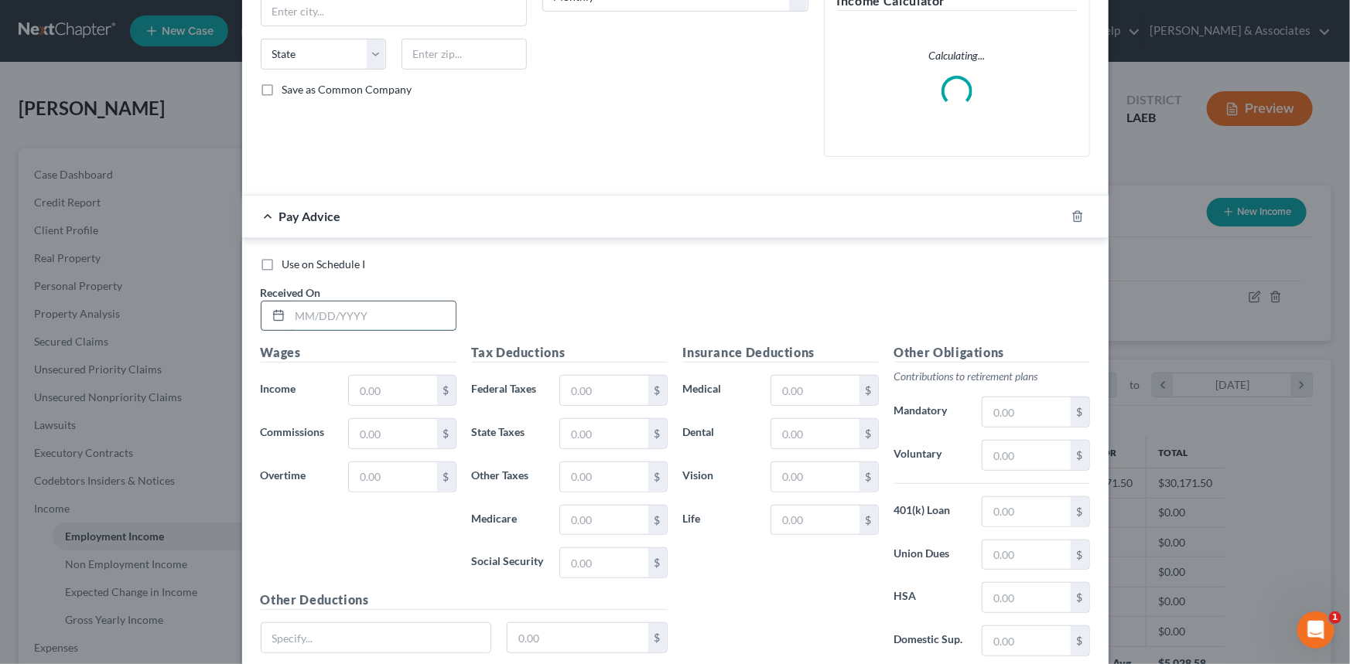
click at [322, 302] on input "text" at bounding box center [373, 316] width 166 height 29
drag, startPoint x: 299, startPoint y: 306, endPoint x: 287, endPoint y: 314, distance: 15.0
click at [290, 314] on input "[DATE]" at bounding box center [373, 316] width 166 height 29
type input "[DATE]"
click at [368, 390] on input "text" at bounding box center [392, 390] width 87 height 29
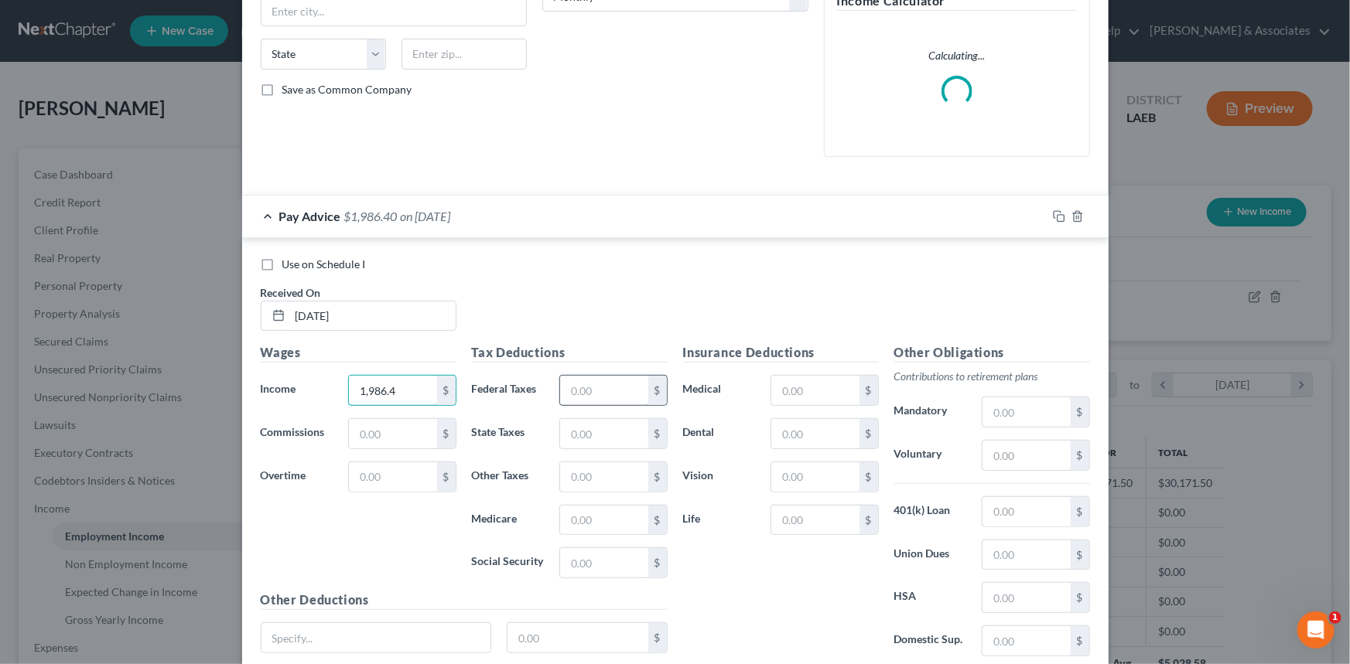
type input "1,986.4"
click at [597, 392] on input "text" at bounding box center [603, 390] width 87 height 29
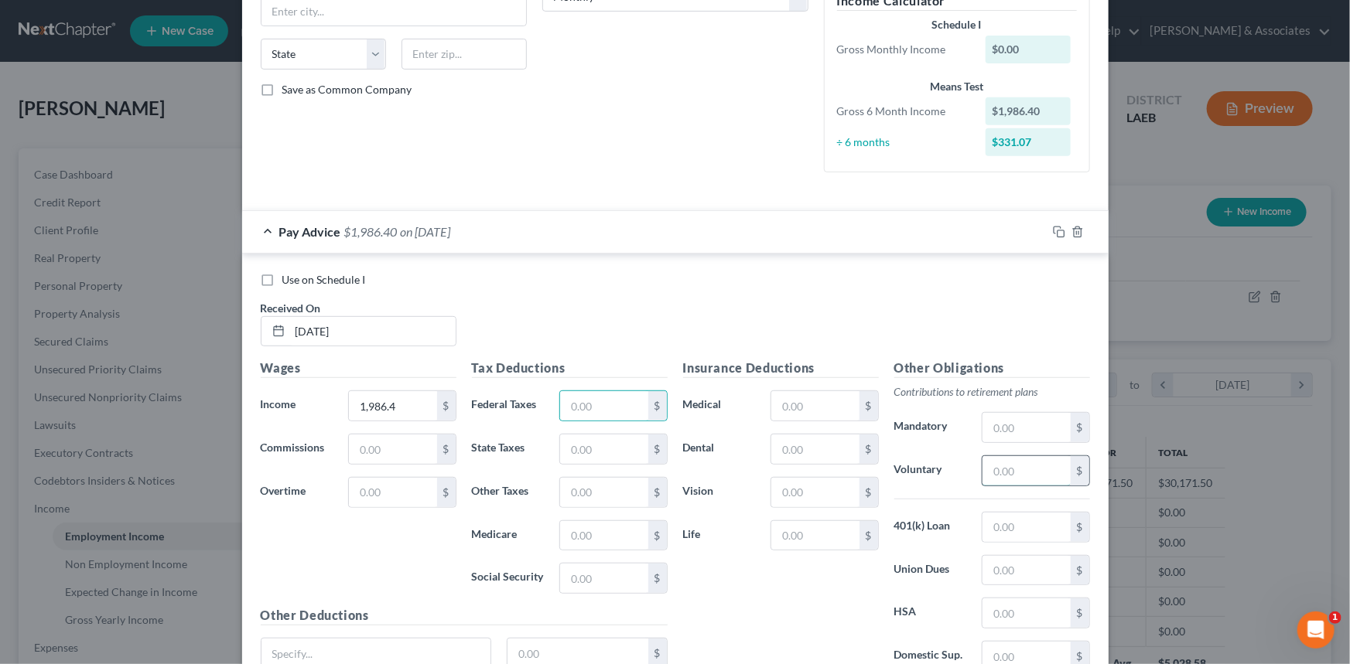
click at [1007, 465] on input "text" at bounding box center [1025, 470] width 87 height 29
type input "74.22"
click at [597, 413] on input "text" at bounding box center [603, 405] width 87 height 29
type input "123.16"
type input "28.8"
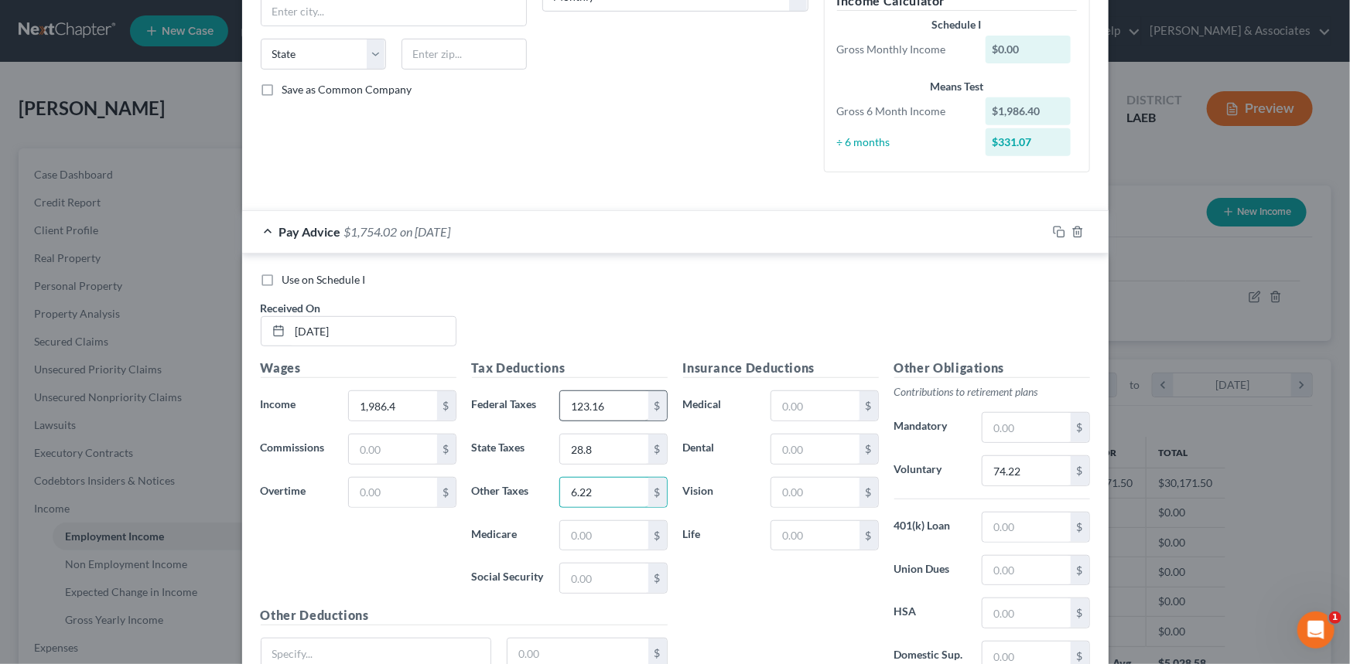
type input "6.22"
type input "158.18"
click at [616, 478] on input "6.22" at bounding box center [603, 492] width 87 height 29
click at [613, 480] on input "6.22" at bounding box center [603, 492] width 87 height 29
click at [613, 484] on input "6.22" at bounding box center [603, 492] width 87 height 29
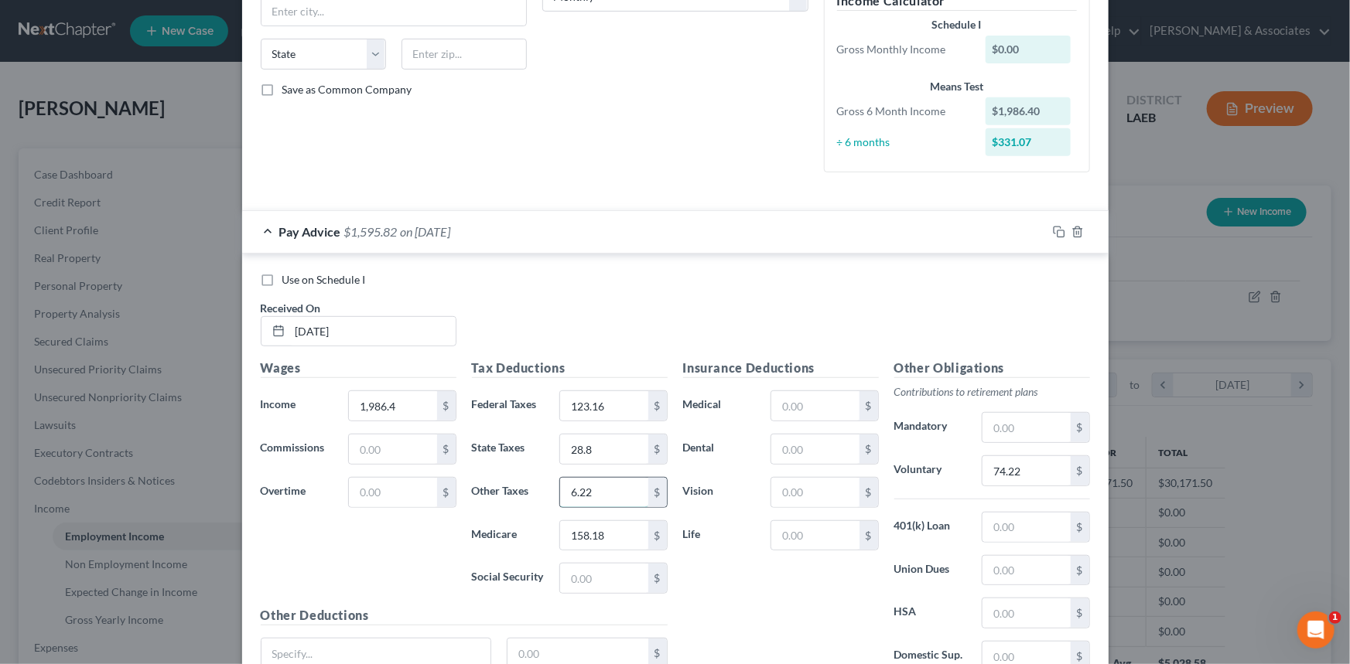
click at [613, 485] on input "6.22" at bounding box center [603, 492] width 87 height 29
click at [609, 449] on input "28.8" at bounding box center [603, 449] width 87 height 29
click at [611, 399] on input "123.16" at bounding box center [603, 405] width 87 height 29
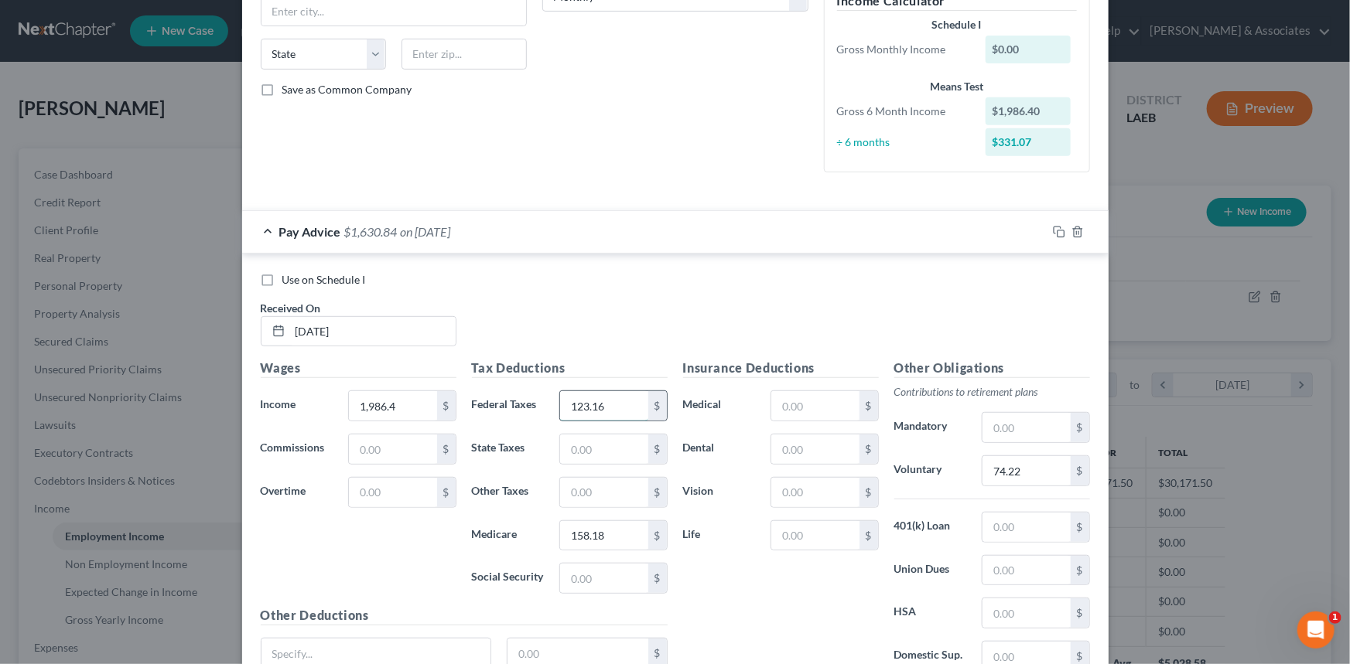
click at [611, 399] on input "123.16" at bounding box center [603, 405] width 87 height 29
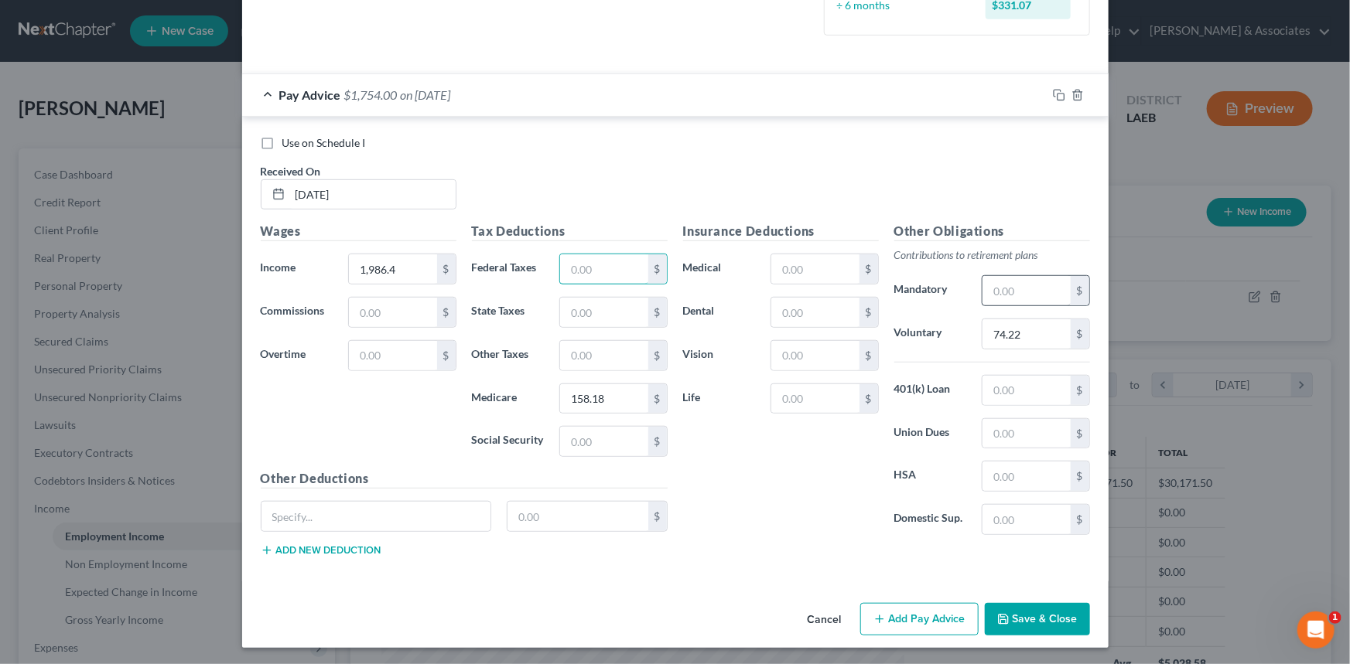
scroll to position [0, 0]
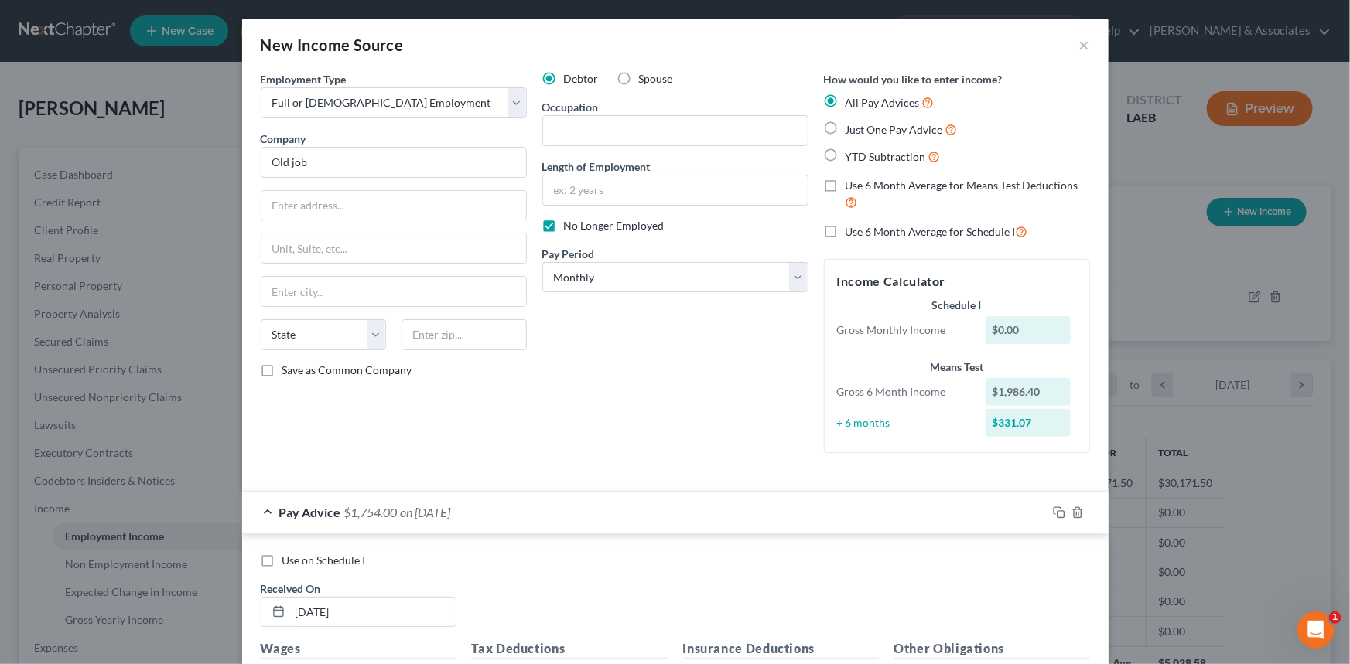
click at [977, 187] on span "Use 6 Month Average for Means Test Deductions" at bounding box center [961, 185] width 233 height 13
click at [862, 187] on input "Use 6 Month Average for Means Test Deductions" at bounding box center [857, 183] width 10 height 10
checkbox input "true"
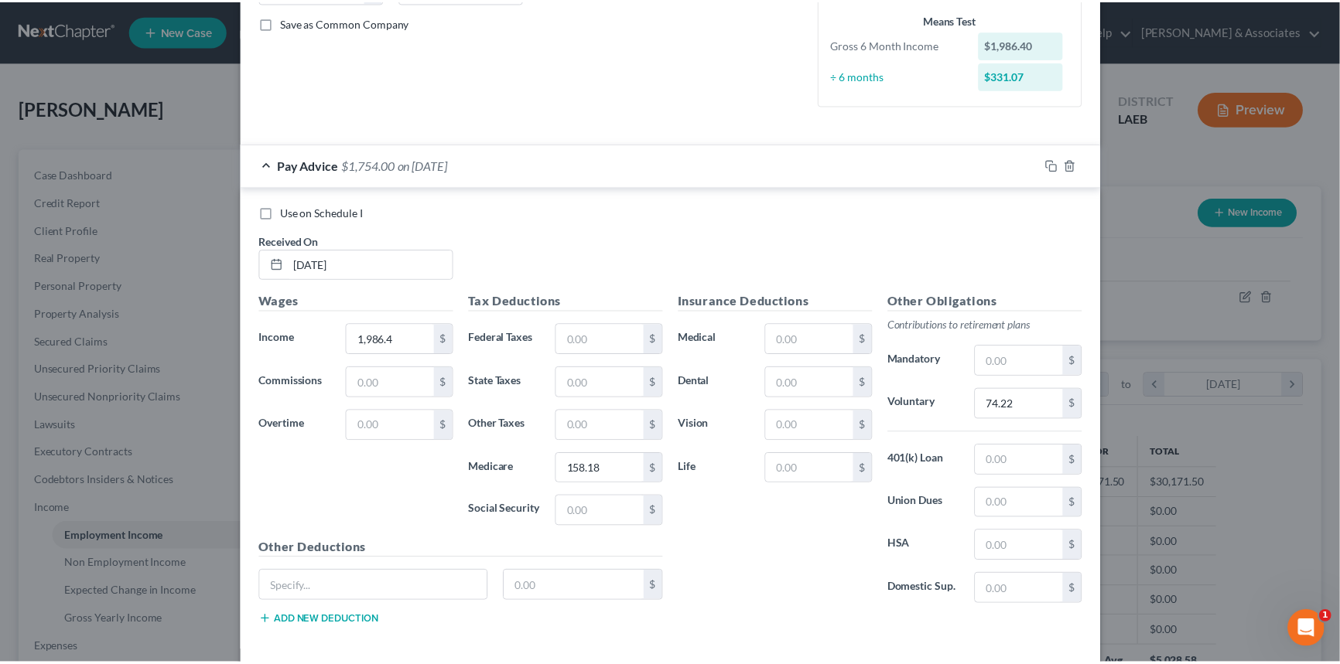
scroll to position [418, 0]
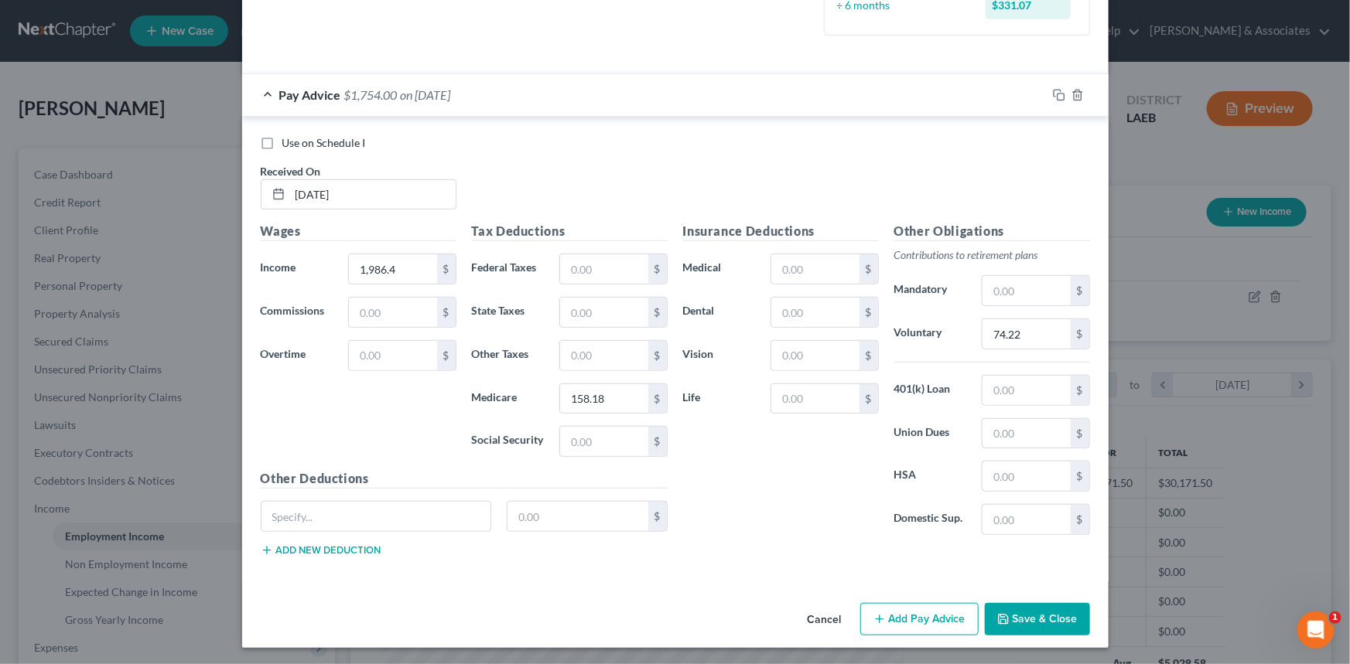
click at [1025, 611] on button "Save & Close" at bounding box center [1037, 619] width 105 height 32
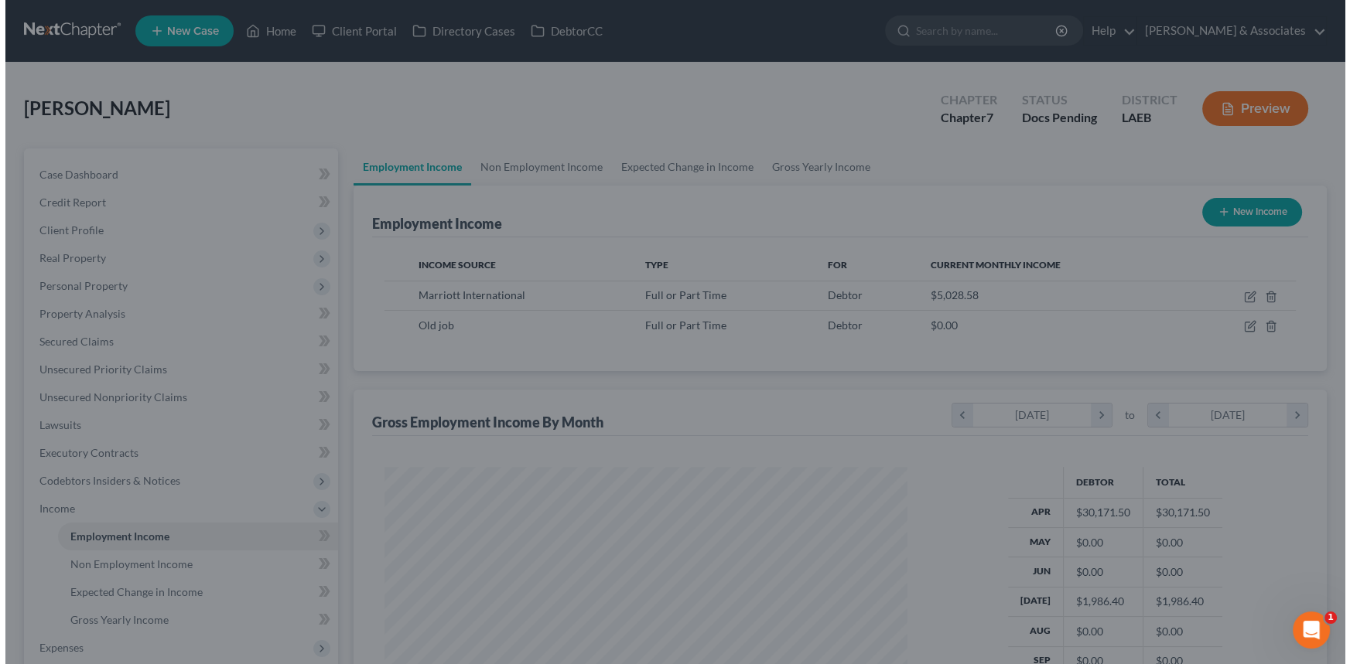
scroll to position [773275, 773003]
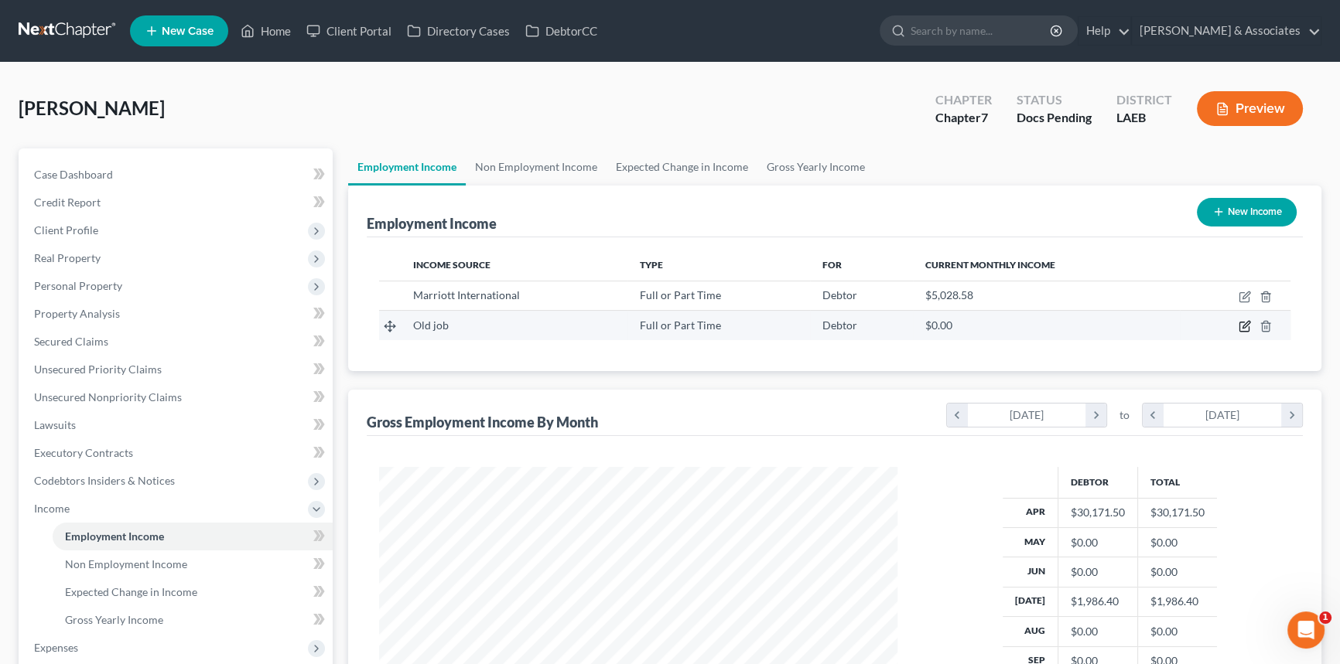
click at [1245, 325] on icon "button" at bounding box center [1244, 326] width 12 height 12
select select "0"
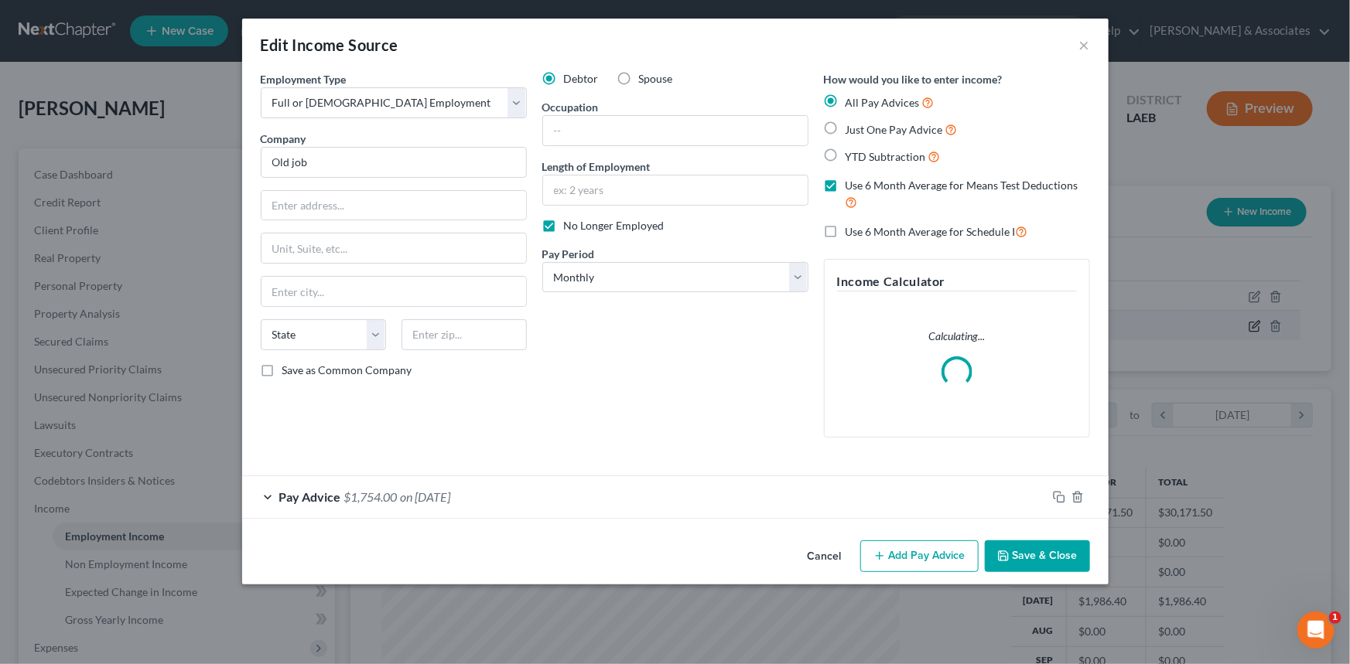
scroll to position [277, 554]
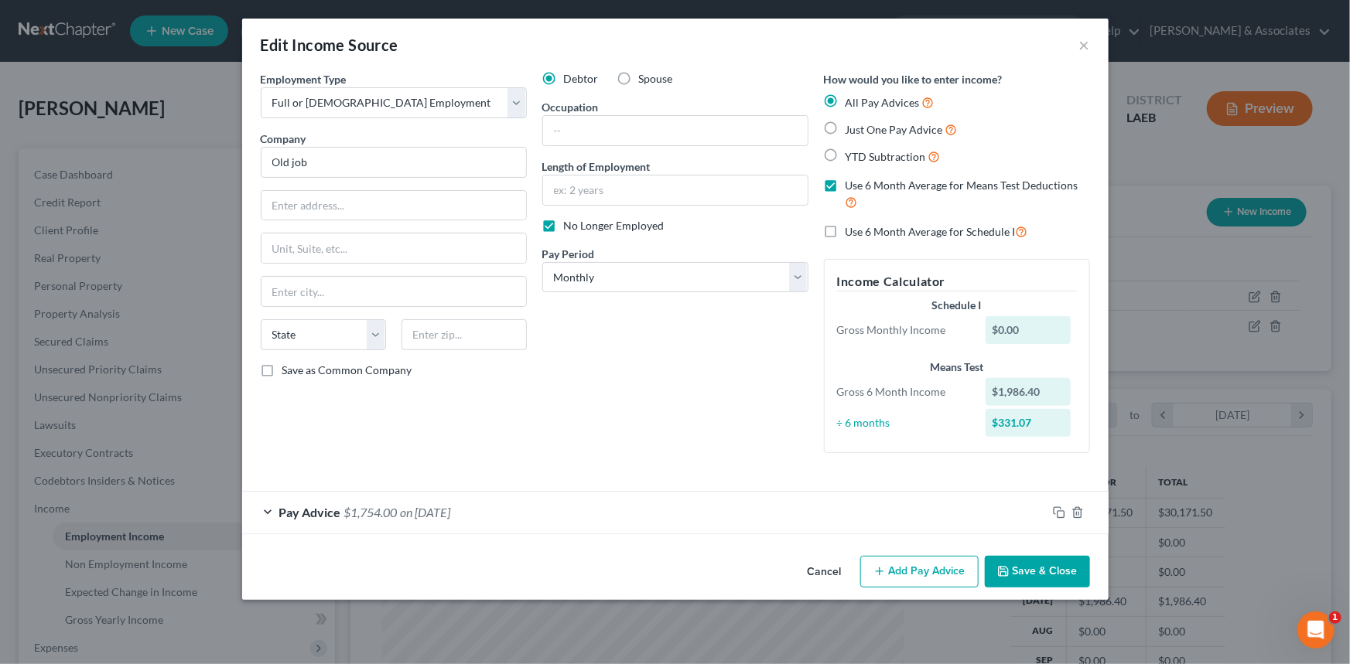
click at [925, 565] on button "Add Pay Advice" at bounding box center [919, 572] width 118 height 32
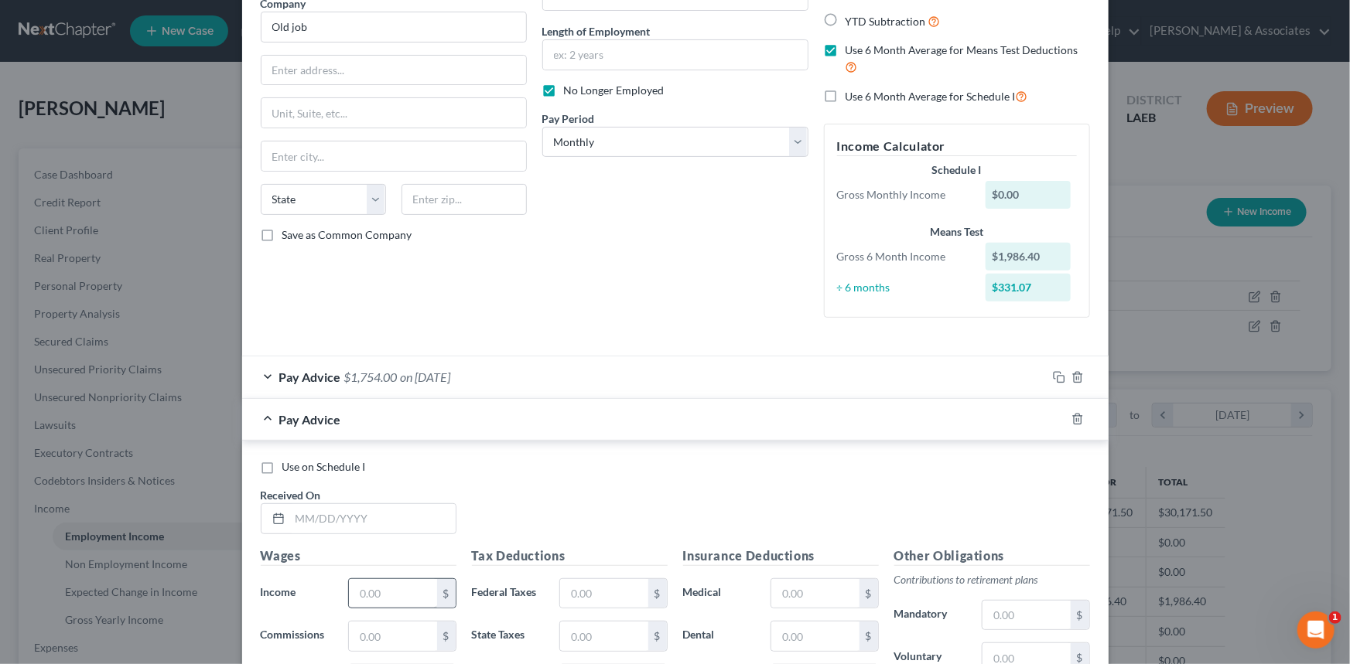
scroll to position [210, 0]
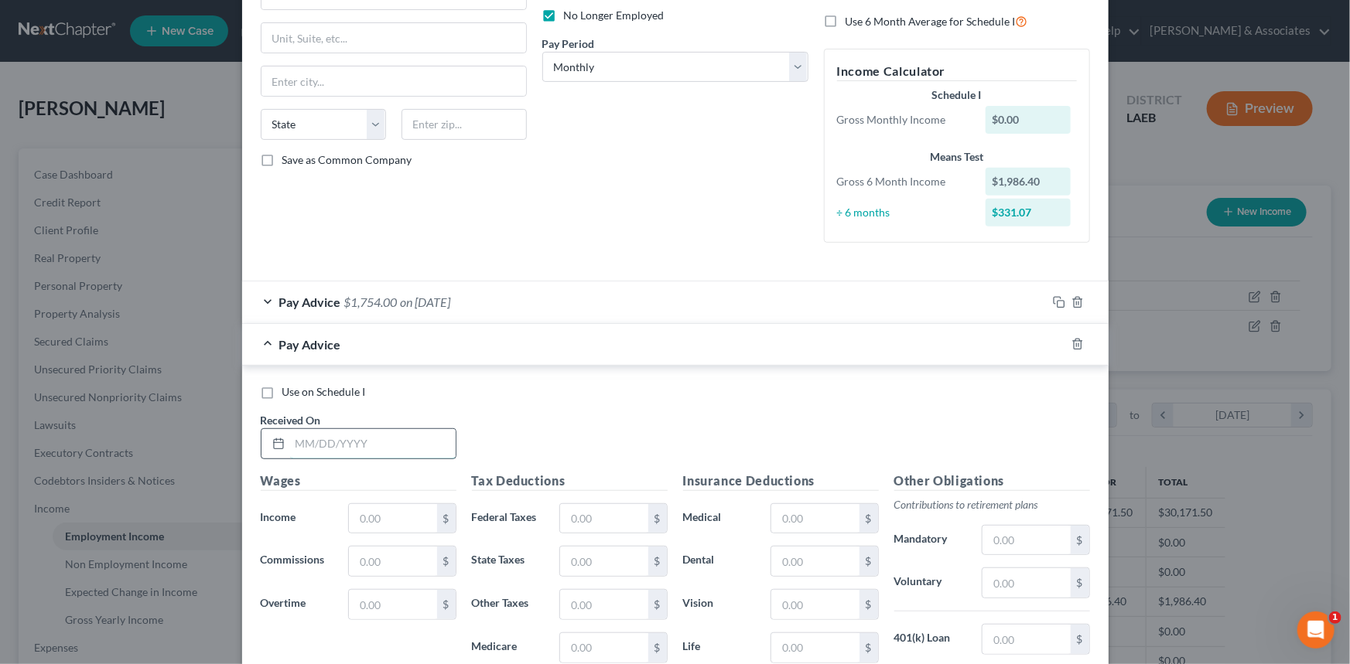
click at [362, 449] on input "text" at bounding box center [373, 443] width 166 height 29
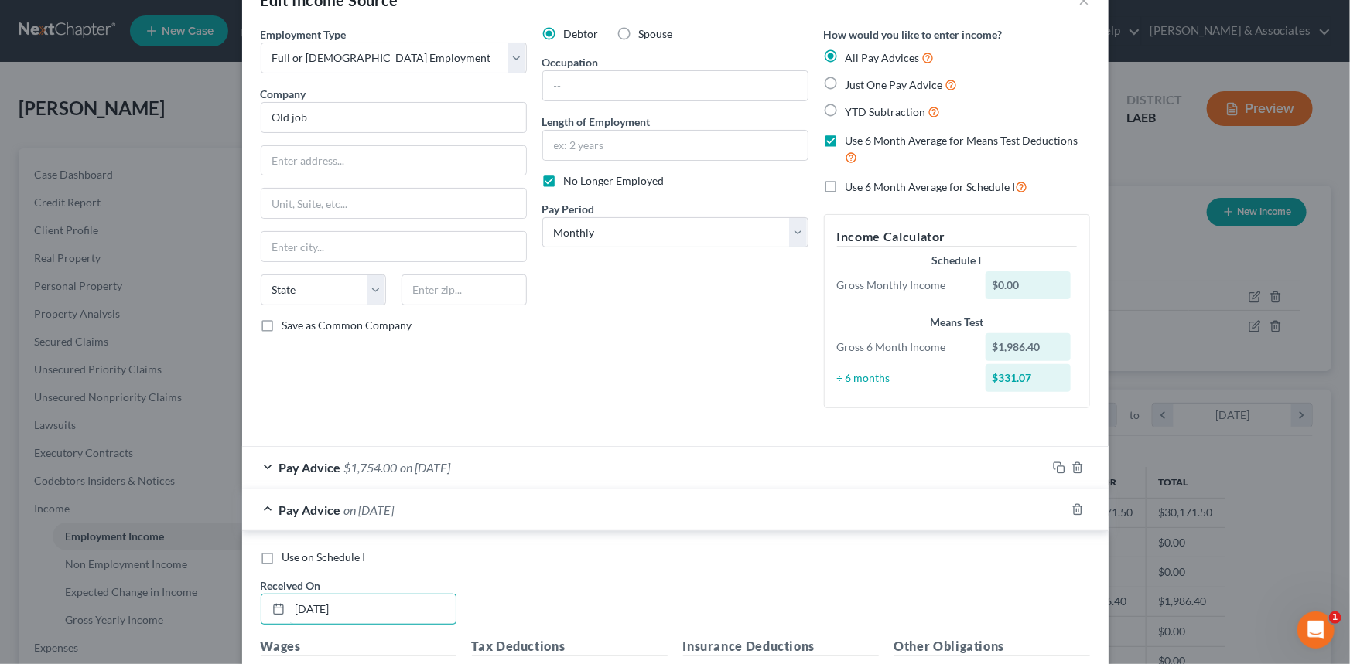
scroll to position [0, 0]
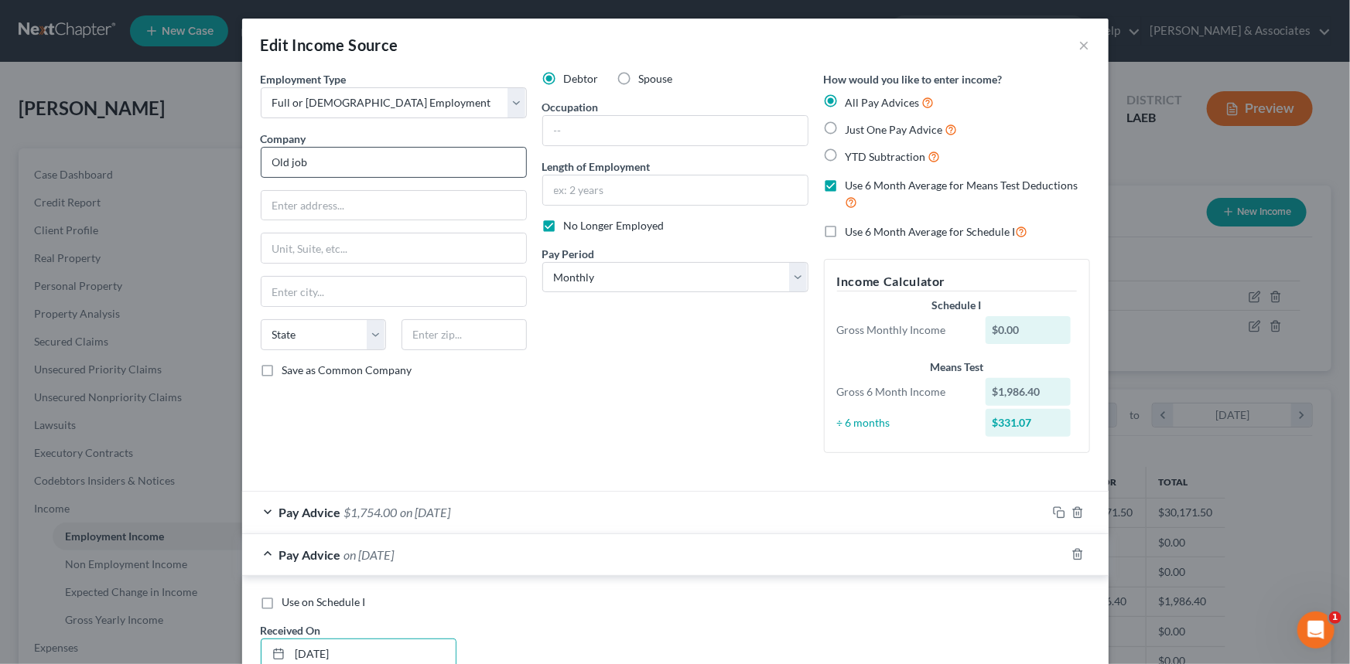
type input "[DATE]"
click at [418, 157] on input "Old job" at bounding box center [394, 162] width 266 height 31
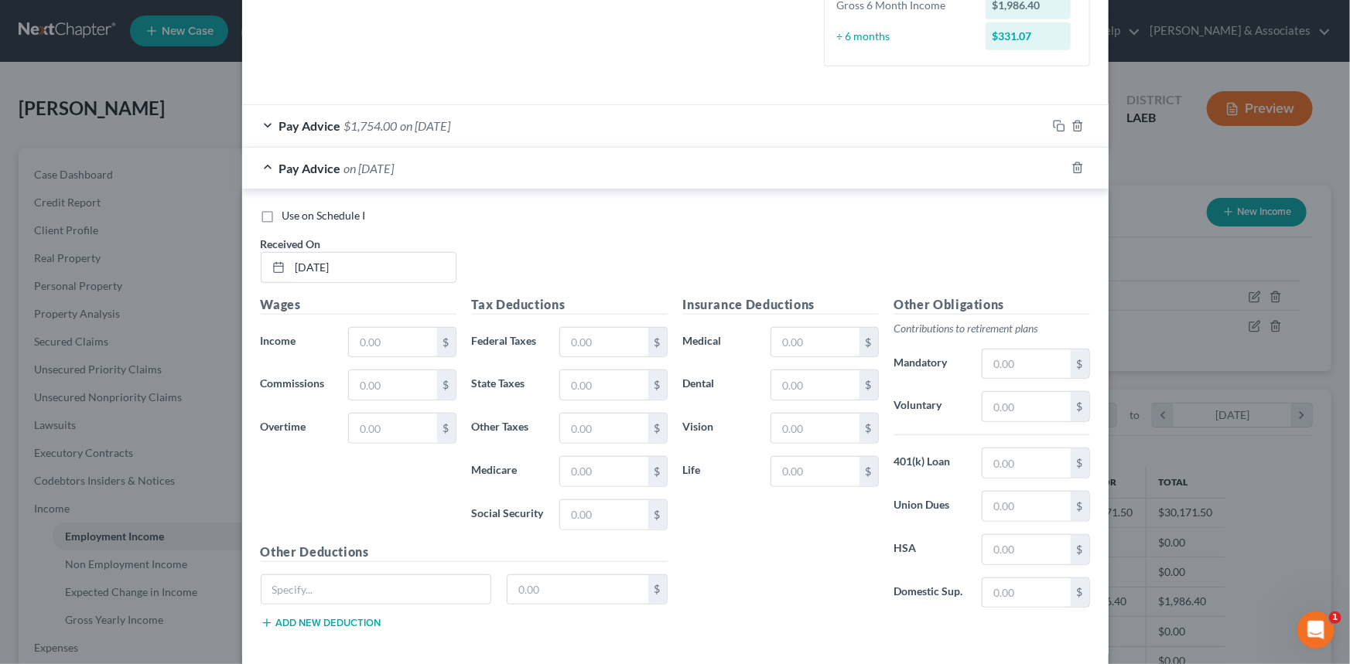
scroll to position [422, 0]
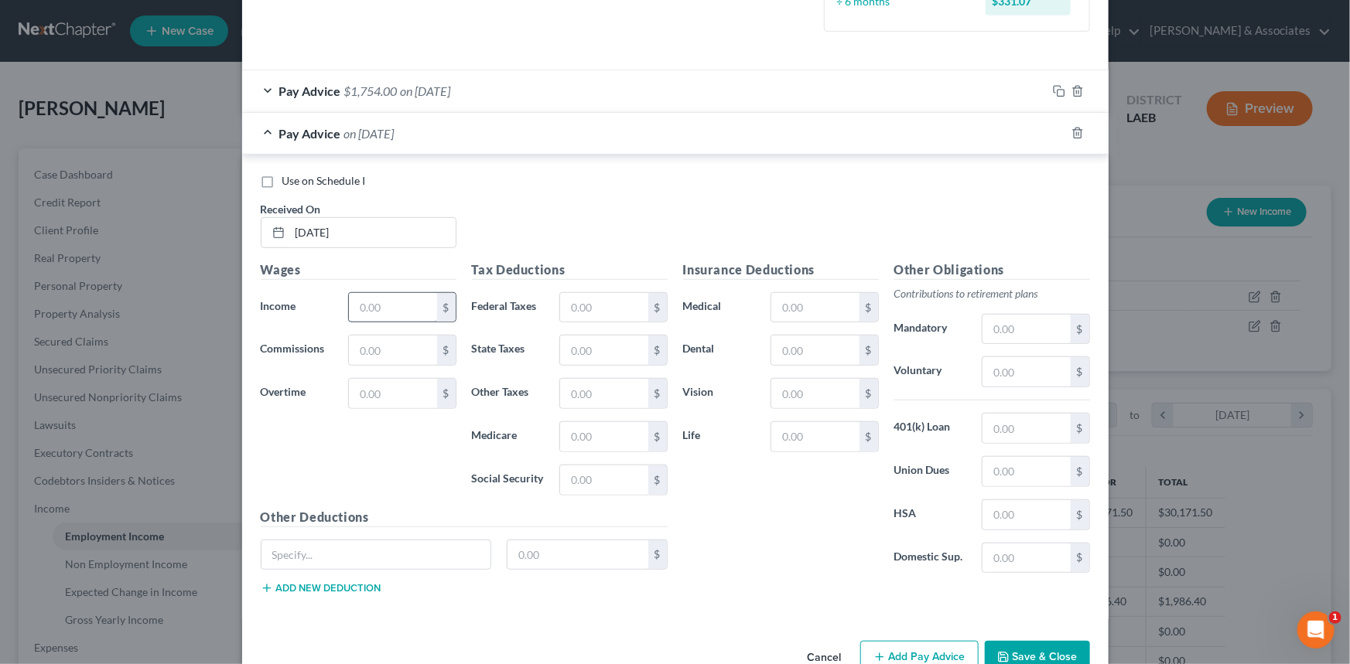
type input "Old job/Uber eats"
click at [424, 303] on input "text" at bounding box center [392, 307] width 87 height 29
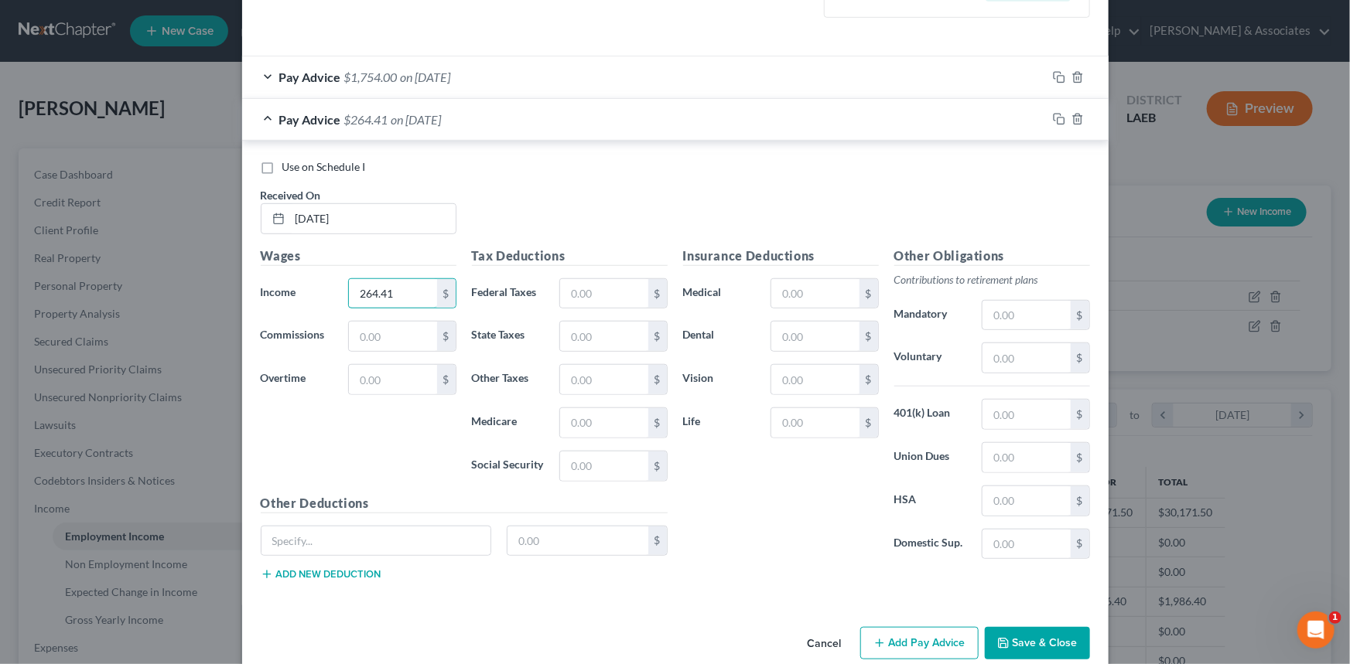
scroll to position [459, 0]
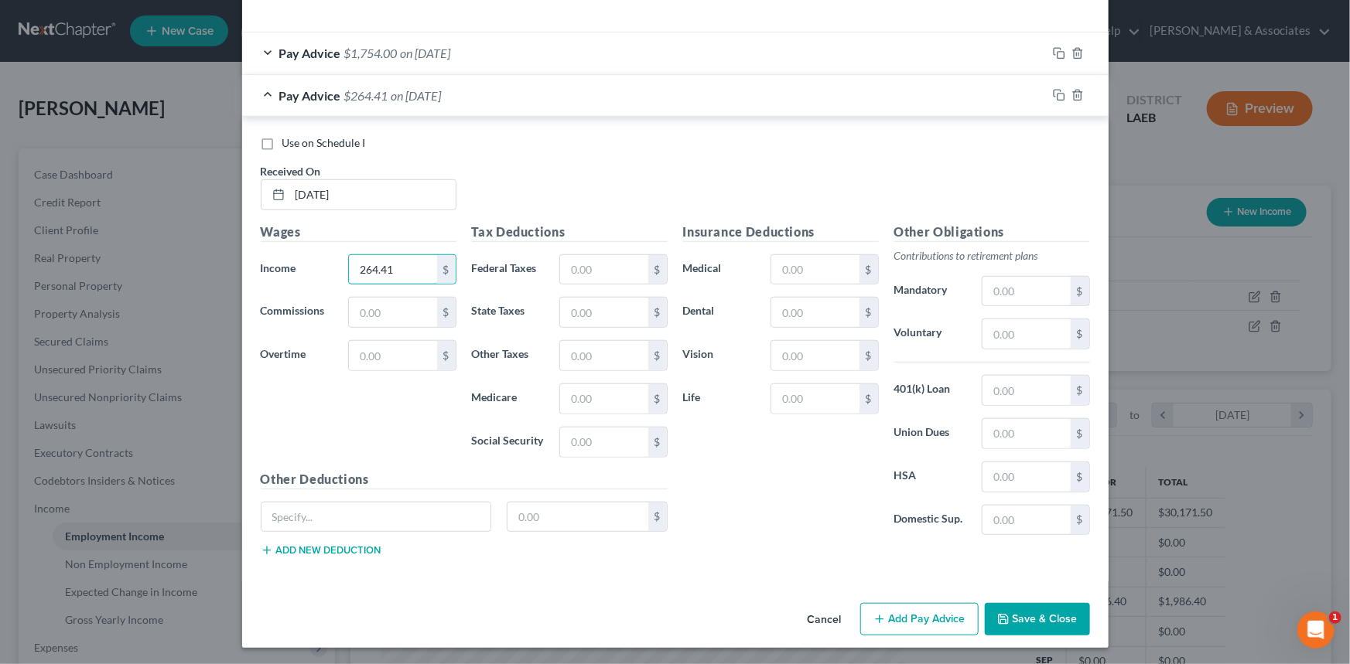
type input "264.41"
click at [1034, 613] on button "Save & Close" at bounding box center [1037, 619] width 105 height 32
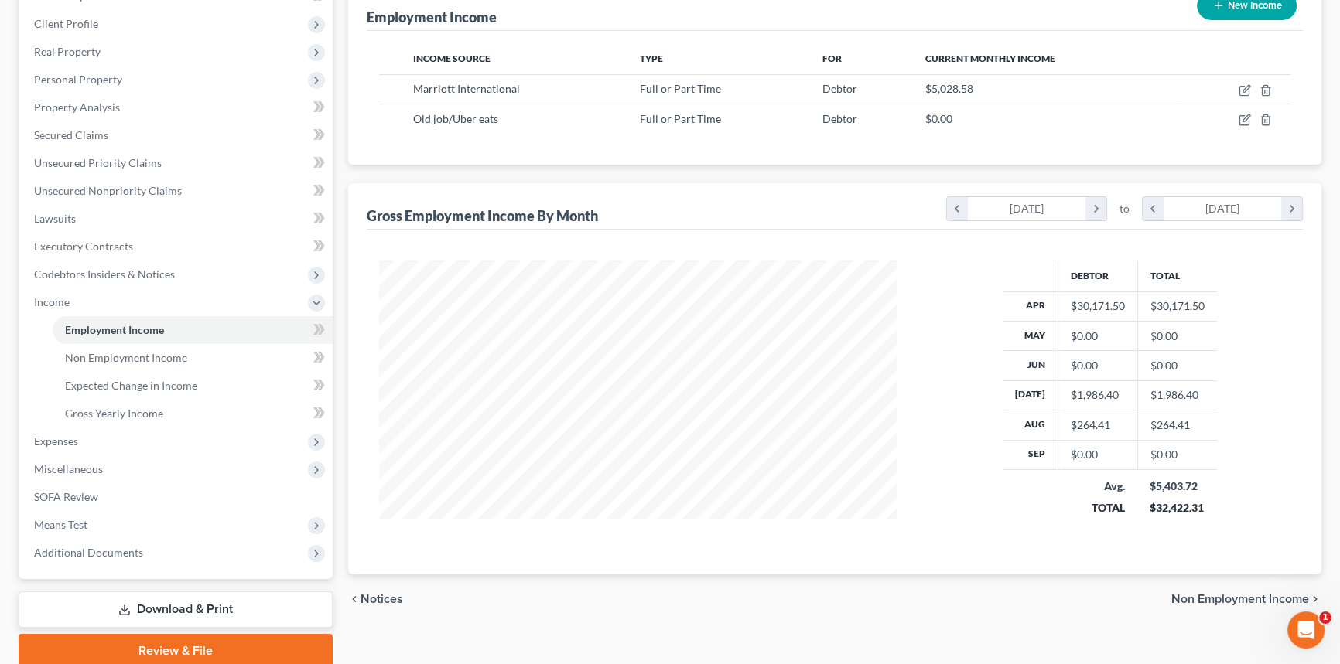
scroll to position [210, 0]
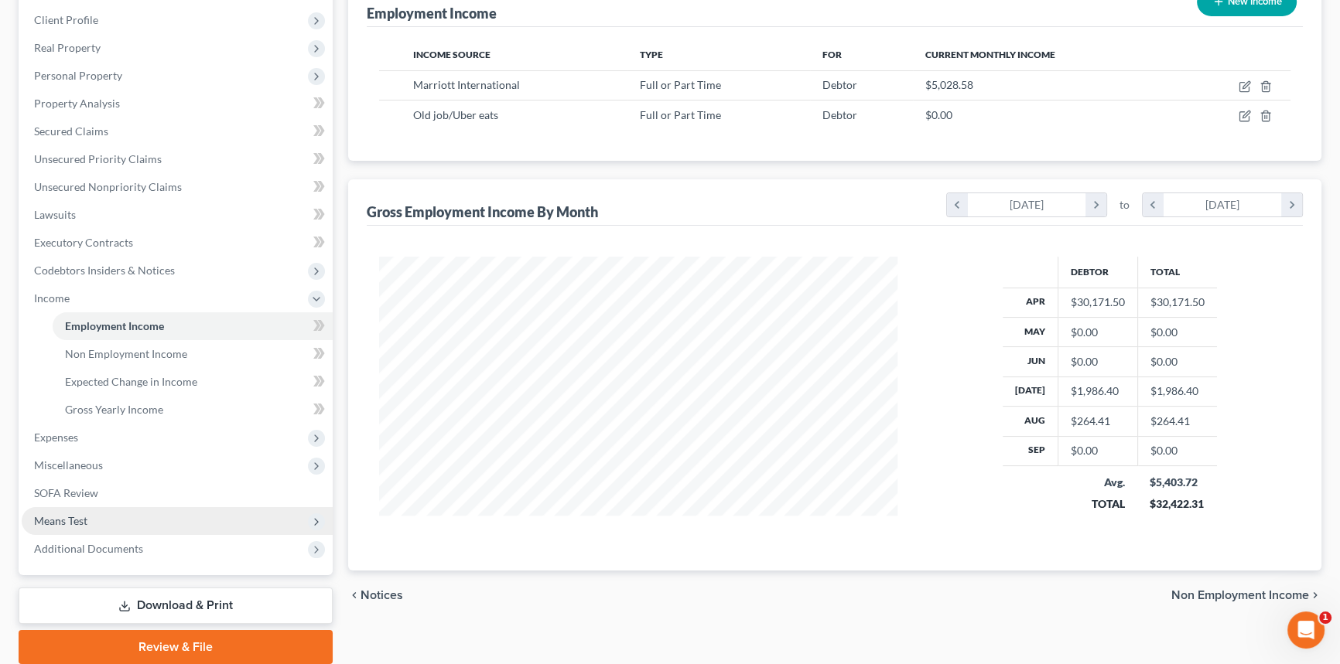
click at [118, 514] on span "Means Test" at bounding box center [177, 521] width 311 height 28
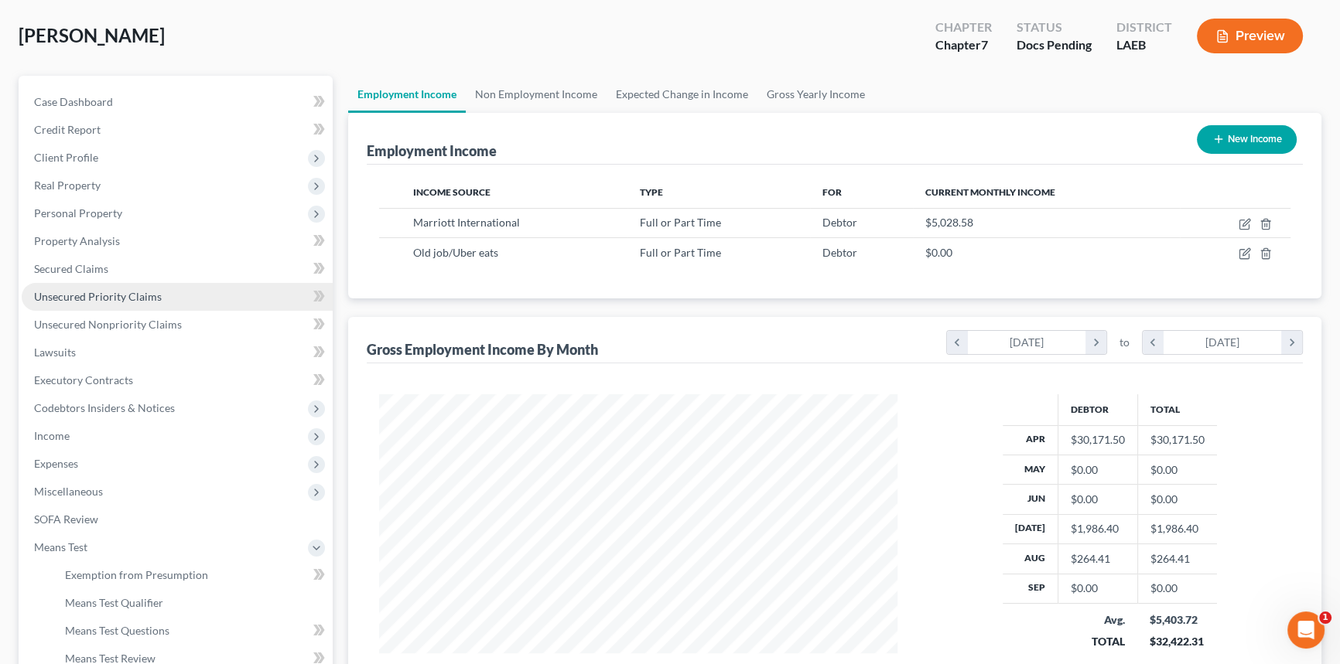
scroll to position [0, 0]
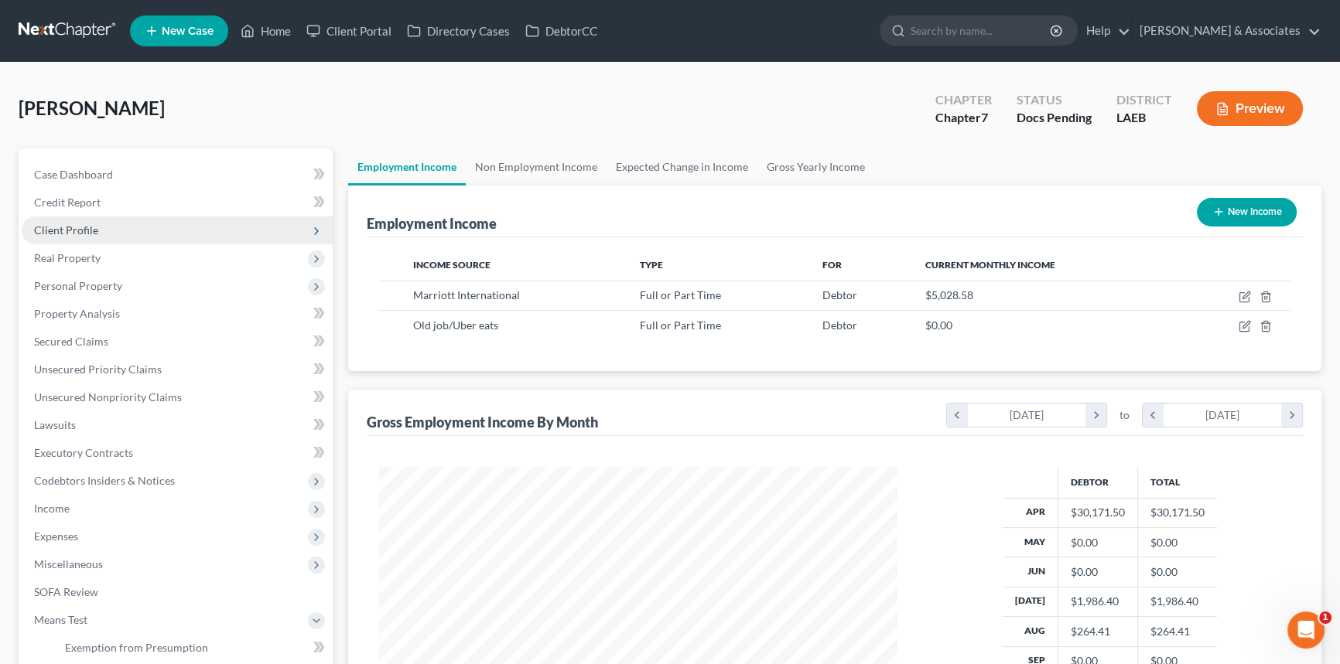
click at [145, 238] on span "Client Profile" at bounding box center [177, 231] width 311 height 28
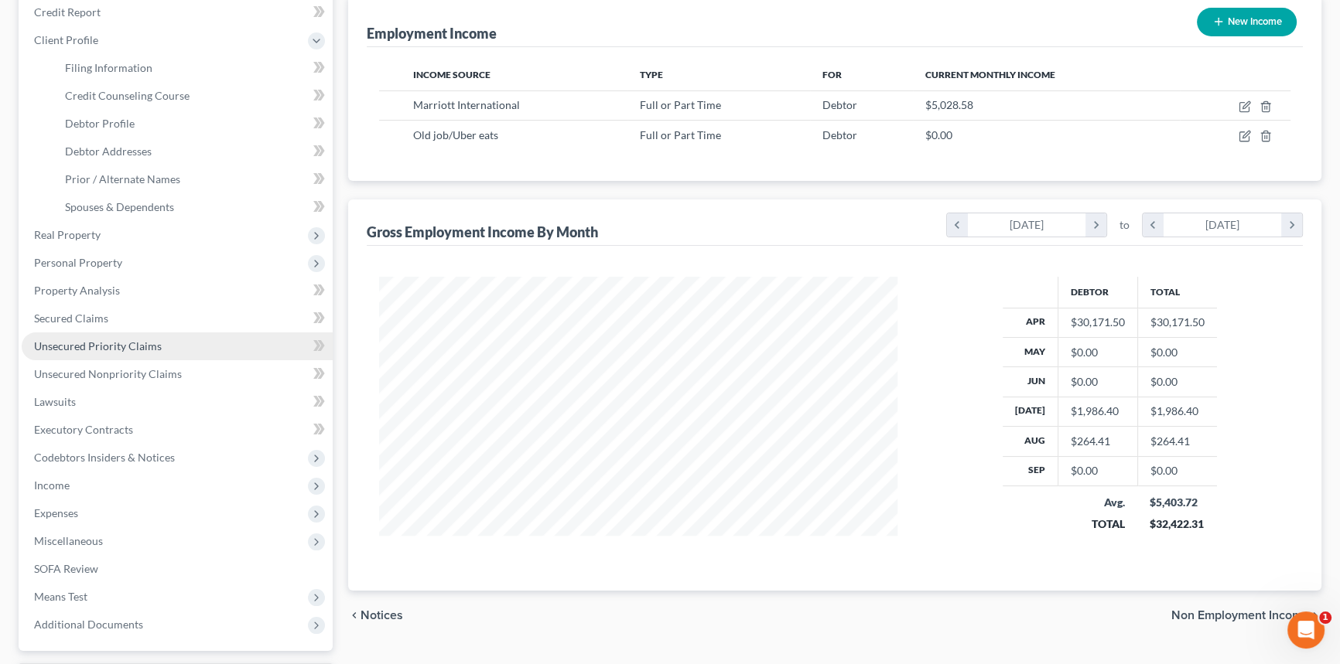
scroll to position [210, 0]
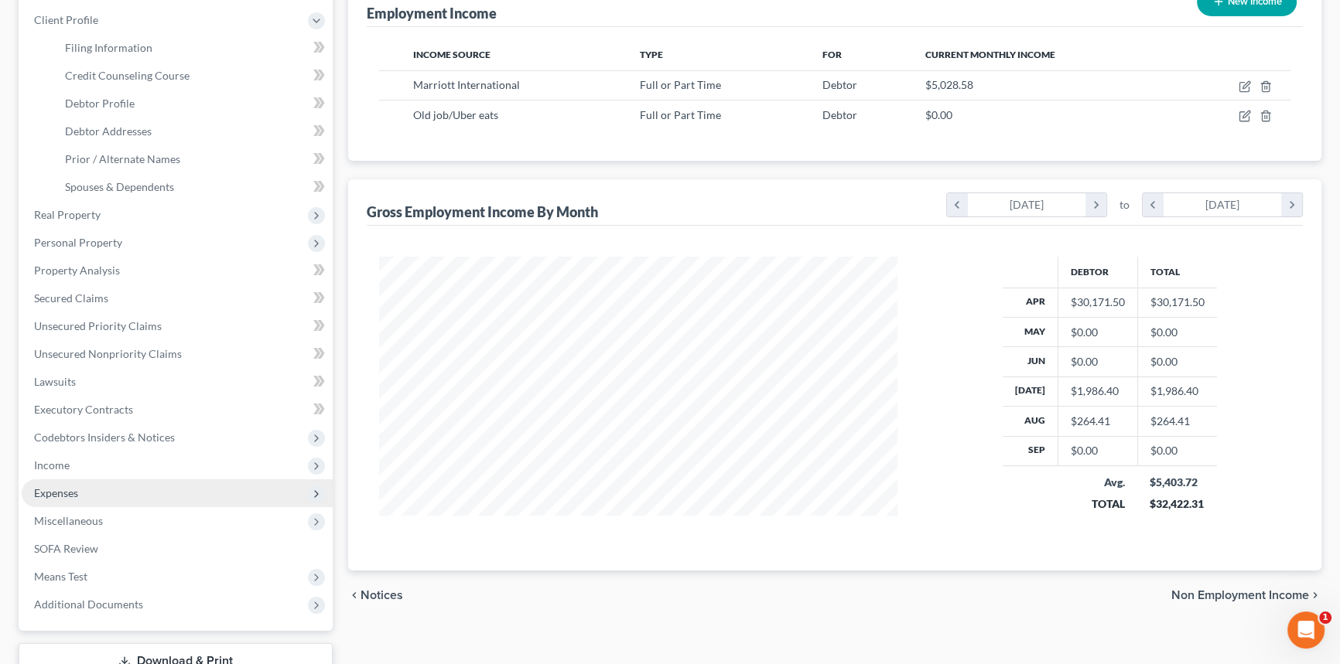
click at [89, 495] on span "Expenses" at bounding box center [177, 494] width 311 height 28
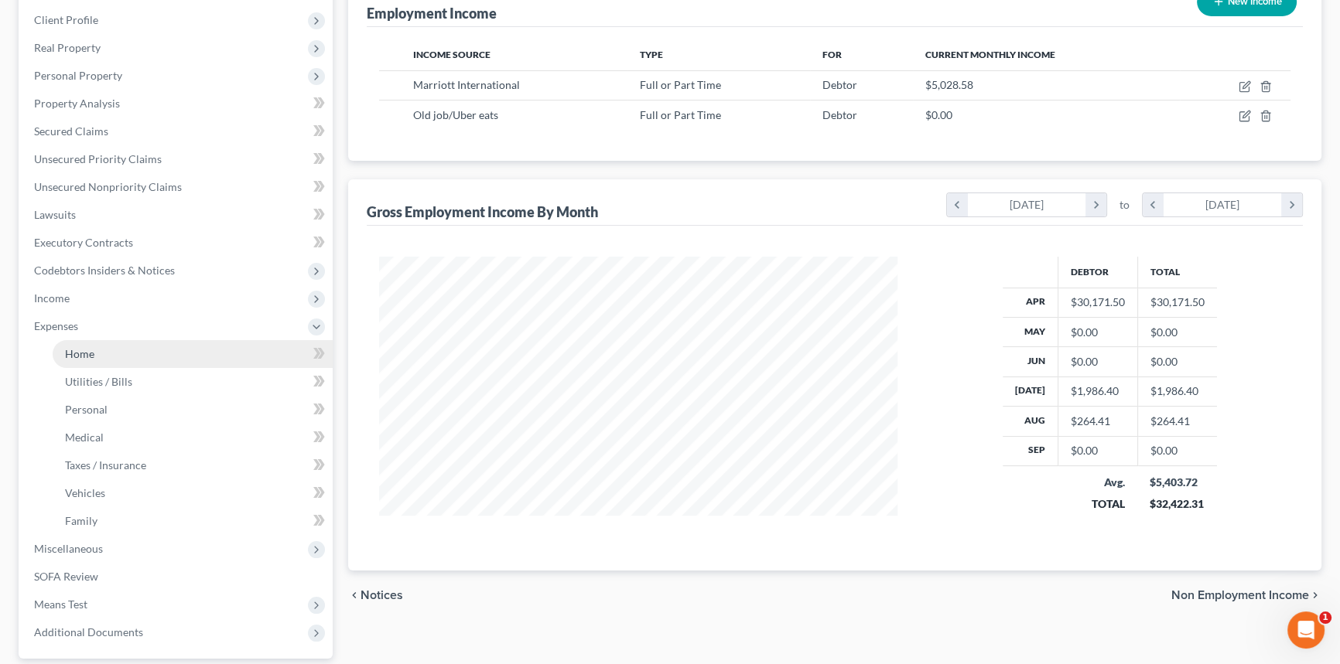
click at [114, 350] on link "Home" at bounding box center [193, 354] width 280 height 28
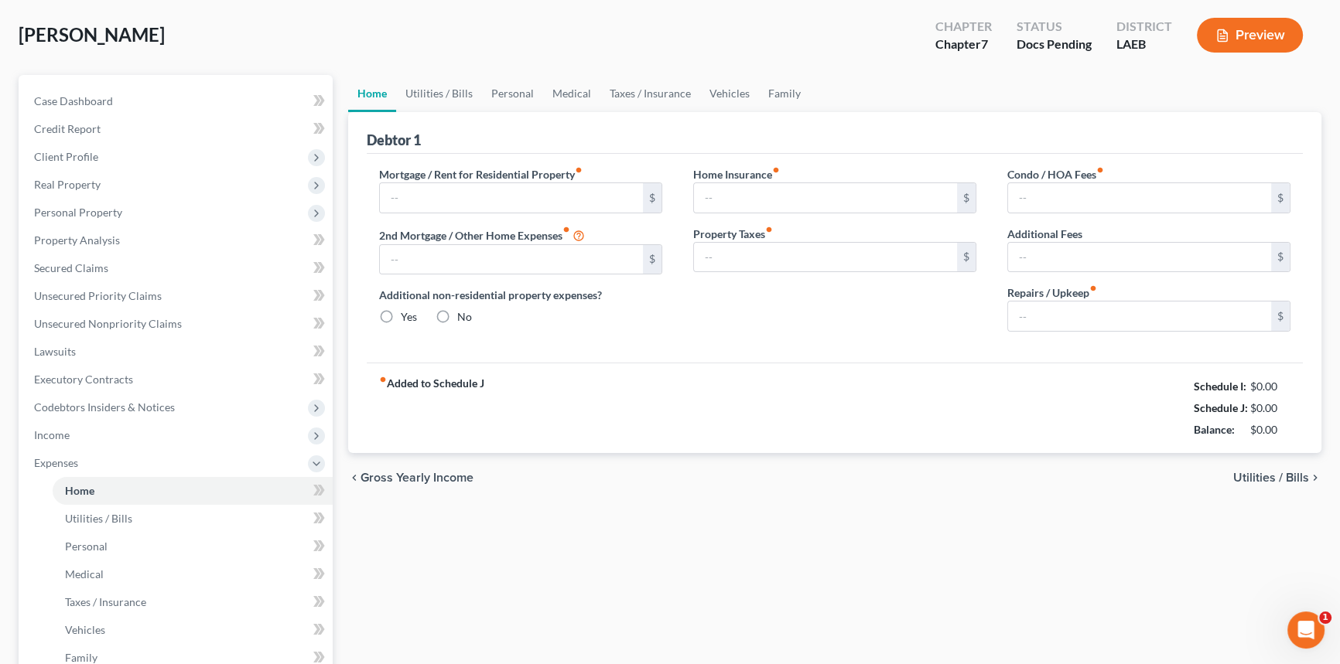
type input "0.00"
radio input "true"
type input "0.00"
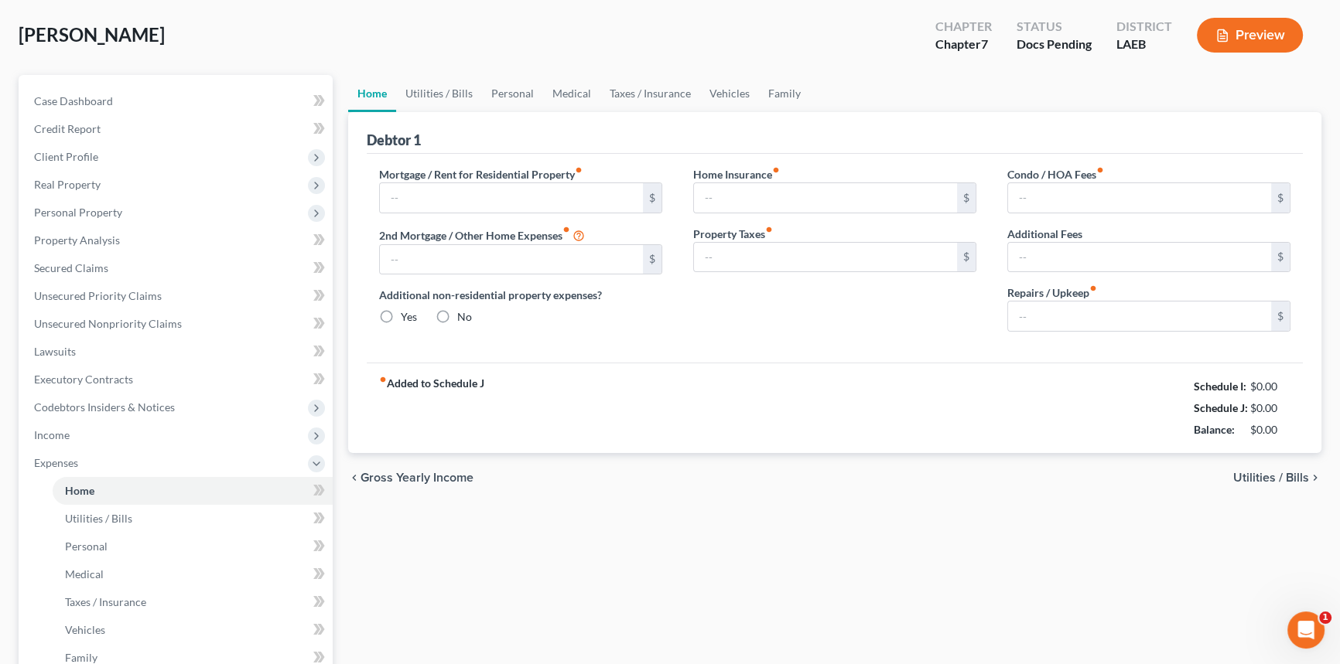
type input "0.00"
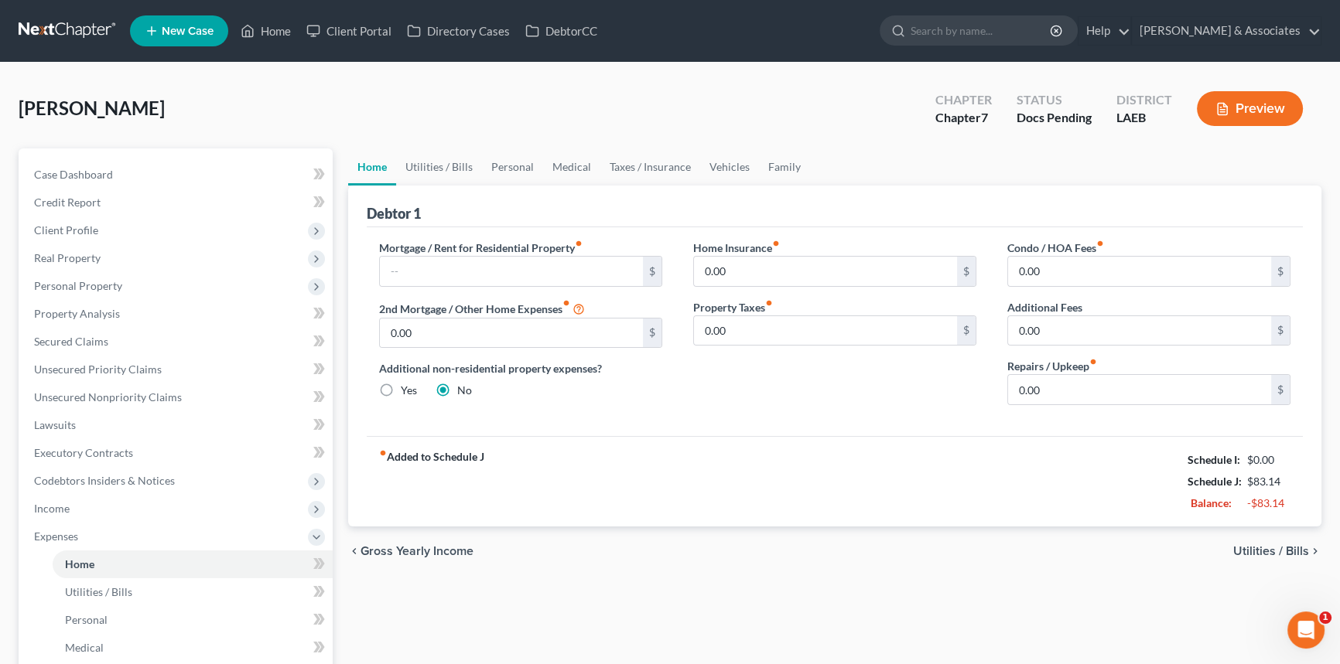
click at [803, 492] on div "fiber_manual_record Added to Schedule J Schedule I: $0.00 Schedule J: $83.14 Ba…" at bounding box center [835, 481] width 936 height 91
click at [79, 535] on span "Expenses" at bounding box center [177, 537] width 311 height 28
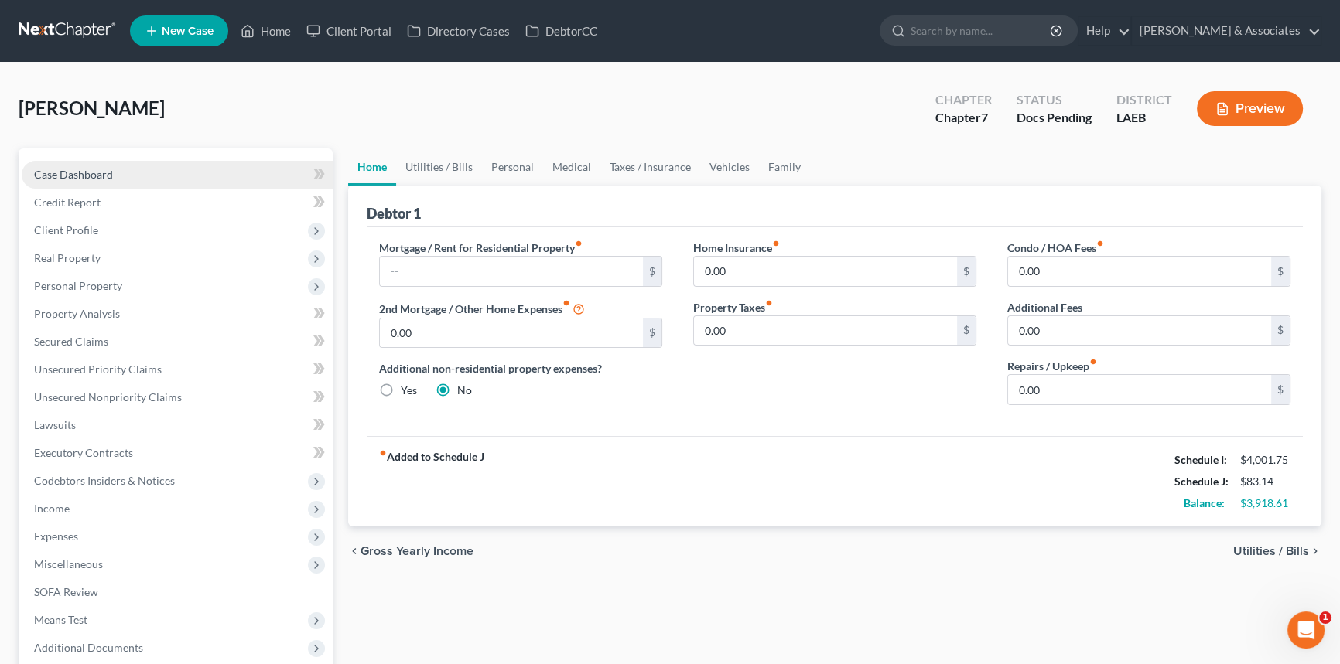
click at [193, 169] on link "Case Dashboard" at bounding box center [177, 175] width 311 height 28
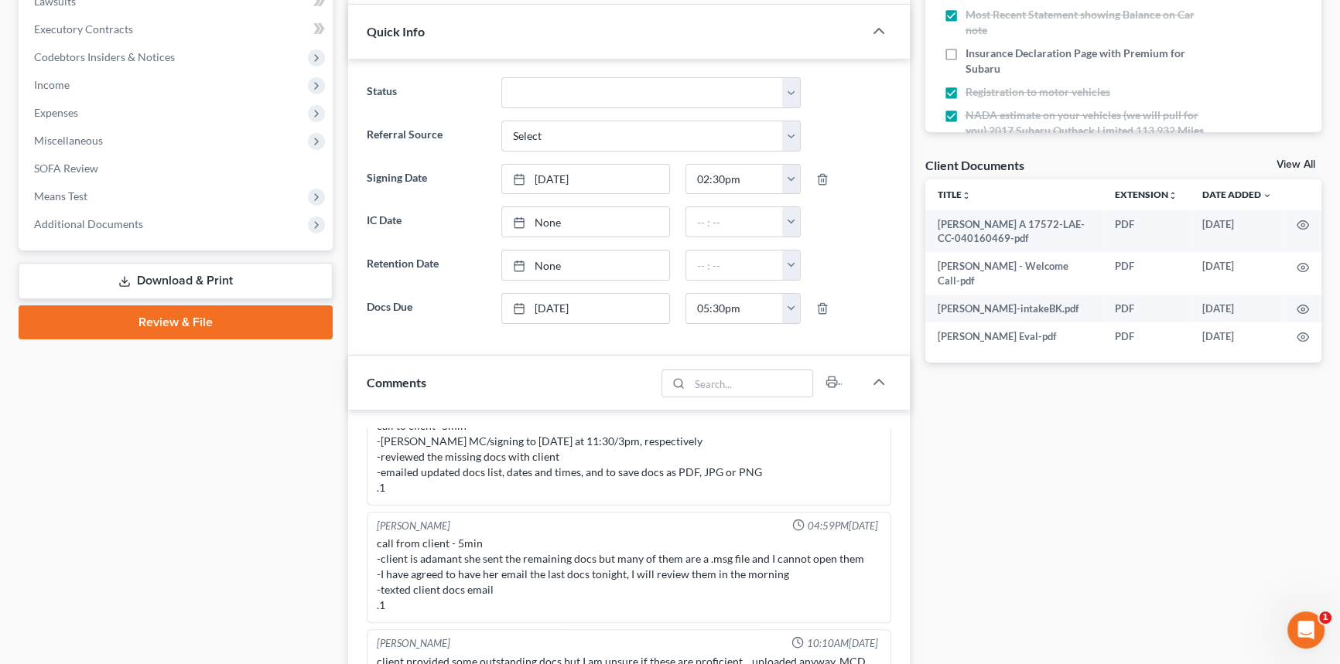
scroll to position [562, 0]
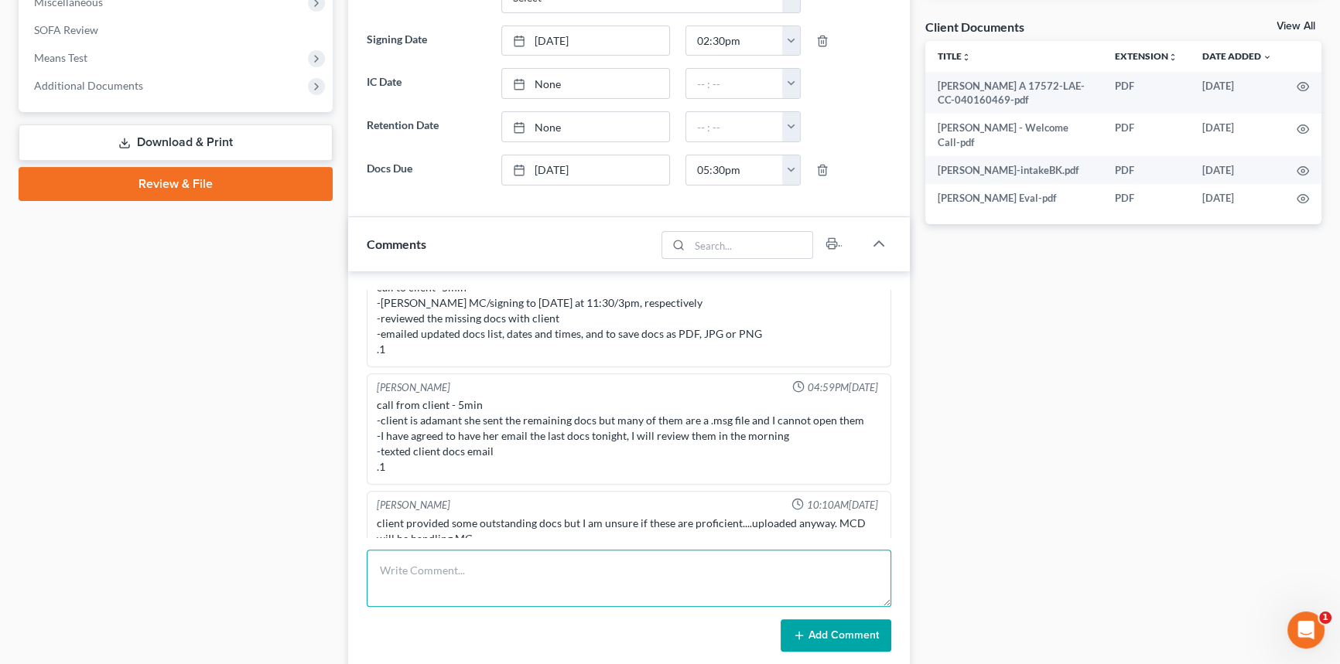
click at [501, 568] on textarea at bounding box center [629, 578] width 524 height 57
type textarea "Calculated MT and income."
click at [841, 629] on button "Add Comment" at bounding box center [836, 636] width 111 height 32
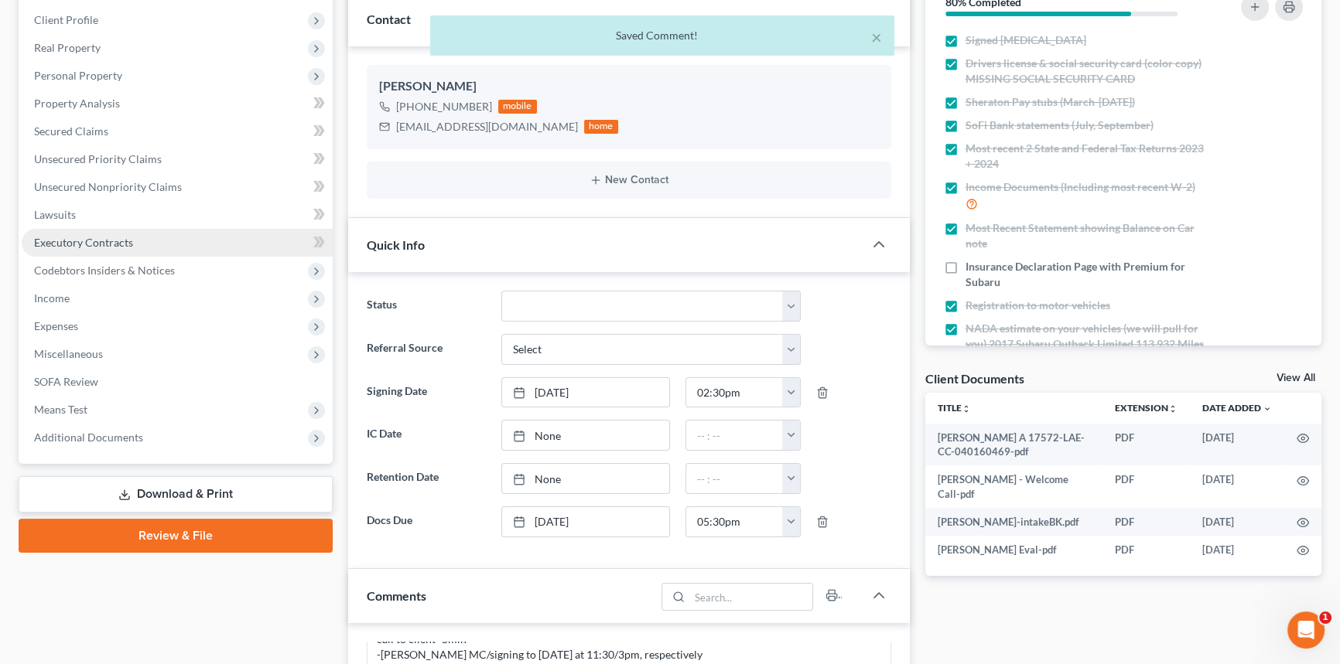
scroll to position [1203, 0]
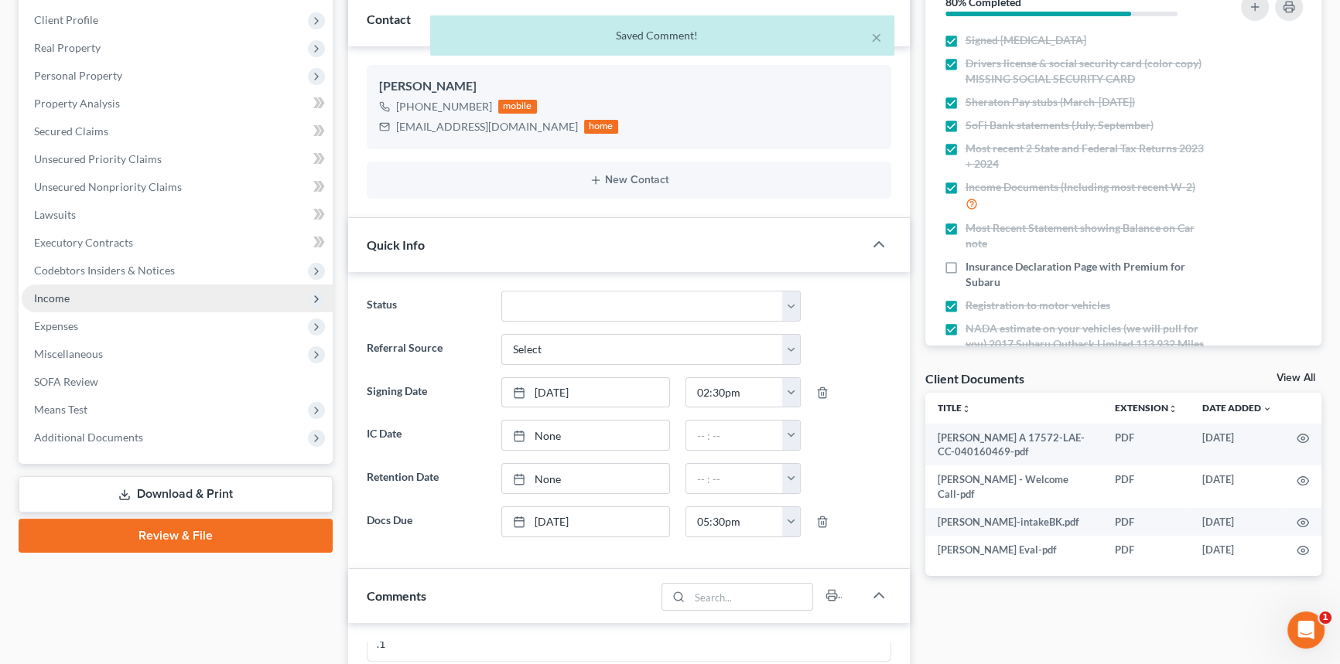
click at [90, 285] on span "Income" at bounding box center [177, 299] width 311 height 28
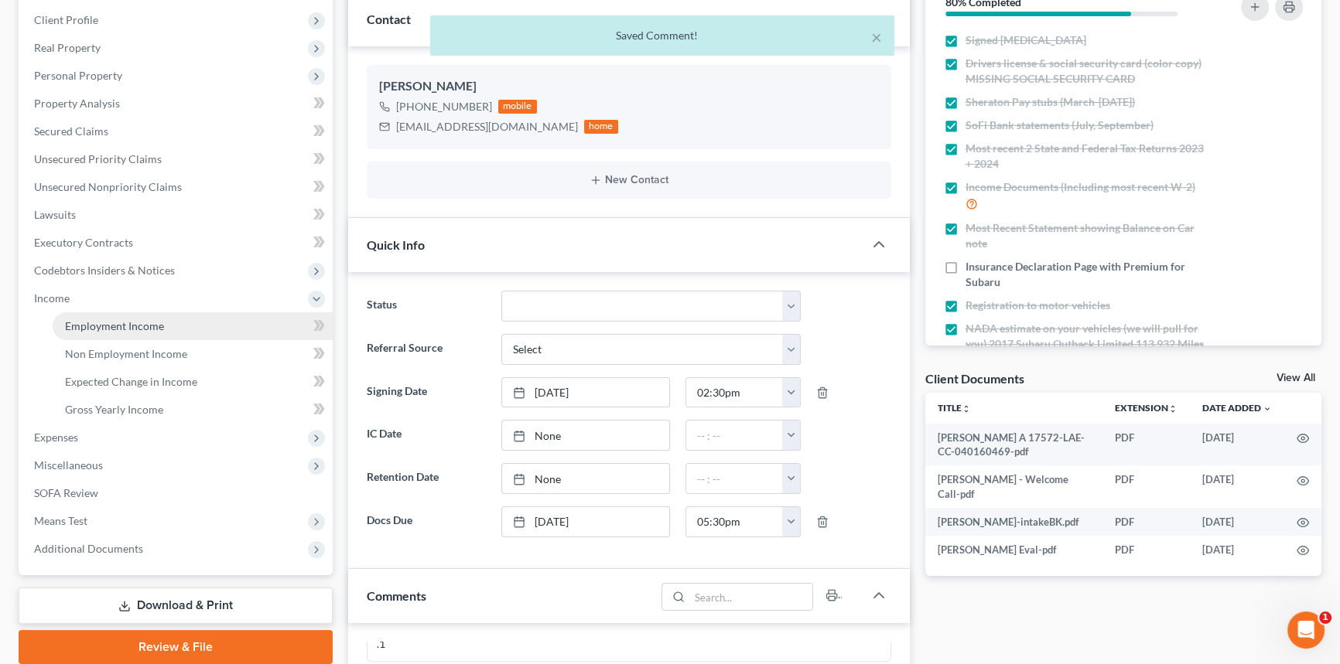
click at [101, 313] on link "Employment Income" at bounding box center [193, 327] width 280 height 28
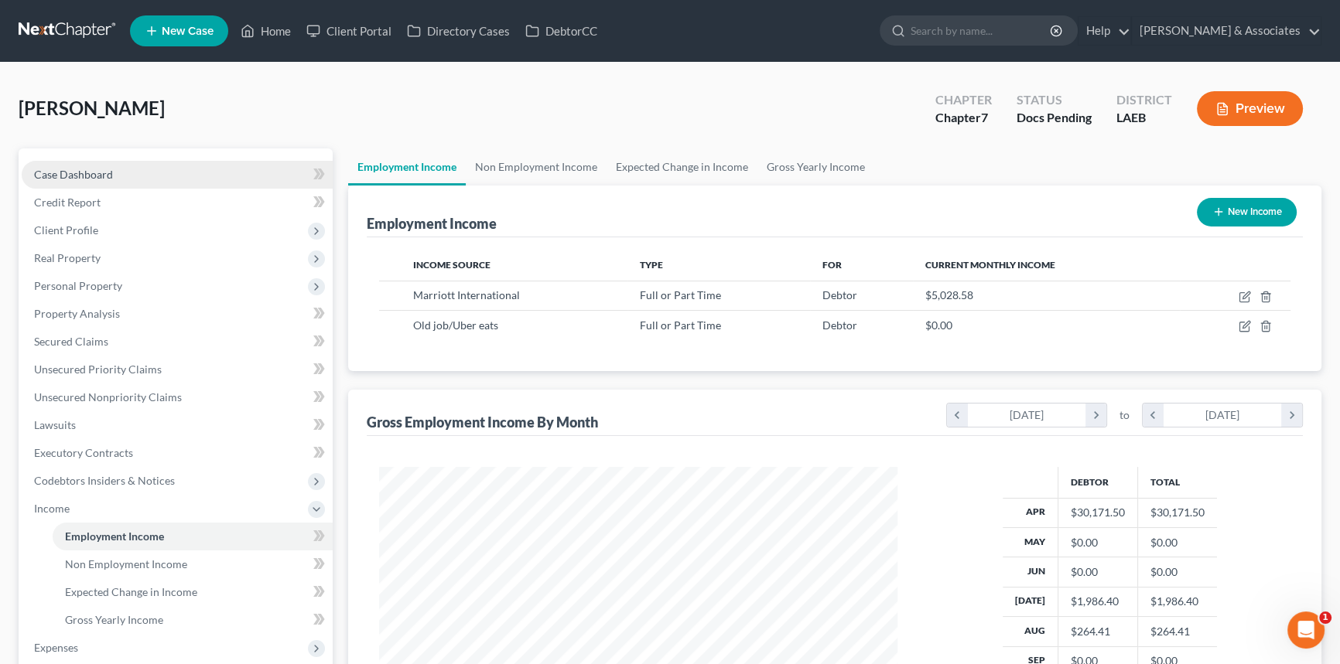
click at [137, 175] on link "Case Dashboard" at bounding box center [177, 175] width 311 height 28
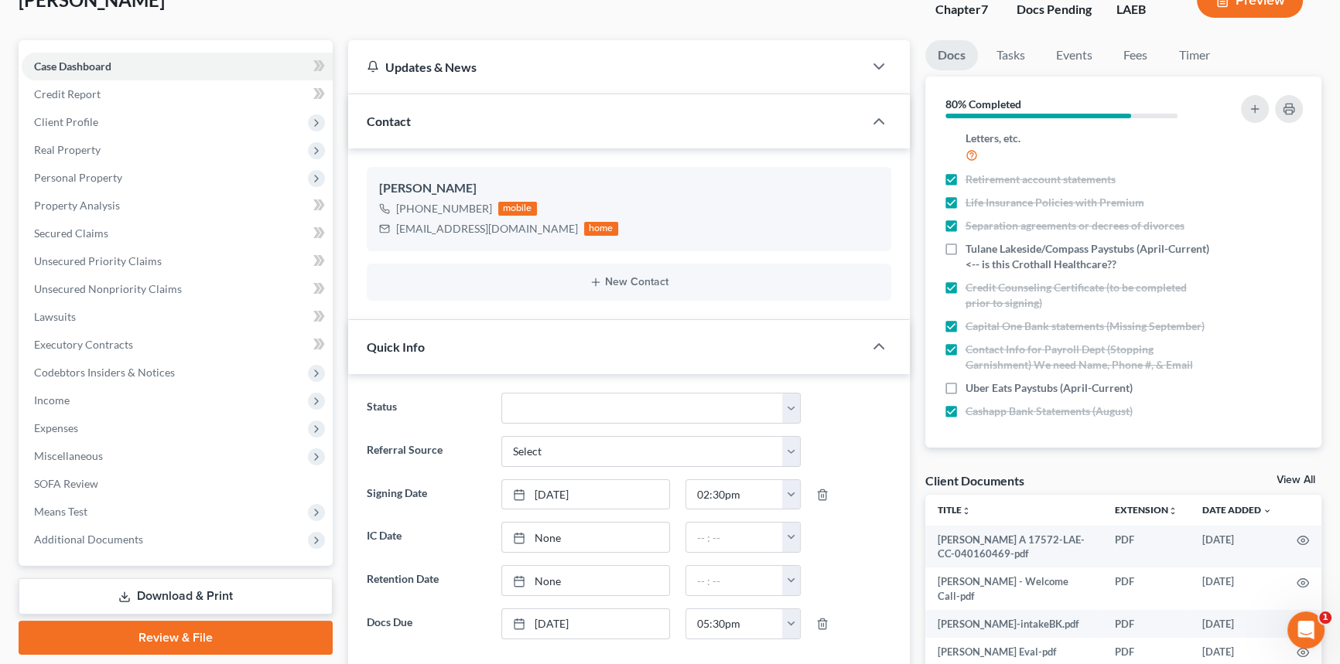
scroll to position [281, 0]
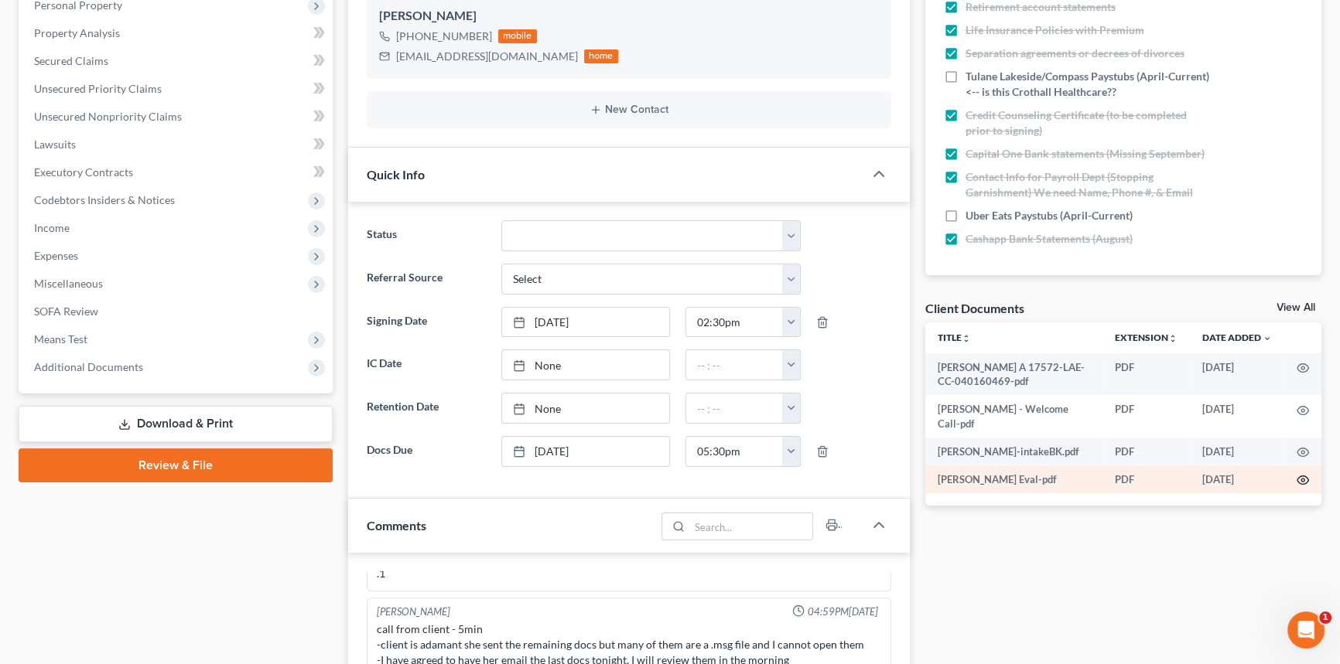
click at [1302, 474] on icon "button" at bounding box center [1302, 480] width 12 height 12
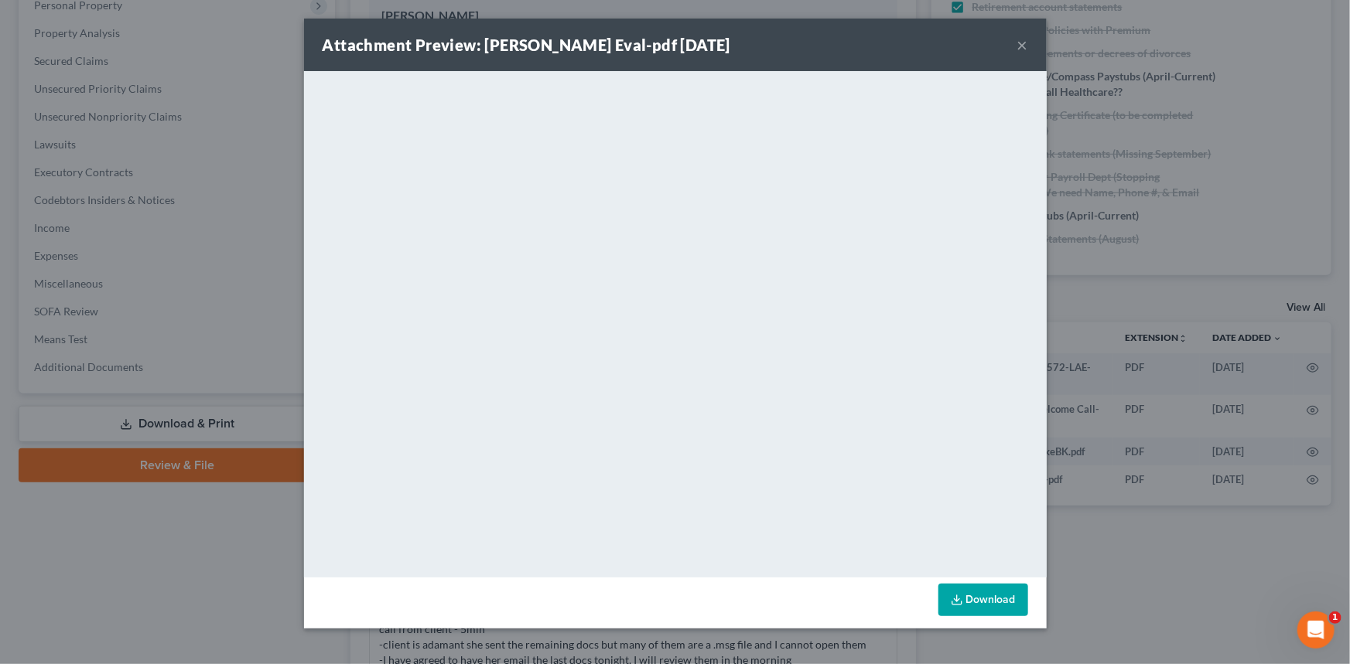
click at [1021, 46] on button "×" at bounding box center [1022, 45] width 11 height 19
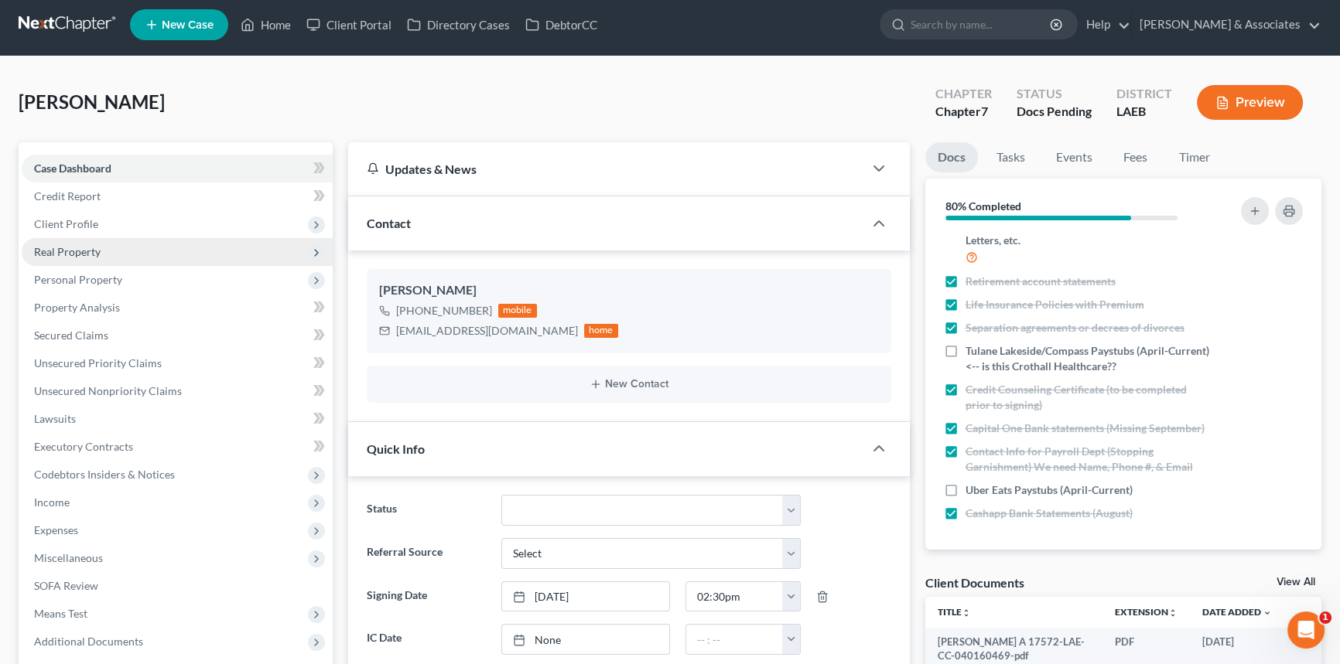
scroll to position [0, 0]
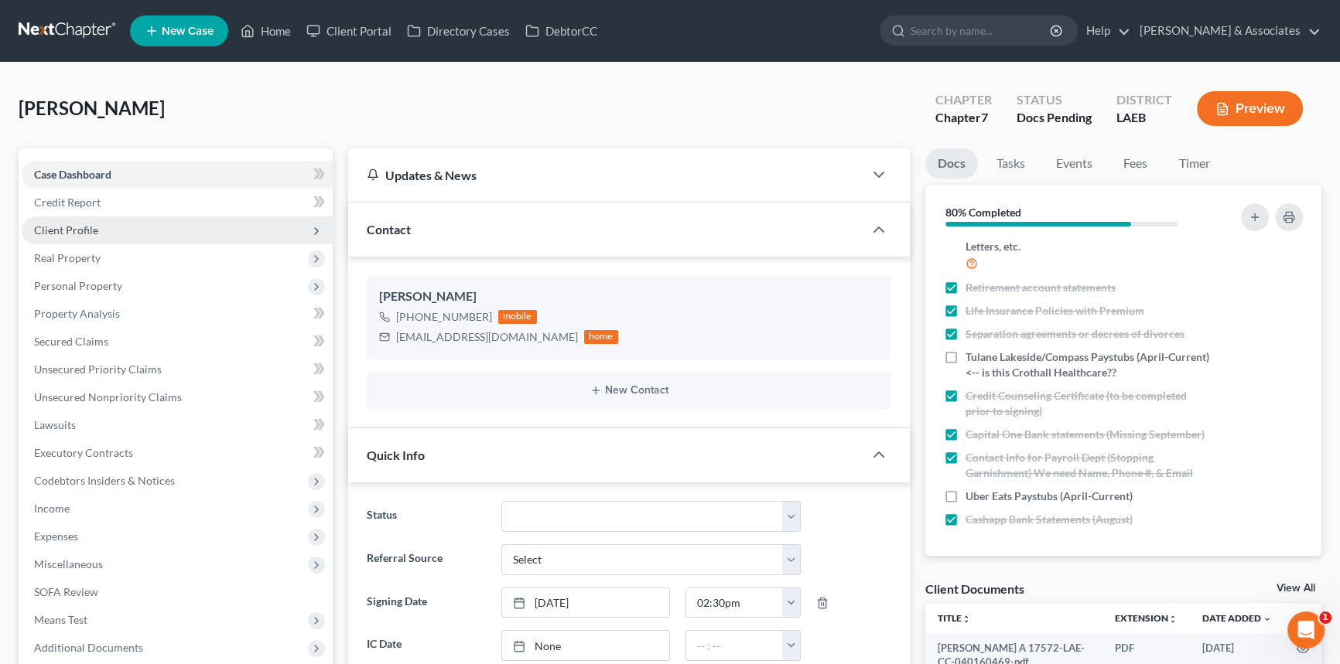
drag, startPoint x: 116, startPoint y: 228, endPoint x: 144, endPoint y: 237, distance: 29.4
click at [116, 227] on span "Client Profile" at bounding box center [177, 231] width 311 height 28
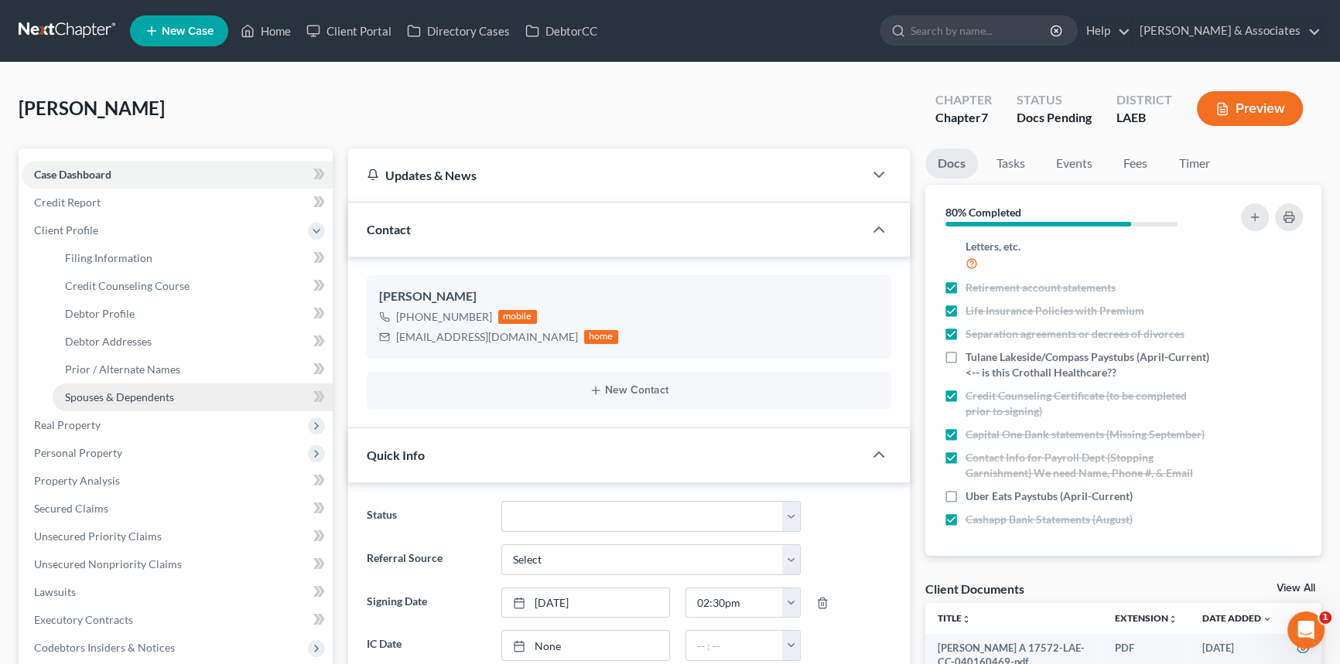
click at [161, 396] on span "Spouses & Dependents" at bounding box center [119, 397] width 109 height 13
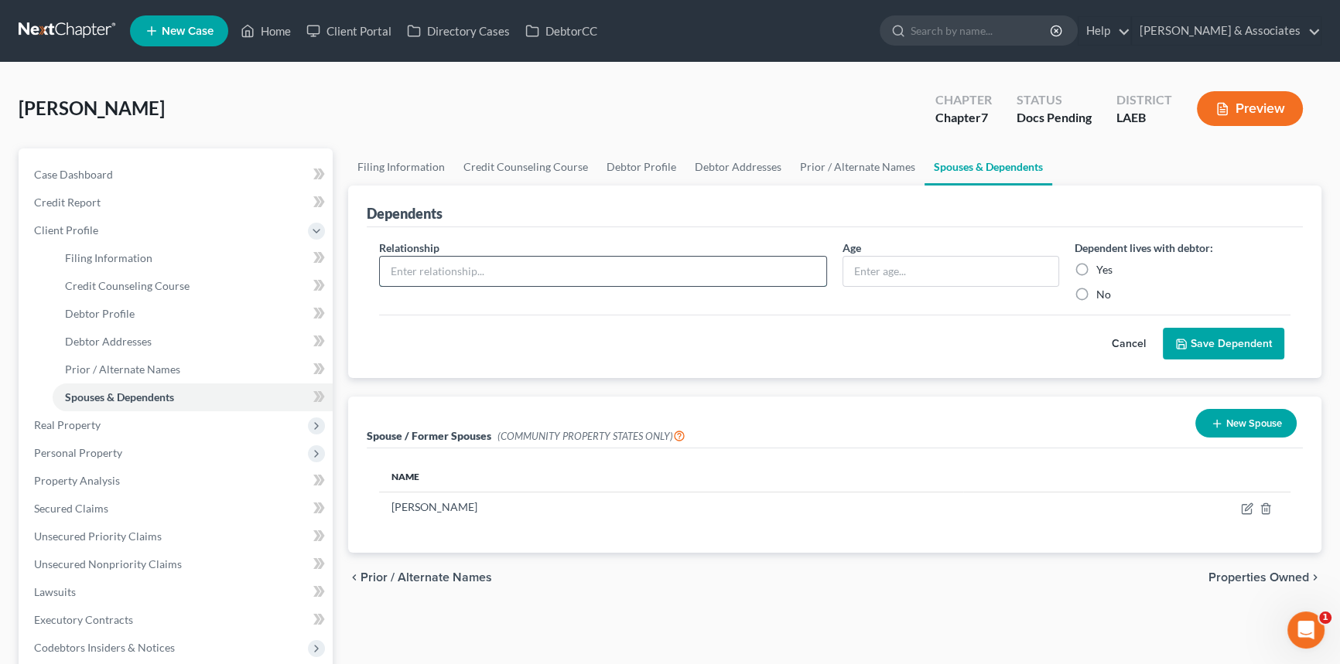
click at [553, 263] on input "text" at bounding box center [603, 271] width 446 height 29
click at [1105, 337] on button "Cancel" at bounding box center [1129, 344] width 68 height 31
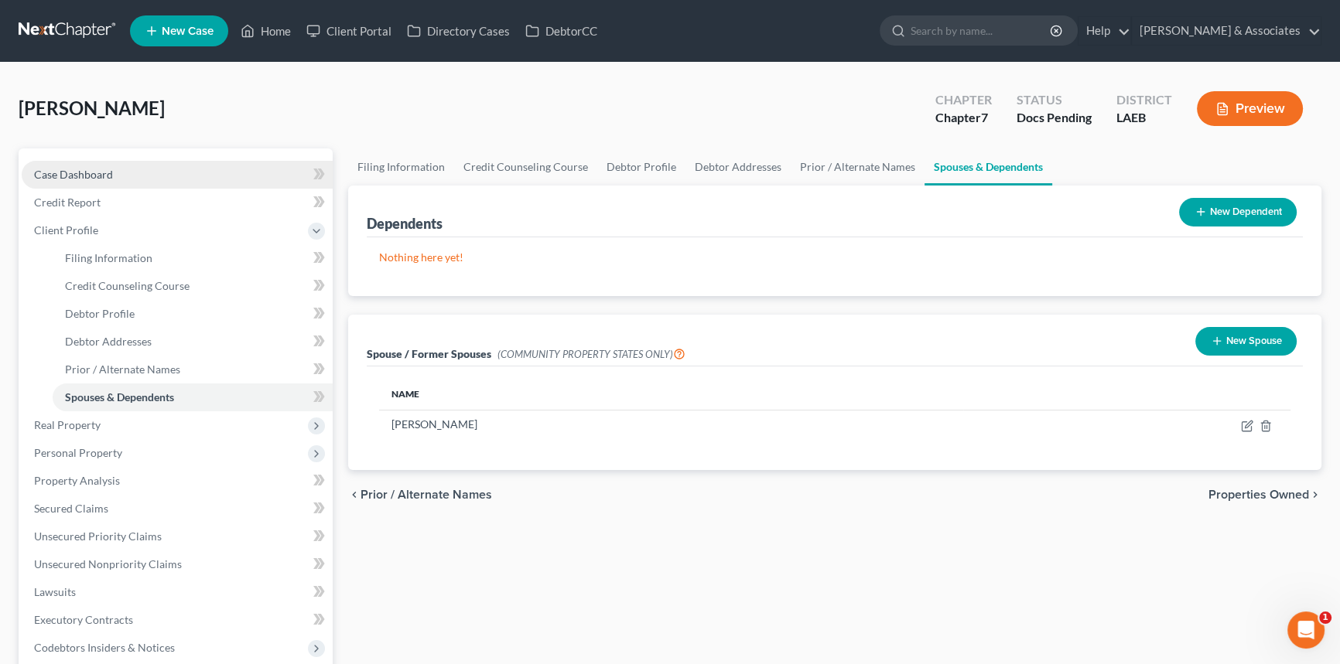
click at [141, 176] on link "Case Dashboard" at bounding box center [177, 175] width 311 height 28
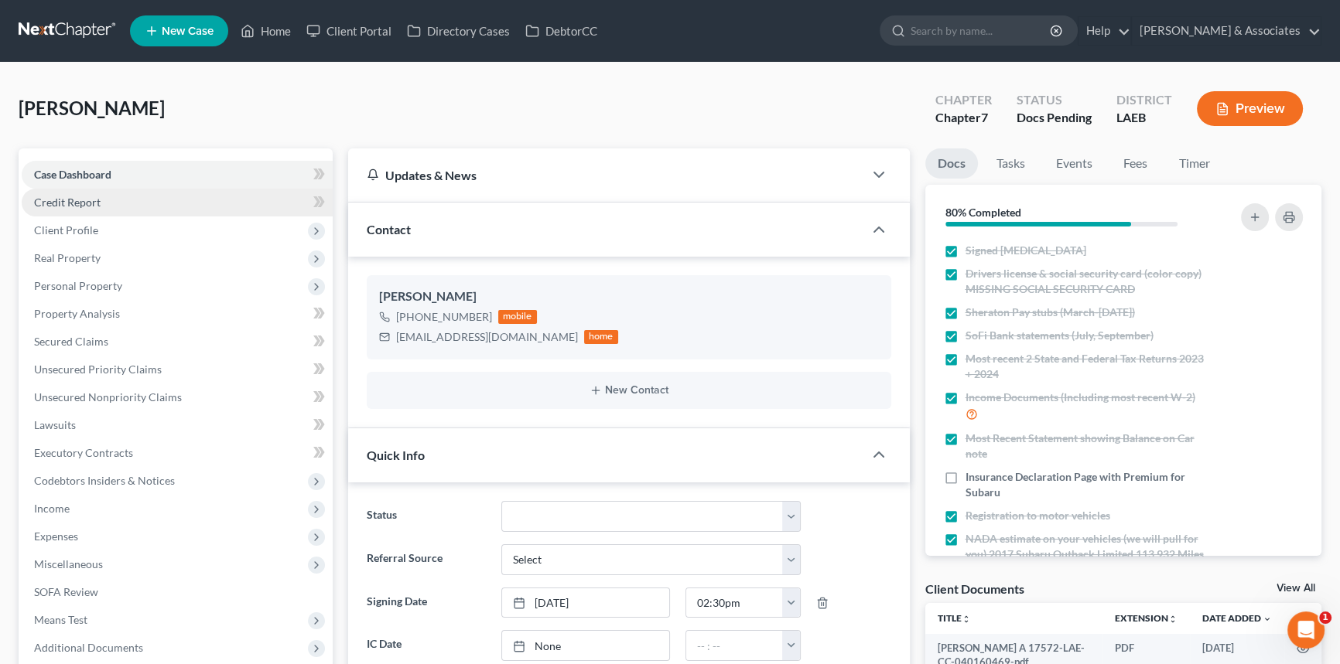
scroll to position [1203, 0]
drag, startPoint x: 70, startPoint y: 35, endPoint x: 90, endPoint y: 52, distance: 25.8
click at [70, 35] on link at bounding box center [68, 31] width 99 height 28
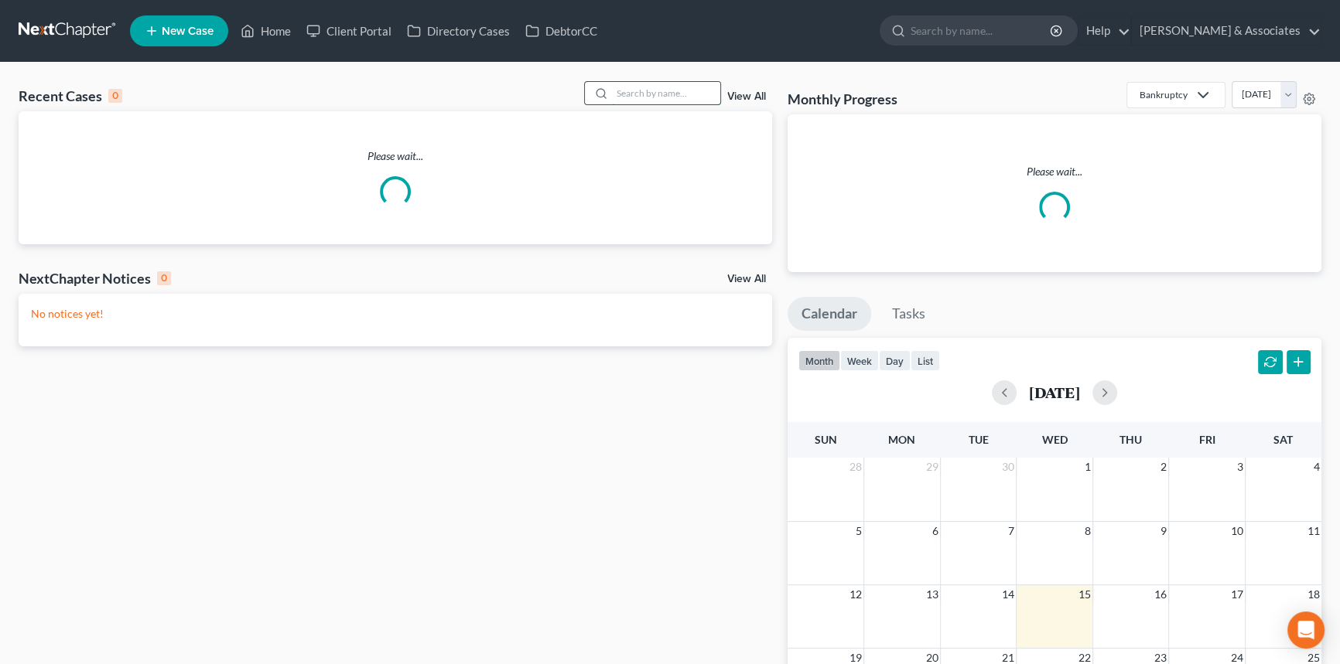
click at [694, 88] on input "search" at bounding box center [666, 93] width 108 height 22
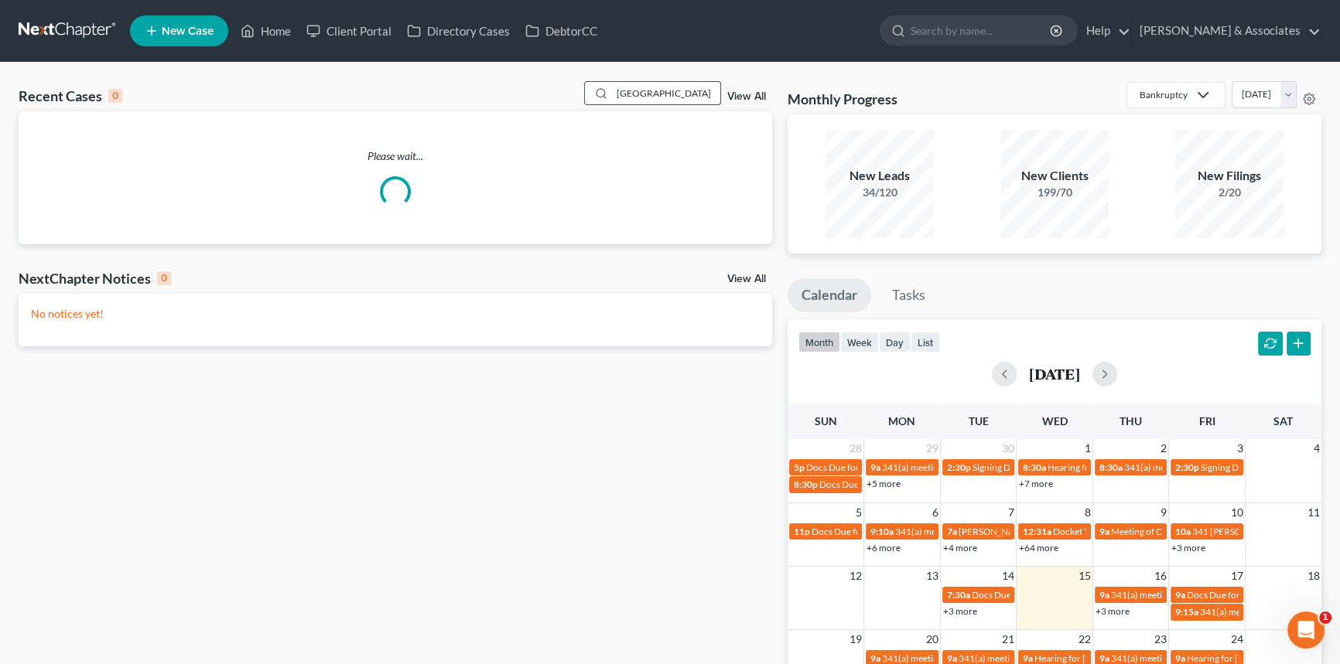
type input "[GEOGRAPHIC_DATA]"
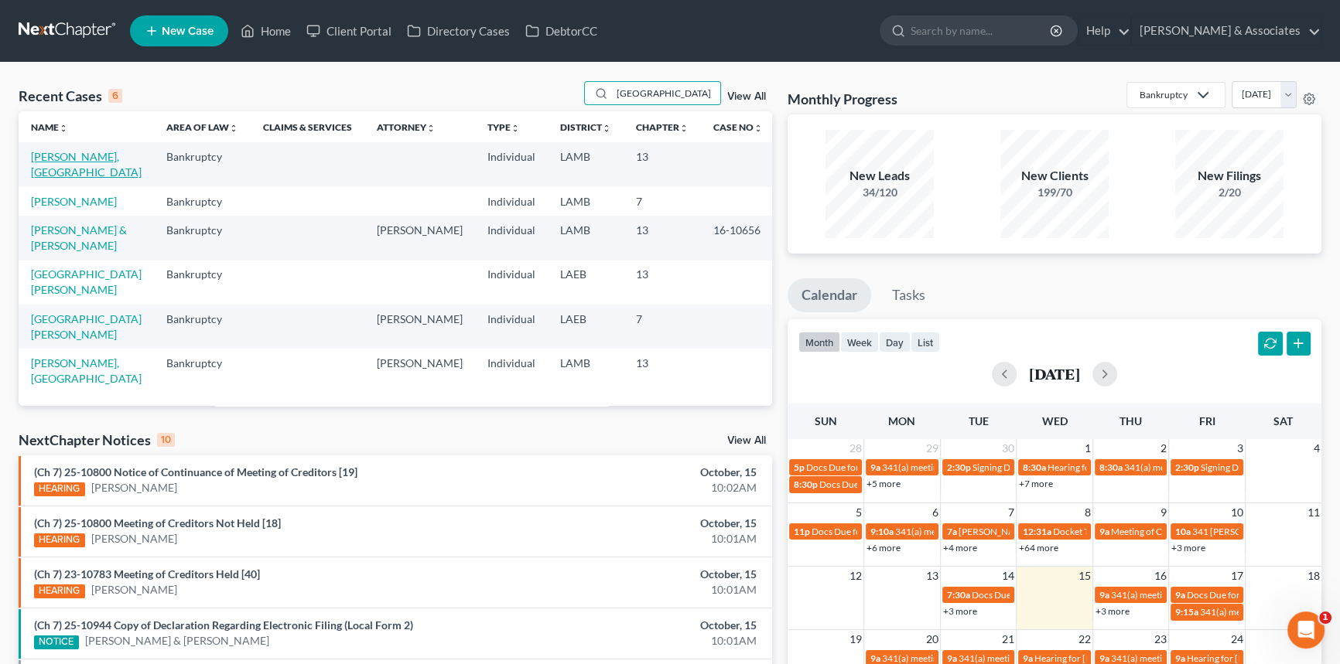
click at [72, 153] on link "[PERSON_NAME], [GEOGRAPHIC_DATA]" at bounding box center [86, 164] width 111 height 29
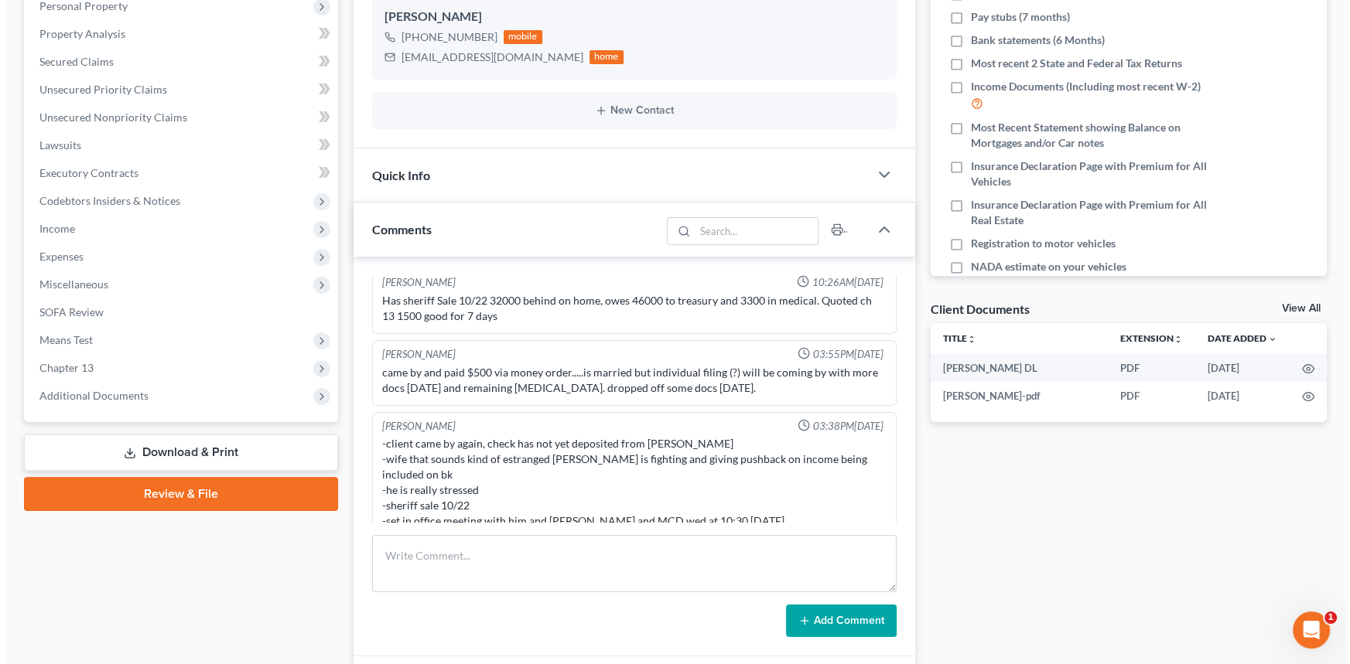
scroll to position [281, 0]
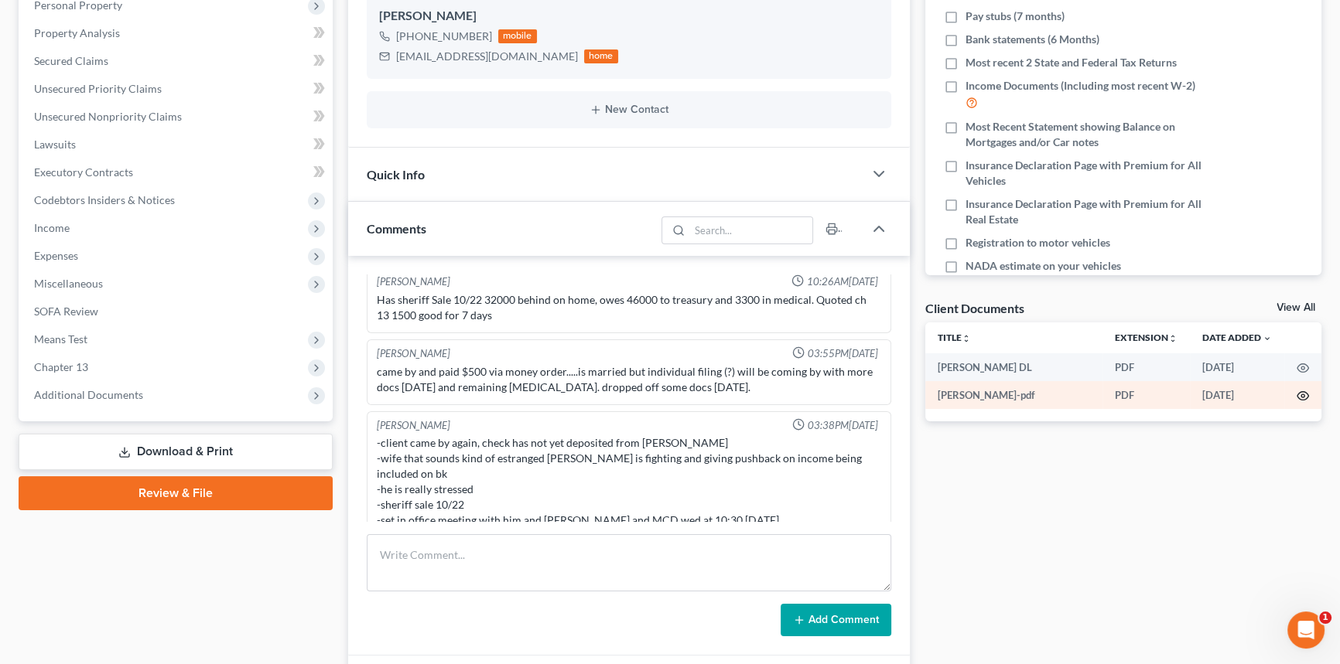
click at [1303, 398] on icon "button" at bounding box center [1303, 396] width 12 height 9
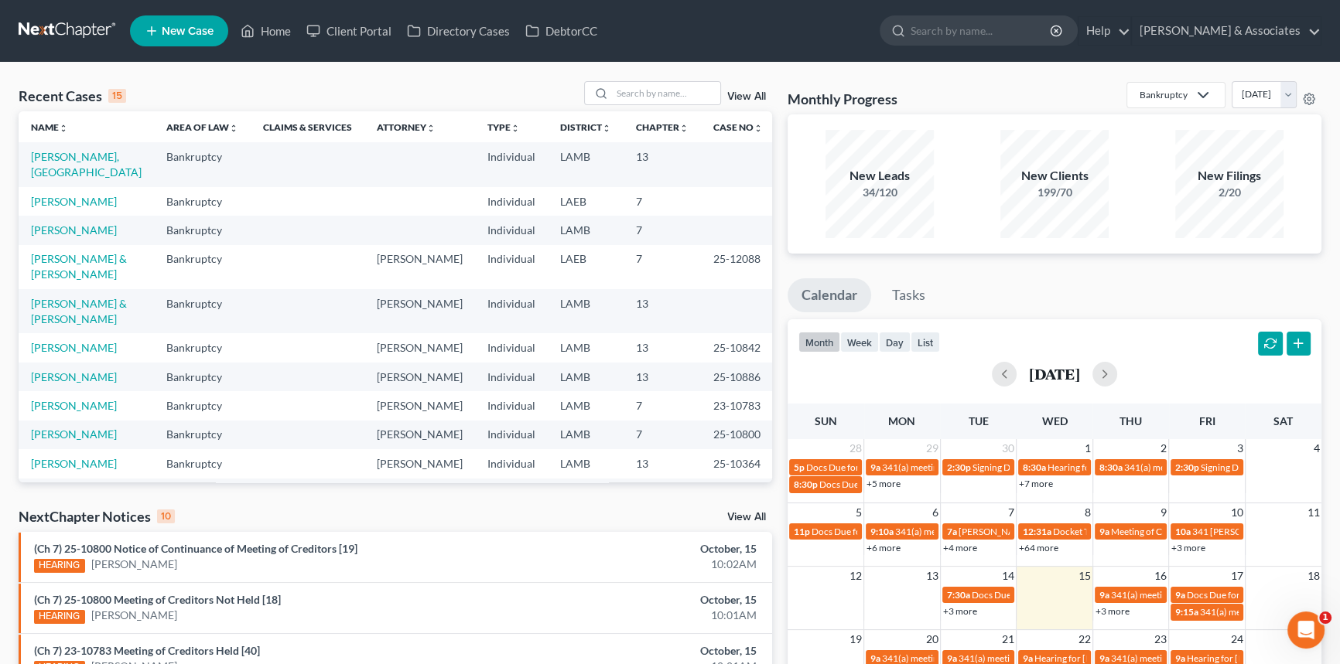
click at [1027, 332] on div "month week day list [DATE]" at bounding box center [1054, 356] width 549 height 74
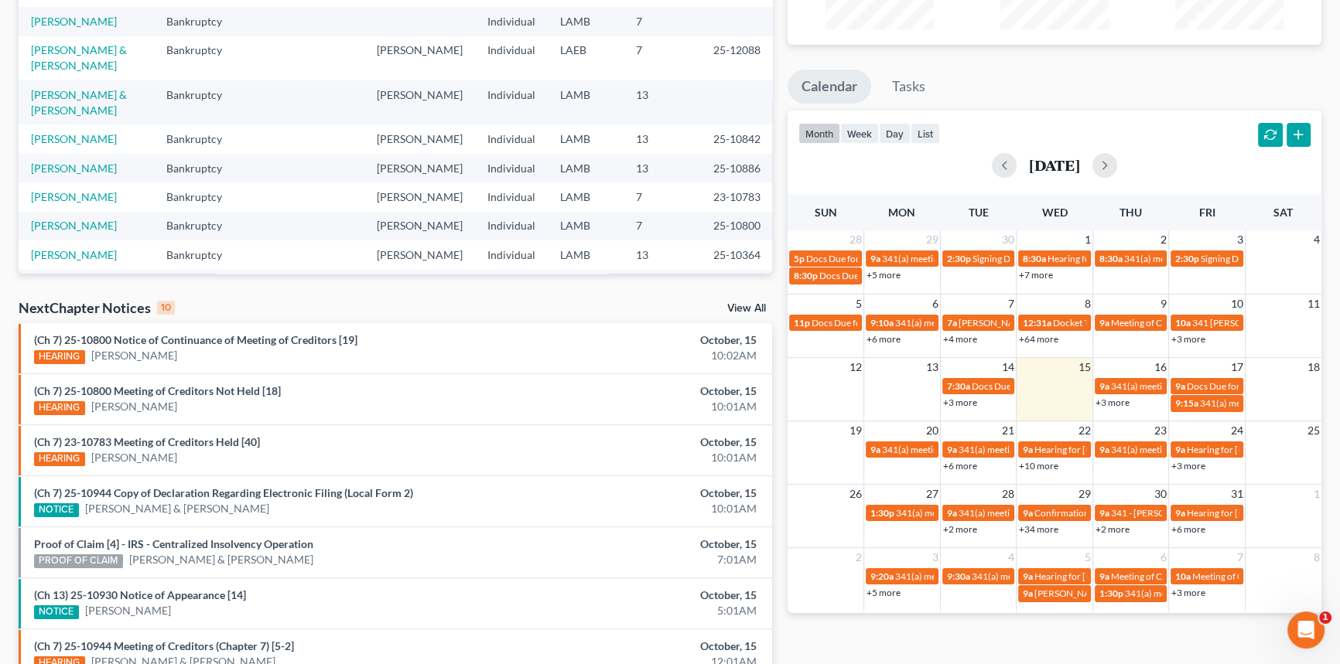
scroll to position [210, 0]
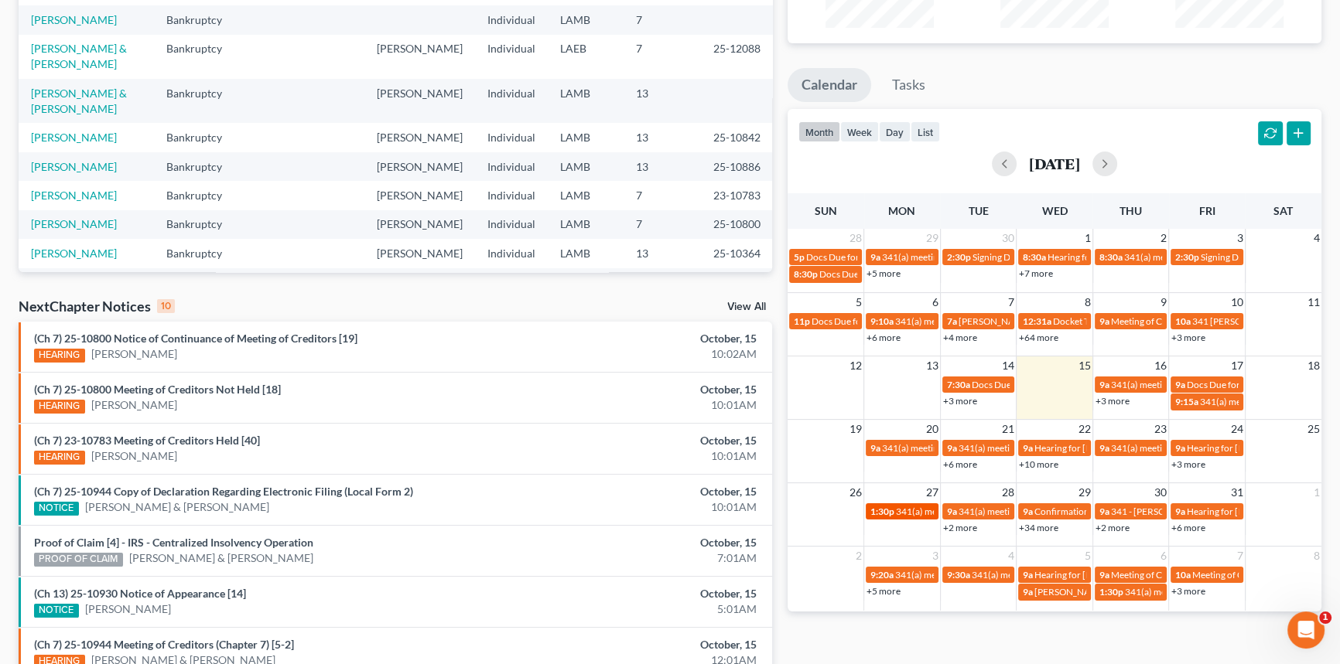
click at [909, 511] on span "341(a) meeting for [PERSON_NAME] & [PERSON_NAME]" at bounding box center [1011, 512] width 231 height 12
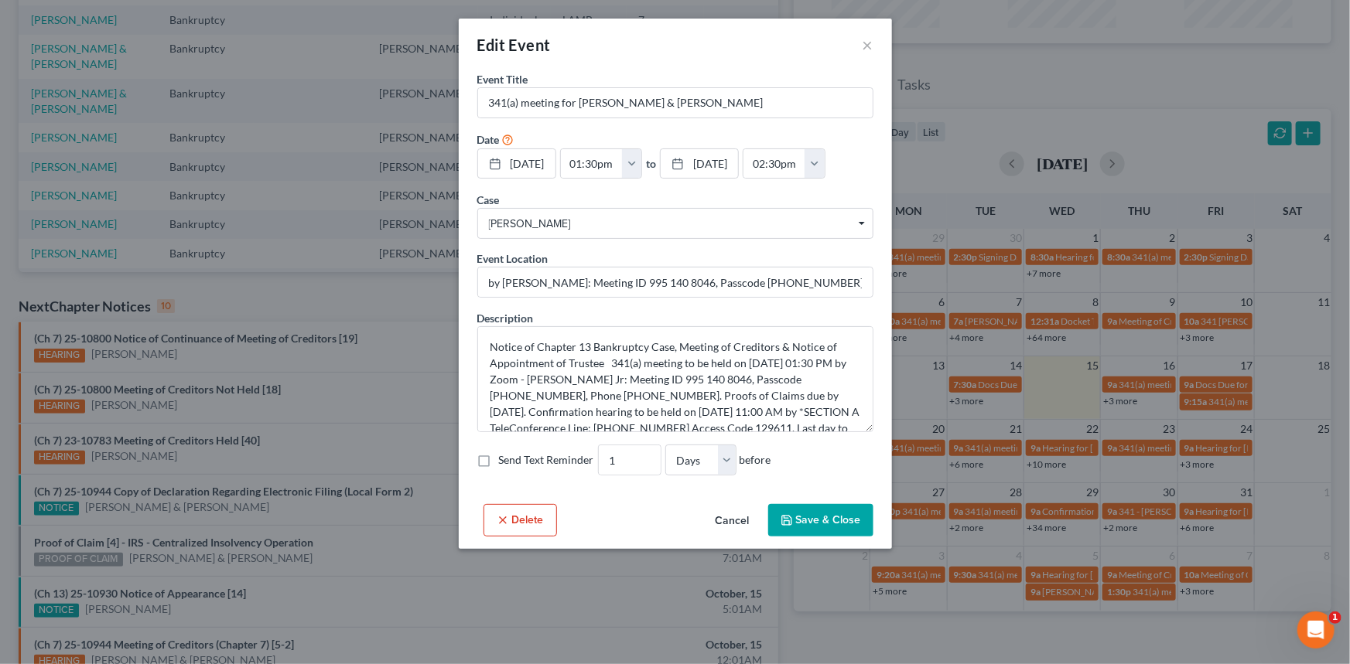
click at [720, 537] on button "Cancel" at bounding box center [732, 521] width 59 height 31
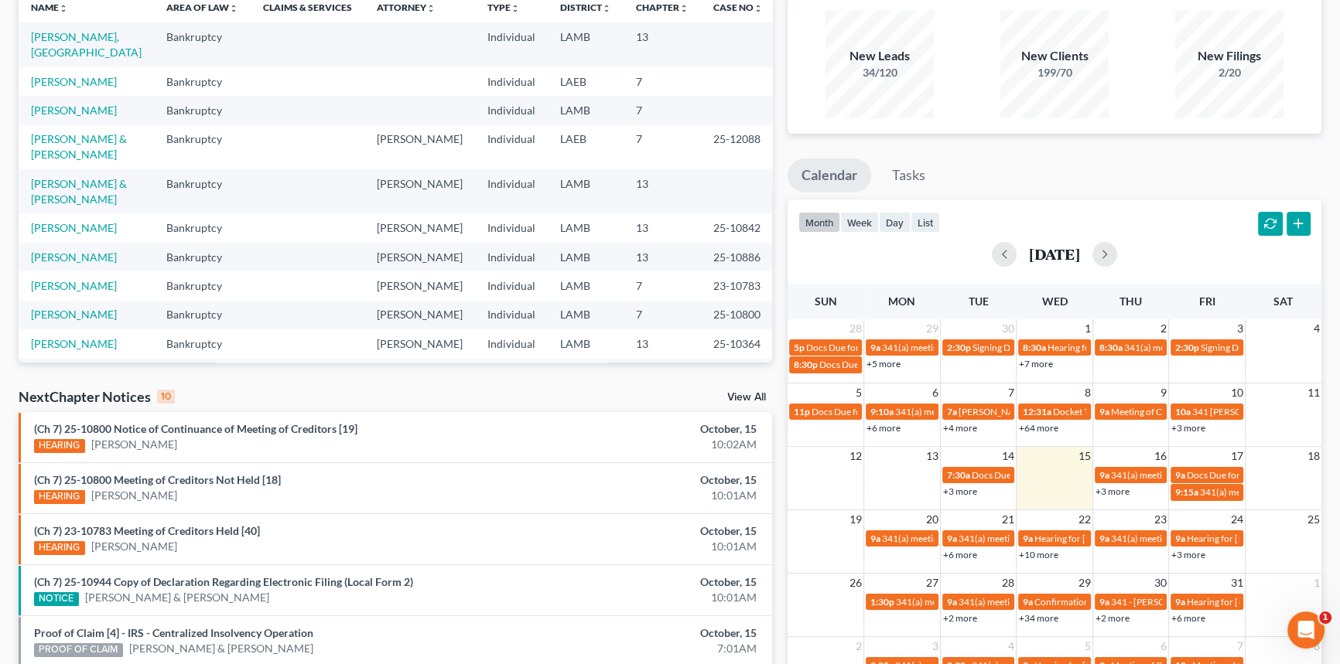
scroll to position [0, 0]
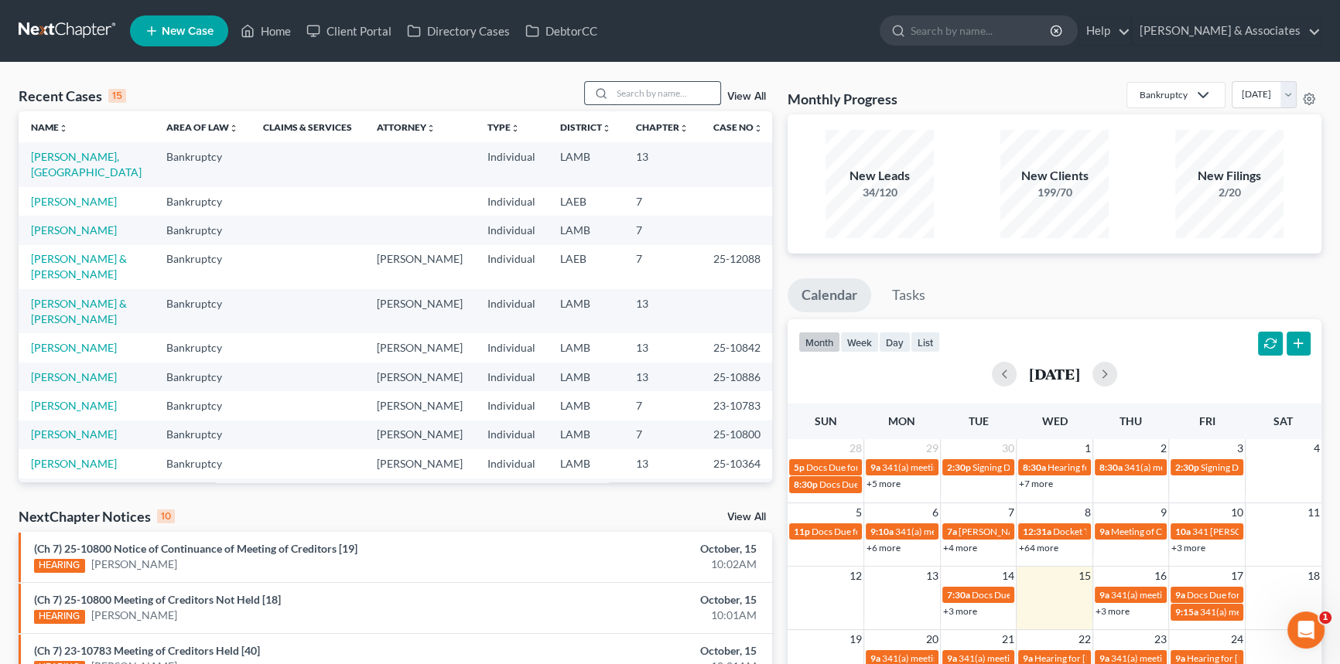
click at [644, 87] on input "search" at bounding box center [666, 93] width 108 height 22
type input "[PERSON_NAME]"
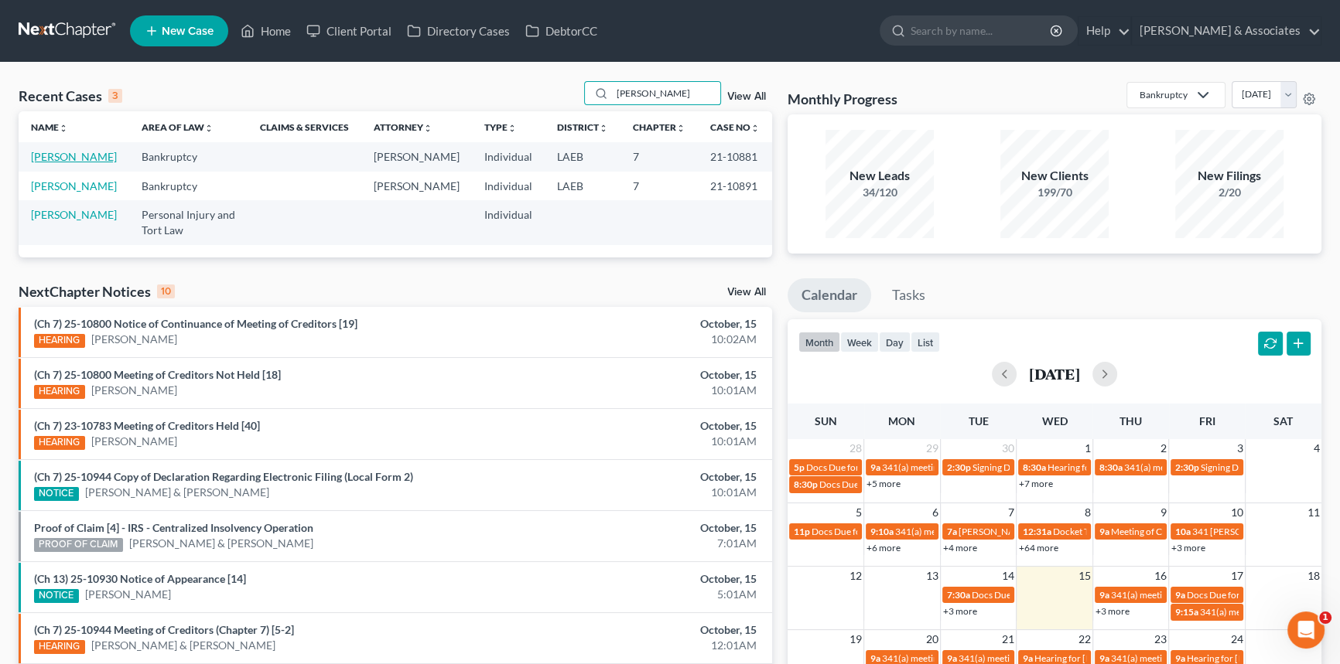
click at [46, 163] on link "[PERSON_NAME]" at bounding box center [74, 156] width 86 height 13
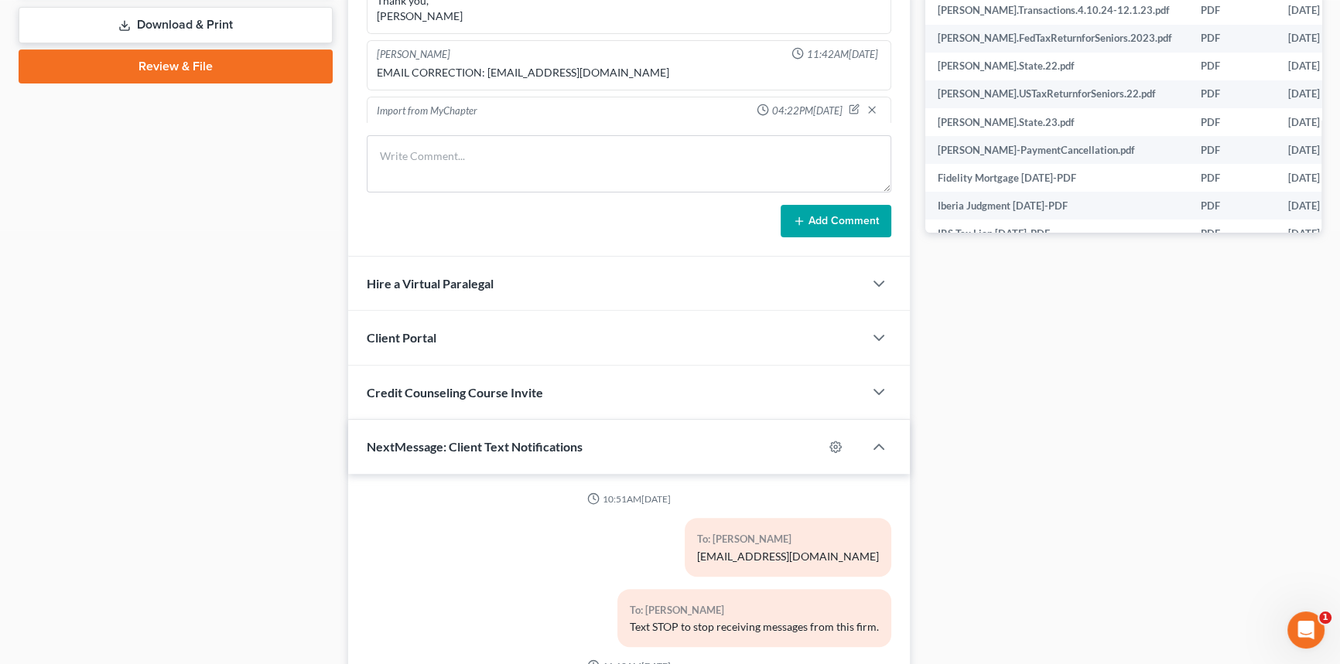
scroll to position [9878, 0]
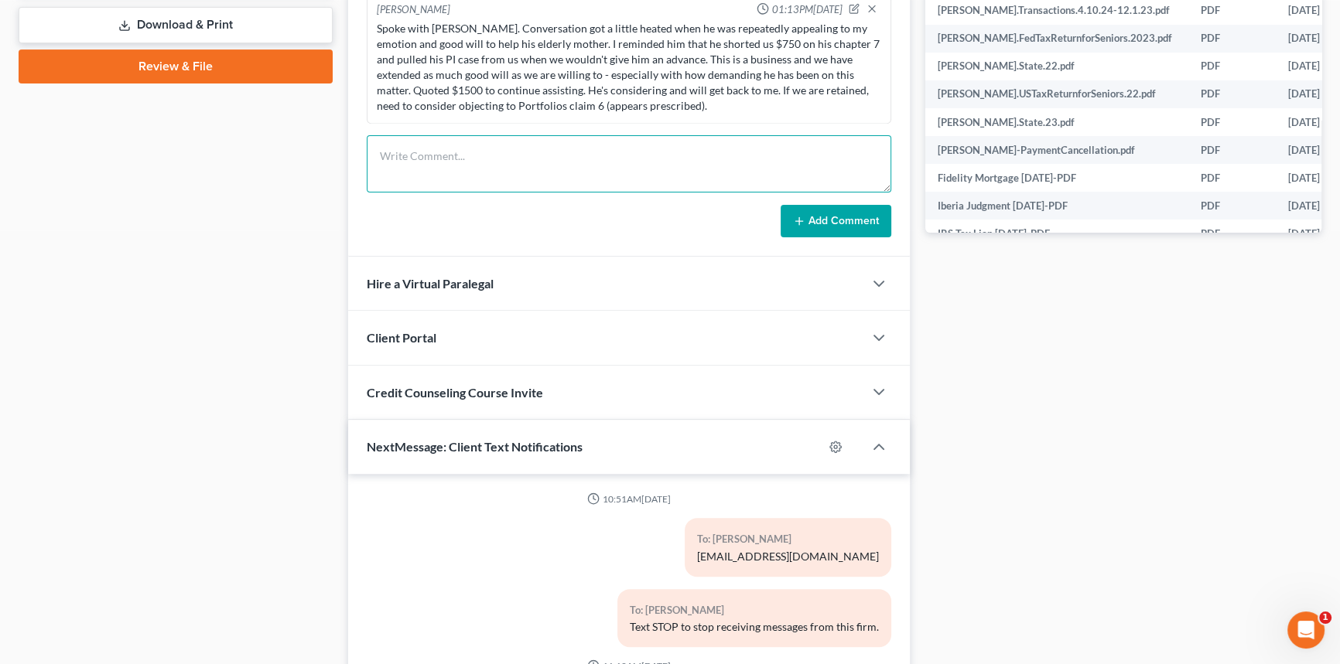
click at [452, 168] on textarea at bounding box center [629, 163] width 524 height 57
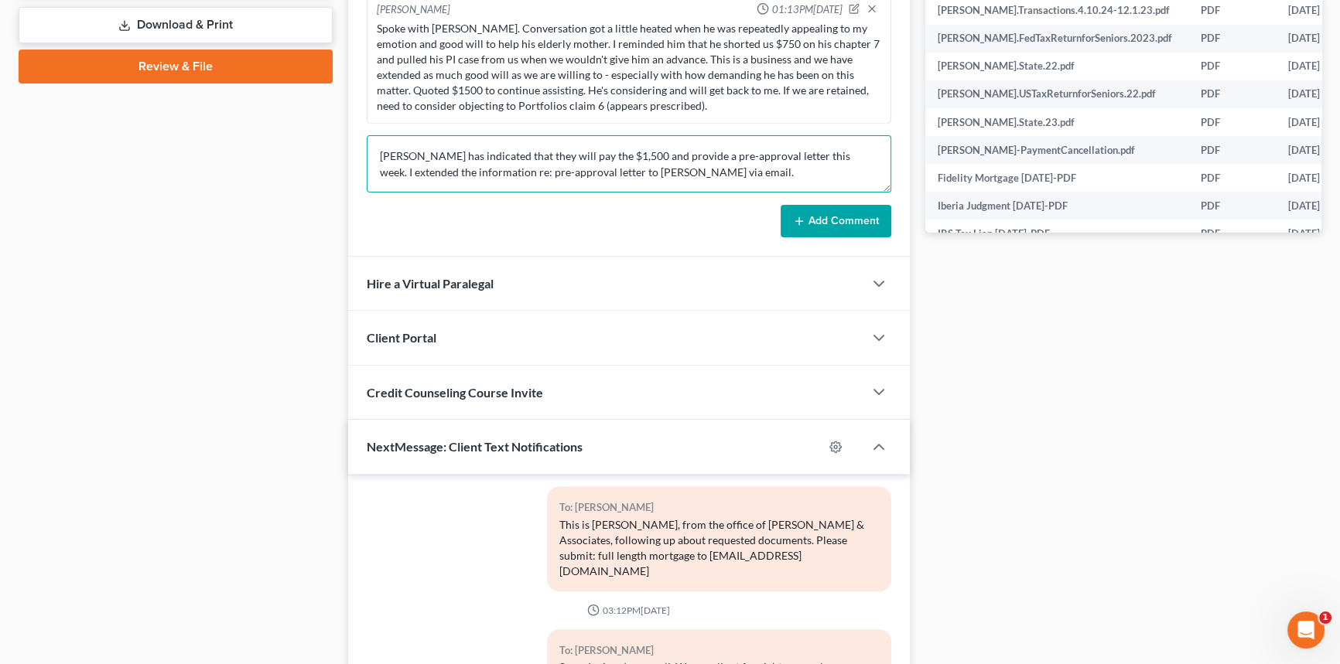
type textarea "Lance has indicated that they will pay the $1,500 and provide a pre-approval le…"
click at [825, 209] on button "Add Comment" at bounding box center [836, 221] width 111 height 32
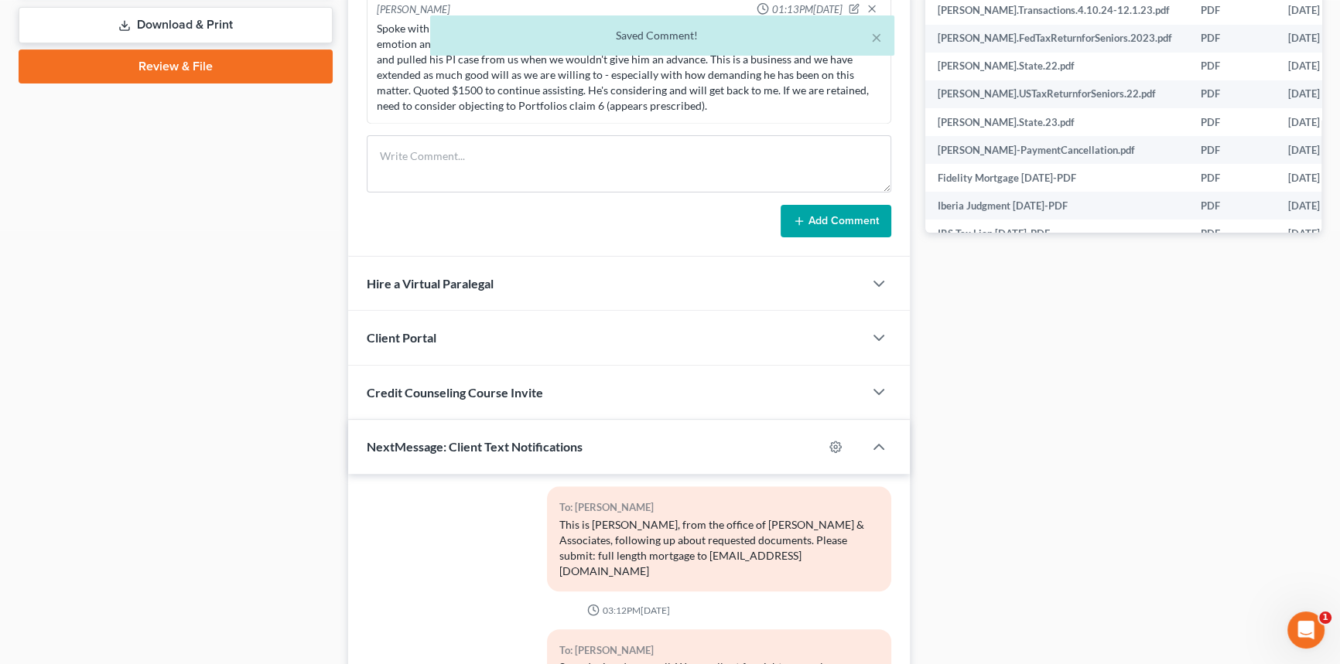
scroll to position [9950, 0]
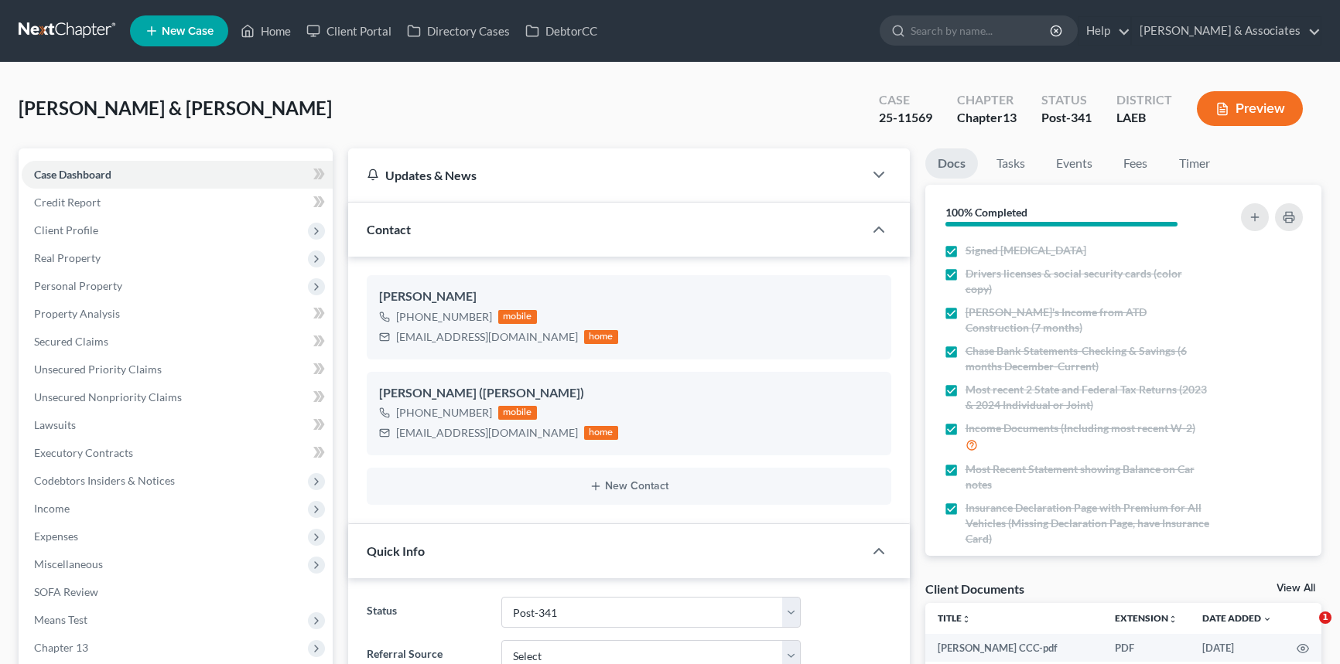
select select "19"
